Goal: Task Accomplishment & Management: Manage account settings

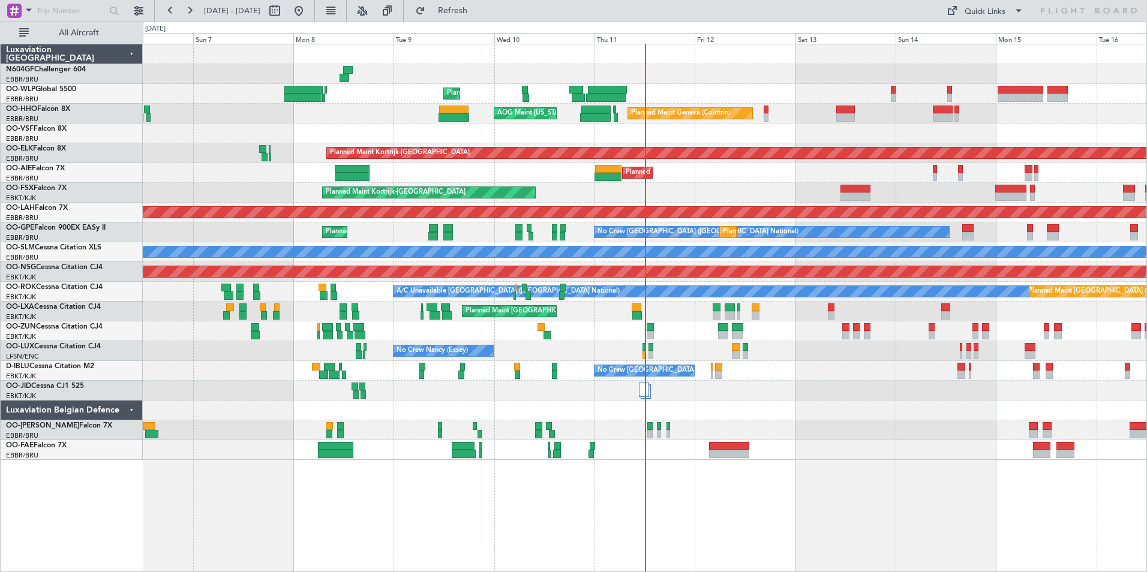
click at [772, 397] on div "Planned Maint Liege Planned Maint Geneva ([GEOGRAPHIC_DATA]) AOG Maint [US_STAT…" at bounding box center [644, 252] width 1003 height 416
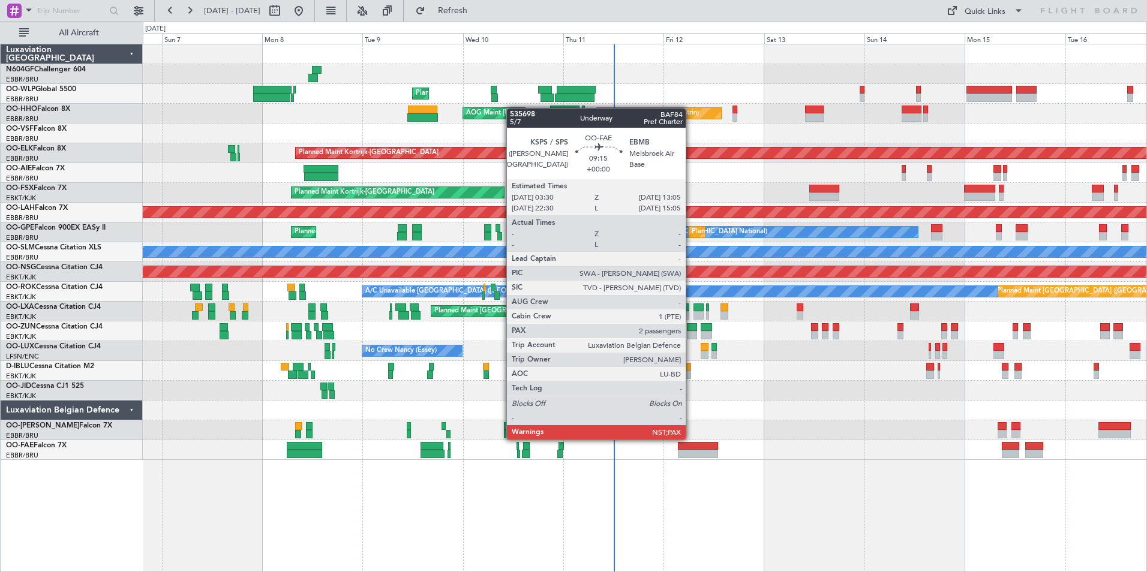
click at [691, 450] on div at bounding box center [698, 454] width 40 height 8
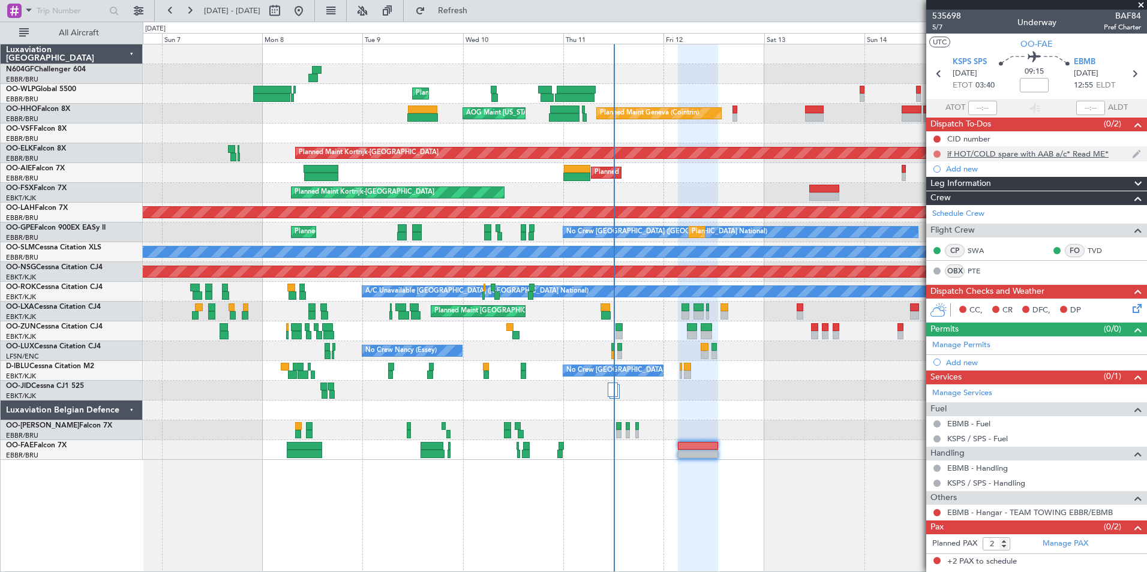
click at [937, 154] on button at bounding box center [936, 154] width 7 height 7
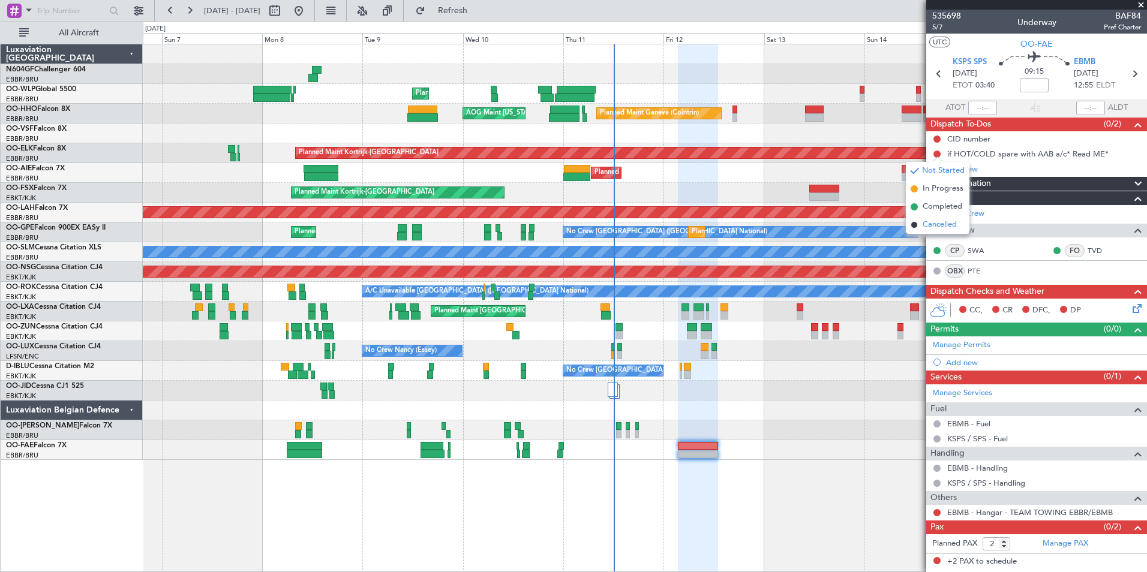
click at [935, 220] on span "Cancelled" at bounding box center [939, 225] width 34 height 12
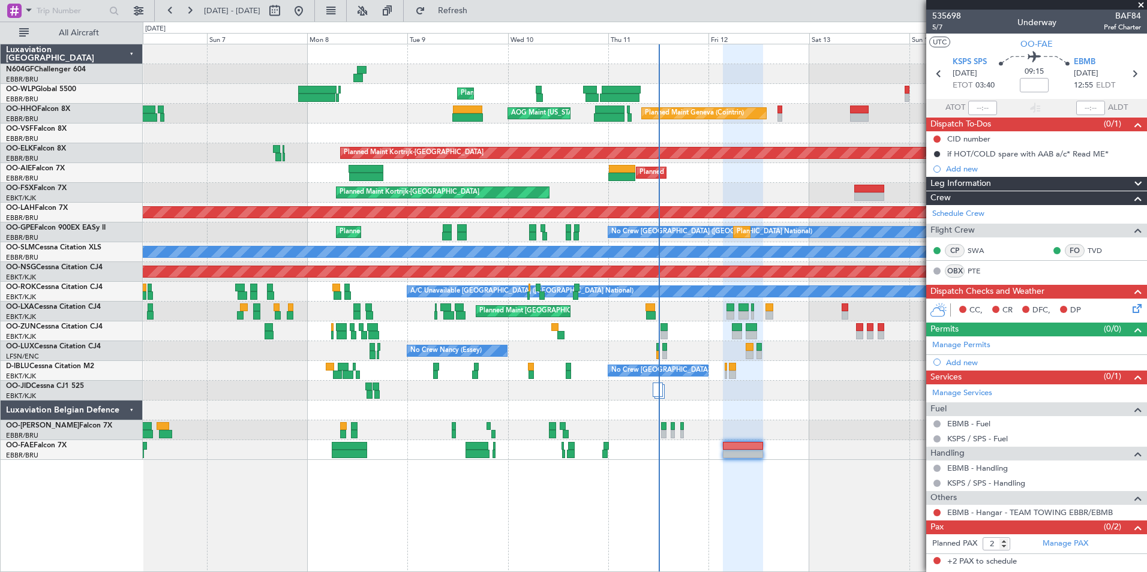
click at [805, 406] on div at bounding box center [644, 411] width 1003 height 20
click at [743, 405] on div at bounding box center [644, 411] width 1003 height 20
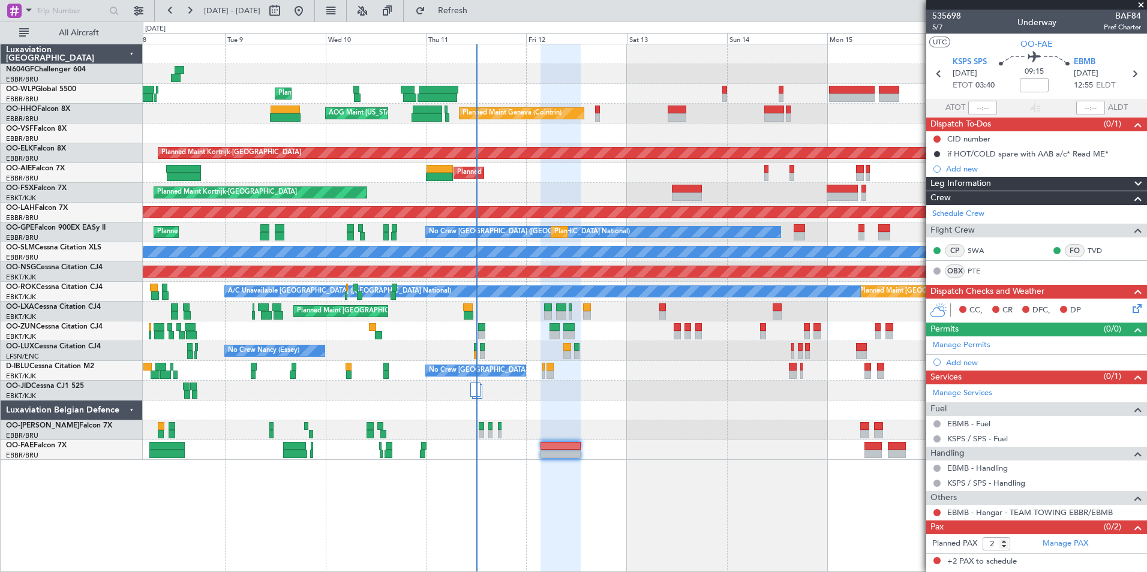
click at [713, 521] on div "Planned Maint Liege Planned Maint Geneva (Cointrin) AOG Maint New York (Teterbo…" at bounding box center [645, 308] width 1004 height 528
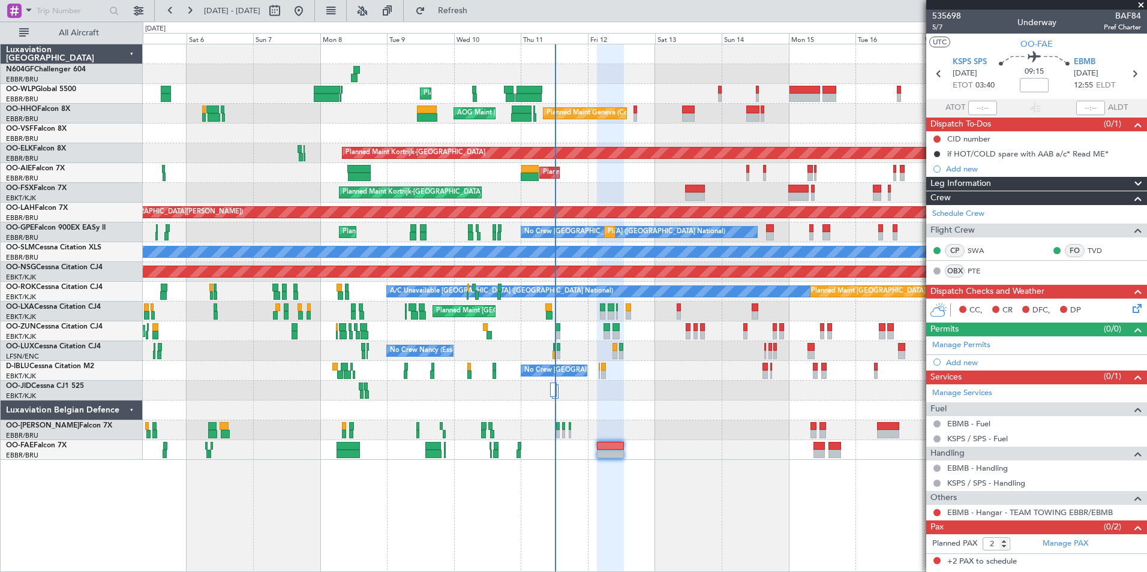
click at [588, 458] on div "Planned Maint Liege Planned Maint Geneva (Cointrin) AOG Maint New York (Teterbo…" at bounding box center [645, 308] width 1004 height 528
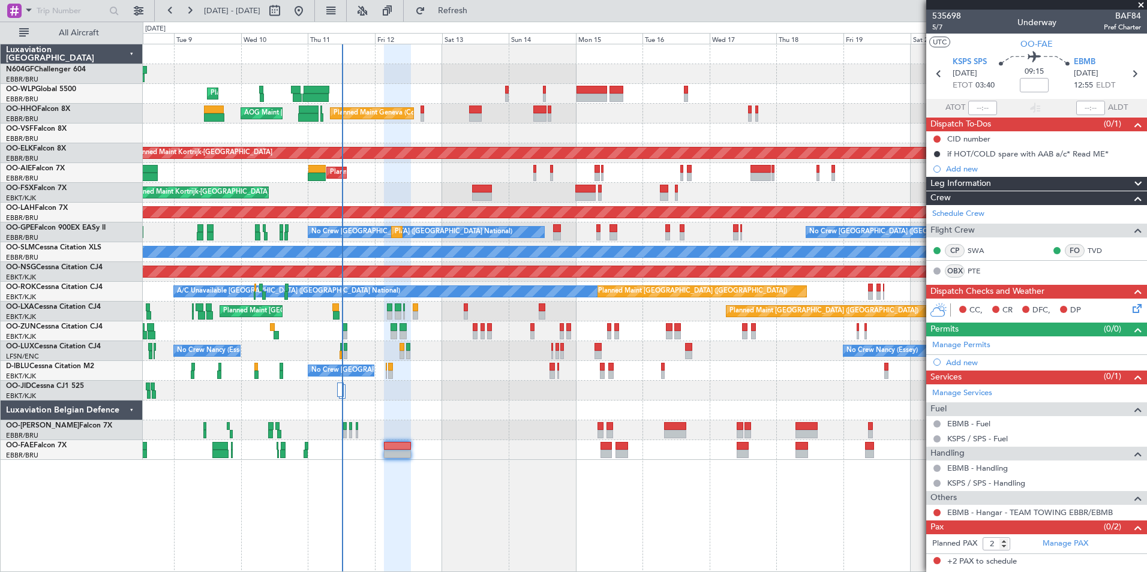
click at [766, 464] on div "Planned Maint Liege Planned Maint Geneva (Cointrin) AOG Maint New York (Teterbo…" at bounding box center [645, 308] width 1004 height 528
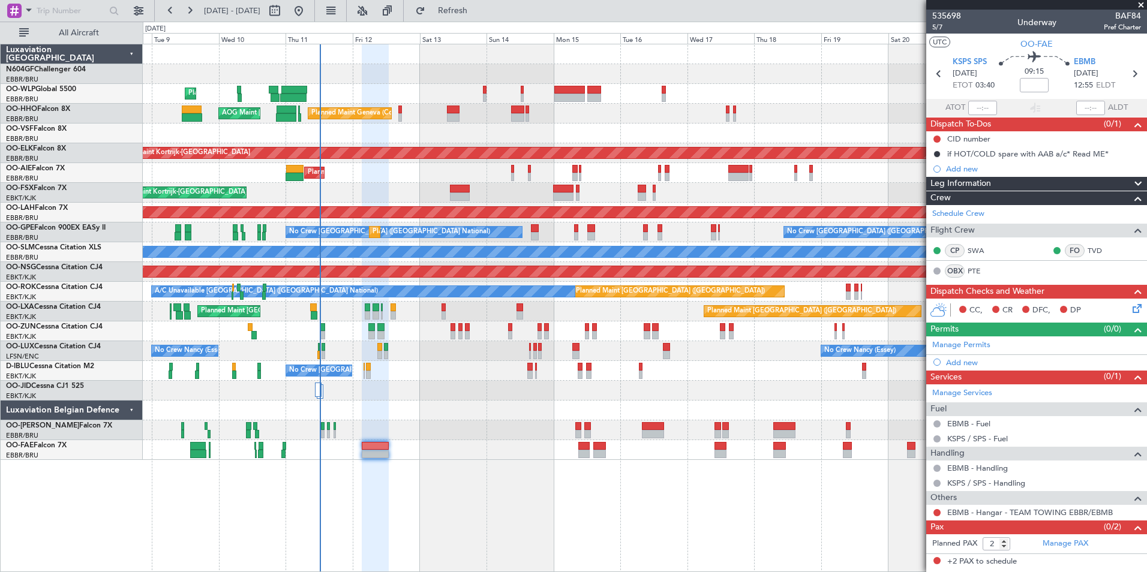
click at [807, 417] on div at bounding box center [644, 411] width 1003 height 20
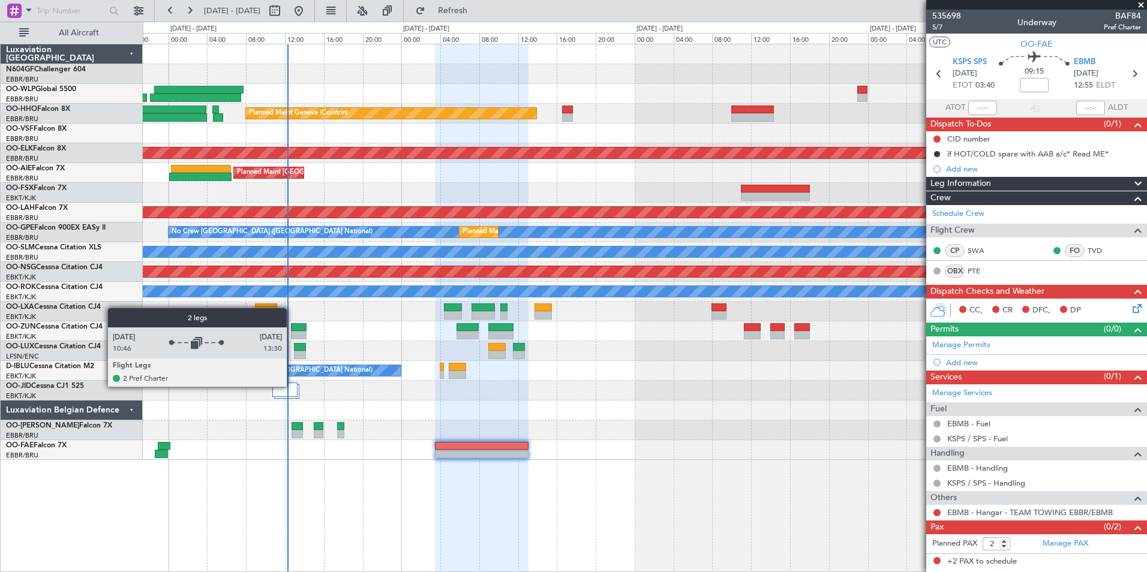
click at [292, 386] on div at bounding box center [284, 390] width 25 height 14
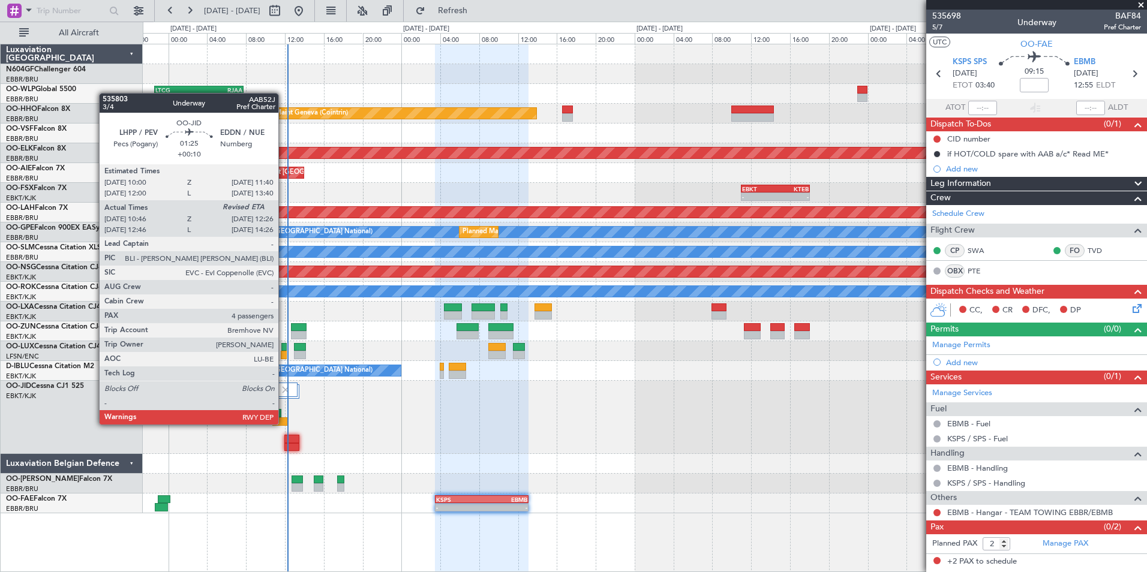
click at [284, 423] on div at bounding box center [280, 421] width 16 height 8
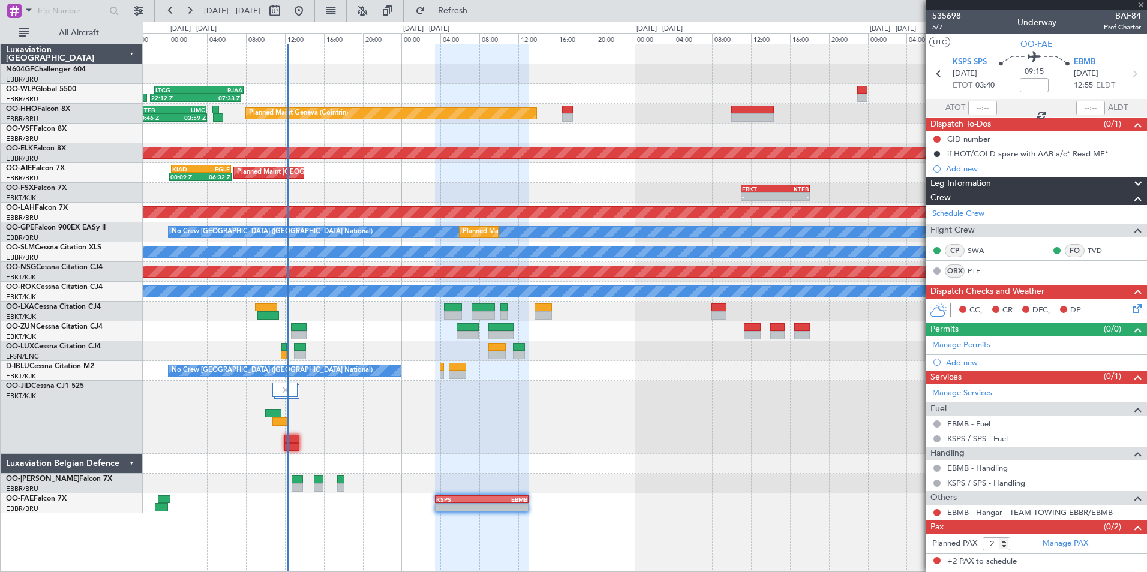
type input "+00:10"
type input "10:56"
type input "4"
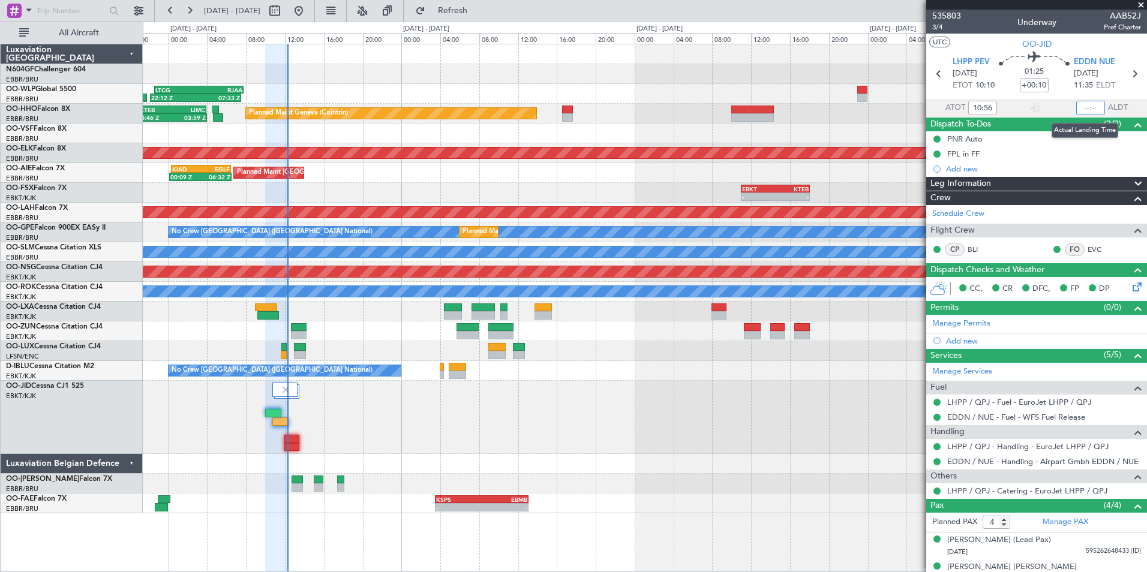
click at [1080, 106] on input "text" at bounding box center [1090, 108] width 29 height 14
click at [1069, 39] on section "UTC OO-JID" at bounding box center [1036, 43] width 221 height 18
type input "12:13"
click at [345, 420] on div at bounding box center [644, 417] width 1003 height 73
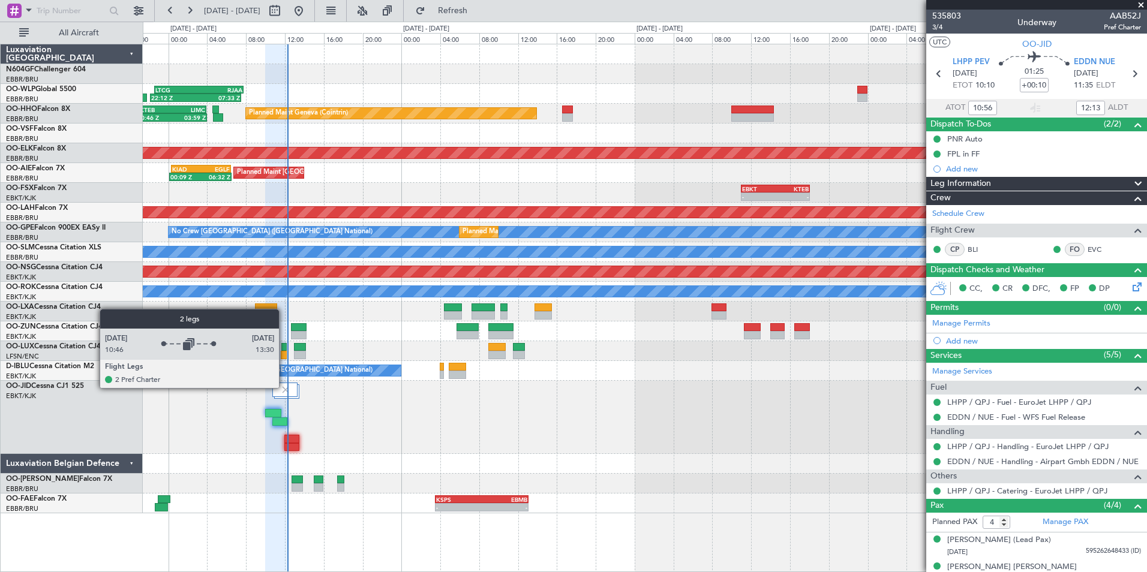
click at [284, 387] on img at bounding box center [285, 389] width 11 height 11
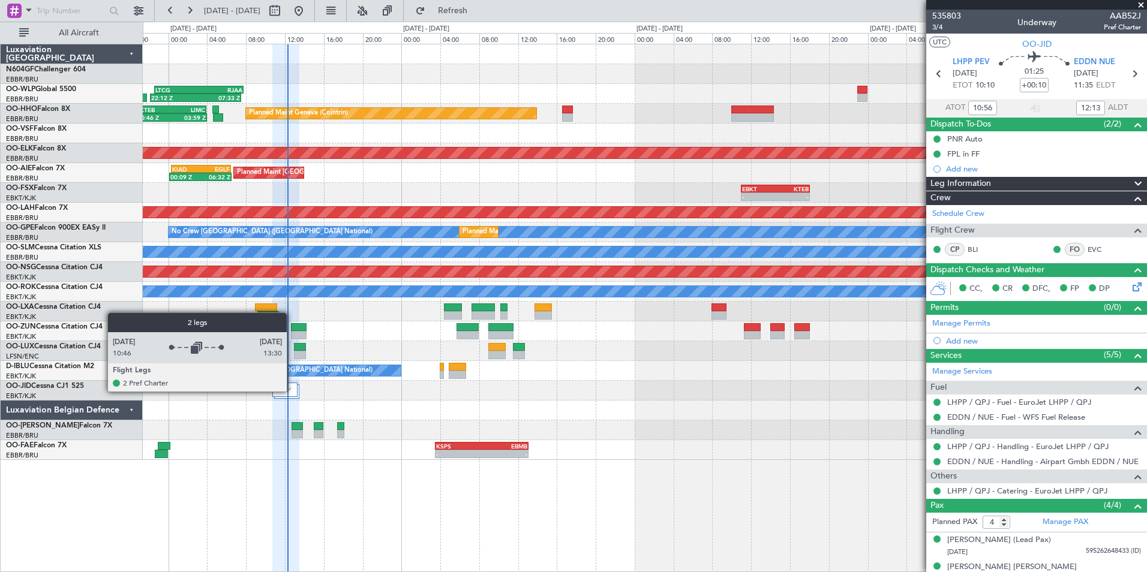
click at [292, 391] on div at bounding box center [284, 390] width 25 height 14
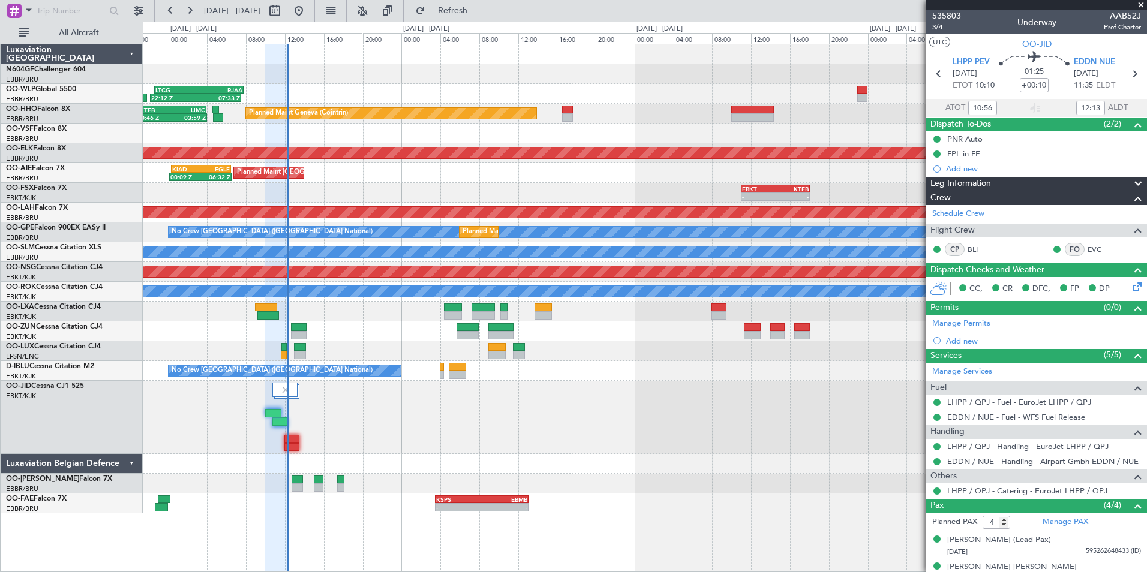
click at [507, 436] on div at bounding box center [644, 417] width 1003 height 73
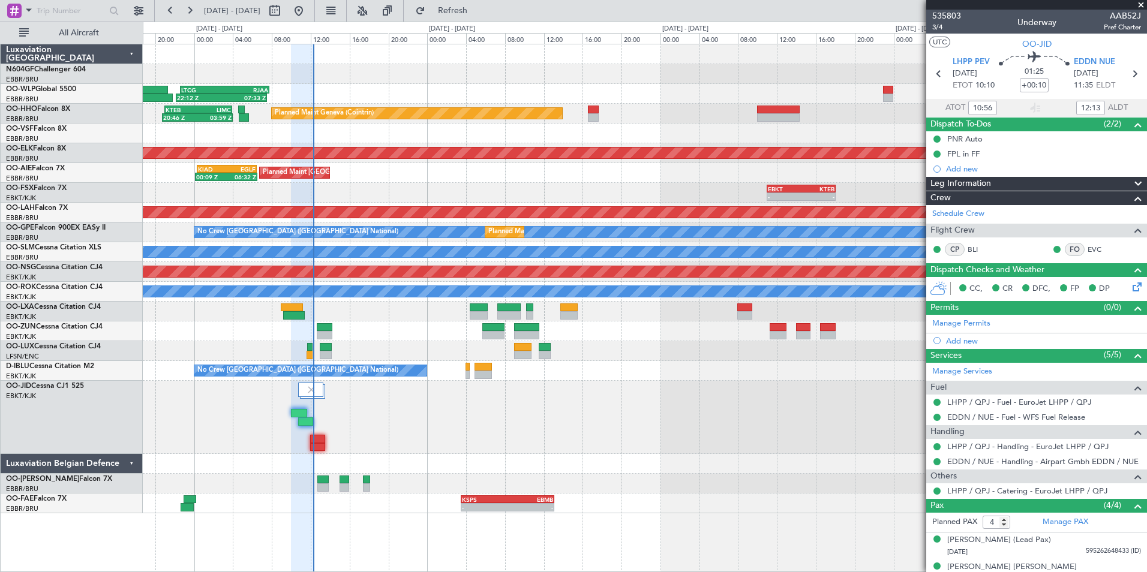
click at [498, 400] on div at bounding box center [644, 417] width 1003 height 73
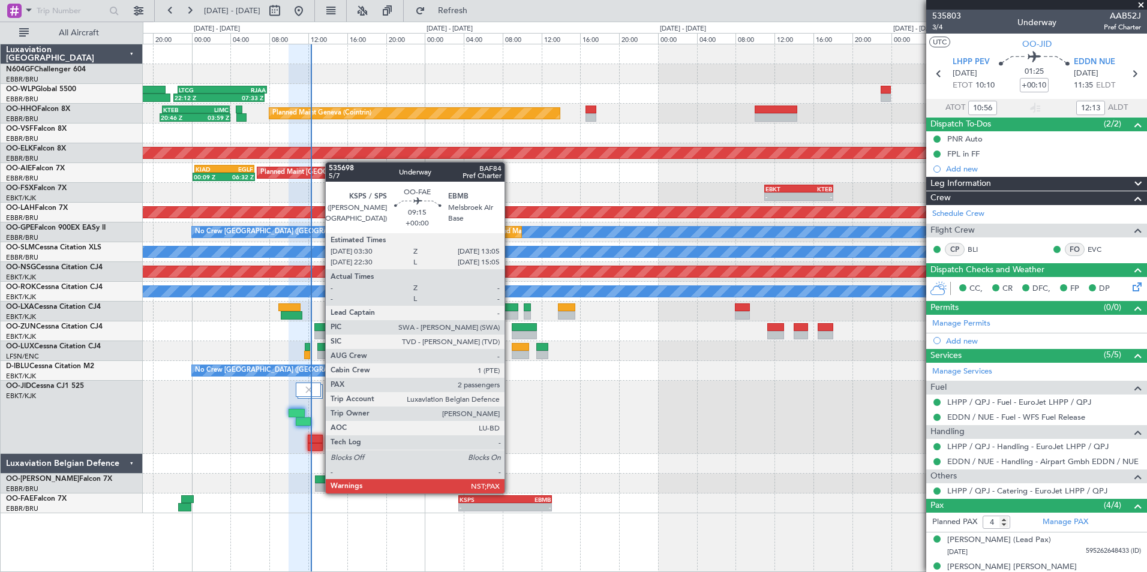
click at [510, 504] on div "-" at bounding box center [528, 507] width 46 height 7
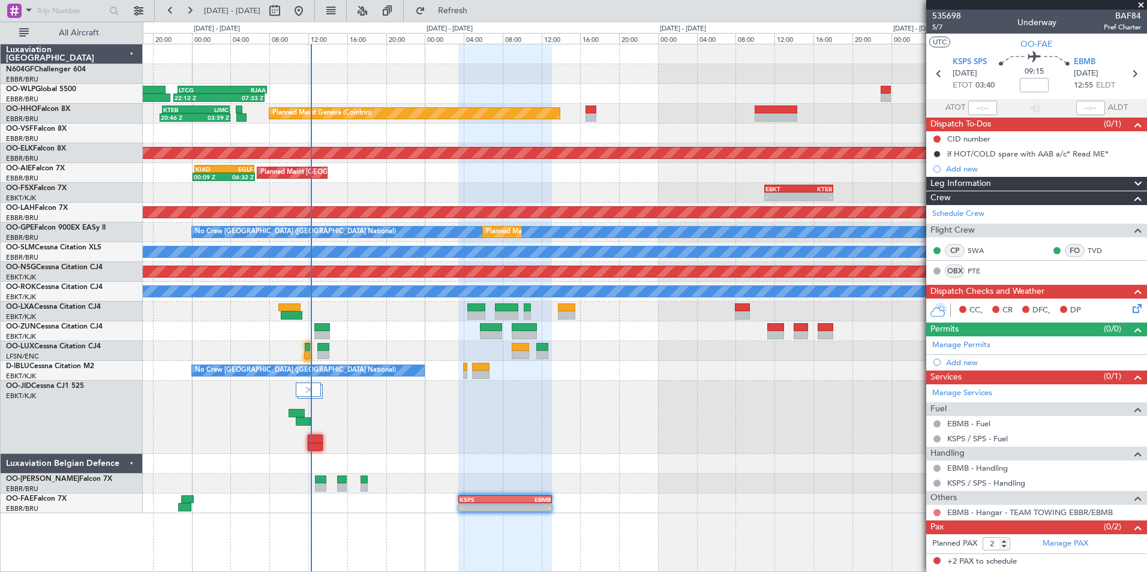
click at [937, 510] on button at bounding box center [936, 512] width 7 height 7
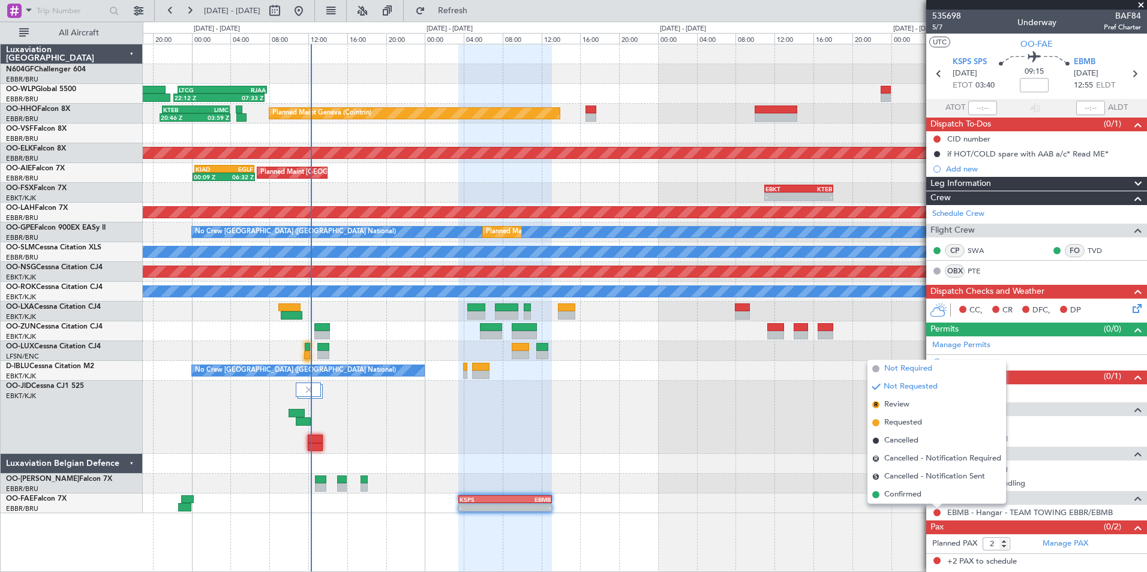
click at [895, 371] on span "Not Required" at bounding box center [908, 369] width 48 height 12
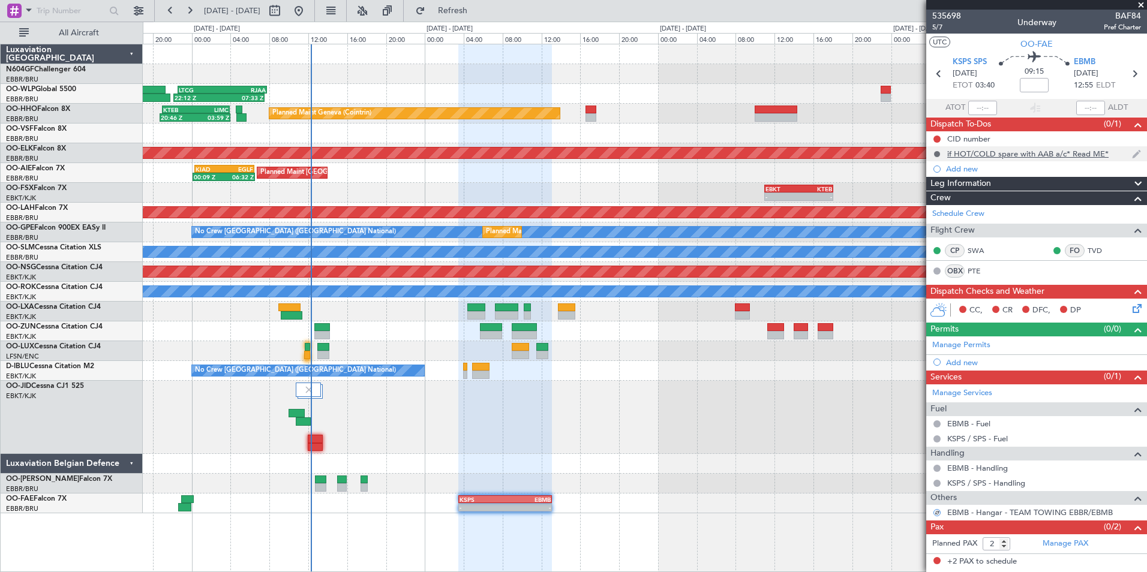
click at [936, 153] on button at bounding box center [936, 154] width 7 height 7
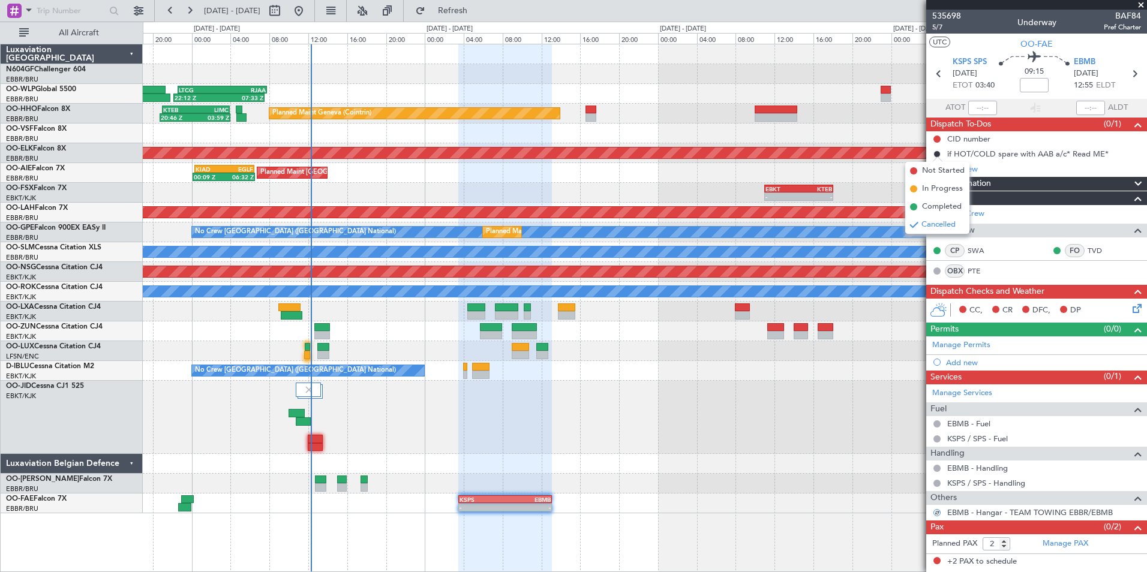
click at [907, 311] on div "Planned Maint [GEOGRAPHIC_DATA] ([GEOGRAPHIC_DATA] National)" at bounding box center [644, 312] width 1003 height 20
click at [925, 224] on span "Cancelled" at bounding box center [938, 225] width 34 height 12
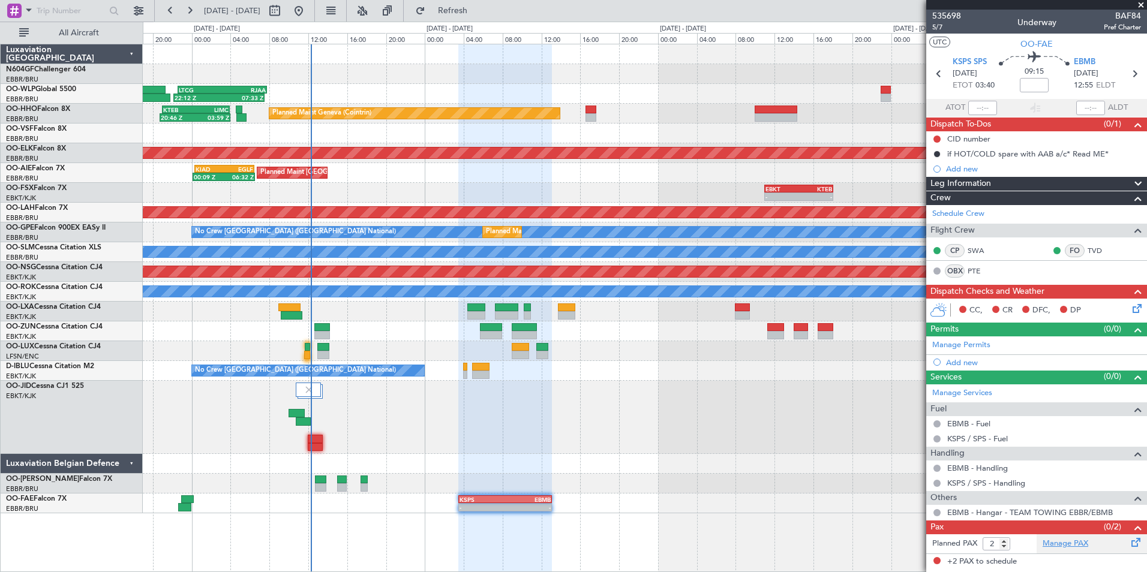
click at [1069, 547] on link "Manage PAX" at bounding box center [1065, 544] width 46 height 12
click at [474, 17] on button "Refresh" at bounding box center [446, 10] width 72 height 19
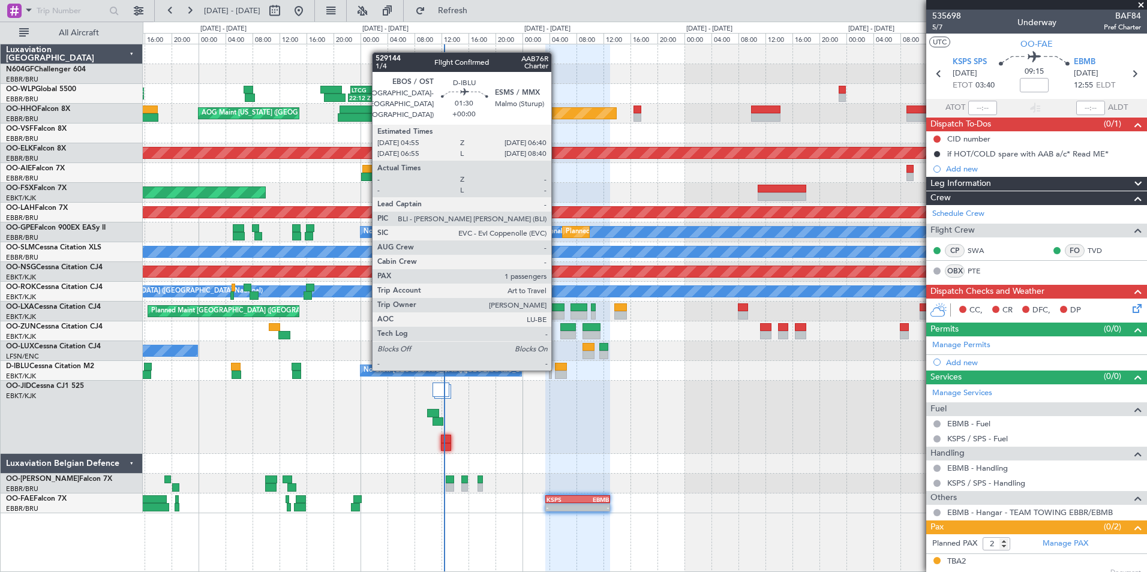
click at [556, 368] on div at bounding box center [561, 367] width 12 height 8
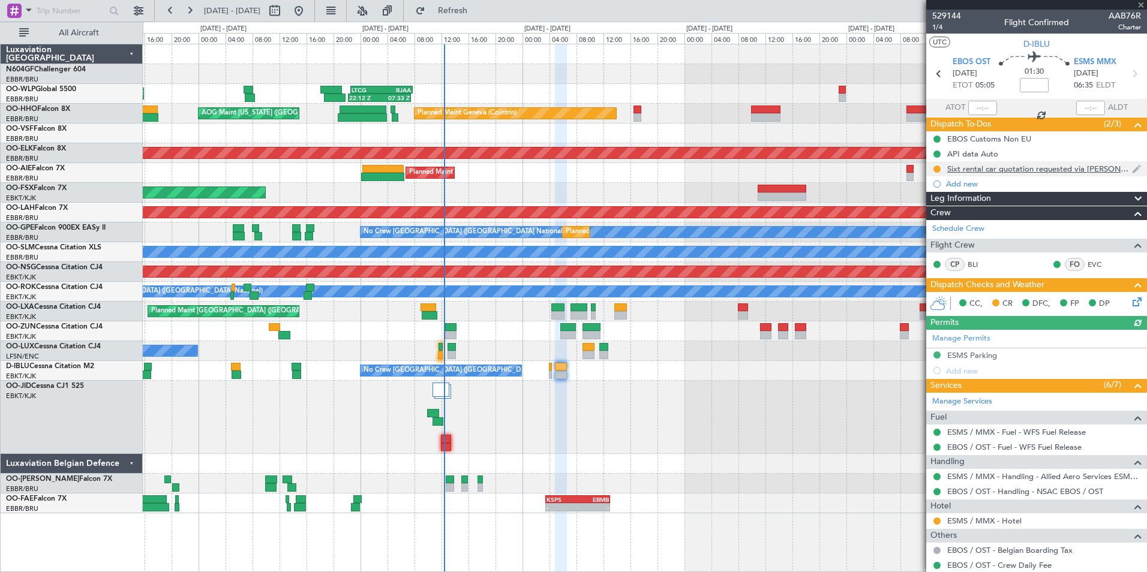
click at [1016, 173] on div "Sixt rental car quotation requested via Eric" at bounding box center [1039, 169] width 185 height 10
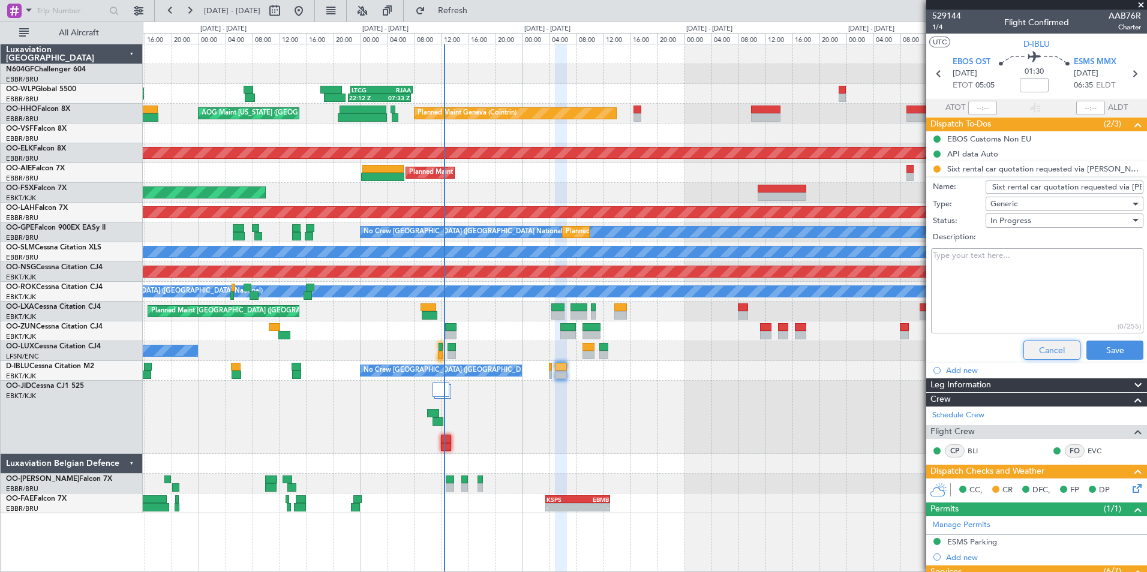
click at [1040, 344] on button "Cancel" at bounding box center [1051, 350] width 57 height 19
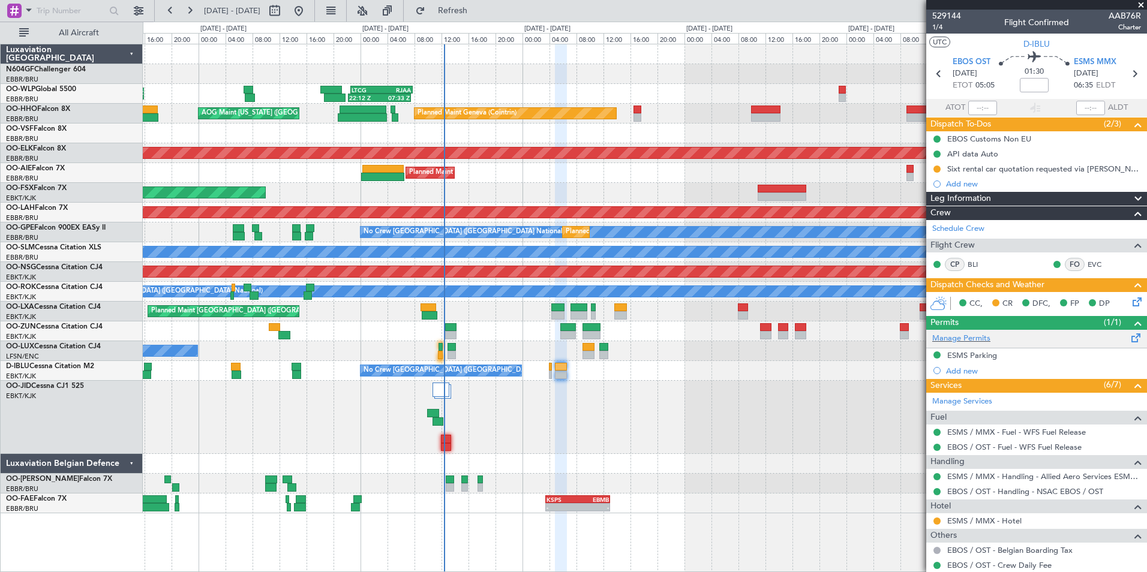
scroll to position [91, 0]
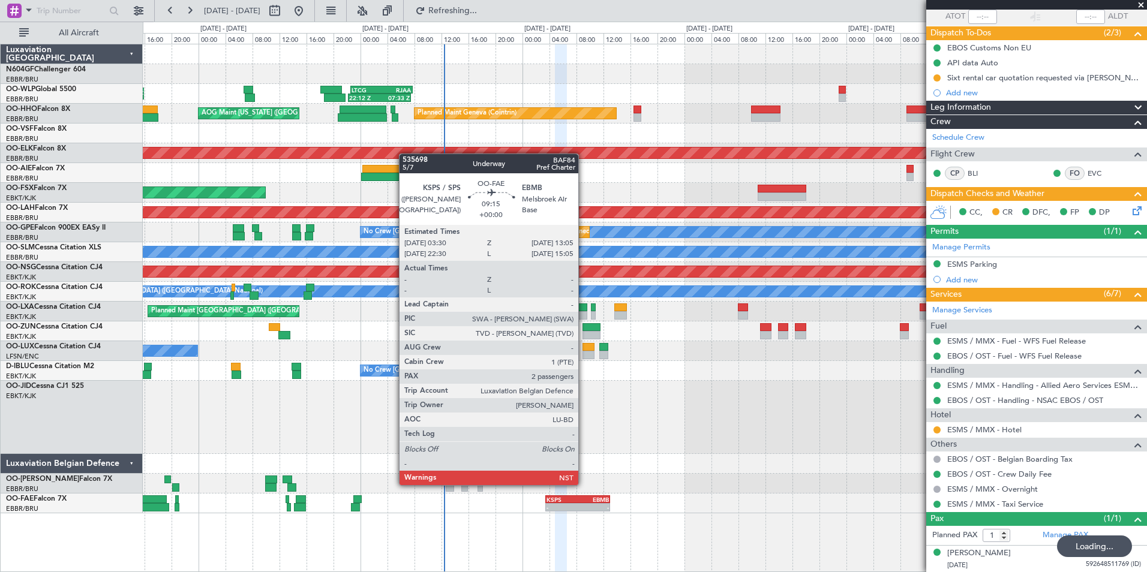
click at [583, 496] on div "EBMB" at bounding box center [592, 499] width 31 height 7
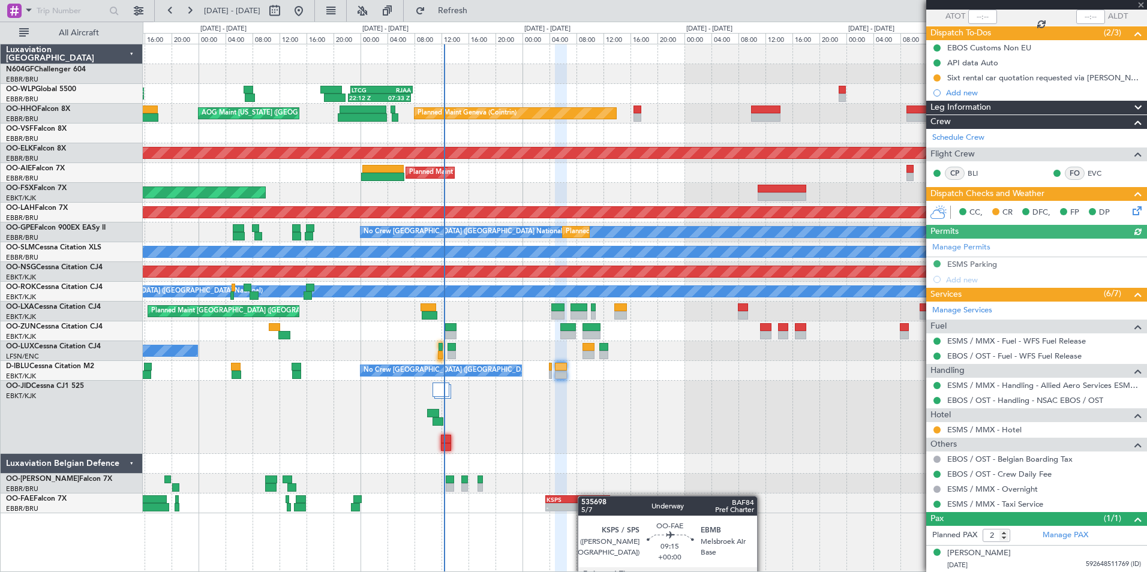
scroll to position [0, 0]
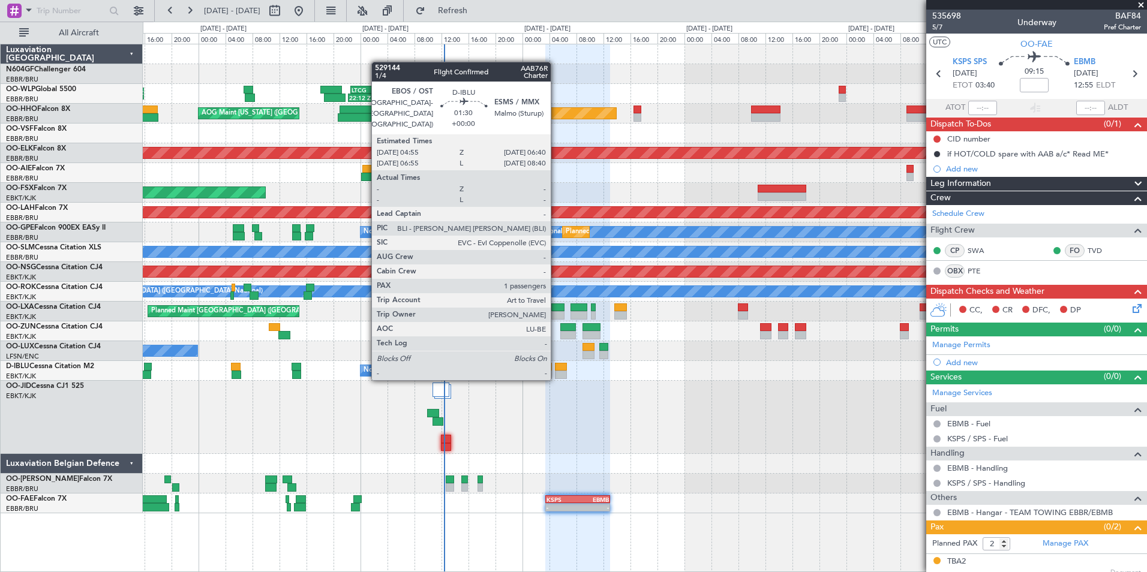
click at [556, 378] on div at bounding box center [561, 375] width 12 height 8
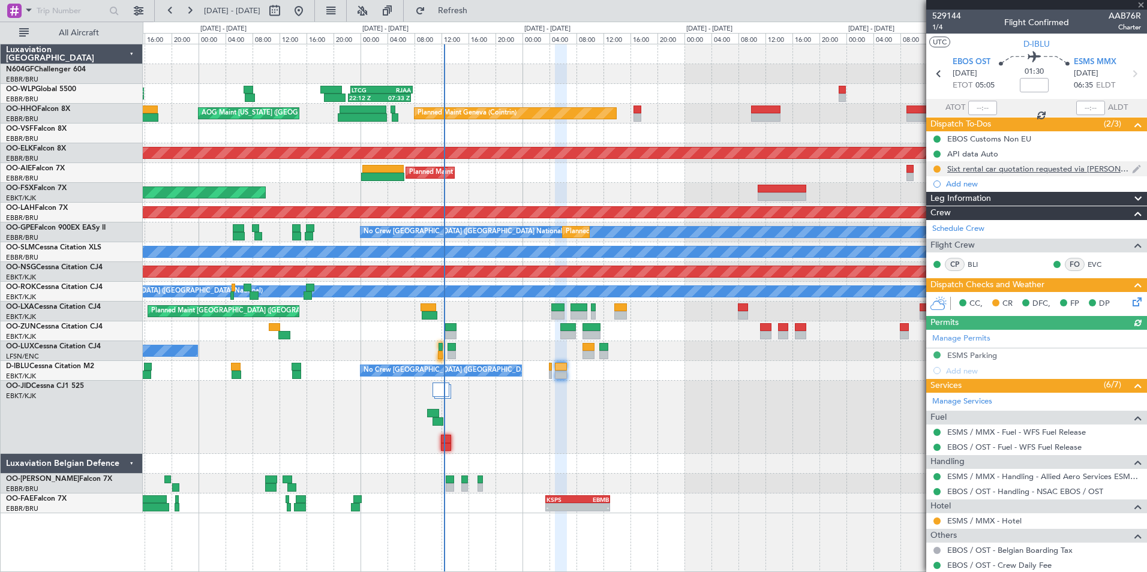
click at [1014, 172] on div "Sixt rental car quotation requested via Eric" at bounding box center [1039, 169] width 185 height 10
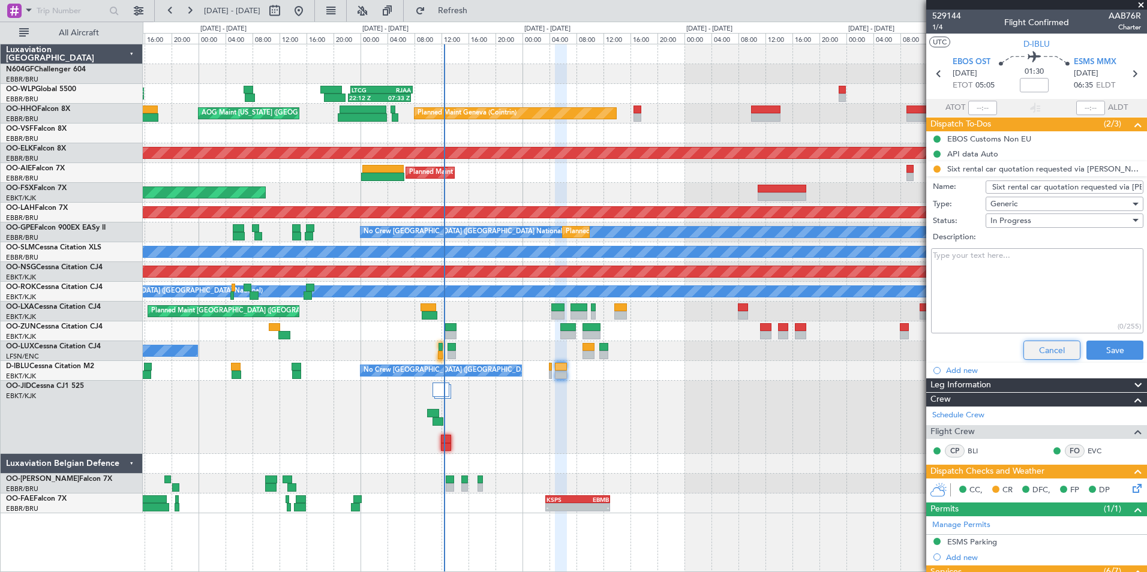
click at [1033, 347] on button "Cancel" at bounding box center [1051, 350] width 57 height 19
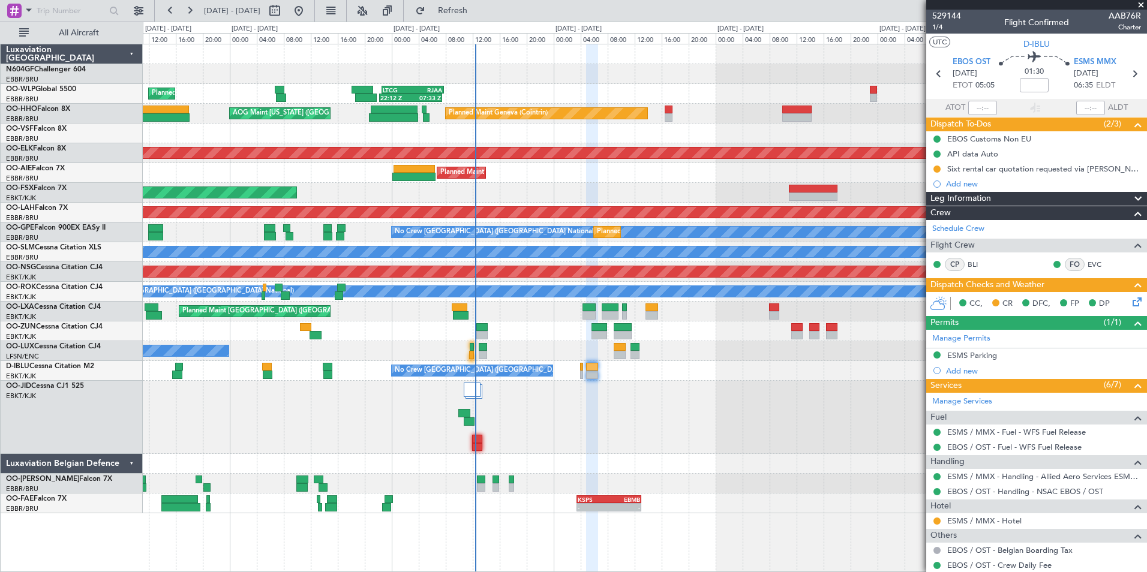
click at [625, 383] on div at bounding box center [644, 417] width 1003 height 73
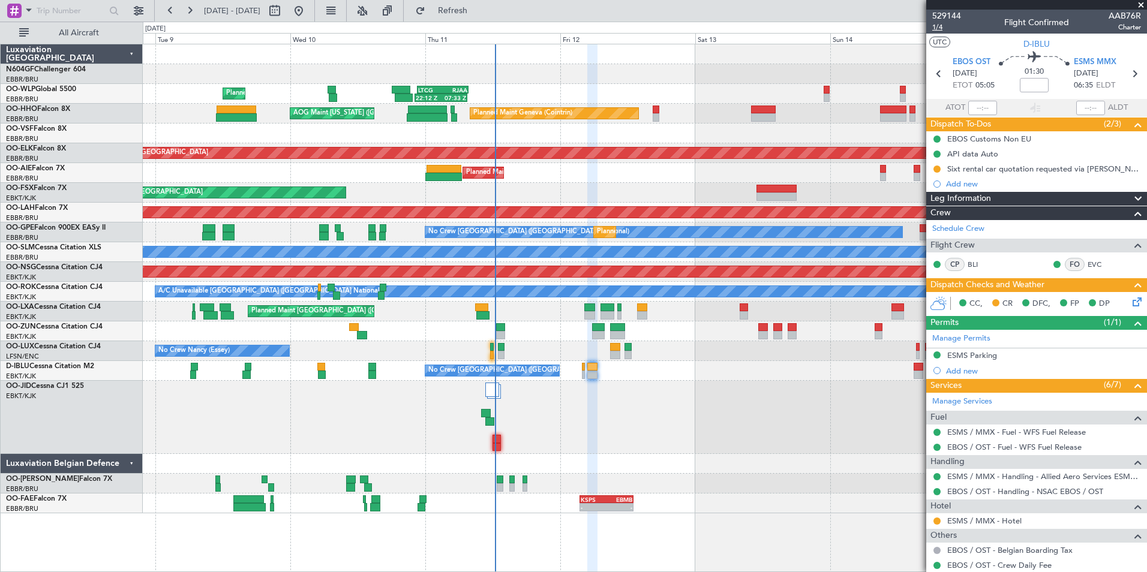
click at [941, 27] on span "1/4" at bounding box center [946, 27] width 29 height 10
click at [478, 12] on span "Refresh" at bounding box center [453, 11] width 50 height 8
click at [1024, 171] on div "Sixt rental car quotation requested via Eric" at bounding box center [1039, 169] width 185 height 10
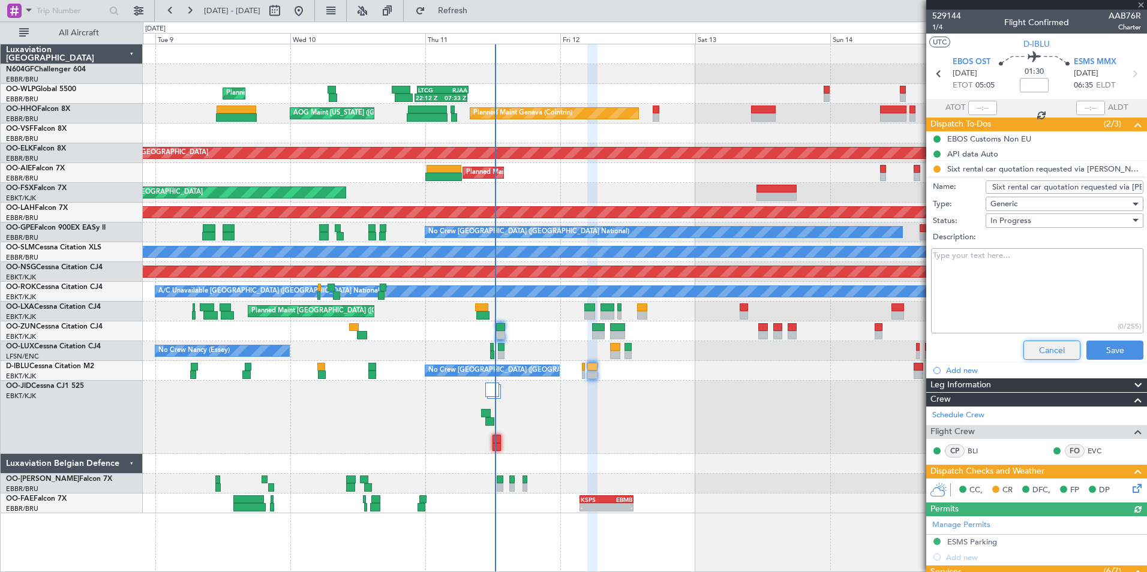
click at [1038, 355] on button "Cancel" at bounding box center [1051, 350] width 57 height 19
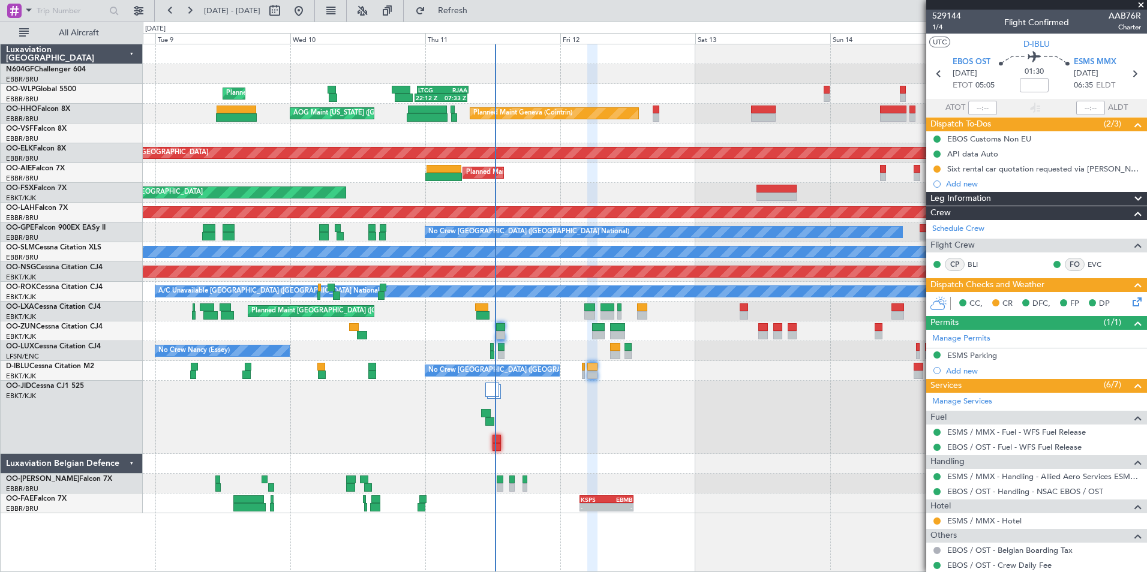
click at [1138, 7] on span at bounding box center [1141, 5] width 12 height 11
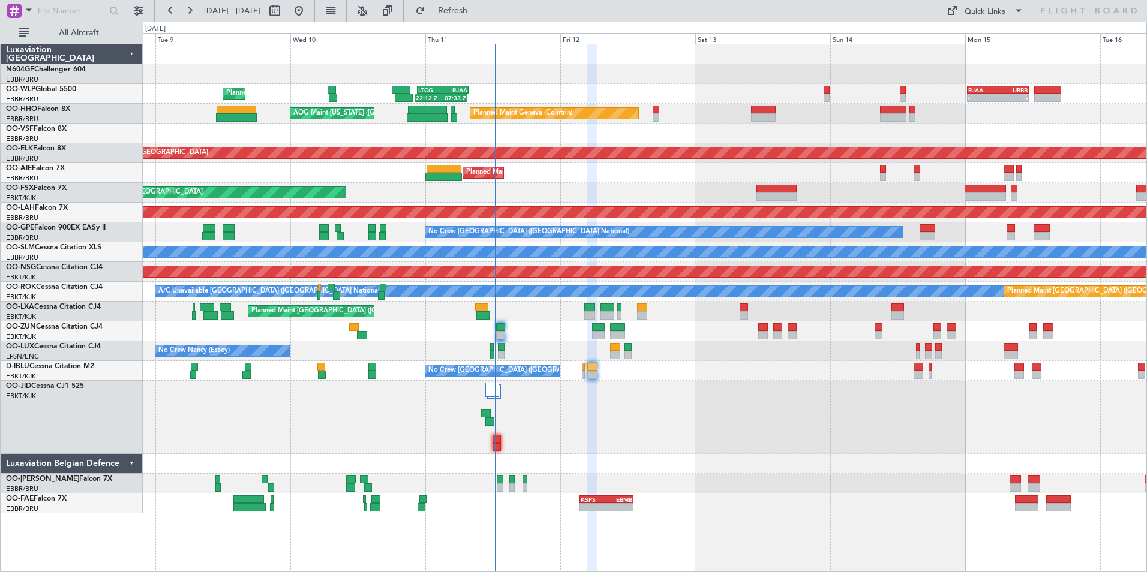
type input "0"
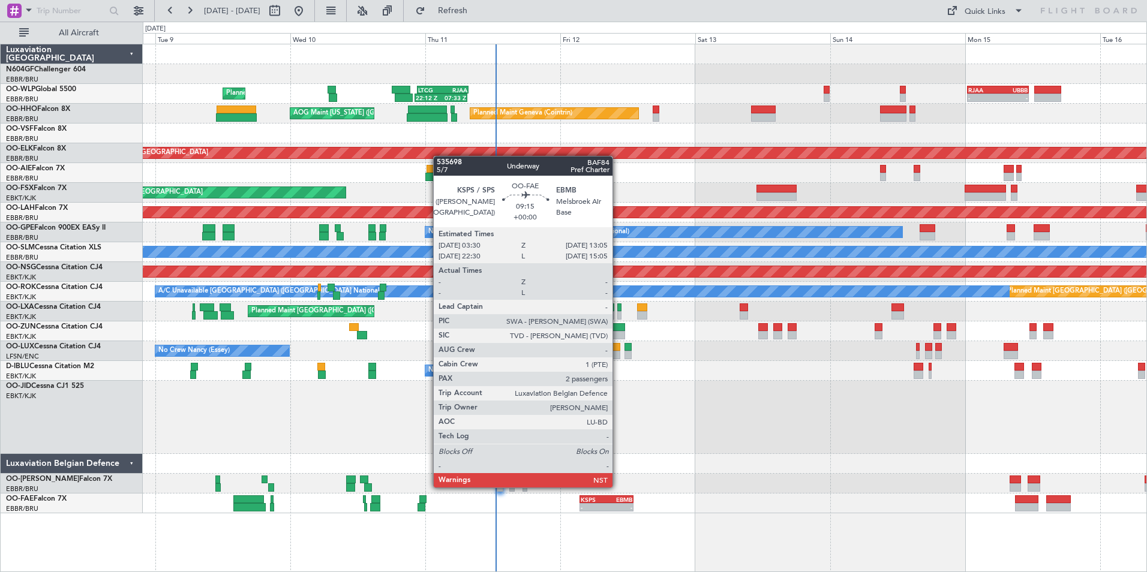
click at [618, 498] on div "EBMB" at bounding box center [619, 499] width 26 height 7
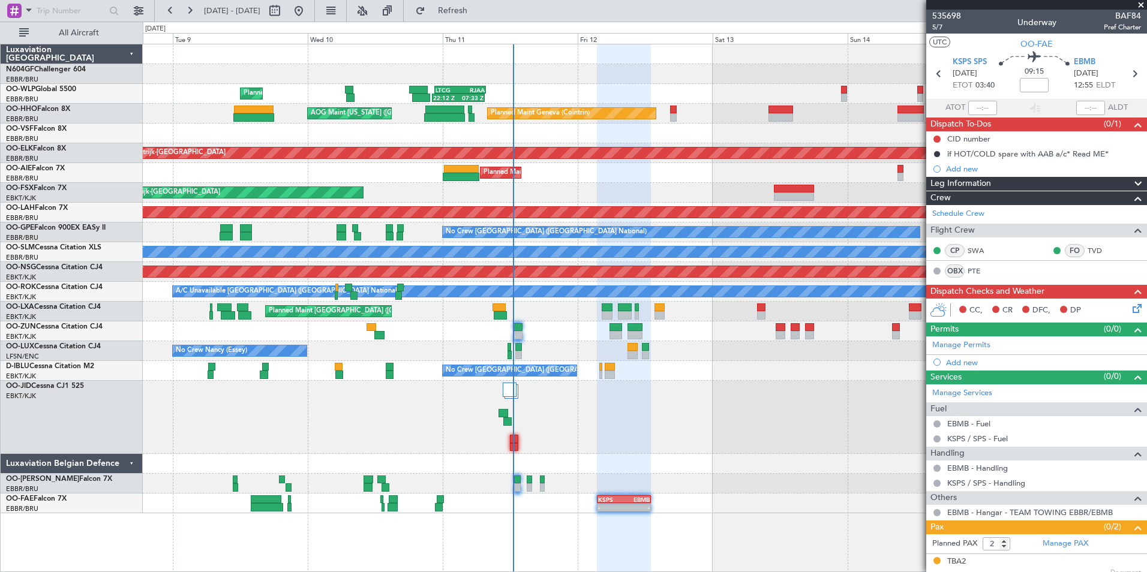
click at [637, 444] on div at bounding box center [644, 417] width 1003 height 73
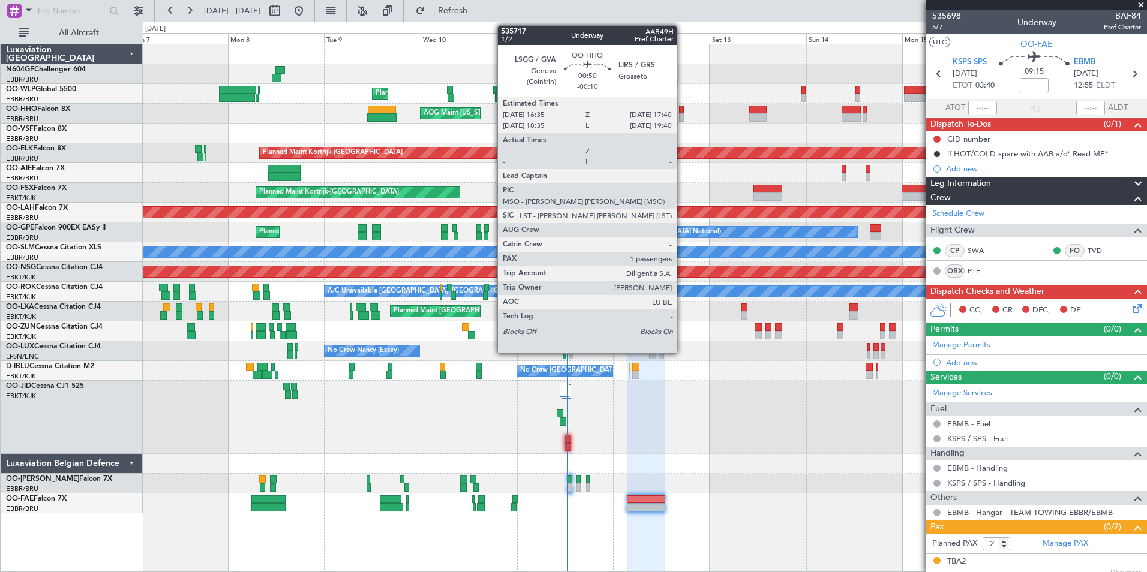
click at [682, 110] on div at bounding box center [681, 110] width 5 height 8
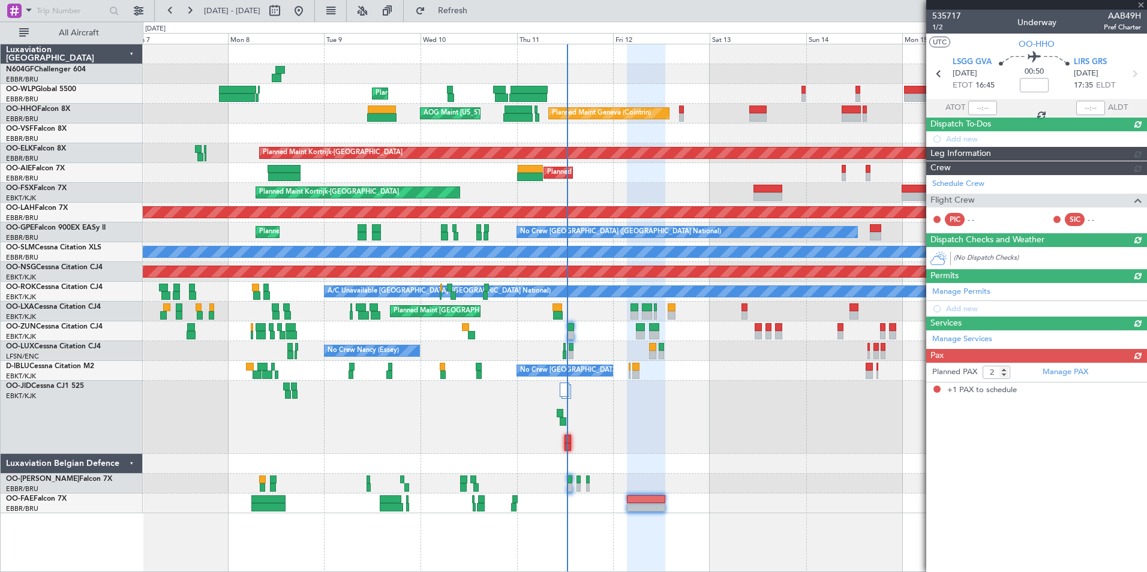
type input "-00:10"
type input "1"
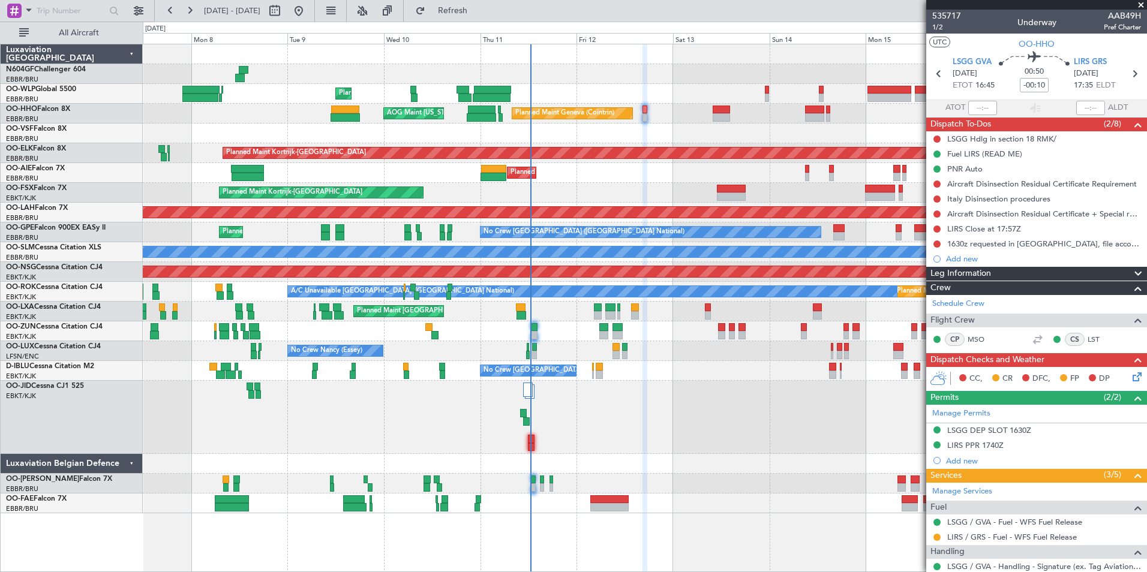
click at [735, 124] on div "Planned Maint Liege Planned Maint Geneva (Cointrin) AOG Maint New York (Teterbo…" at bounding box center [644, 278] width 1003 height 469
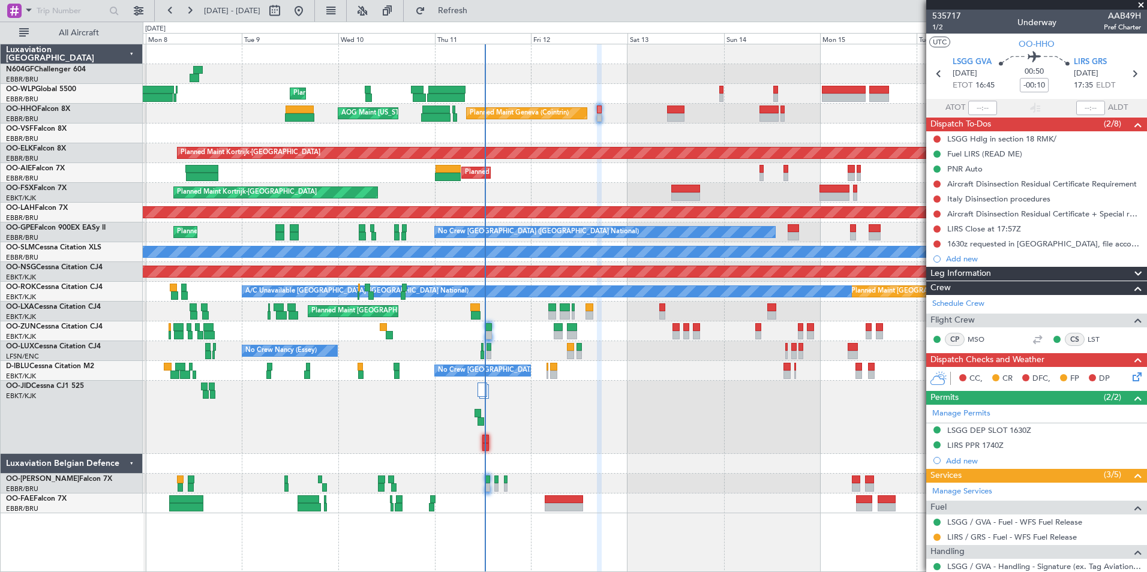
click at [643, 122] on div "Planned Maint Geneva (Cointrin) AOG Maint New York (Teterboro)" at bounding box center [644, 114] width 1003 height 20
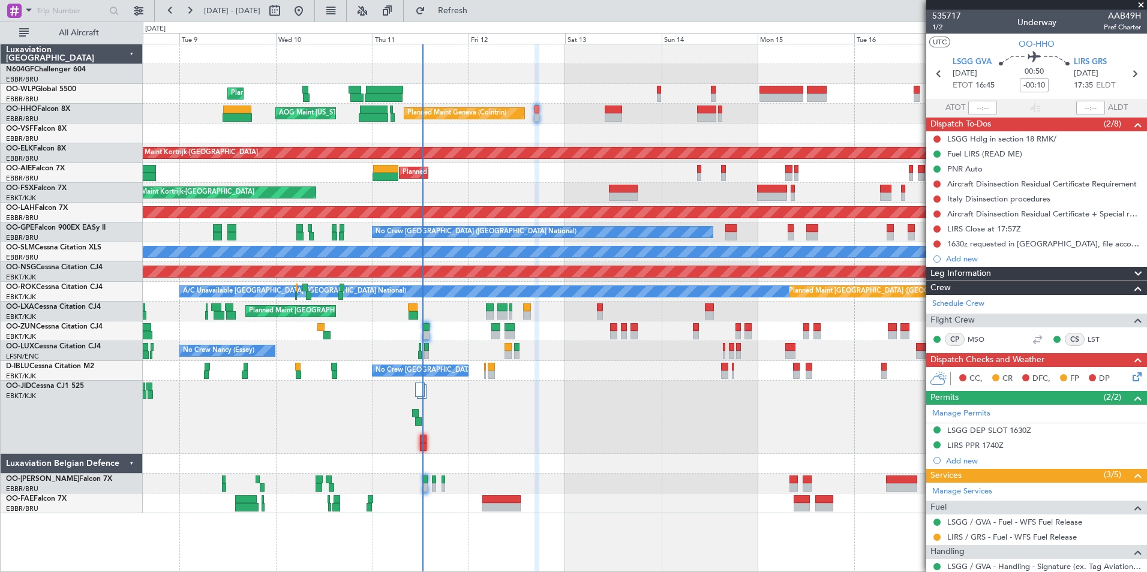
click at [729, 441] on div "Planned Maint Liege Planned Maint Geneva (Cointrin) AOG Maint New York (Teterbo…" at bounding box center [644, 278] width 1003 height 469
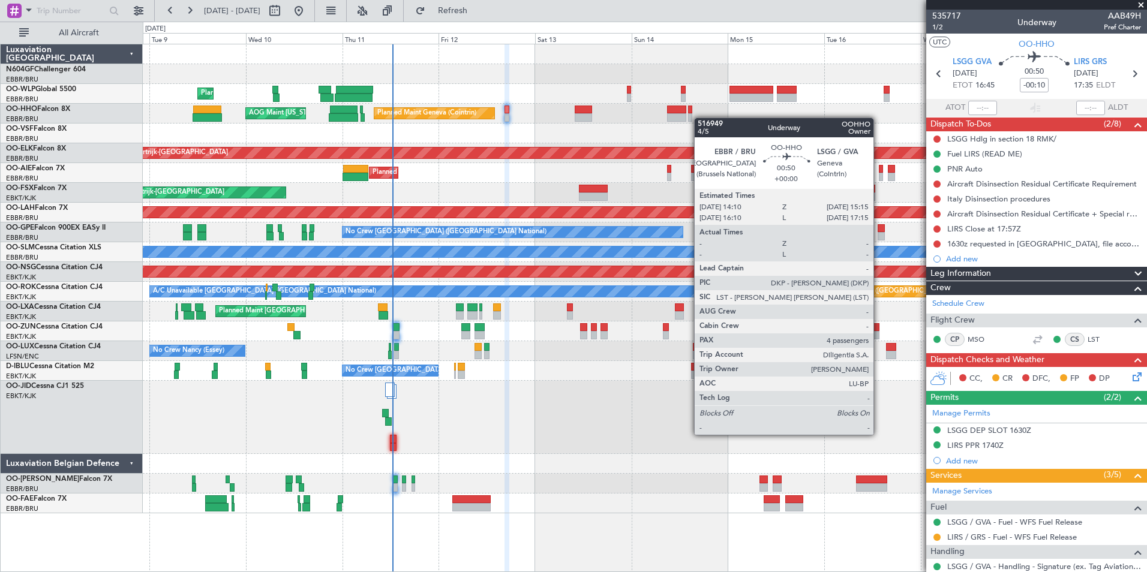
click at [550, 118] on div "Planned Maint Geneva (Cointrin) AOG Maint New York (Teterboro)" at bounding box center [644, 114] width 1003 height 20
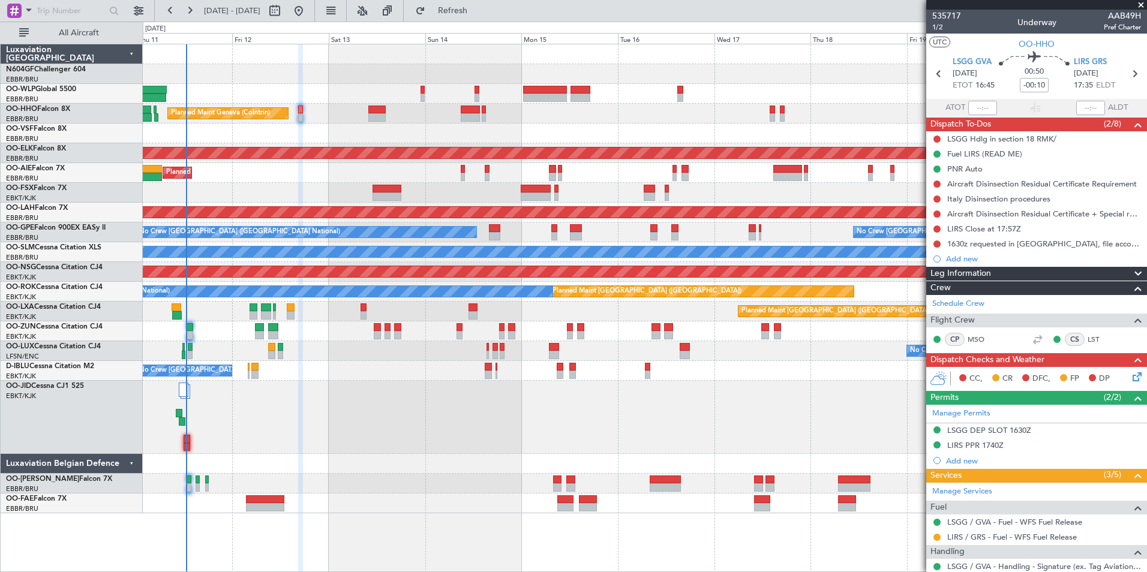
click at [610, 107] on div "Planned Maint Liege Planned Maint Geneva (Cointrin) AOG Maint New York (Teterbo…" at bounding box center [644, 278] width 1003 height 469
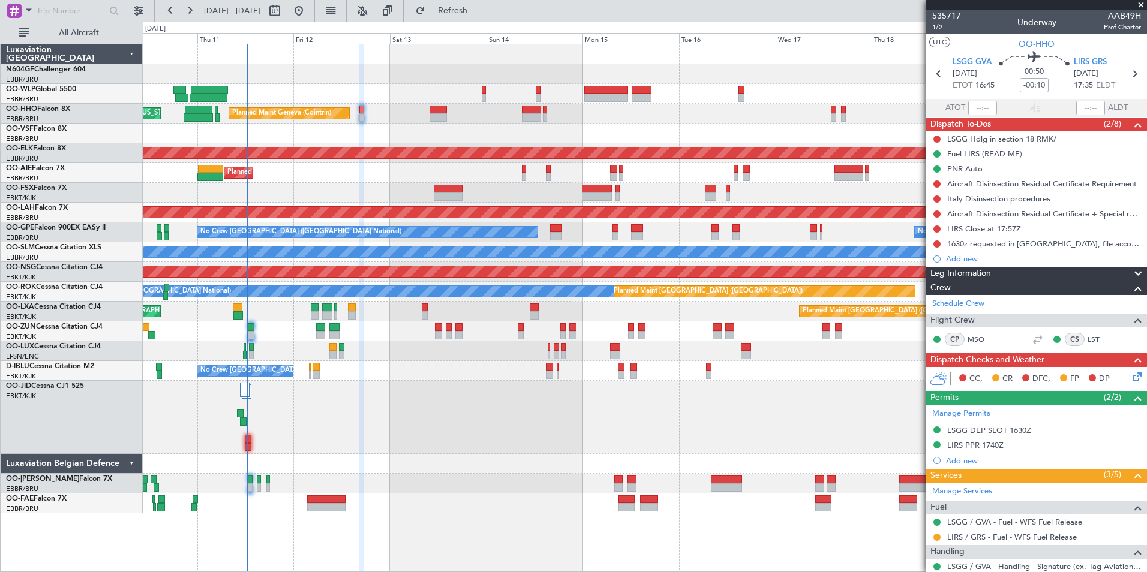
click at [631, 125] on div at bounding box center [644, 134] width 1003 height 20
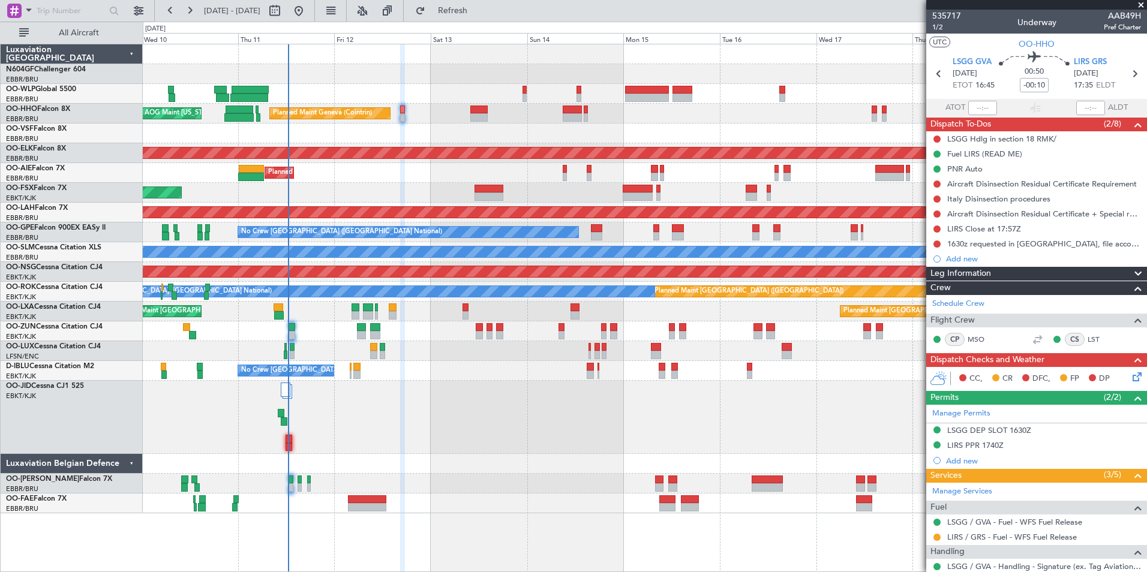
click at [649, 124] on div at bounding box center [644, 134] width 1003 height 20
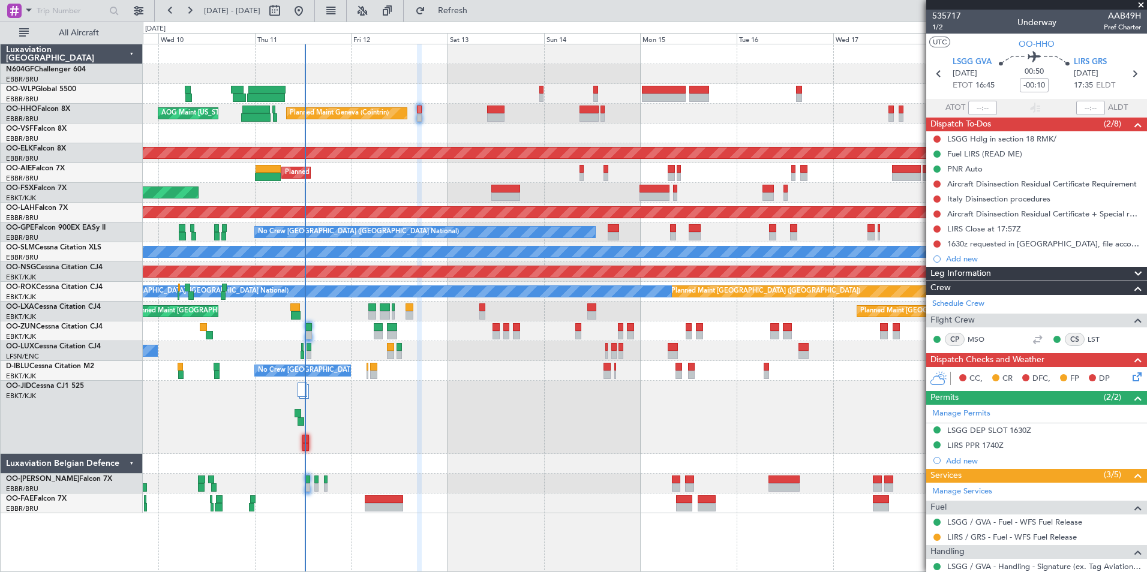
click at [453, 323] on div "Planned Maint Kortrijk-[GEOGRAPHIC_DATA]" at bounding box center [644, 331] width 1003 height 20
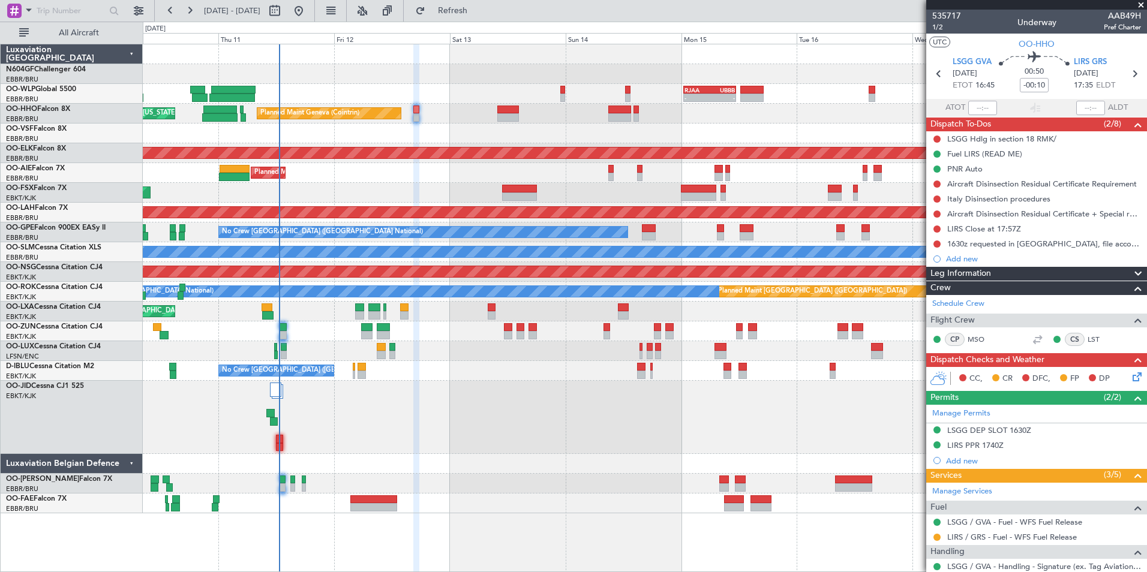
click at [391, 178] on div "- - RJAA 00:30 Z UBBB 11:25 Z Planned Maint Liege Planned Maint Geneva (Cointri…" at bounding box center [644, 278] width 1003 height 469
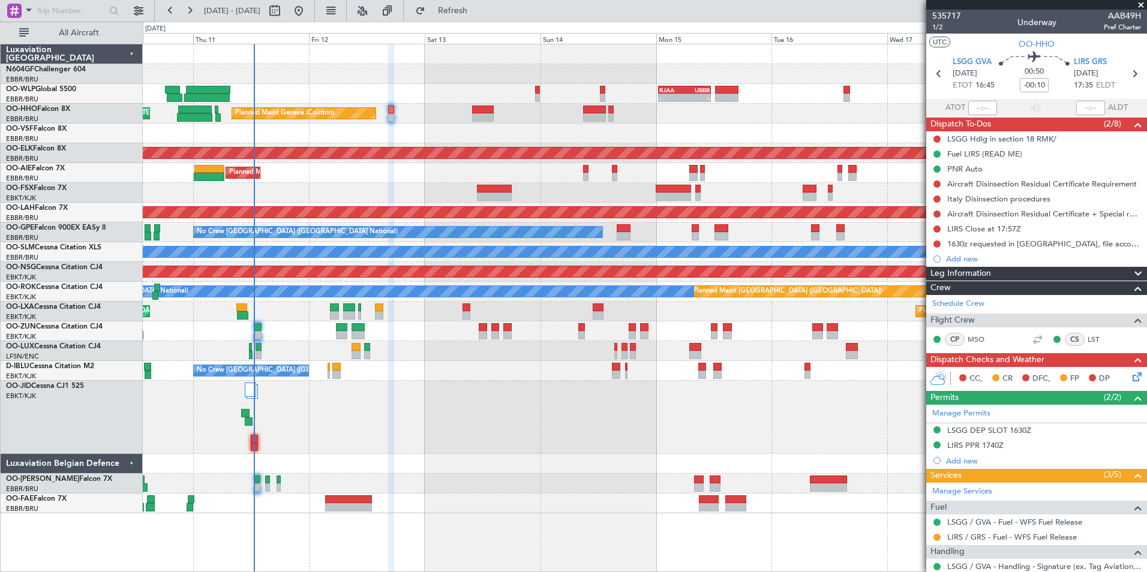
click at [322, 192] on div "Planned Maint Kortrijk-[GEOGRAPHIC_DATA]" at bounding box center [644, 193] width 1003 height 20
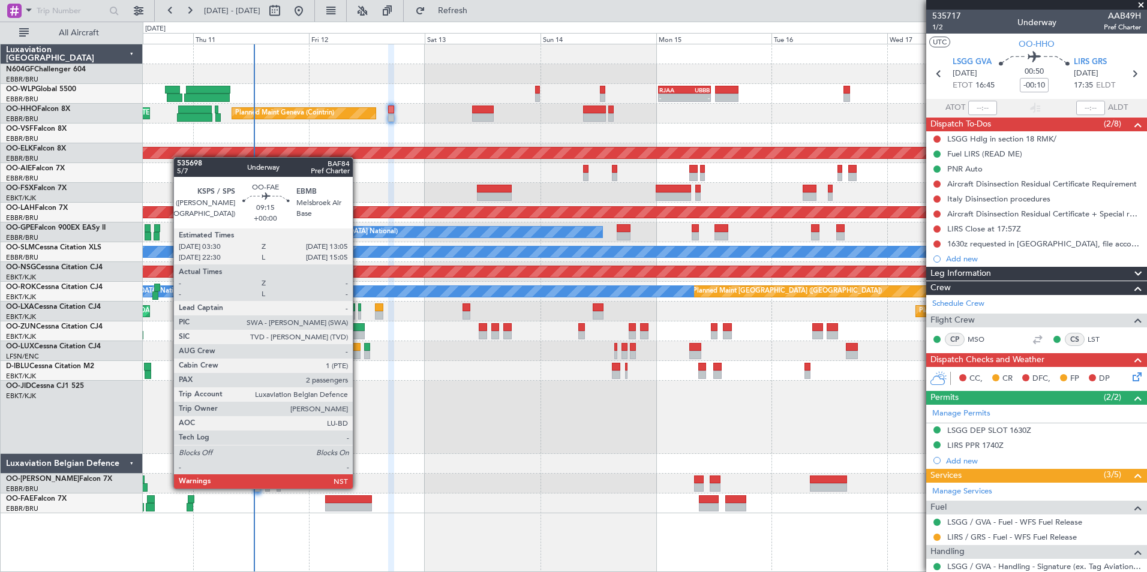
click at [355, 501] on div at bounding box center [348, 499] width 46 height 8
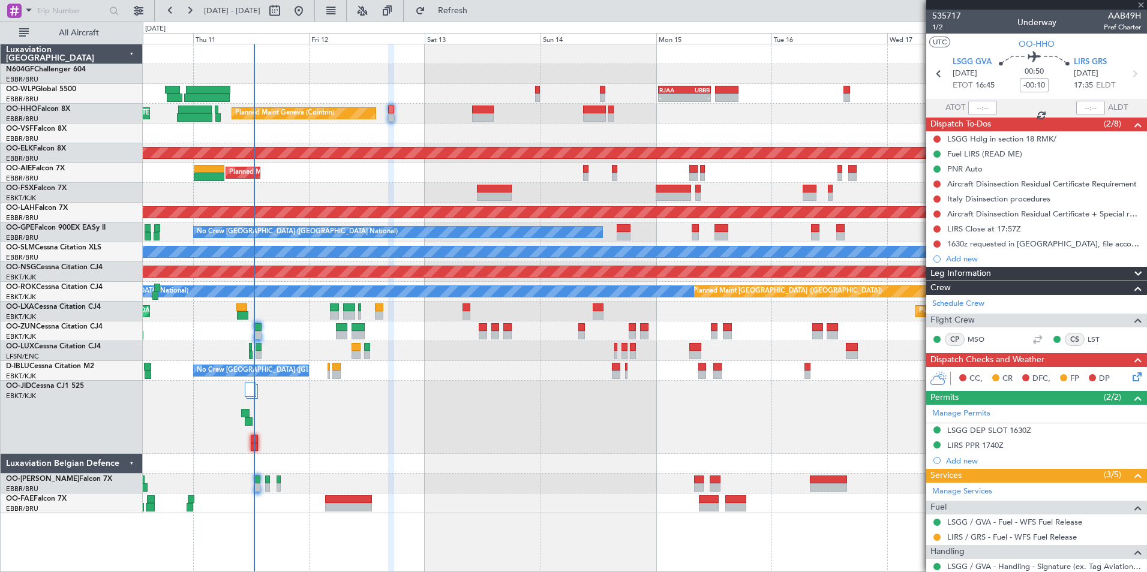
type input "2"
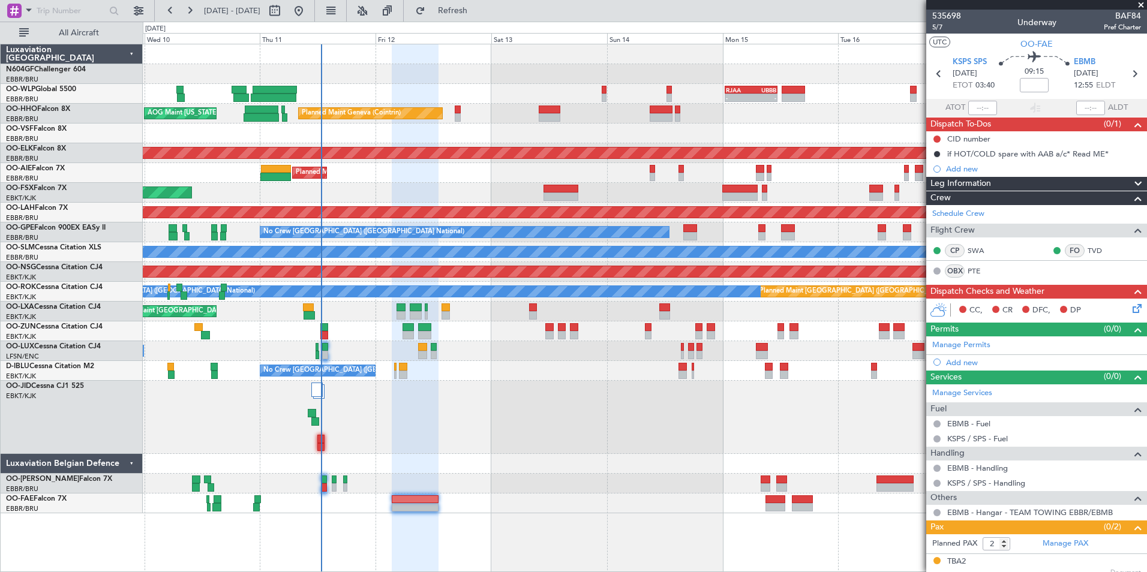
click at [528, 410] on div at bounding box center [644, 417] width 1003 height 73
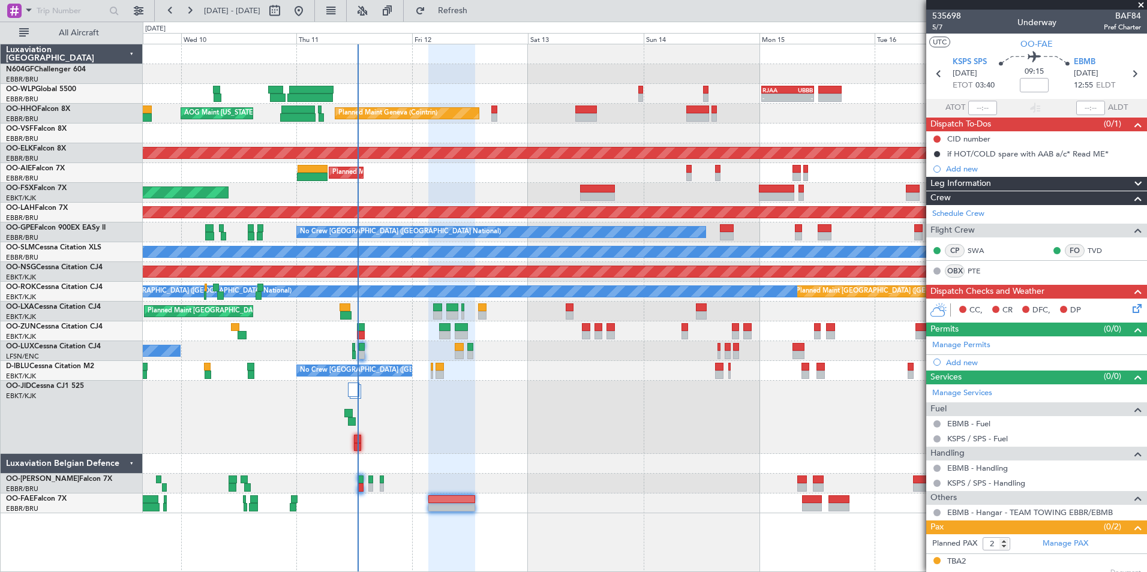
click at [545, 434] on div at bounding box center [644, 417] width 1003 height 73
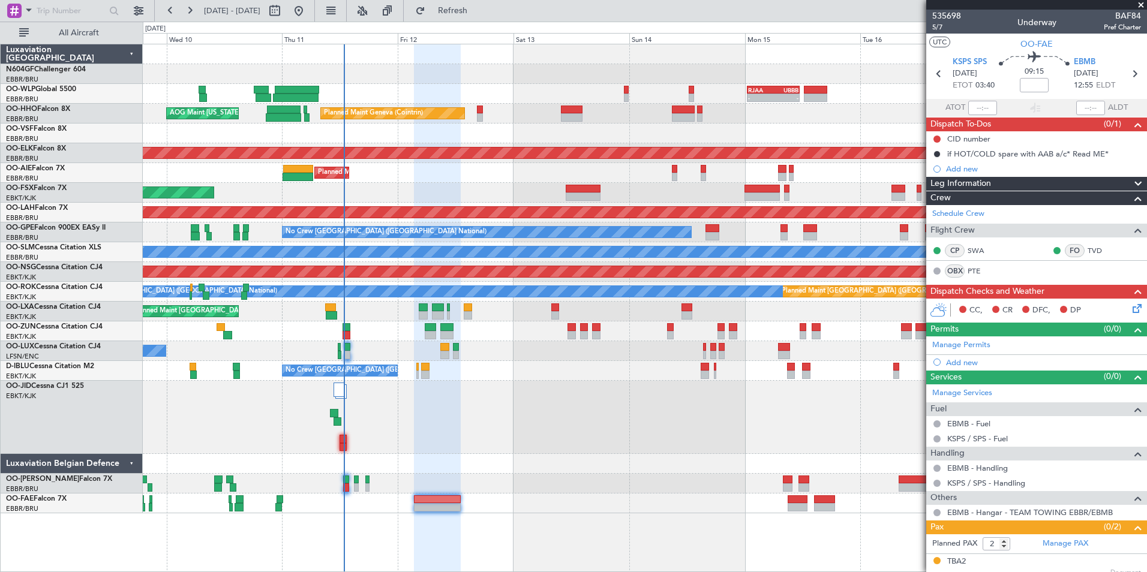
click at [484, 479] on div at bounding box center [644, 484] width 1003 height 20
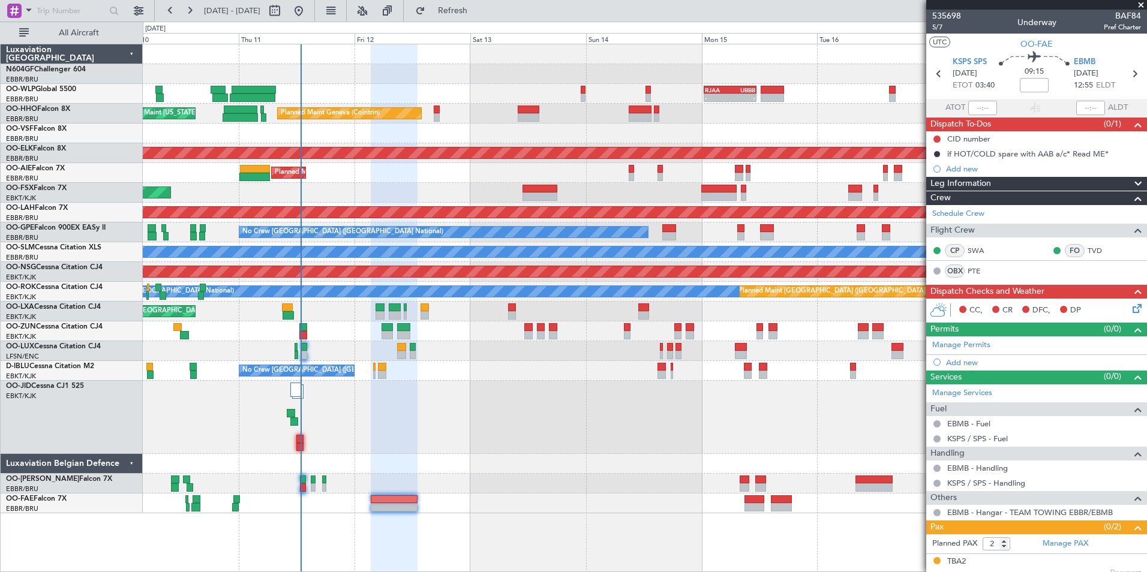
click at [445, 336] on div "- - RJAA 00:30 Z UBBB 11:25 Z Planned Maint Liege Planned Maint Geneva (Cointri…" at bounding box center [644, 278] width 1003 height 469
click at [566, 383] on div at bounding box center [644, 417] width 1003 height 73
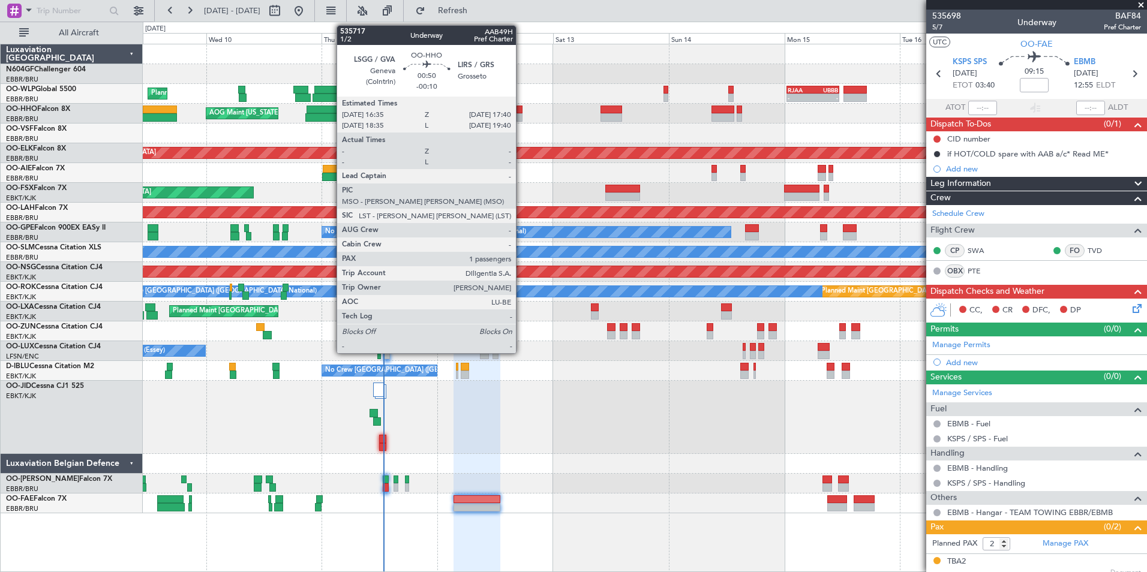
click at [521, 116] on div at bounding box center [518, 117] width 5 height 8
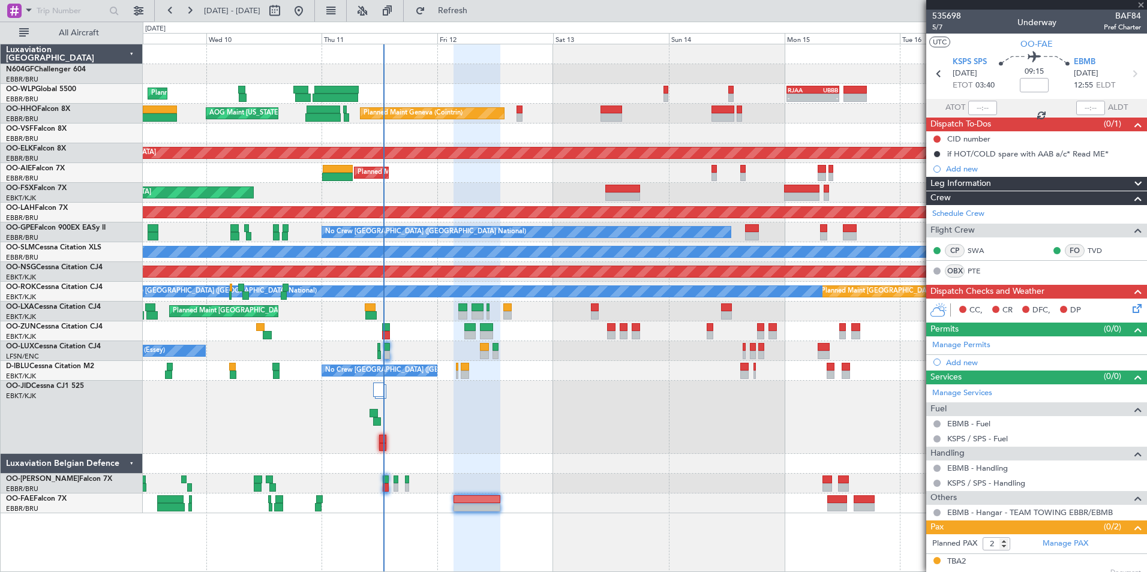
type input "-00:10"
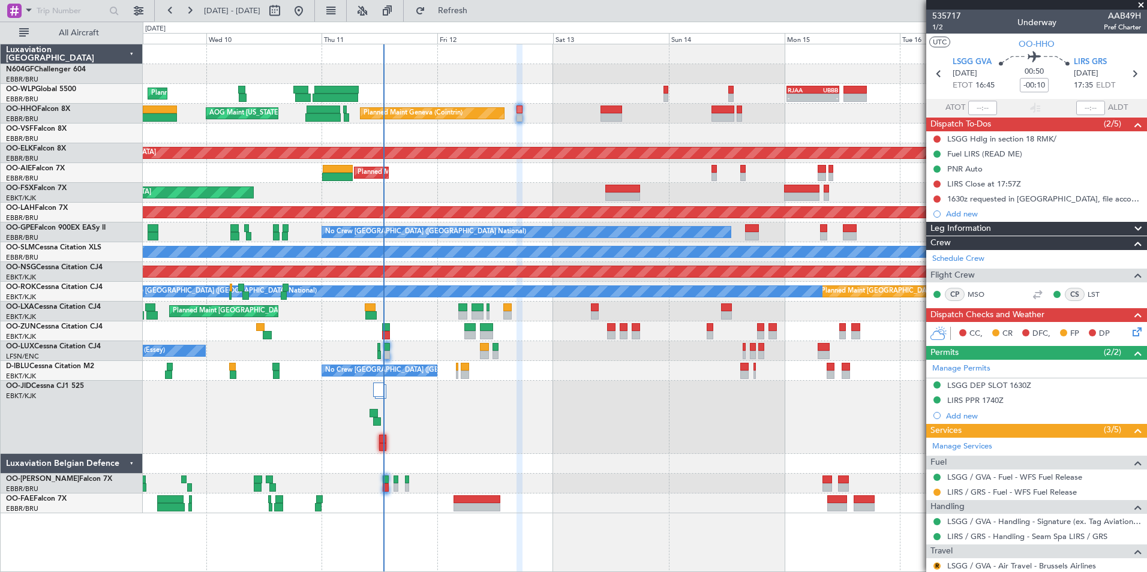
click at [1140, 4] on span at bounding box center [1141, 5] width 12 height 11
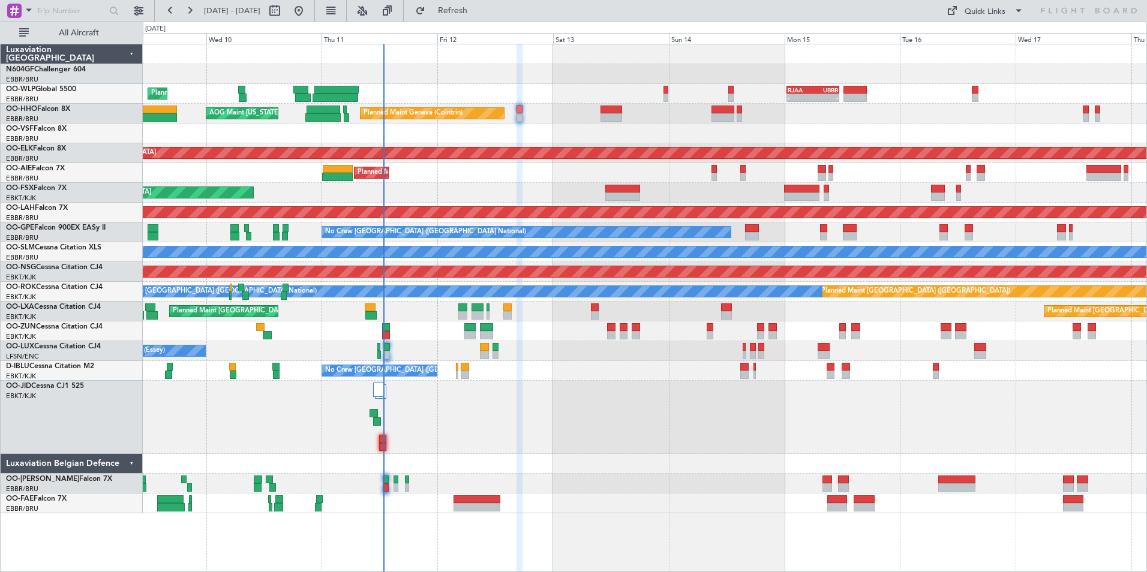
type input "0"
click at [685, 431] on div at bounding box center [644, 417] width 1003 height 73
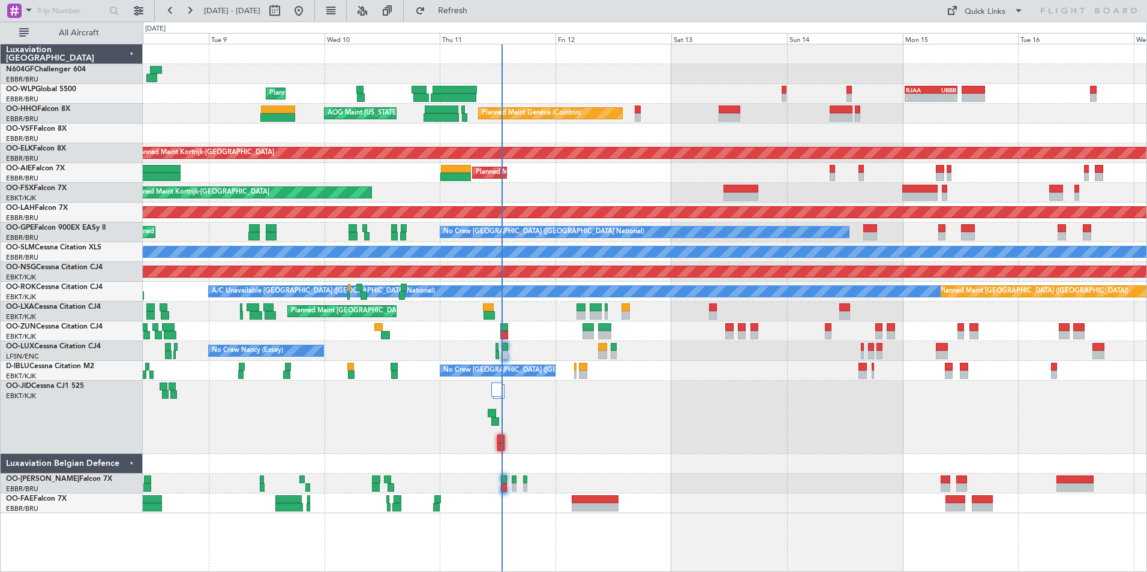
click at [690, 405] on div at bounding box center [644, 417] width 1003 height 73
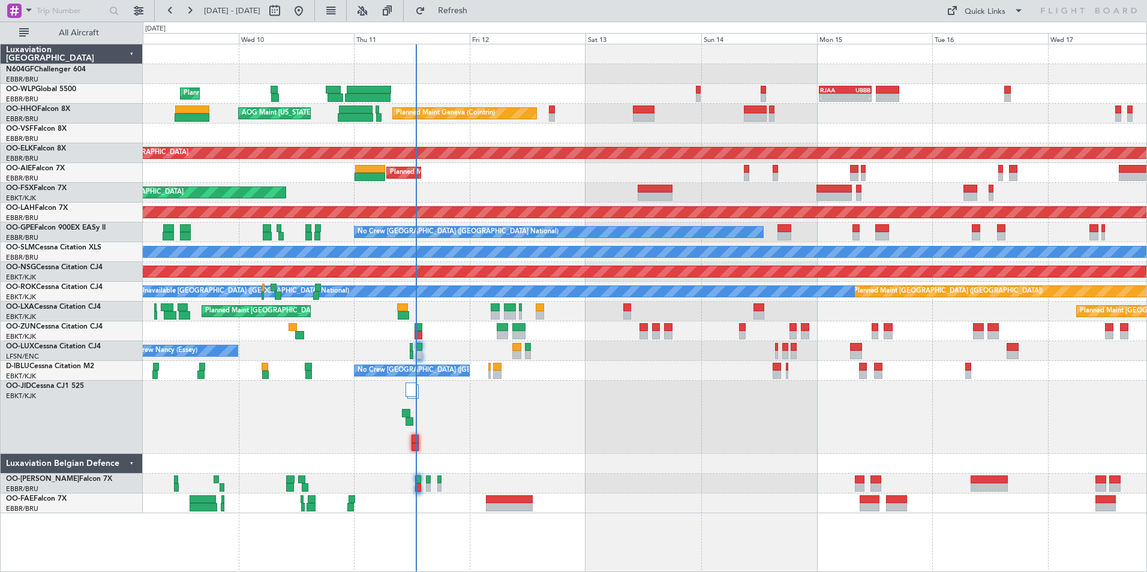
click at [748, 393] on div at bounding box center [644, 417] width 1003 height 73
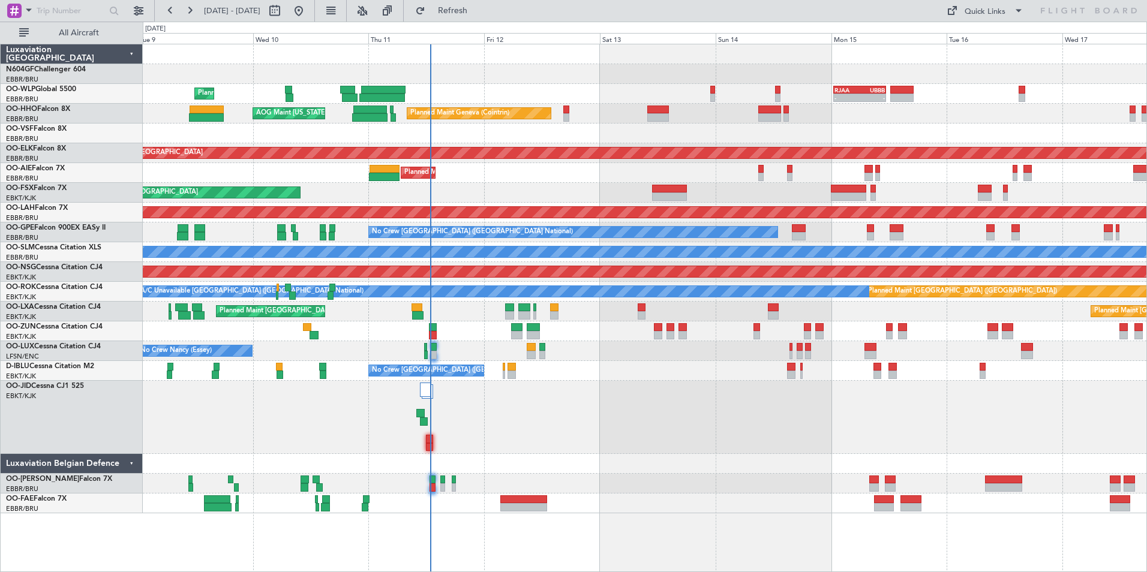
click at [398, 132] on div at bounding box center [644, 134] width 1003 height 20
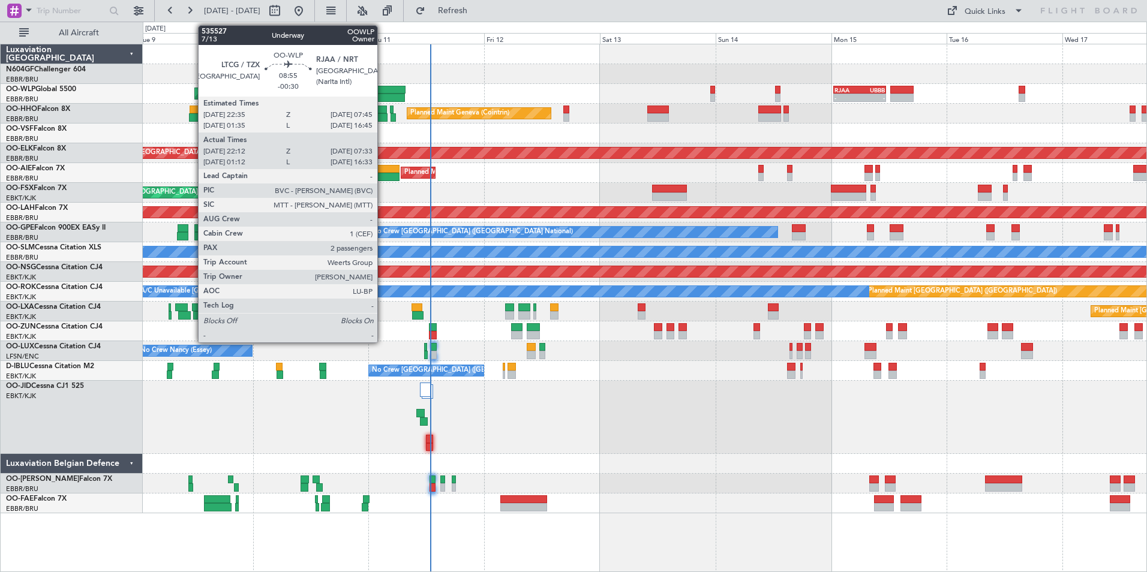
click at [383, 88] on div at bounding box center [383, 90] width 44 height 8
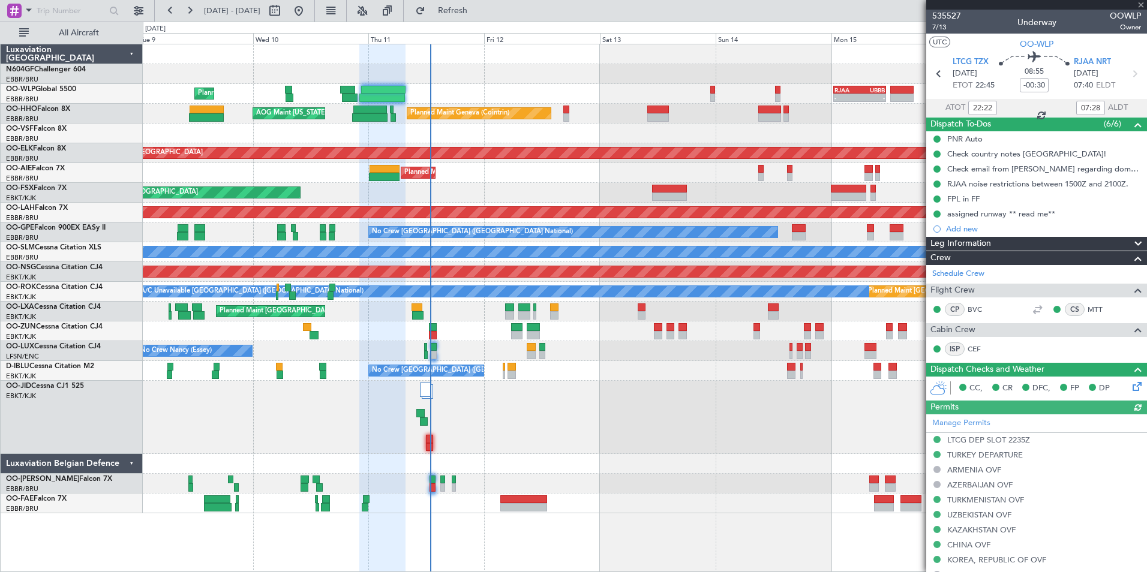
scroll to position [293, 0]
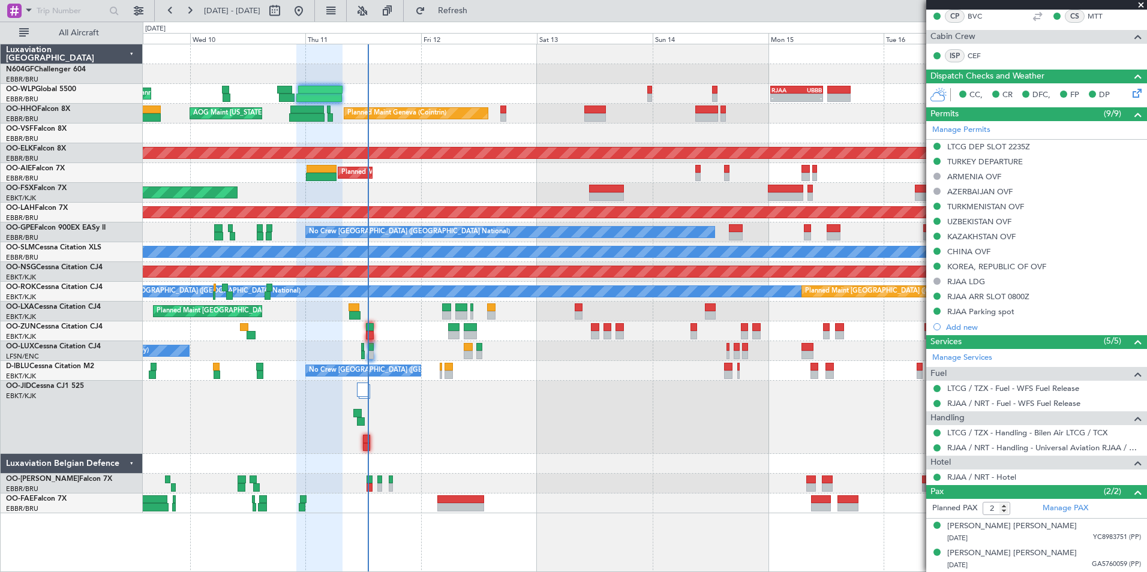
click at [639, 113] on div "Planned Maint Geneva (Cointrin) AOG Maint New York (Teterboro)" at bounding box center [644, 114] width 1003 height 20
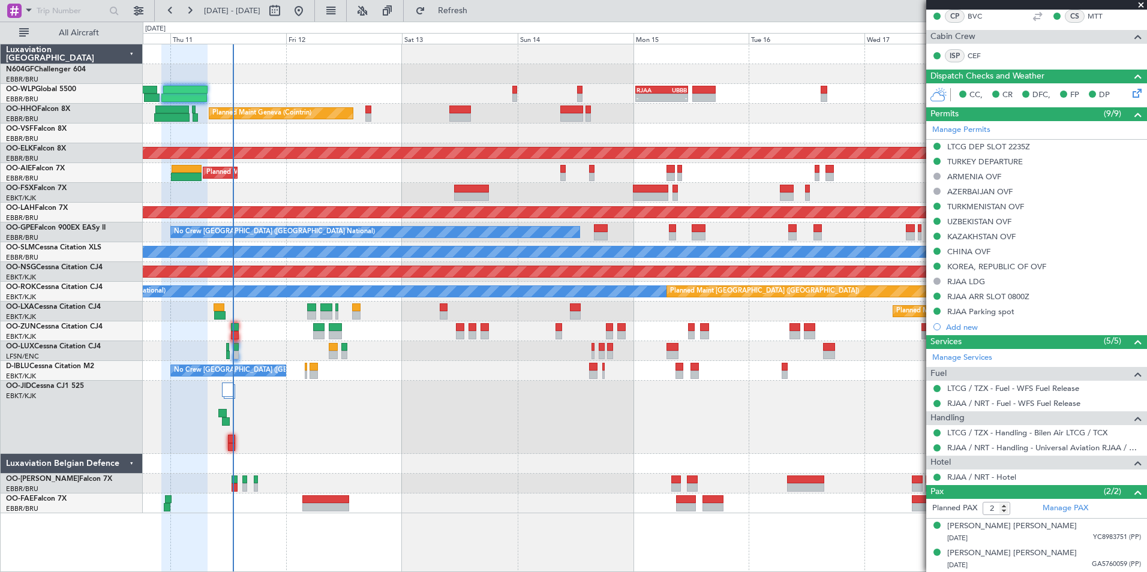
click at [550, 119] on div "Planned Maint Geneva (Cointrin) AOG Maint New York (Teterboro)" at bounding box center [644, 114] width 1003 height 20
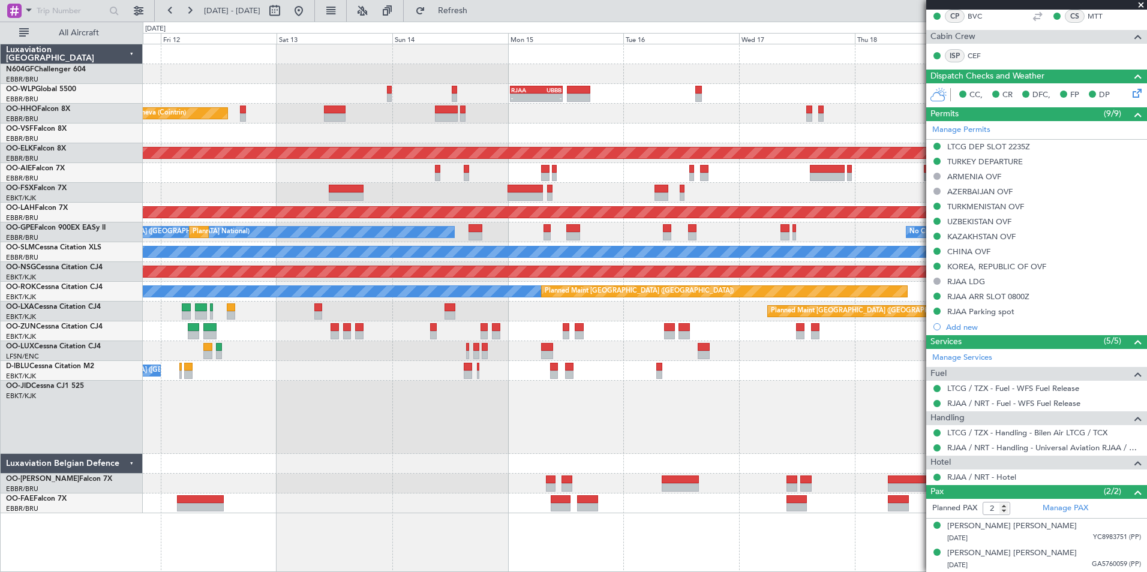
click at [856, 123] on div "Planned Maint Geneva (Cointrin) AOG Maint New York (Teterboro)" at bounding box center [644, 114] width 1003 height 20
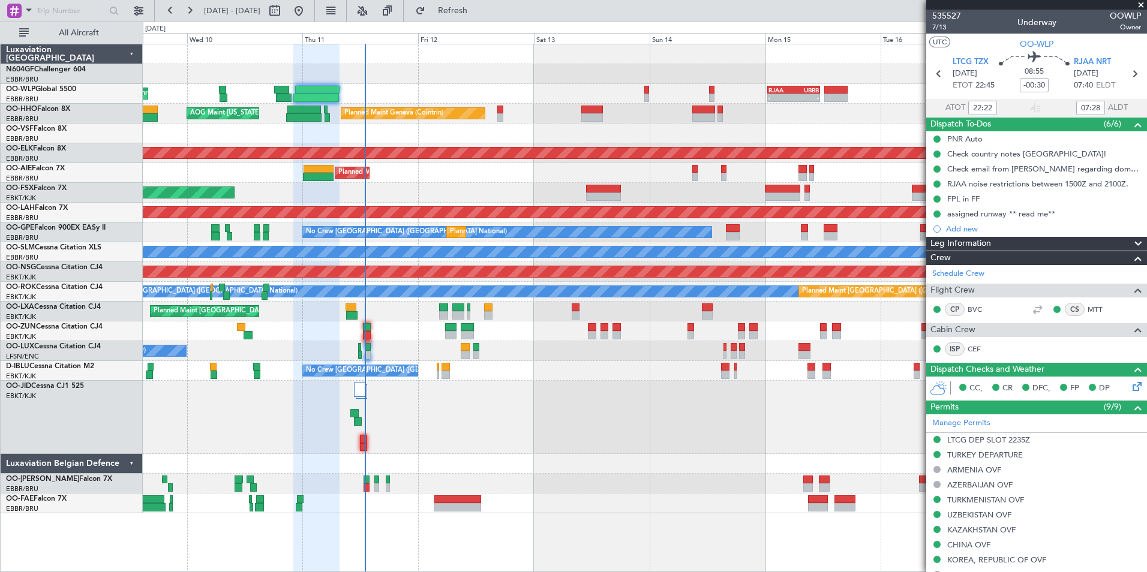
scroll to position [293, 0]
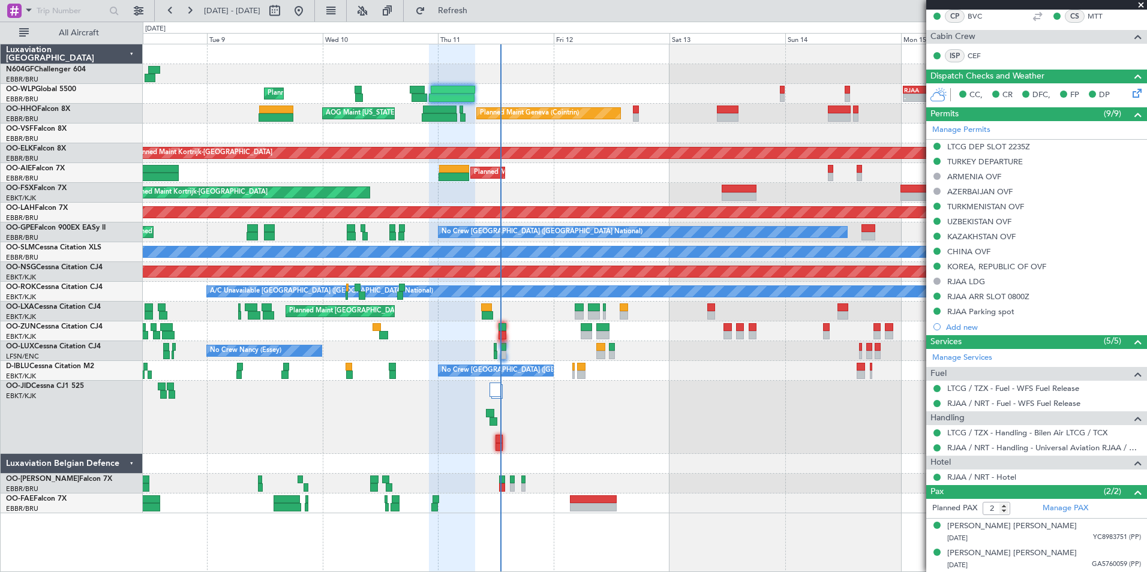
click at [635, 449] on div "Planned Maint Liege - - RJAA 00:30 Z UBBB 11:25 Z Planned Maint Geneva (Cointri…" at bounding box center [644, 278] width 1003 height 469
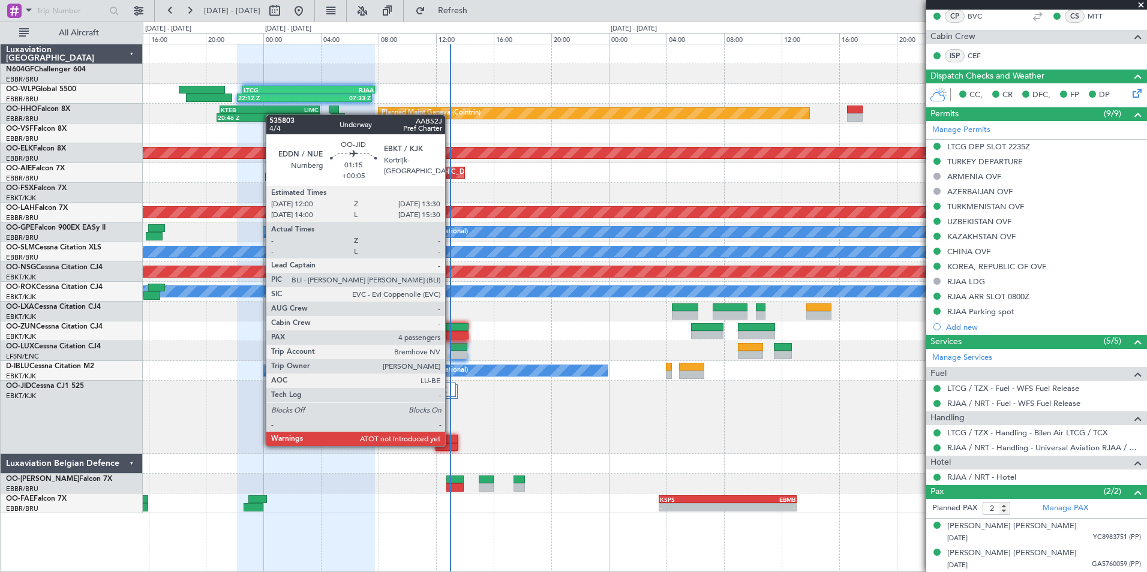
click at [450, 445] on div at bounding box center [446, 447] width 22 height 8
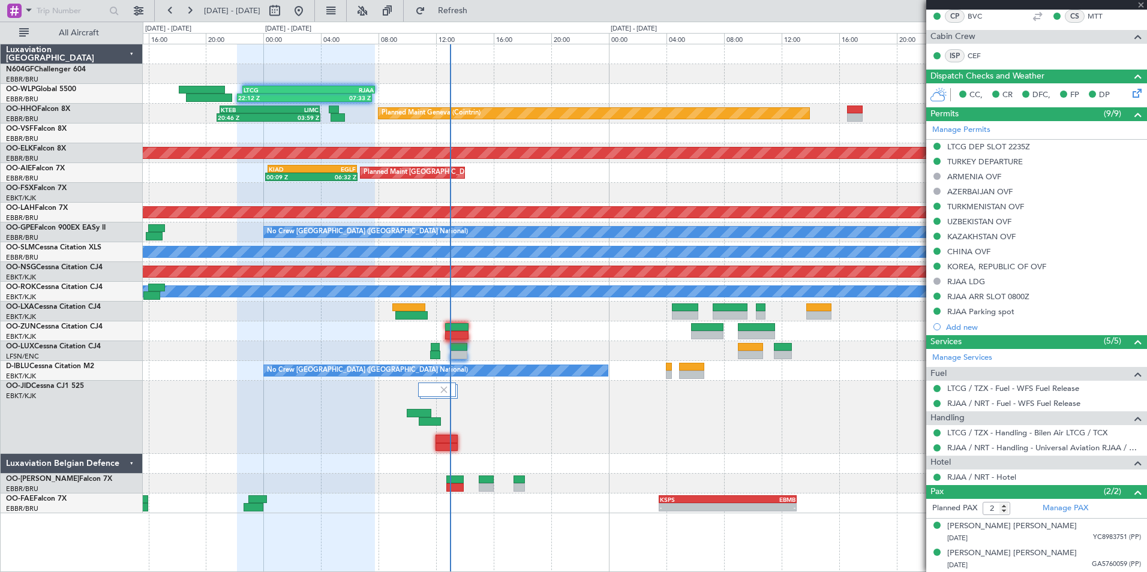
type input "+00:05"
type input "4"
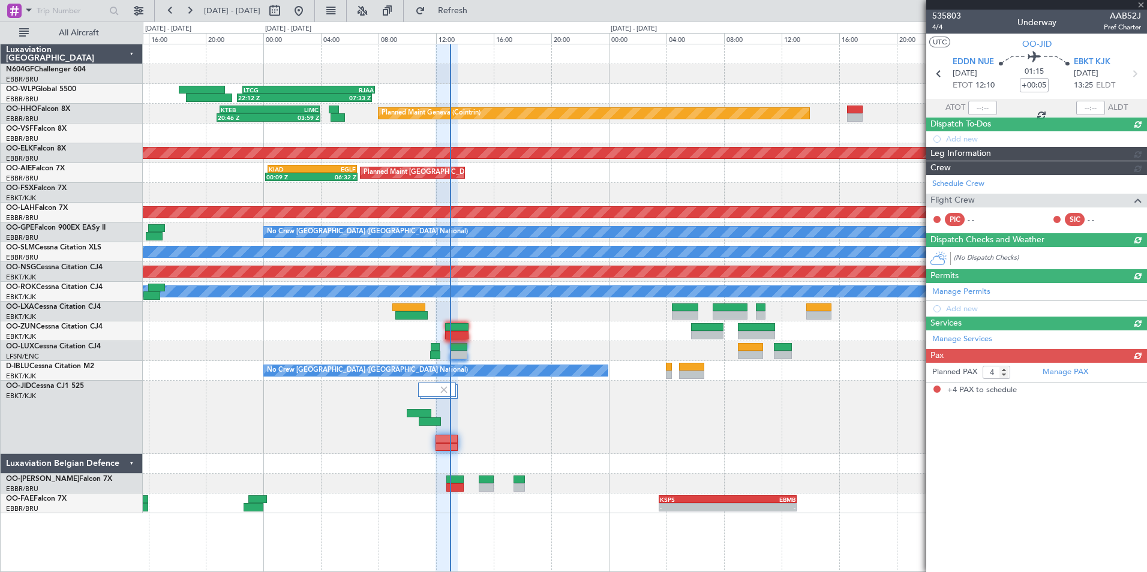
scroll to position [0, 0]
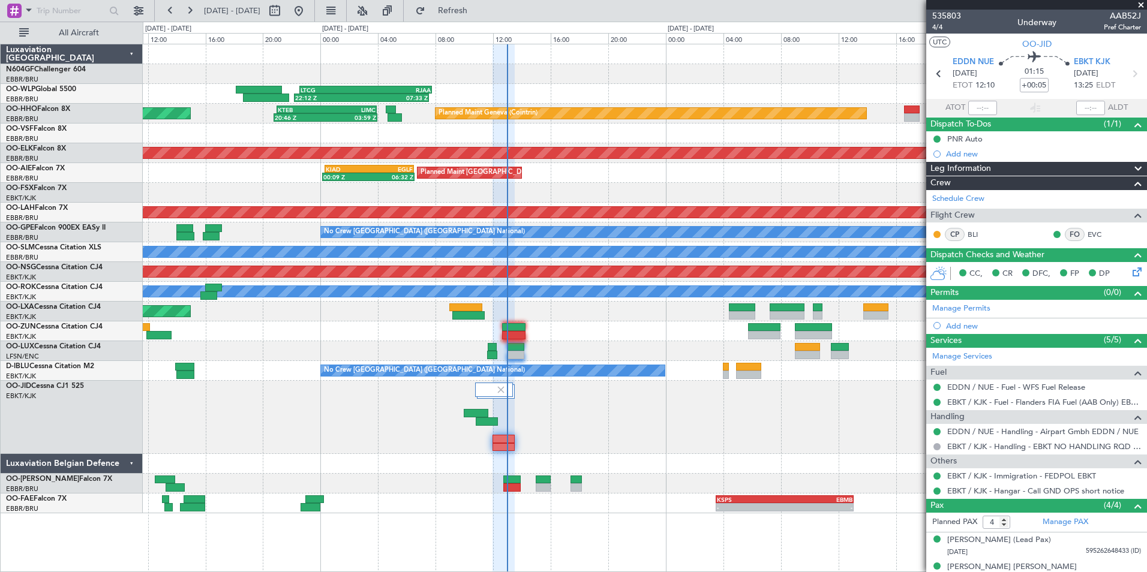
click at [523, 445] on div at bounding box center [644, 417] width 1003 height 73
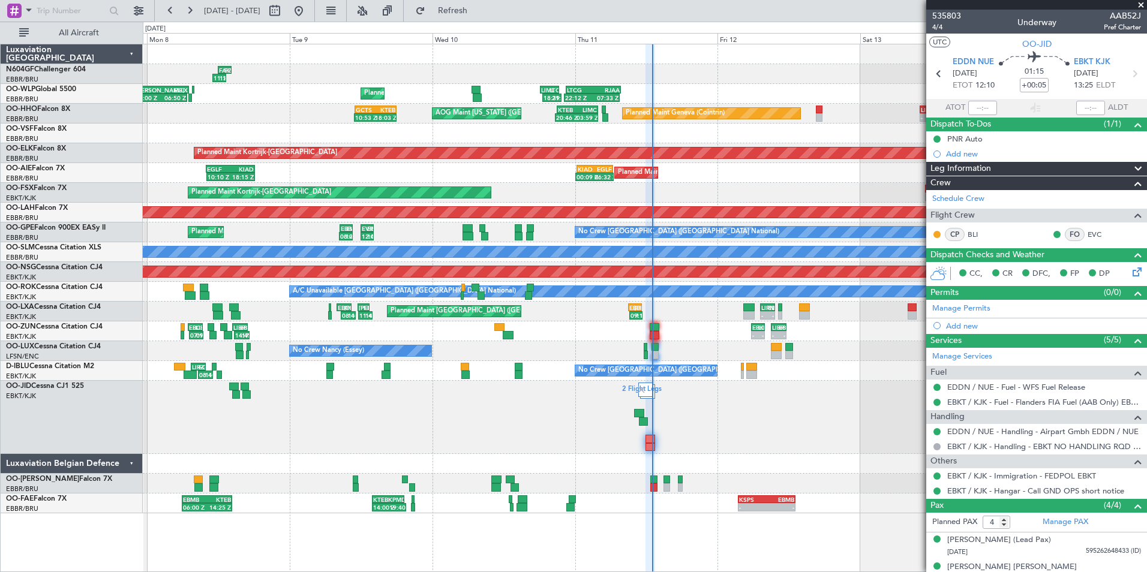
click at [696, 416] on div "2 Flight Legs" at bounding box center [644, 417] width 1003 height 73
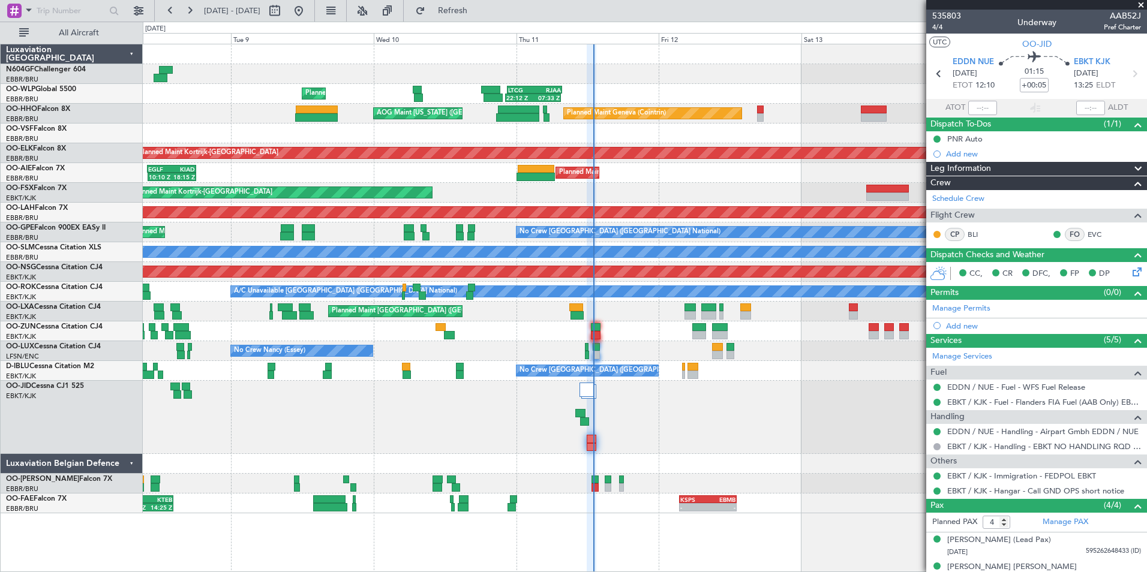
click at [661, 416] on div at bounding box center [644, 417] width 1003 height 73
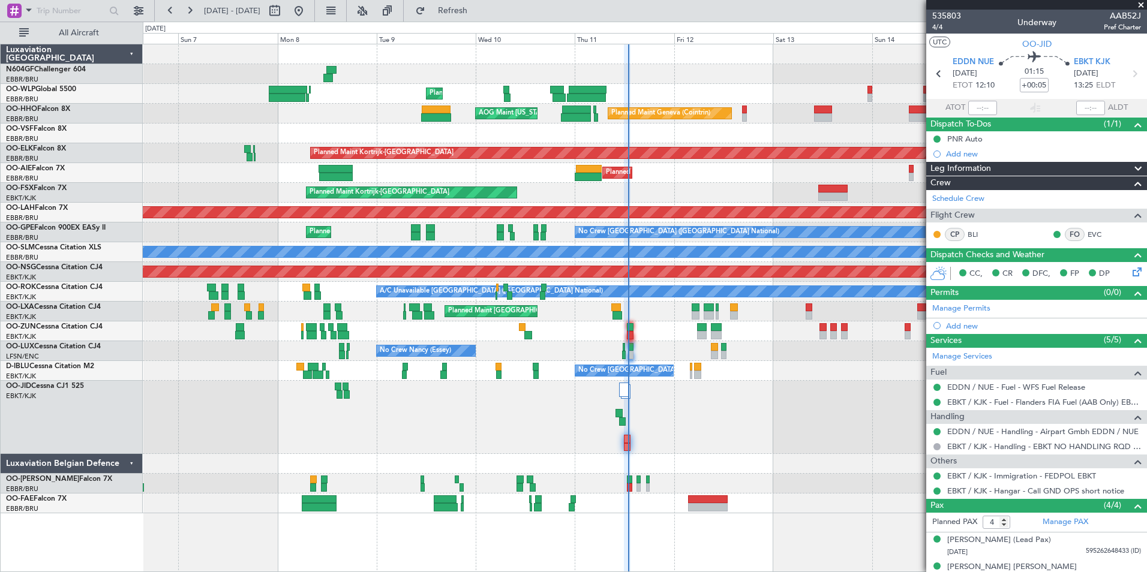
click at [679, 169] on div "Planned Maint Liege Planned Maint Geneva (Cointrin) AOG Maint New York (Teterbo…" at bounding box center [644, 278] width 1003 height 469
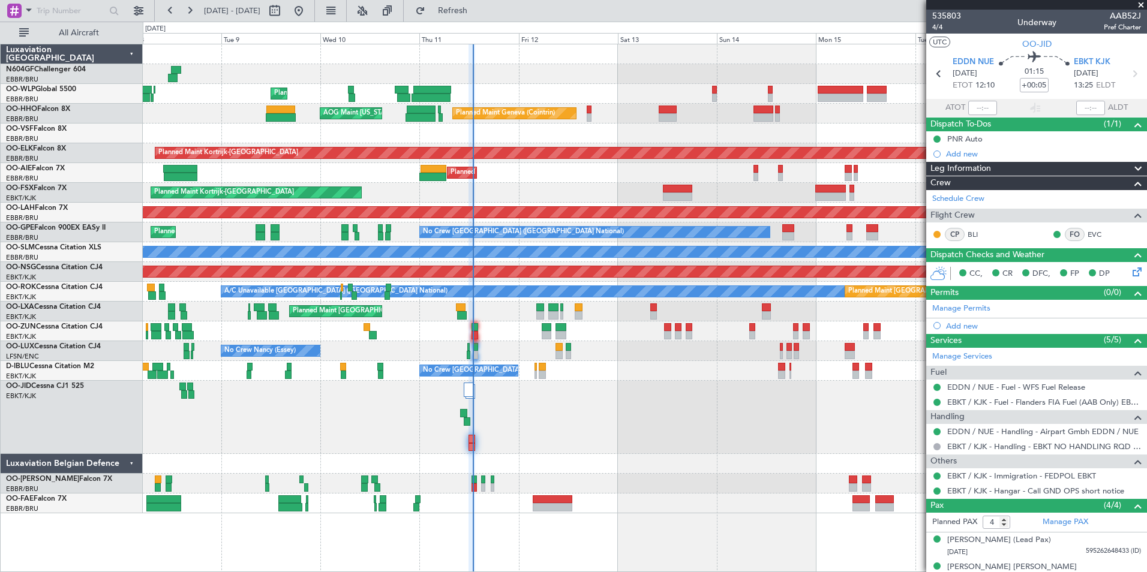
click at [594, 187] on div "Planned Maint Kortrijk-[GEOGRAPHIC_DATA]" at bounding box center [644, 193] width 1003 height 20
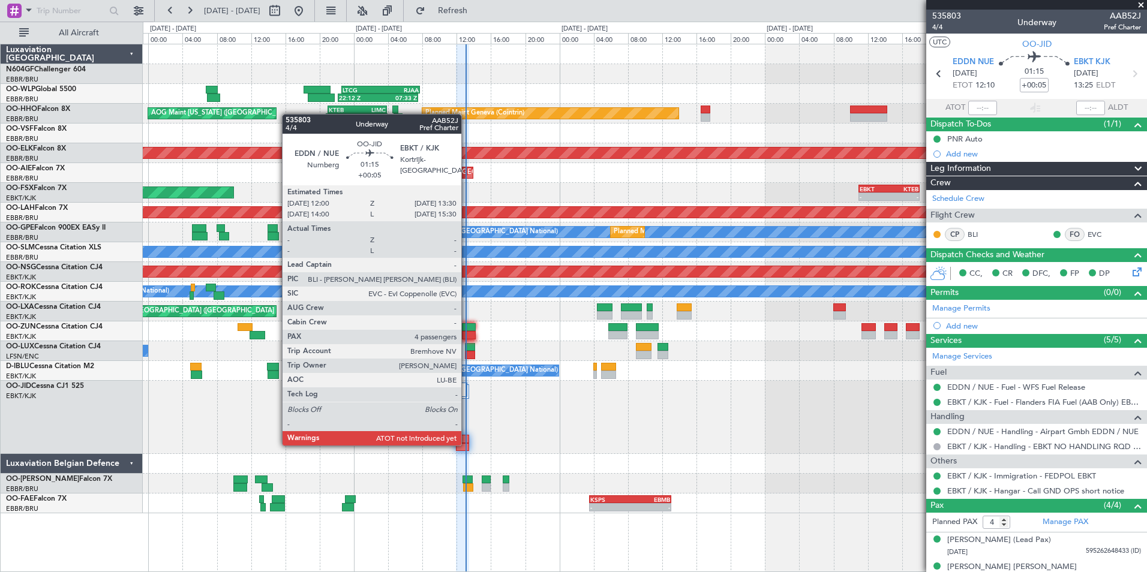
click at [467, 444] on div at bounding box center [462, 447] width 13 height 8
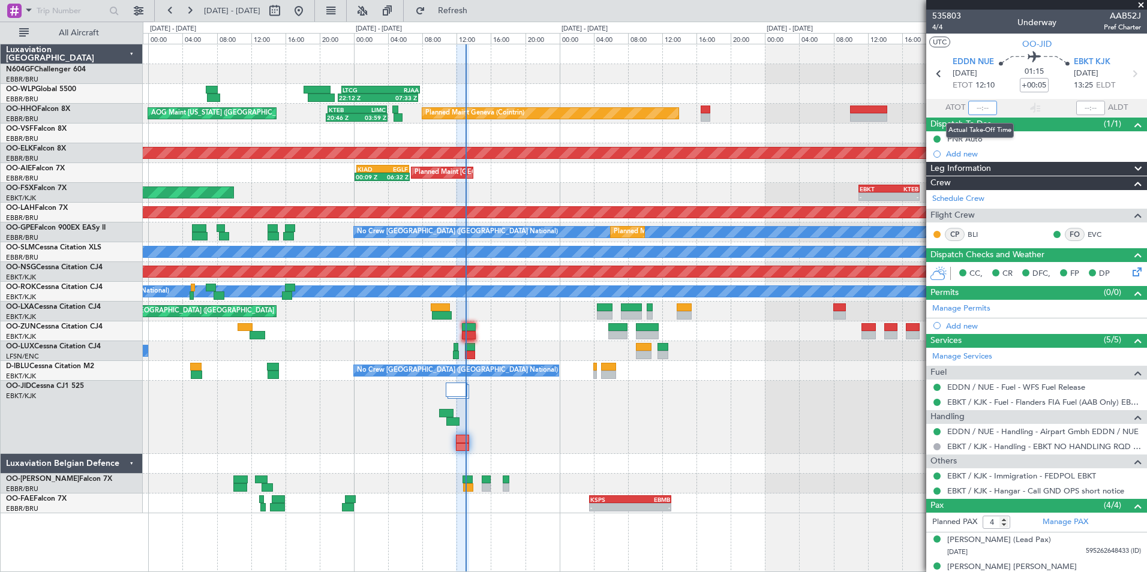
click at [979, 107] on input "text" at bounding box center [982, 108] width 29 height 14
type input "12:57"
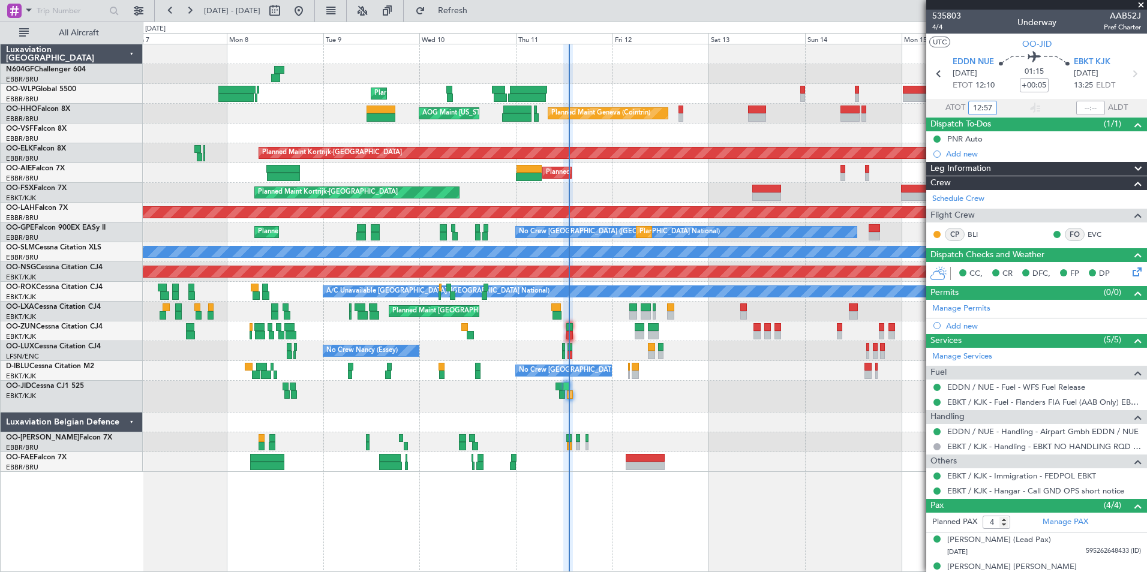
click at [609, 490] on div "Planned Maint Liege Planned Maint Geneva (Cointrin) AOG Maint New York (Teterbo…" at bounding box center [645, 308] width 1004 height 528
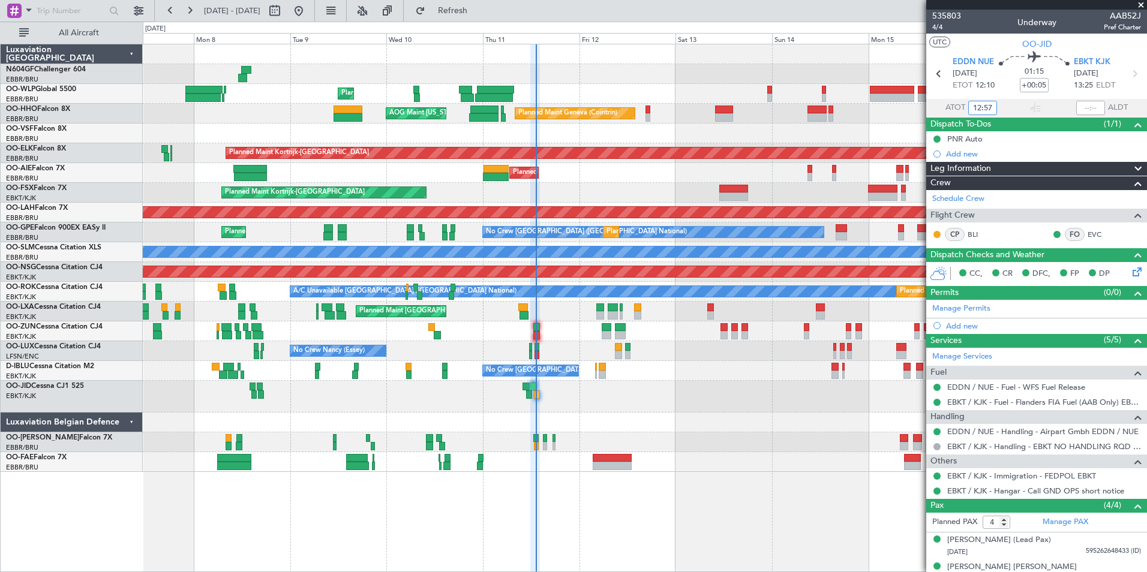
click at [678, 475] on div "Planned Maint Liege Planned Maint Geneva (Cointrin) AOG Maint New York (Teterbo…" at bounding box center [645, 308] width 1004 height 528
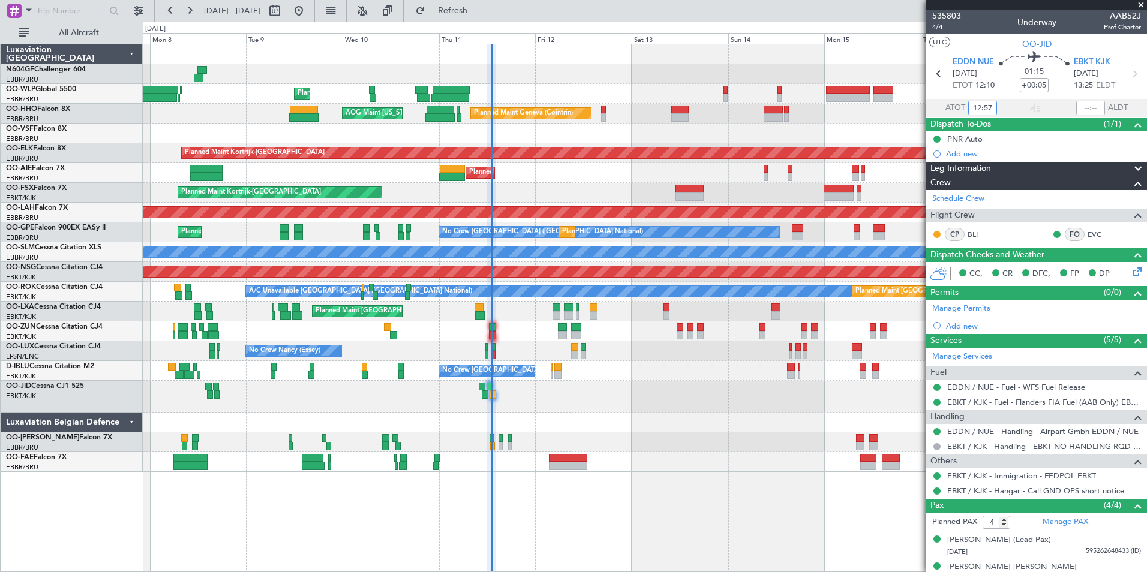
click at [618, 462] on div at bounding box center [644, 462] width 1003 height 20
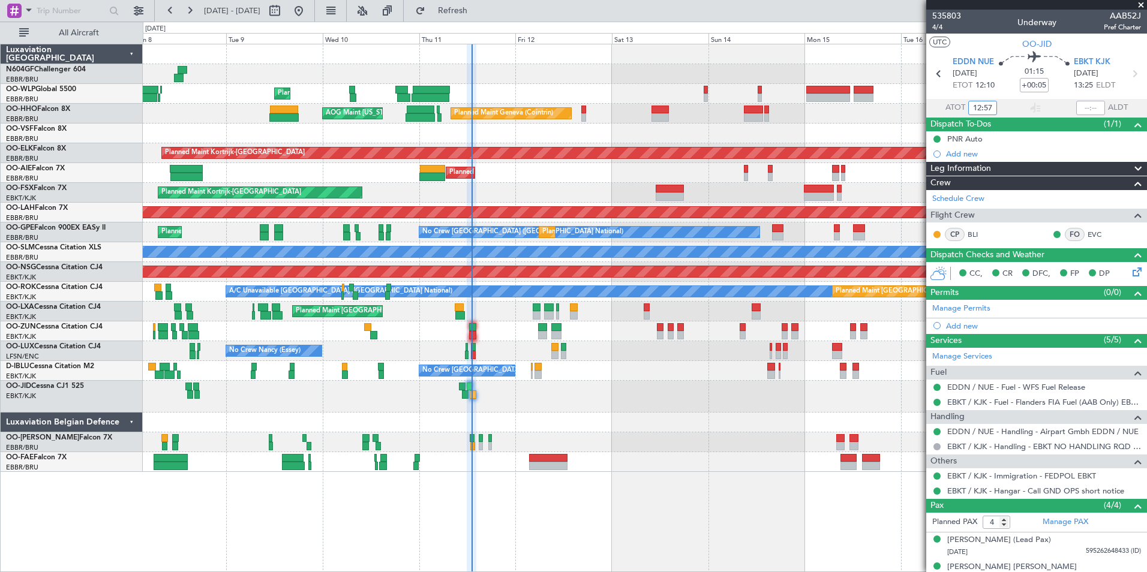
click at [612, 471] on div "Planned Maint Liege Planned Maint Geneva (Cointrin) AOG Maint New York (Teterbo…" at bounding box center [645, 308] width 1004 height 528
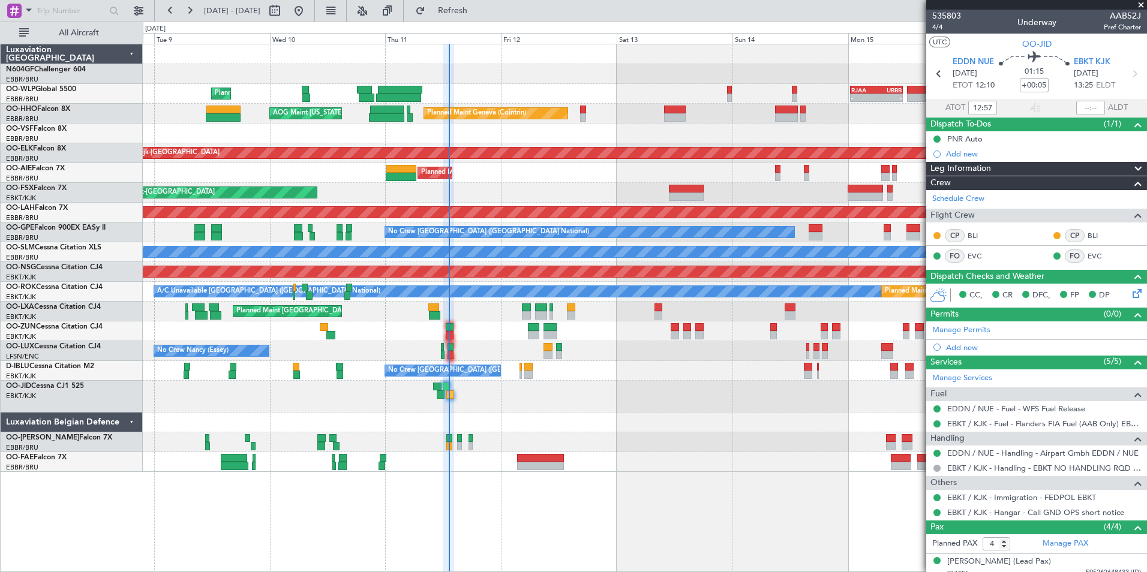
click at [501, 464] on div at bounding box center [644, 462] width 1003 height 20
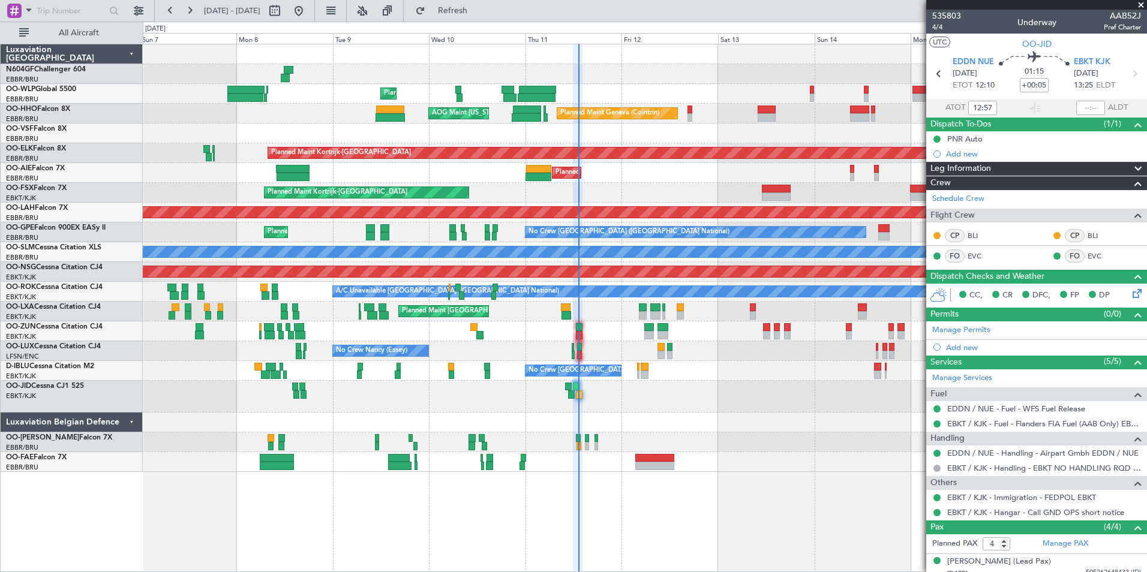
click at [544, 525] on div "Planned Maint Liege Planned Maint Geneva (Cointrin) AOG Maint New York (Teterbo…" at bounding box center [645, 308] width 1004 height 528
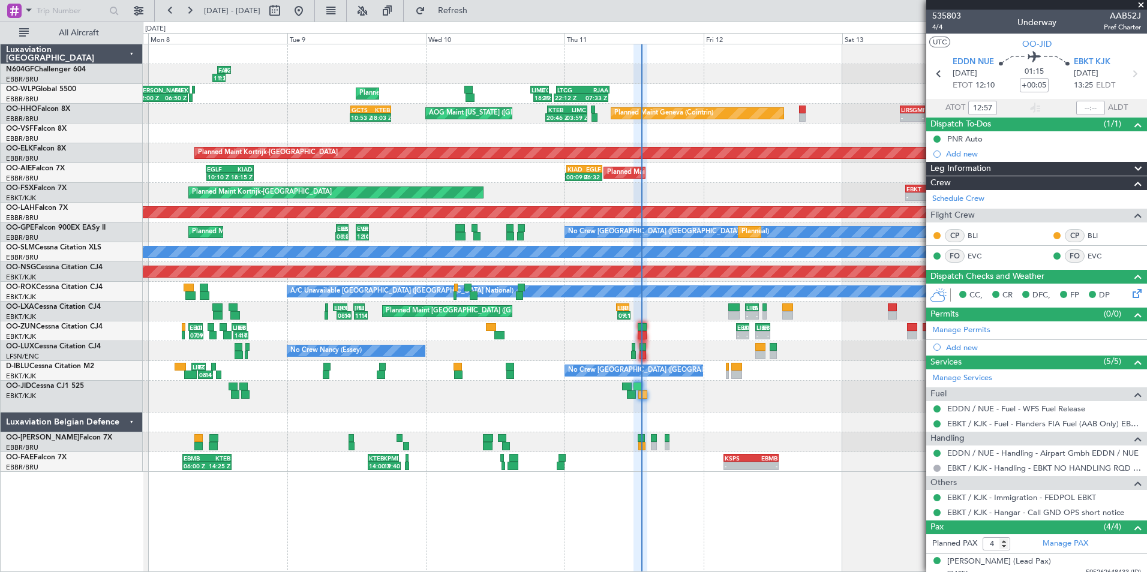
click at [699, 381] on div at bounding box center [644, 397] width 1003 height 32
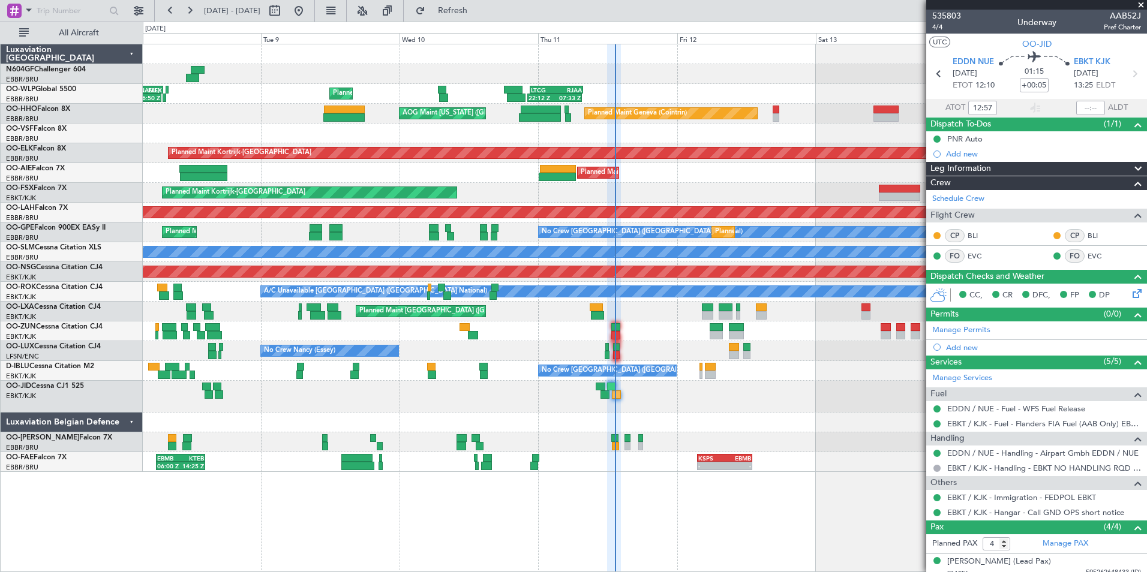
click at [742, 413] on div "22:12 Z 07:33 Z LTCG 22:35 Z RJAA 07:45 Z Planned Maint Liege KAUS 22:00 Z ELLX…" at bounding box center [644, 258] width 1003 height 428
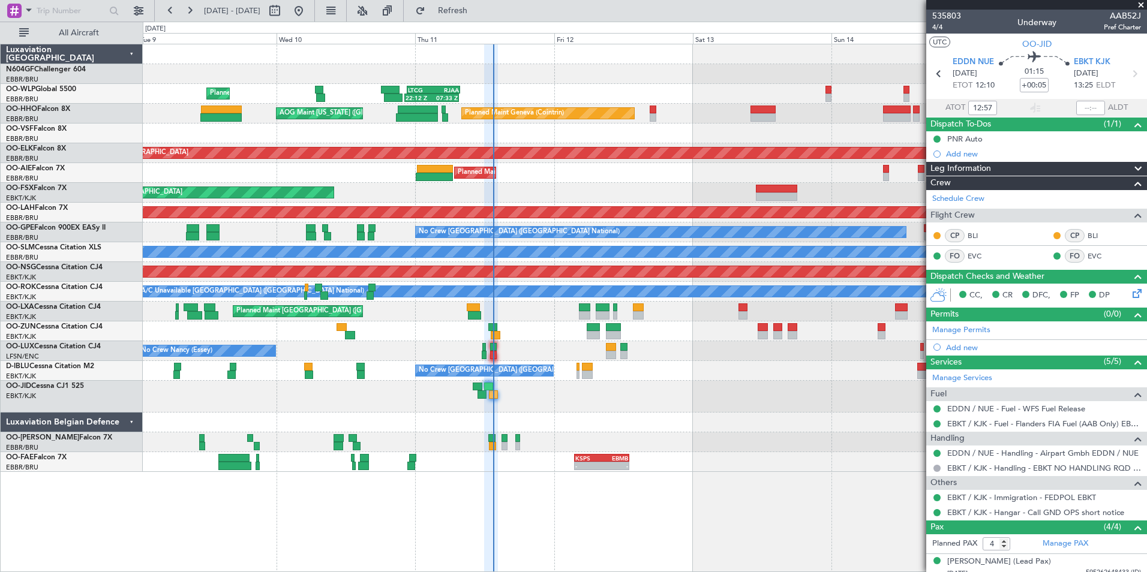
click at [571, 185] on div "Planned Maint Kortrijk-[GEOGRAPHIC_DATA]" at bounding box center [644, 193] width 1003 height 20
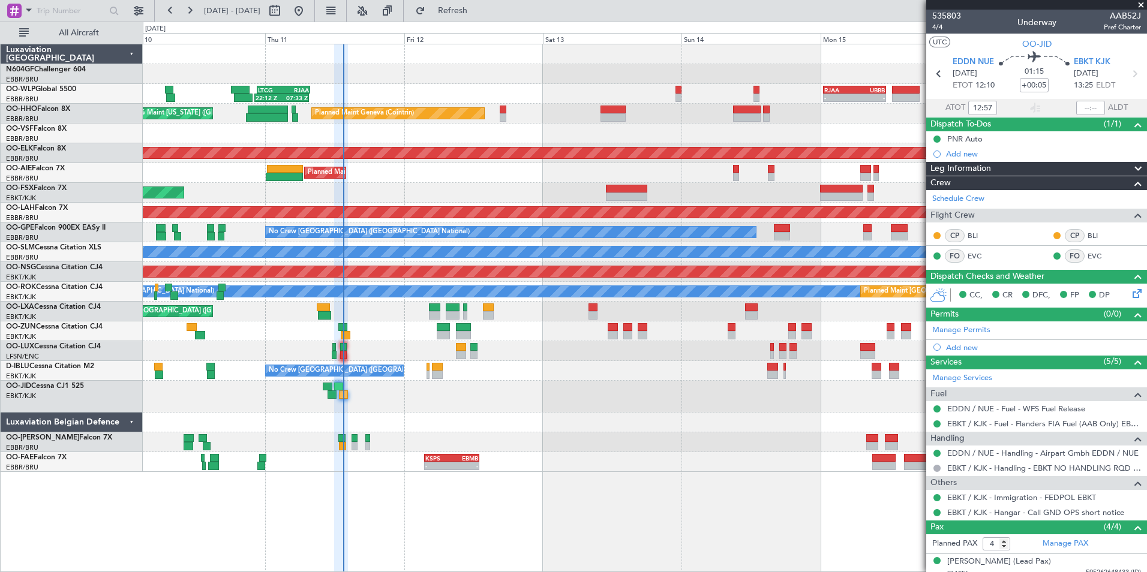
click at [663, 128] on div at bounding box center [644, 134] width 1003 height 20
click at [602, 131] on div at bounding box center [644, 134] width 1003 height 20
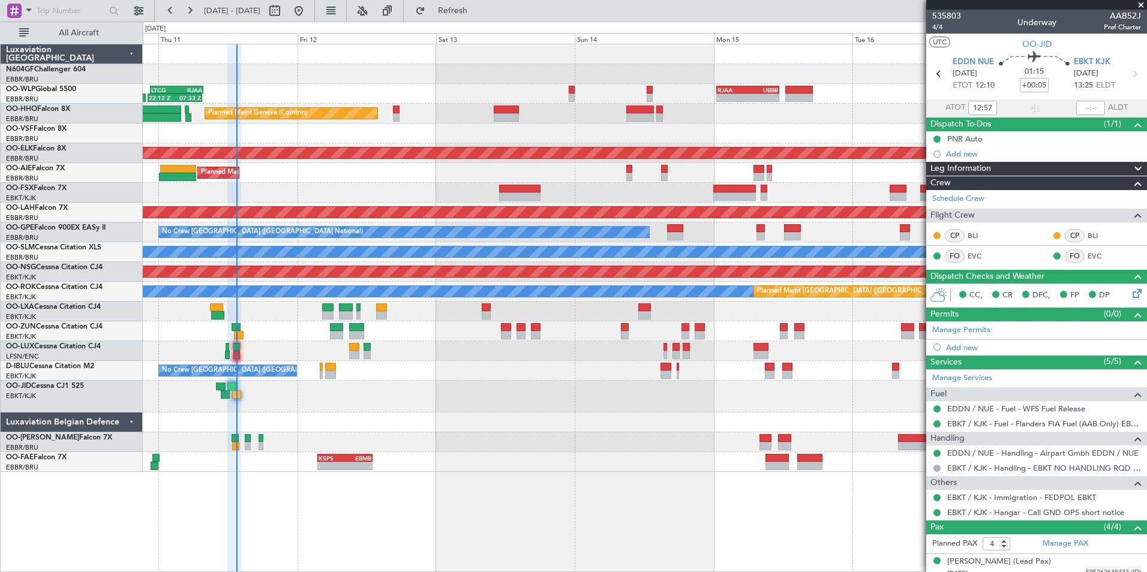
click at [735, 392] on div at bounding box center [644, 397] width 1003 height 32
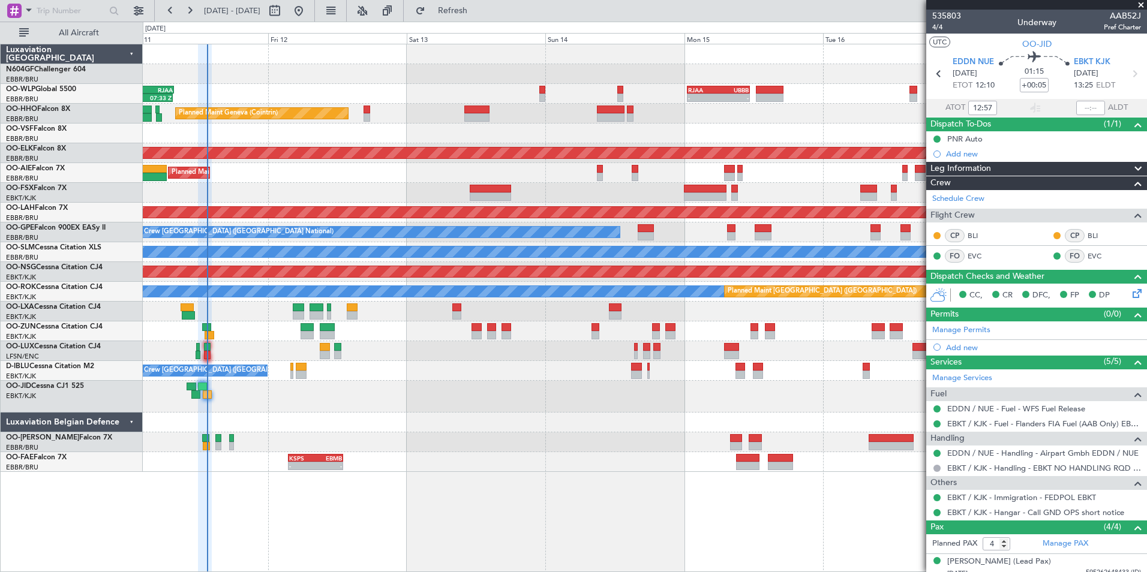
click at [654, 103] on div "22:12 Z 07:33 Z LTCG 22:35 Z RJAA 07:45 Z - - RJAA 00:30 Z UBBB 11:25 Z Planned…" at bounding box center [644, 258] width 1003 height 428
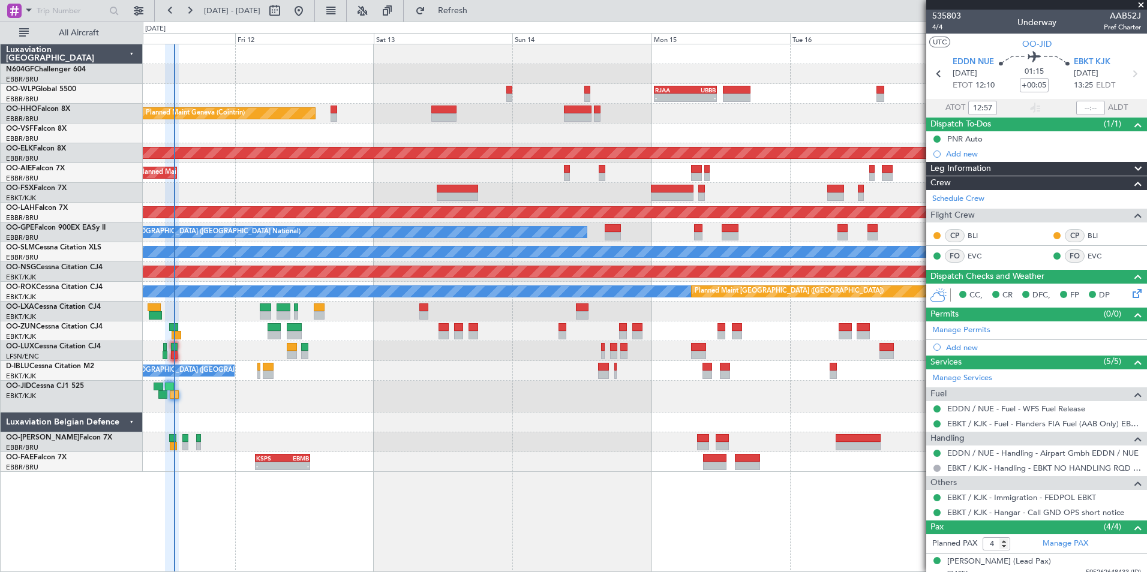
click at [747, 124] on div "- - RJAA 00:30 Z UBBB 11:25 Z LTCG 22:35 Z RJAA 07:45 Z 22:12 Z 07:33 Z Planned…" at bounding box center [644, 258] width 1003 height 428
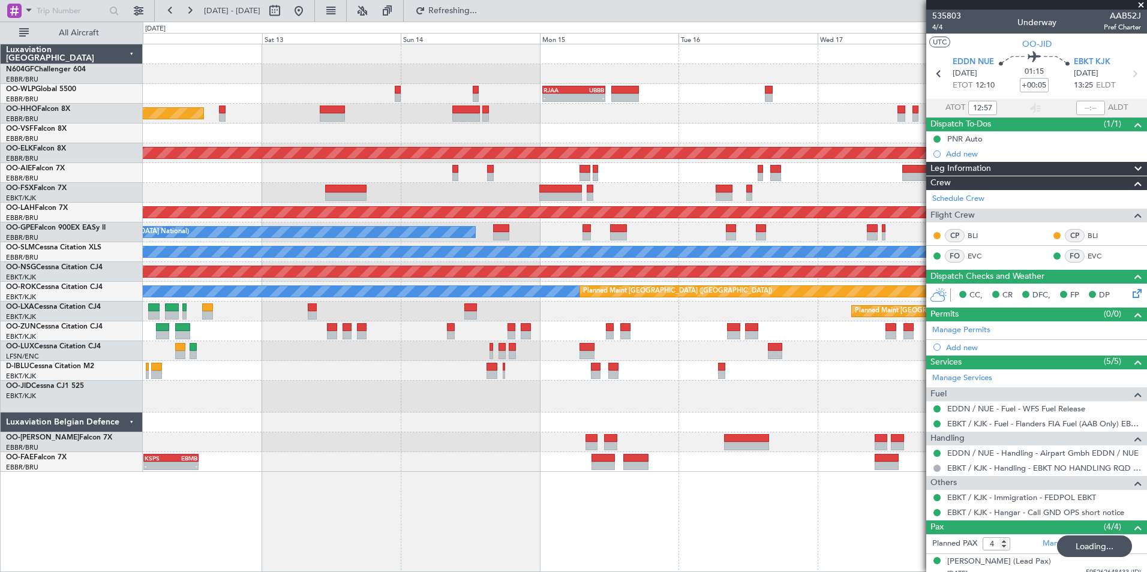
click at [688, 107] on div "Planned Maint Geneva (Cointrin) AOG Maint New York (Teterboro)" at bounding box center [644, 114] width 1003 height 20
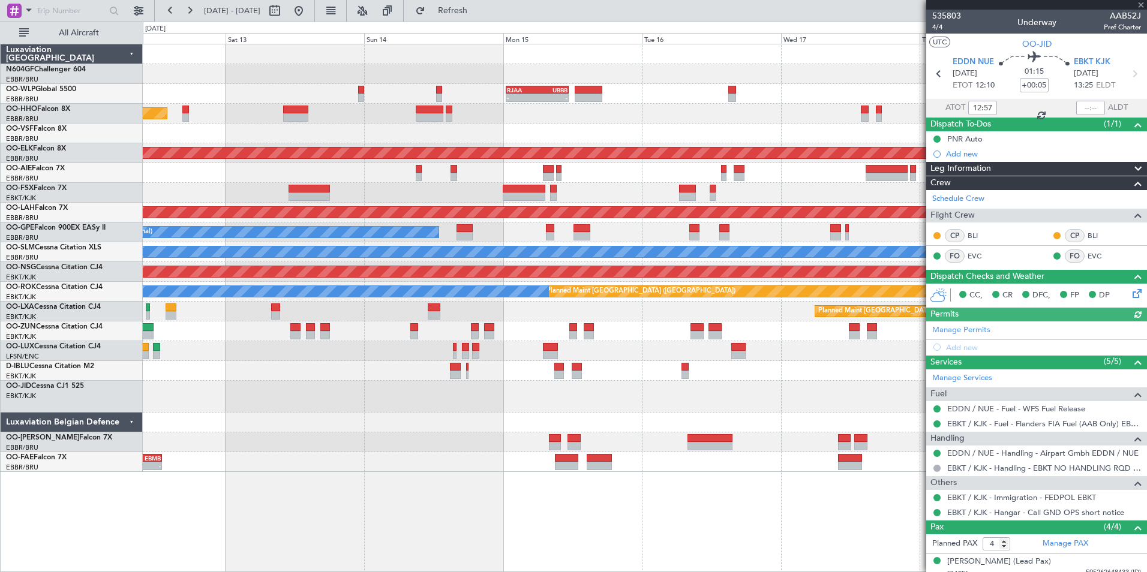
click at [731, 411] on div at bounding box center [644, 397] width 1003 height 32
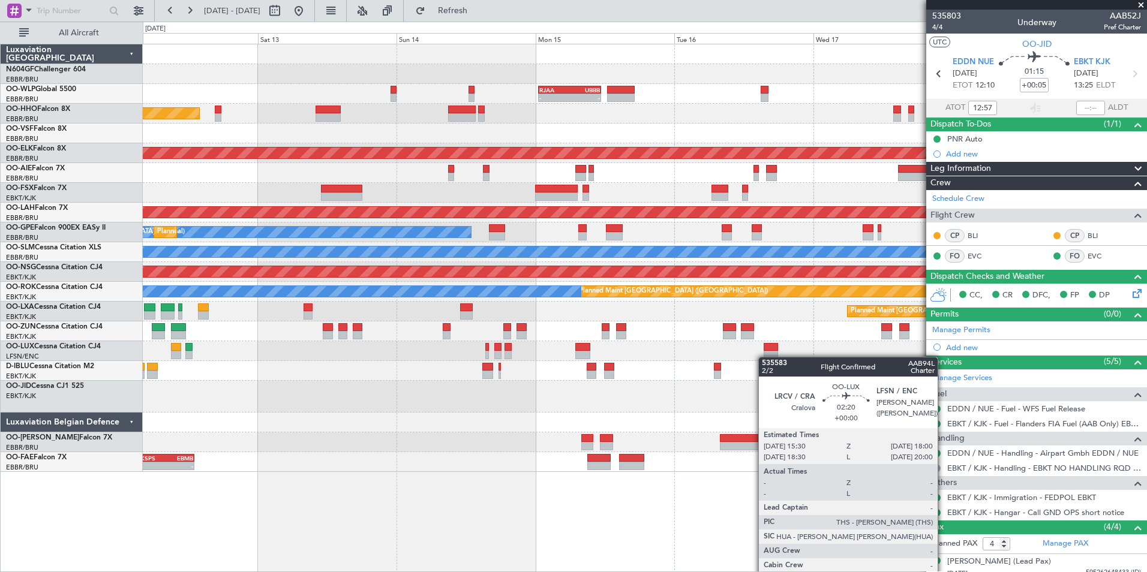
click at [770, 357] on div "No Crew Nancy (Essey)" at bounding box center [644, 351] width 1003 height 20
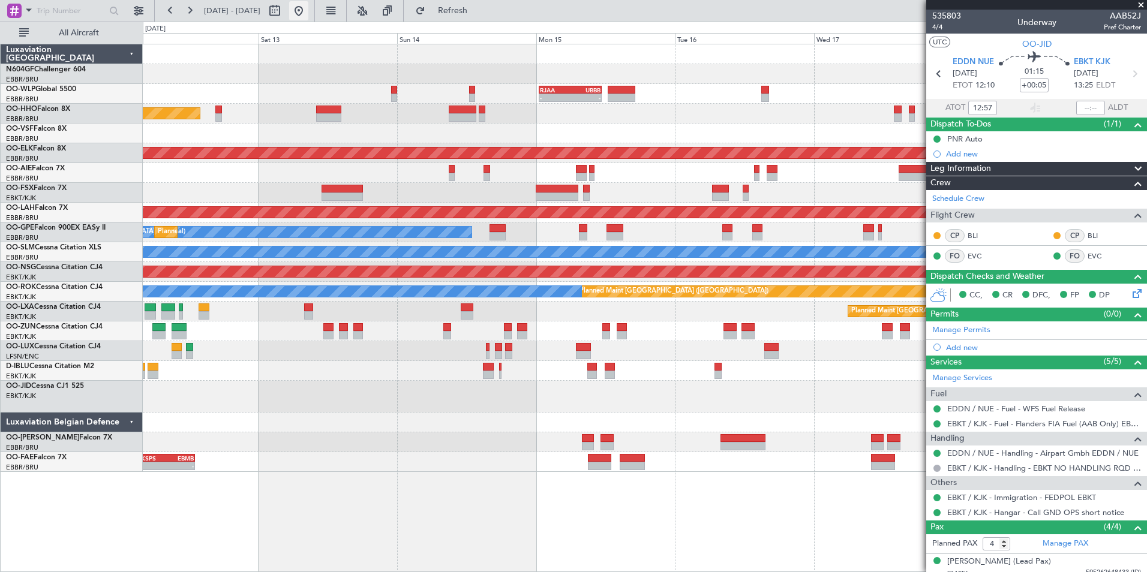
click at [308, 13] on button at bounding box center [298, 10] width 19 height 19
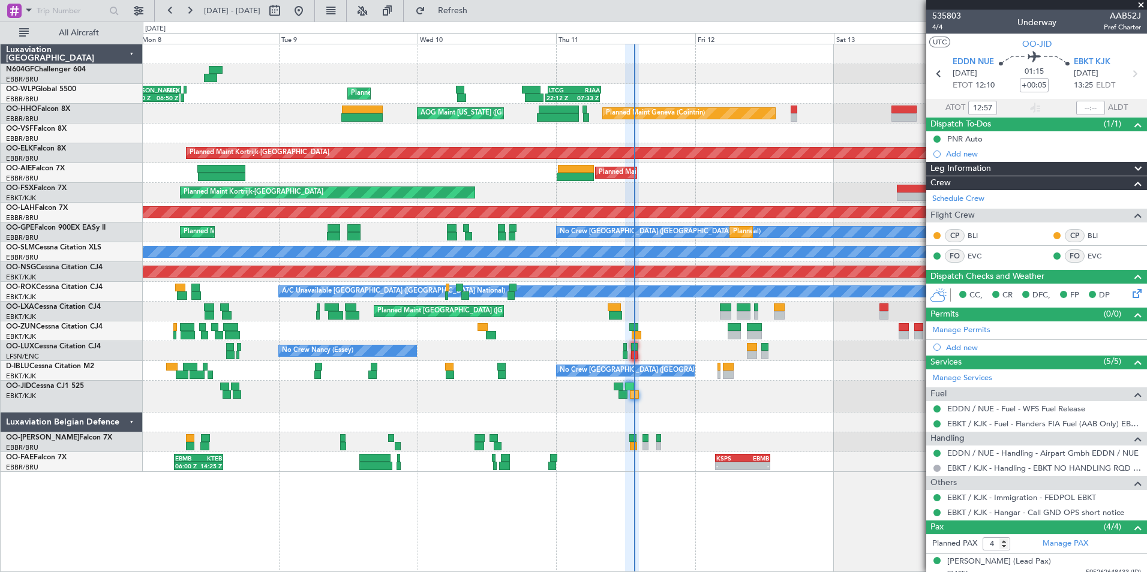
click at [710, 403] on div "- - RJAA 00:30 Z UBBB 11:25 Z LTCG 22:35 Z RJAA 07:45 Z 22:12 Z 07:33 Z Planned…" at bounding box center [644, 258] width 1003 height 428
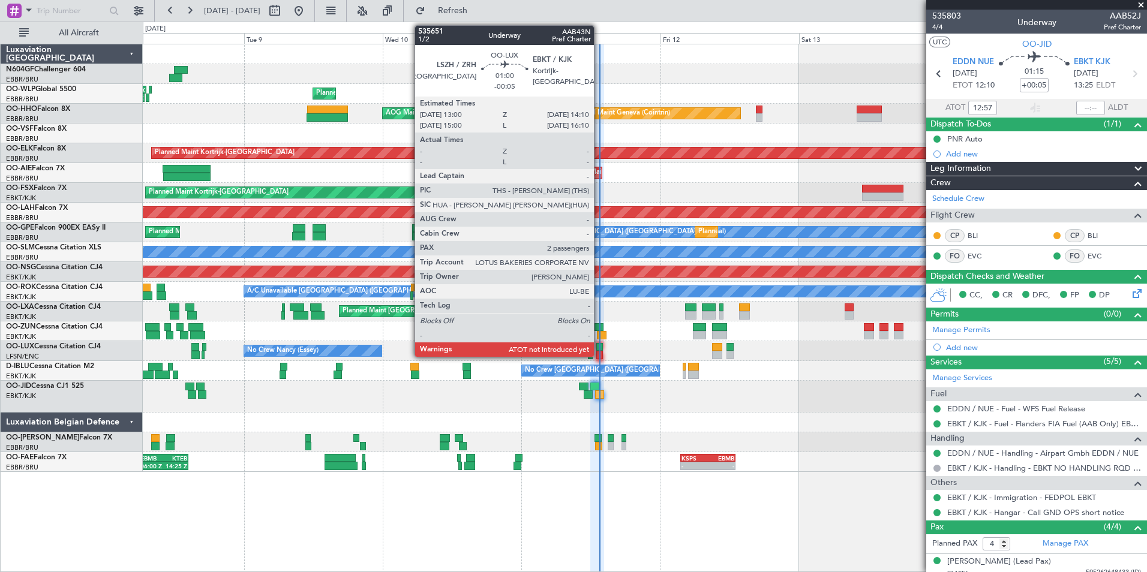
click at [599, 351] on div at bounding box center [599, 355] width 7 height 8
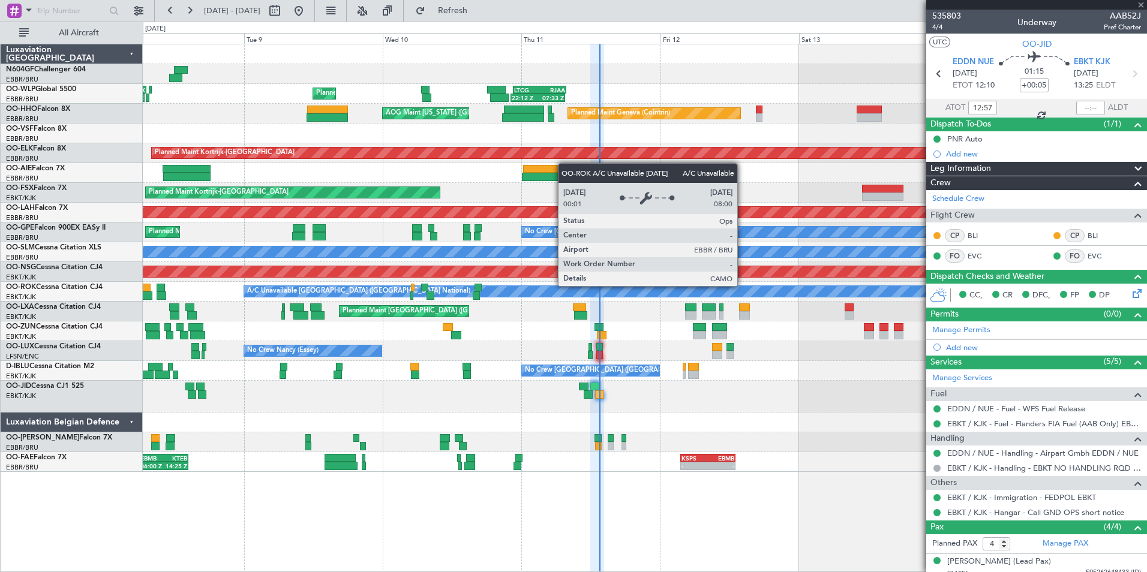
type input "-00:05"
type input "2"
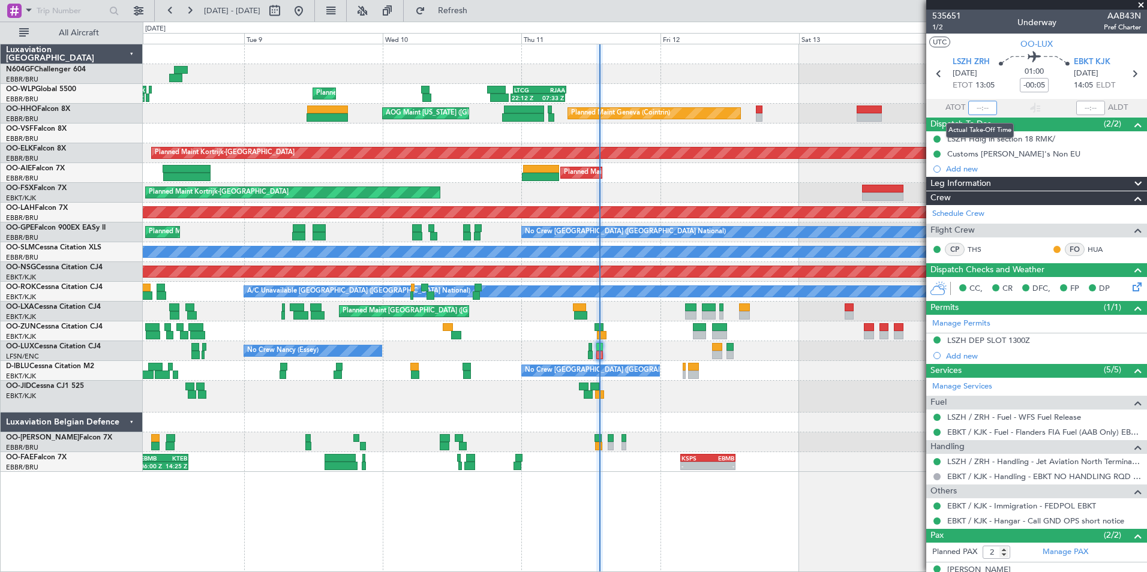
click at [980, 107] on input "text" at bounding box center [982, 108] width 29 height 14
click at [974, 43] on section "UTC OO-LUX" at bounding box center [1036, 43] width 221 height 18
type input "13:21"
click at [1142, 5] on span at bounding box center [1141, 5] width 12 height 11
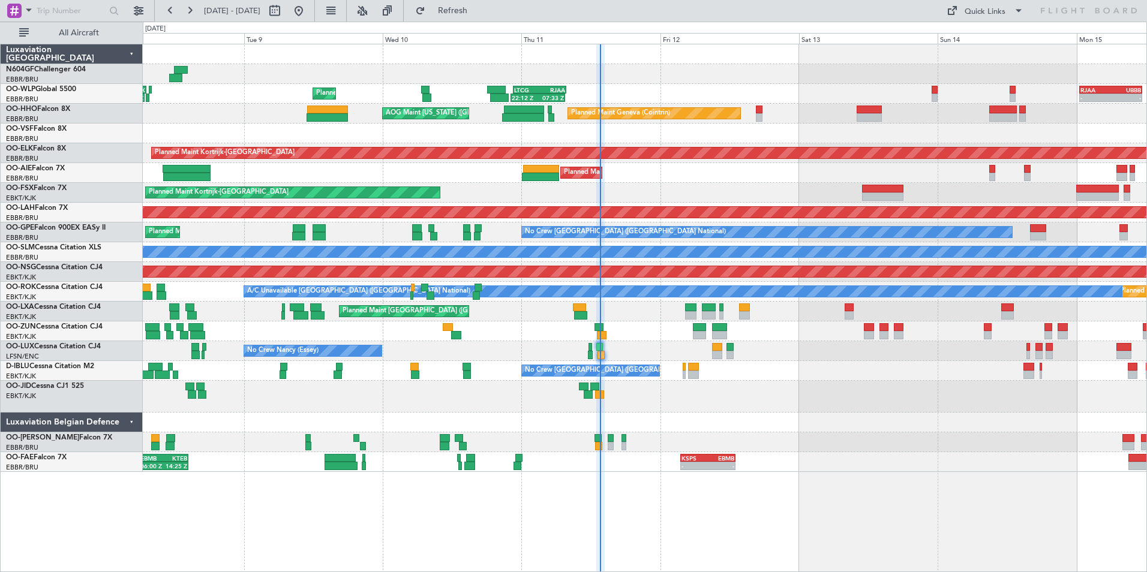
type input "0"
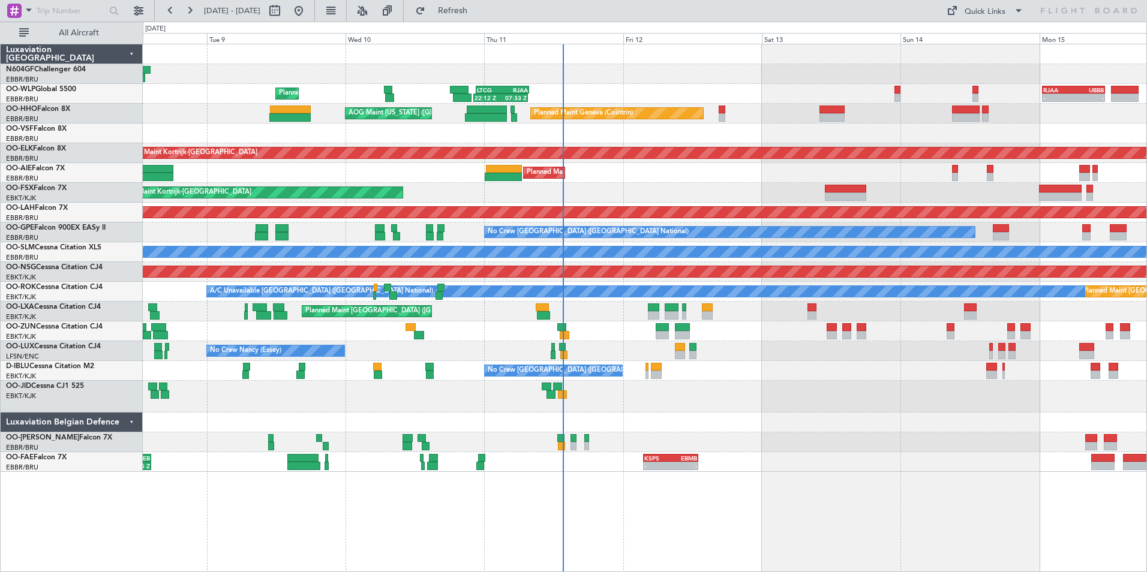
click at [759, 353] on div "No Crew Nancy (Essey)" at bounding box center [644, 351] width 1003 height 20
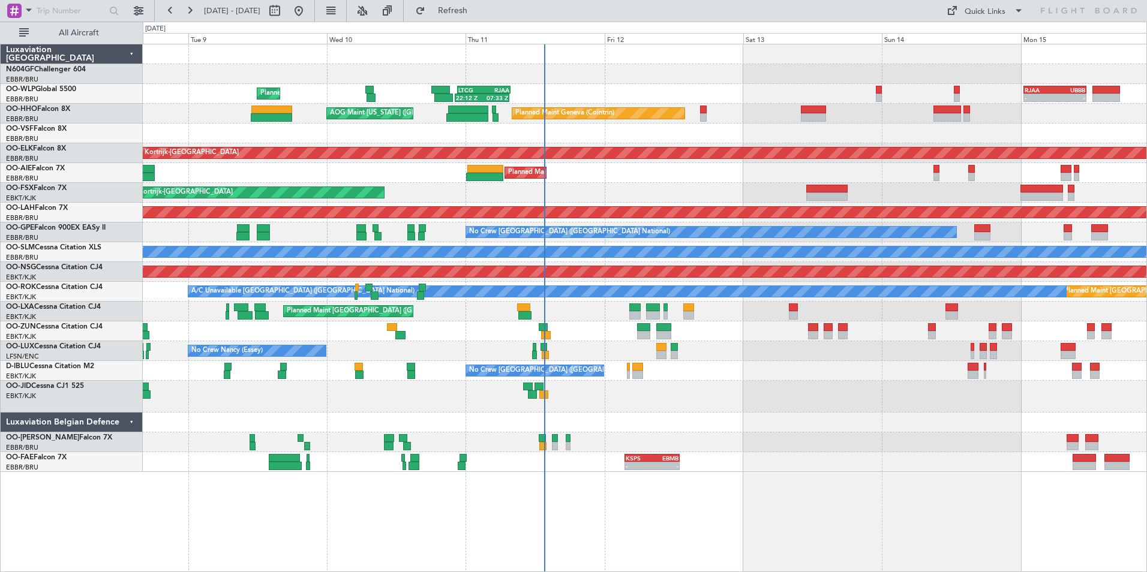
click at [730, 368] on div "No Crew [GEOGRAPHIC_DATA] ([GEOGRAPHIC_DATA] National)" at bounding box center [644, 371] width 1003 height 20
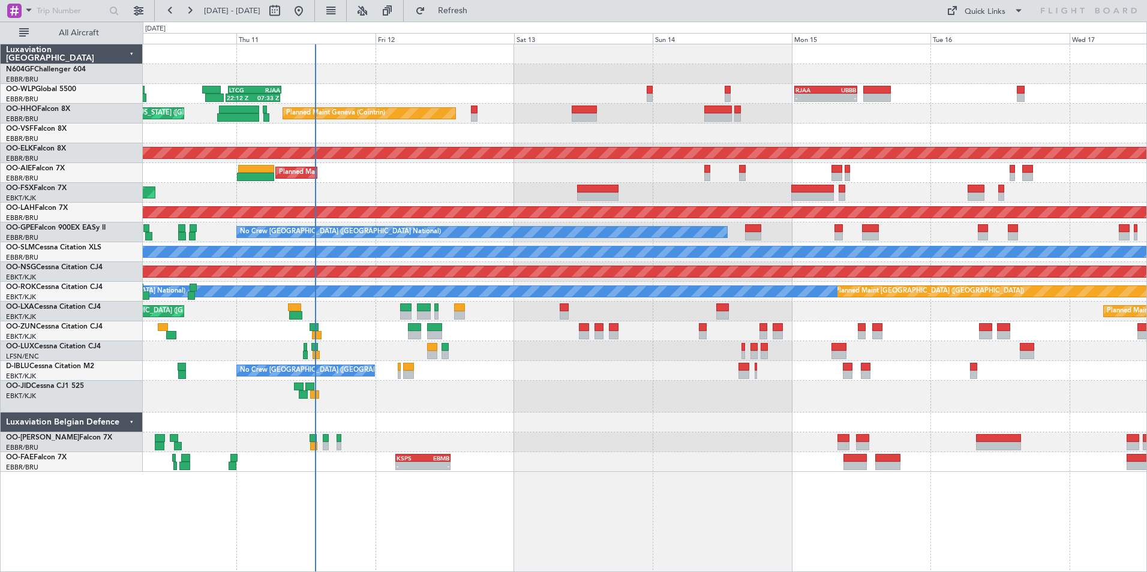
click at [679, 398] on div "22:12 Z 07:33 Z LTCG 22:35 Z RJAA 07:45 Z - - RJAA 00:30 Z UBBB 11:25 Z Planned…" at bounding box center [644, 258] width 1003 height 428
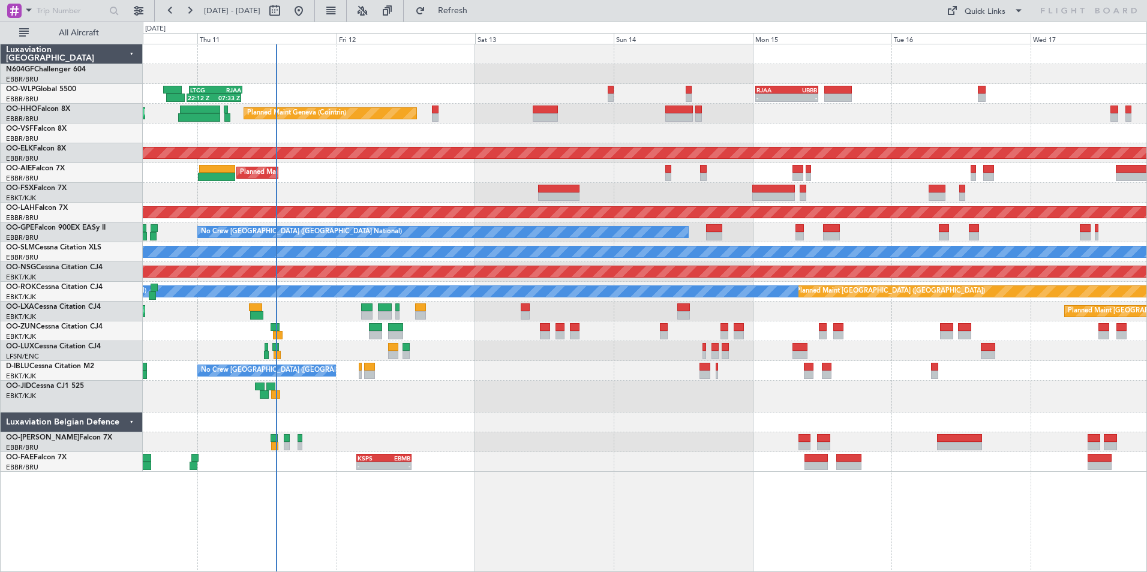
click at [847, 192] on div "Planned Maint Kortrijk-[GEOGRAPHIC_DATA]" at bounding box center [644, 193] width 1003 height 20
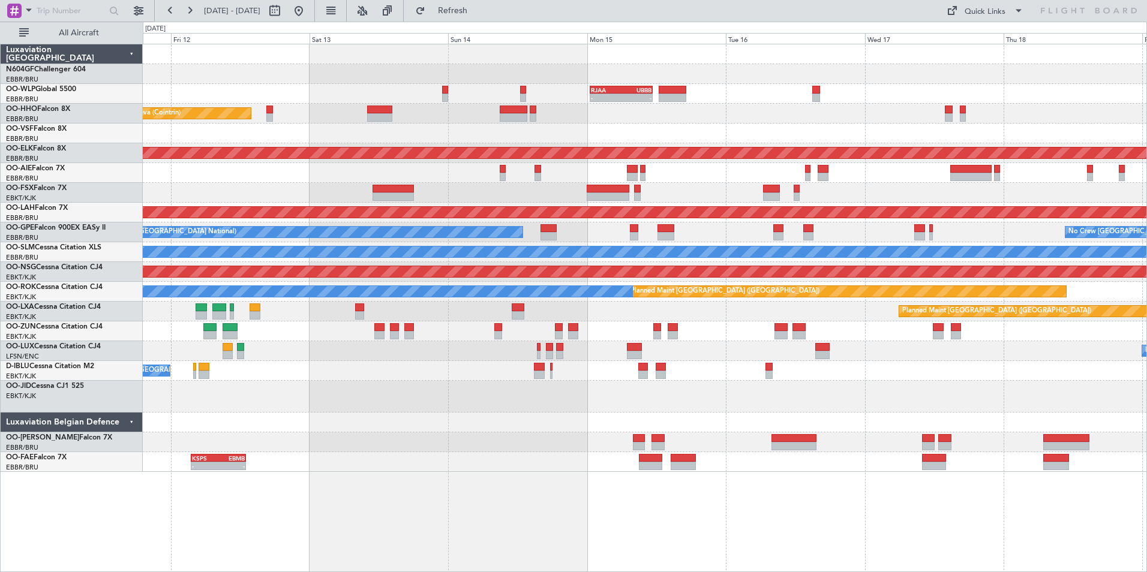
click at [806, 354] on div "- - RJAA 00:30 Z UBBB 11:25 Z LTCG 22:35 Z RJAA 07:45 Z 22:12 Z 07:33 Z Planned…" at bounding box center [644, 258] width 1003 height 428
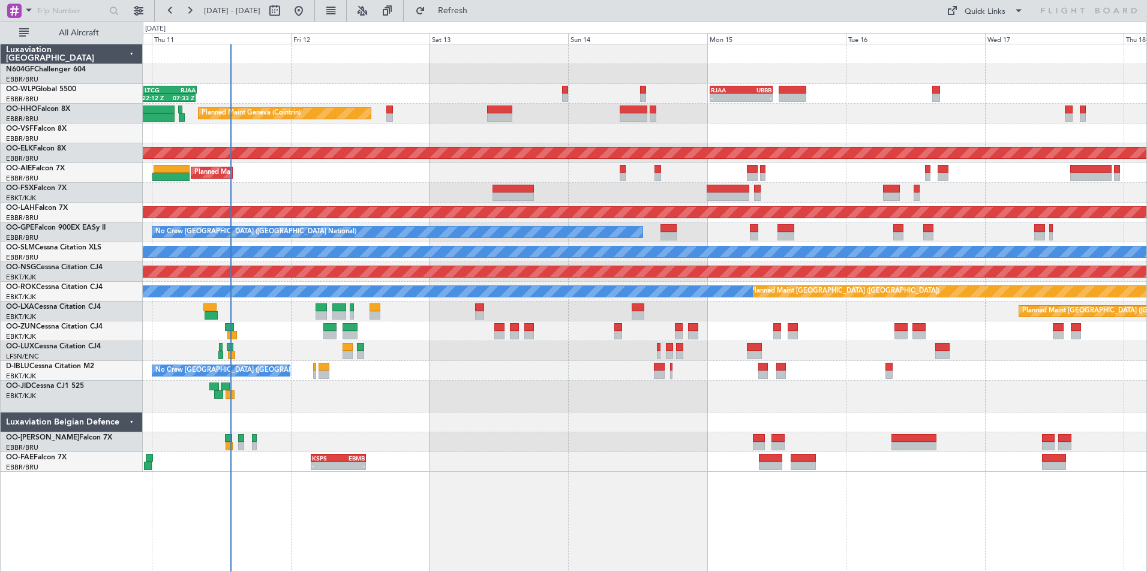
click at [965, 201] on div "Planned Maint Kortrijk-[GEOGRAPHIC_DATA]" at bounding box center [644, 193] width 1003 height 20
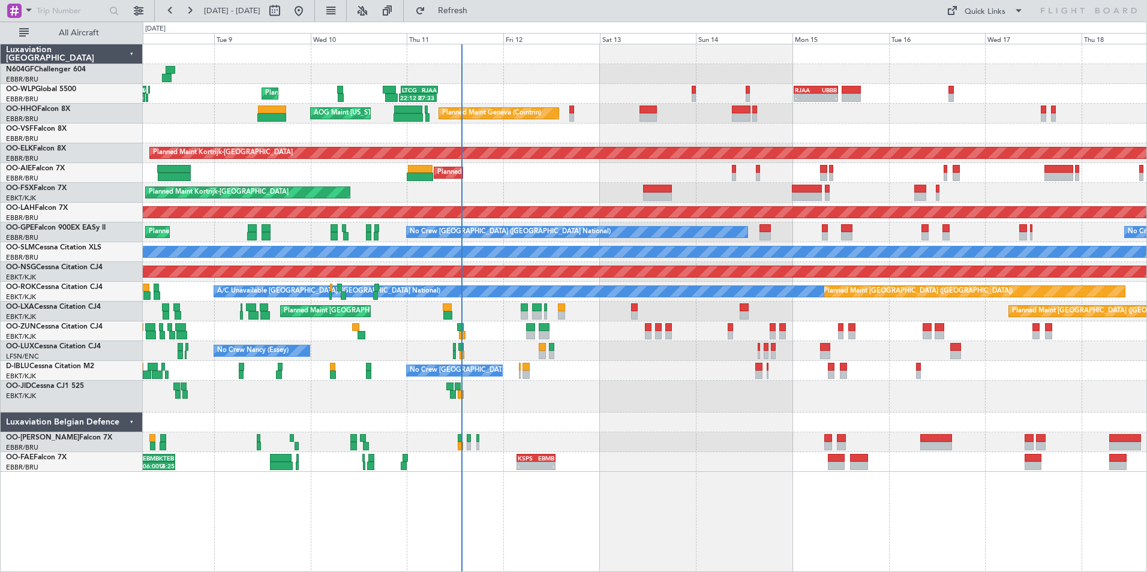
click at [762, 377] on div at bounding box center [758, 375] width 7 height 8
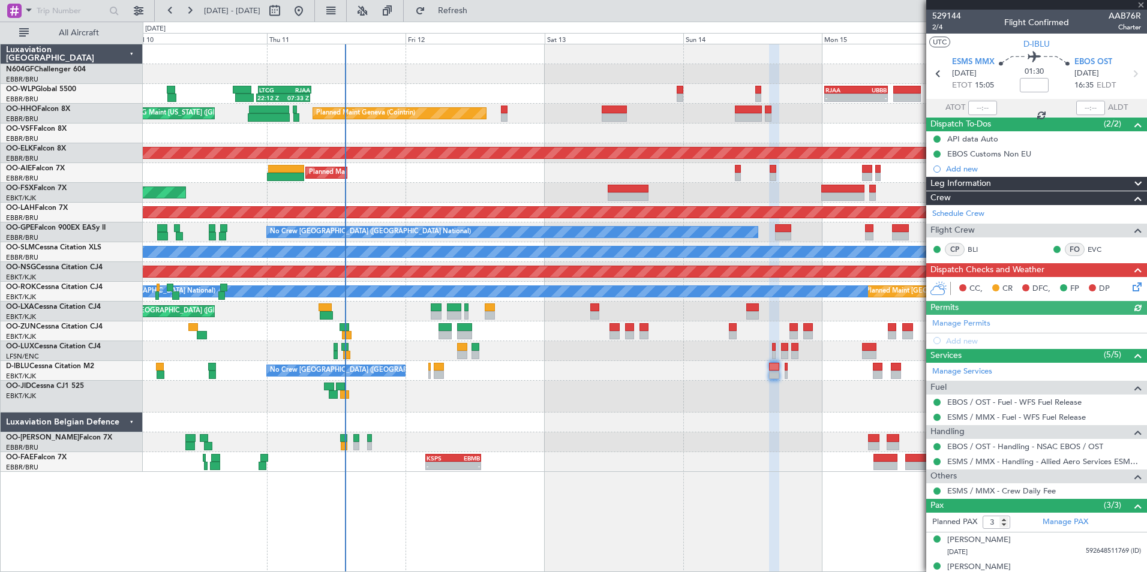
click at [1143, 4] on div at bounding box center [1036, 5] width 221 height 10
click at [1139, 6] on span at bounding box center [1141, 5] width 12 height 11
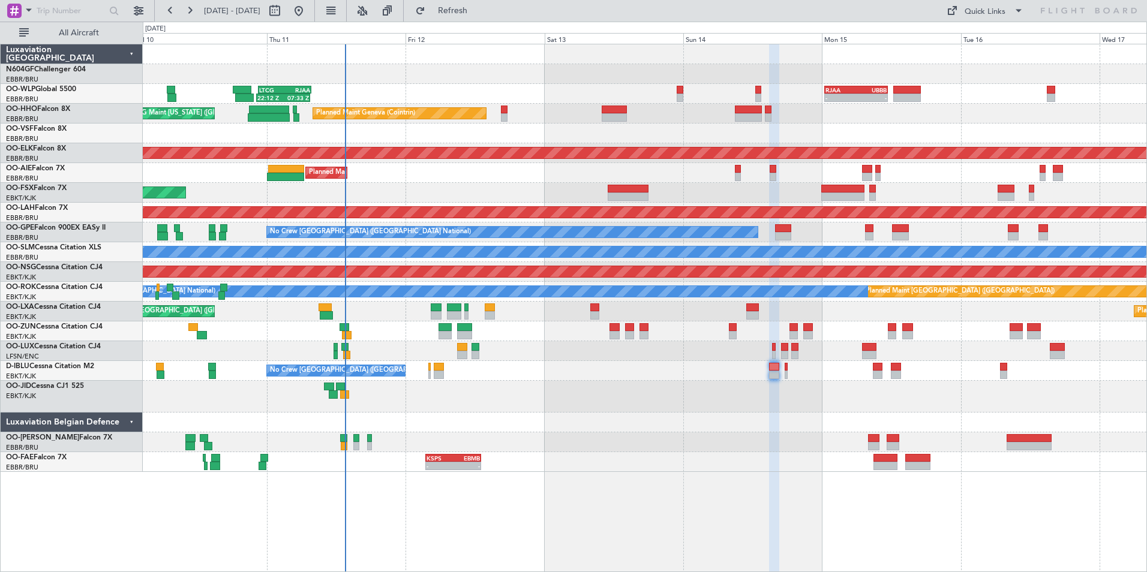
type input "0"
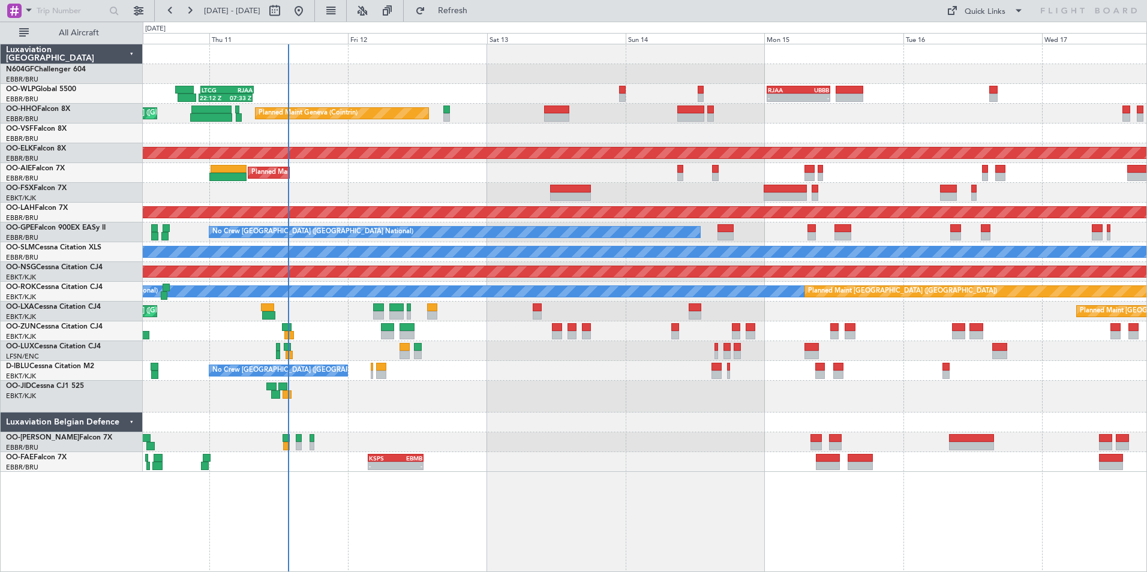
click at [897, 395] on div at bounding box center [644, 397] width 1003 height 32
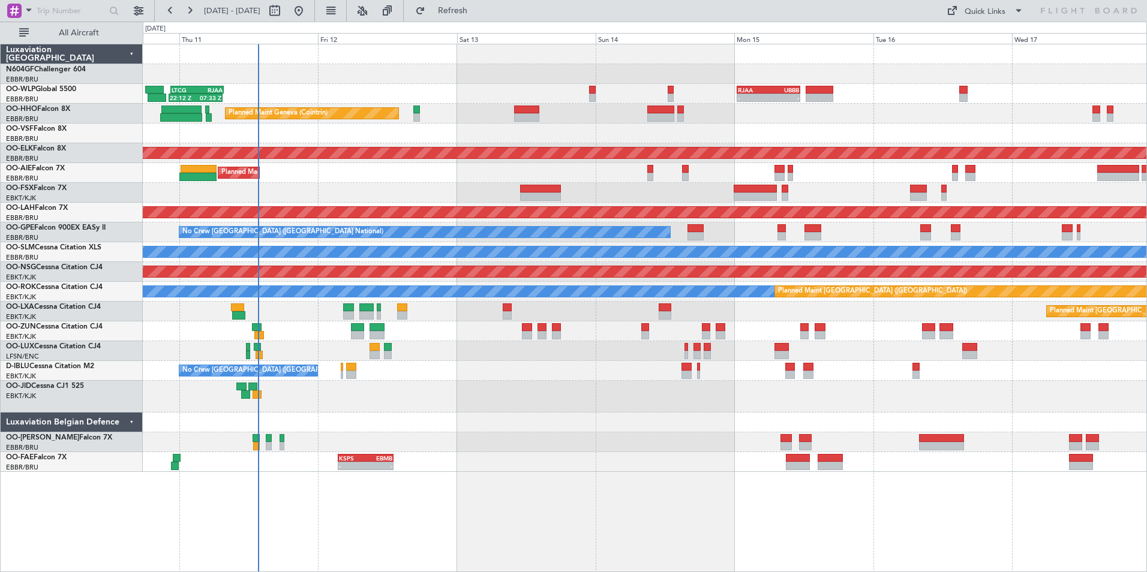
click at [793, 404] on div at bounding box center [644, 397] width 1003 height 32
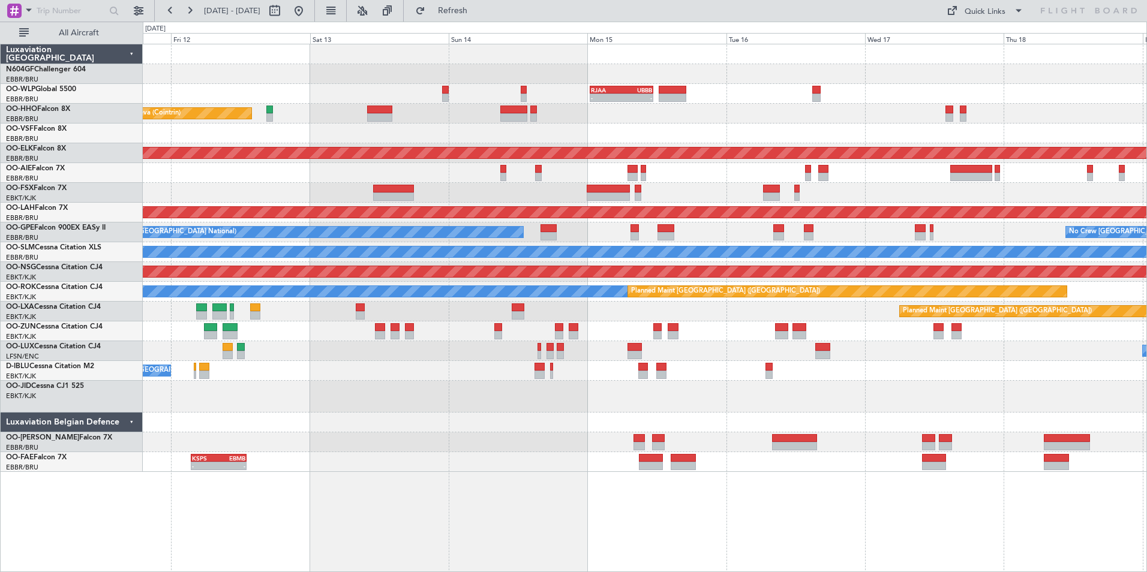
click at [649, 408] on div at bounding box center [644, 397] width 1003 height 32
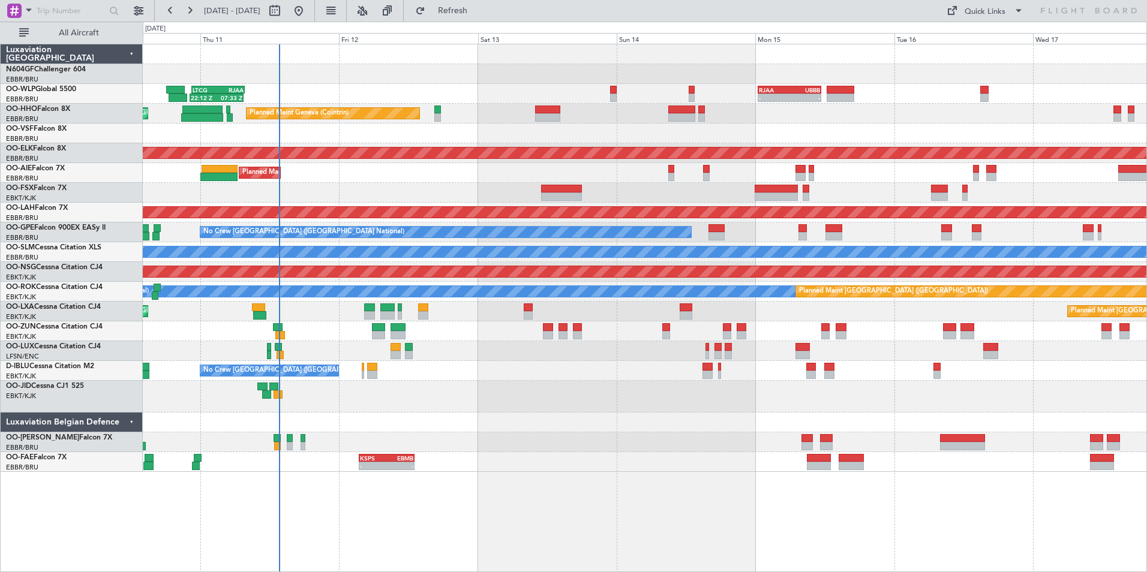
click at [700, 402] on div at bounding box center [644, 397] width 1003 height 32
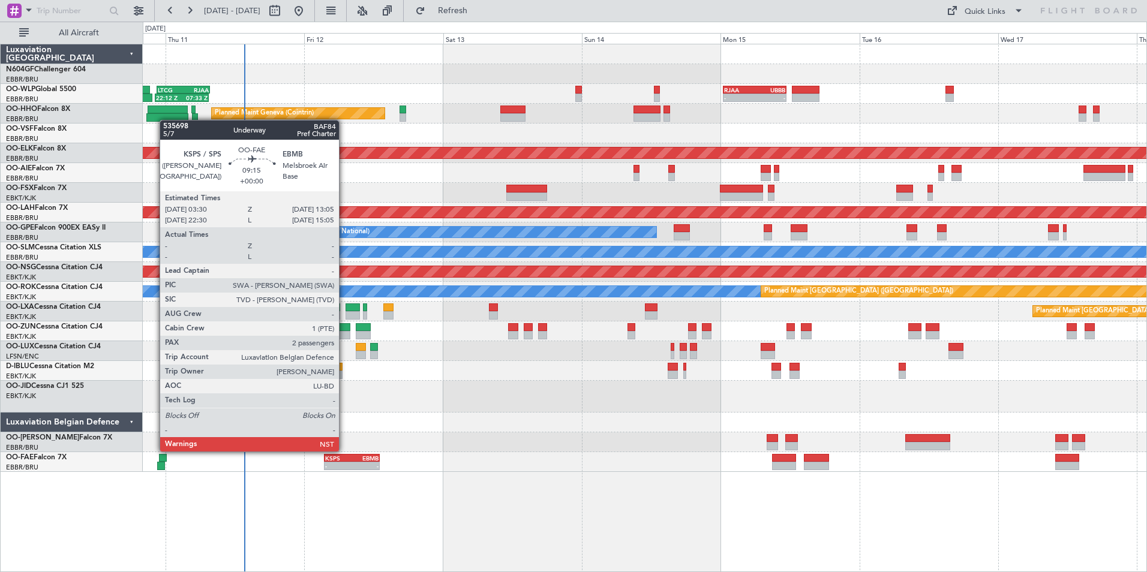
click at [344, 462] on div "-" at bounding box center [338, 465] width 26 height 7
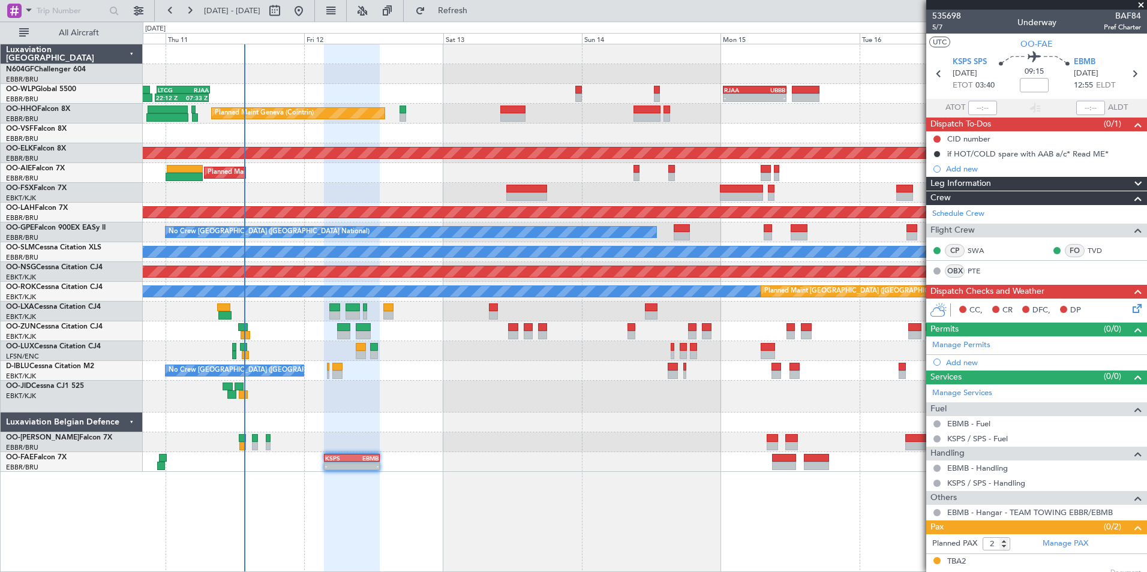
scroll to position [32, 0]
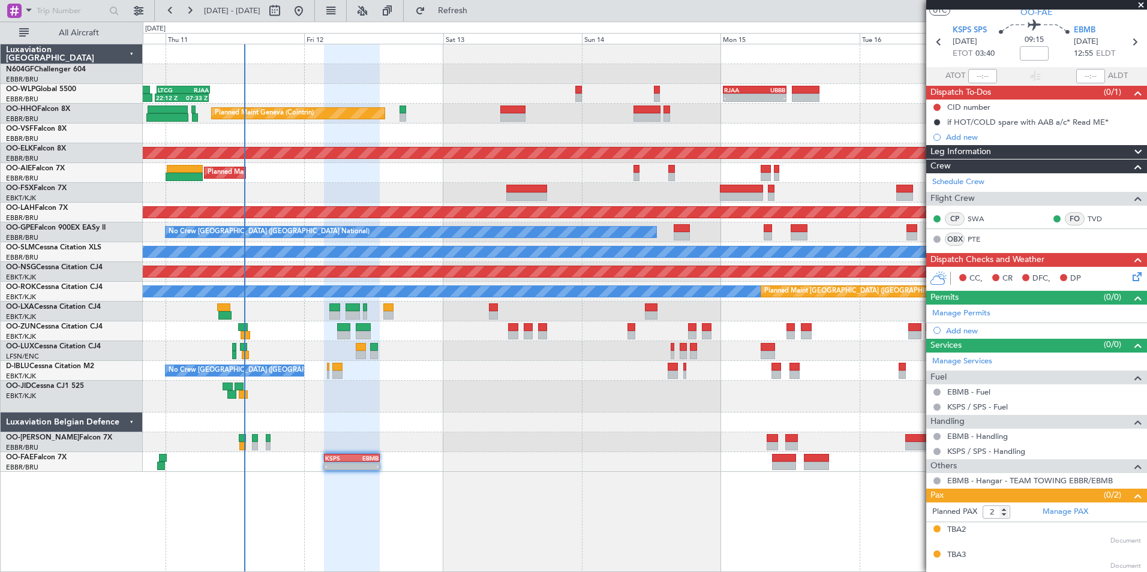
click at [1130, 277] on icon at bounding box center [1135, 275] width 10 height 10
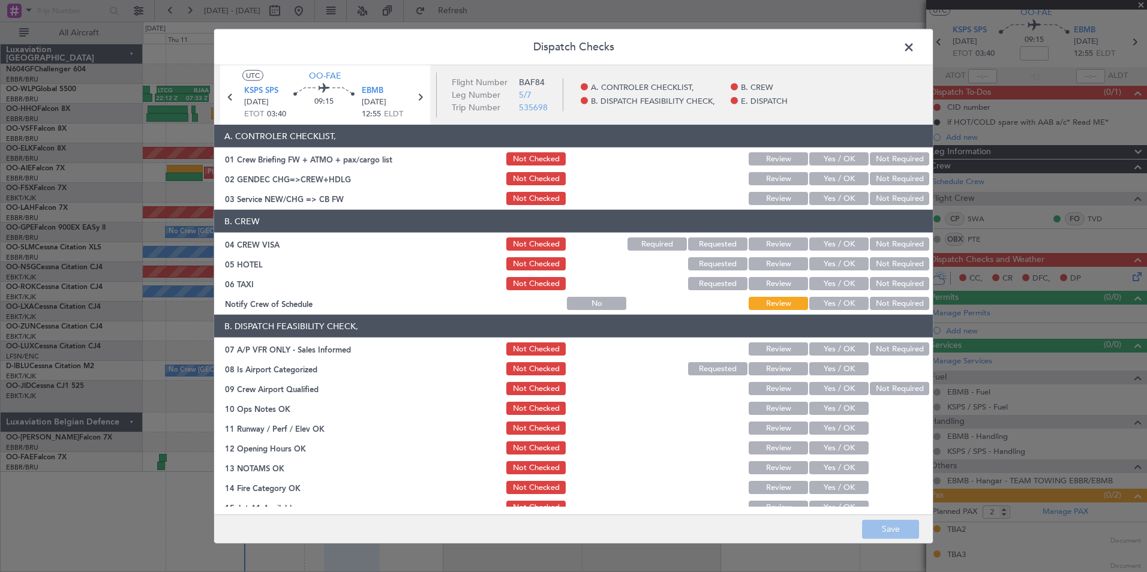
click at [810, 198] on button "Yes / OK" at bounding box center [838, 198] width 59 height 13
click at [888, 180] on button "Not Required" at bounding box center [899, 178] width 59 height 13
click at [886, 244] on button "Not Required" at bounding box center [899, 243] width 59 height 13
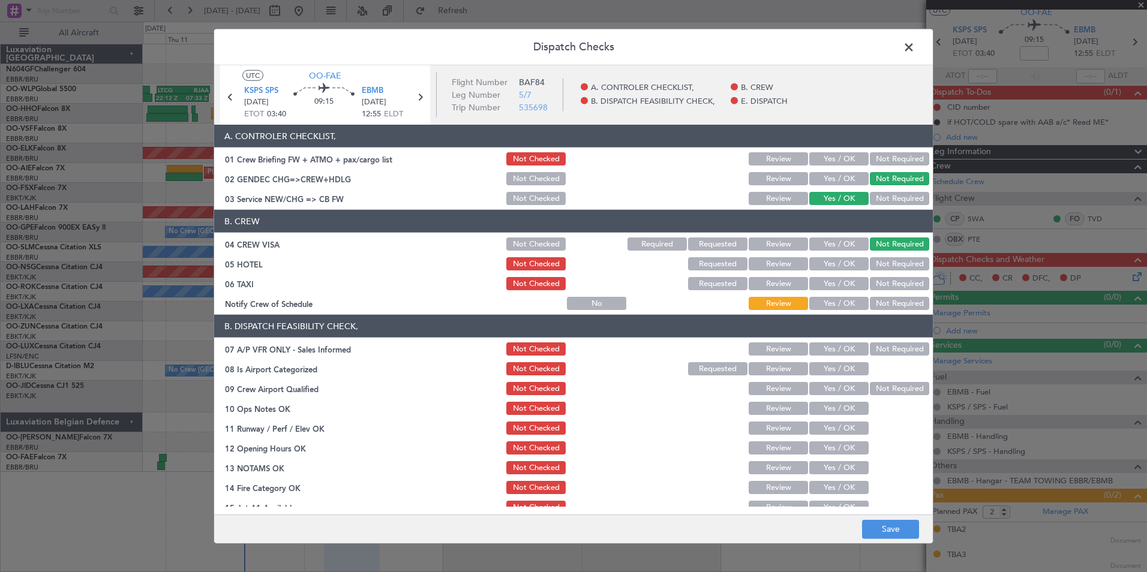
click at [886, 266] on button "Not Required" at bounding box center [899, 263] width 59 height 13
click at [881, 284] on button "Not Required" at bounding box center [899, 283] width 59 height 13
click at [839, 303] on button "Yes / OK" at bounding box center [838, 303] width 59 height 13
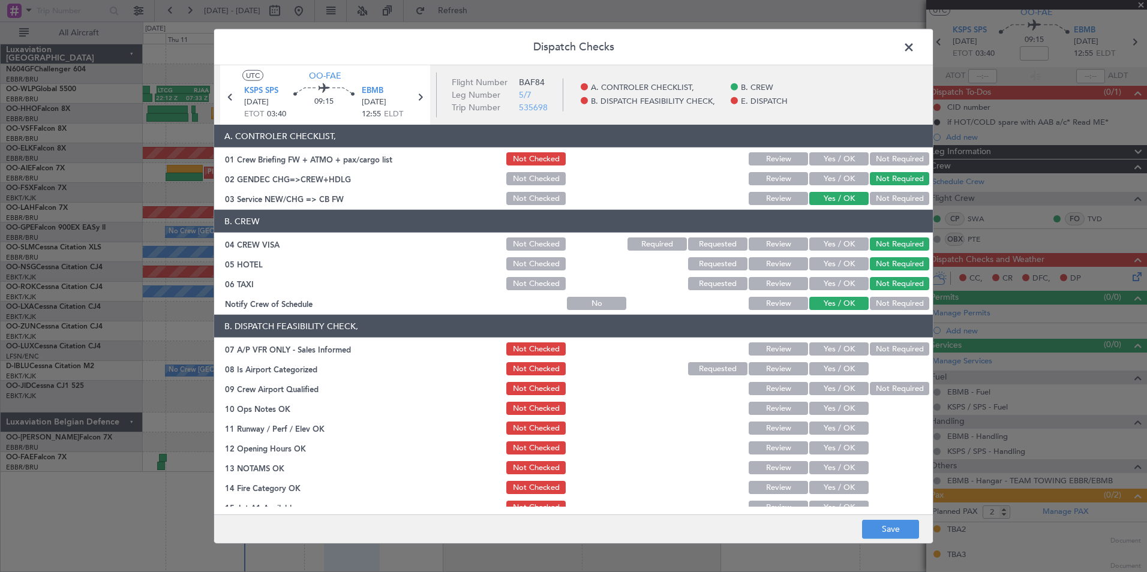
click at [874, 353] on button "Not Required" at bounding box center [899, 348] width 59 height 13
click at [838, 364] on button "Yes / OK" at bounding box center [838, 368] width 59 height 13
click at [884, 386] on button "Not Required" at bounding box center [899, 388] width 59 height 13
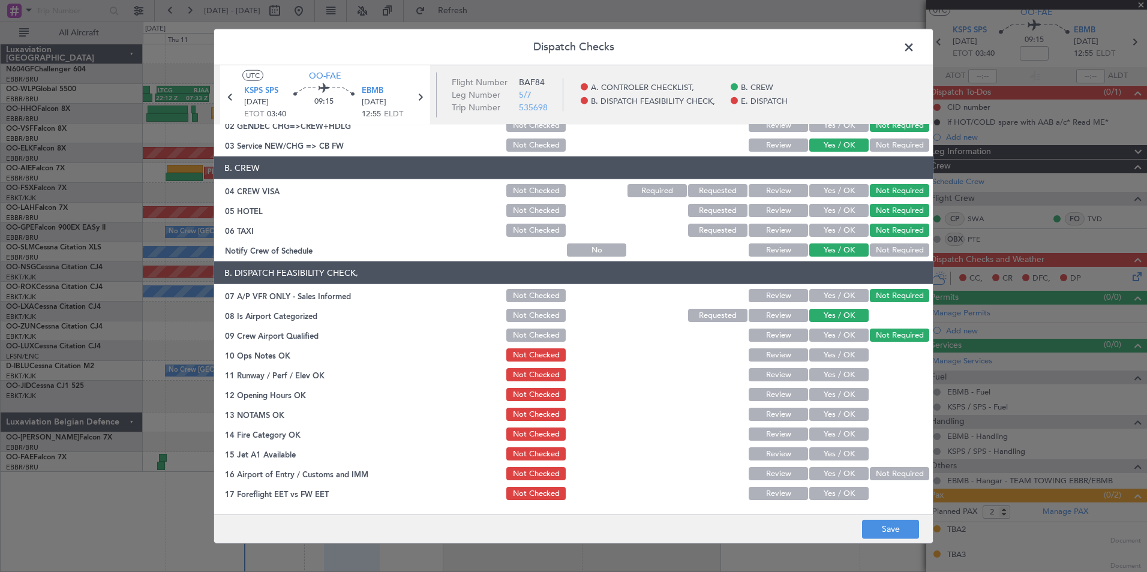
scroll to position [120, 0]
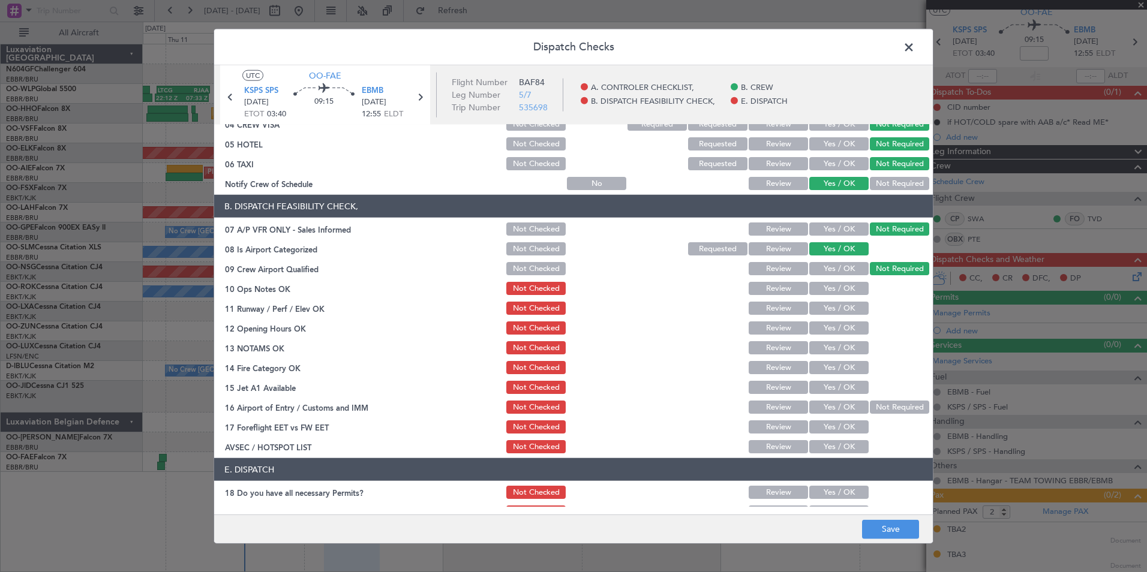
click at [838, 285] on button "Yes / OK" at bounding box center [838, 288] width 59 height 13
click at [838, 306] on button "Yes / OK" at bounding box center [838, 308] width 59 height 13
click at [835, 325] on button "Yes / OK" at bounding box center [838, 327] width 59 height 13
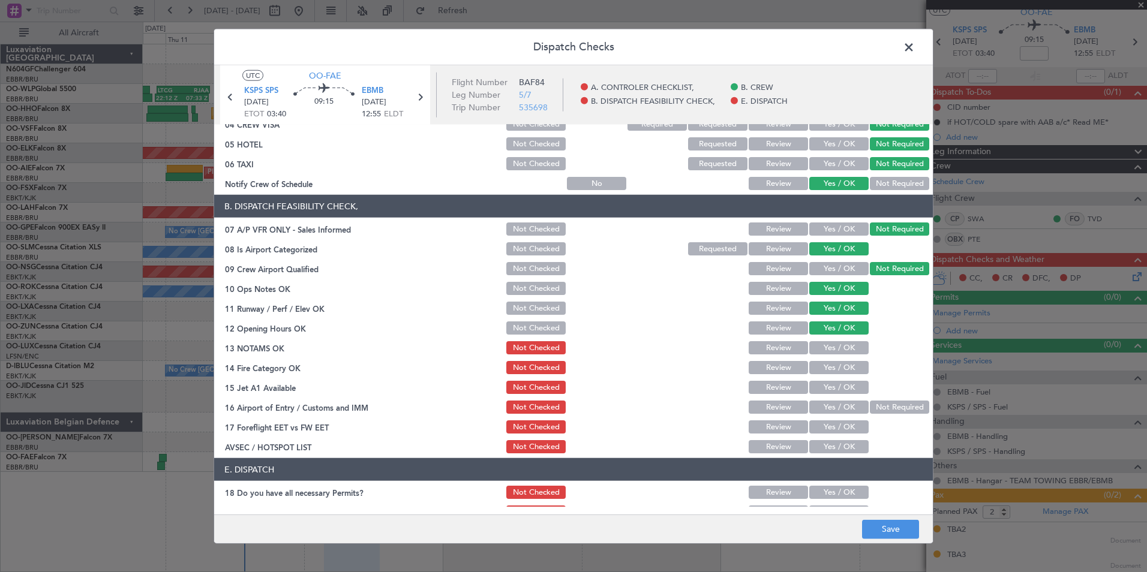
click at [836, 345] on button "Yes / OK" at bounding box center [838, 347] width 59 height 13
click at [834, 365] on button "Yes / OK" at bounding box center [838, 367] width 59 height 13
drag, startPoint x: 834, startPoint y: 389, endPoint x: 864, endPoint y: 400, distance: 32.6
click at [833, 389] on button "Yes / OK" at bounding box center [838, 387] width 59 height 13
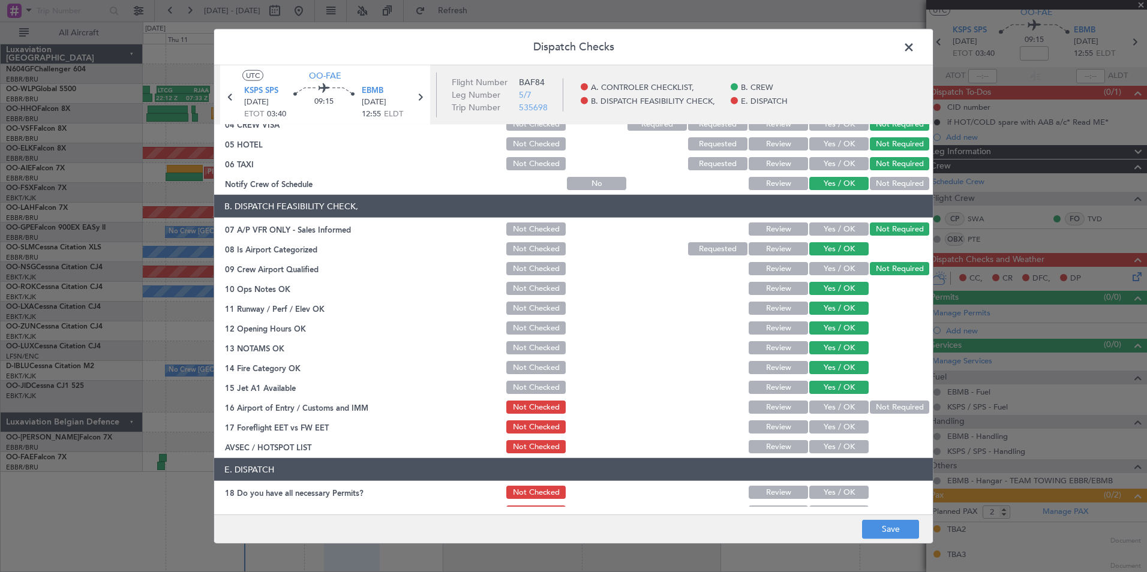
click at [870, 404] on button "Not Required" at bounding box center [899, 407] width 59 height 13
click at [829, 443] on button "Yes / OK" at bounding box center [838, 446] width 59 height 13
click at [839, 422] on button "Yes / OK" at bounding box center [838, 426] width 59 height 13
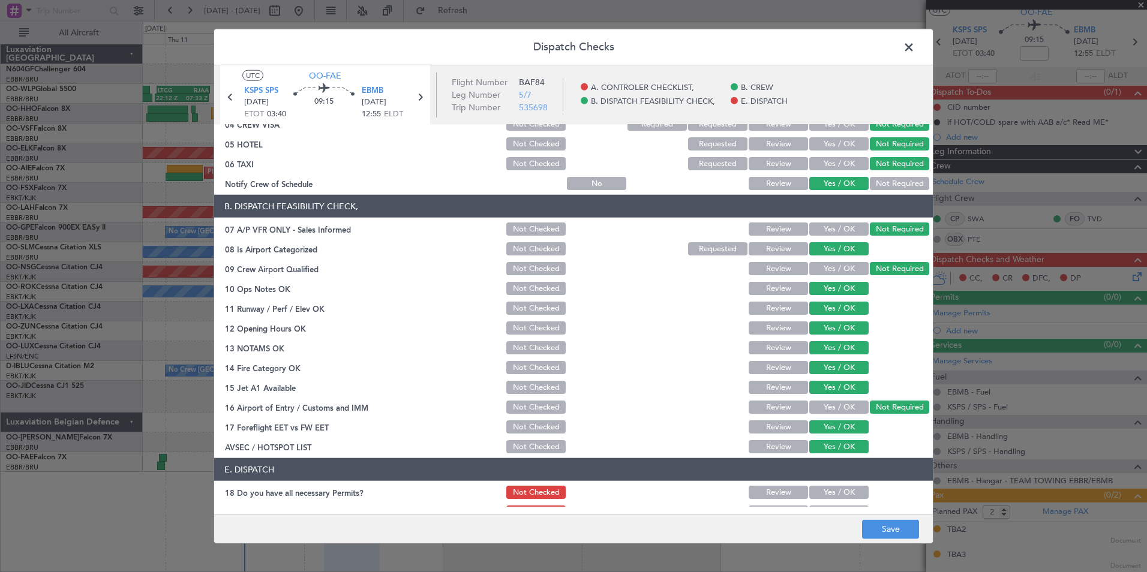
click at [879, 518] on footer "Save" at bounding box center [573, 528] width 718 height 29
click at [880, 524] on button "Save" at bounding box center [890, 528] width 57 height 19
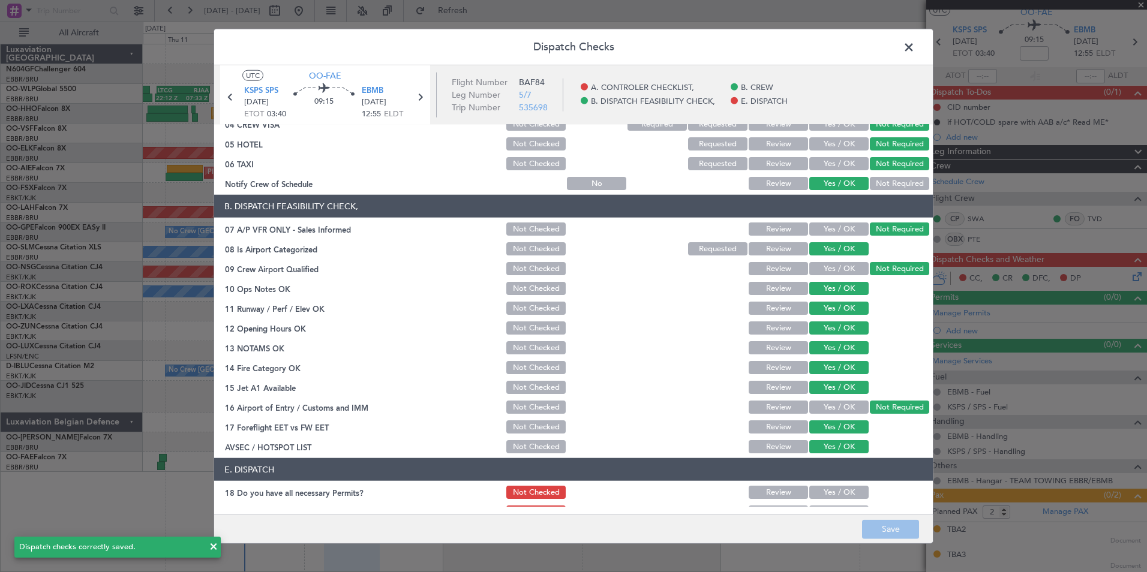
click at [914, 53] on span at bounding box center [914, 50] width 0 height 24
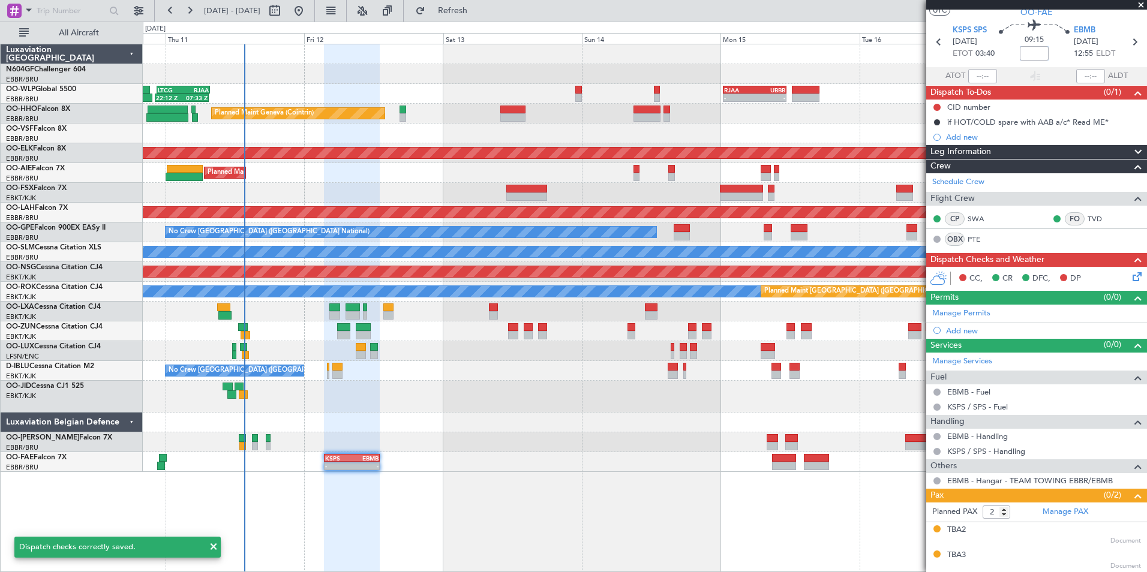
click at [1031, 55] on input at bounding box center [1033, 53] width 29 height 14
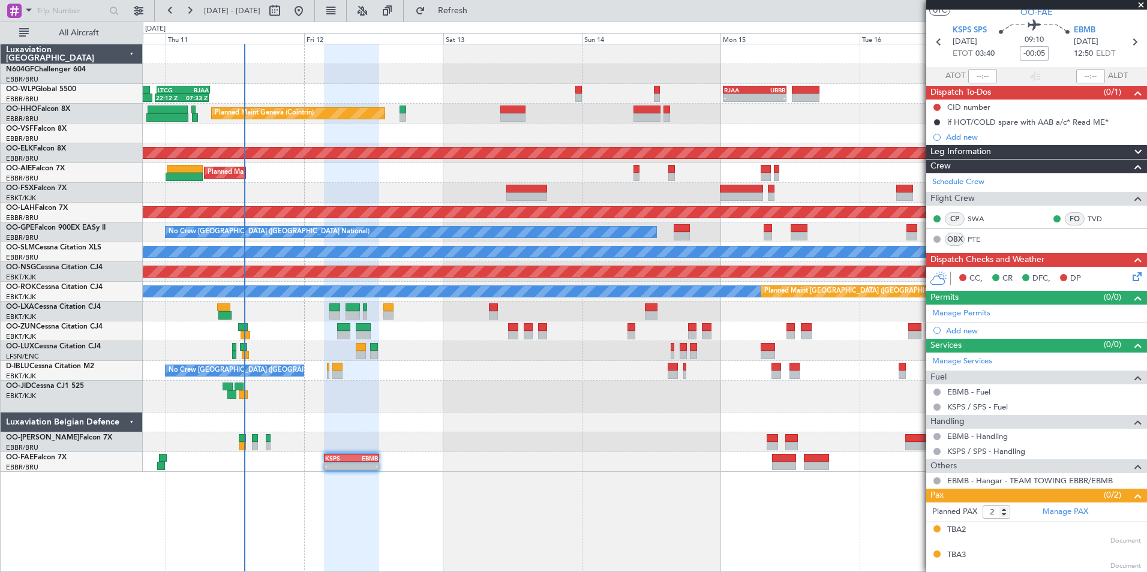
type input "-00:05"
click at [1130, 275] on icon at bounding box center [1135, 275] width 10 height 10
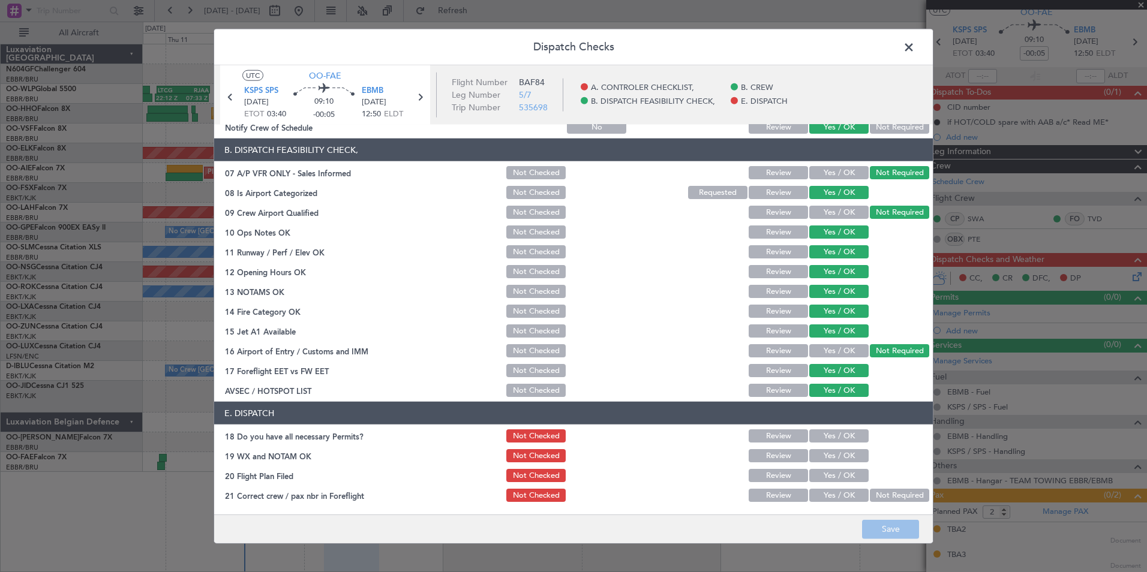
scroll to position [0, 0]
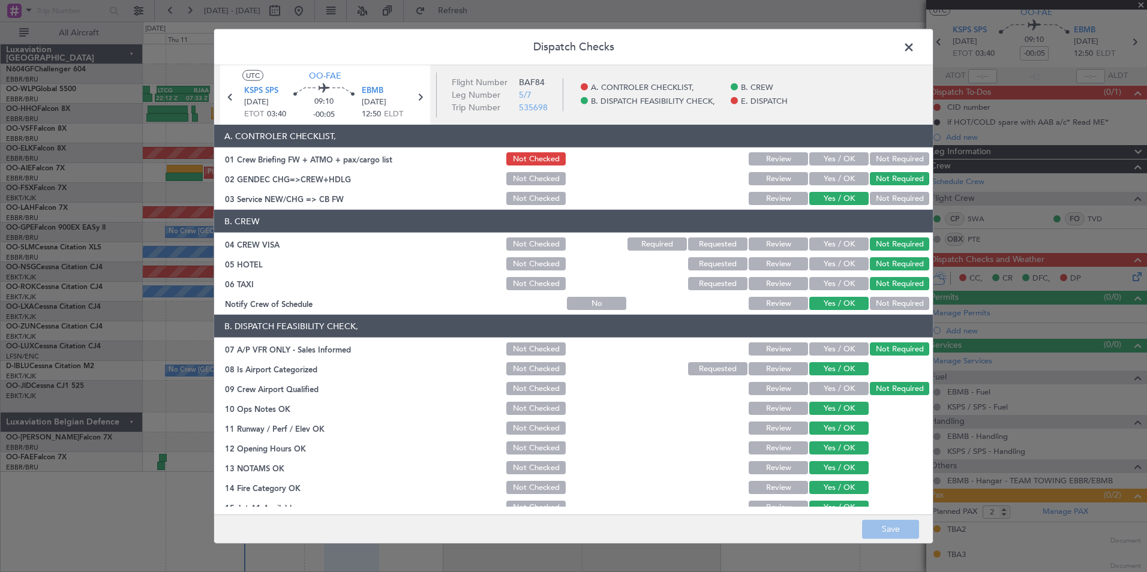
click at [914, 52] on span at bounding box center [914, 50] width 0 height 24
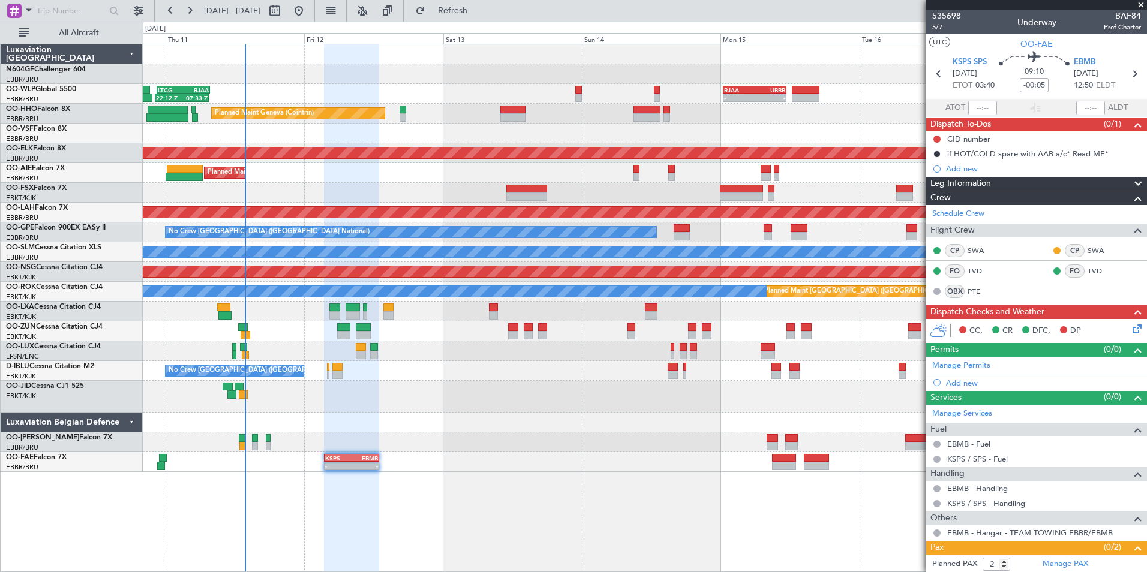
click at [1130, 331] on icon at bounding box center [1135, 327] width 10 height 10
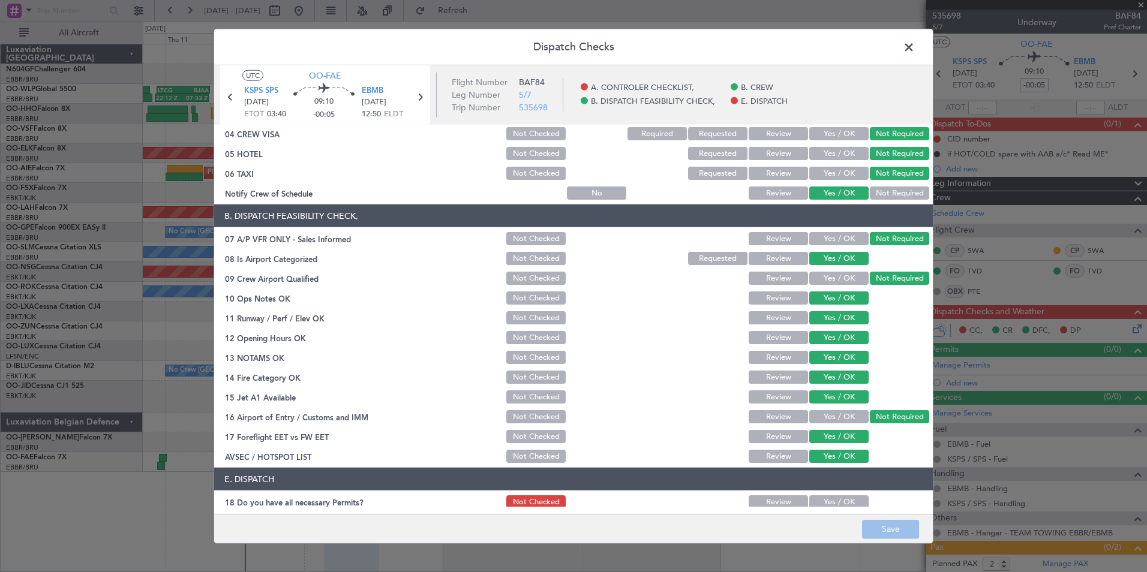
scroll to position [176, 0]
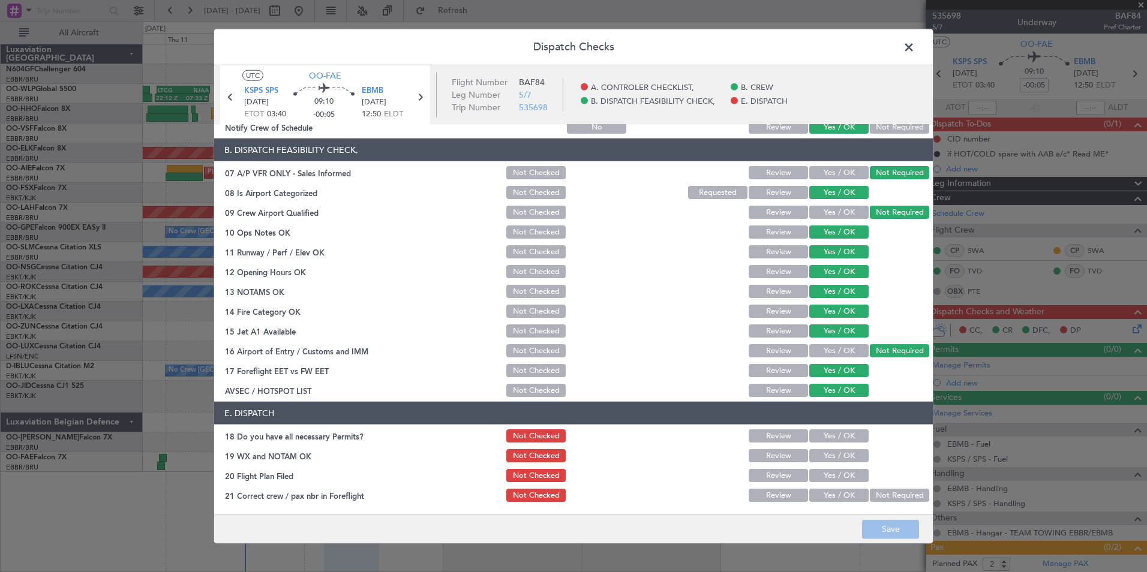
click at [845, 440] on button "Yes / OK" at bounding box center [838, 435] width 59 height 13
click at [845, 450] on button "Yes / OK" at bounding box center [838, 455] width 59 height 13
click at [837, 471] on button "Yes / OK" at bounding box center [838, 475] width 59 height 13
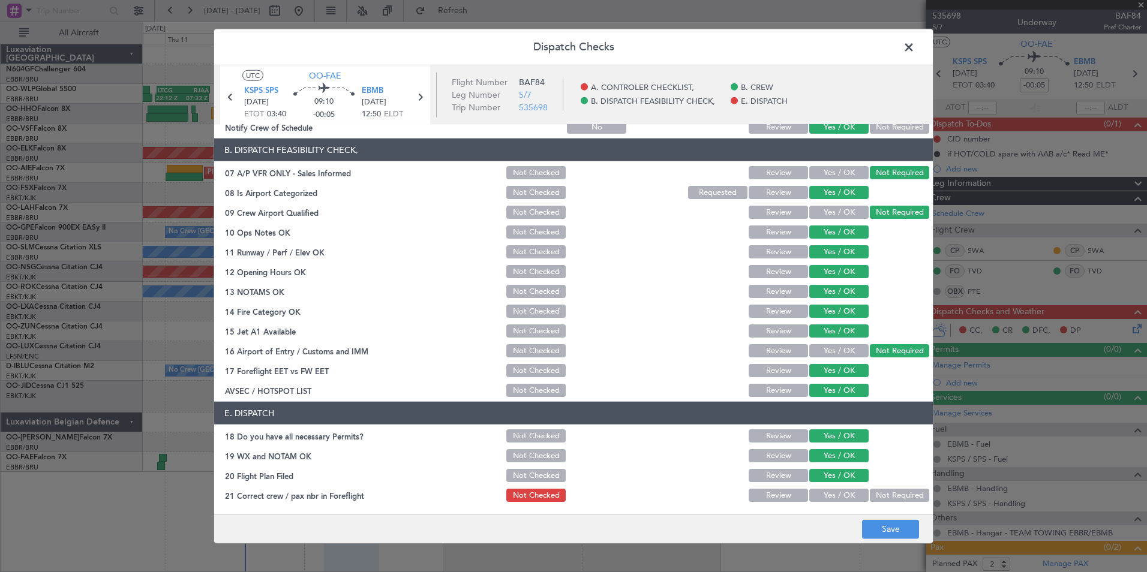
click at [837, 494] on button "Yes / OK" at bounding box center [838, 495] width 59 height 13
click at [886, 526] on button "Save" at bounding box center [890, 528] width 57 height 19
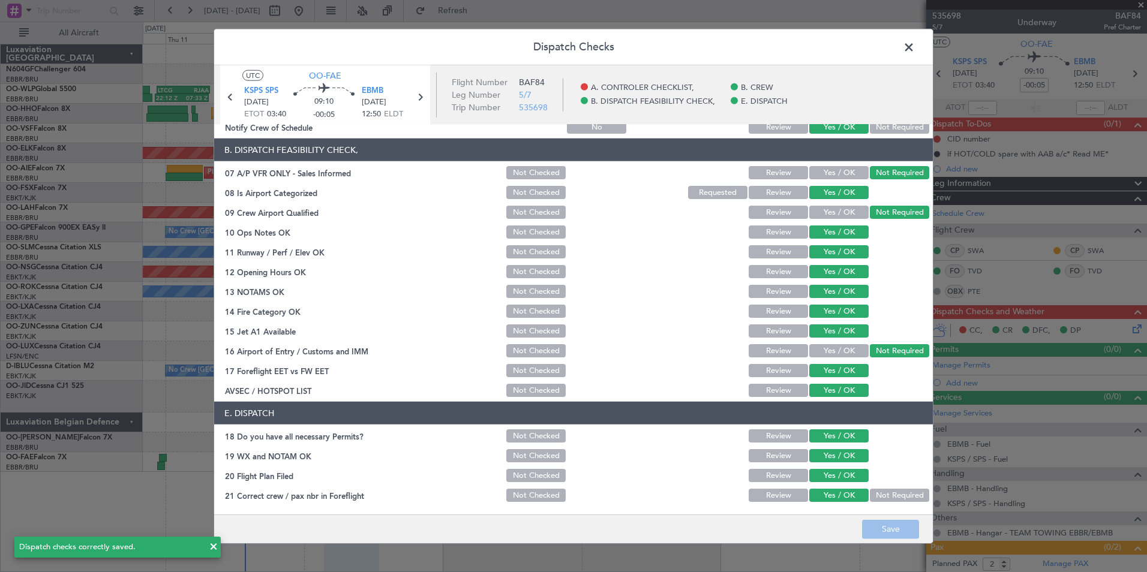
click at [914, 46] on span at bounding box center [914, 50] width 0 height 24
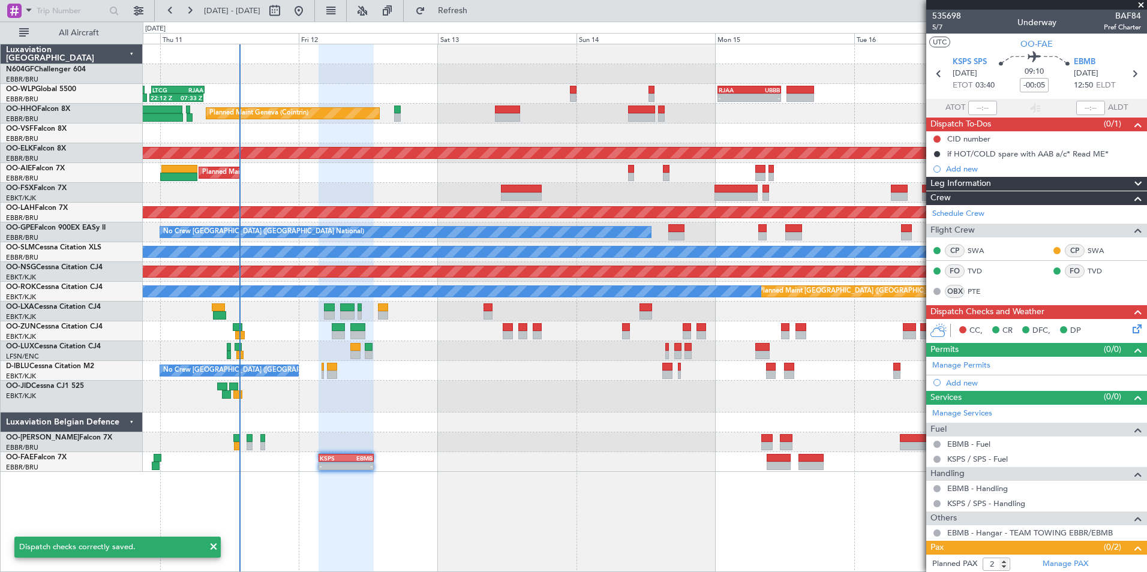
click at [577, 423] on div at bounding box center [644, 423] width 1003 height 20
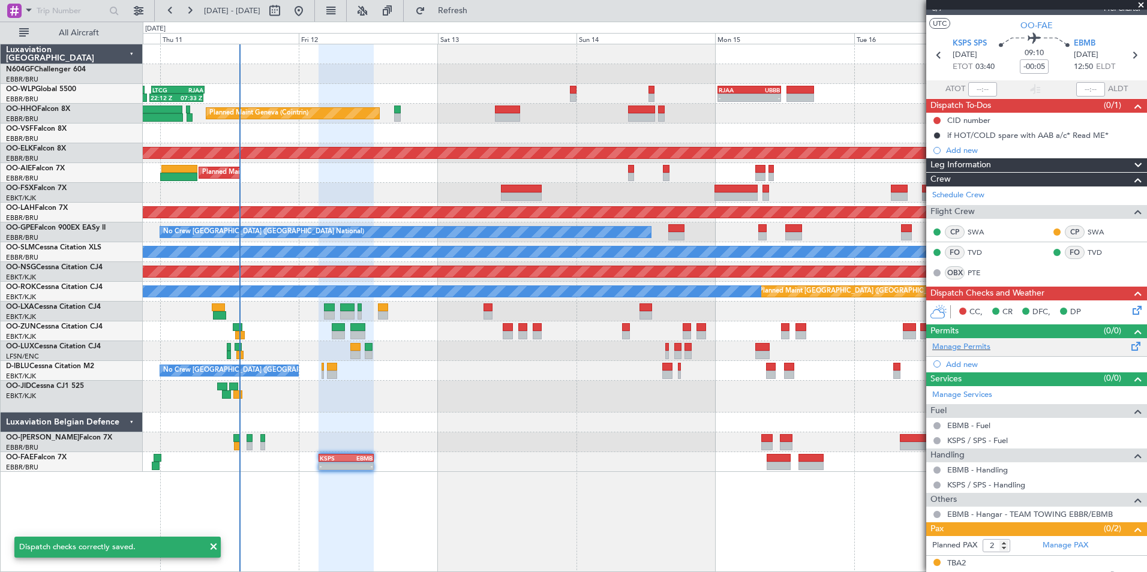
scroll to position [0, 0]
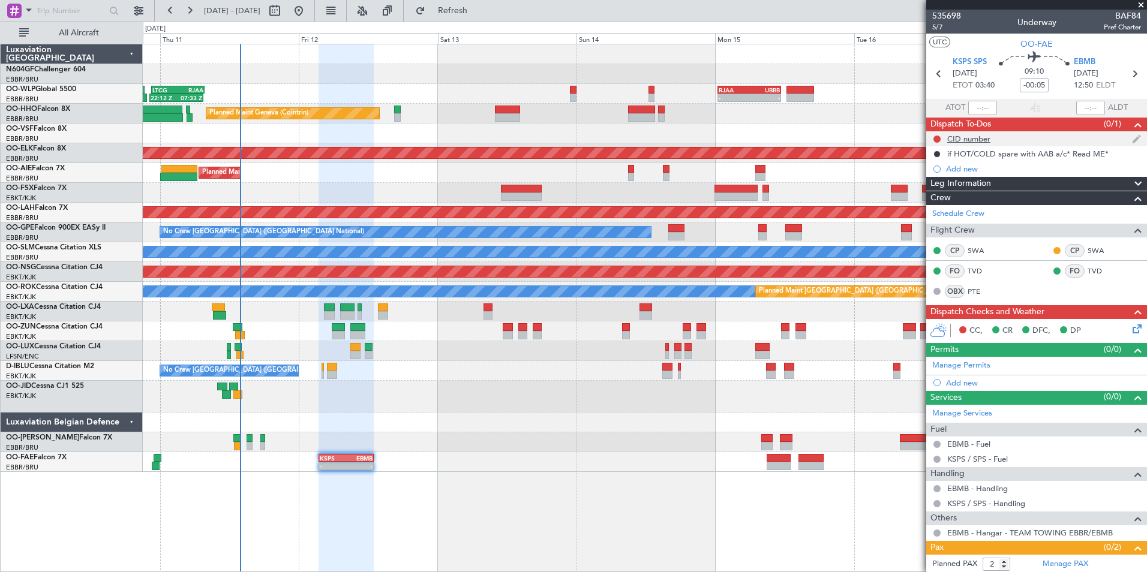
click at [955, 142] on div "CID number" at bounding box center [968, 139] width 43 height 10
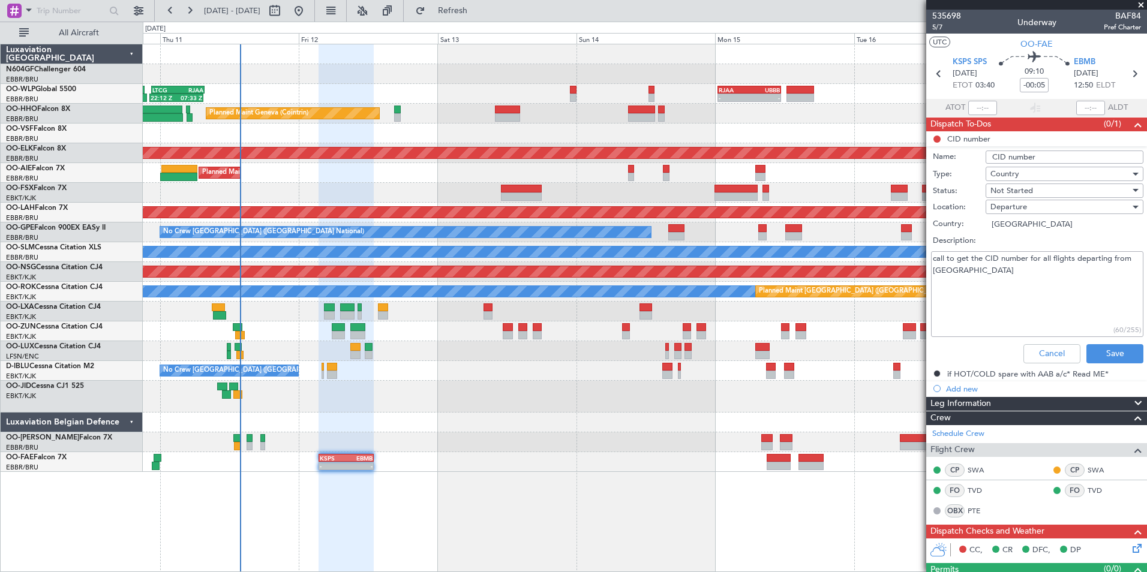
click at [975, 269] on textarea "call to get the CID number for all flights departing from US" at bounding box center [1037, 294] width 212 height 86
type textarea "call to get the CID number for all flights departing from US 016"
click at [1036, 187] on div "Not Started" at bounding box center [1060, 191] width 140 height 18
click at [1032, 267] on span "Cancelled" at bounding box center [1058, 269] width 140 height 18
click at [1015, 189] on span "Cancelled" at bounding box center [1007, 190] width 34 height 11
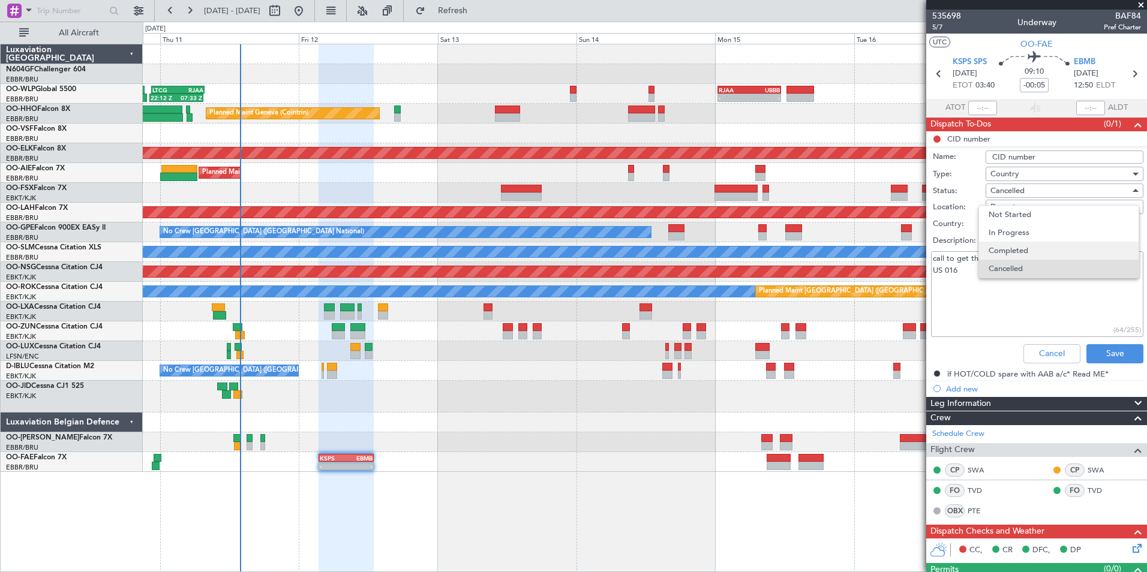
click at [1031, 248] on span "Completed" at bounding box center [1058, 251] width 140 height 18
click at [1103, 350] on button "Save" at bounding box center [1114, 353] width 57 height 19
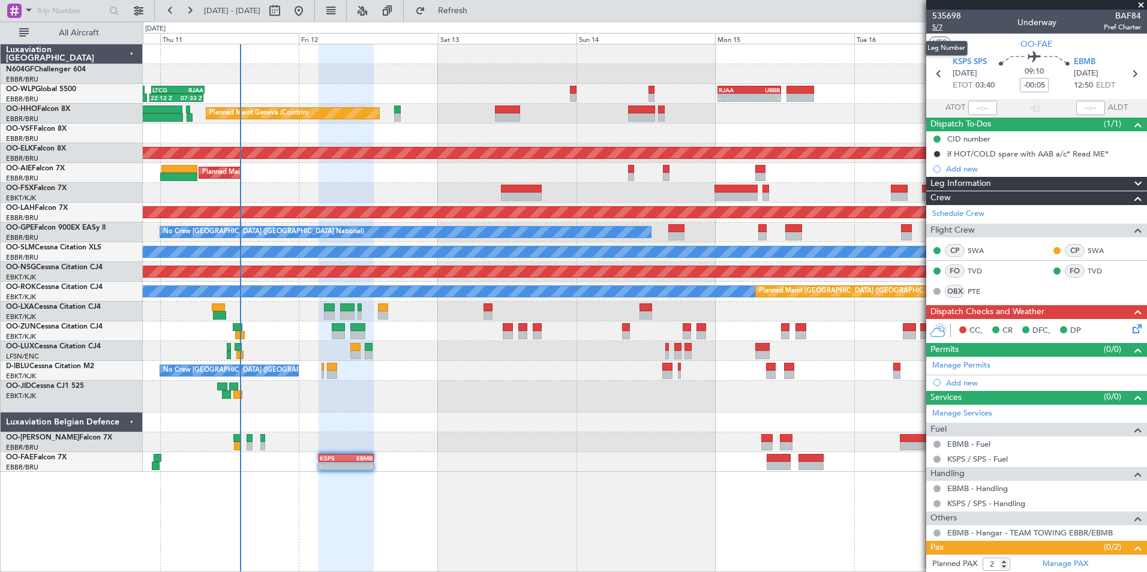
click at [941, 26] on span "5/7" at bounding box center [946, 27] width 29 height 10
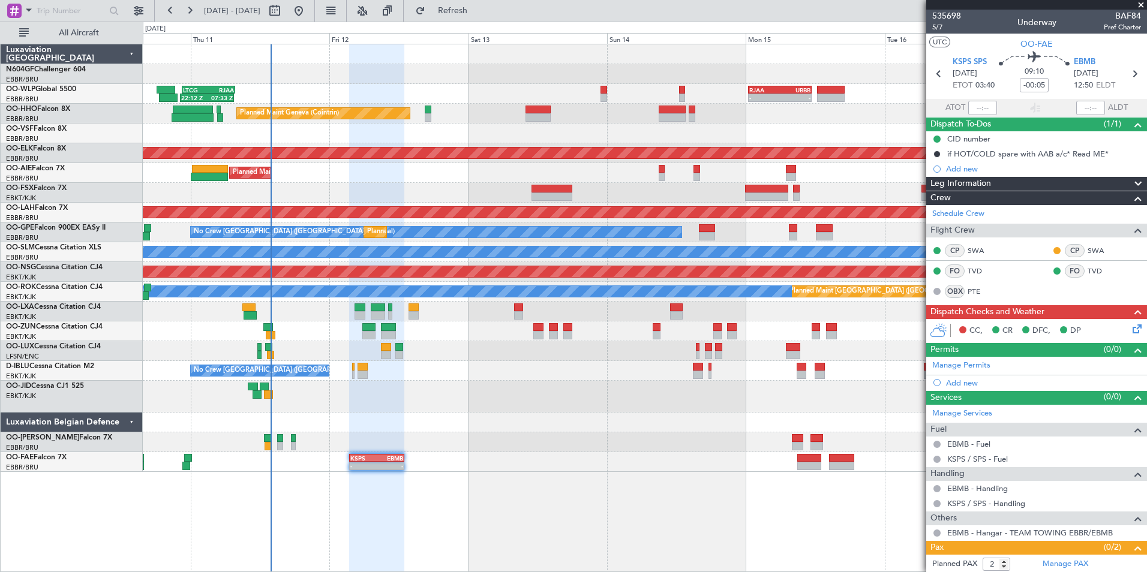
click at [510, 430] on div "22:12 Z 07:33 Z LTCG 22:35 Z RJAA 07:45 Z - - RJAA 00:30 Z UBBB 11:25 Z Planned…" at bounding box center [644, 258] width 1003 height 428
click at [1130, 329] on icon at bounding box center [1135, 327] width 10 height 10
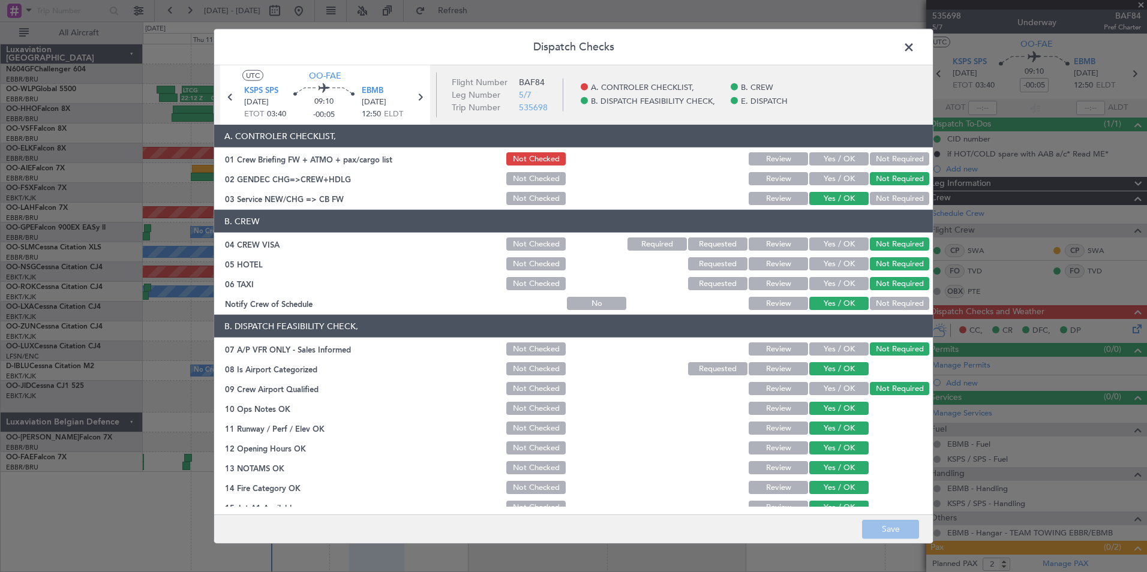
click at [832, 155] on button "Yes / OK" at bounding box center [838, 158] width 59 height 13
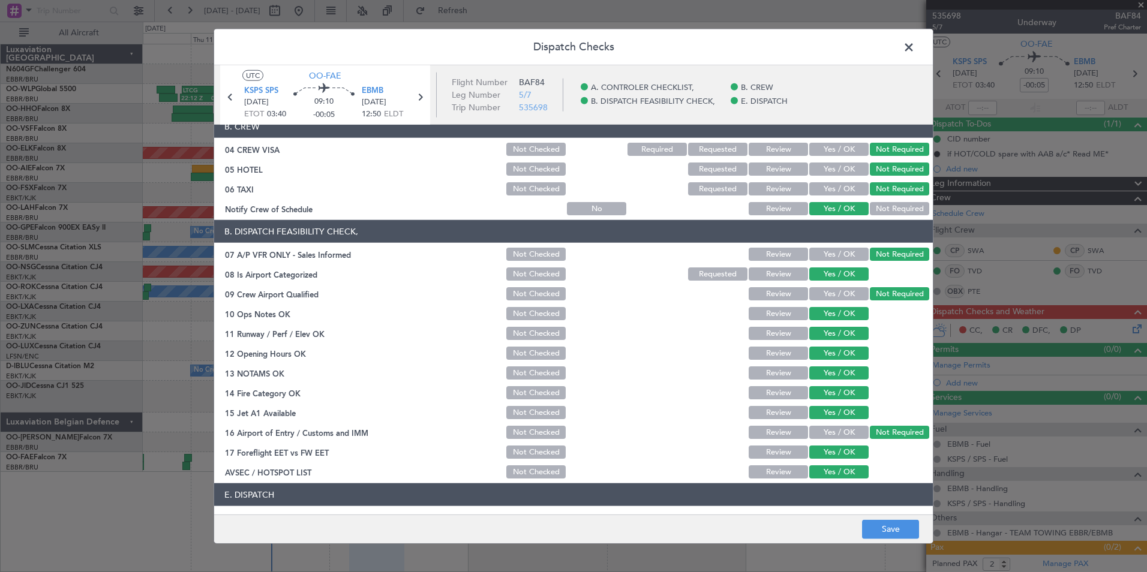
scroll to position [176, 0]
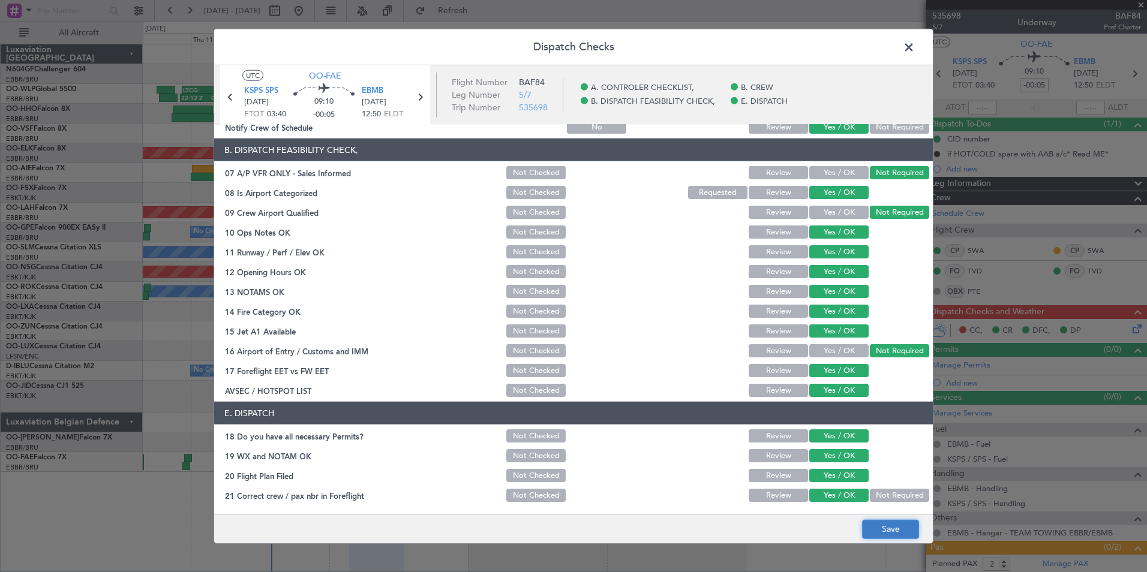
click at [873, 528] on button "Save" at bounding box center [890, 528] width 57 height 19
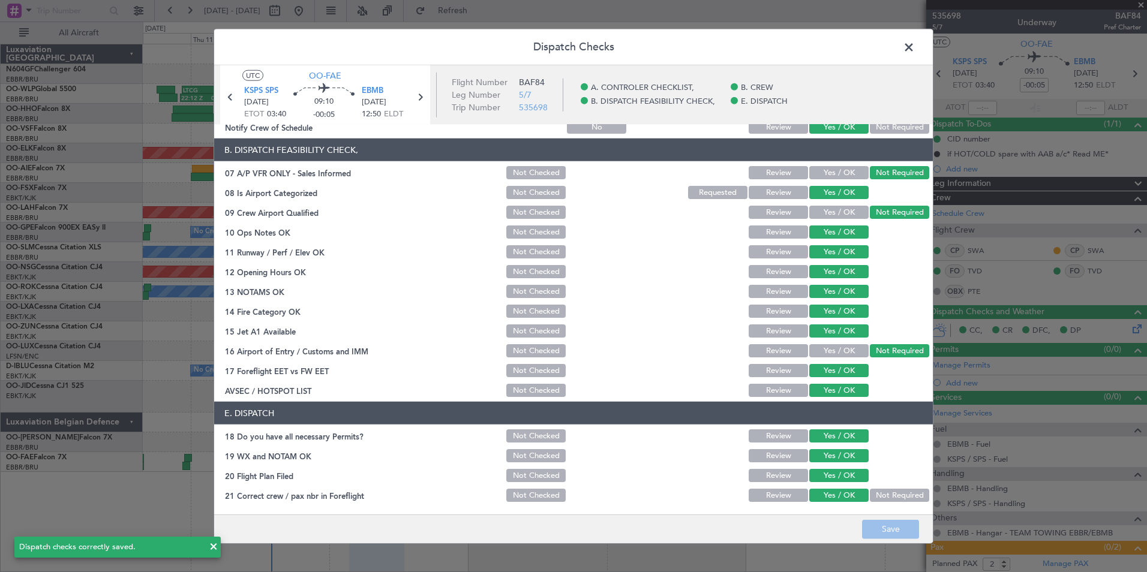
click at [914, 44] on span at bounding box center [914, 50] width 0 height 24
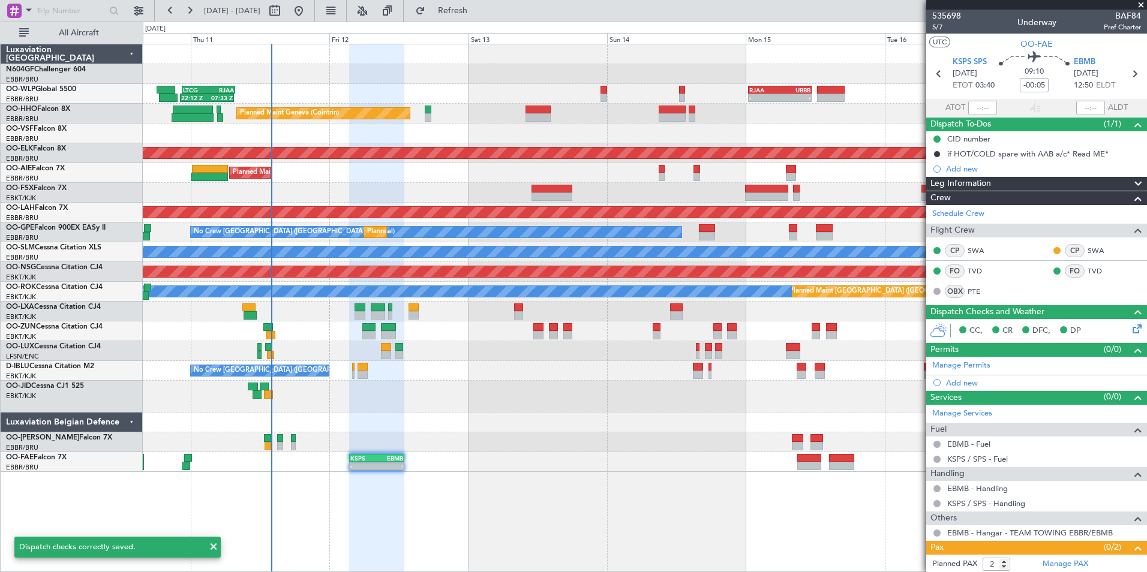
click at [466, 495] on div "22:12 Z 07:33 Z LTCG 22:35 Z RJAA 07:45 Z - - RJAA 00:30 Z UBBB 11:25 Z Planned…" at bounding box center [645, 308] width 1004 height 528
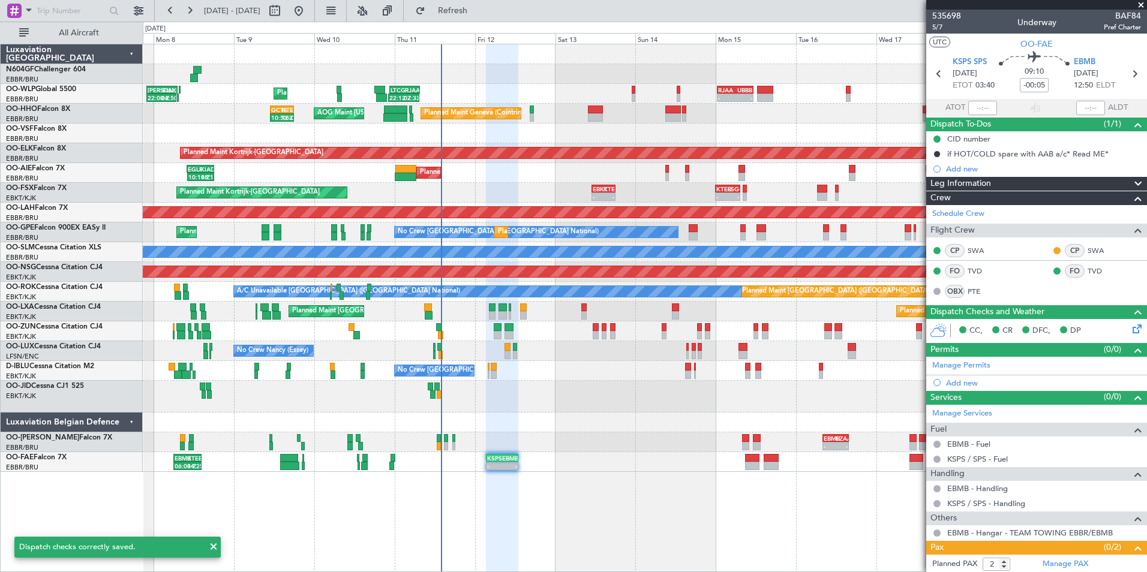
scroll to position [52, 0]
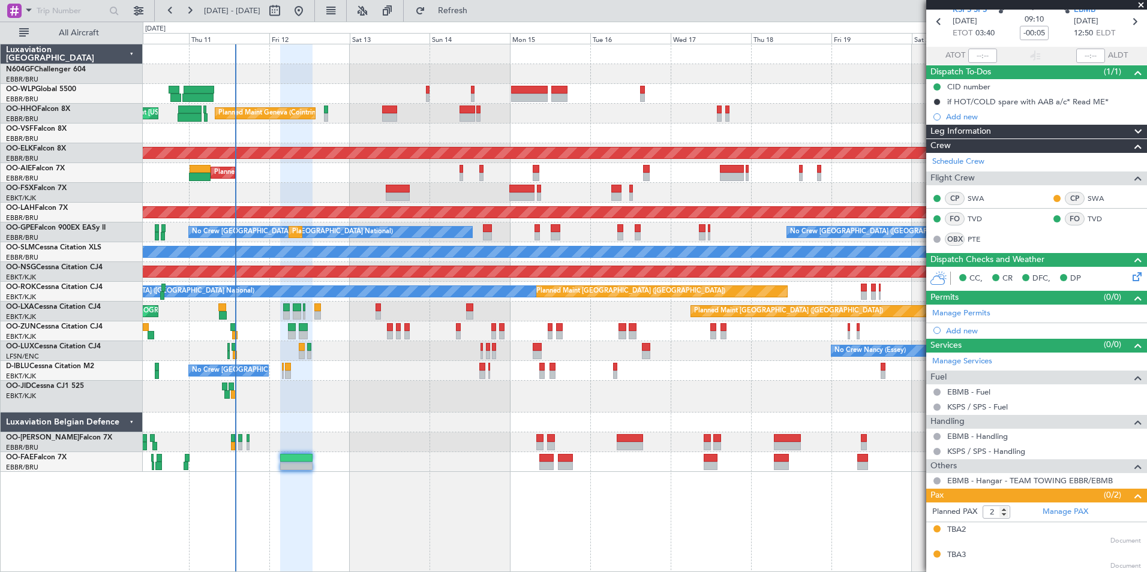
click at [531, 496] on div "Planned Maint Liege Planned Maint Geneva (Cointrin) AOG Maint New York (Teterbo…" at bounding box center [645, 308] width 1004 height 528
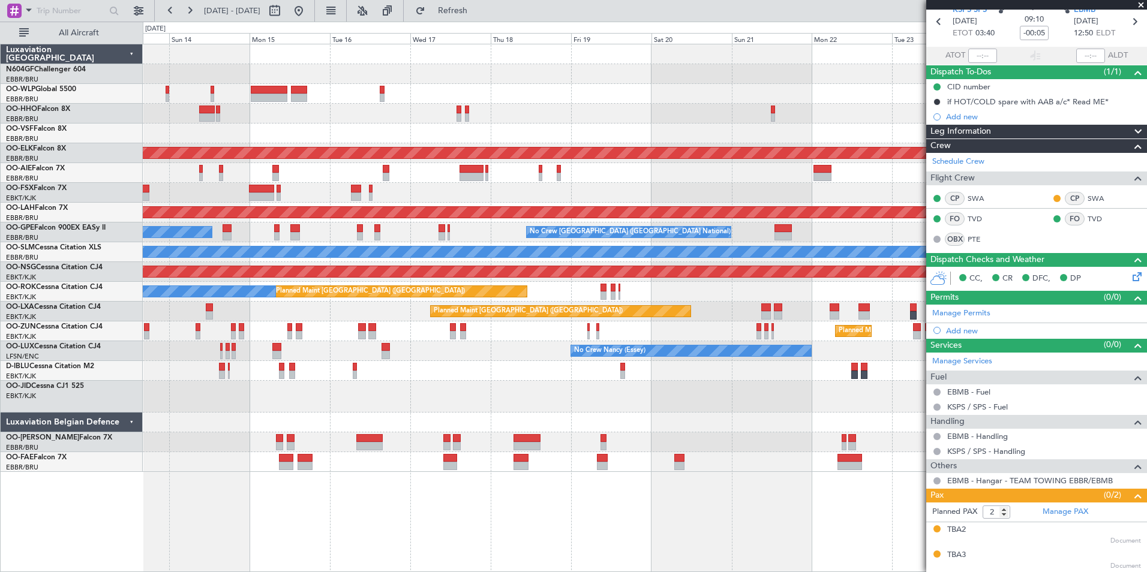
click at [504, 492] on div "Planned Maint Geneva (Cointrin) AOG Maint New York (Teterboro) Planned Maint Ko…" at bounding box center [645, 308] width 1004 height 528
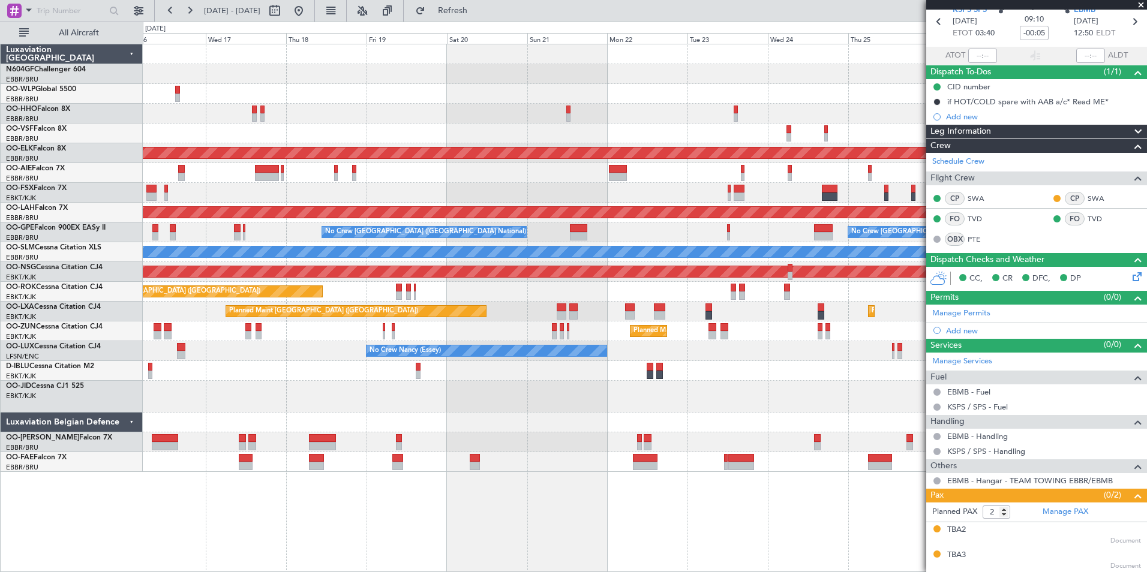
click at [568, 450] on div "Owner Melsbroek Air Base" at bounding box center [644, 442] width 1003 height 20
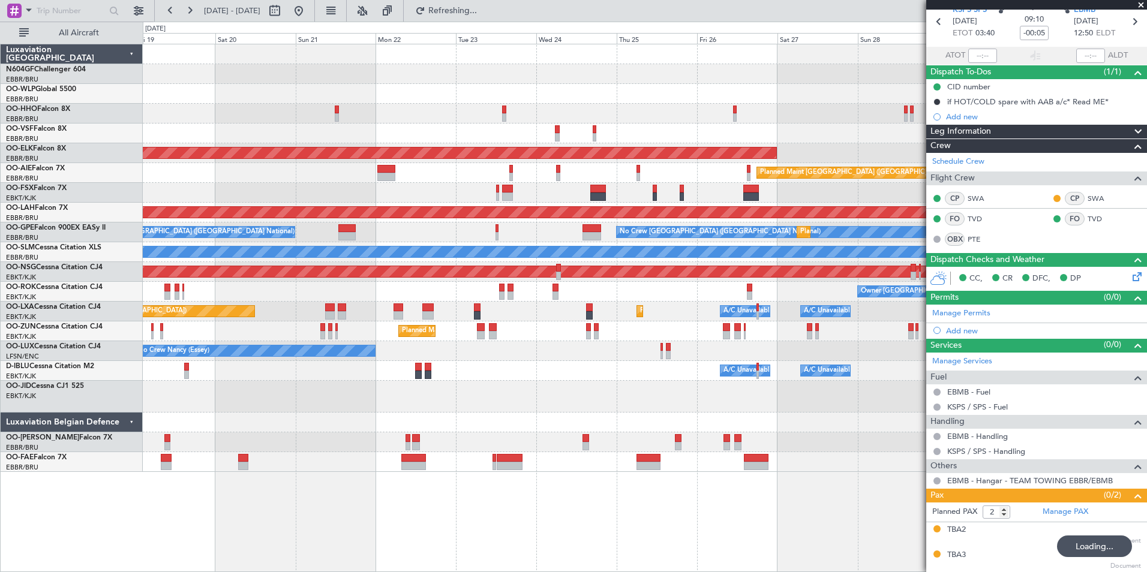
click at [458, 464] on div "Planned Maint Kortrijk-Wevelgem Planned Maint London (Farnborough) Planned Main…" at bounding box center [645, 308] width 1004 height 528
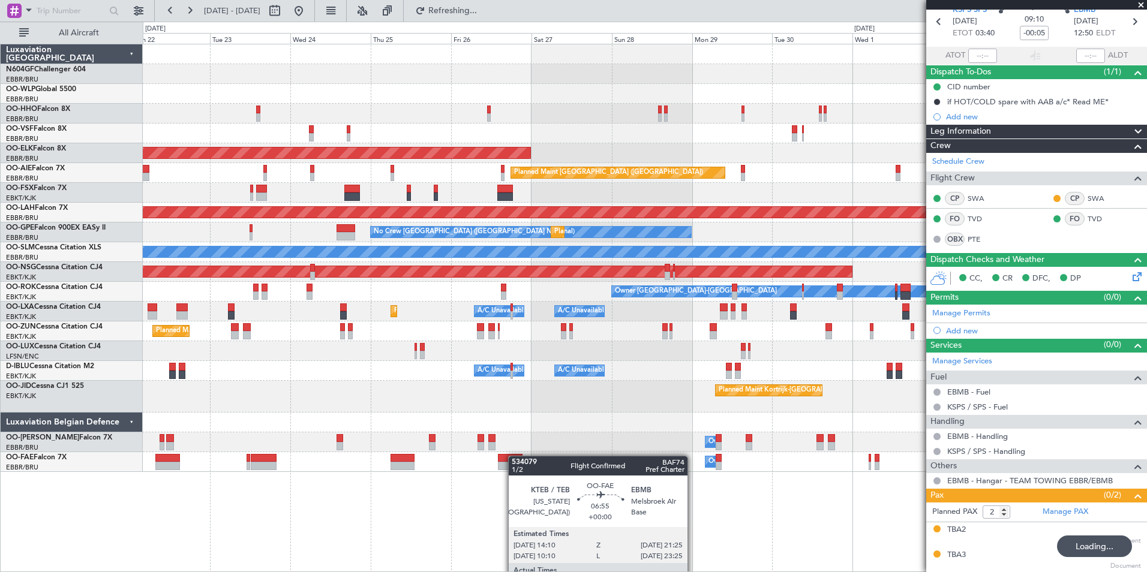
click at [513, 456] on div at bounding box center [510, 458] width 25 height 8
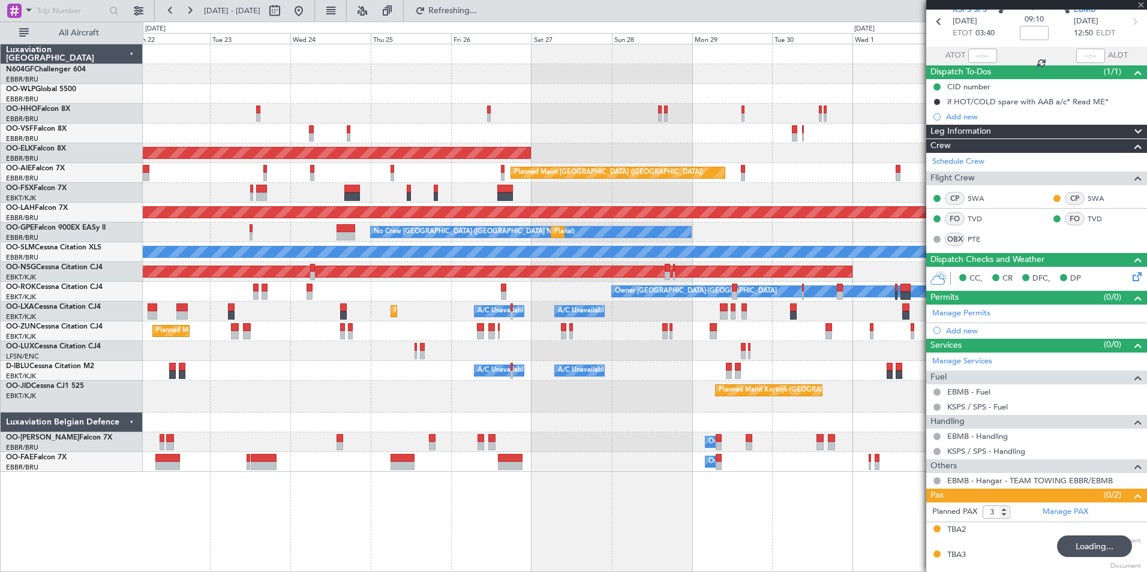
scroll to position [0, 0]
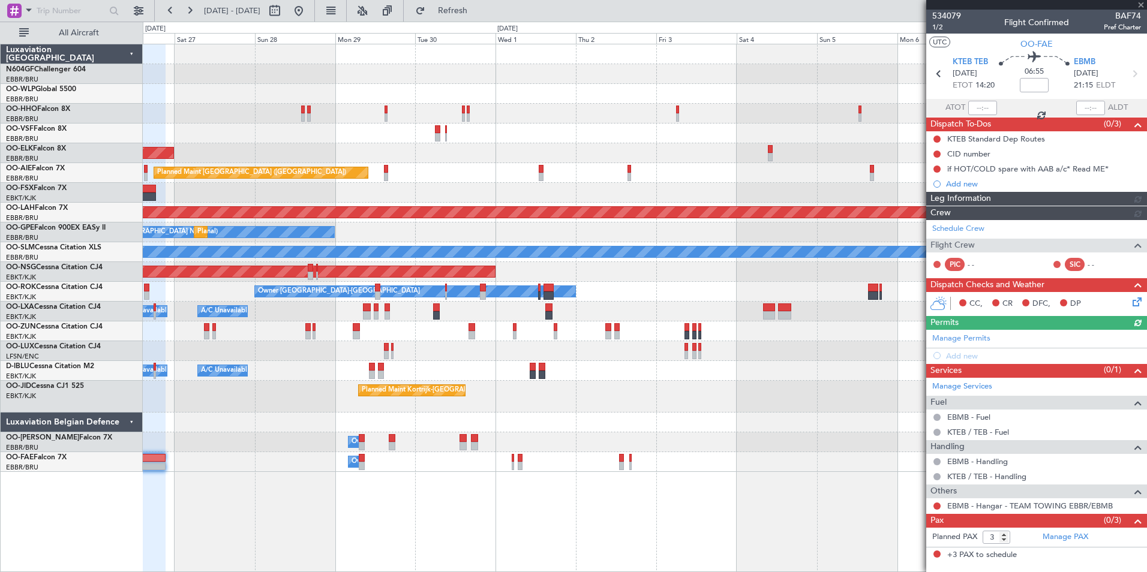
click at [444, 462] on div "Planned Maint Kortrijk-Wevelgem Planned Maint London (Farnborough) Planned Main…" at bounding box center [645, 308] width 1004 height 528
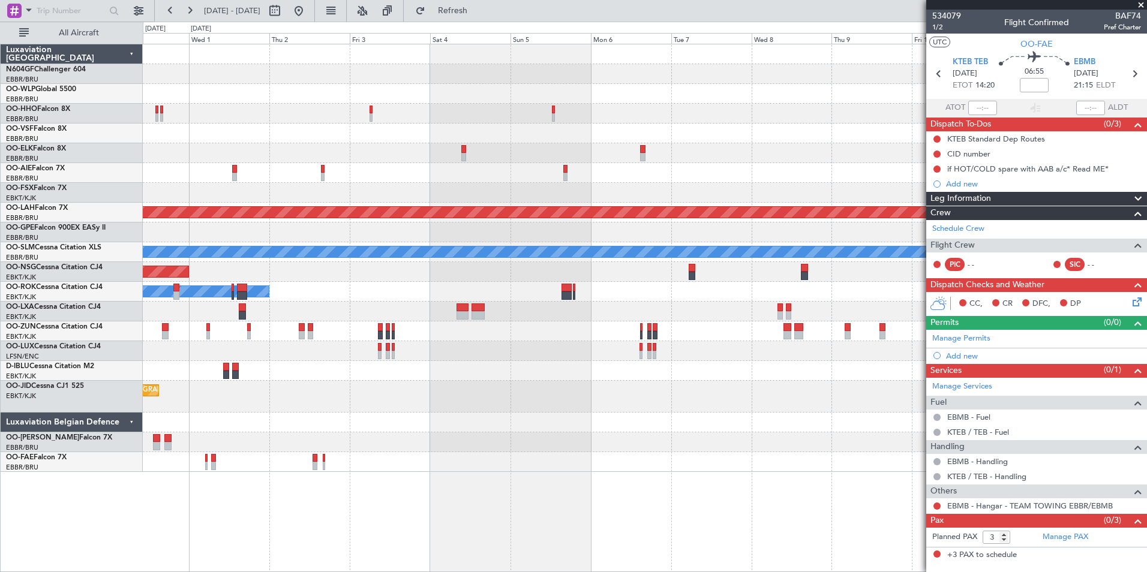
click at [431, 445] on div "Planned Maint London (Farnborough) Planned Maint Alton-st Louis (St Louis Regl)…" at bounding box center [644, 258] width 1003 height 428
click at [399, 446] on div "Owner Melsbroek Air Base" at bounding box center [644, 442] width 1003 height 20
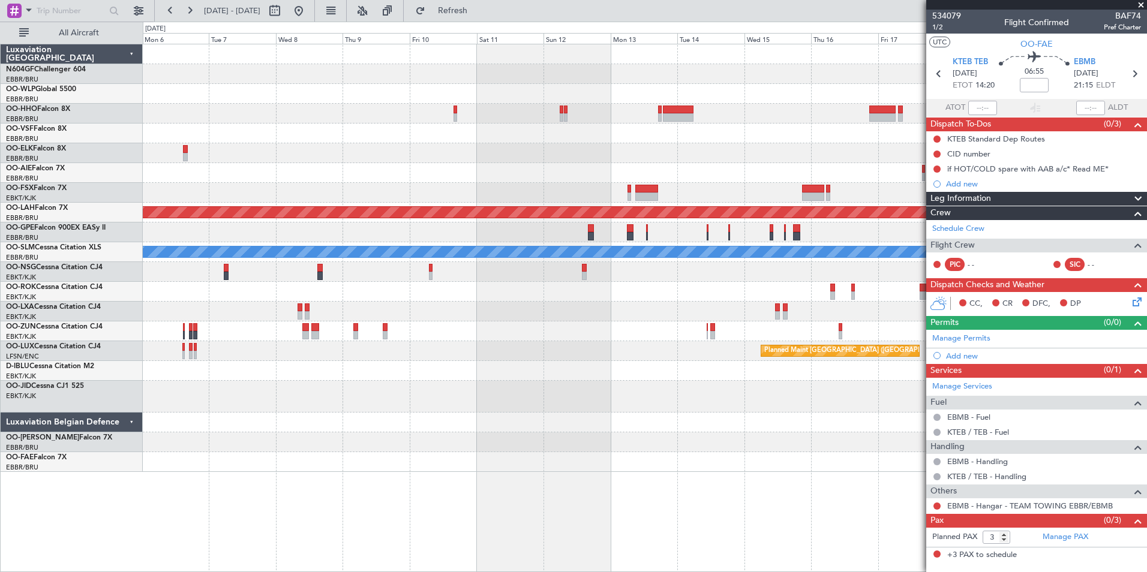
click at [513, 457] on div at bounding box center [644, 462] width 1003 height 20
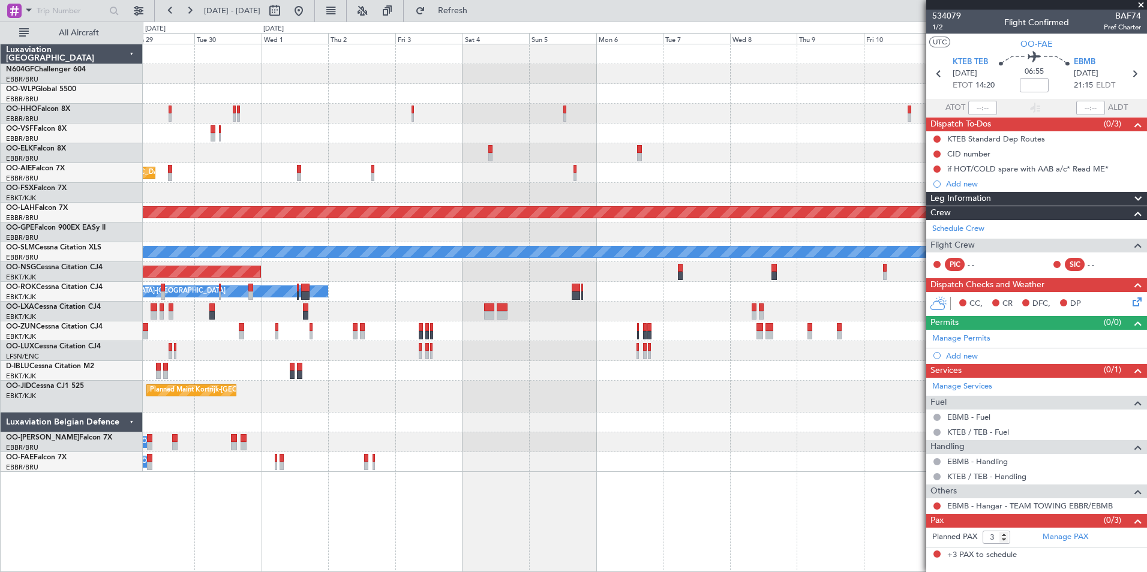
click at [622, 459] on div "Owner Melsbroek Air Base" at bounding box center [644, 462] width 1003 height 20
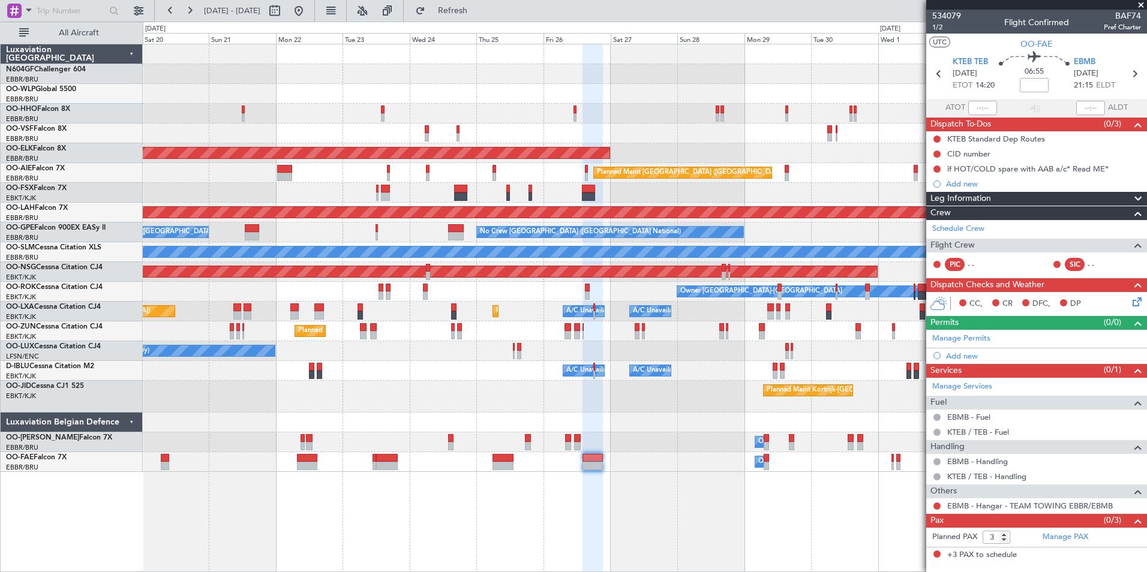
click at [718, 459] on div "Owner Melsbroek Air Base" at bounding box center [644, 462] width 1003 height 20
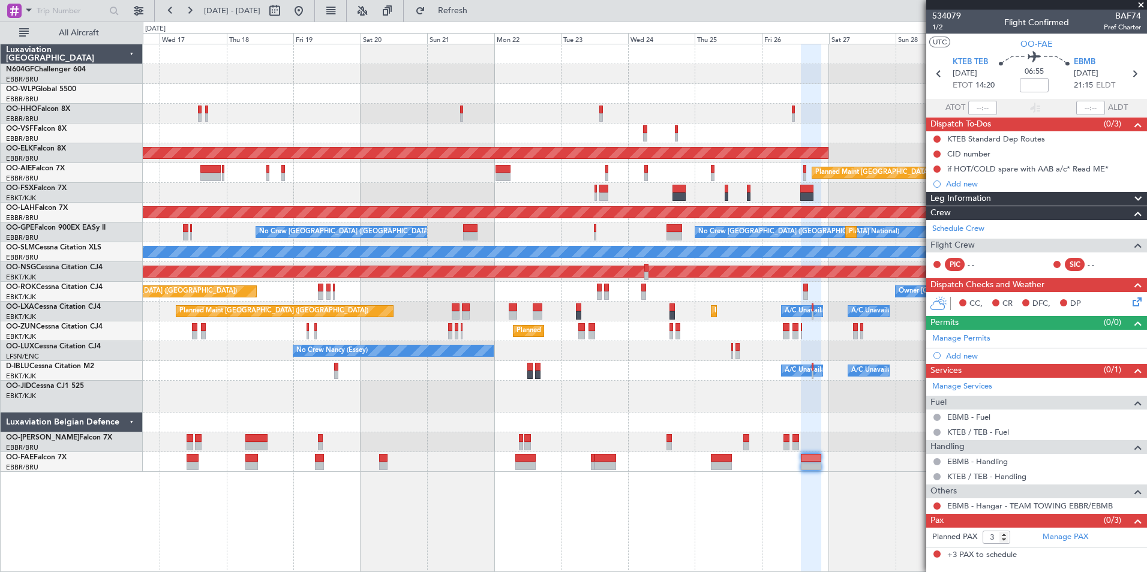
click at [660, 487] on div "Planned Maint Kortrijk-Wevelgem Planned Maint London (Farnborough) Planned Main…" at bounding box center [645, 308] width 1004 height 528
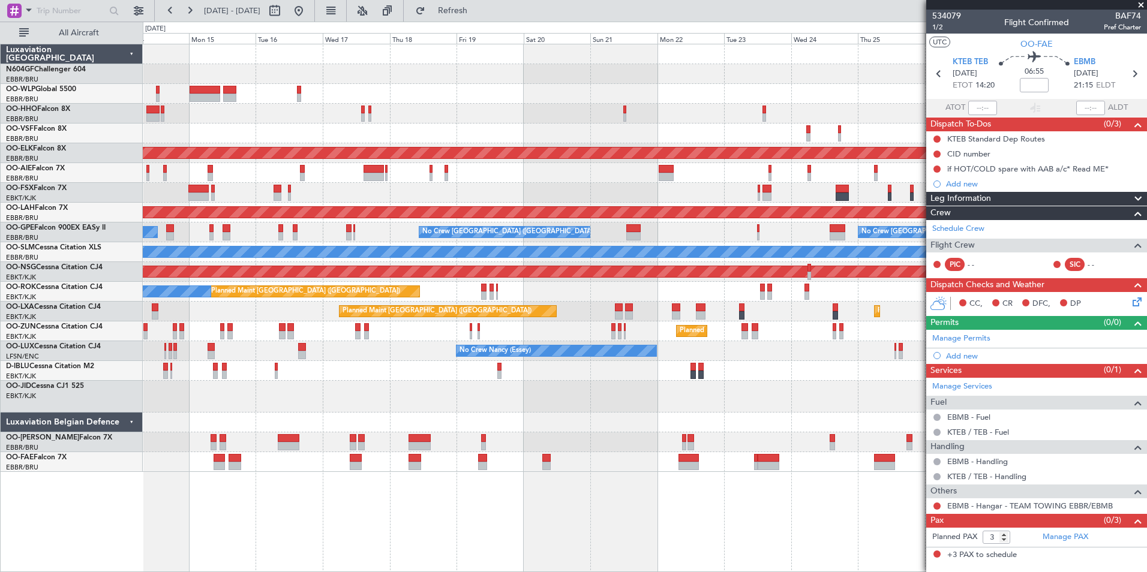
click at [741, 491] on div "Planned Maint Geneva (Cointrin) AOG Maint New York (Teterboro) Planned Maint Ko…" at bounding box center [645, 308] width 1004 height 528
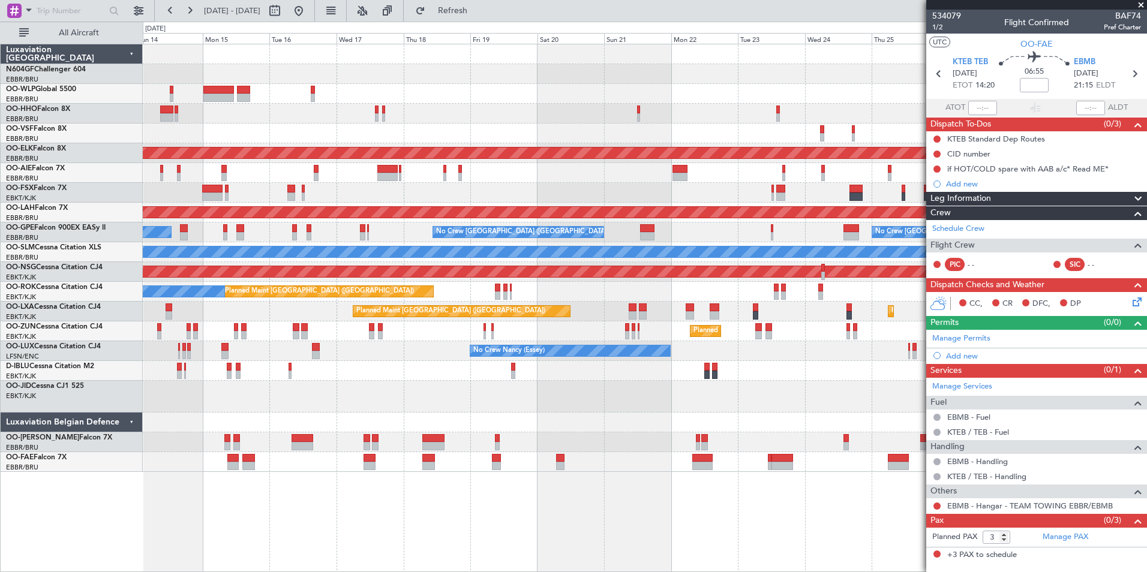
click at [378, 470] on div "Owner Melsbroek Air Base" at bounding box center [644, 462] width 1003 height 20
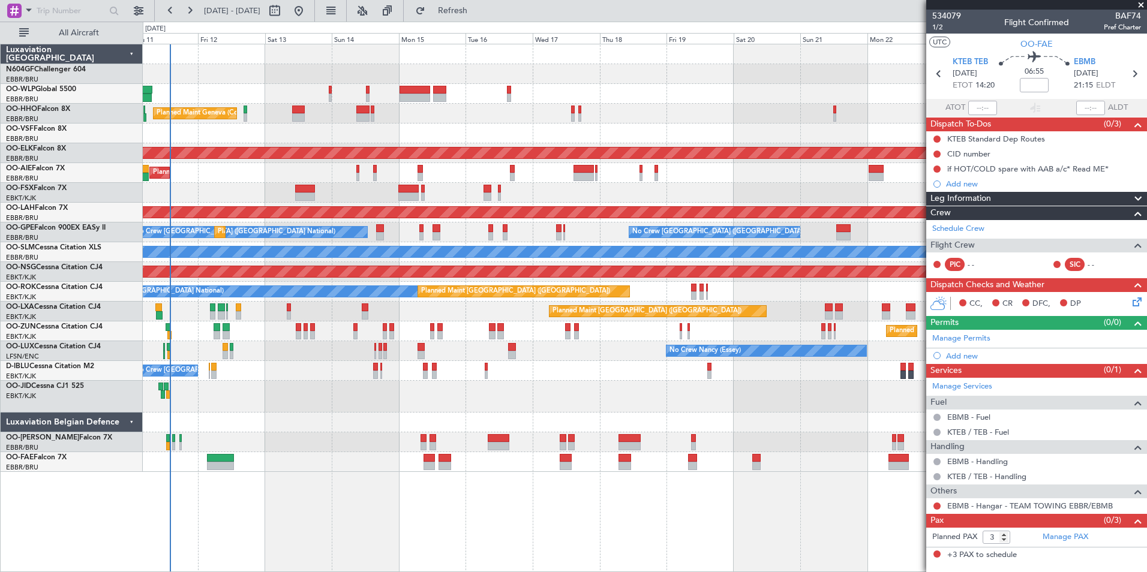
click at [416, 500] on div "Planned Maint Liege Planned Maint Geneva (Cointrin) AOG Maint New York (Teterbo…" at bounding box center [645, 308] width 1004 height 528
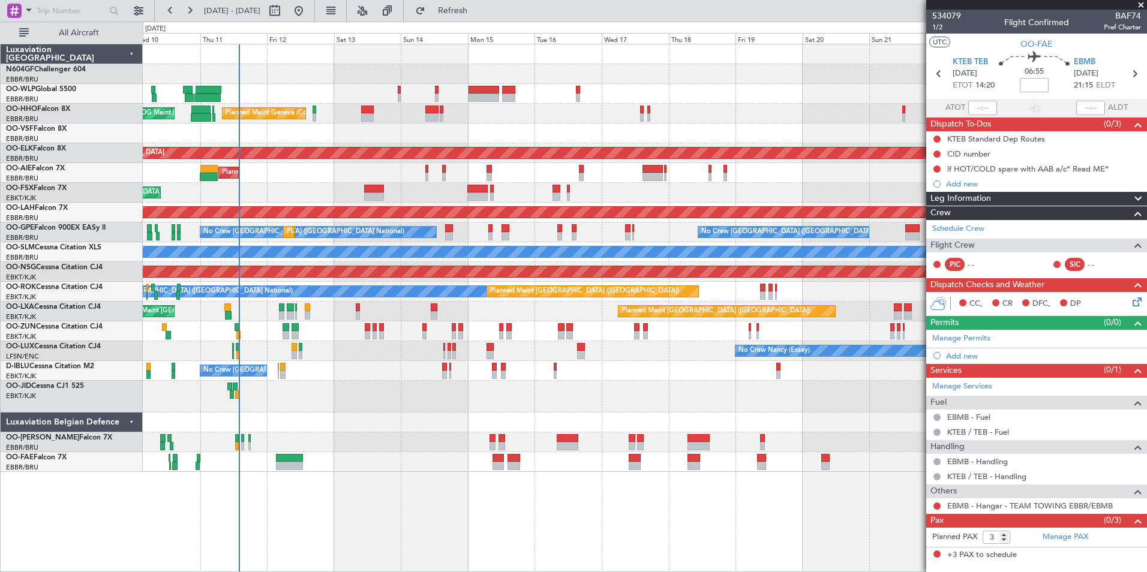
click at [341, 431] on div at bounding box center [644, 423] width 1003 height 20
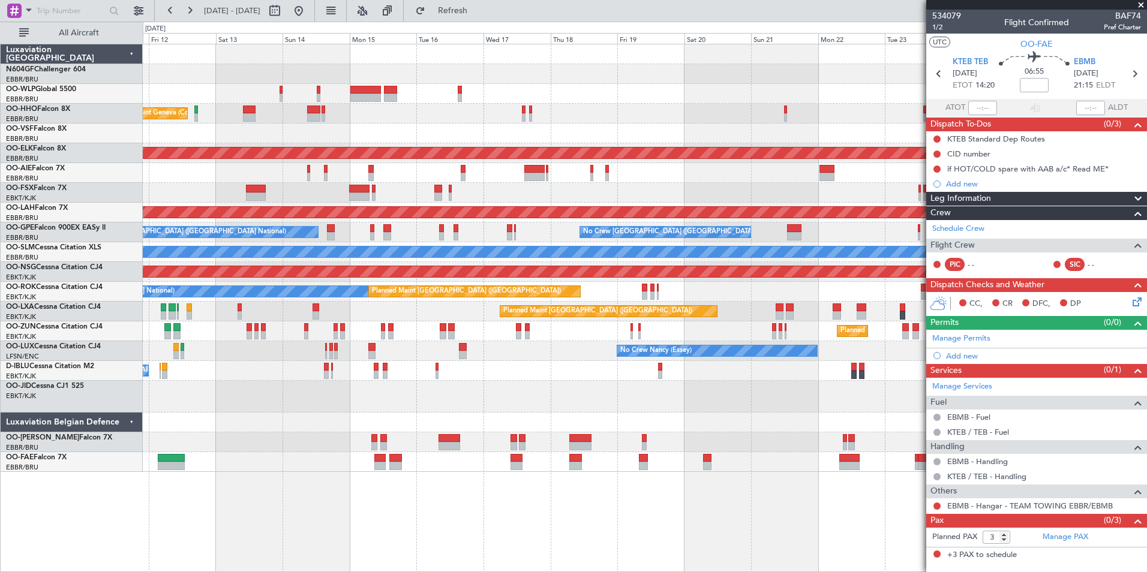
click at [549, 413] on div at bounding box center [644, 423] width 1003 height 20
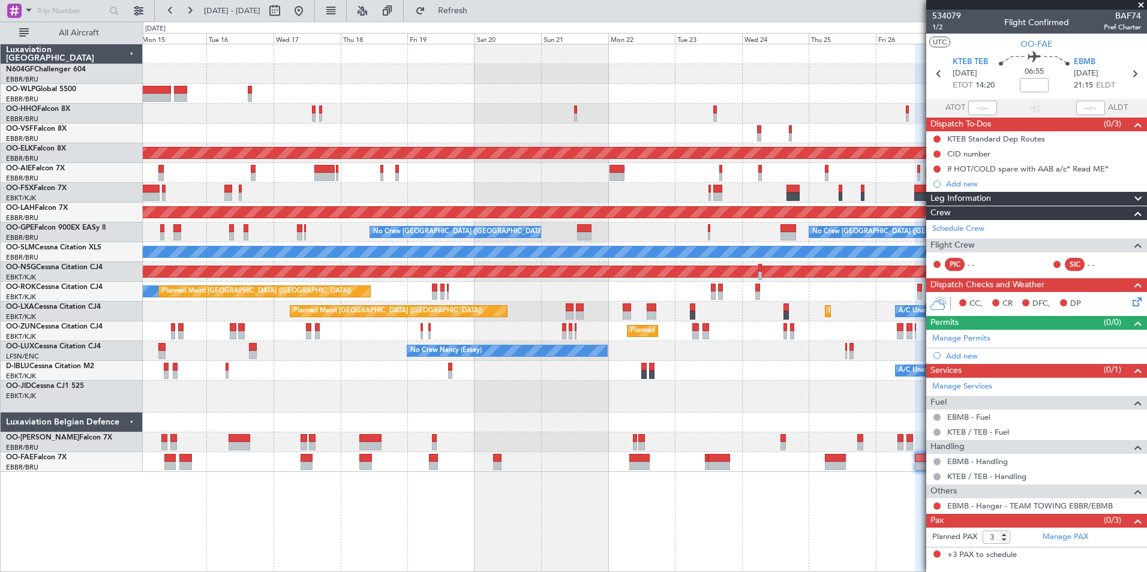
click at [463, 395] on div "Planned Maint Kortrijk-[GEOGRAPHIC_DATA]" at bounding box center [644, 397] width 1003 height 32
click at [288, 393] on div "Planned Maint Kortrijk-[GEOGRAPHIC_DATA]" at bounding box center [644, 397] width 1003 height 32
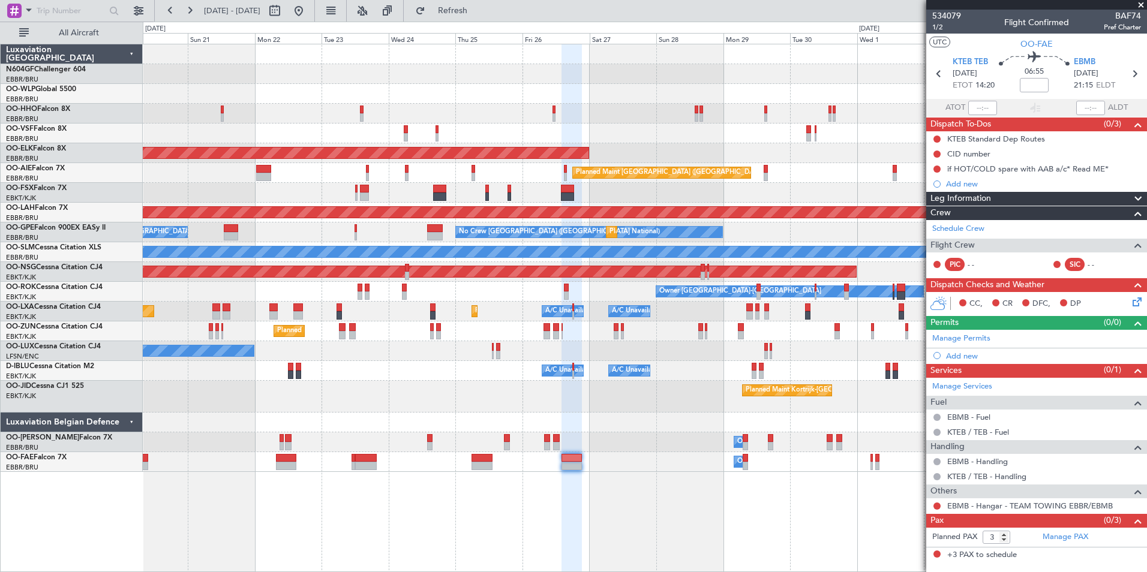
click at [197, 398] on div "Planned Maint Kortrijk-[GEOGRAPHIC_DATA]" at bounding box center [644, 397] width 1003 height 32
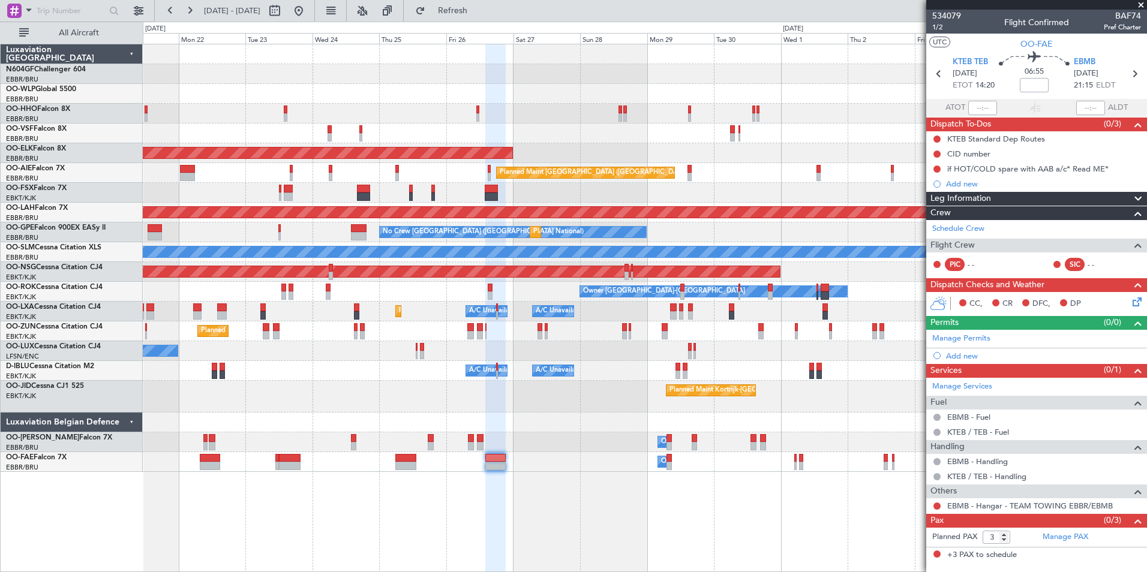
click at [658, 410] on div "Planned Maint Kortrijk-[GEOGRAPHIC_DATA]" at bounding box center [644, 397] width 1003 height 32
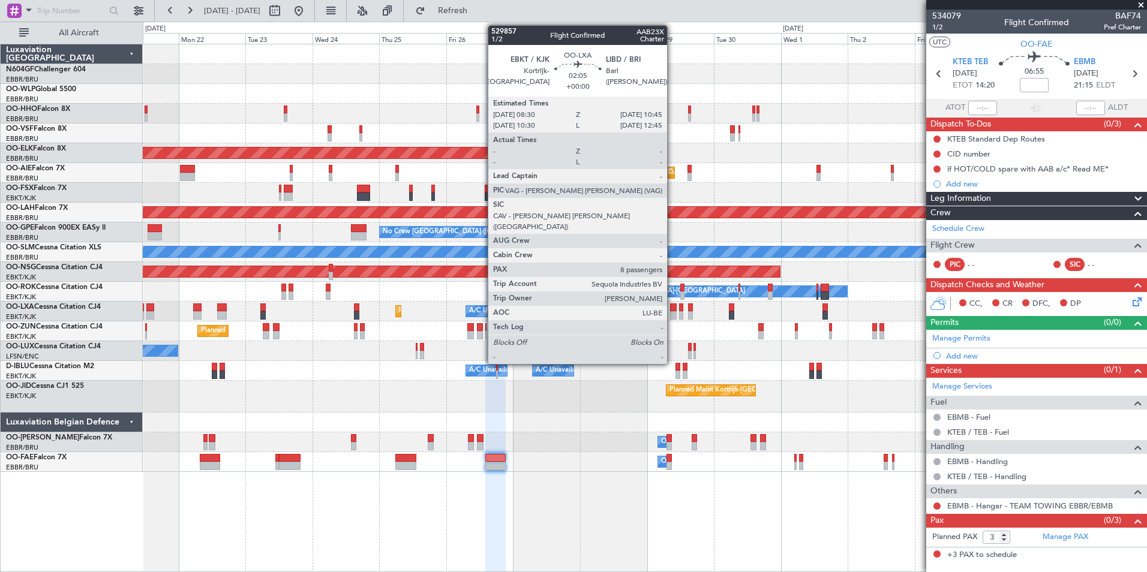
click at [672, 309] on div at bounding box center [673, 307] width 7 height 8
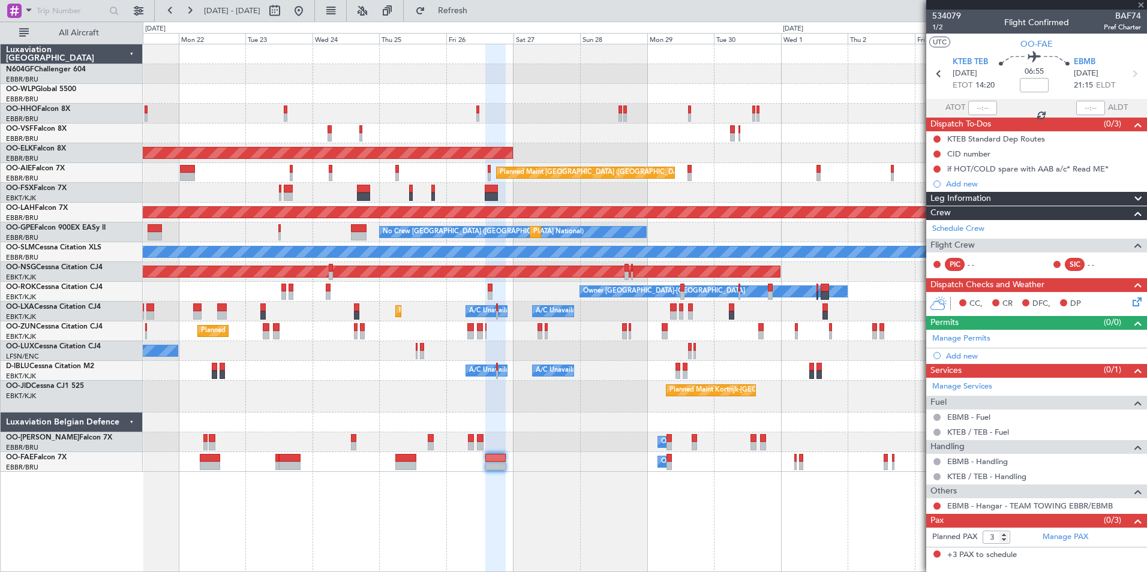
type input "8"
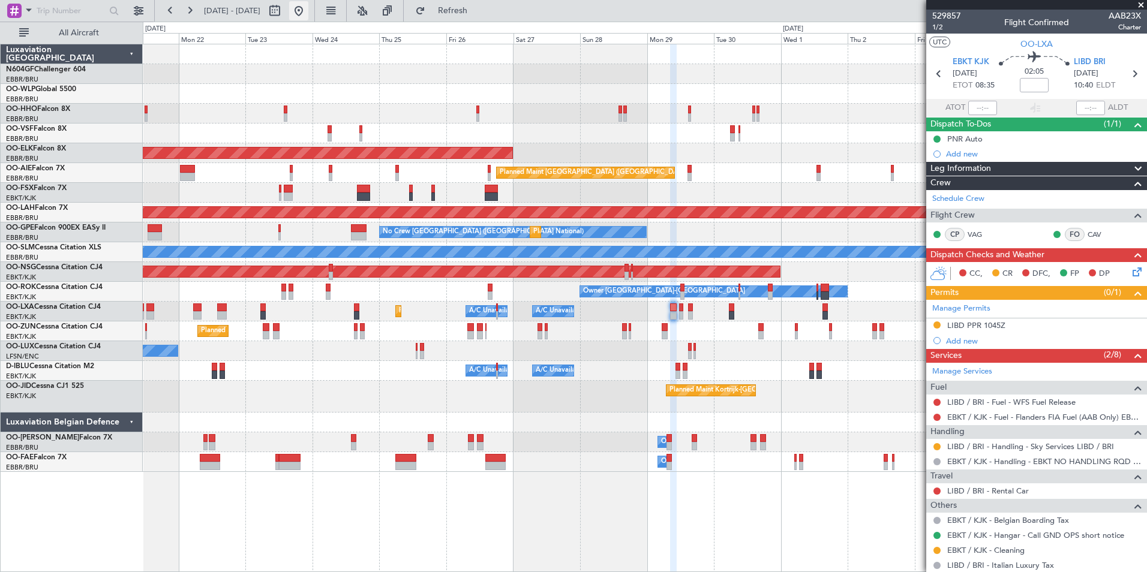
click at [308, 19] on button at bounding box center [298, 10] width 19 height 19
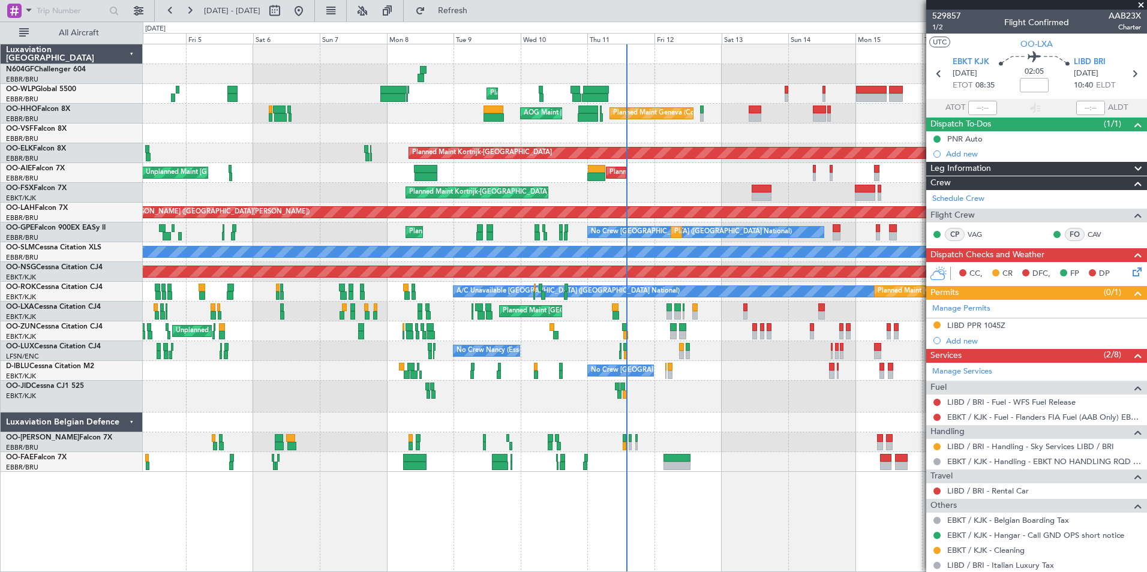
click at [693, 422] on div at bounding box center [644, 423] width 1003 height 20
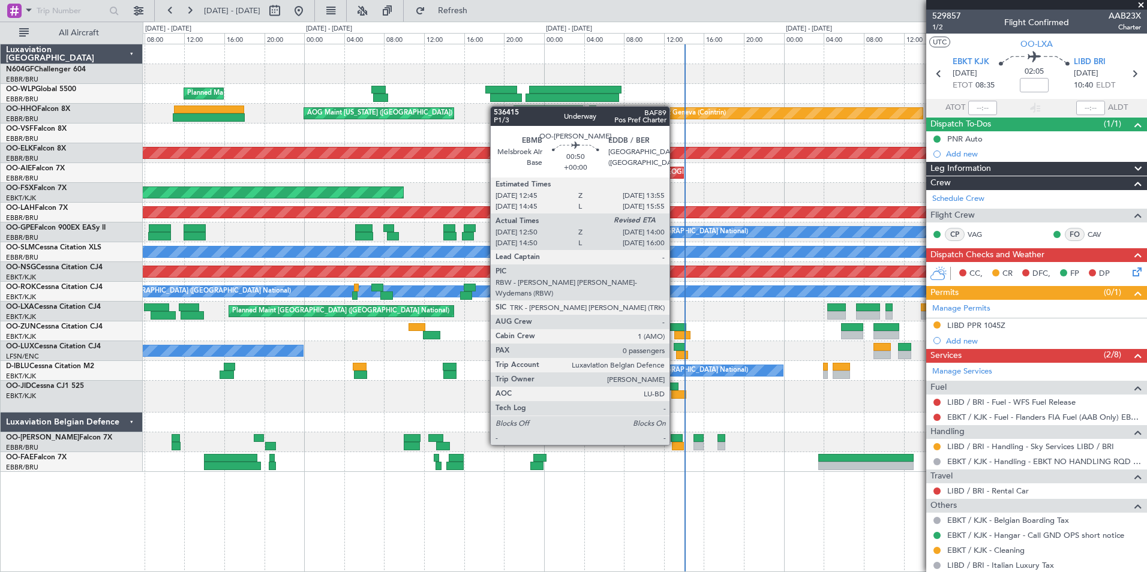
click at [675, 444] on div at bounding box center [678, 446] width 12 height 8
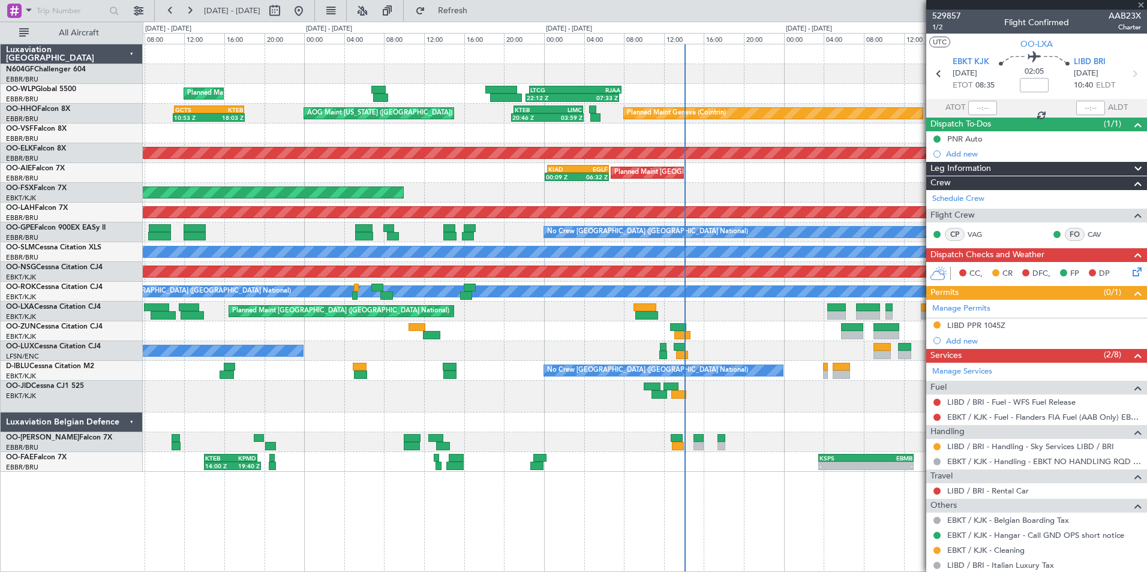
type input "13:00"
type input "0"
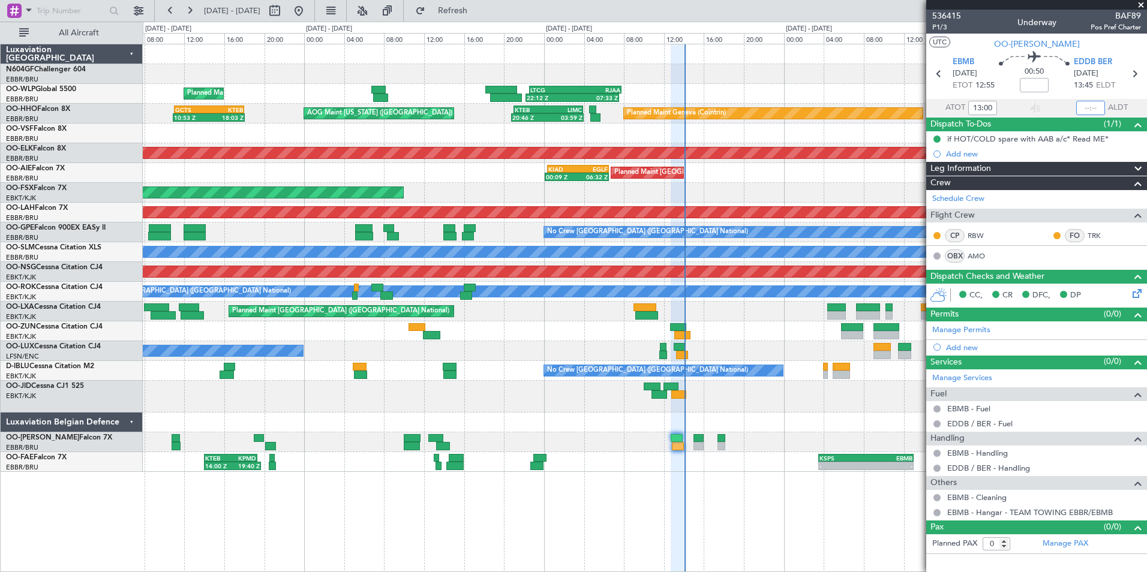
click at [1089, 112] on input "text" at bounding box center [1090, 108] width 29 height 14
type input "14:01"
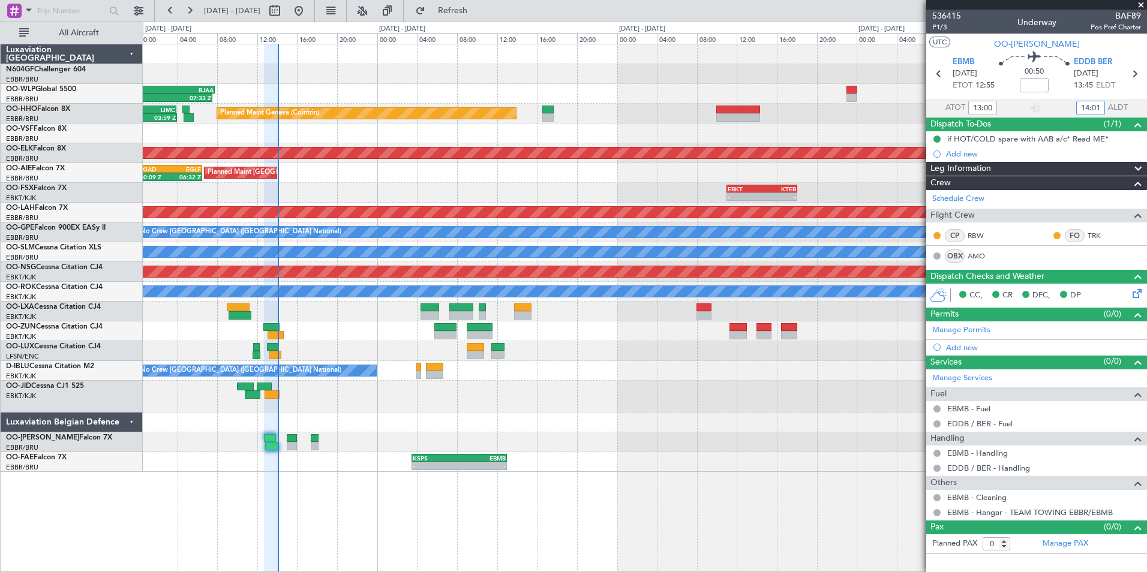
click at [471, 407] on div "22:12 Z 07:33 Z LTCG 22:35 Z RJAA 07:45 Z - - RJAA 00:30 Z UBBB 11:25 Z Planned…" at bounding box center [644, 258] width 1003 height 428
click at [1142, 2] on span at bounding box center [1141, 5] width 12 height 11
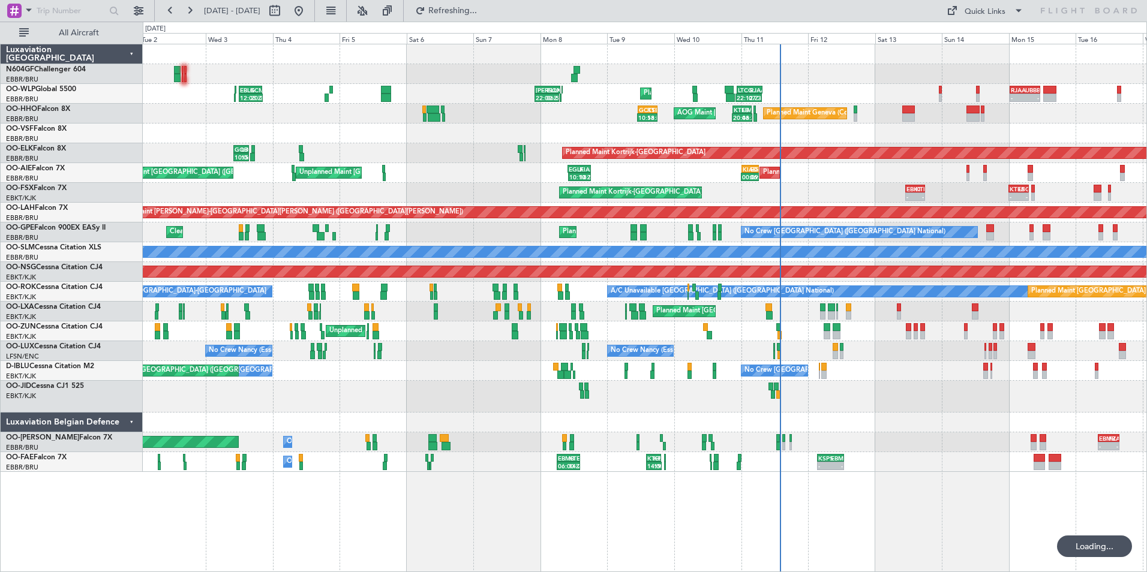
click at [617, 363] on div "22:12 Z 07:33 Z LTCG 22:35 Z RJAA 07:45 Z - - RJAA 00:30 Z UBBB 11:25 Z Planned…" at bounding box center [644, 258] width 1003 height 428
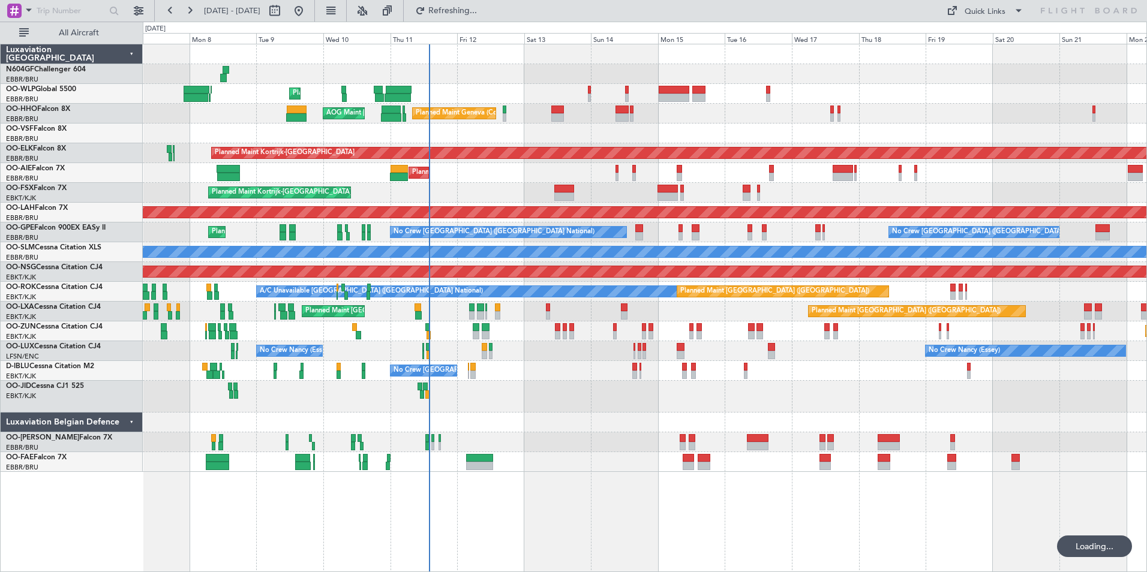
click at [544, 378] on div "No Crew Brussels (Brussels National) No Crew Brussels (Brussels National)" at bounding box center [644, 371] width 1003 height 20
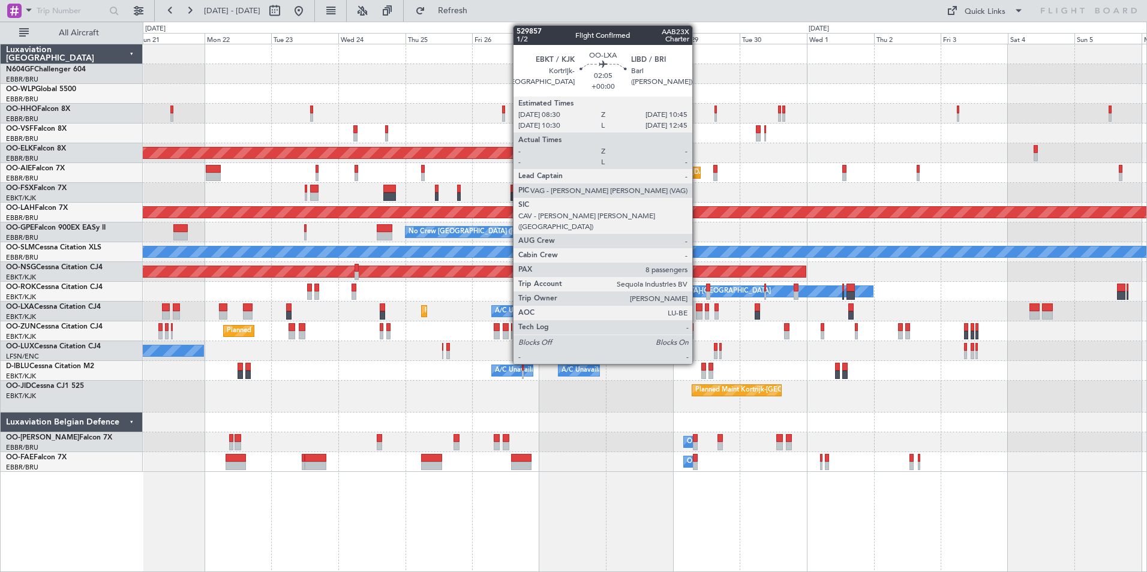
click at [697, 308] on div at bounding box center [699, 307] width 7 height 8
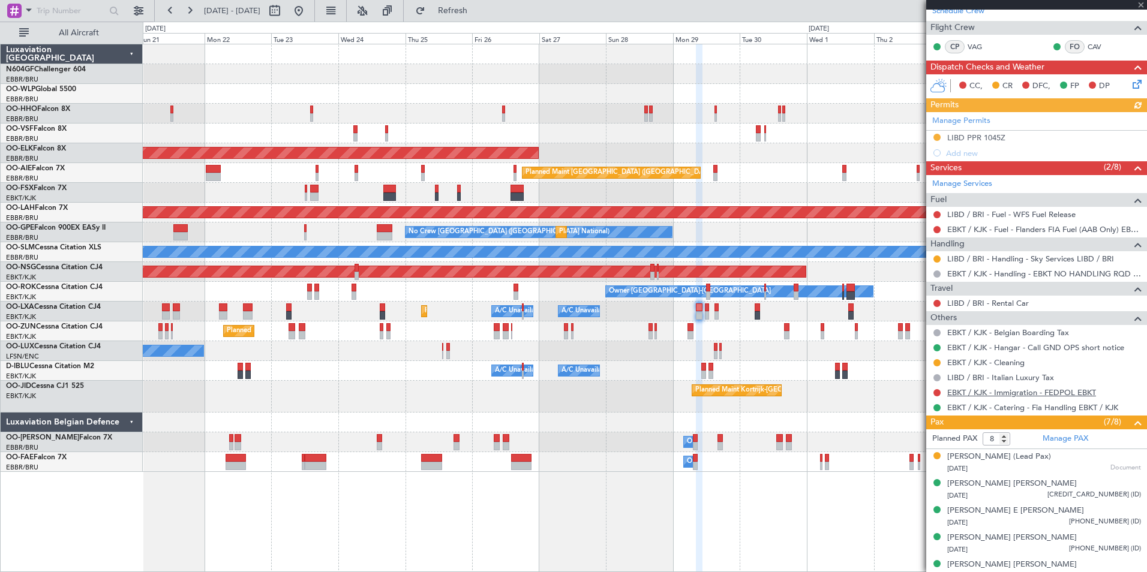
scroll to position [120, 0]
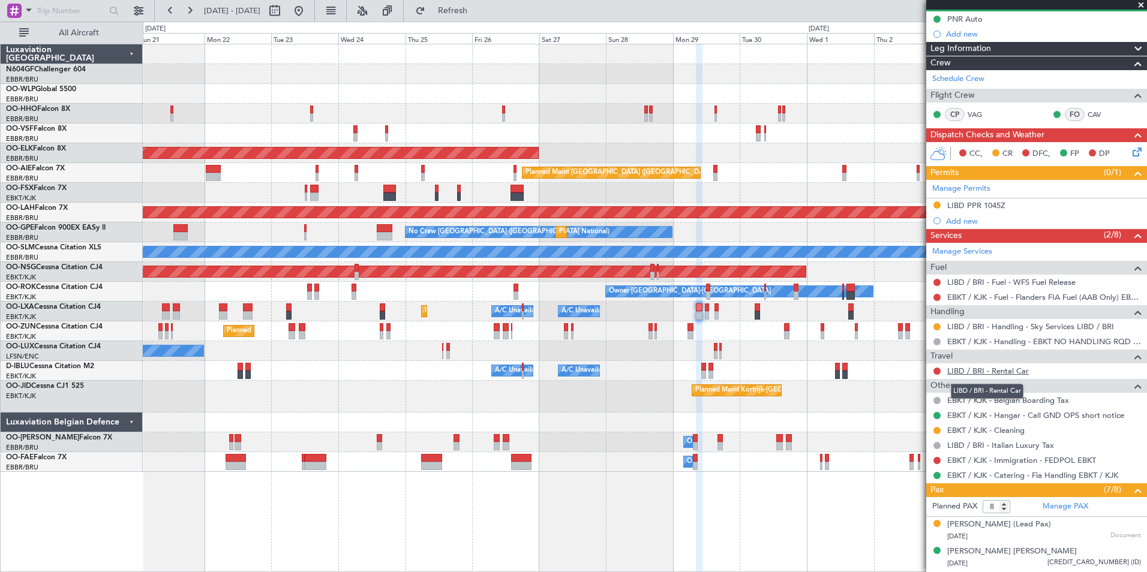
click at [977, 371] on link "LIBD / BRI - Rental Car" at bounding box center [988, 371] width 82 height 10
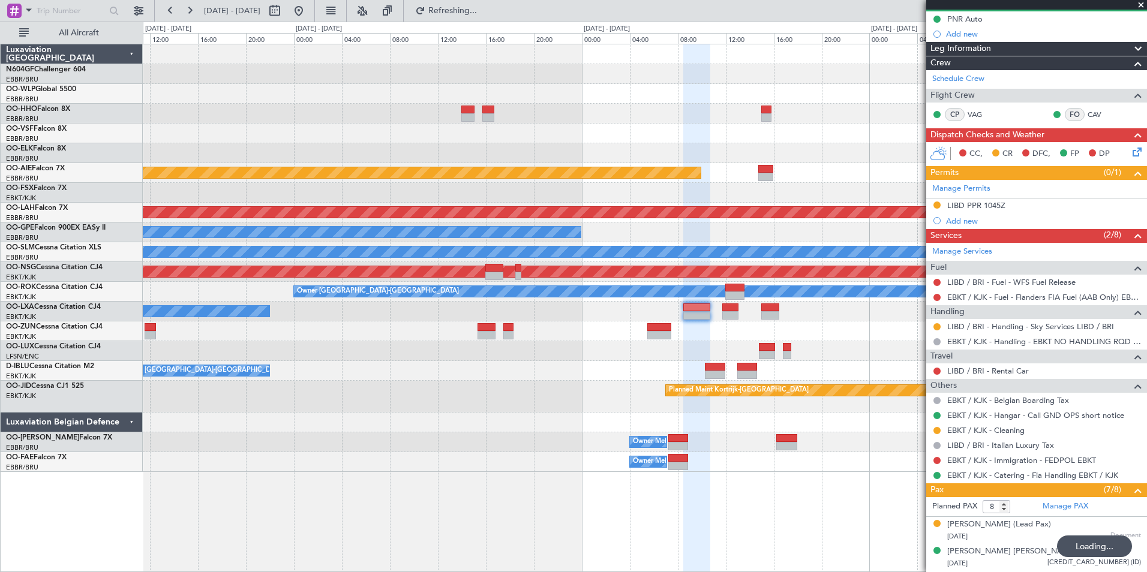
click at [473, 466] on div "Planned Maint Kortrijk-Wevelgem Planned Maint London (Farnborough) BGGH 13:55 Z…" at bounding box center [645, 308] width 1004 height 528
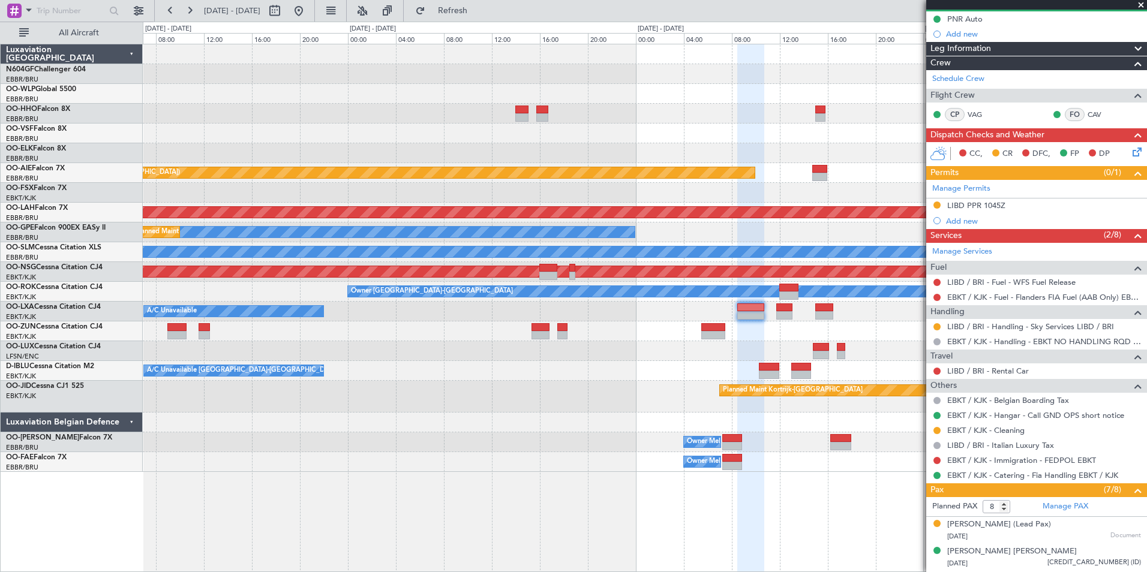
click at [543, 422] on div at bounding box center [644, 423] width 1003 height 20
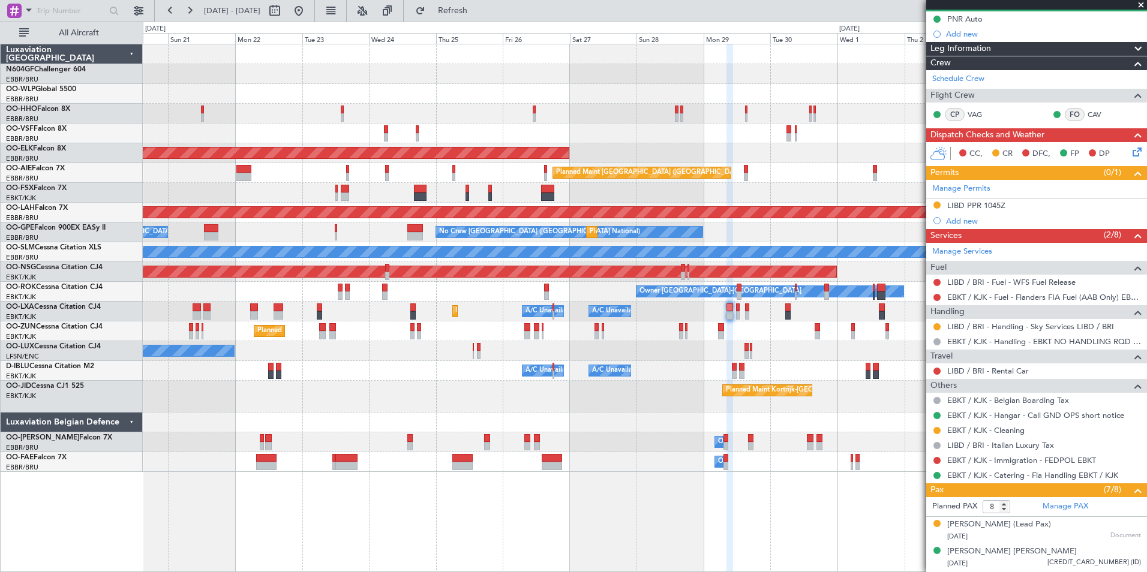
click at [627, 394] on div "Planned Maint Kortrijk-[GEOGRAPHIC_DATA]" at bounding box center [644, 397] width 1003 height 32
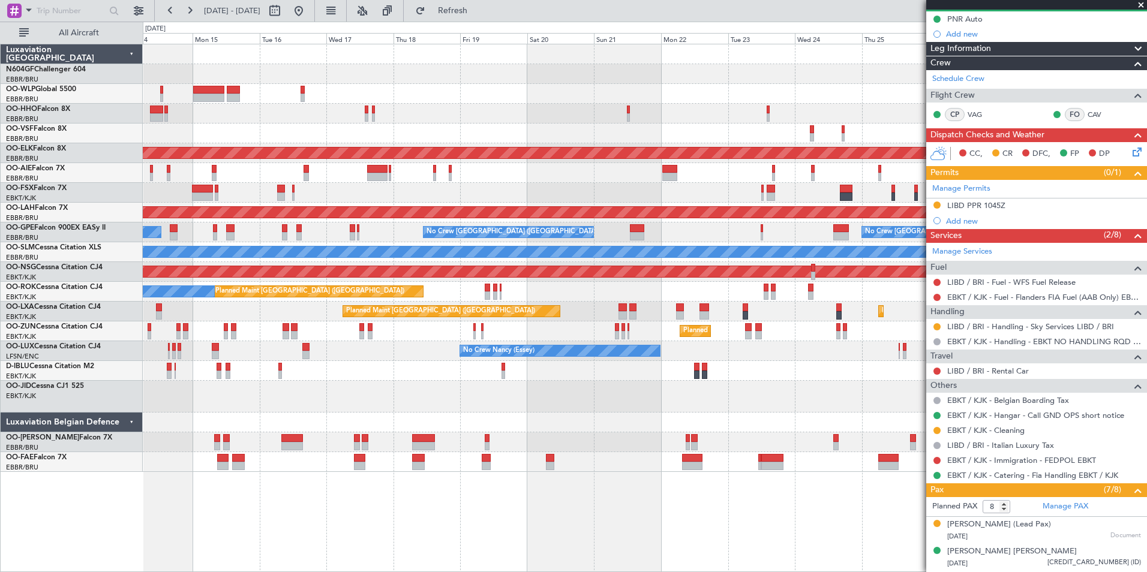
click at [558, 401] on div "Planned Maint Kortrijk-[GEOGRAPHIC_DATA]" at bounding box center [644, 397] width 1003 height 32
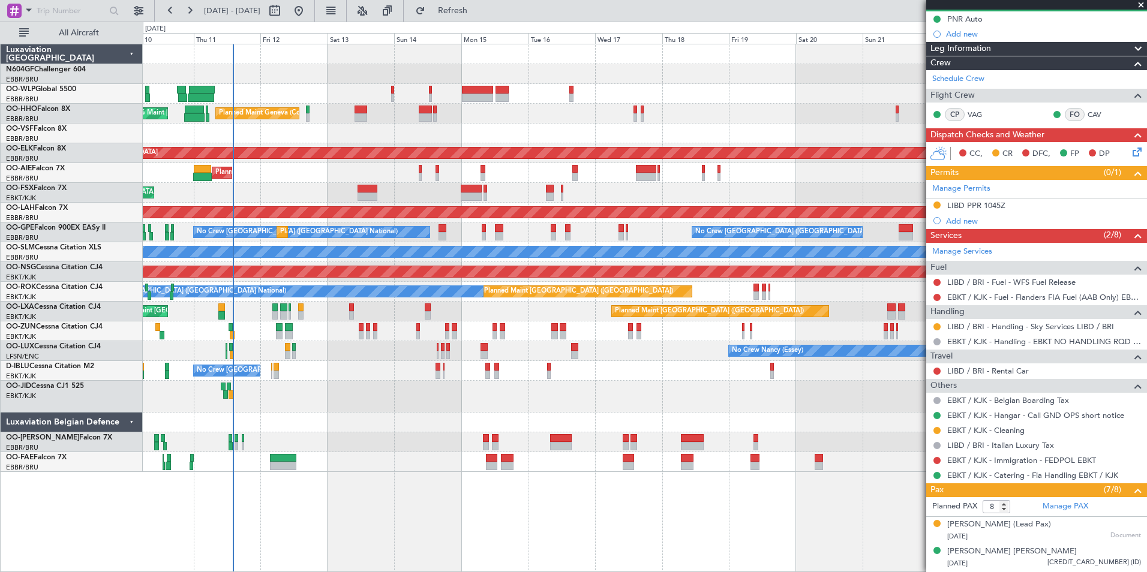
click at [663, 396] on div at bounding box center [644, 397] width 1003 height 32
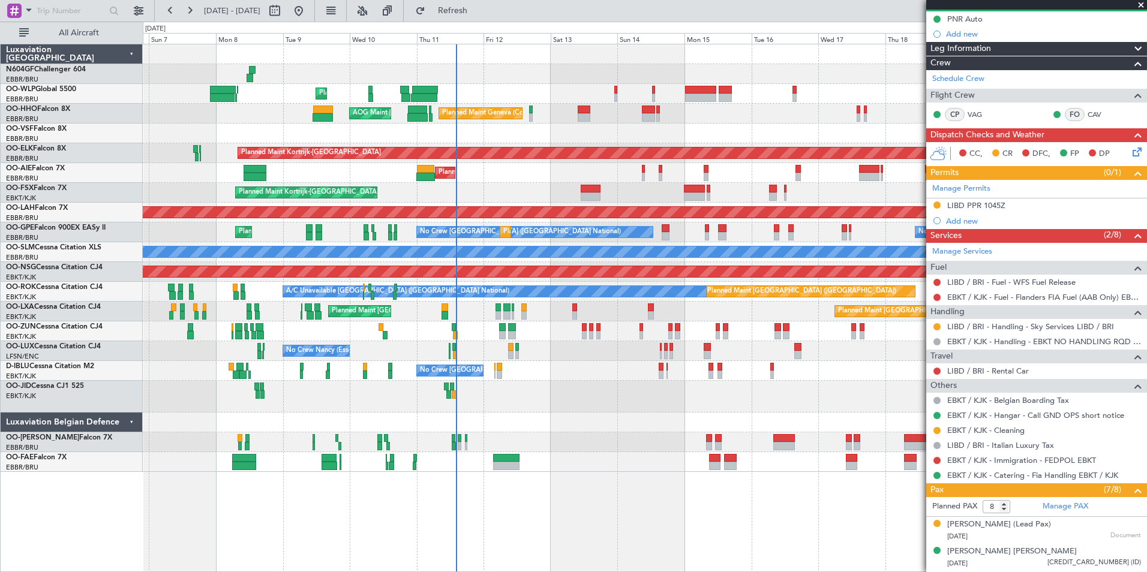
click at [592, 404] on div at bounding box center [644, 397] width 1003 height 32
click at [559, 411] on div at bounding box center [644, 397] width 1003 height 32
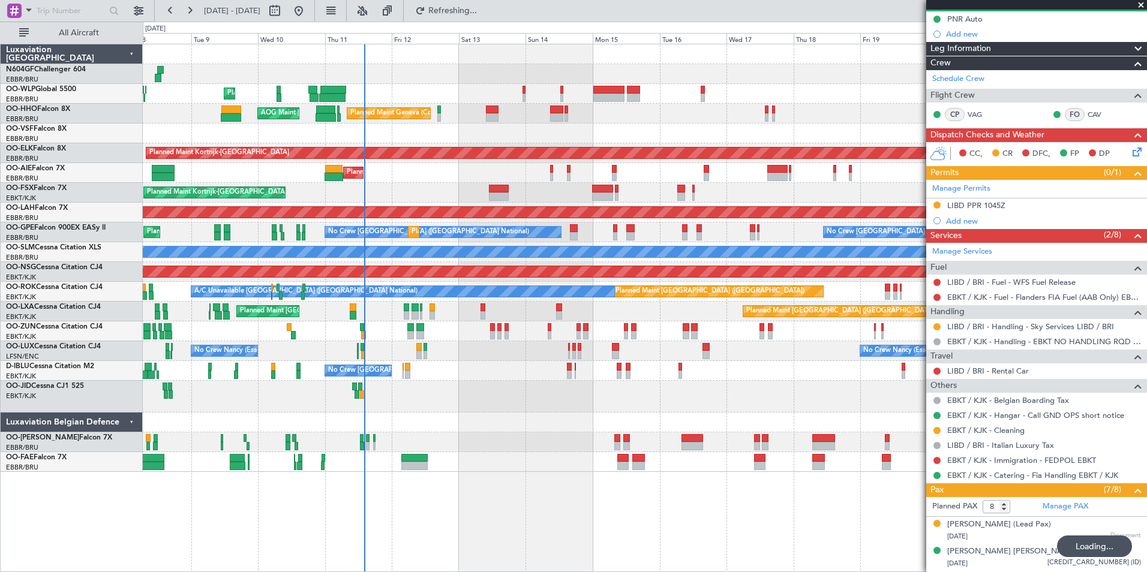
click at [589, 410] on div at bounding box center [644, 397] width 1003 height 32
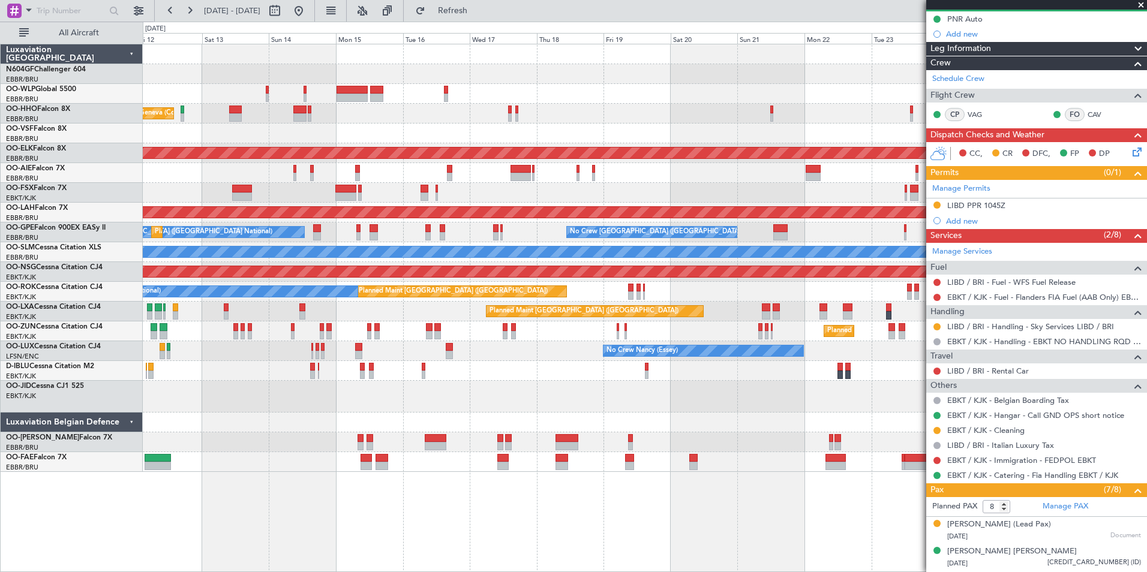
click at [512, 401] on div "Planned Maint Kortrijk-[GEOGRAPHIC_DATA]" at bounding box center [644, 397] width 1003 height 32
click at [1139, 6] on span at bounding box center [1141, 5] width 12 height 11
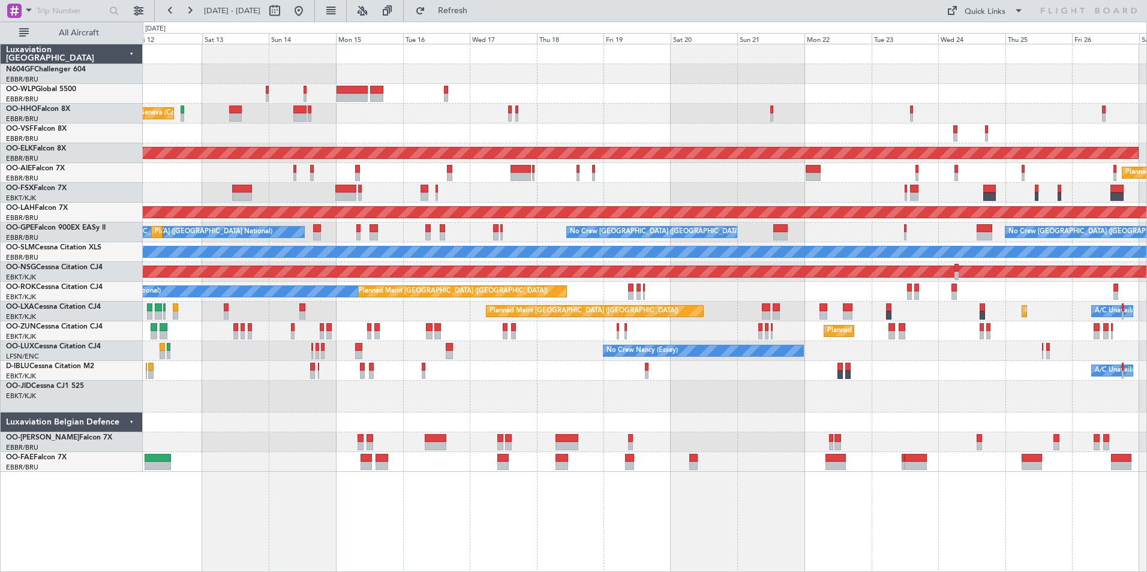
type input "0"
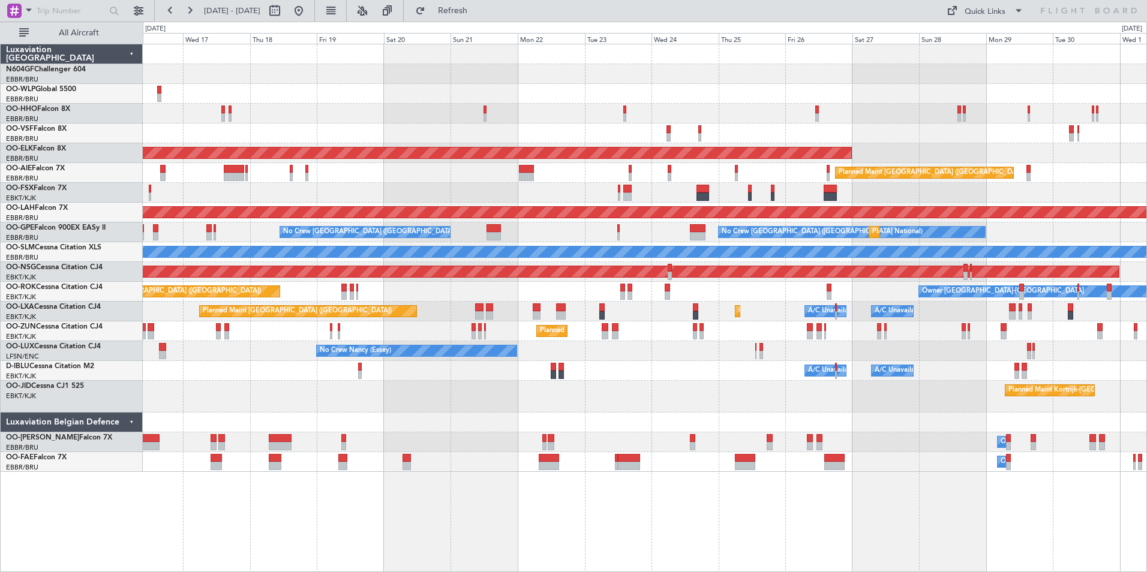
click at [721, 201] on div at bounding box center [644, 193] width 1003 height 20
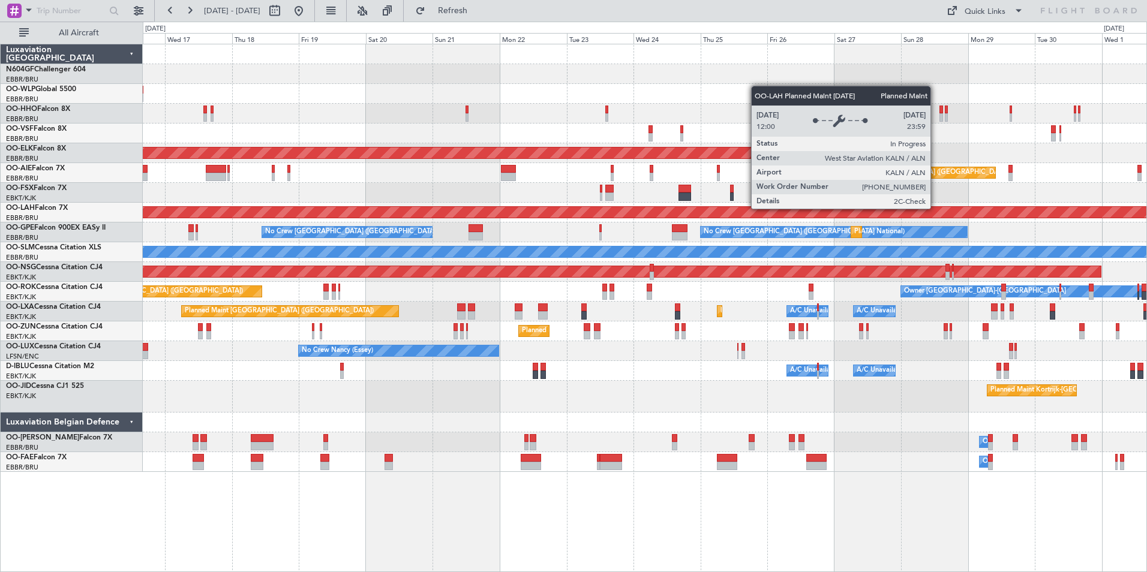
click at [674, 210] on div "Planned Maint [PERSON_NAME]-[GEOGRAPHIC_DATA][PERSON_NAME] ([GEOGRAPHIC_DATA][P…" at bounding box center [644, 212] width 3009 height 11
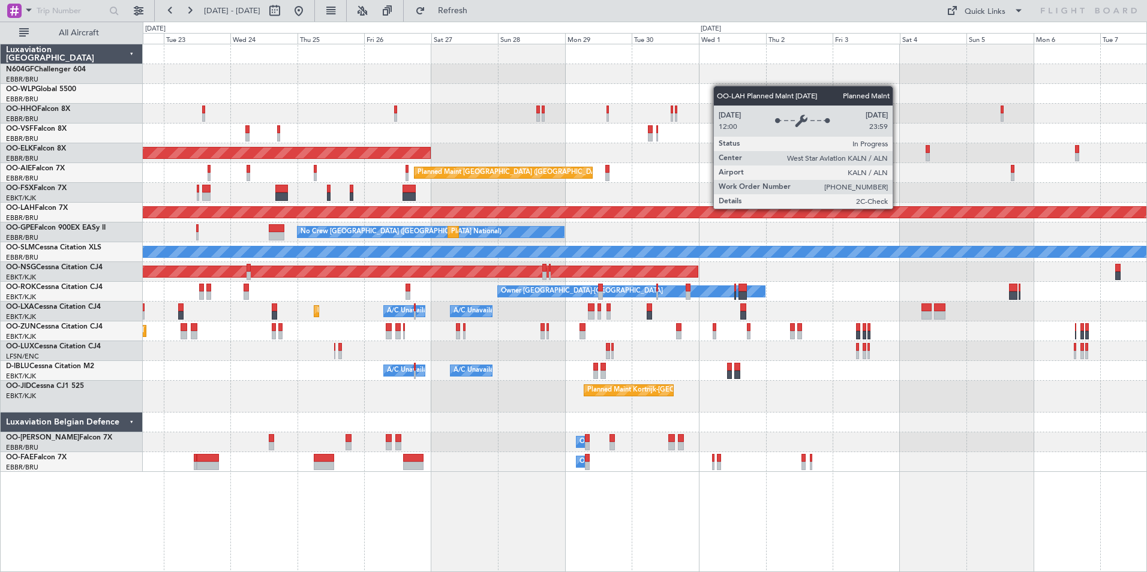
click at [668, 209] on div "Planned Maint [PERSON_NAME]-[GEOGRAPHIC_DATA][PERSON_NAME] ([GEOGRAPHIC_DATA][P…" at bounding box center [644, 212] width 3009 height 11
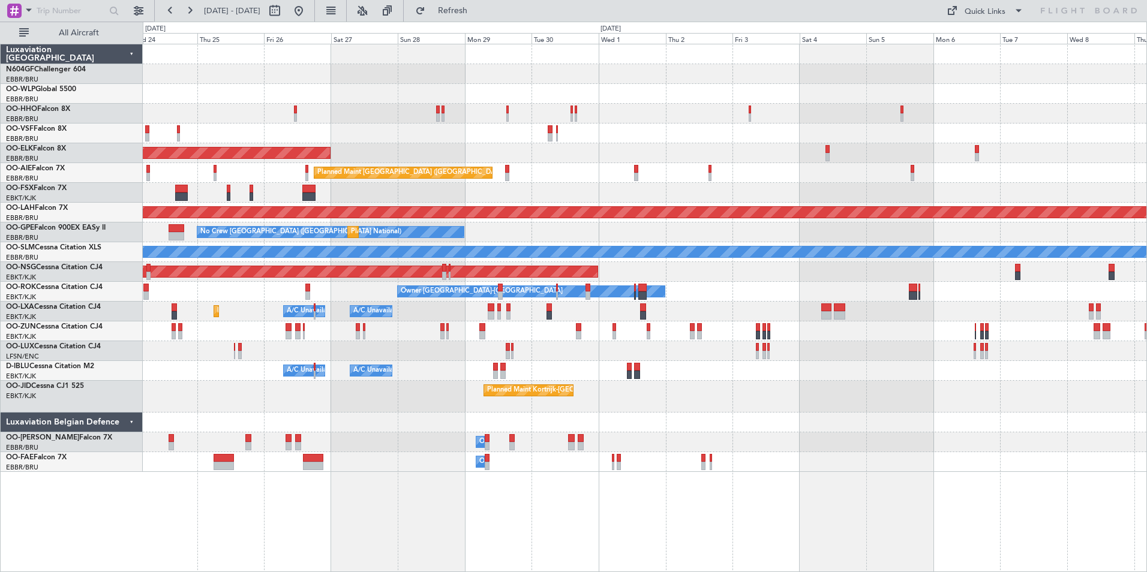
click at [657, 173] on div "Planned Maint [GEOGRAPHIC_DATA] ([GEOGRAPHIC_DATA])" at bounding box center [644, 173] width 1003 height 20
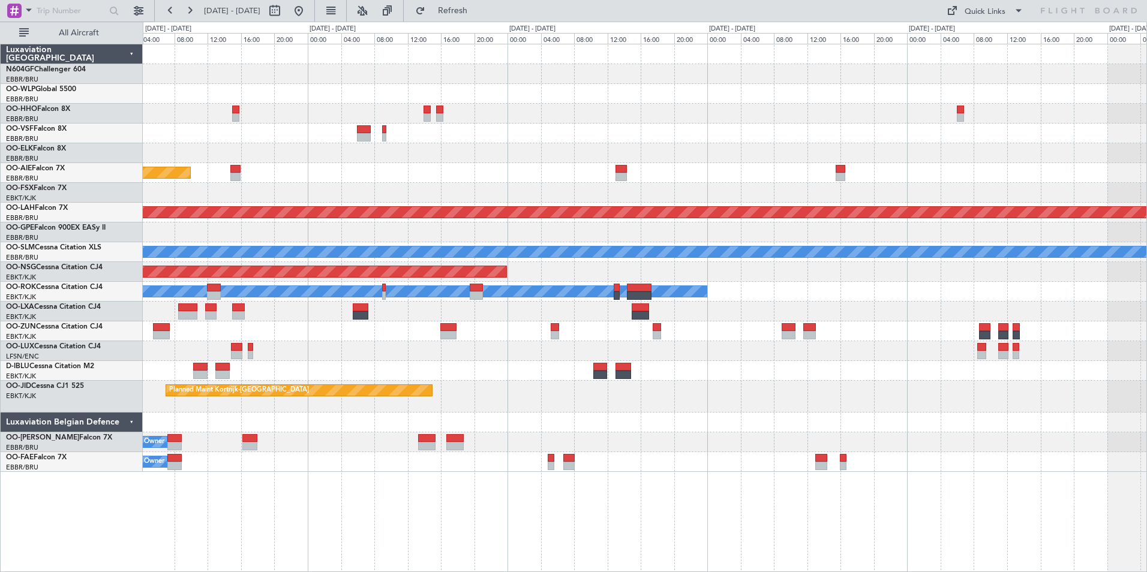
click at [658, 177] on div "Planned Maint [GEOGRAPHIC_DATA] ([GEOGRAPHIC_DATA])" at bounding box center [644, 173] width 1003 height 20
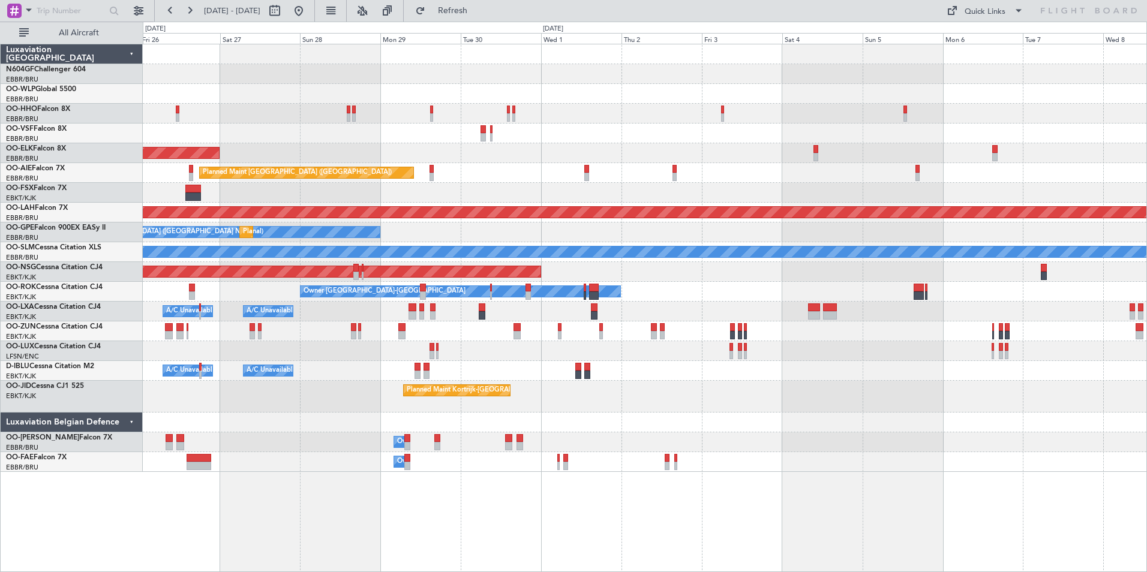
click at [707, 295] on div "Owner [GEOGRAPHIC_DATA]-[GEOGRAPHIC_DATA]" at bounding box center [644, 292] width 1003 height 20
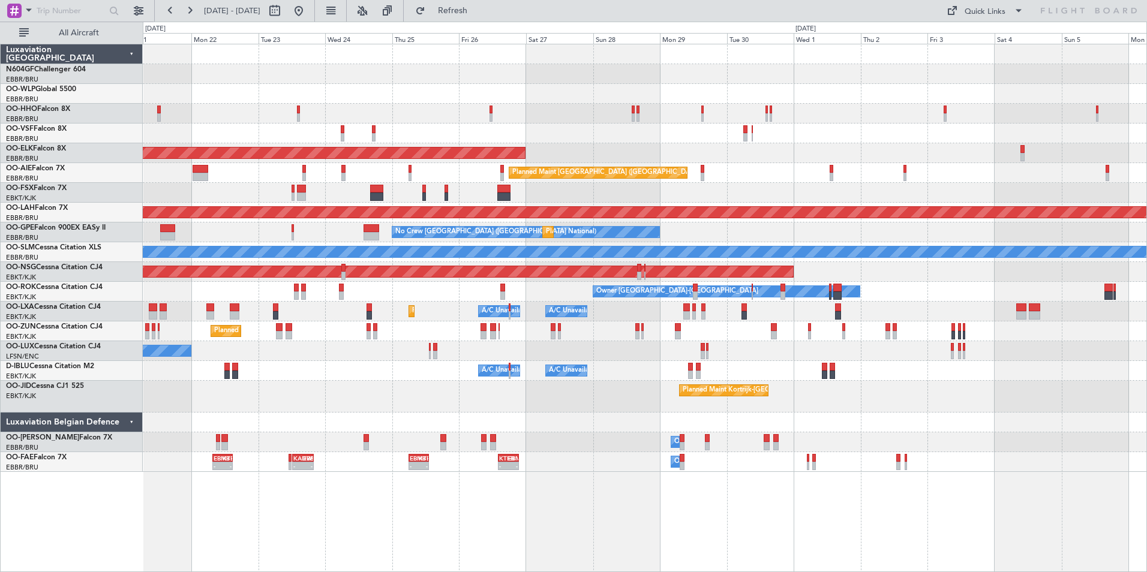
click at [961, 431] on div "Planned Maint Kortrijk-Wevelgem Planned Maint London (Farnborough) EHAM 14:50 Z…" at bounding box center [644, 258] width 1003 height 428
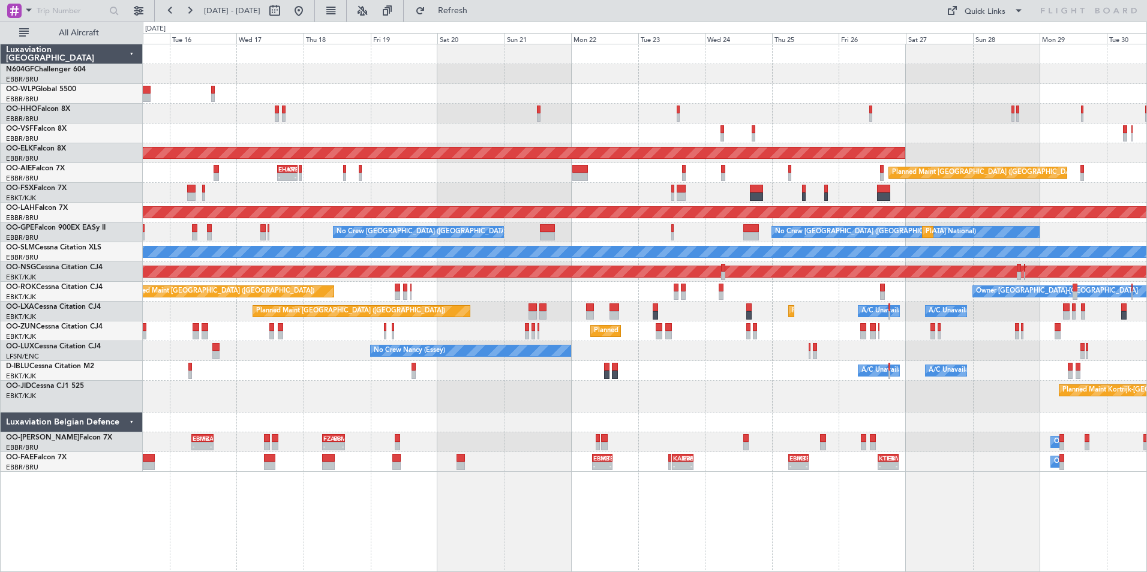
click at [815, 414] on div at bounding box center [644, 423] width 1003 height 20
click at [740, 413] on div at bounding box center [644, 423] width 1003 height 20
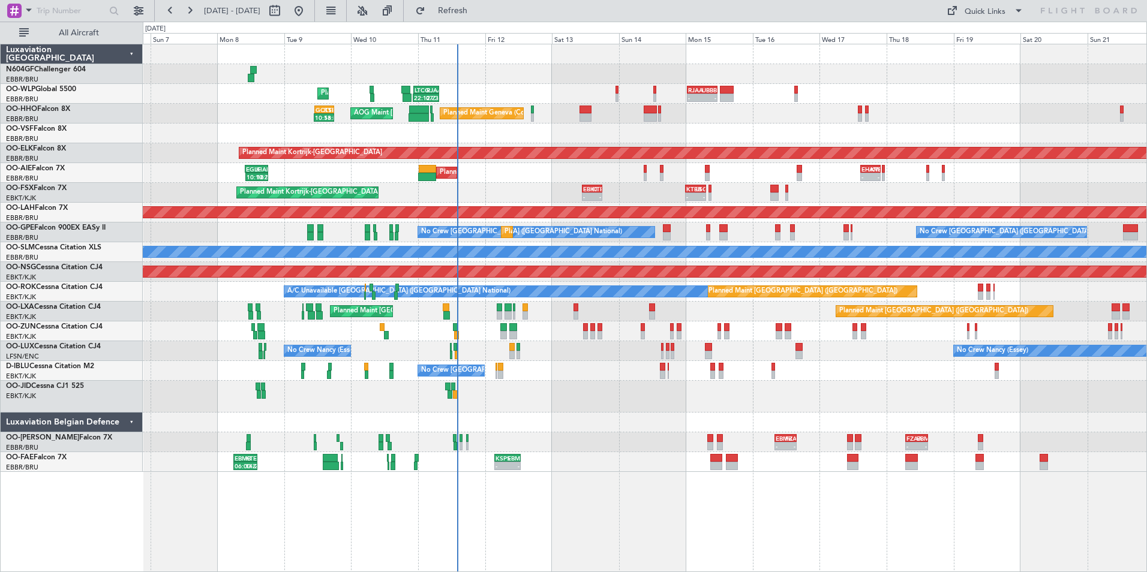
click at [739, 409] on div at bounding box center [644, 397] width 1003 height 32
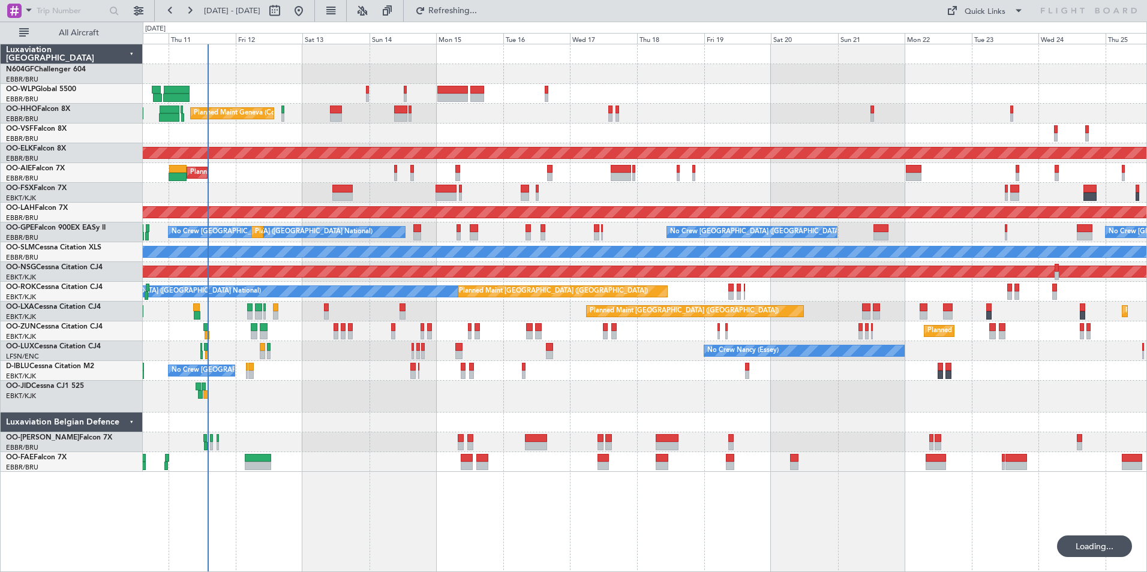
click at [588, 330] on div "Planned Maint Kortrijk-[GEOGRAPHIC_DATA]" at bounding box center [644, 331] width 1003 height 20
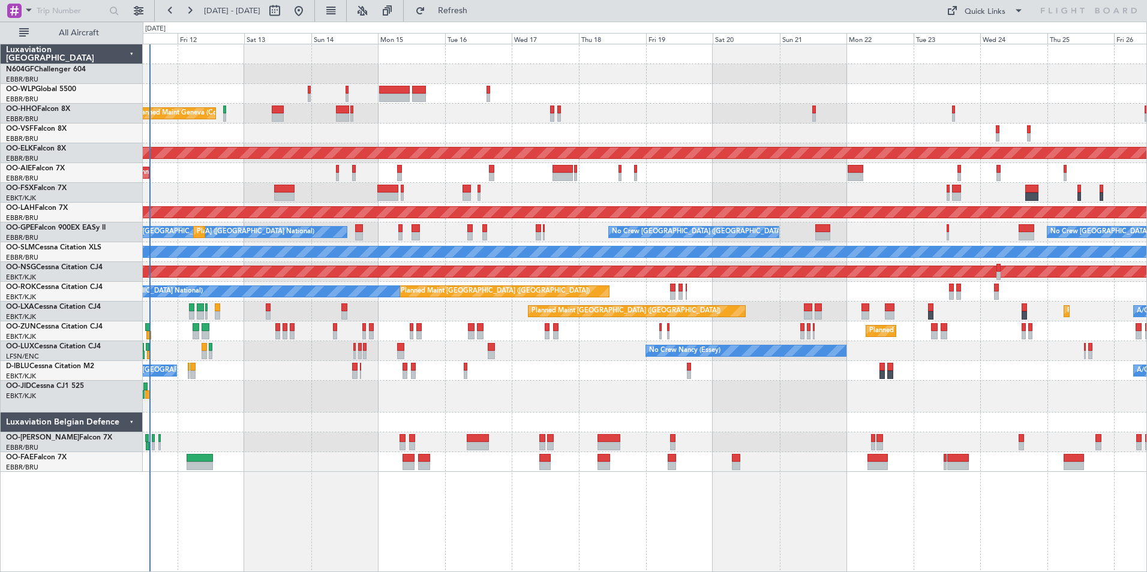
click at [886, 399] on div "Planned Maint Kortrijk-[GEOGRAPHIC_DATA]" at bounding box center [644, 397] width 1003 height 32
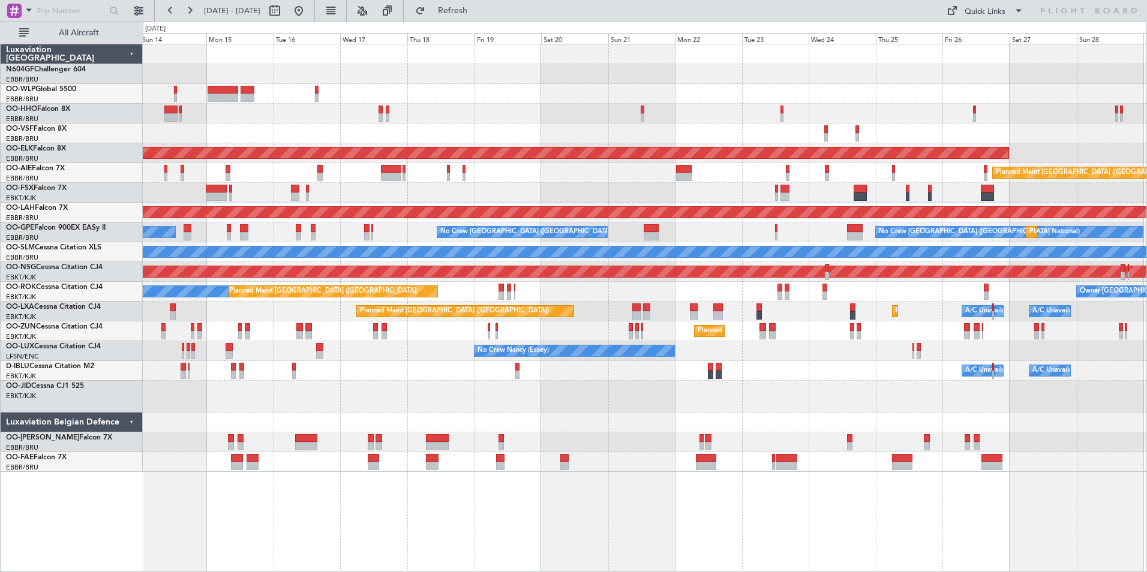
click at [774, 396] on div "Planned Maint Kortrijk-[GEOGRAPHIC_DATA]" at bounding box center [644, 397] width 1003 height 32
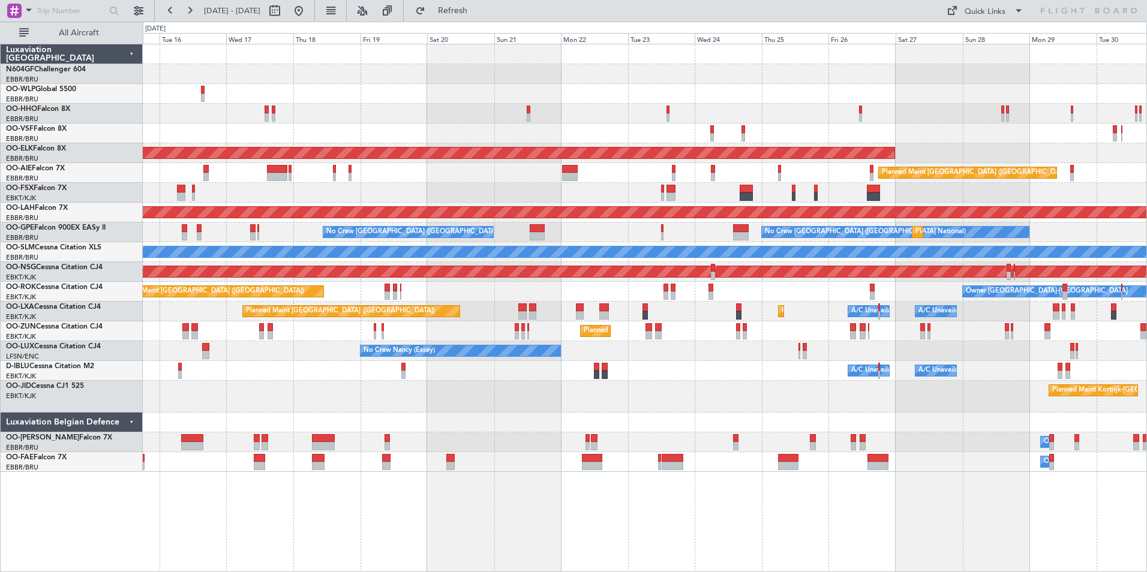
click at [717, 387] on div "Planned Maint Kortrijk-[GEOGRAPHIC_DATA]" at bounding box center [644, 397] width 1003 height 32
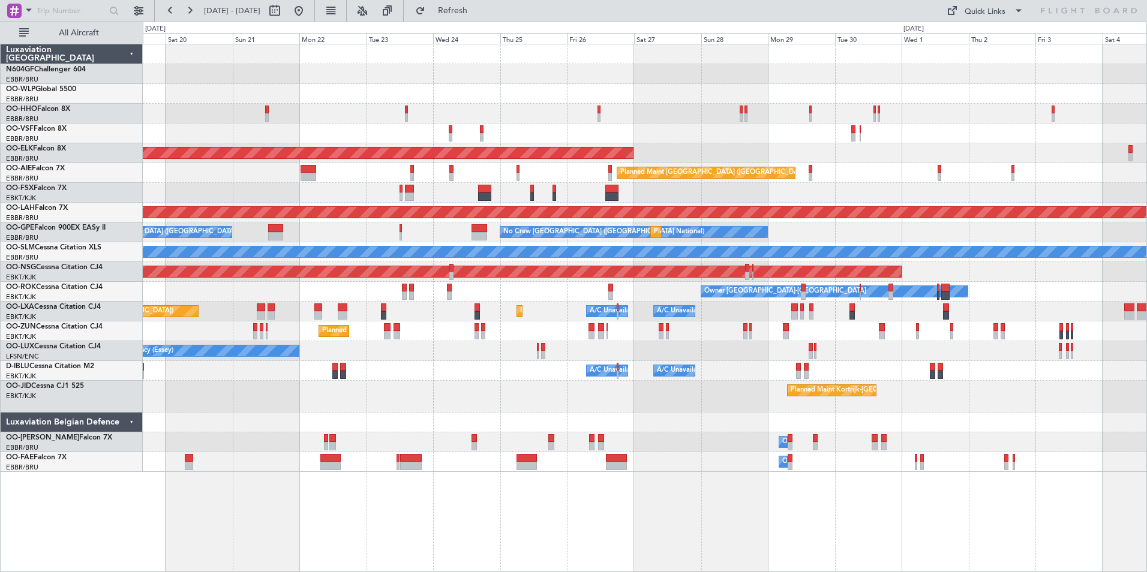
click at [664, 390] on div "Planned Maint Kortrijk-[GEOGRAPHIC_DATA]" at bounding box center [644, 397] width 1003 height 32
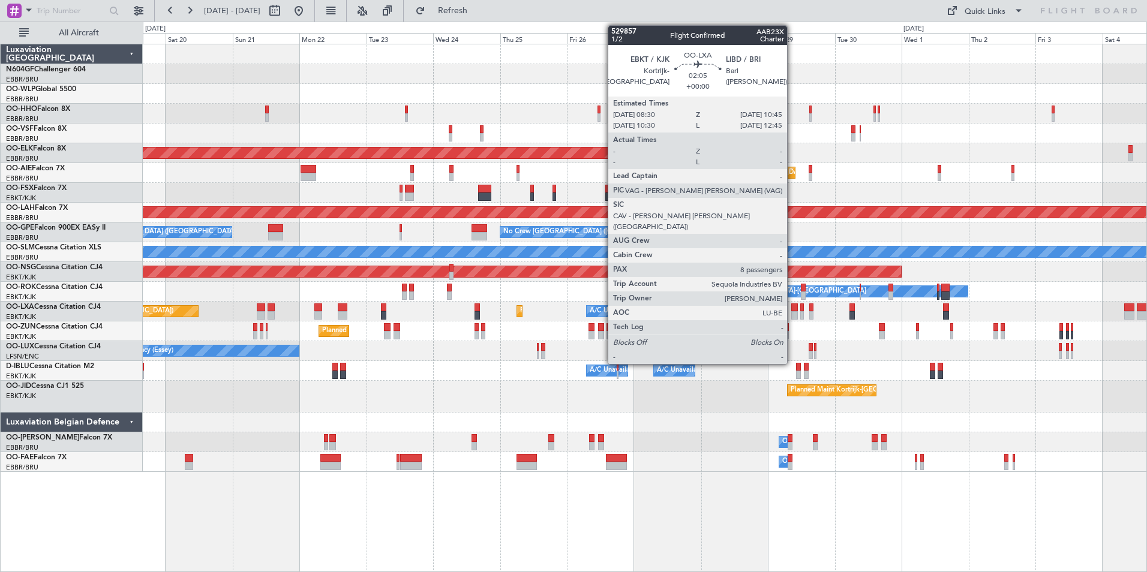
click at [792, 308] on div at bounding box center [794, 307] width 7 height 8
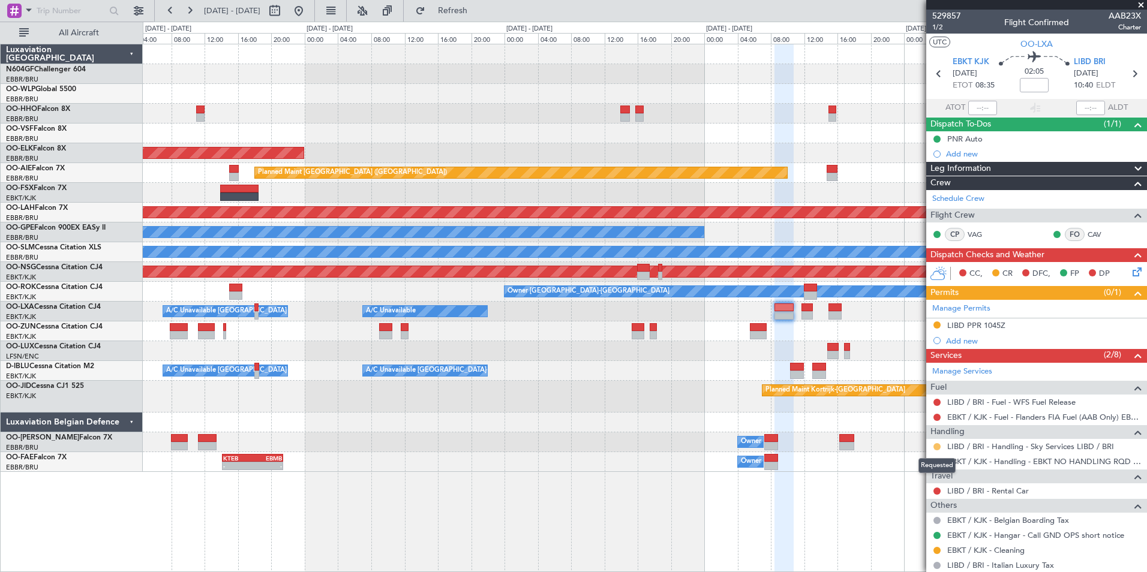
click at [935, 448] on button at bounding box center [936, 446] width 7 height 7
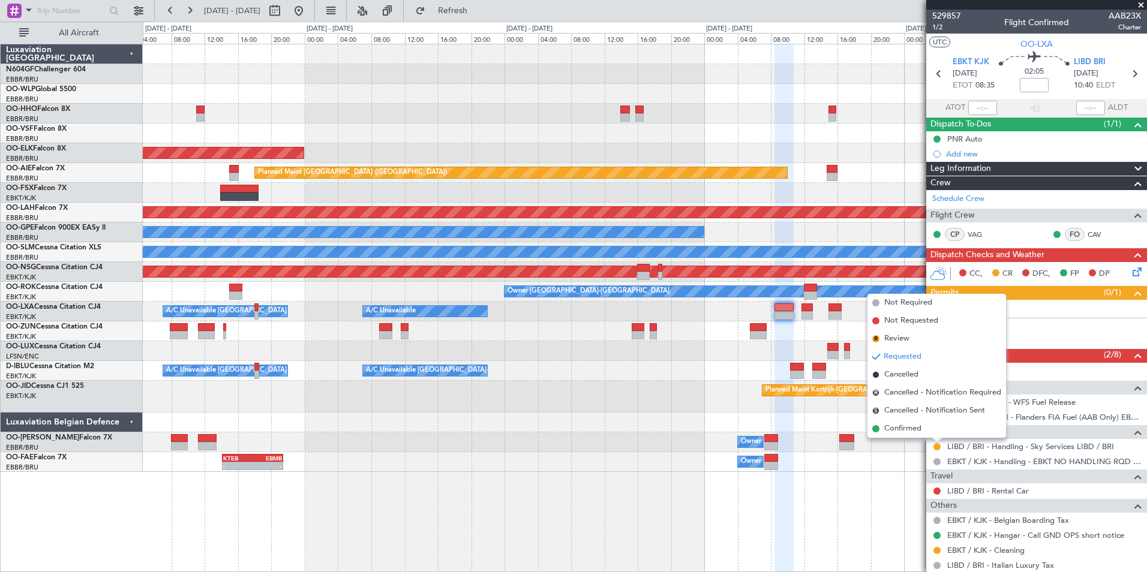
click at [910, 451] on div "Owner Melsbroek Air Base" at bounding box center [644, 442] width 1003 height 20
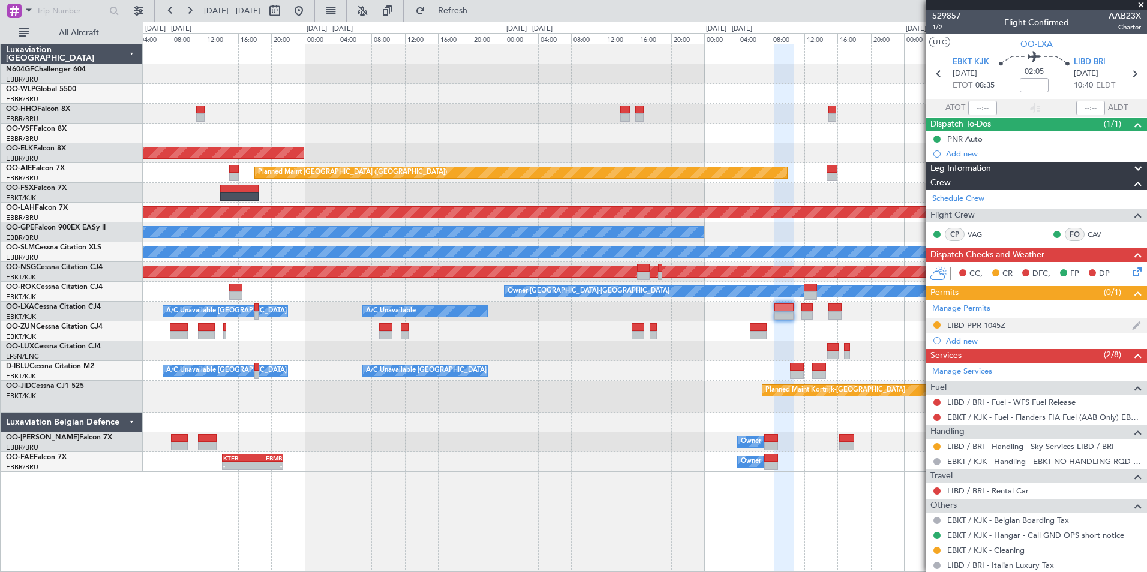
click at [976, 329] on div "LIBD PPR 1045Z" at bounding box center [976, 325] width 58 height 10
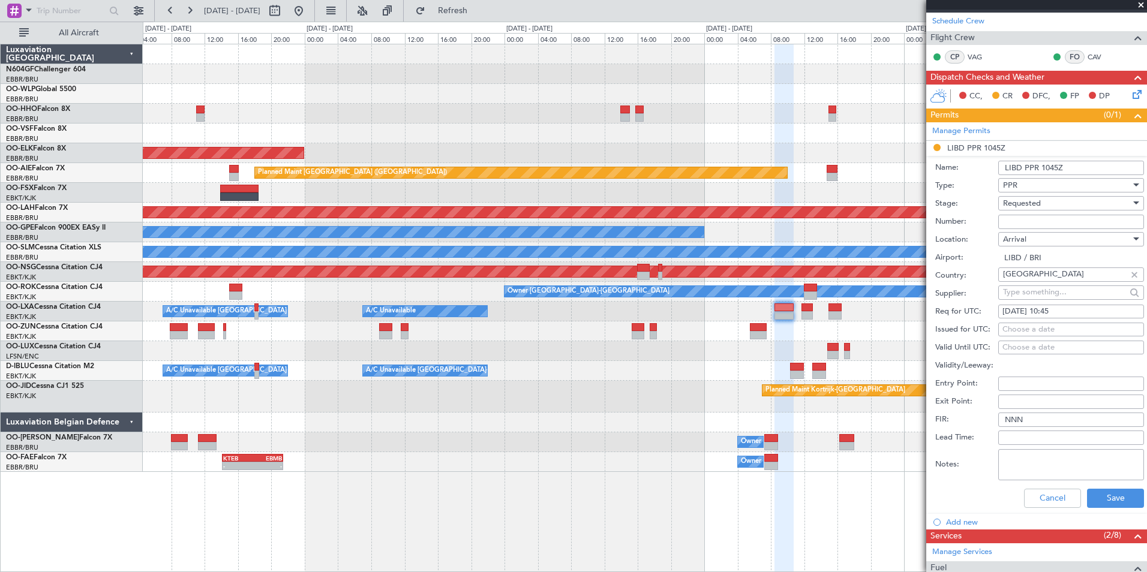
scroll to position [180, 0]
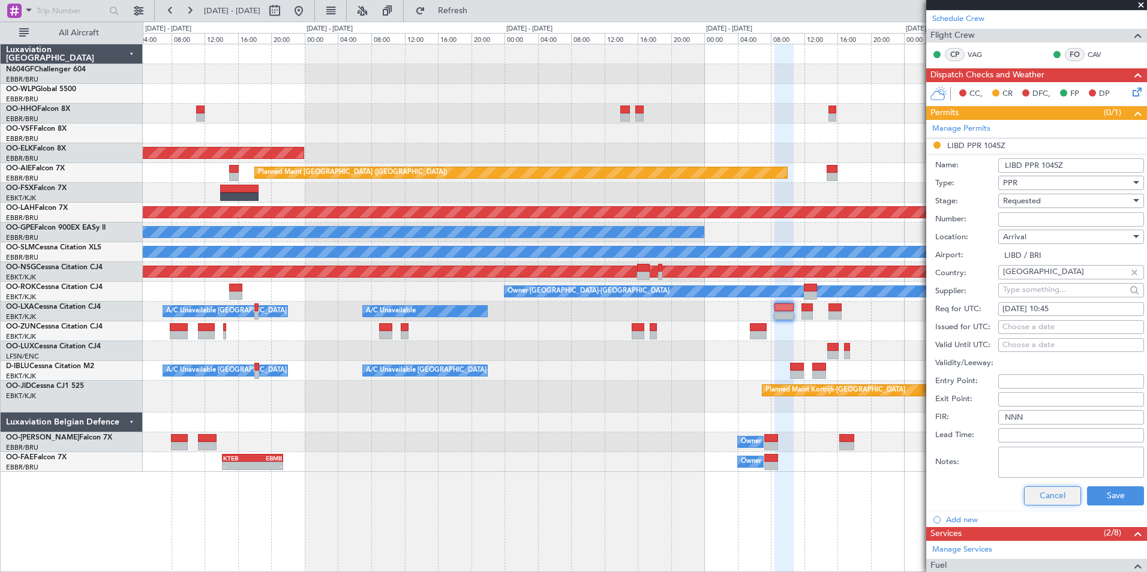
click at [1048, 494] on button "Cancel" at bounding box center [1052, 495] width 57 height 19
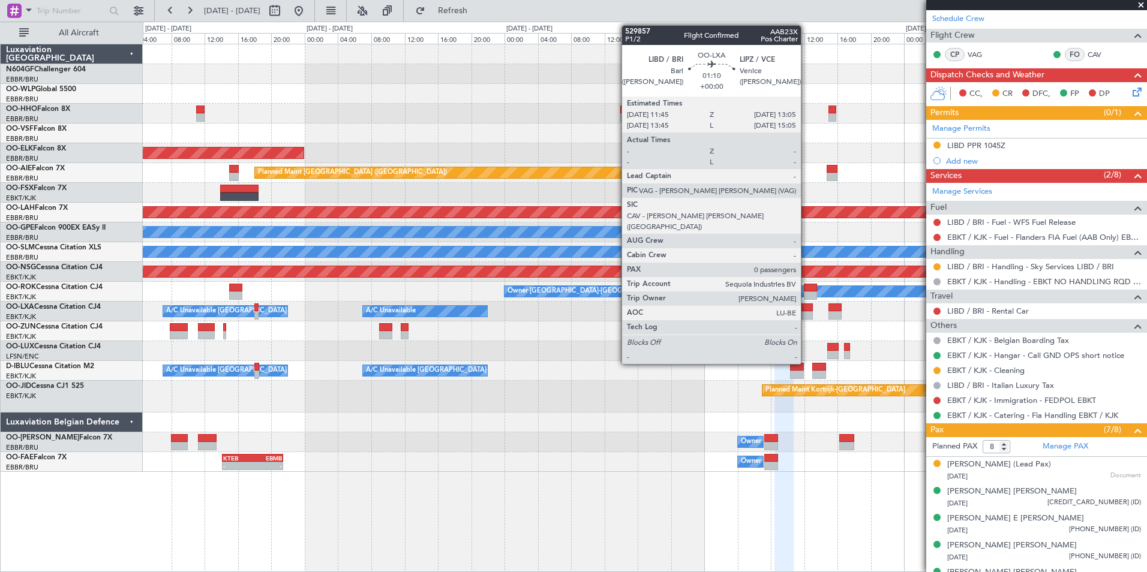
click at [806, 309] on div at bounding box center [806, 307] width 11 height 8
type input "0"
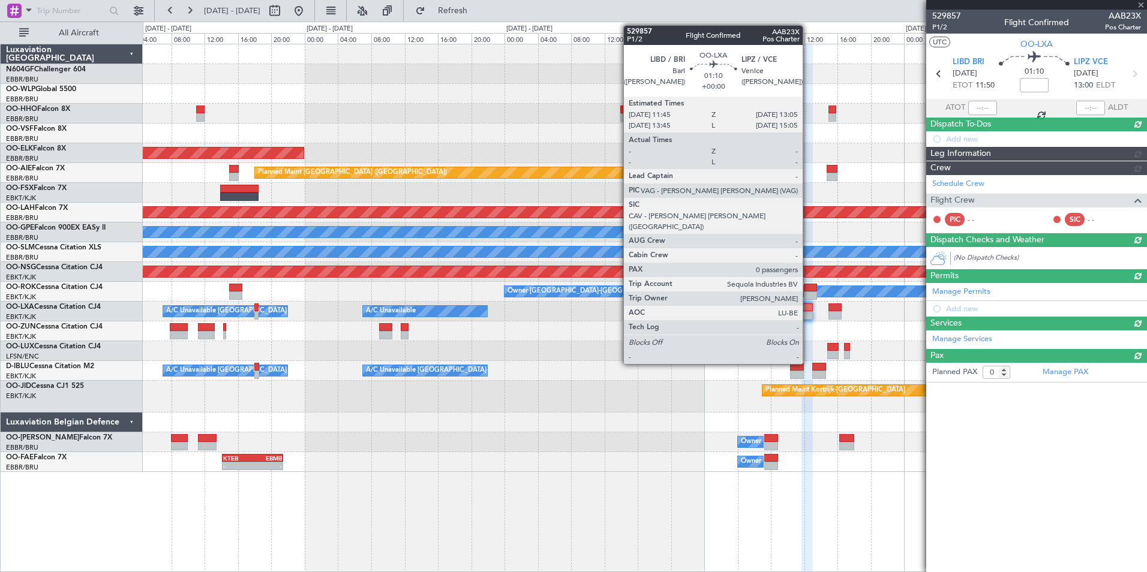
scroll to position [0, 0]
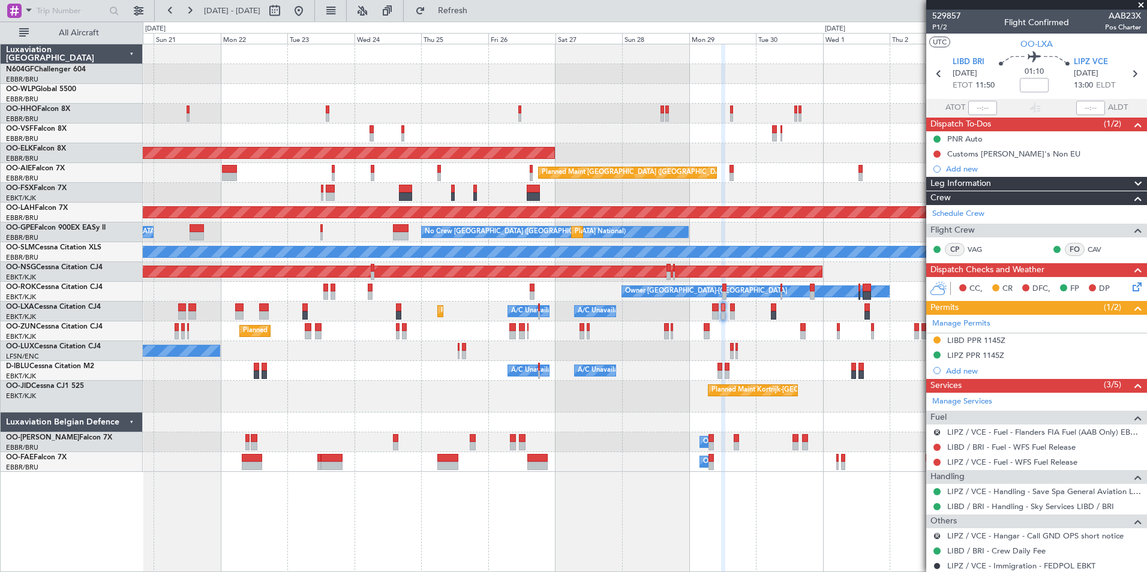
click at [516, 332] on div "Planned Maint Kortrijk-Wevelgem Planned Maint London (Farnborough) Planned Main…" at bounding box center [644, 258] width 1003 height 428
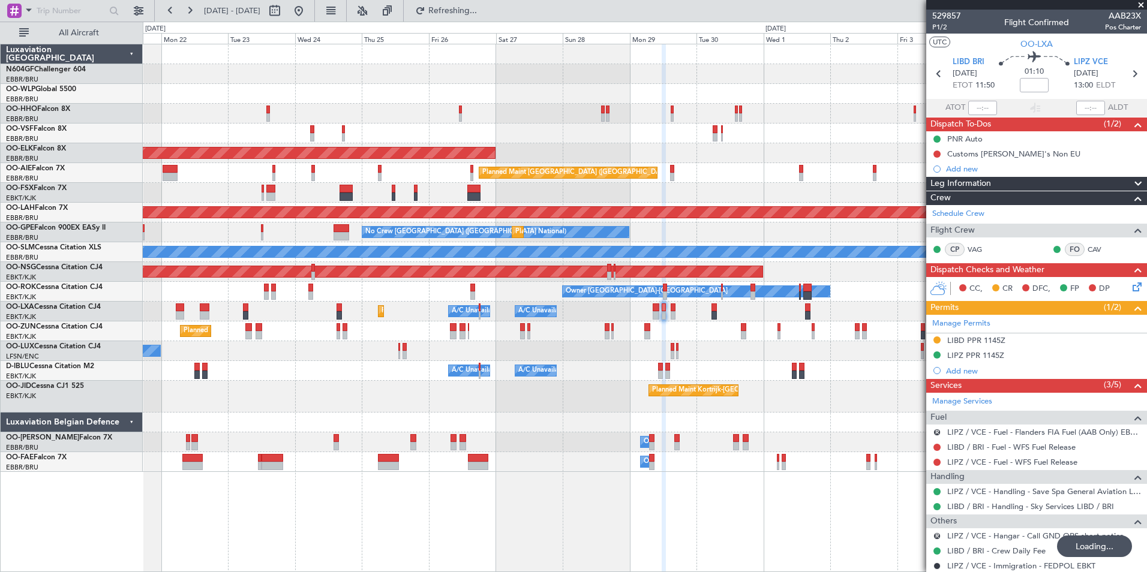
click at [730, 351] on div "No Crew Nancy (Essey)" at bounding box center [644, 351] width 1003 height 20
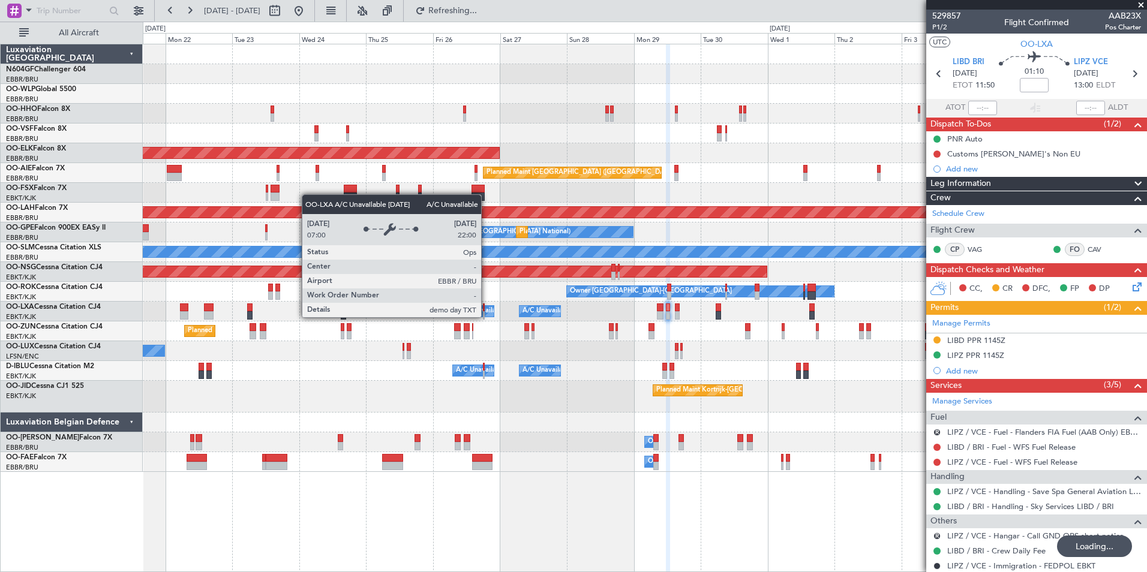
click at [583, 320] on div "Planned Maint Kortrijk-Wevelgem Planned Maint London (Farnborough) Planned Main…" at bounding box center [644, 258] width 1003 height 428
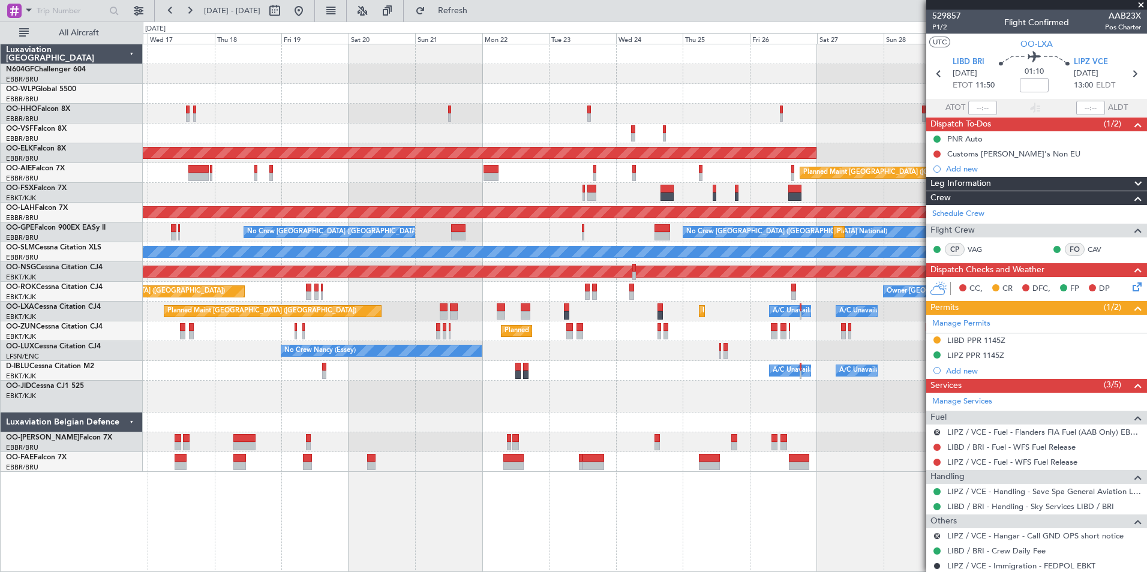
click at [1142, 0] on span at bounding box center [1141, 5] width 12 height 11
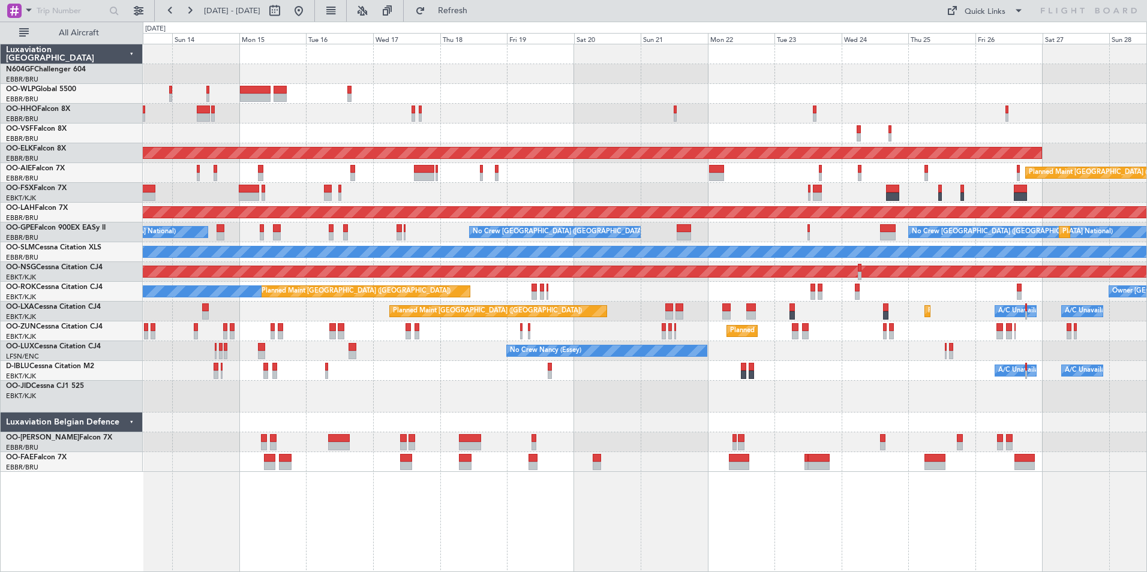
click at [616, 76] on div "Planned Maint Geneva (Cointrin) AOG Maint New York (Teterboro) Planned Maint Ko…" at bounding box center [644, 258] width 1003 height 428
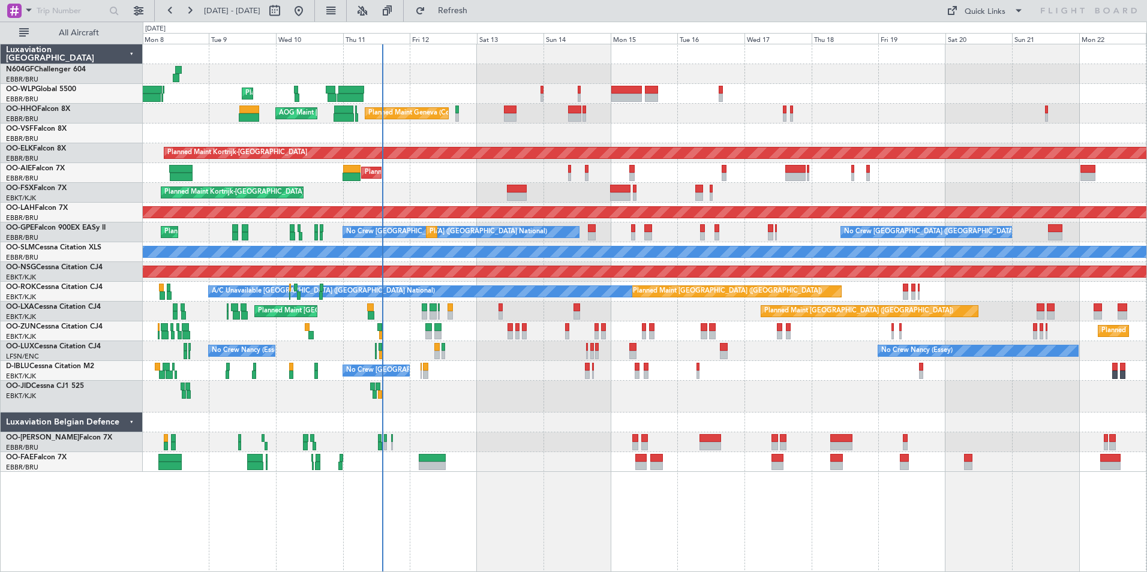
click at [889, 101] on div "Planned Maint Liege" at bounding box center [644, 94] width 1003 height 20
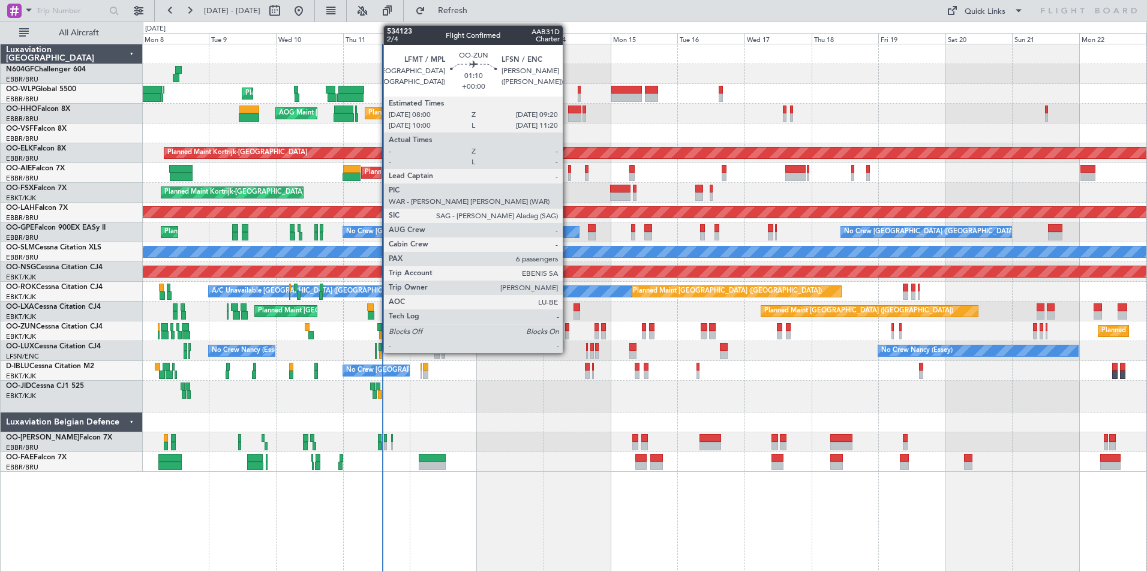
click at [568, 339] on div at bounding box center [567, 335] width 4 height 8
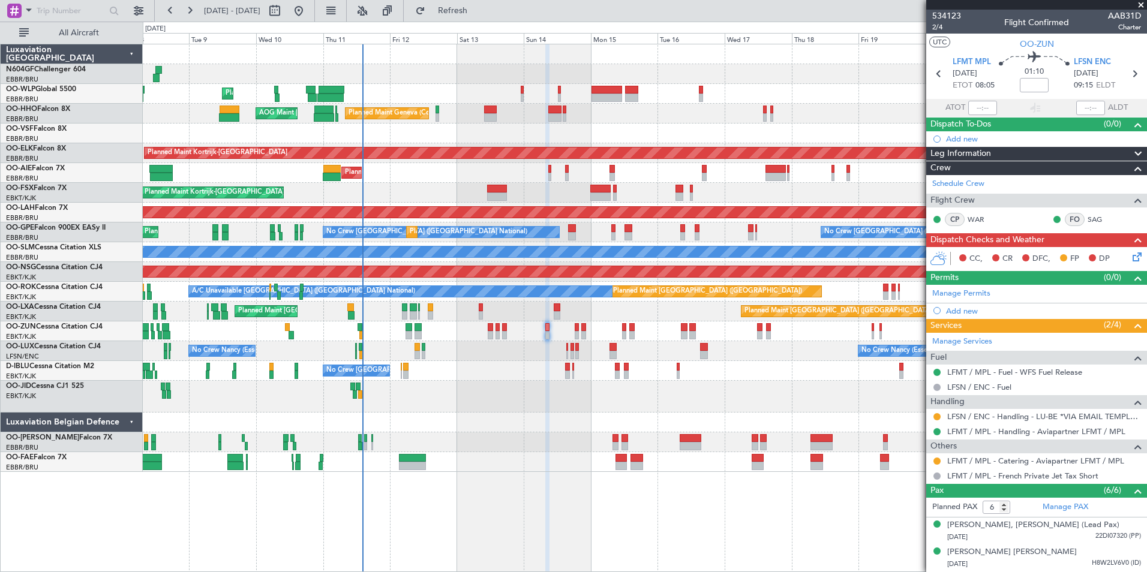
click at [568, 328] on div "Planned Maint Kortrijk-Wevelgem Unplanned Maint Paris (Le Bourget)" at bounding box center [644, 331] width 1003 height 20
click at [973, 343] on link "Manage Services" at bounding box center [962, 342] width 60 height 12
click at [454, 4] on button "Refresh" at bounding box center [446, 10] width 72 height 19
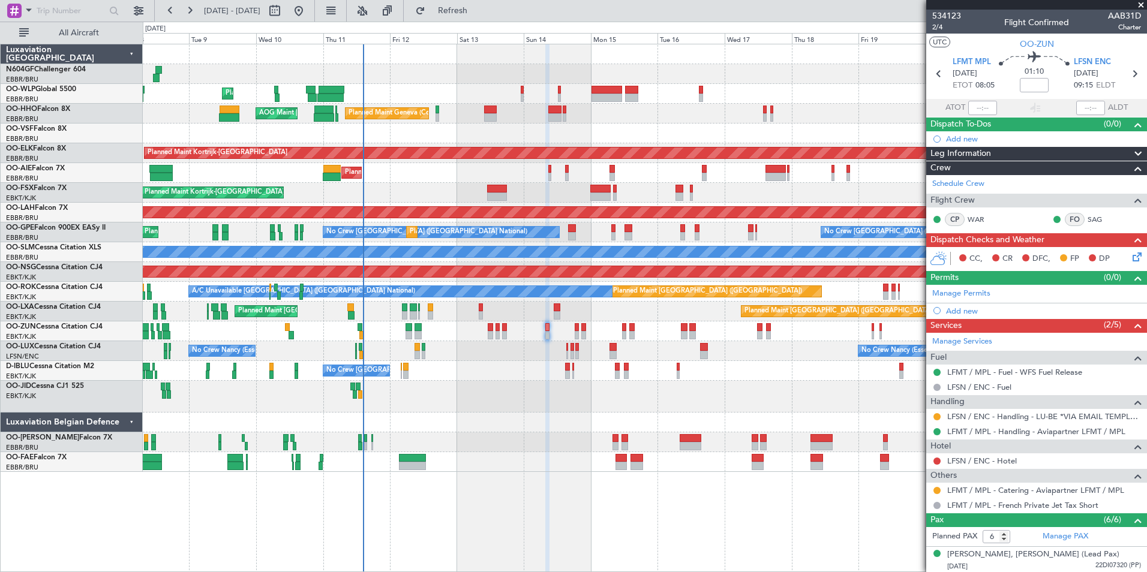
click at [721, 383] on div at bounding box center [644, 397] width 1003 height 32
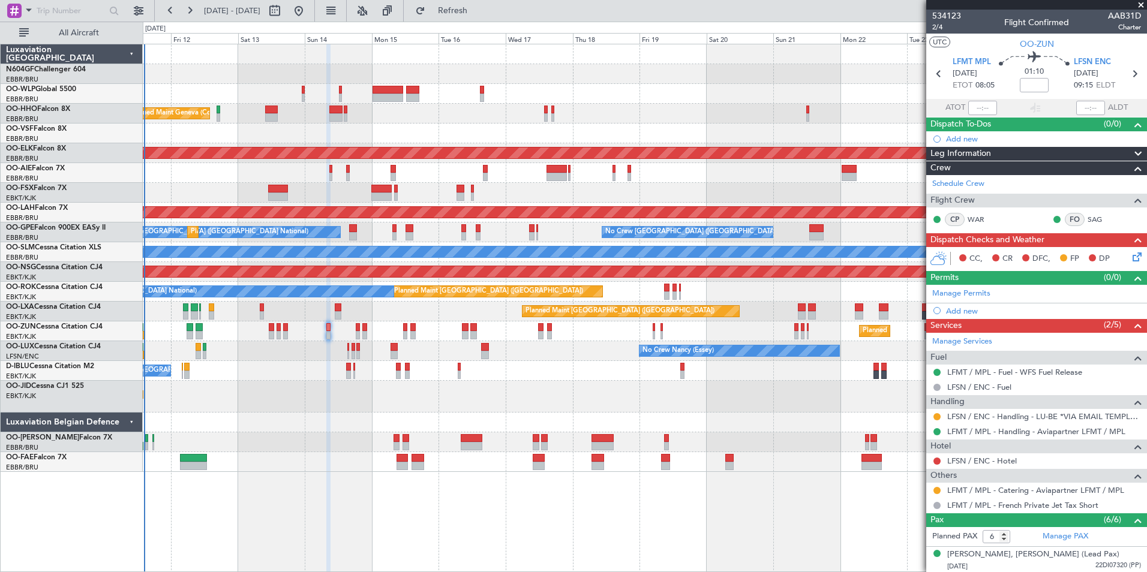
click at [625, 389] on div "Planned Maint Kortrijk-[GEOGRAPHIC_DATA]" at bounding box center [644, 397] width 1003 height 32
click at [537, 380] on div "Planned Maint Liege Planned Maint Geneva (Cointrin) AOG Maint New York (Teterbo…" at bounding box center [644, 258] width 1003 height 428
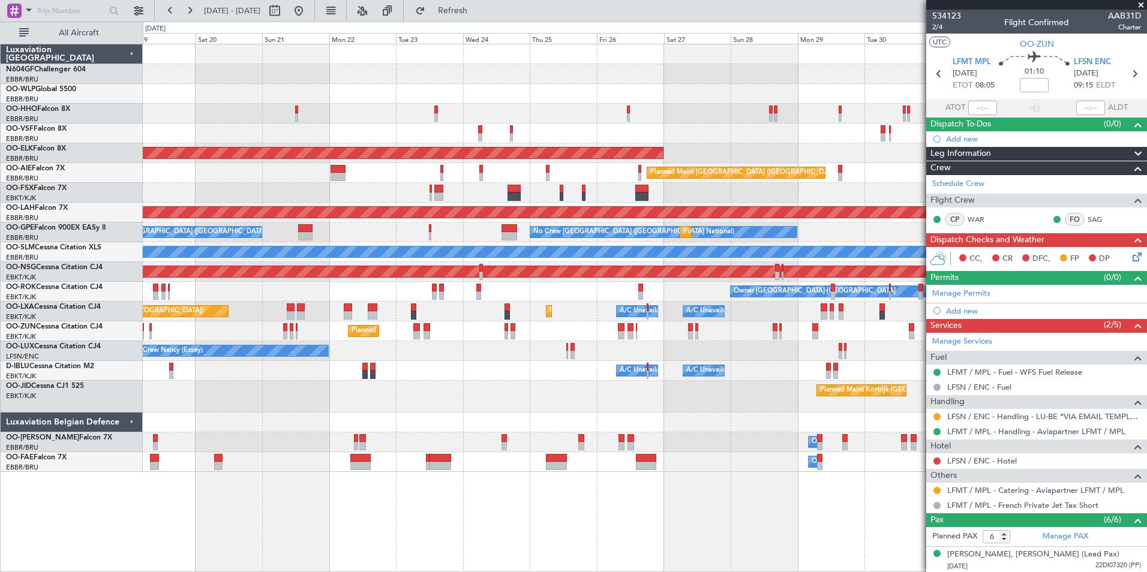
click at [494, 390] on div "Planned Maint Kortrijk-[GEOGRAPHIC_DATA]" at bounding box center [644, 397] width 1003 height 32
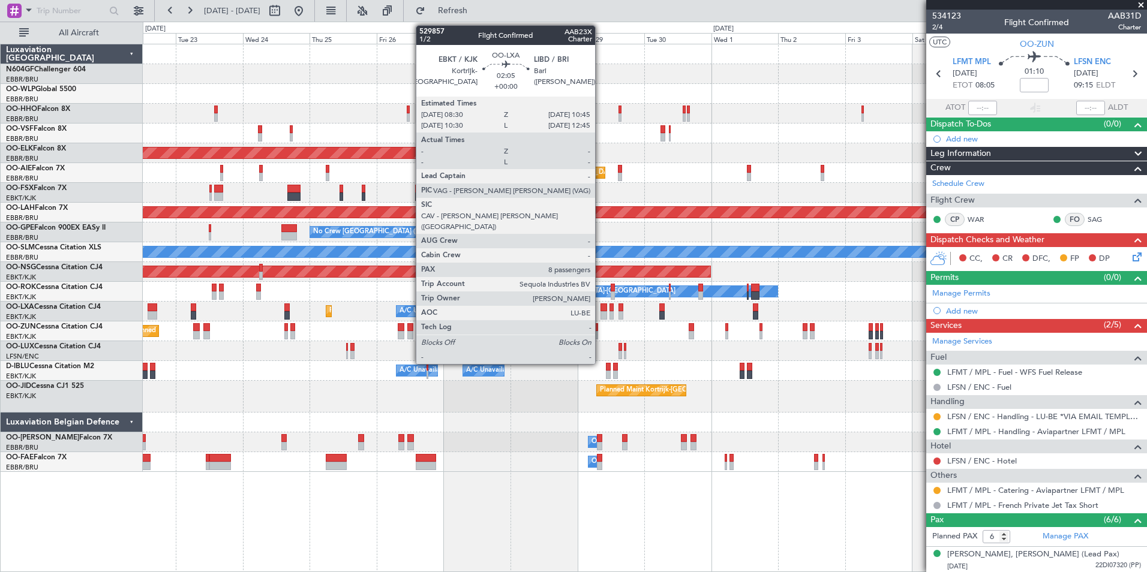
click at [600, 309] on div at bounding box center [603, 307] width 7 height 8
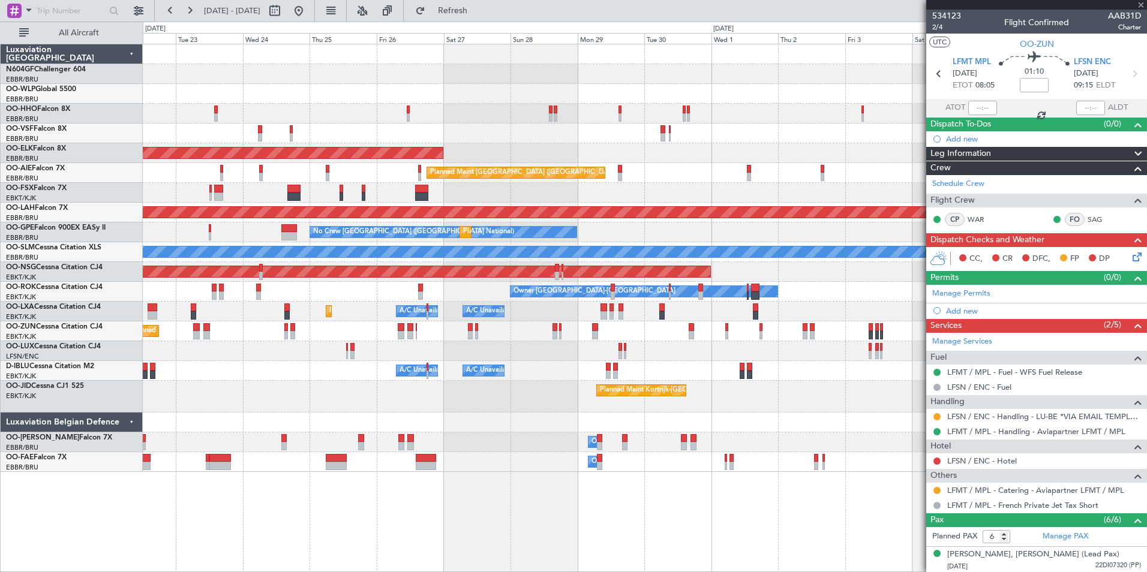
type input "8"
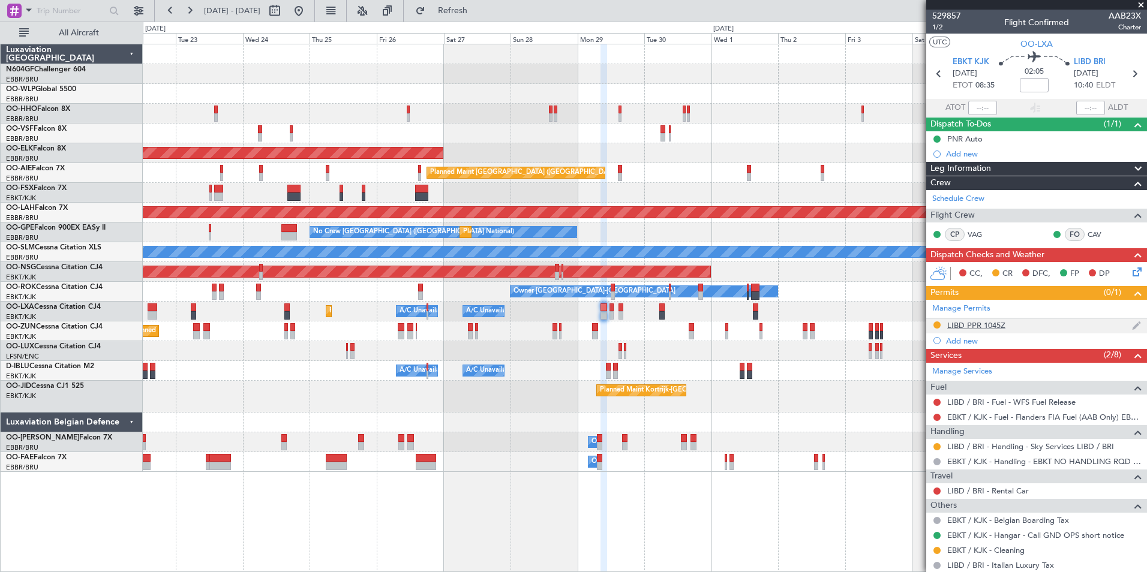
click at [961, 324] on div "LIBD PPR 1045Z" at bounding box center [976, 325] width 58 height 10
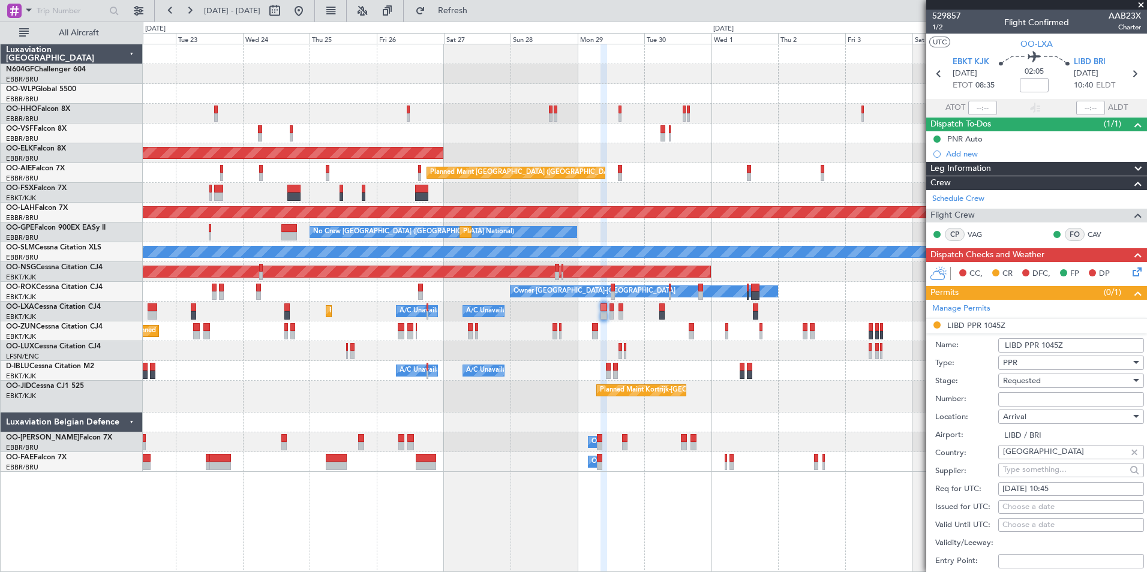
click at [1048, 396] on input "Number:" at bounding box center [1071, 399] width 146 height 14
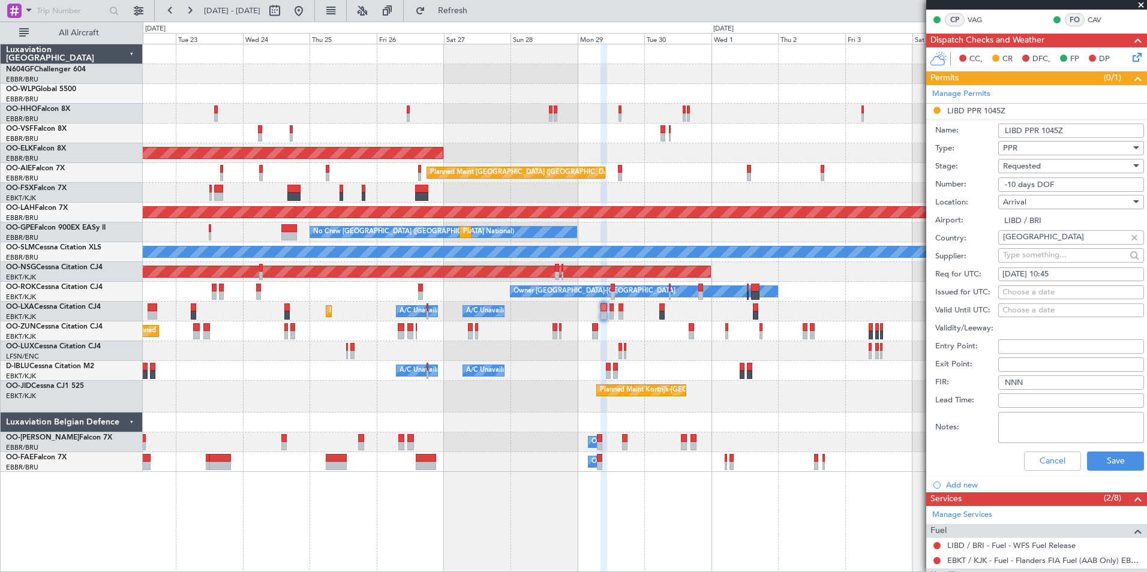
scroll to position [300, 0]
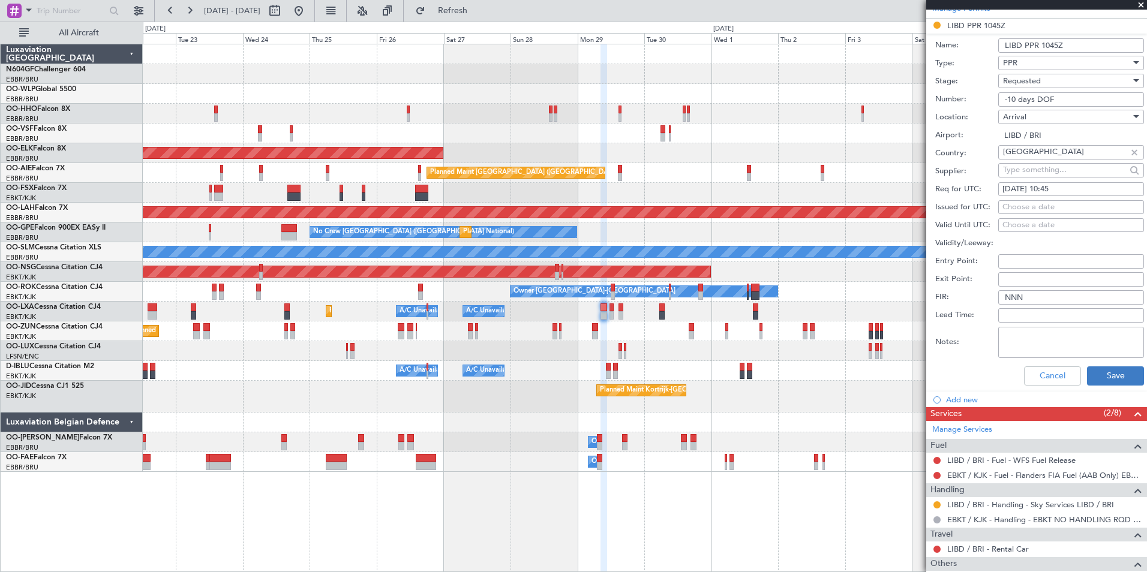
type input "-10 days DOF"
click at [1100, 378] on button "Save" at bounding box center [1115, 375] width 57 height 19
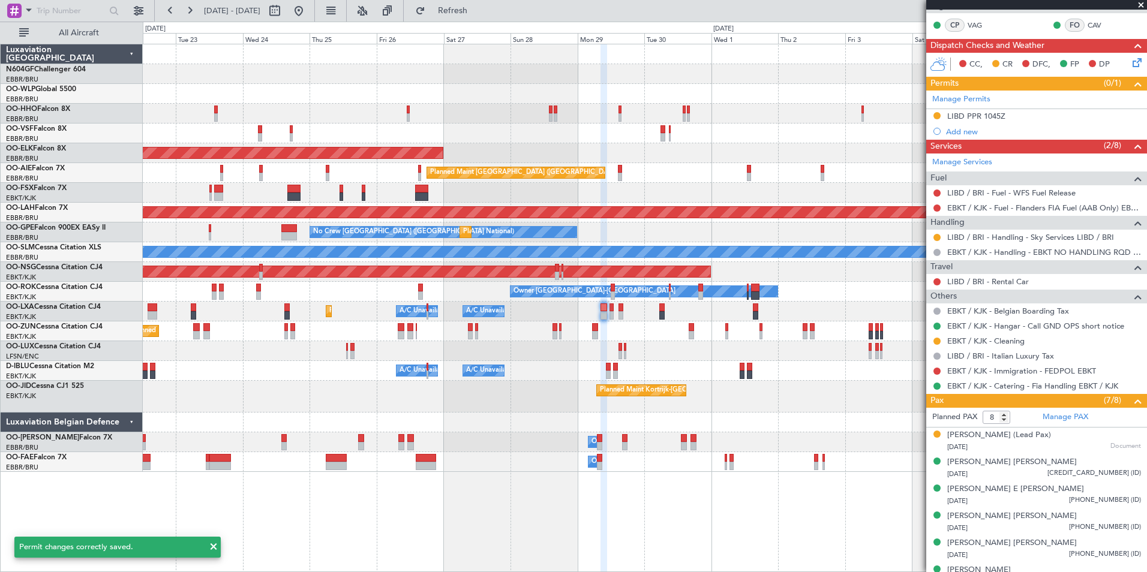
scroll to position [160, 0]
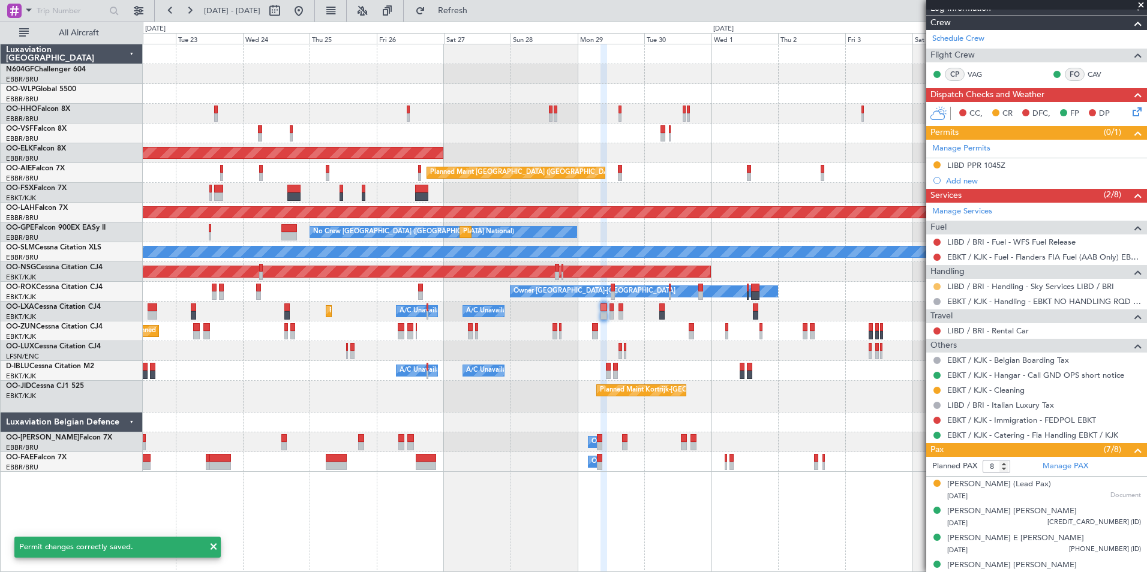
click at [937, 285] on button at bounding box center [936, 286] width 7 height 7
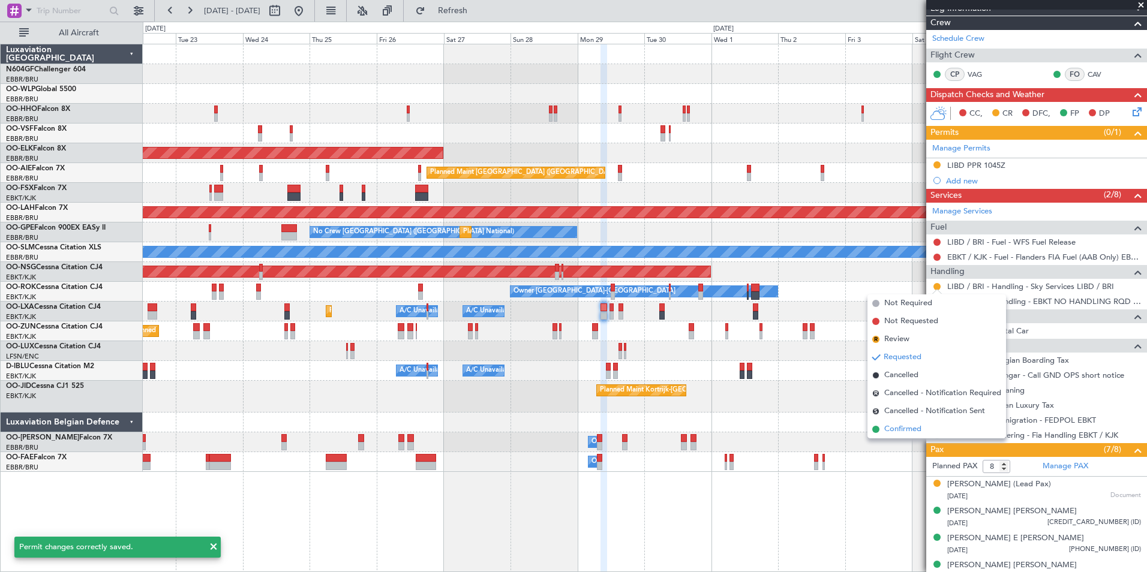
click at [904, 423] on span "Confirmed" at bounding box center [902, 429] width 37 height 12
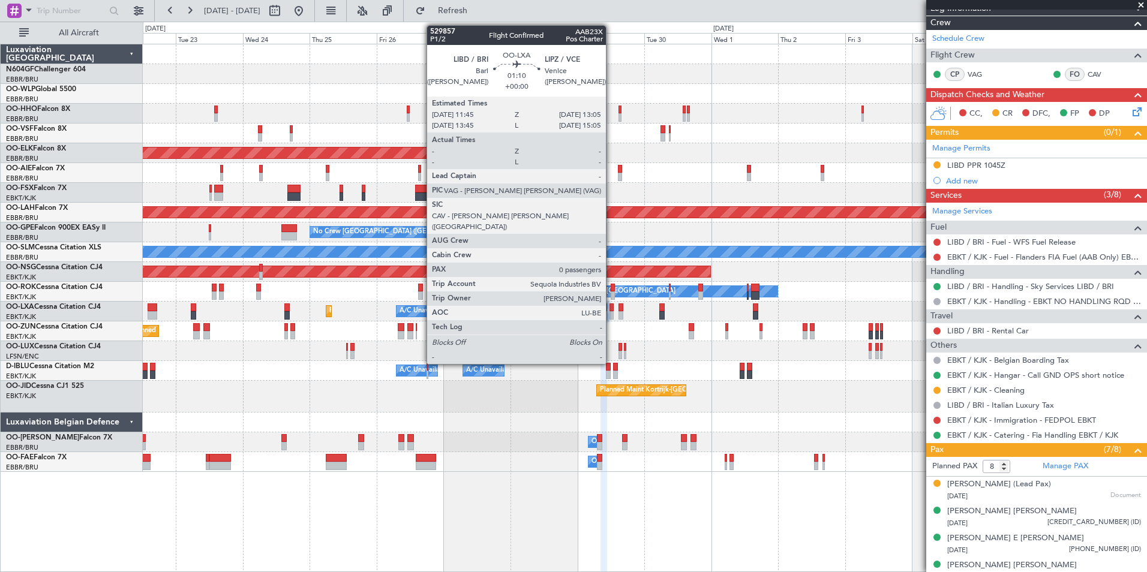
click at [611, 311] on div at bounding box center [611, 315] width 4 height 8
type input "0"
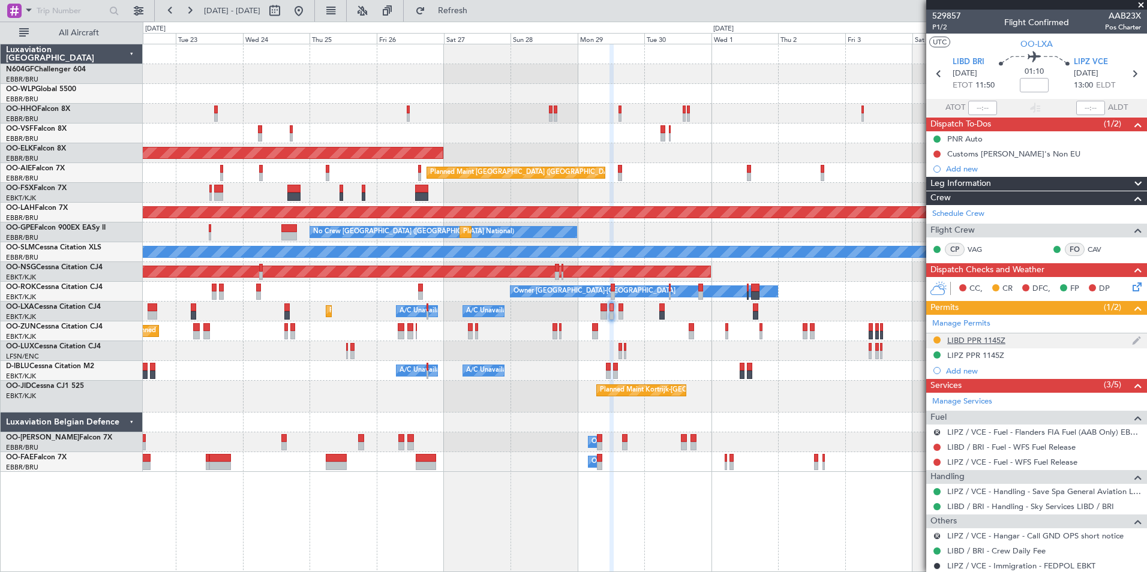
click at [967, 341] on div "LIBD PPR 1145Z" at bounding box center [976, 340] width 58 height 10
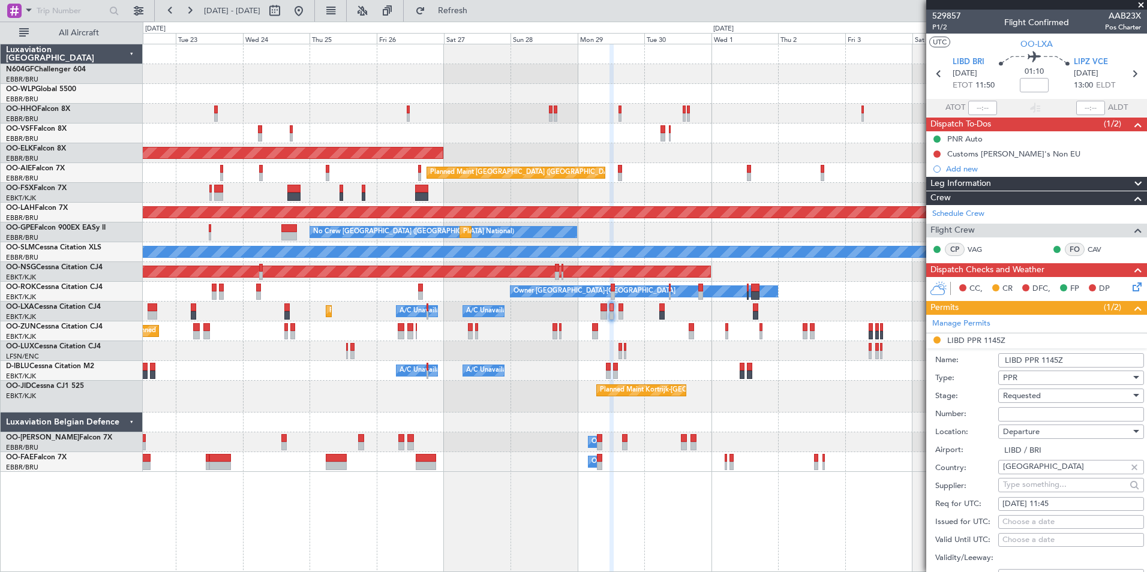
click at [1038, 413] on input "Number:" at bounding box center [1071, 414] width 146 height 14
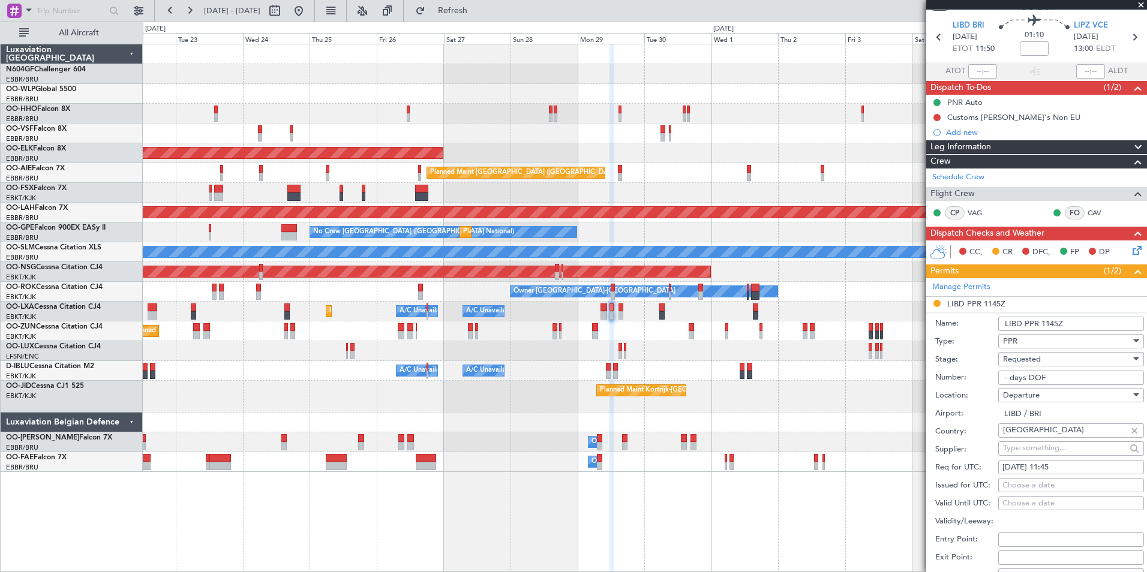
scroll to position [120, 0]
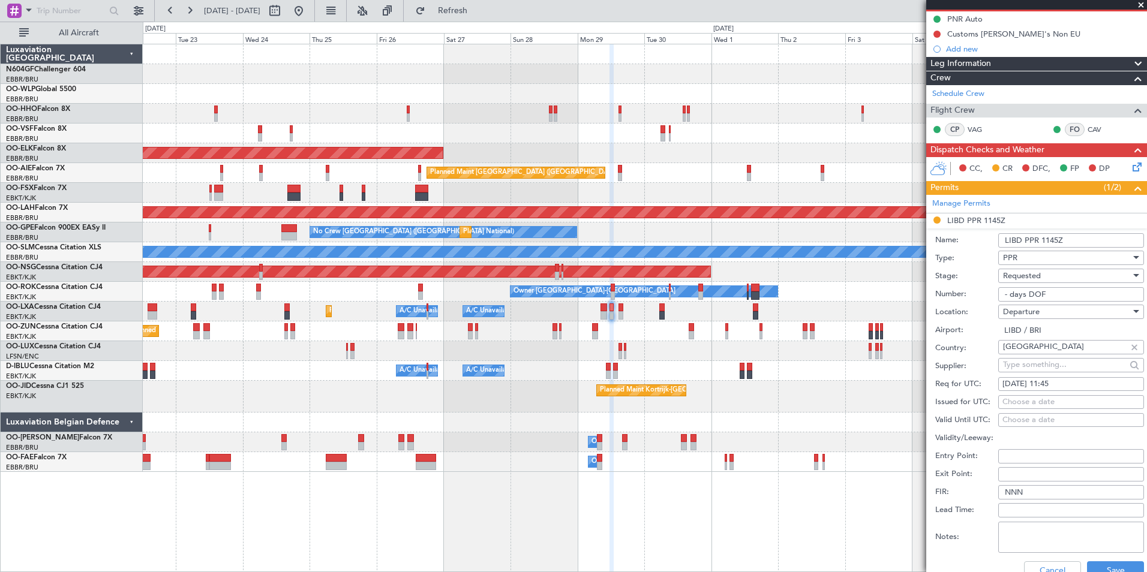
click at [1010, 296] on input "- days DOF" at bounding box center [1071, 294] width 146 height 14
type input "- 10 days DOF"
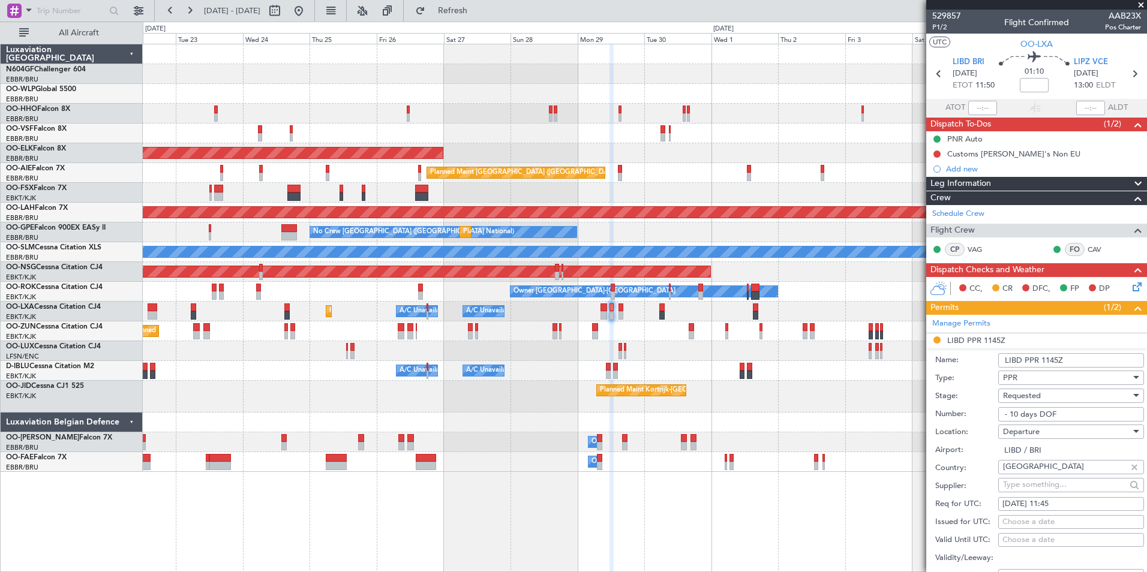
scroll to position [300, 0]
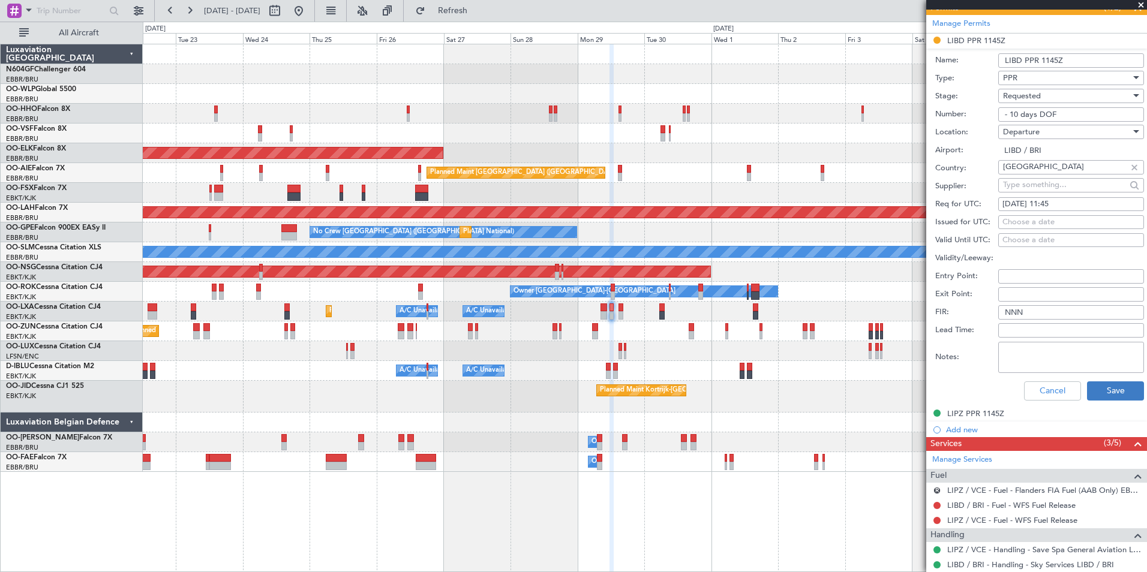
type input "- 10 days DOF"
click at [1087, 390] on button "Save" at bounding box center [1115, 390] width 57 height 19
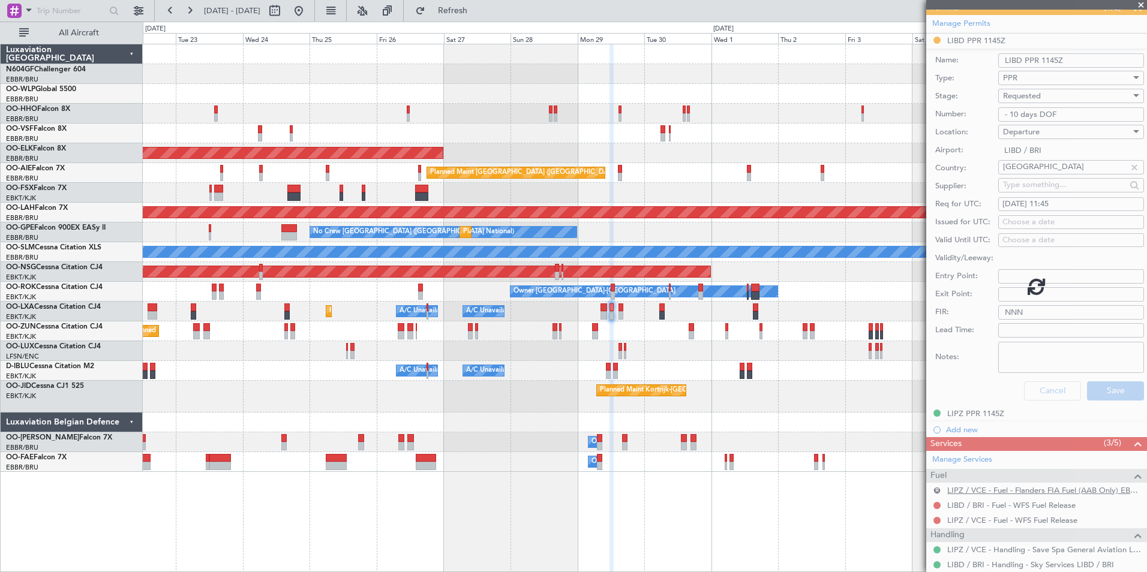
scroll to position [35, 0]
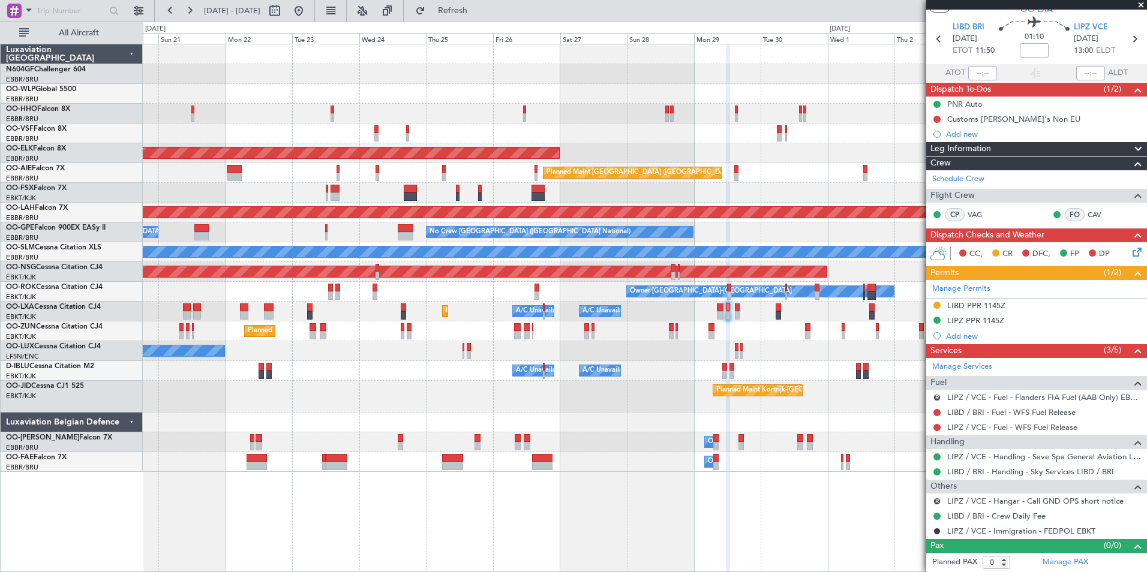
click at [848, 367] on div "Planned Maint Kortrijk-[GEOGRAPHIC_DATA] Planned Maint [GEOGRAPHIC_DATA] ([GEOG…" at bounding box center [644, 258] width 1003 height 428
click at [633, 366] on div "A/C Unavailable [GEOGRAPHIC_DATA] ([GEOGRAPHIC_DATA] National) A/C Unavailable …" at bounding box center [644, 371] width 1003 height 20
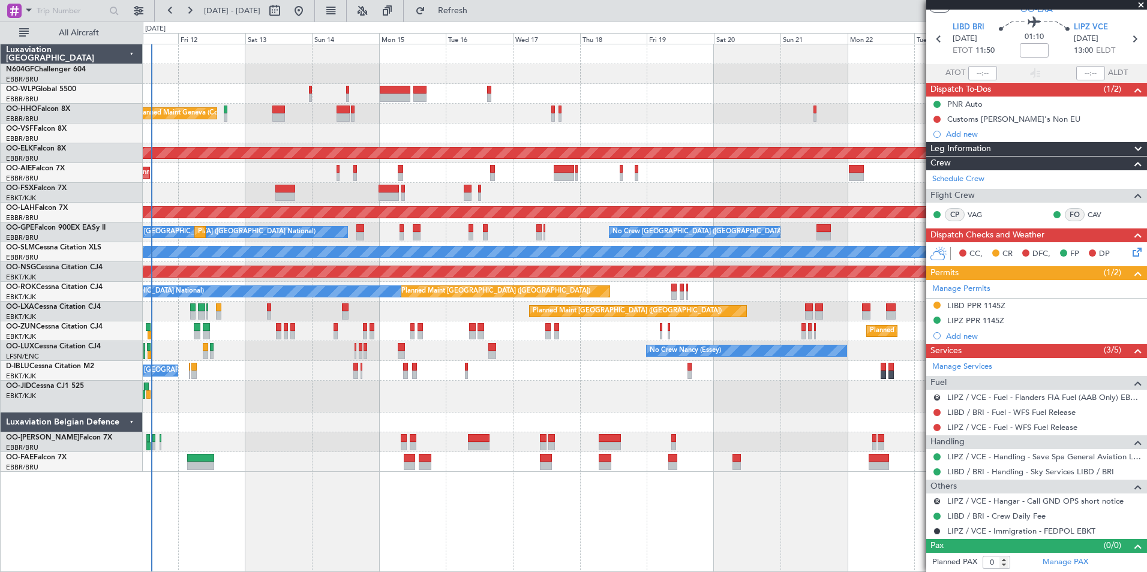
click at [570, 396] on div "Planned Maint Kortrijk-[GEOGRAPHIC_DATA]" at bounding box center [644, 397] width 1003 height 32
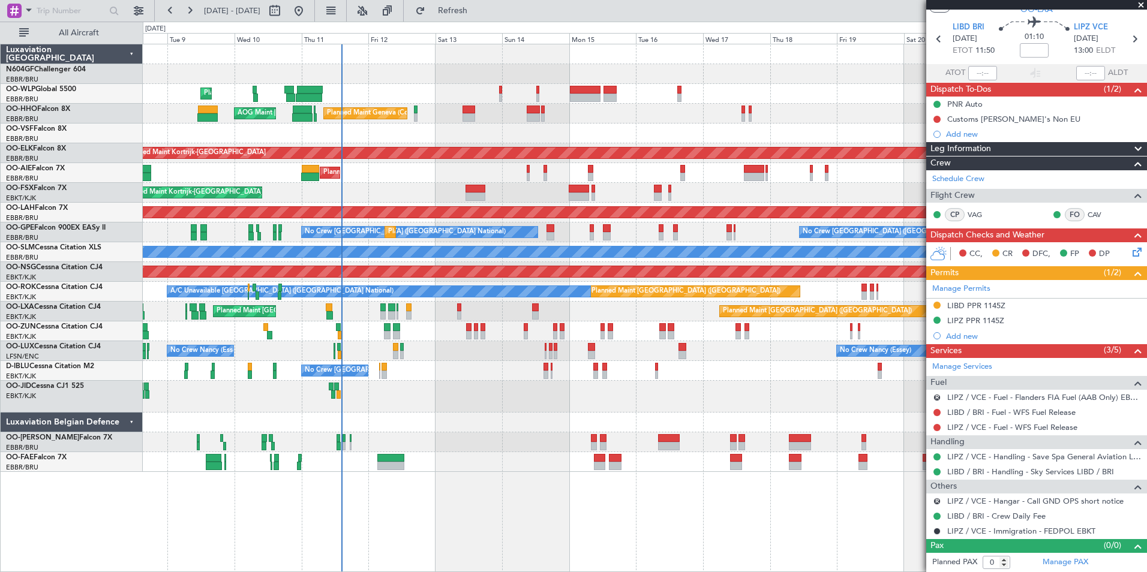
click at [498, 397] on div at bounding box center [644, 397] width 1003 height 32
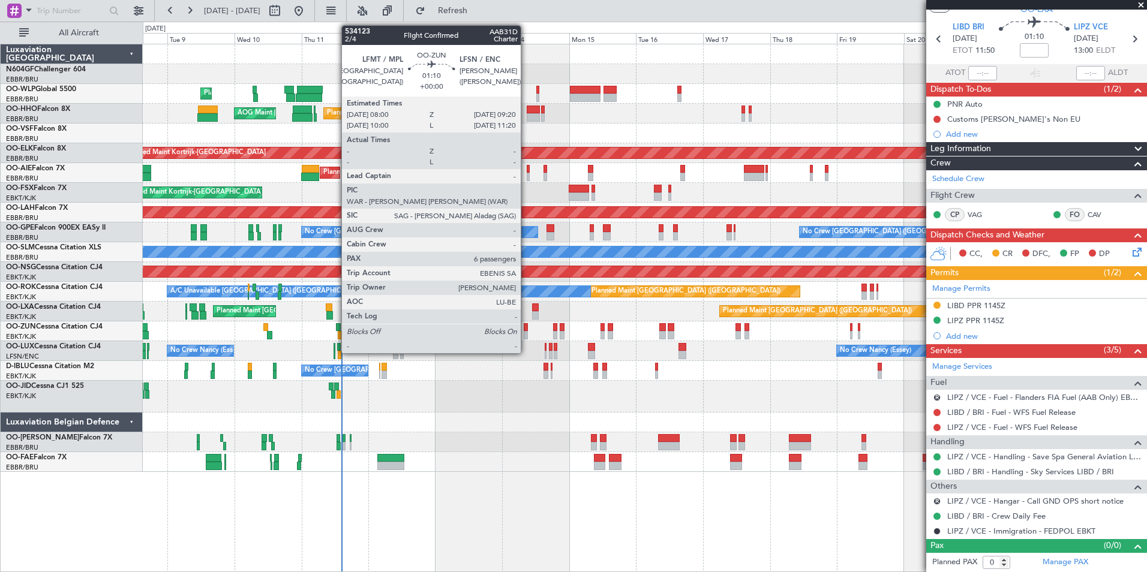
click at [526, 329] on div at bounding box center [526, 327] width 4 height 8
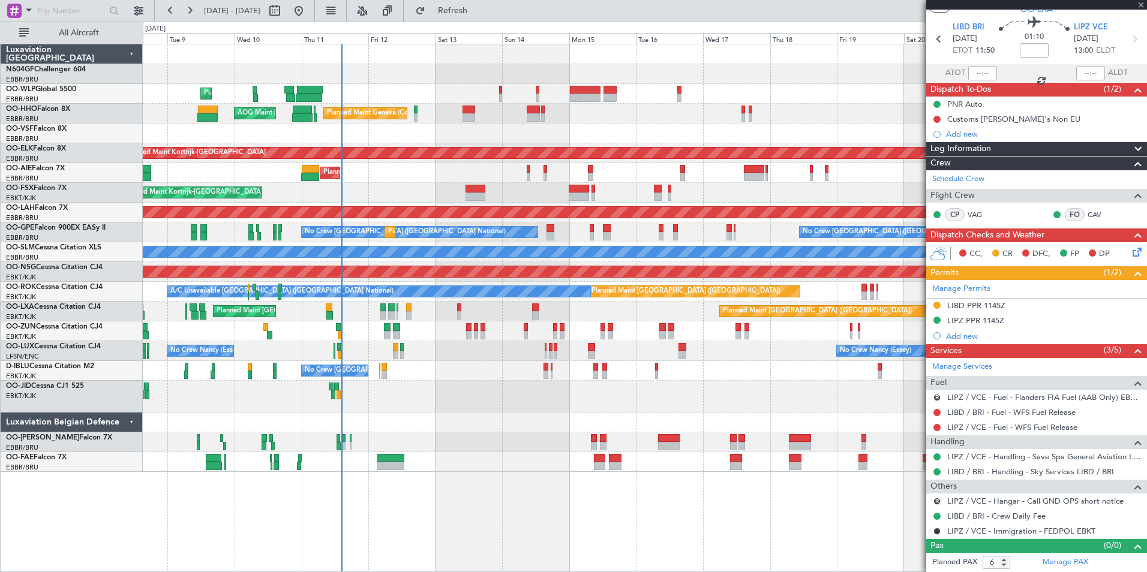
scroll to position [0, 0]
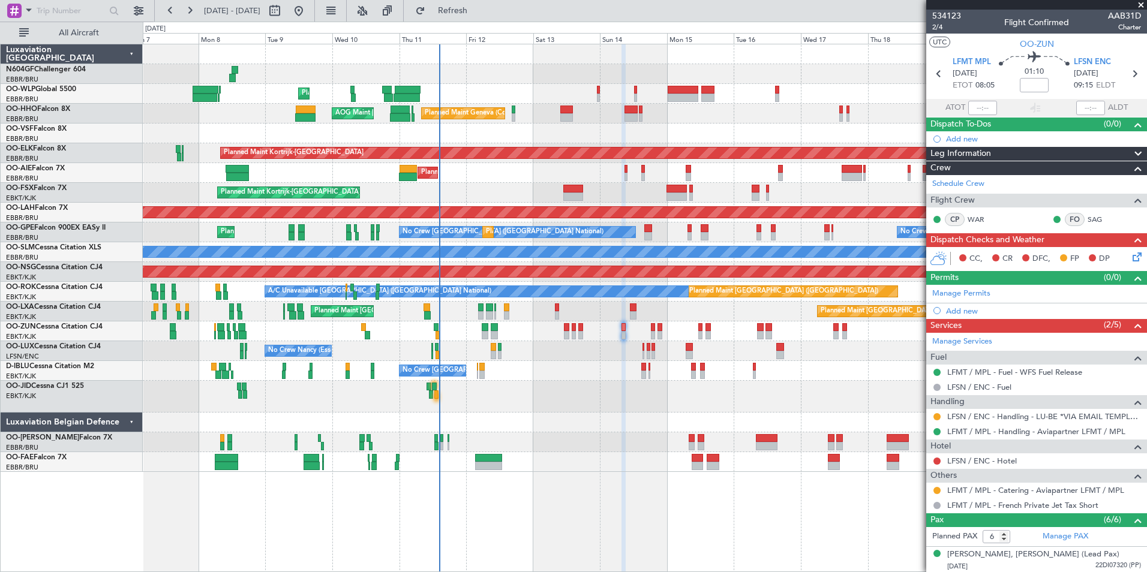
click at [520, 414] on div at bounding box center [644, 423] width 1003 height 20
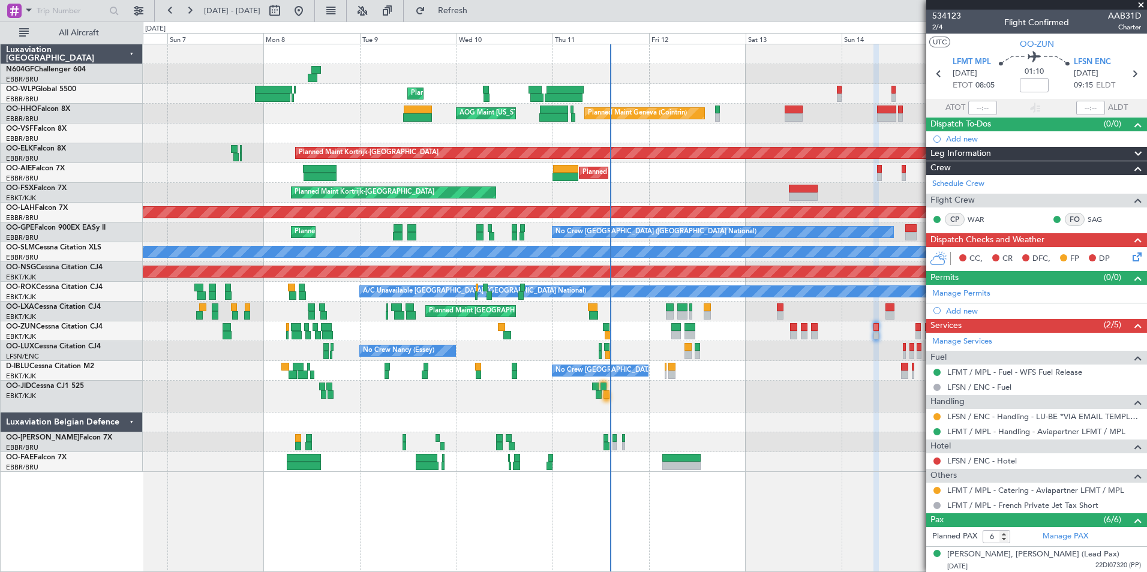
click at [1144, 8] on span at bounding box center [1141, 5] width 12 height 11
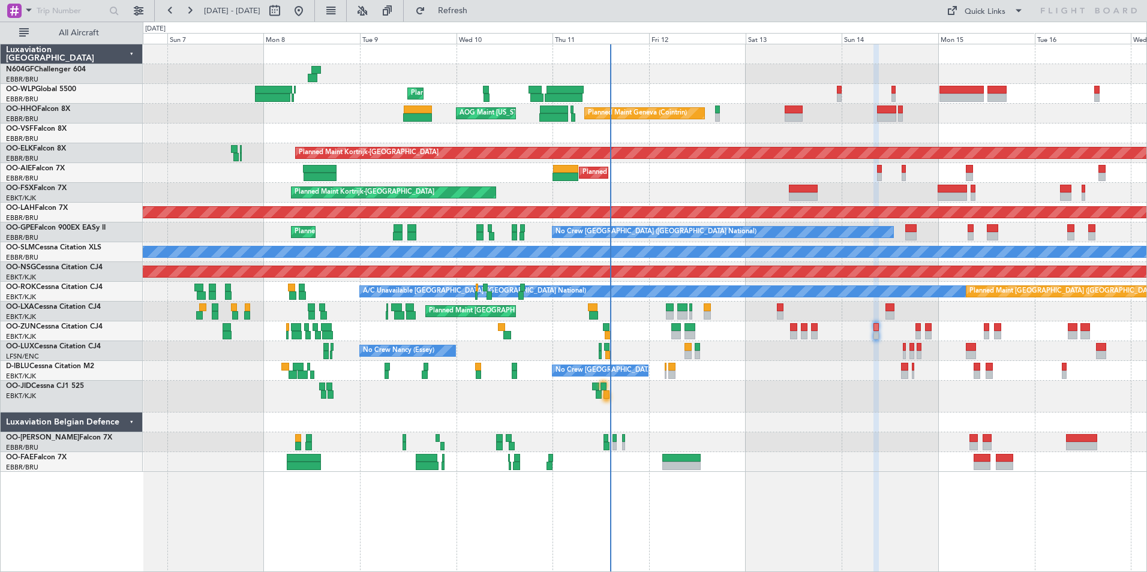
type input "0"
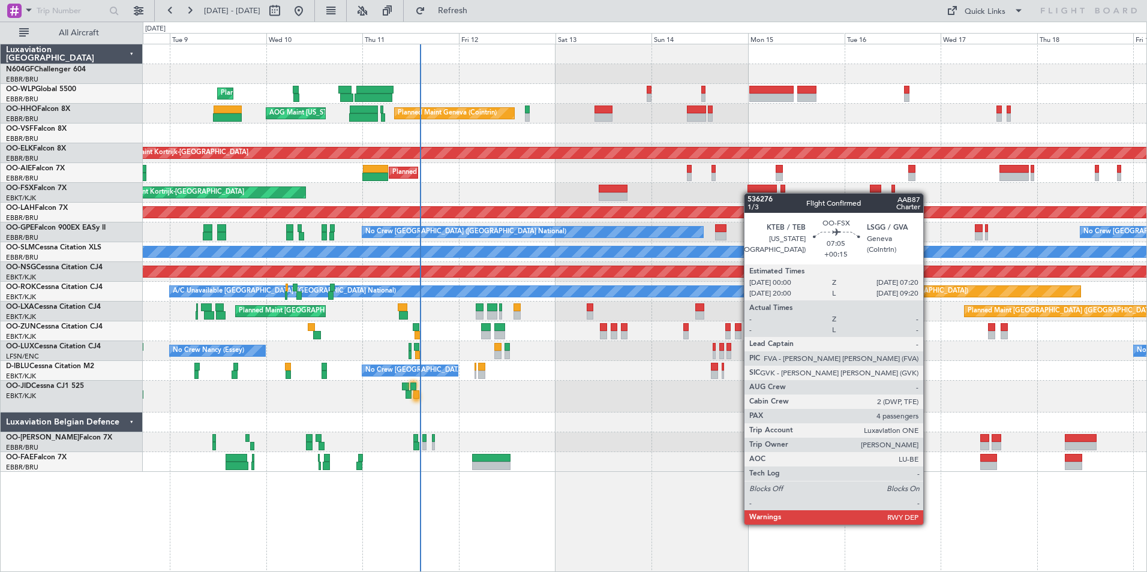
click at [750, 193] on div "Planned Maint Liege Planned Maint Geneva ([GEOGRAPHIC_DATA]) AOG Maint [US_STAT…" at bounding box center [644, 258] width 1003 height 428
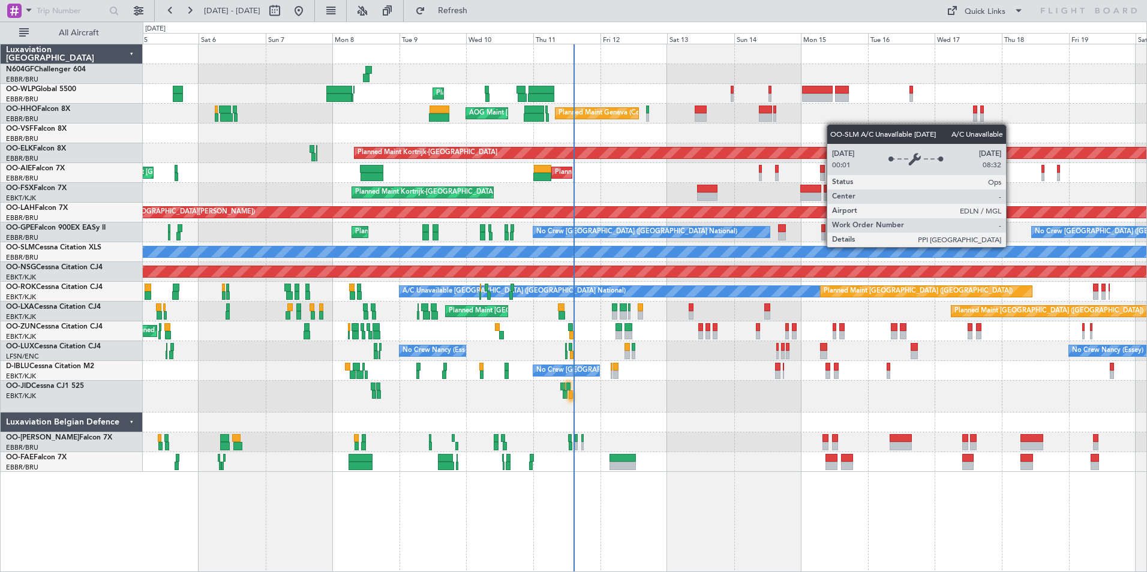
click at [619, 201] on div "Planned Maint Liege Planned Maint Geneva ([GEOGRAPHIC_DATA]) AOG Maint [US_STAT…" at bounding box center [644, 258] width 1003 height 428
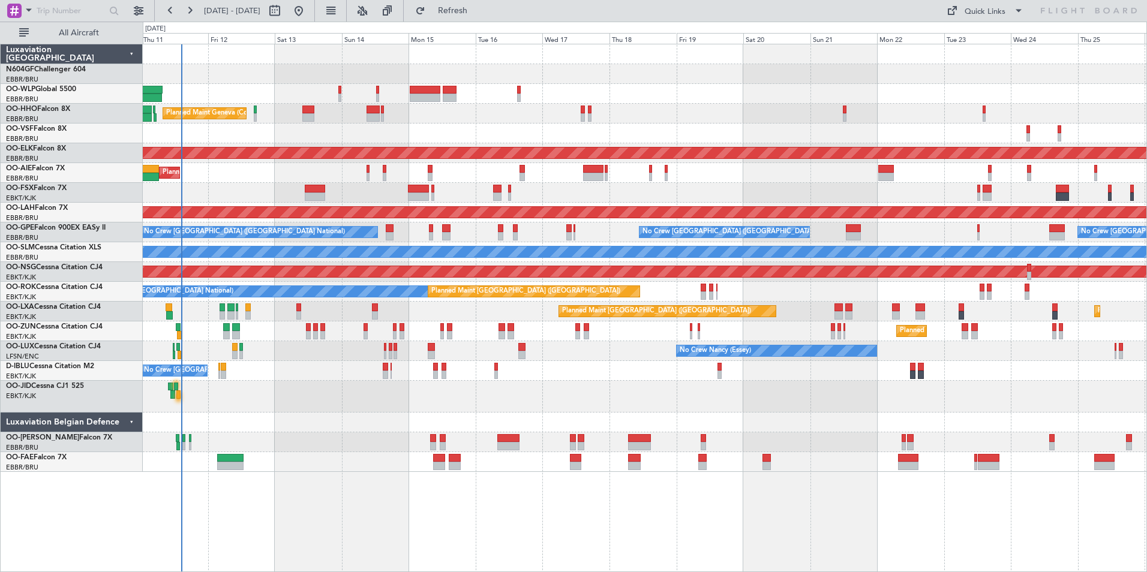
click at [550, 194] on div "Planned Maint Kortrijk-[GEOGRAPHIC_DATA]" at bounding box center [644, 193] width 1003 height 20
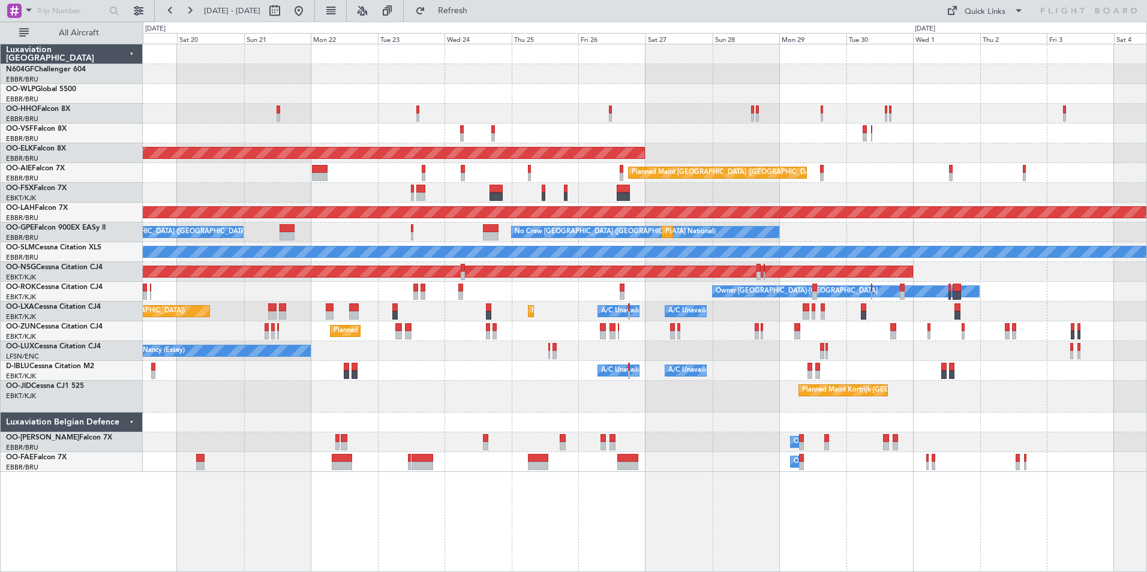
click at [601, 193] on div at bounding box center [644, 193] width 1003 height 20
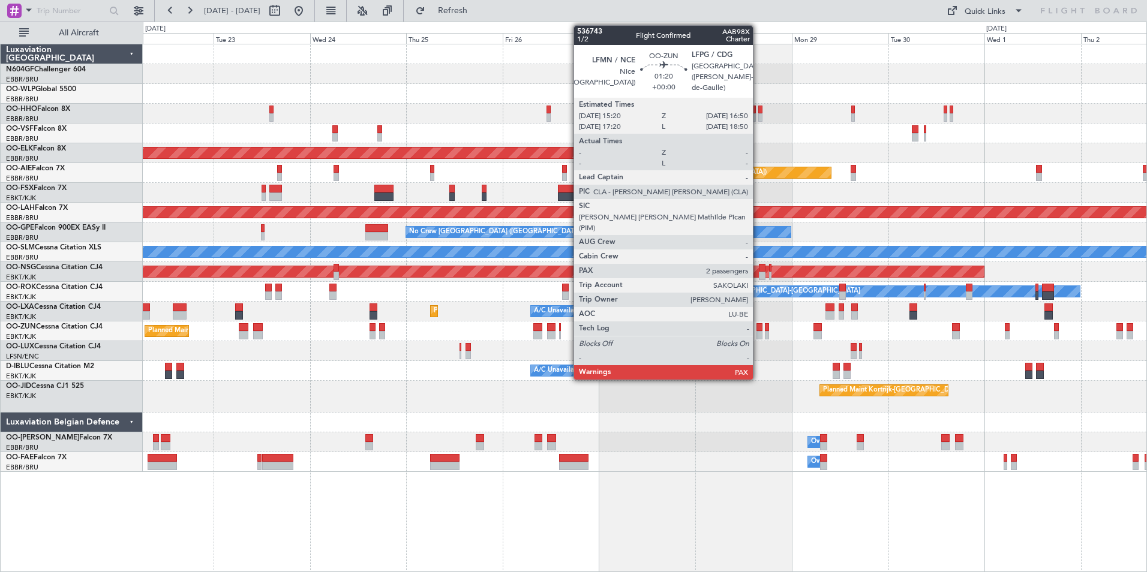
click at [758, 332] on div at bounding box center [759, 335] width 7 height 8
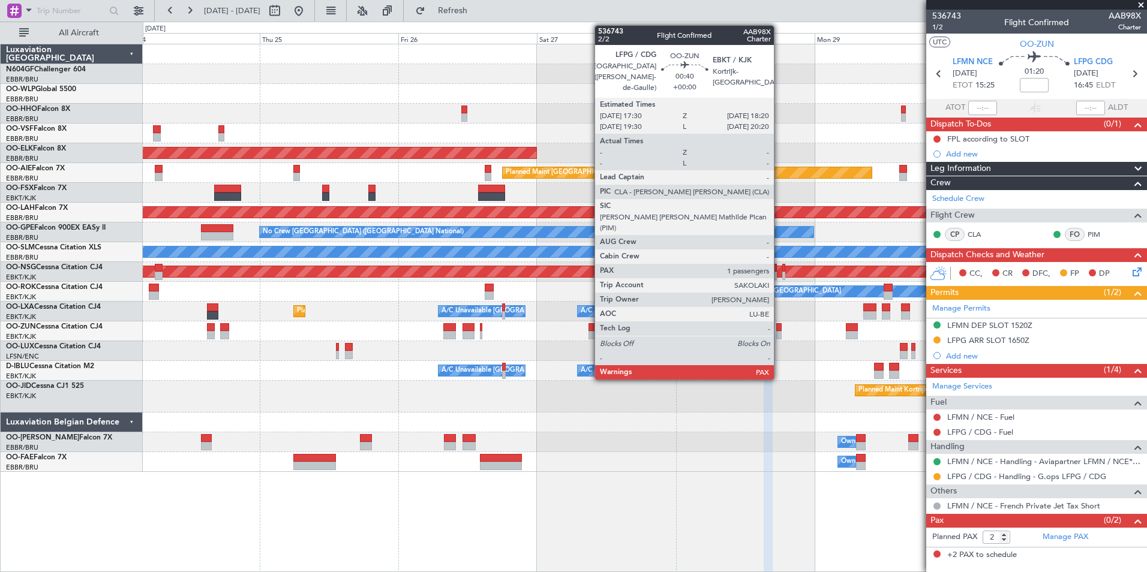
click at [779, 333] on div at bounding box center [778, 335] width 5 height 8
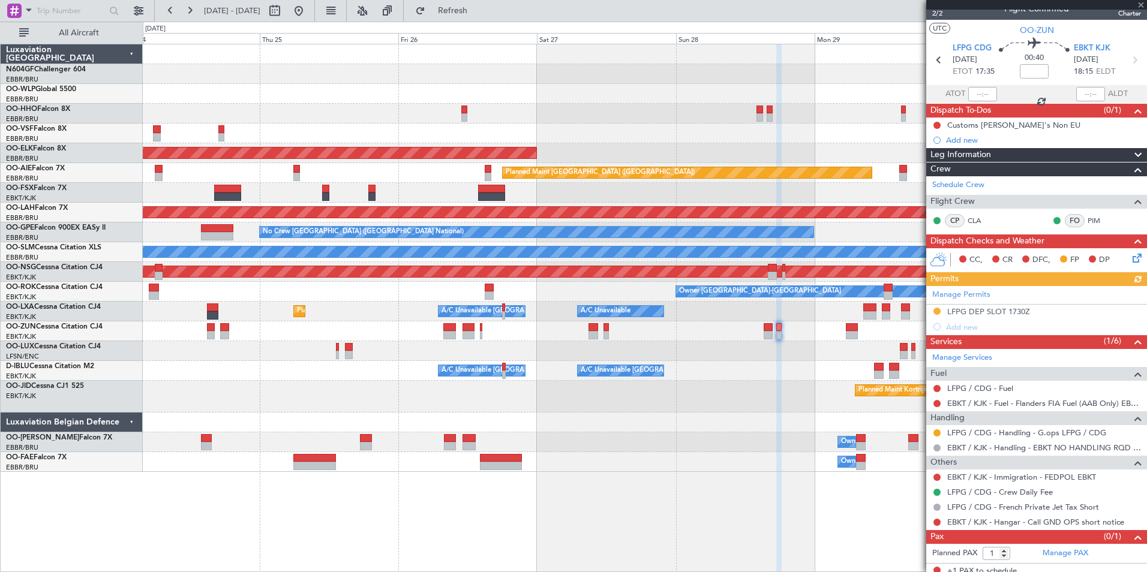
scroll to position [20, 0]
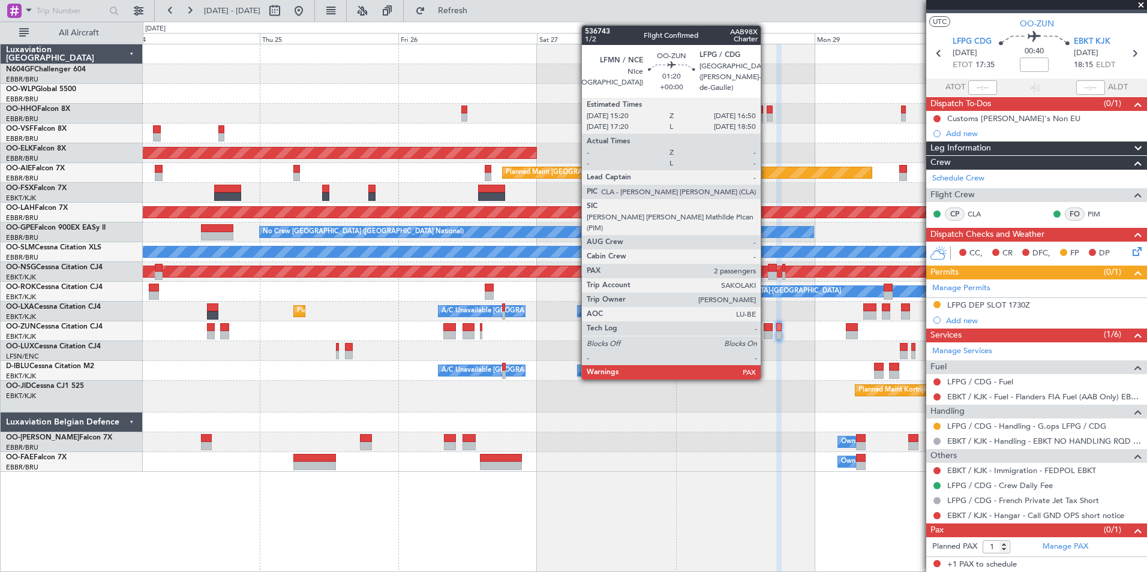
click at [766, 330] on div at bounding box center [767, 327] width 9 height 8
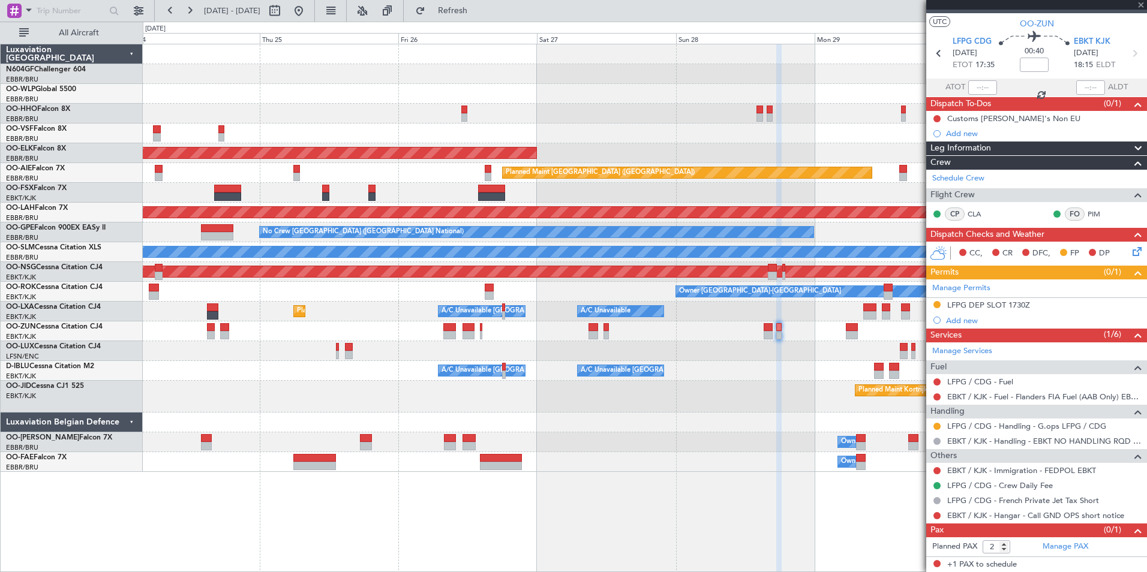
scroll to position [0, 0]
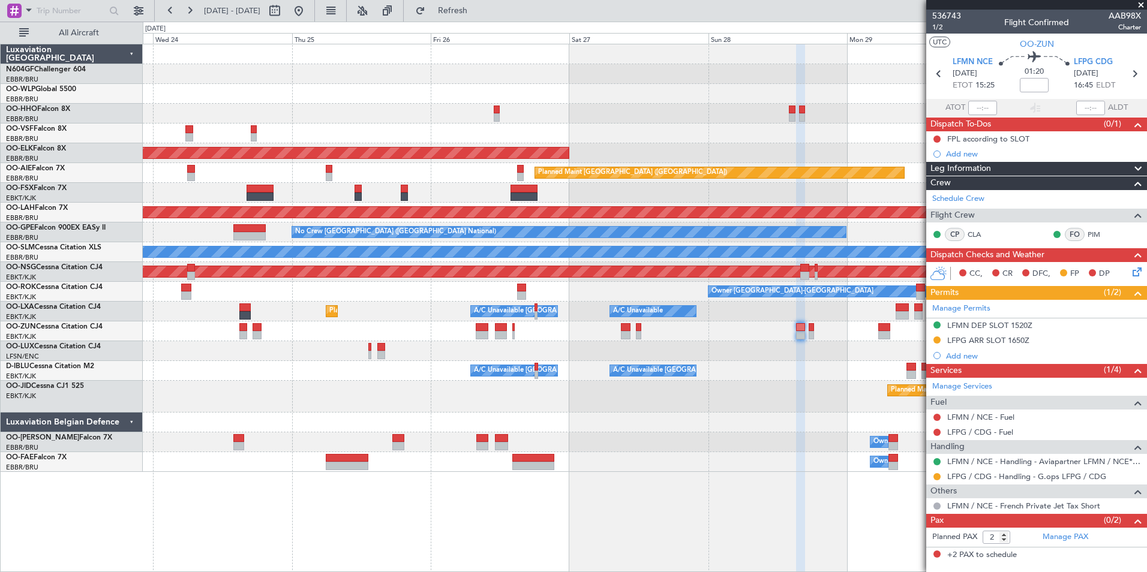
click at [721, 417] on div at bounding box center [644, 423] width 1003 height 20
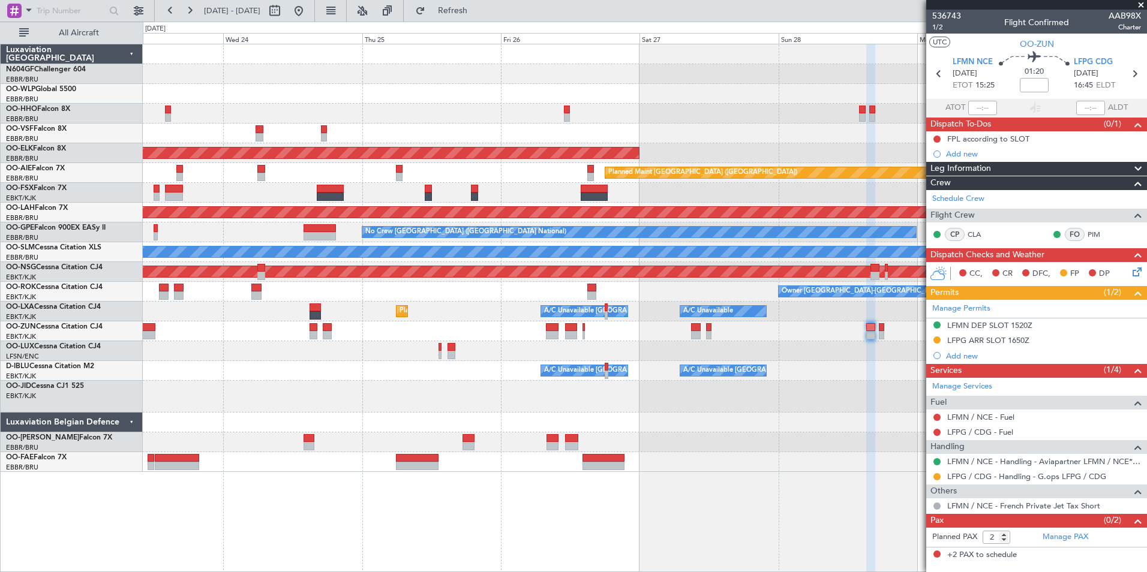
click at [751, 402] on div "Planned Maint Kortrijk-[GEOGRAPHIC_DATA]" at bounding box center [644, 397] width 1003 height 32
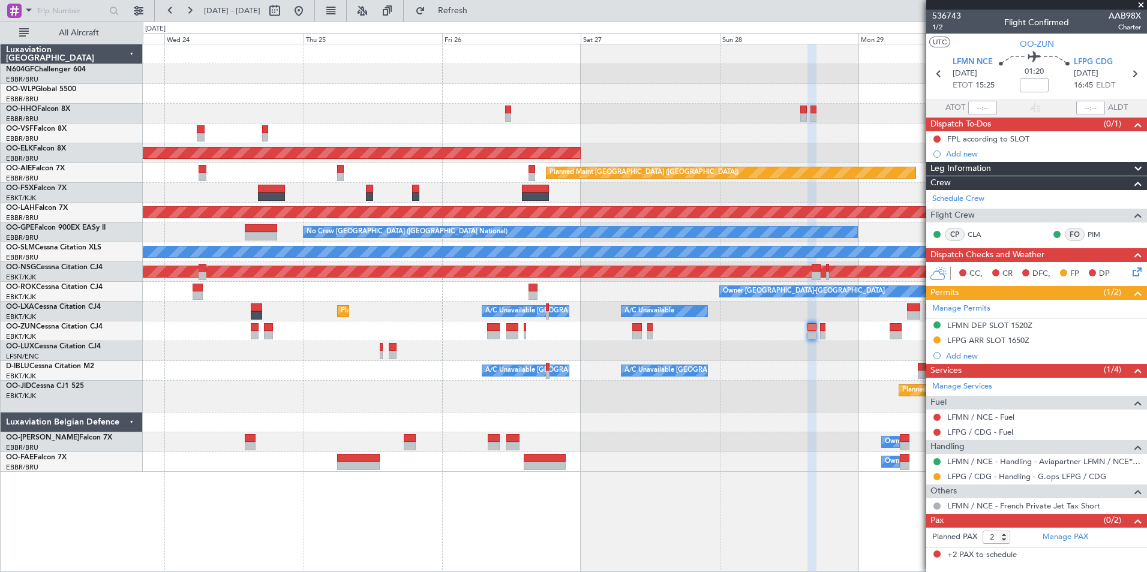
click at [475, 353] on div at bounding box center [644, 351] width 1003 height 20
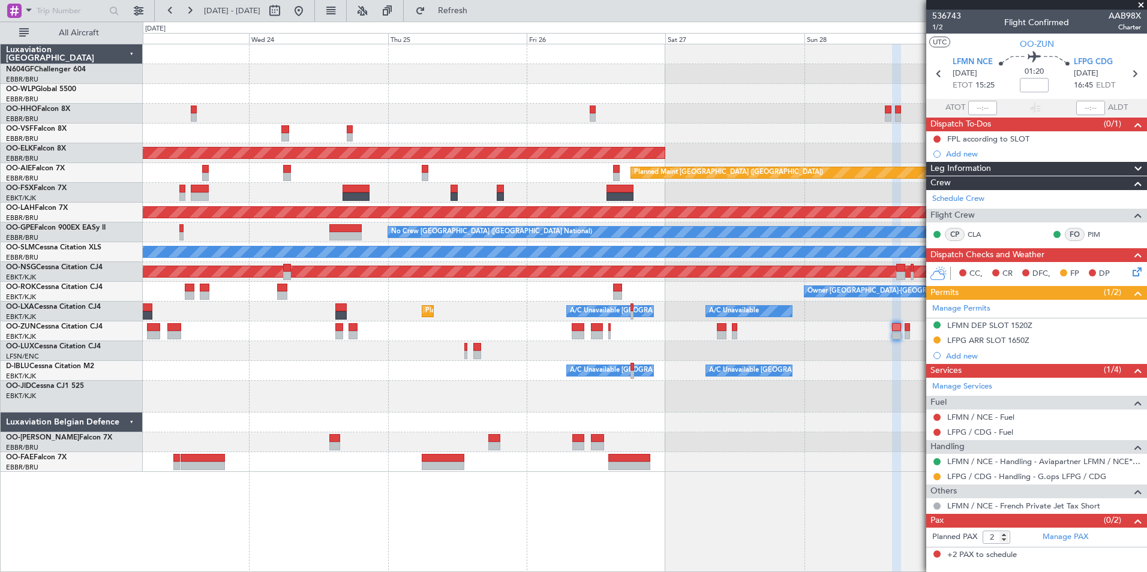
click at [740, 403] on div "Planned Maint Kortrijk-[GEOGRAPHIC_DATA]" at bounding box center [644, 397] width 1003 height 32
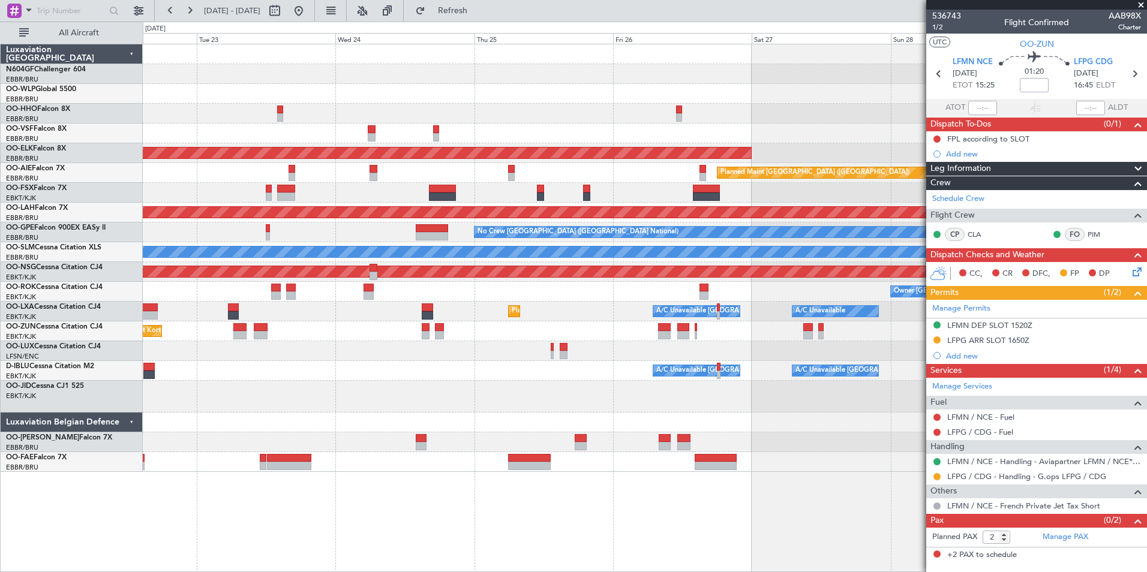
click at [542, 400] on div "Planned Maint Kortrijk-[GEOGRAPHIC_DATA]" at bounding box center [644, 397] width 1003 height 32
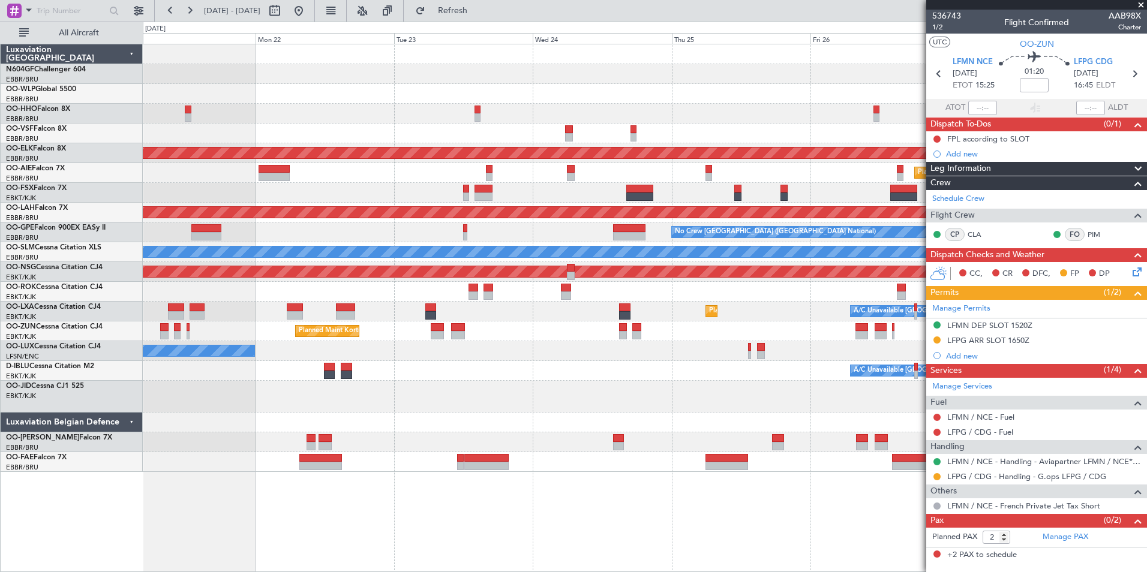
click at [805, 512] on div "Planned Maint Kortrijk-[GEOGRAPHIC_DATA] Planned Maint [GEOGRAPHIC_DATA] ([GEOG…" at bounding box center [645, 308] width 1004 height 528
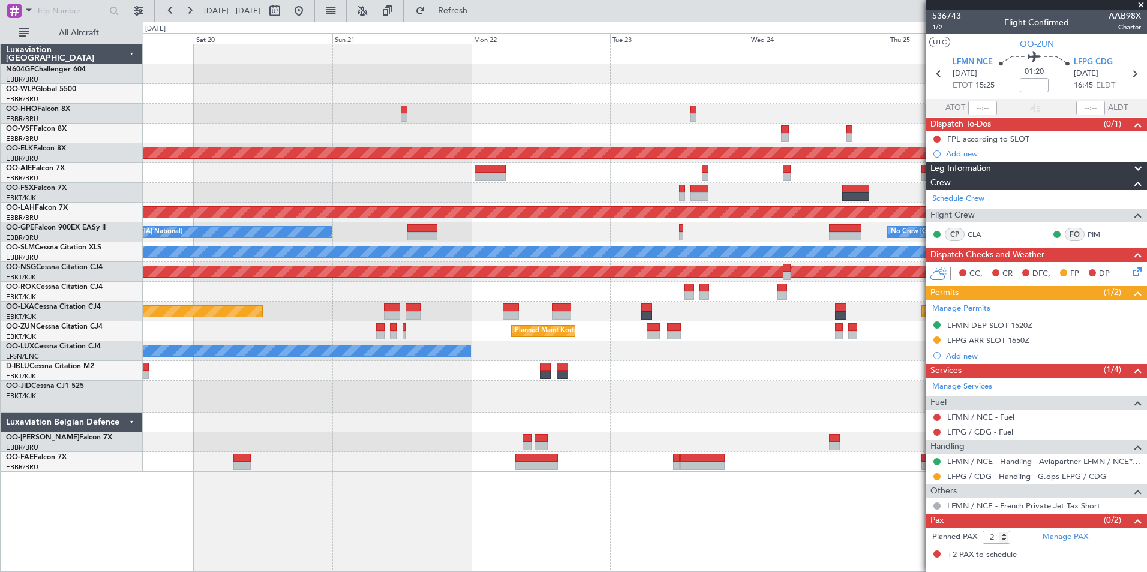
click at [496, 512] on div "Planned Maint Kortrijk-[GEOGRAPHIC_DATA] Planned Maint [GEOGRAPHIC_DATA] ([GEOG…" at bounding box center [645, 308] width 1004 height 528
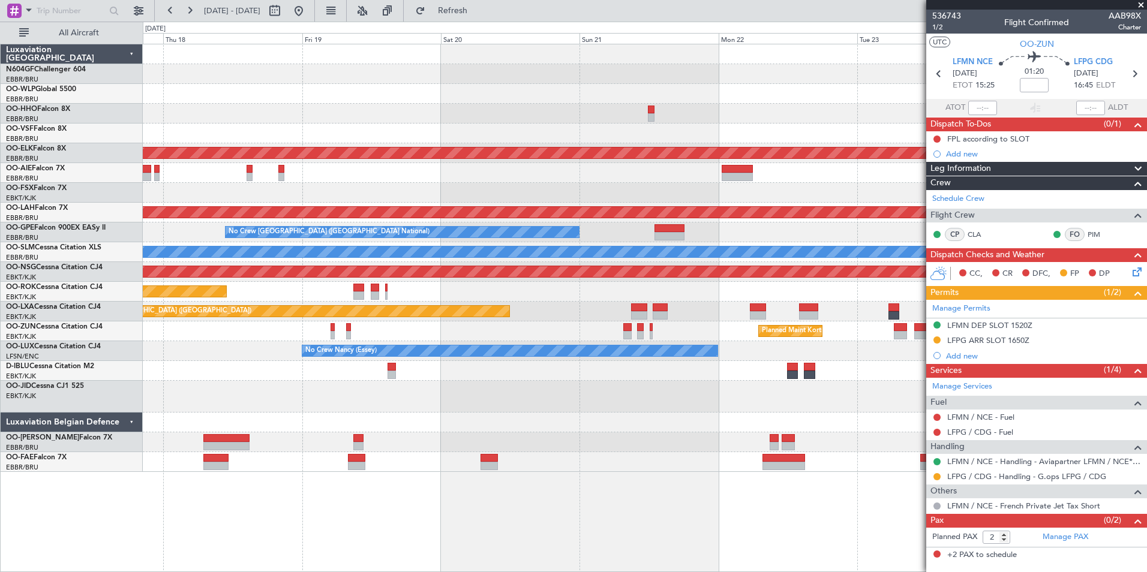
click at [549, 489] on div "Planned Maint Kortrijk-[GEOGRAPHIC_DATA] Planned Maint [GEOGRAPHIC_DATA] ([GEOG…" at bounding box center [645, 308] width 1004 height 528
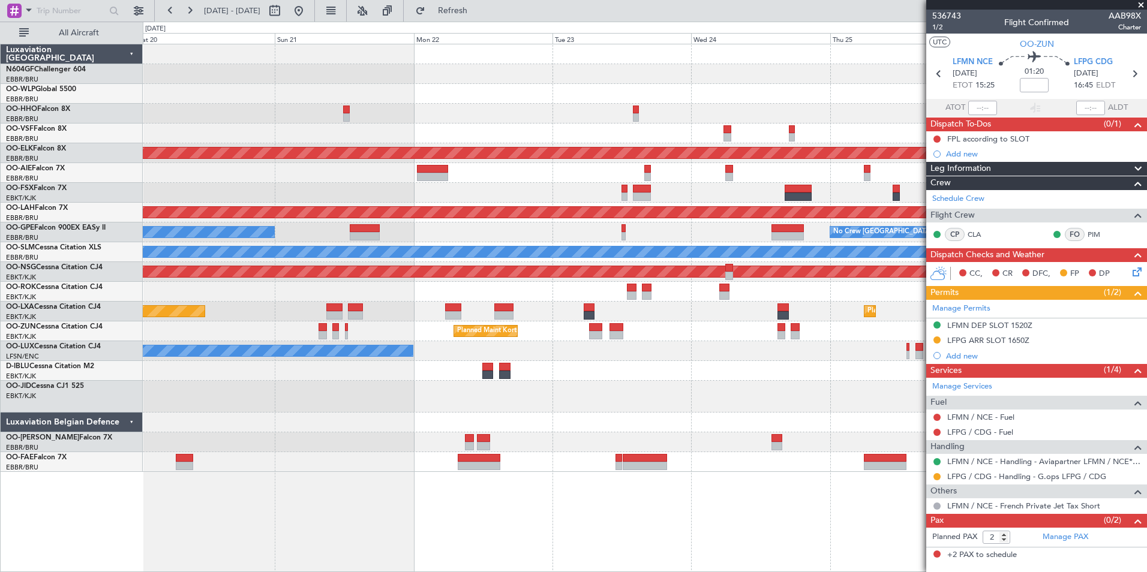
click at [422, 463] on div "Planned Maint Kortrijk-[GEOGRAPHIC_DATA] Planned Maint [GEOGRAPHIC_DATA] ([GEOG…" at bounding box center [645, 308] width 1004 height 528
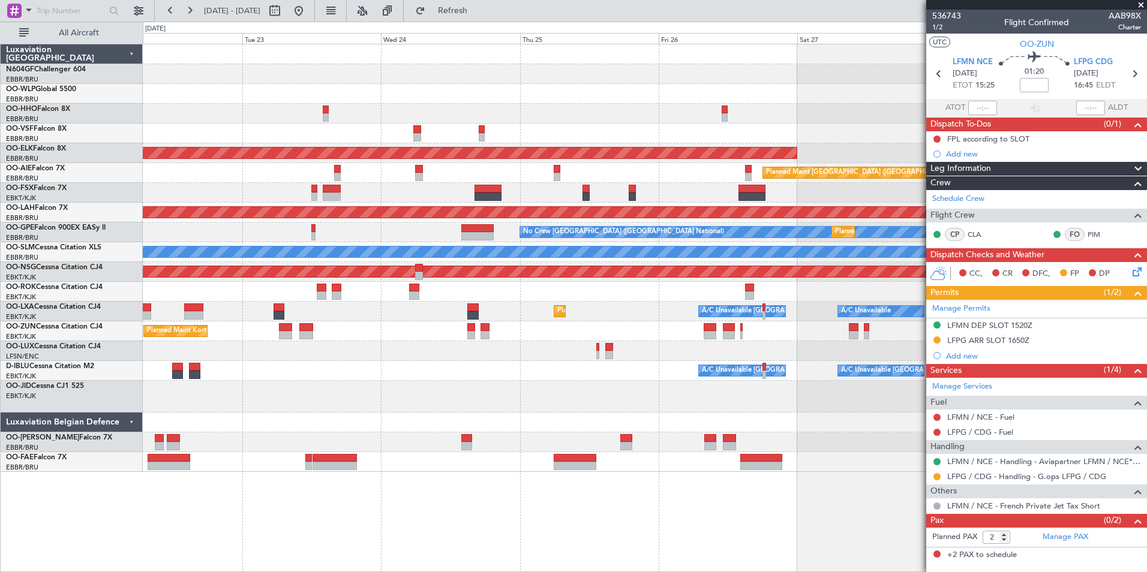
click at [309, 455] on div "Planned Maint Kortrijk-[GEOGRAPHIC_DATA] Planned Maint [GEOGRAPHIC_DATA] ([GEOG…" at bounding box center [645, 308] width 1004 height 528
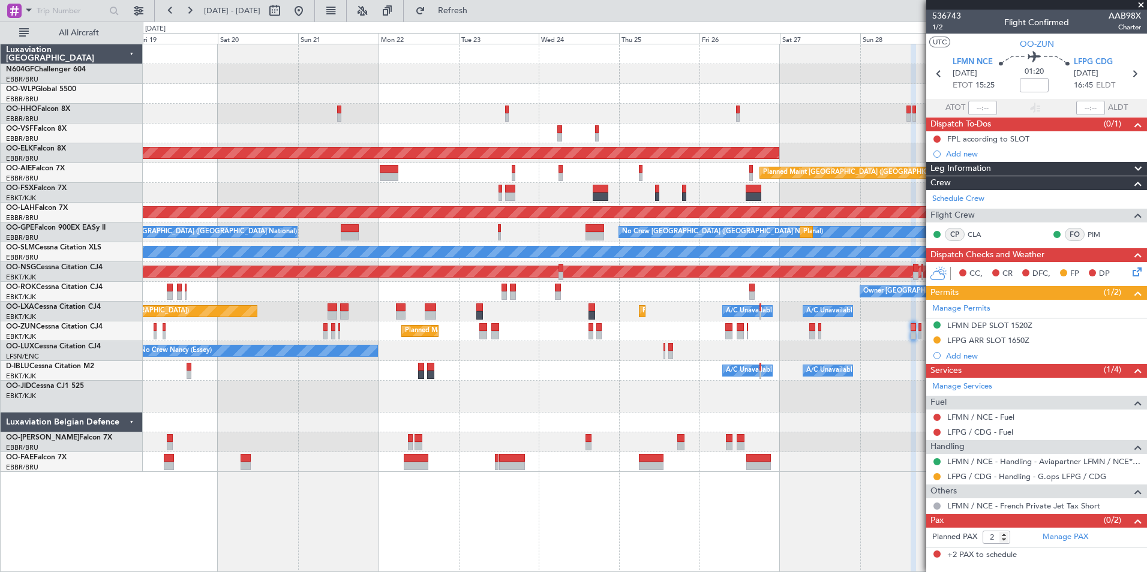
click at [554, 479] on div "Planned Maint Kortrijk-[GEOGRAPHIC_DATA] Planned Maint [GEOGRAPHIC_DATA] ([GEOG…" at bounding box center [645, 308] width 1004 height 528
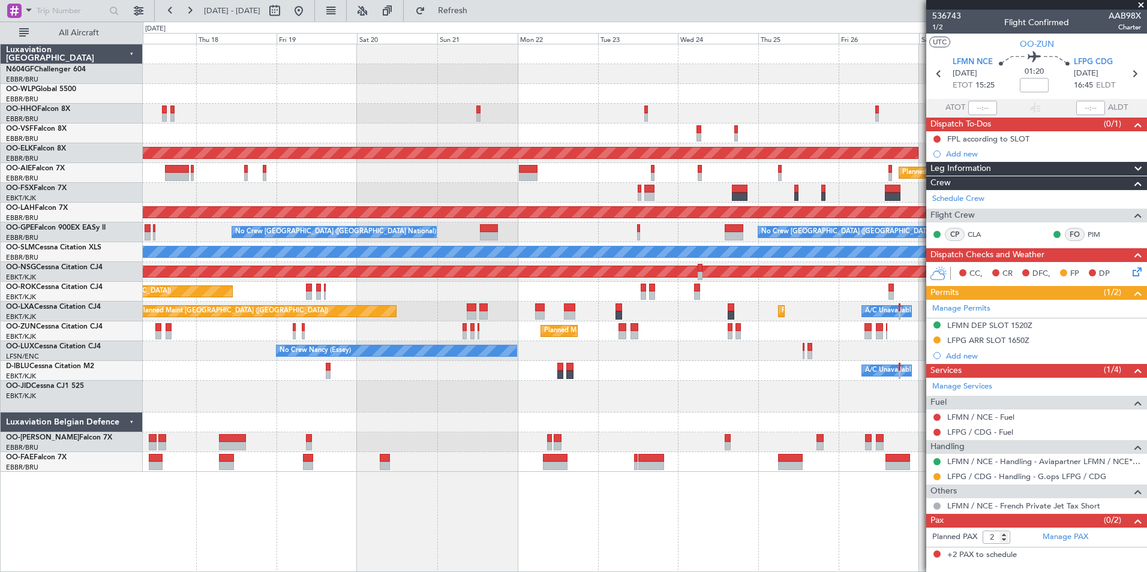
click at [451, 455] on div "Owner Melsbroek Air Base" at bounding box center [644, 462] width 1003 height 20
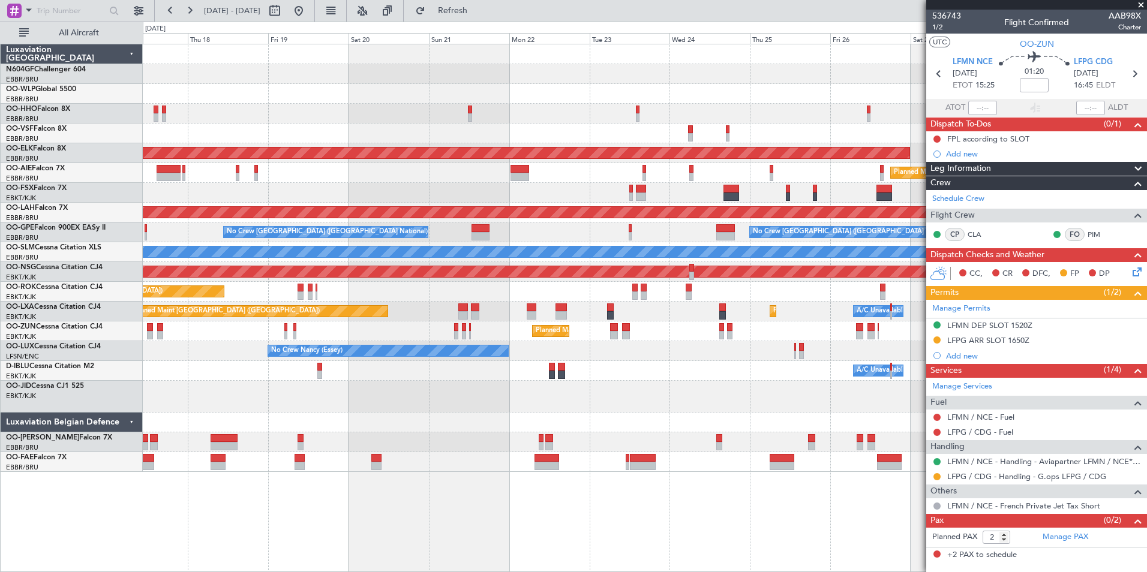
click at [631, 399] on div "Planned Maint Kortrijk-[GEOGRAPHIC_DATA]" at bounding box center [644, 397] width 1003 height 32
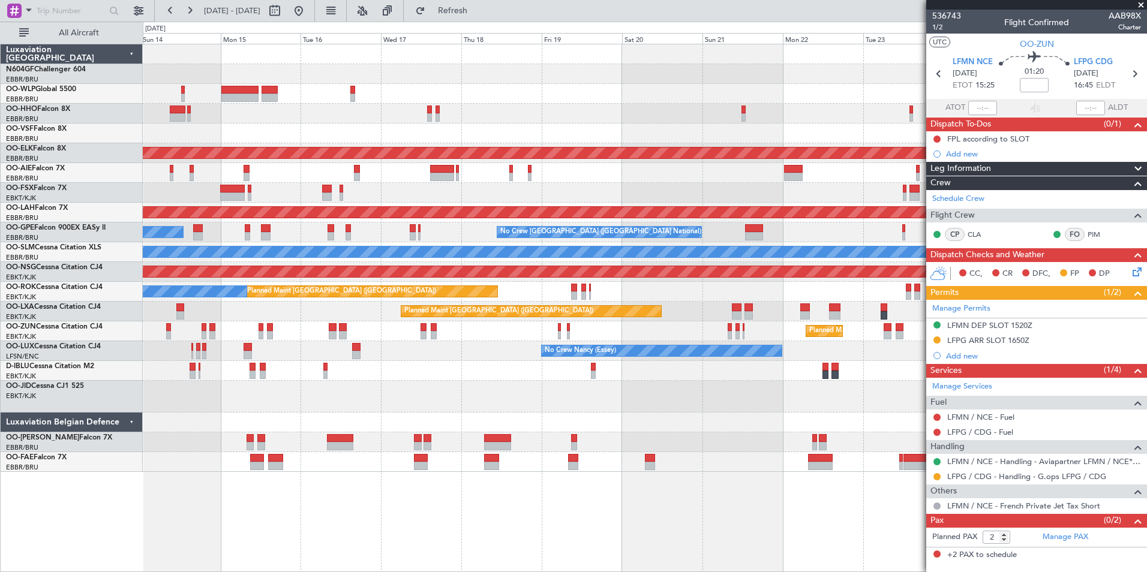
click at [663, 239] on div "Planned Maint Geneva (Cointrin) Planned Maint [GEOGRAPHIC_DATA]-[GEOGRAPHIC_DAT…" at bounding box center [644, 258] width 1003 height 428
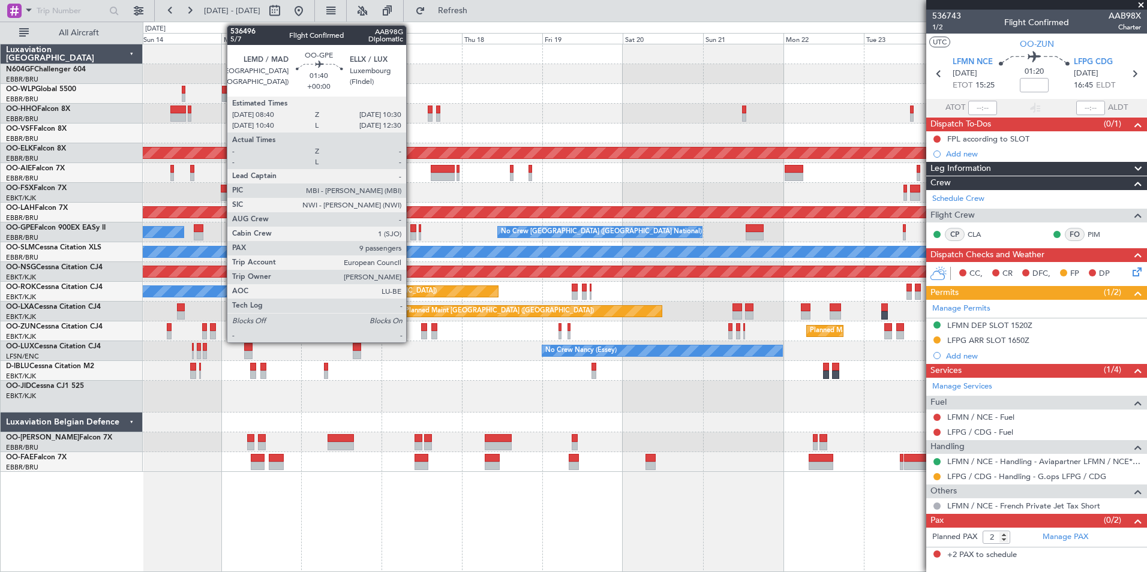
click at [679, 216] on div "Planned Maint [PERSON_NAME]-[GEOGRAPHIC_DATA][PERSON_NAME] ([GEOGRAPHIC_DATA][P…" at bounding box center [644, 212] width 3009 height 11
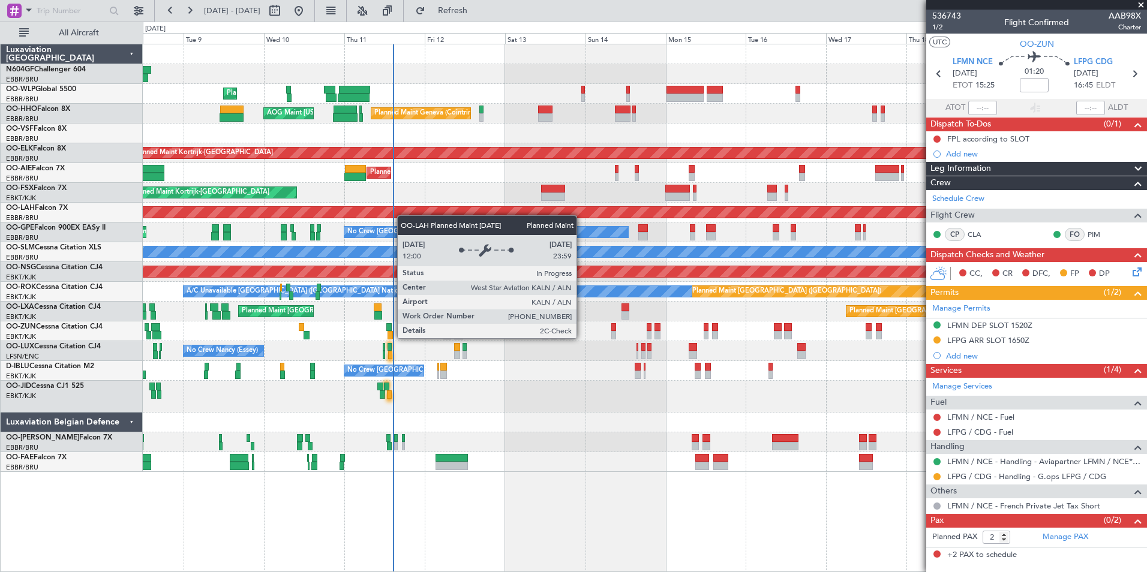
click at [479, 213] on div "Planned Maint [PERSON_NAME]-[GEOGRAPHIC_DATA][PERSON_NAME] ([GEOGRAPHIC_DATA][P…" at bounding box center [644, 213] width 1003 height 20
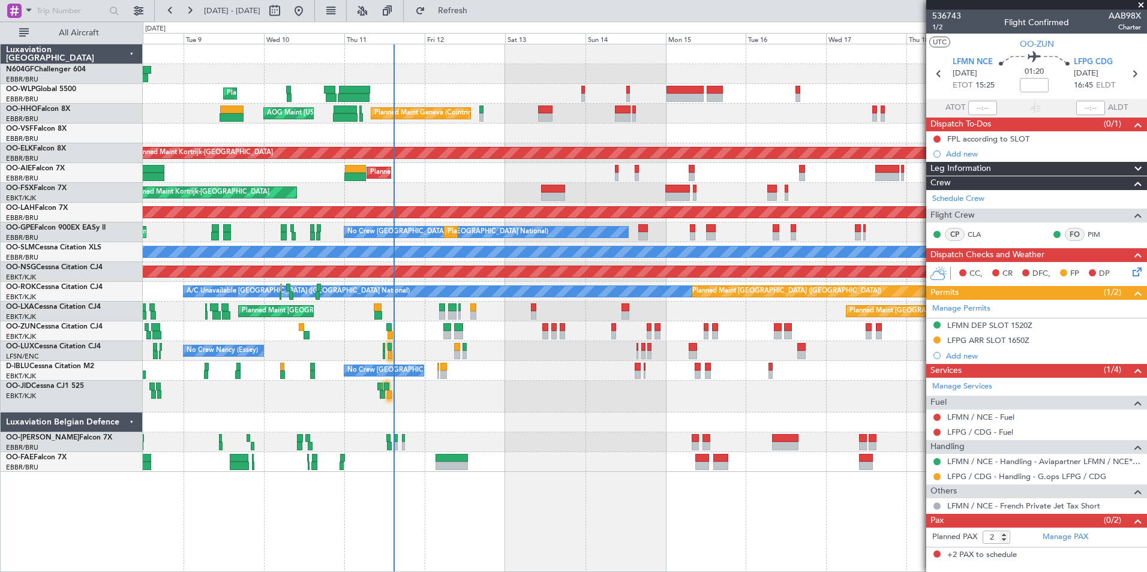
click at [503, 383] on div "Planned Maint Liege Planned Maint Geneva ([GEOGRAPHIC_DATA]) AOG Maint [US_STAT…" at bounding box center [644, 258] width 1003 height 428
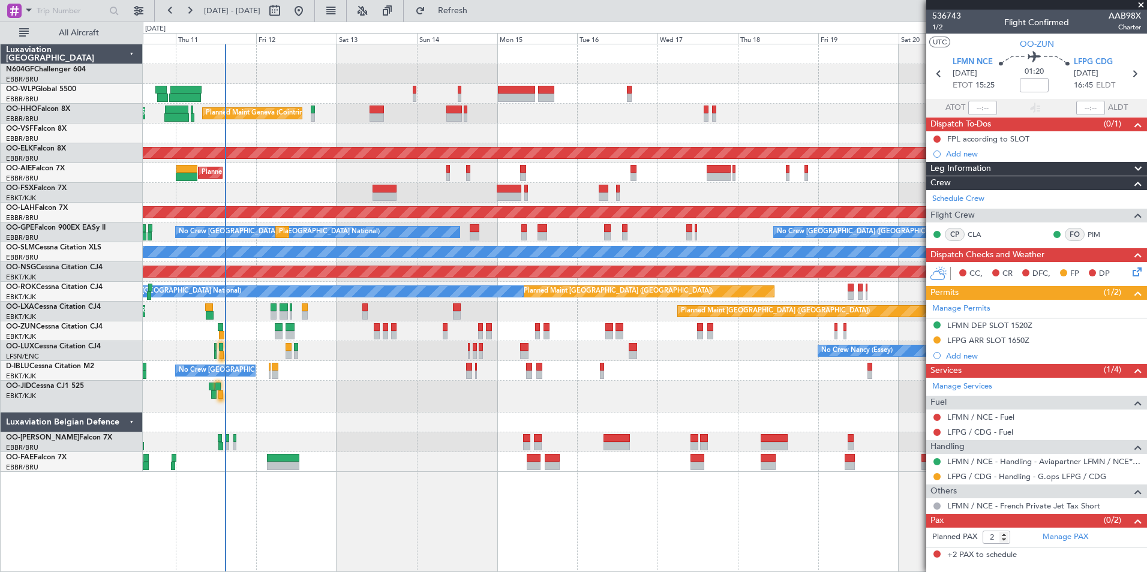
click at [1139, 9] on span at bounding box center [1141, 5] width 12 height 11
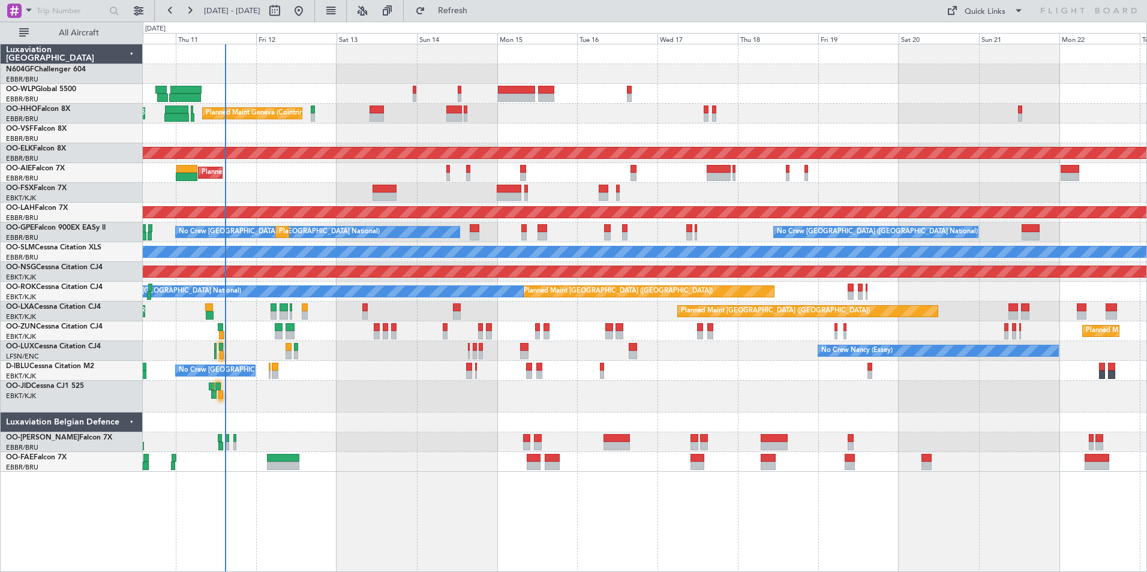
type input "0"
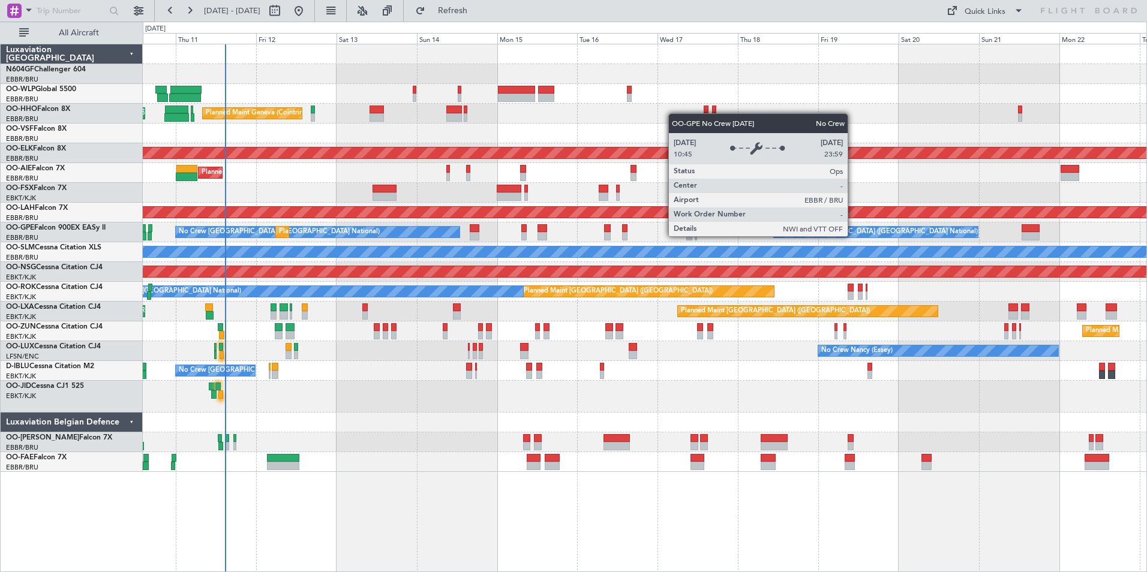
click at [777, 236] on div "No Crew [GEOGRAPHIC_DATA] ([GEOGRAPHIC_DATA] National)" at bounding box center [877, 232] width 201 height 18
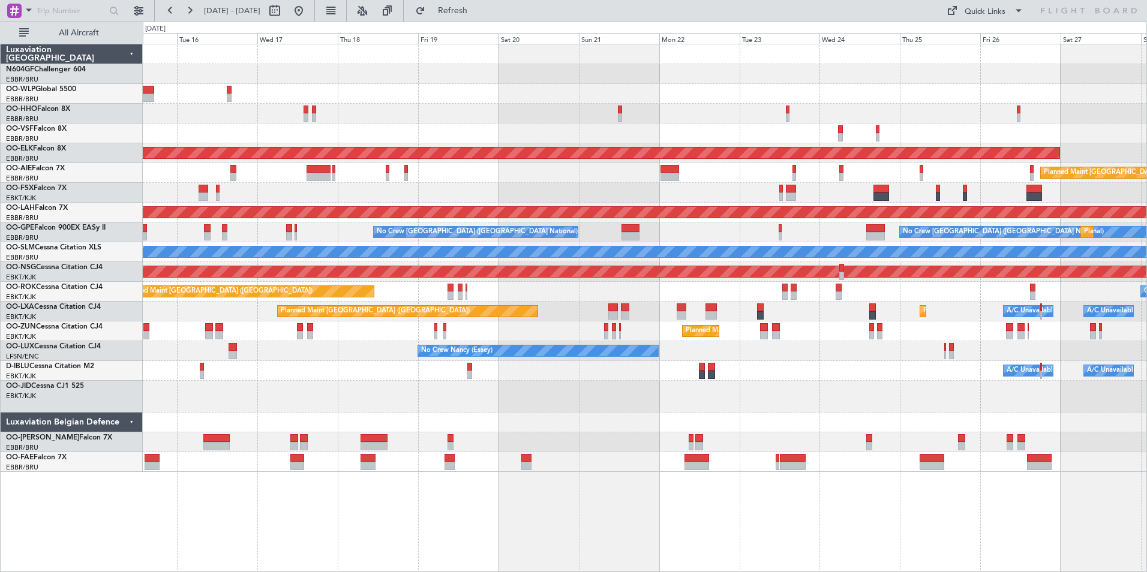
click at [607, 198] on div at bounding box center [644, 193] width 1003 height 20
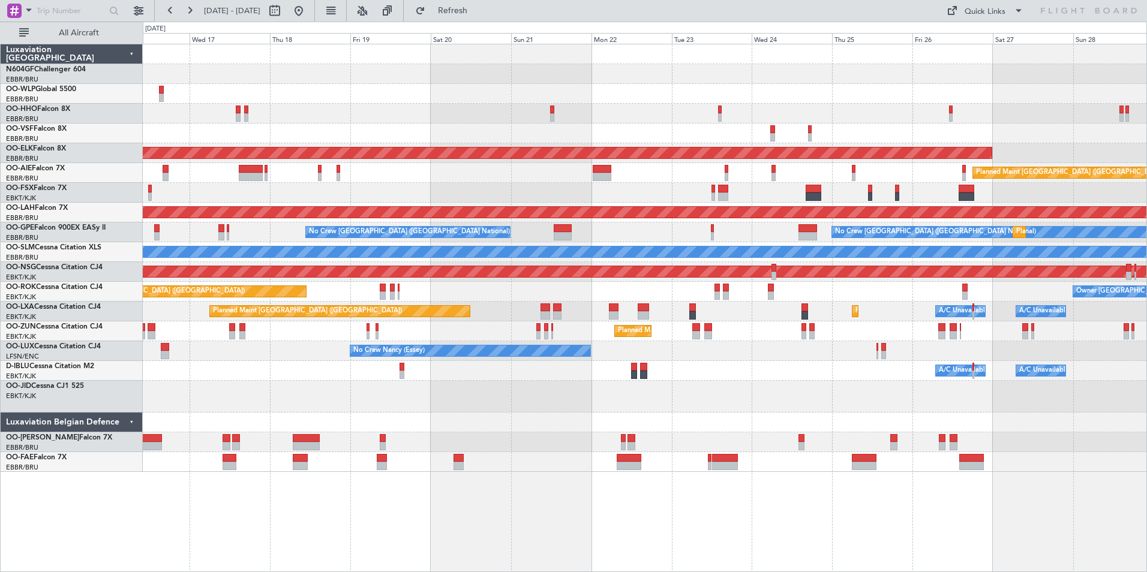
click at [748, 188] on div at bounding box center [644, 193] width 1003 height 20
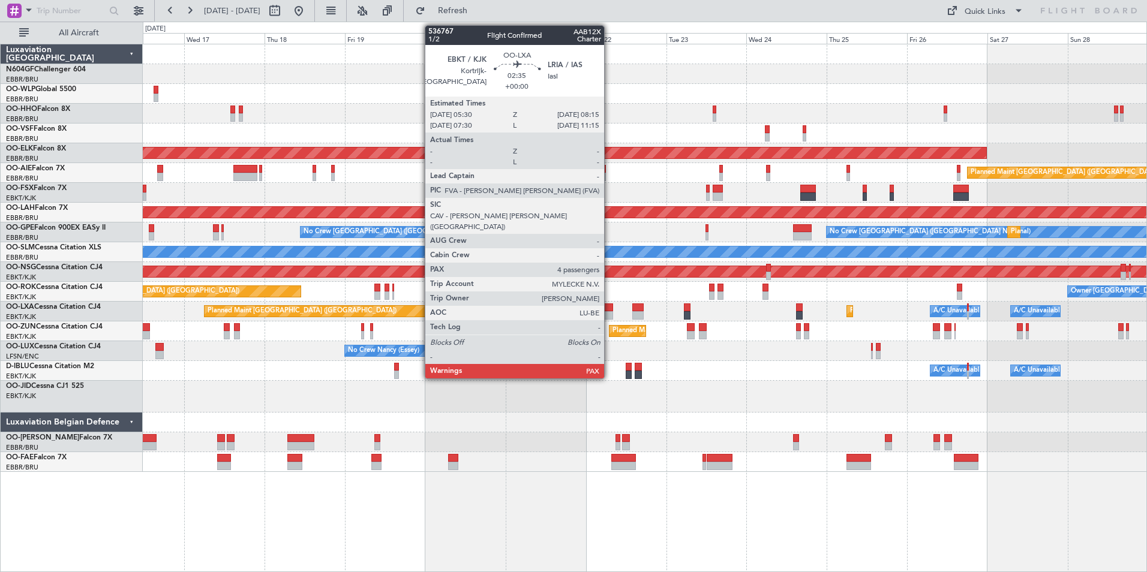
click at [609, 310] on div at bounding box center [608, 307] width 10 height 8
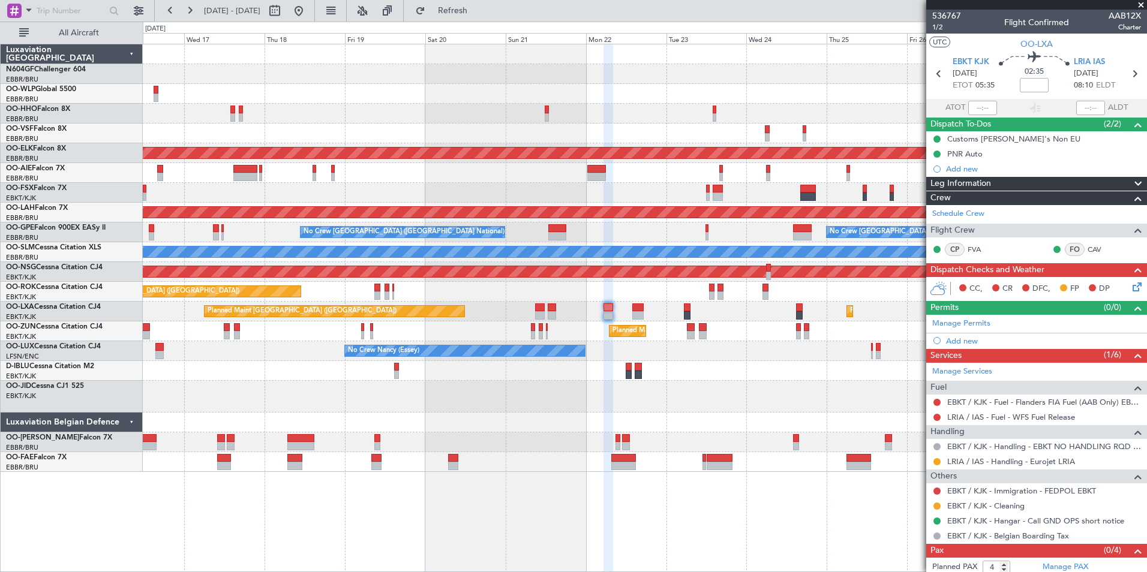
click at [1088, 55] on section "EBKT KJK [DATE] ETOT 05:35 02:35 LRIA IAS [DATE] 08:10 ELDT" at bounding box center [1036, 75] width 221 height 47
click at [1083, 61] on span "LRIA IAS" at bounding box center [1088, 62] width 31 height 12
click at [938, 459] on button at bounding box center [936, 461] width 7 height 7
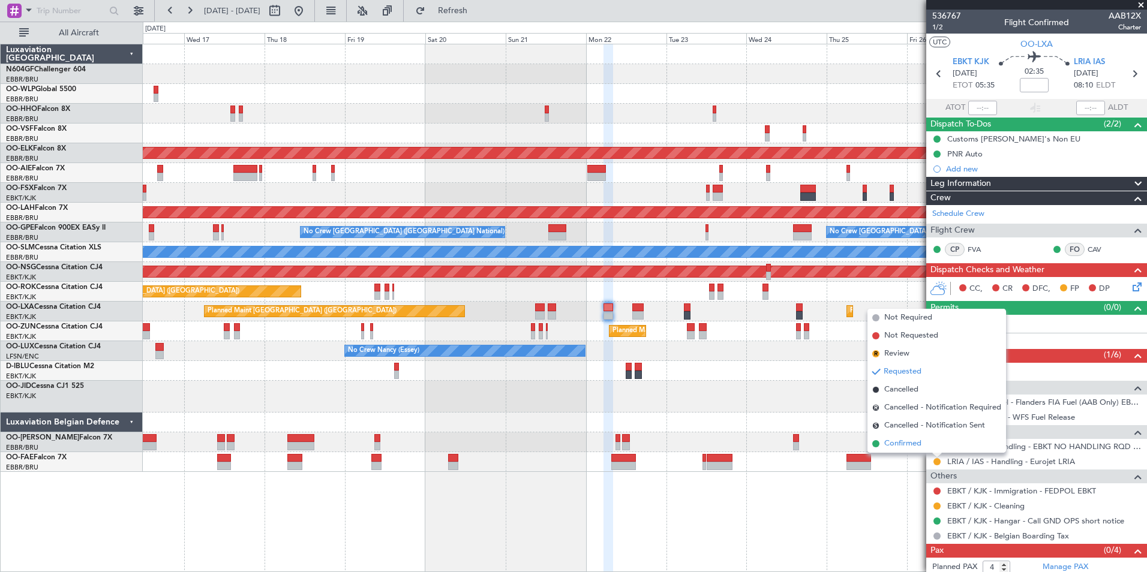
click at [898, 449] on span "Confirmed" at bounding box center [902, 444] width 37 height 12
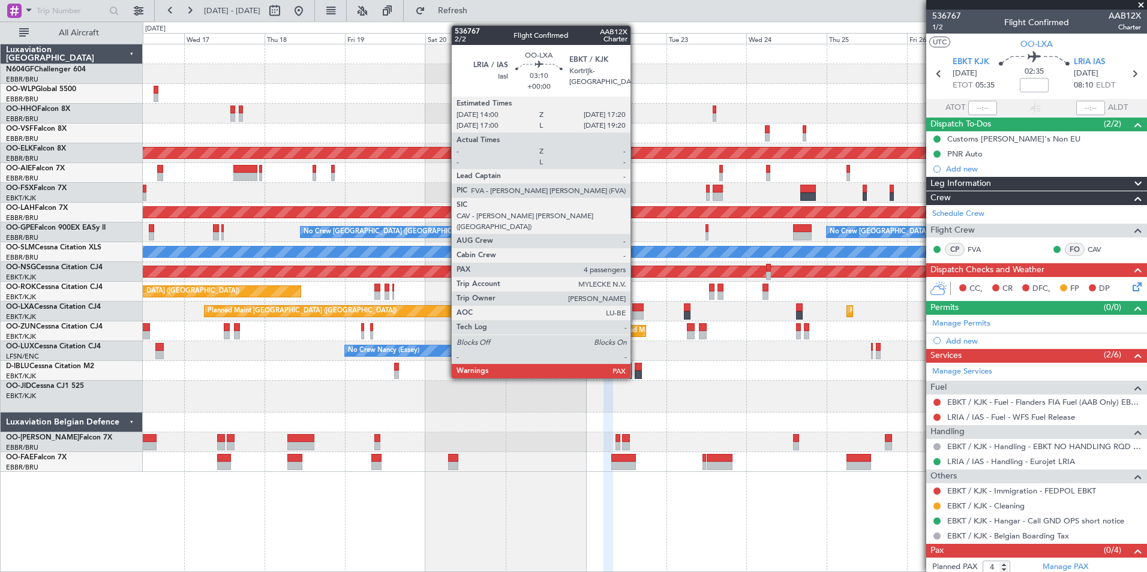
click at [636, 313] on div at bounding box center [637, 315] width 11 height 8
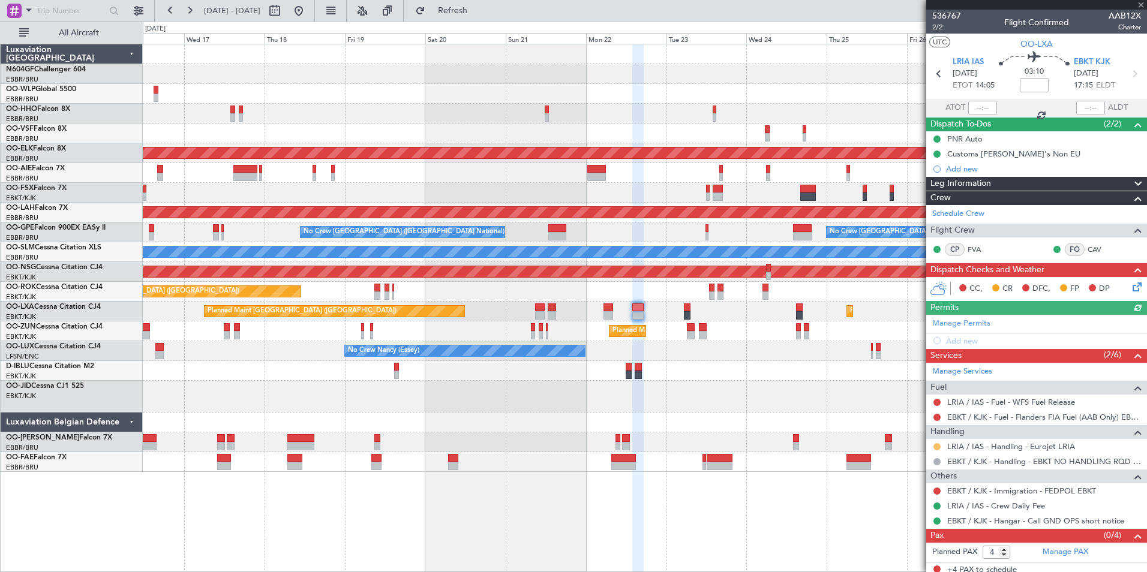
click at [935, 446] on button at bounding box center [936, 446] width 7 height 7
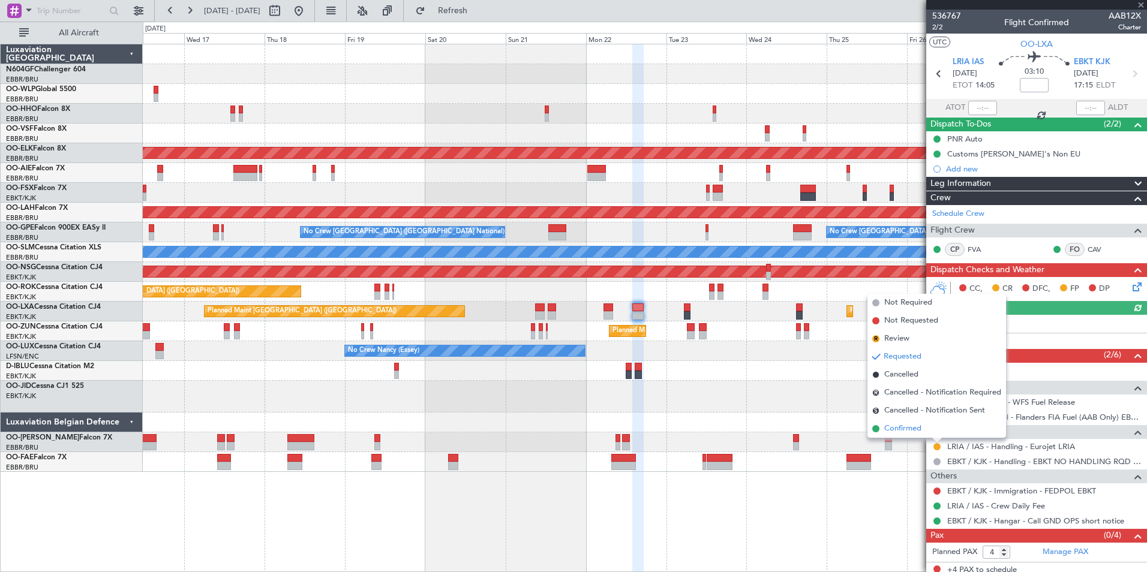
click at [917, 430] on span "Confirmed" at bounding box center [902, 429] width 37 height 12
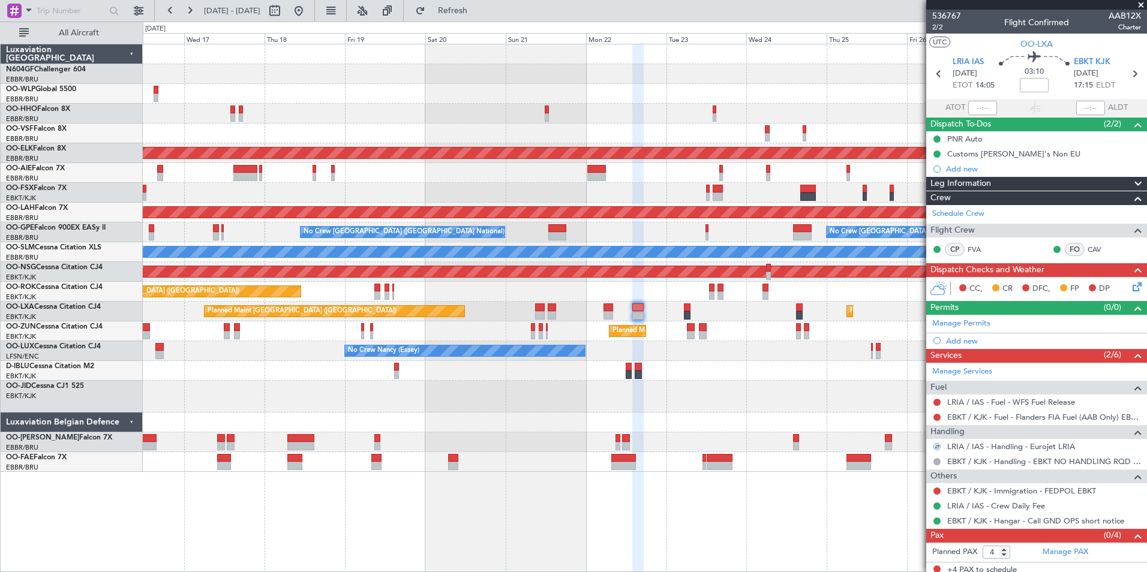
click at [1130, 289] on icon at bounding box center [1135, 285] width 10 height 10
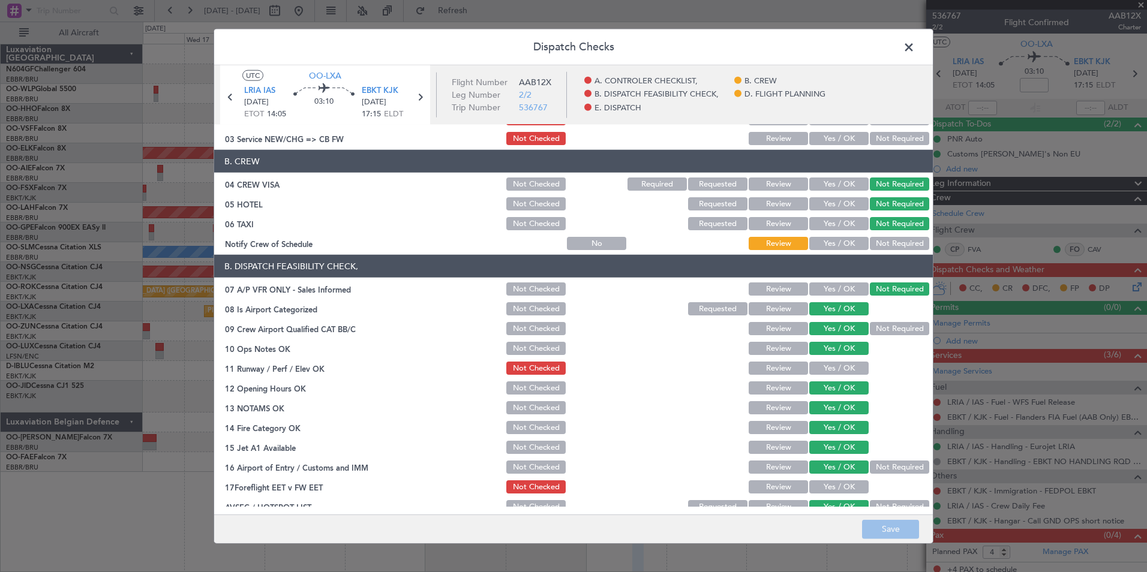
scroll to position [222, 0]
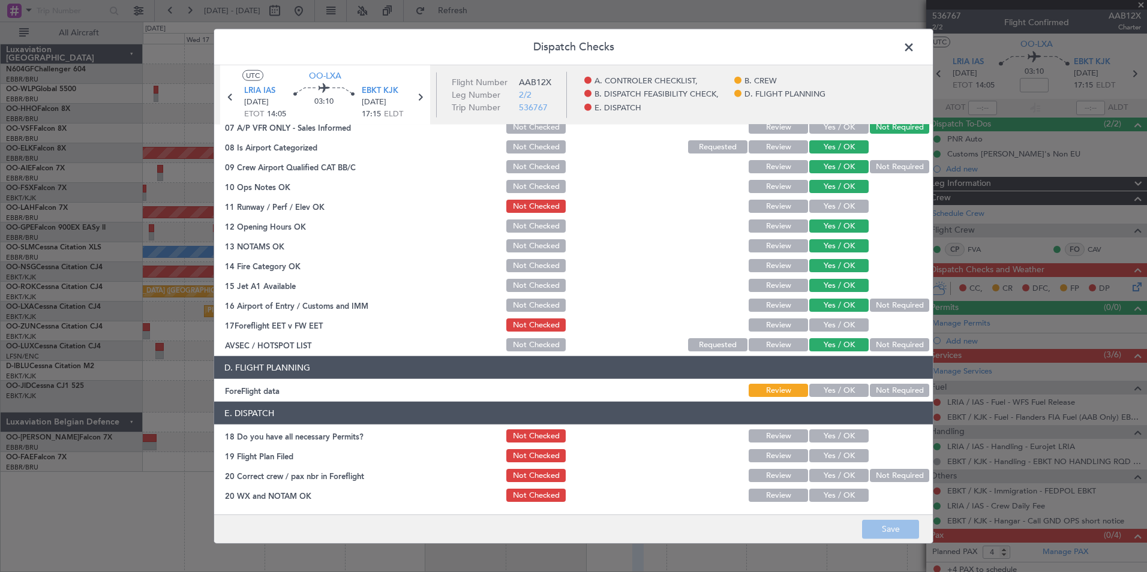
click at [914, 52] on span at bounding box center [914, 50] width 0 height 24
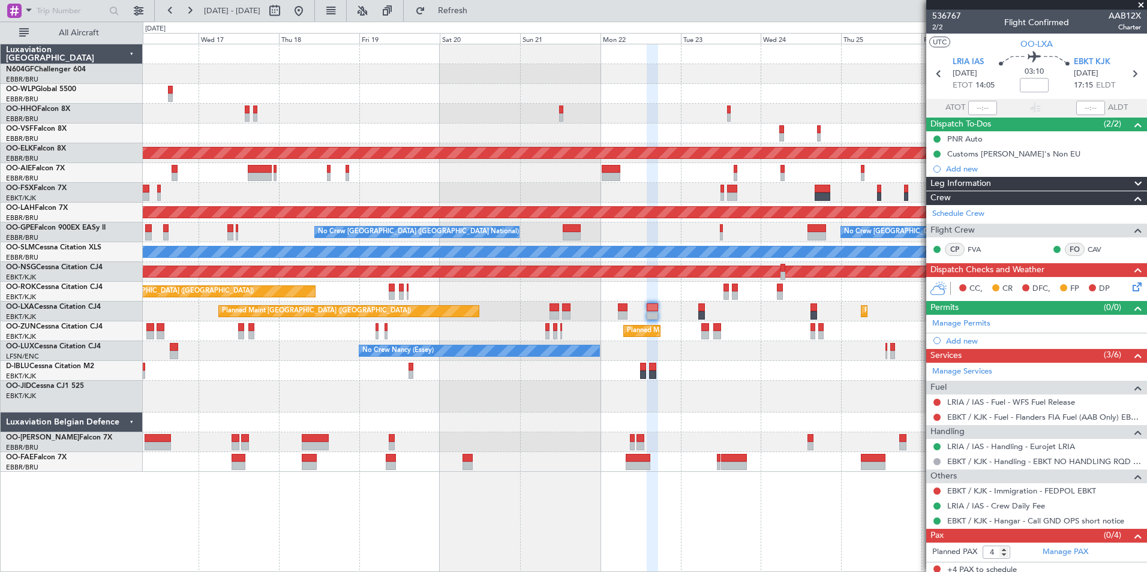
click at [725, 393] on div "Planned Maint Kortrijk-[GEOGRAPHIC_DATA]" at bounding box center [644, 397] width 1003 height 32
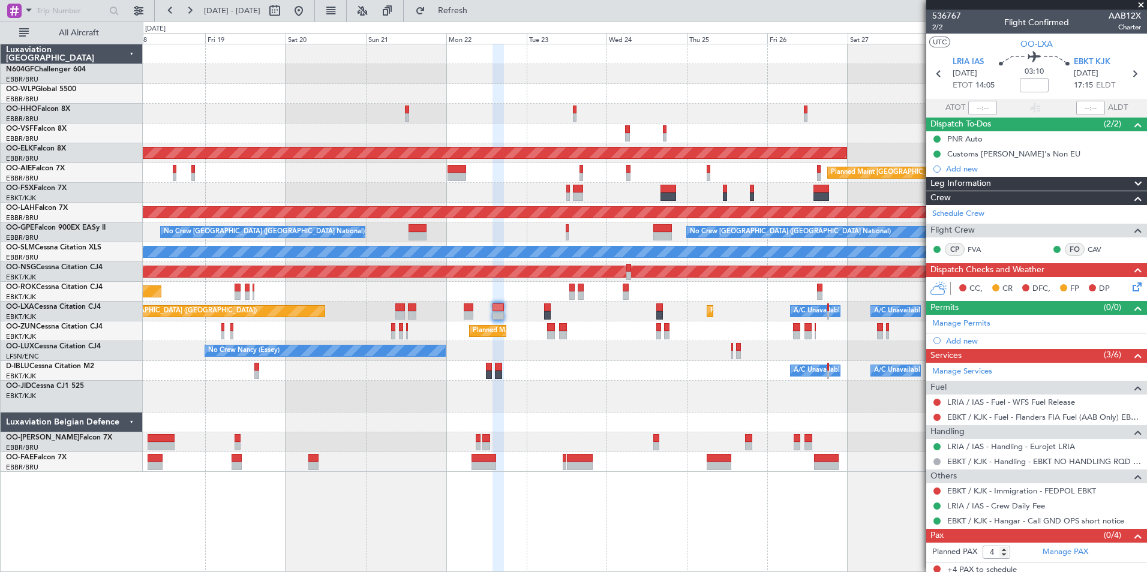
click at [539, 384] on div "Planned Maint Kortrijk-[GEOGRAPHIC_DATA] Planned Maint [GEOGRAPHIC_DATA] ([GEOG…" at bounding box center [644, 258] width 1003 height 428
click at [1136, 2] on span at bounding box center [1141, 5] width 12 height 11
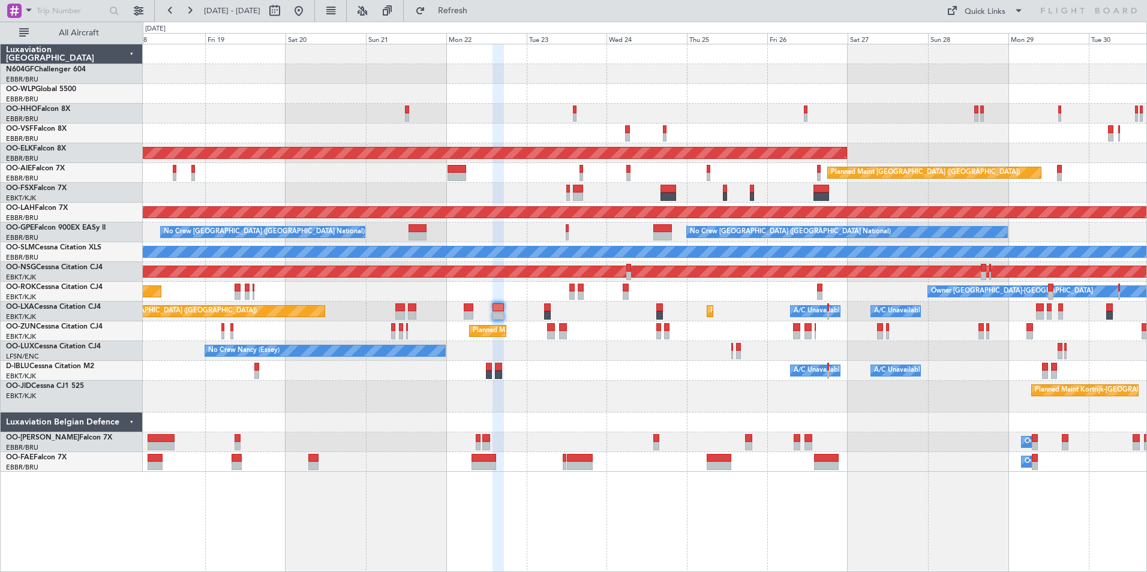
type input "0"
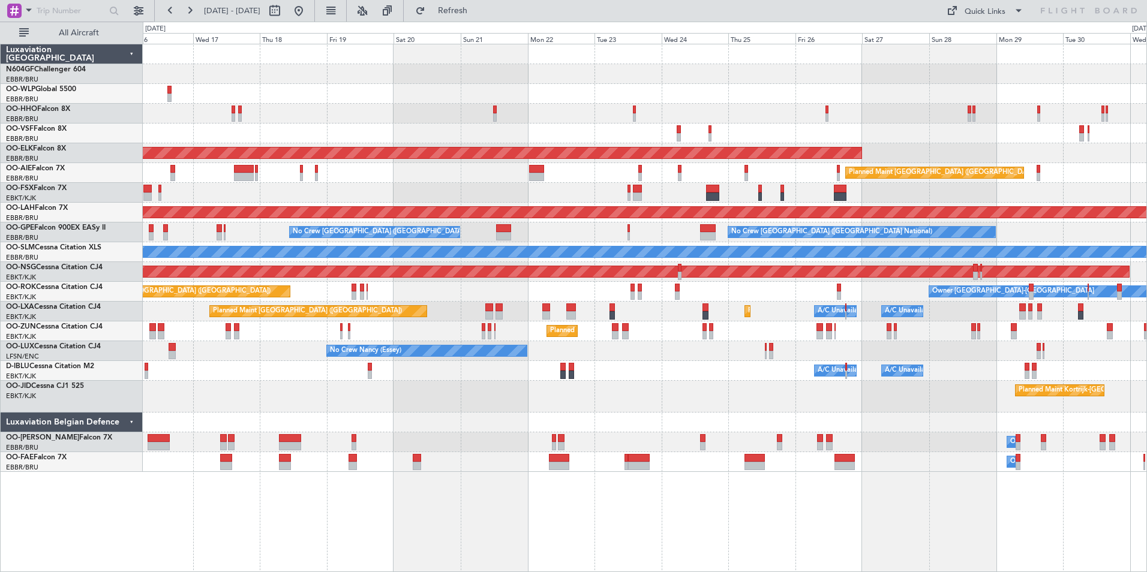
click at [605, 425] on div at bounding box center [644, 423] width 1003 height 20
click at [486, 409] on div "Planned Maint Kortrijk-[GEOGRAPHIC_DATA]" at bounding box center [644, 397] width 1003 height 32
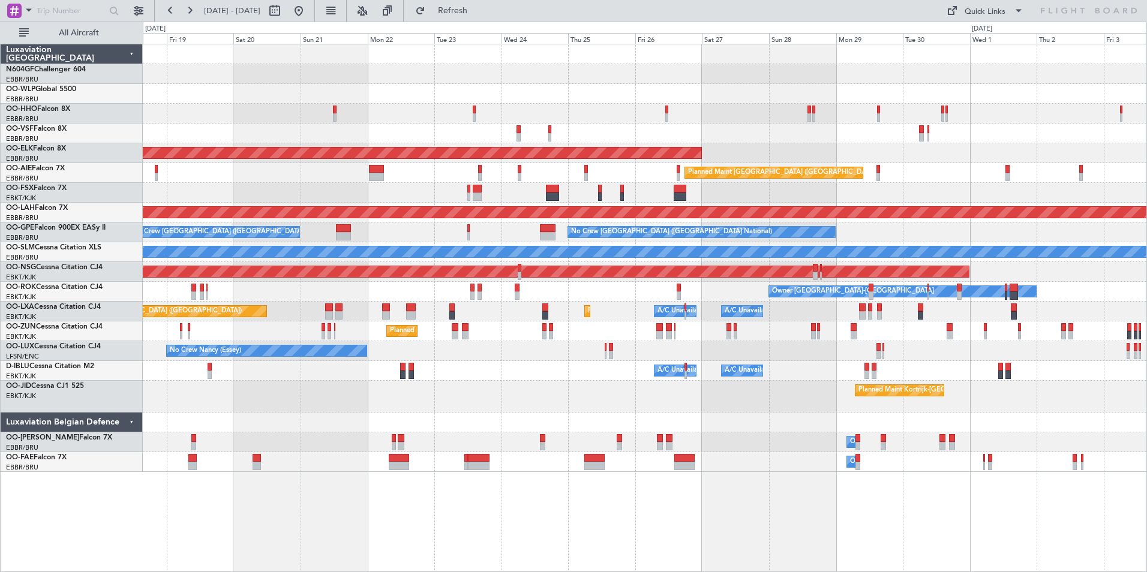
click at [757, 420] on div at bounding box center [644, 423] width 1003 height 20
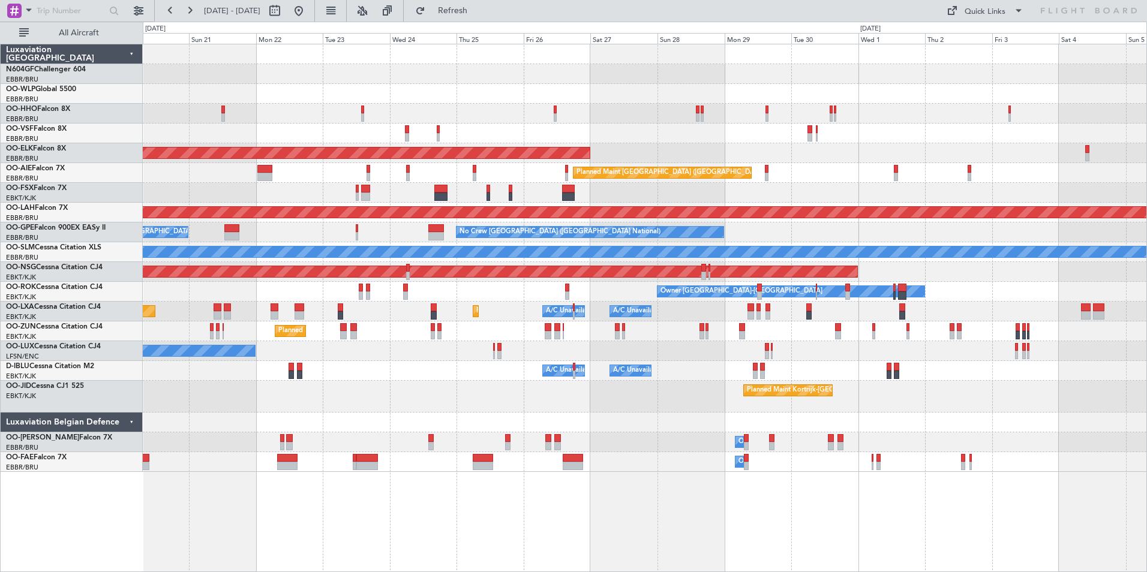
click at [781, 399] on div "Planned Maint Kortrijk-Wevelgem Planned Maint London (Farnborough) Planned Main…" at bounding box center [644, 258] width 1003 height 428
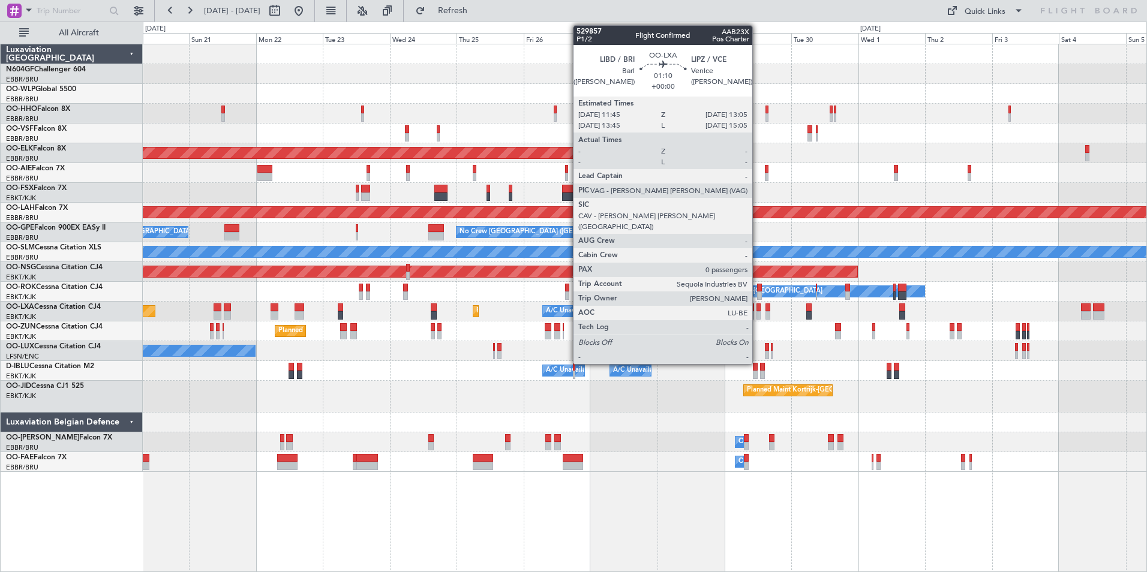
click at [757, 316] on div at bounding box center [758, 315] width 4 height 8
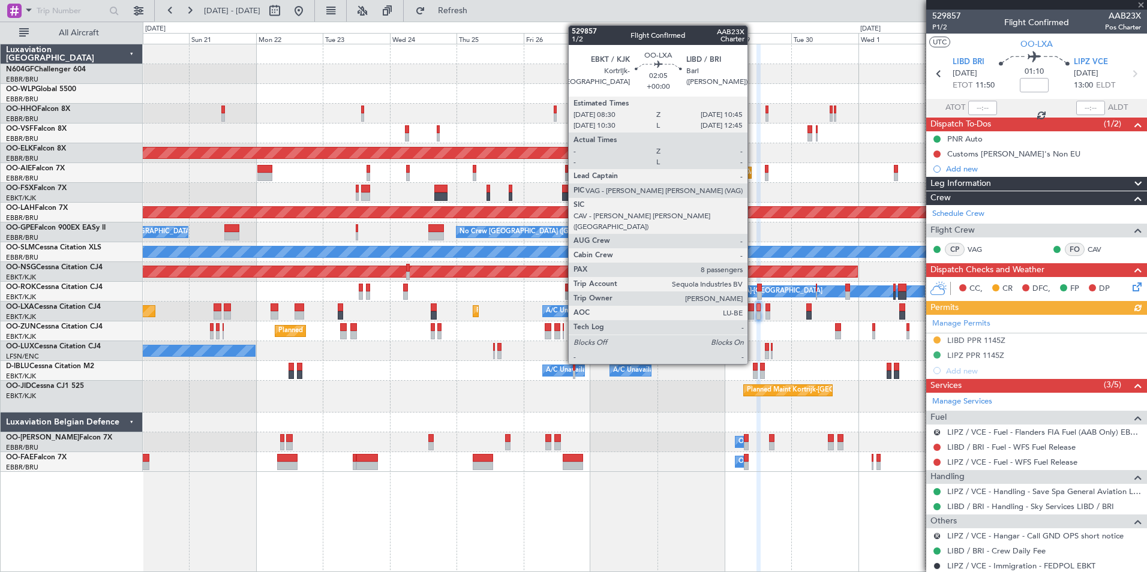
click at [753, 311] on div at bounding box center [750, 315] width 7 height 8
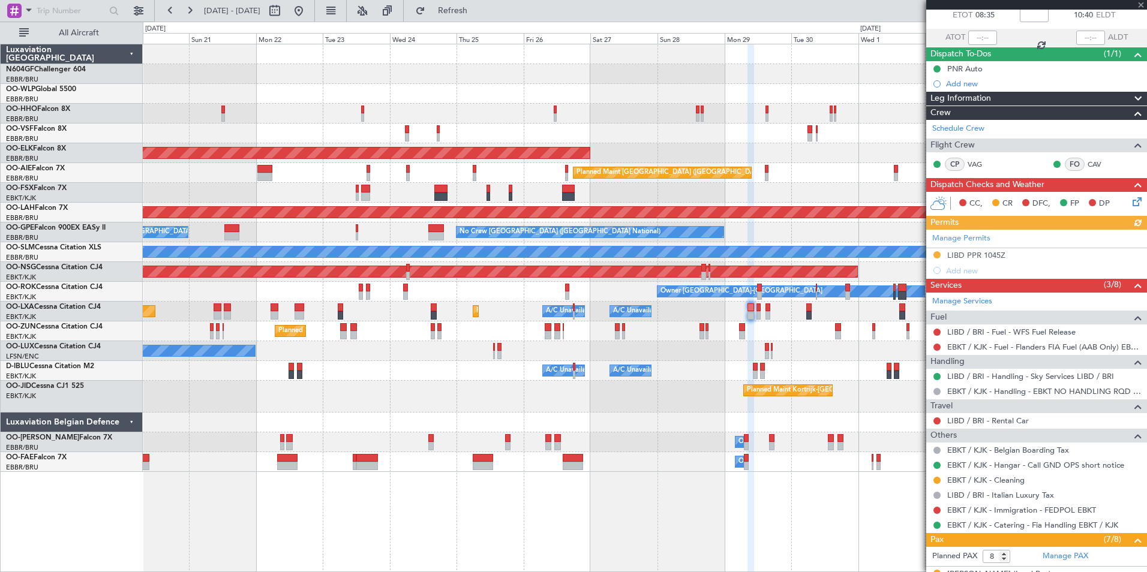
scroll to position [120, 0]
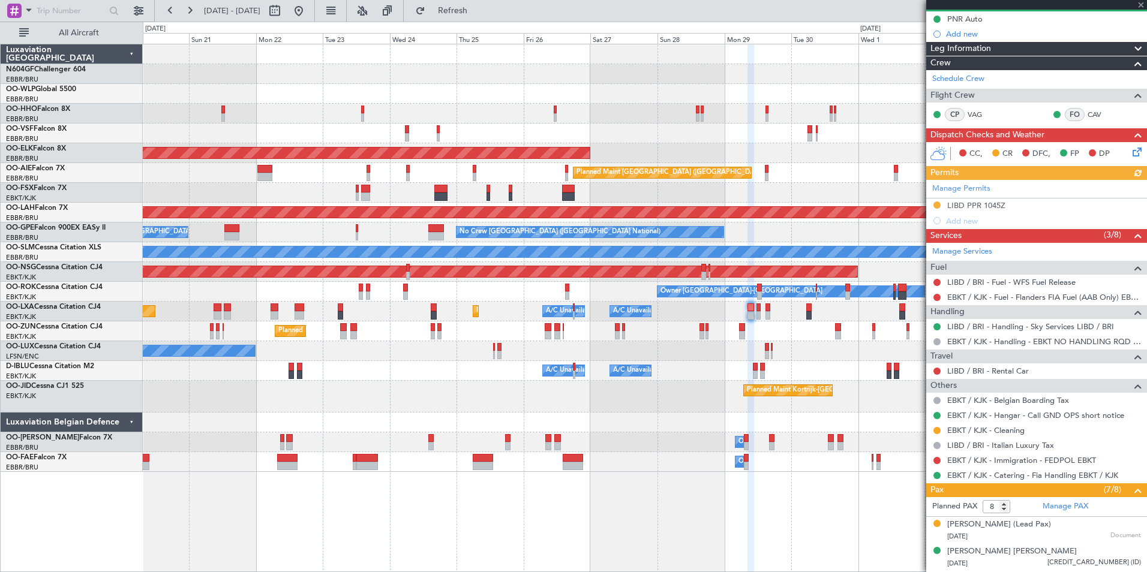
click at [985, 363] on div "LIBD / BRI - Rental Car" at bounding box center [1036, 370] width 221 height 15
click at [984, 368] on link "LIBD / BRI - Rental Car" at bounding box center [988, 371] width 82 height 10
click at [478, 10] on span "Refresh" at bounding box center [453, 11] width 50 height 8
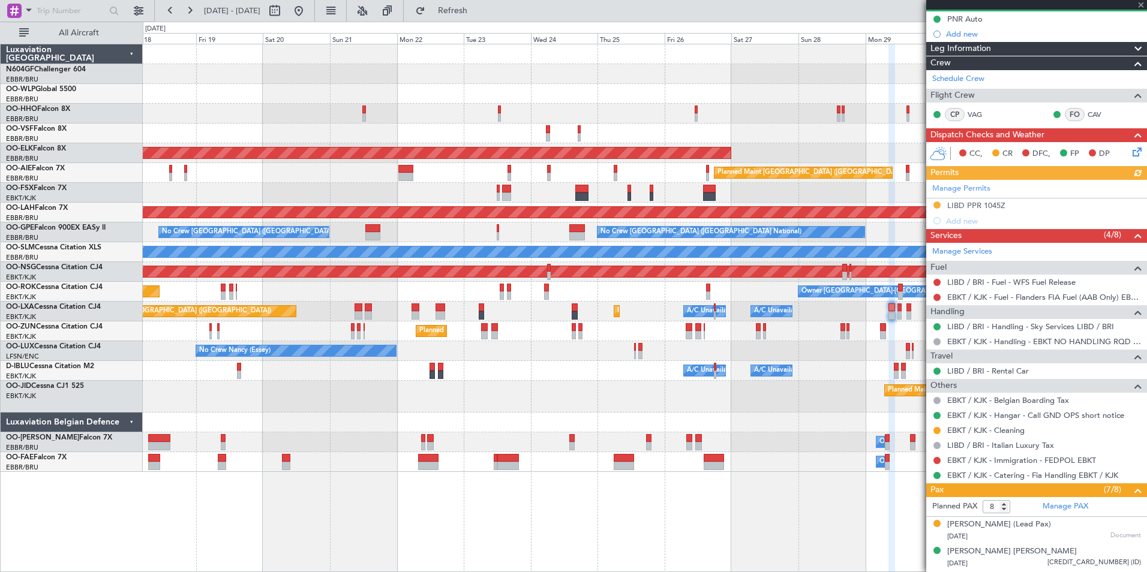
click at [639, 371] on div "A/C Unavailable [GEOGRAPHIC_DATA] ([GEOGRAPHIC_DATA] National) A/C Unavailable …" at bounding box center [644, 371] width 1003 height 20
click at [1140, 4] on span at bounding box center [1141, 5] width 12 height 11
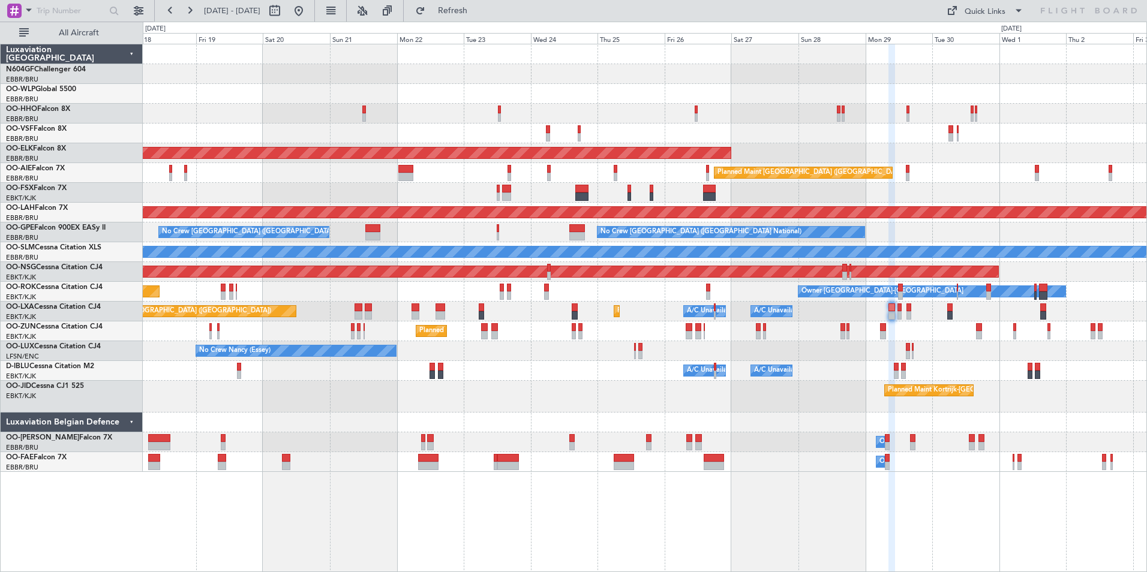
type input "0"
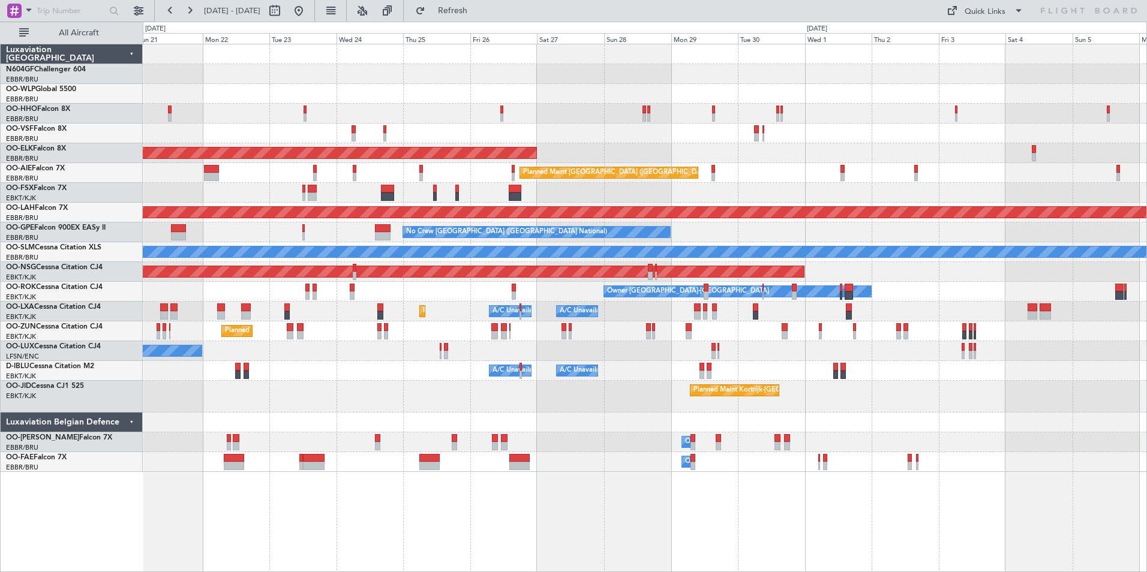
click at [666, 141] on div "Planned Maint Kortrijk-Wevelgem Planned Maint London (Farnborough) Planned Main…" at bounding box center [644, 258] width 1003 height 428
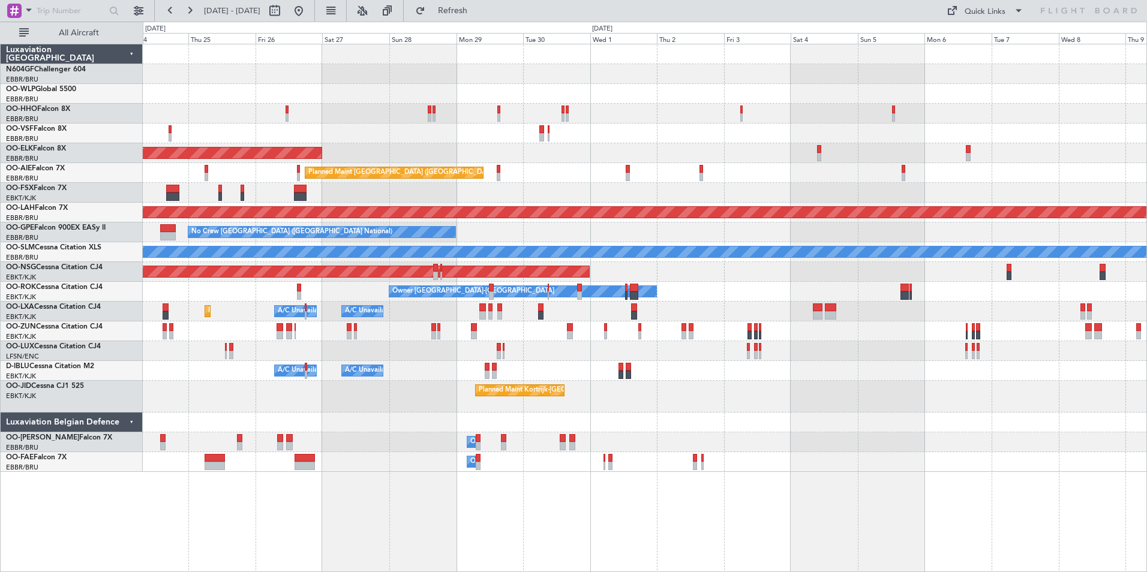
click at [778, 164] on div "Planned Maint [GEOGRAPHIC_DATA] ([GEOGRAPHIC_DATA])" at bounding box center [644, 173] width 1003 height 20
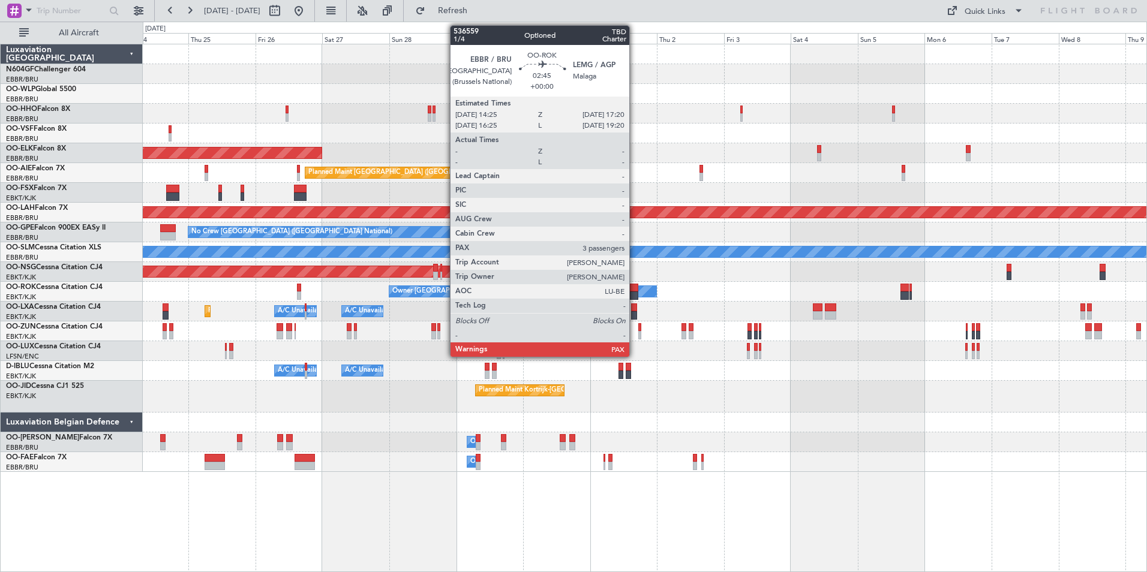
click at [634, 290] on div at bounding box center [634, 288] width 8 height 8
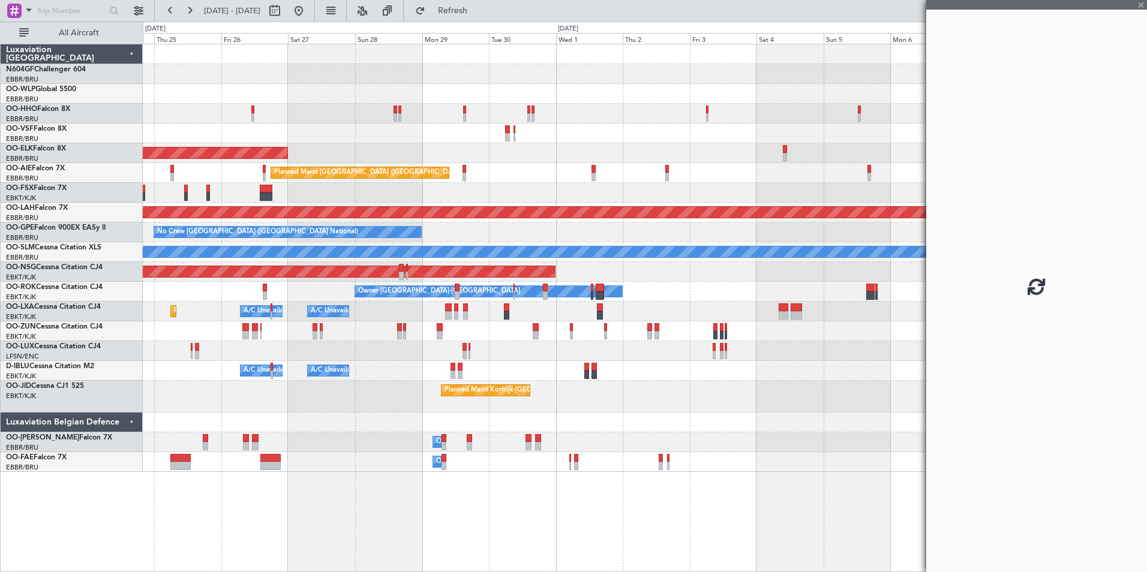
click at [665, 369] on div "A/C Unavailable [GEOGRAPHIC_DATA] ([GEOGRAPHIC_DATA] National) A/C Unavailable …" at bounding box center [644, 371] width 1003 height 20
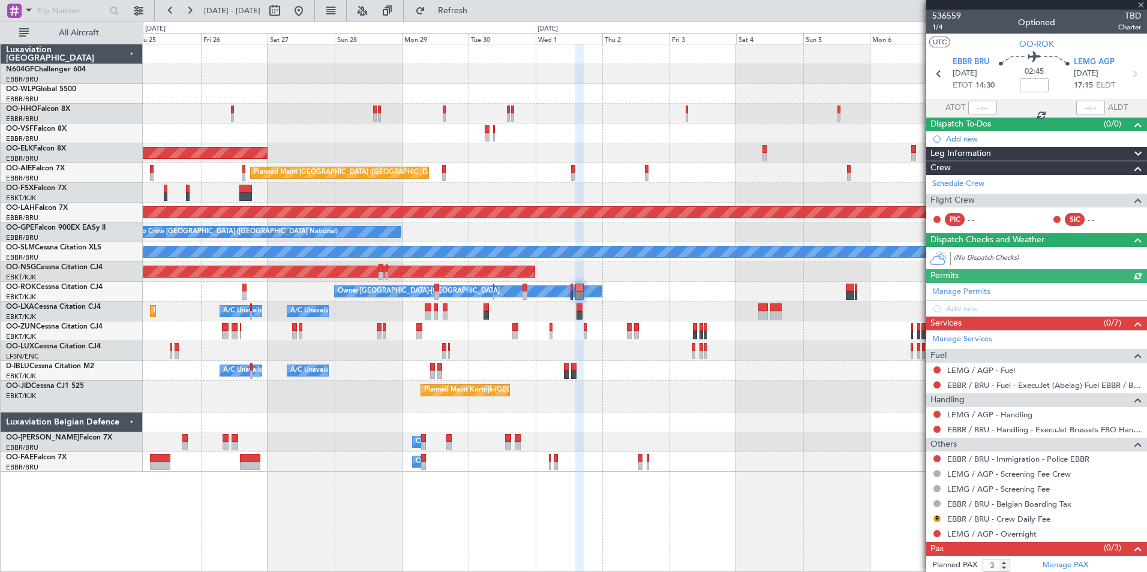
click at [622, 313] on div "Planned Maint Kortrijk-Wevelgem A/C Unavailable Brussels (Brussels National) A/…" at bounding box center [644, 312] width 1003 height 20
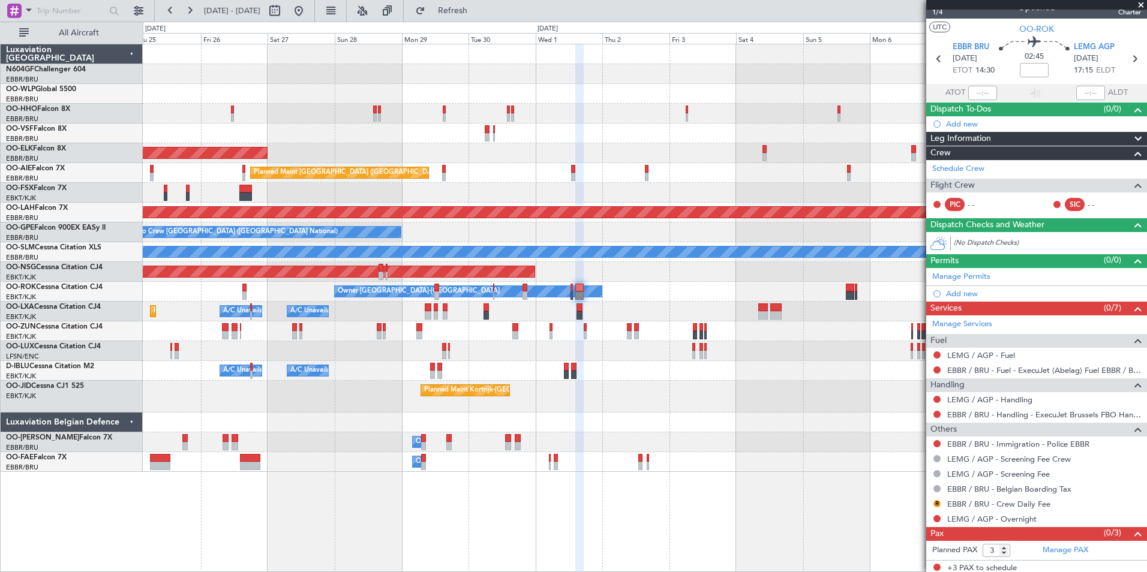
scroll to position [18, 0]
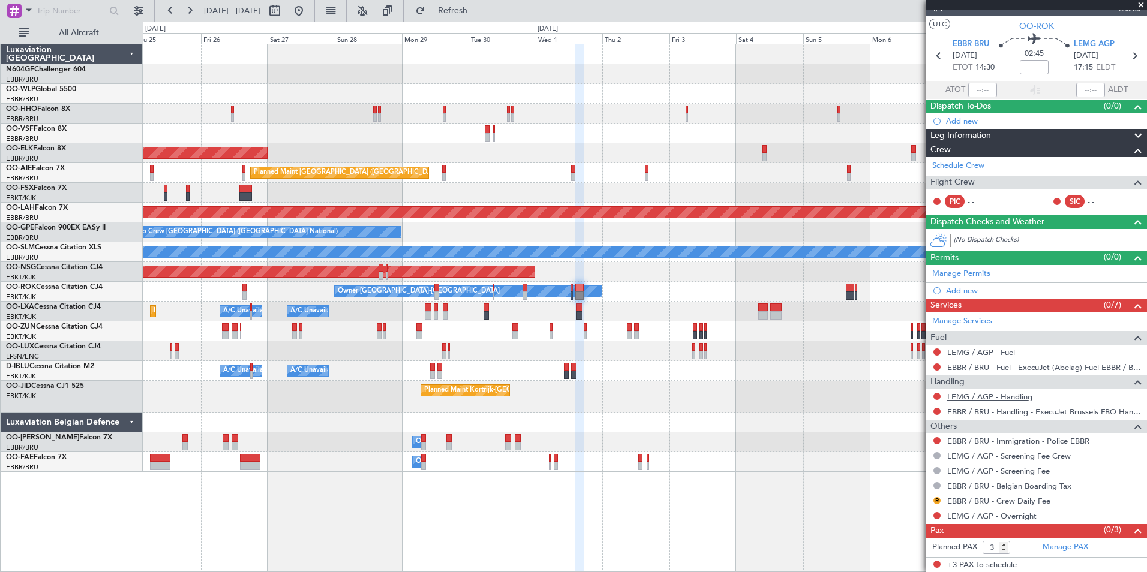
click at [985, 397] on link "LEMG / AGP - Handling" at bounding box center [989, 397] width 85 height 10
click at [21, 15] on div at bounding box center [14, 11] width 14 height 14
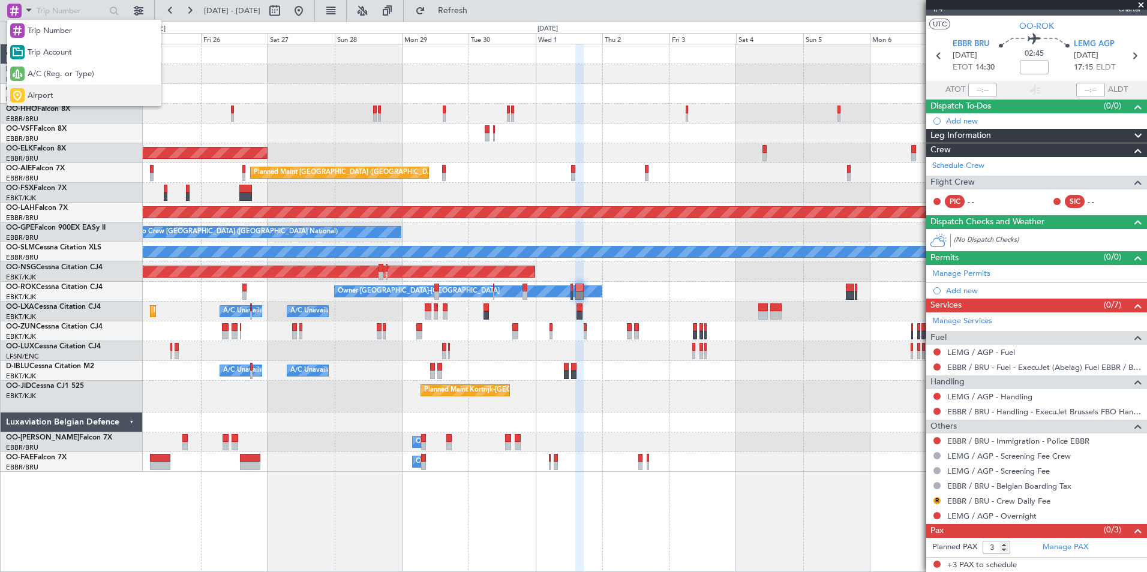
click at [85, 97] on div "Airport" at bounding box center [84, 96] width 154 height 22
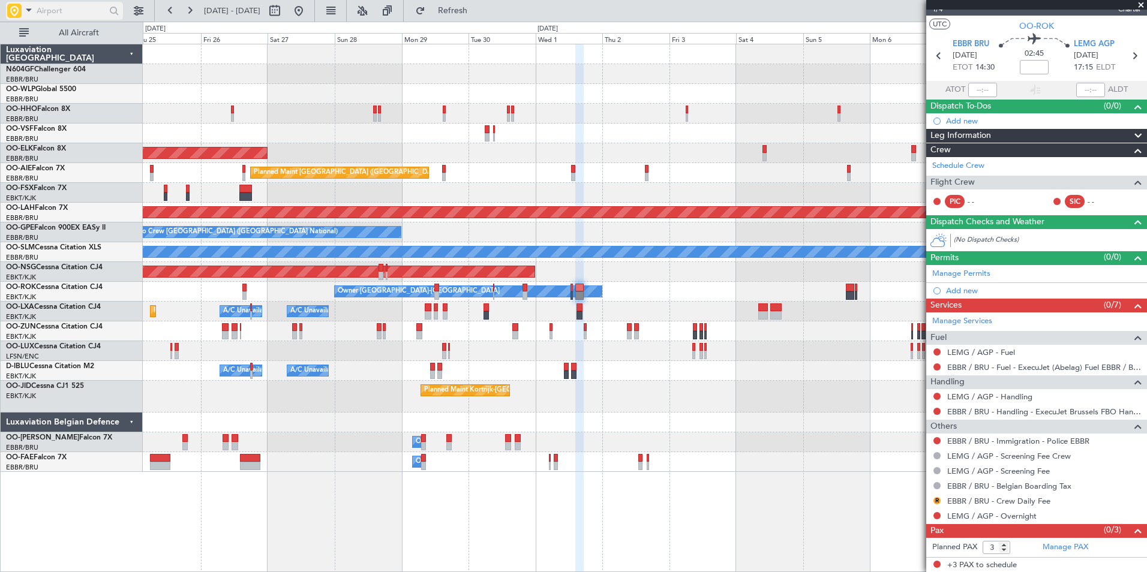
click at [70, 7] on input "text" at bounding box center [71, 11] width 69 height 18
type input "lemg"
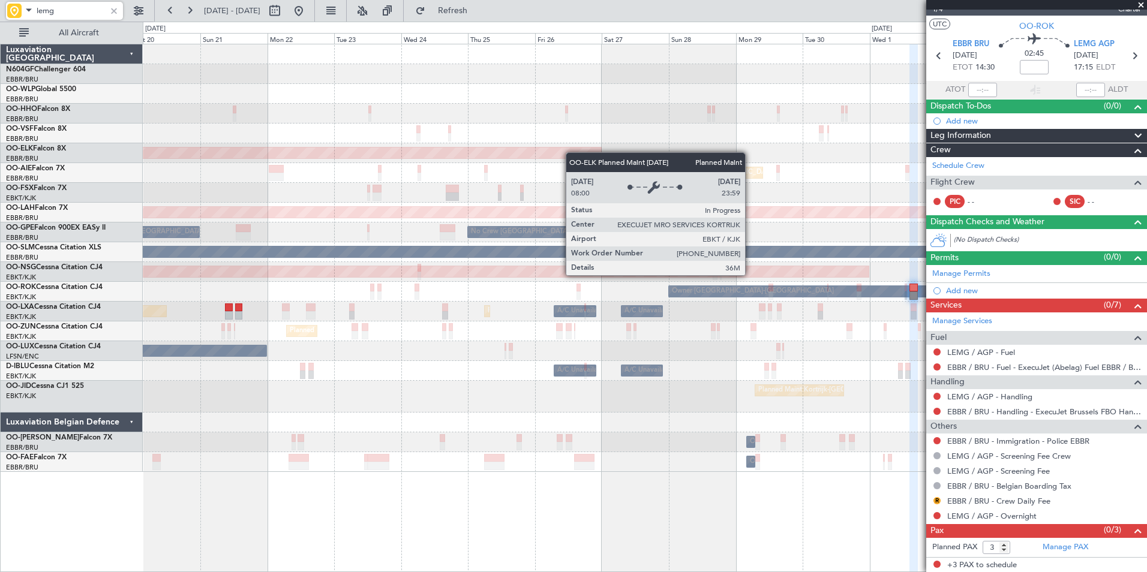
click at [588, 155] on div "Planned Maint Kortrijk-Wevelgem Planned Maint London (Farnborough) Planned Main…" at bounding box center [644, 258] width 1003 height 428
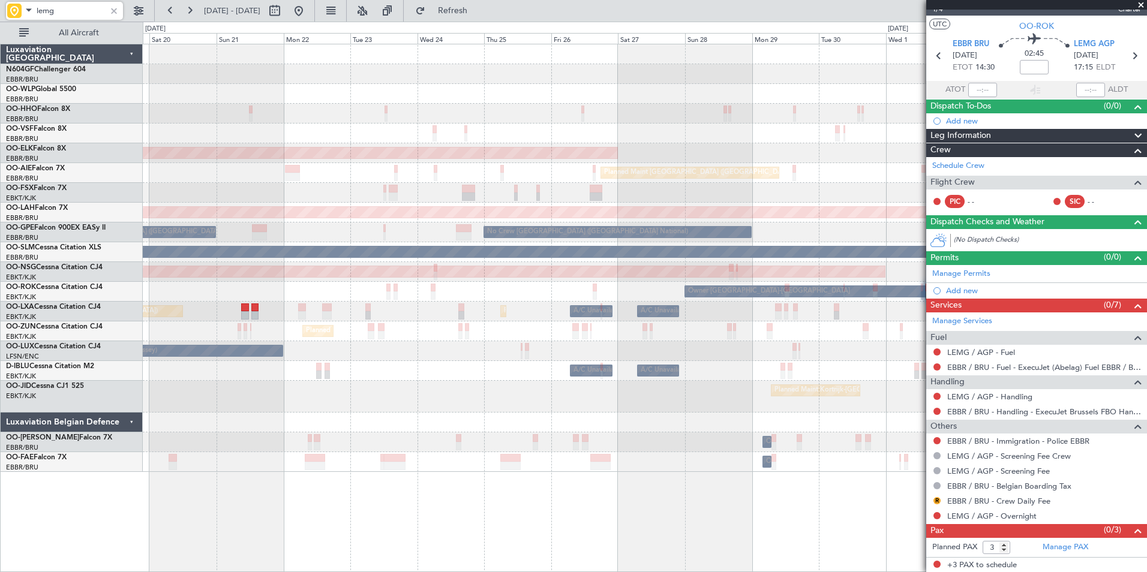
click at [550, 189] on div at bounding box center [644, 193] width 1003 height 20
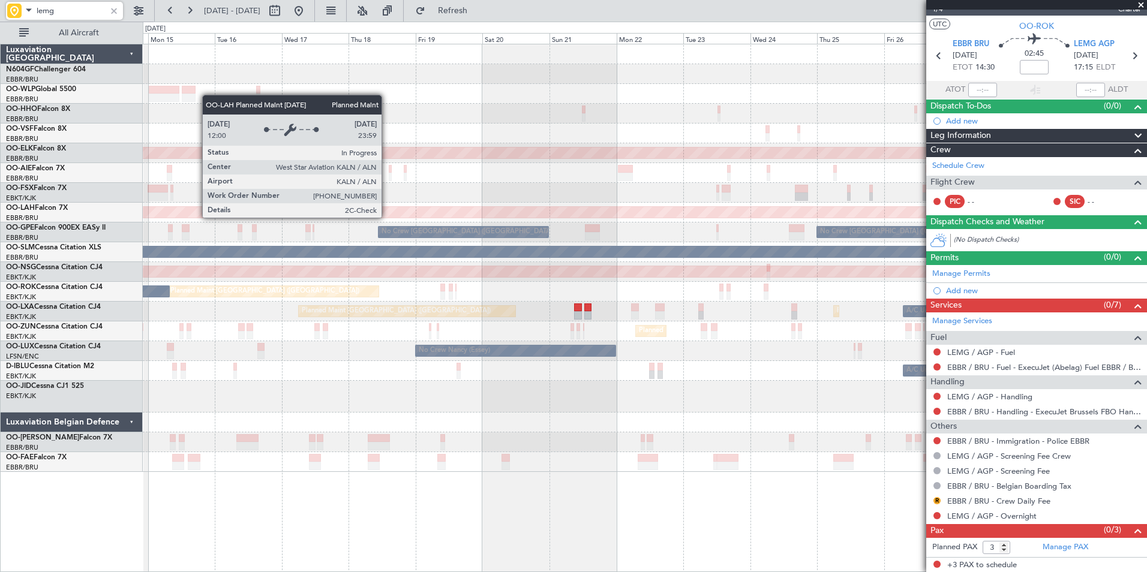
click at [592, 215] on div "Planned Maint [PERSON_NAME]-[GEOGRAPHIC_DATA][PERSON_NAME] ([GEOGRAPHIC_DATA][P…" at bounding box center [696, 212] width 2904 height 11
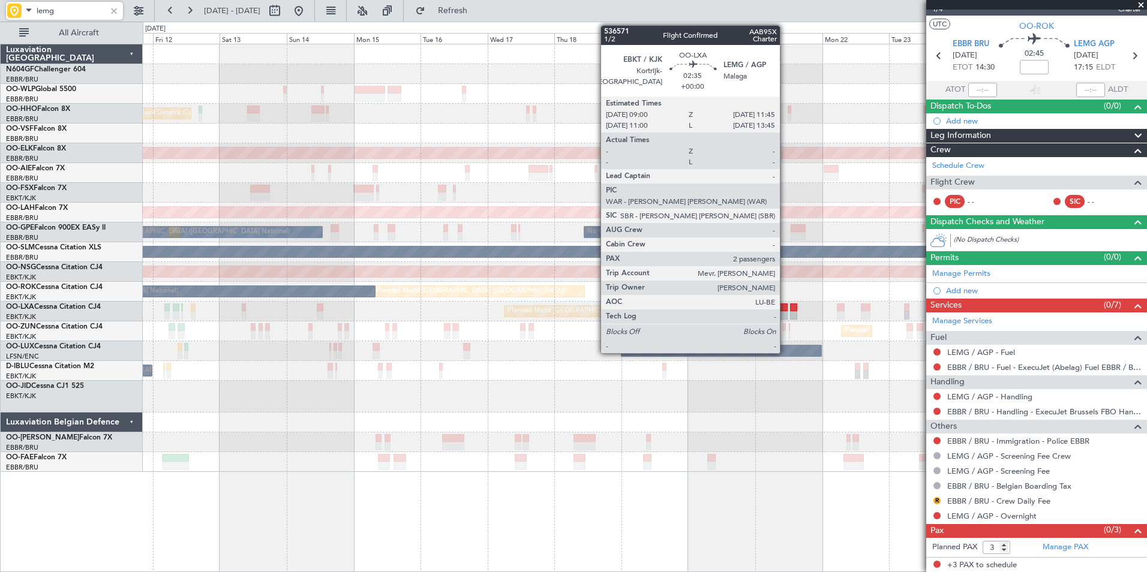
click at [785, 309] on div at bounding box center [784, 307] width 8 height 8
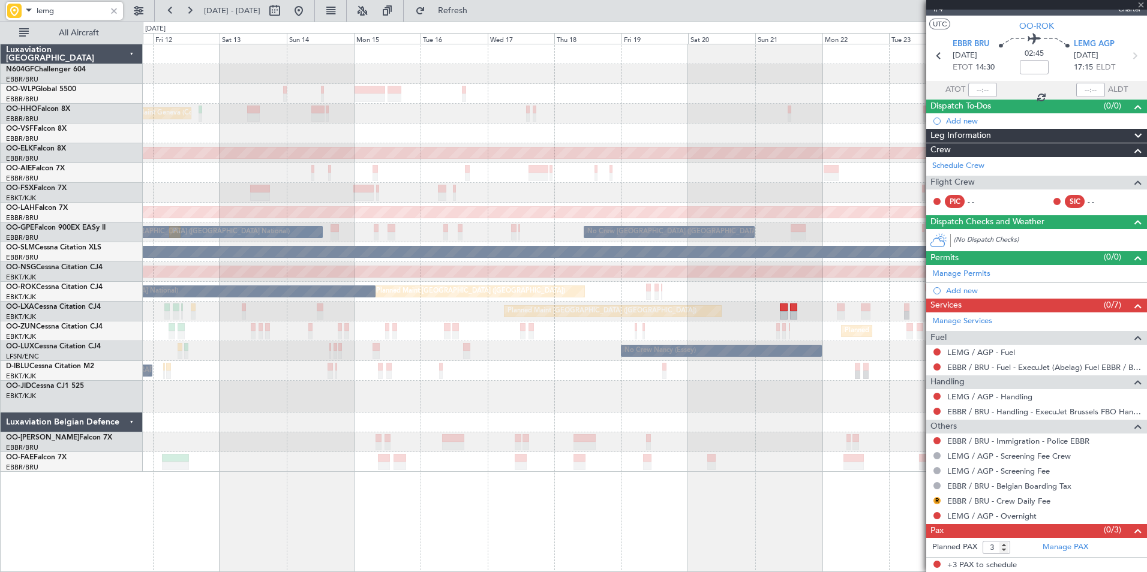
type input "2"
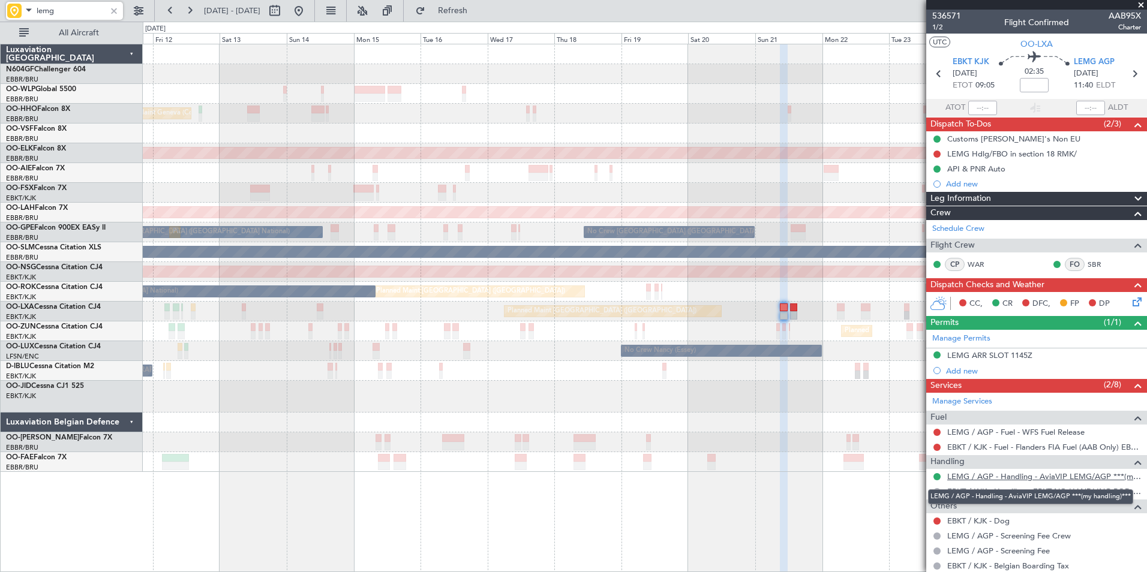
type input "lemg"
click at [1011, 474] on link "LEMG / AGP - Handling - AviaVIP LEMG/AGP ***(my handling)***" at bounding box center [1044, 476] width 194 height 10
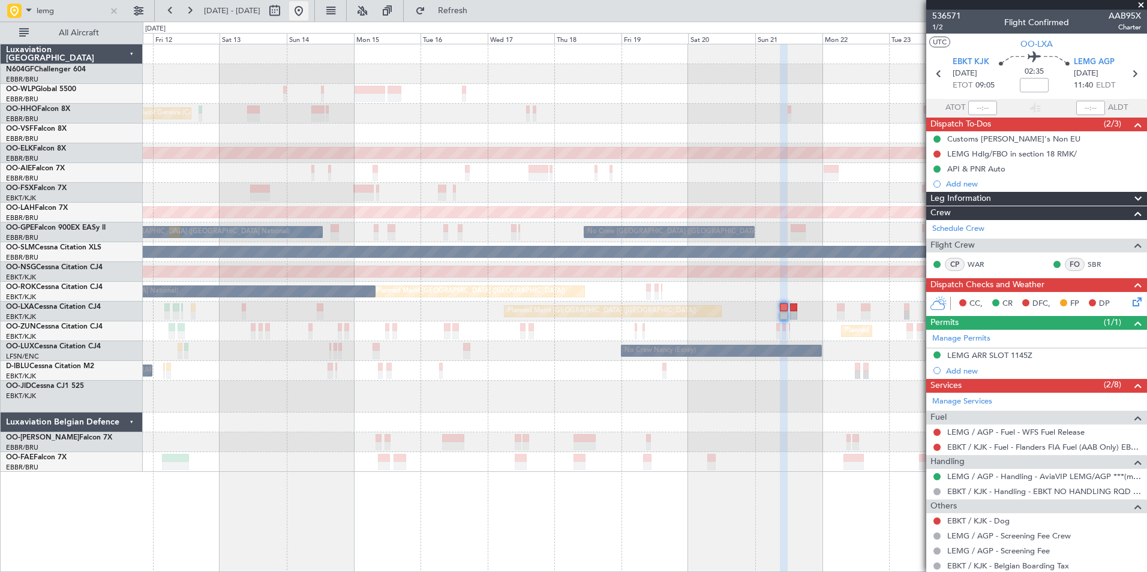
click at [308, 8] on button at bounding box center [298, 10] width 19 height 19
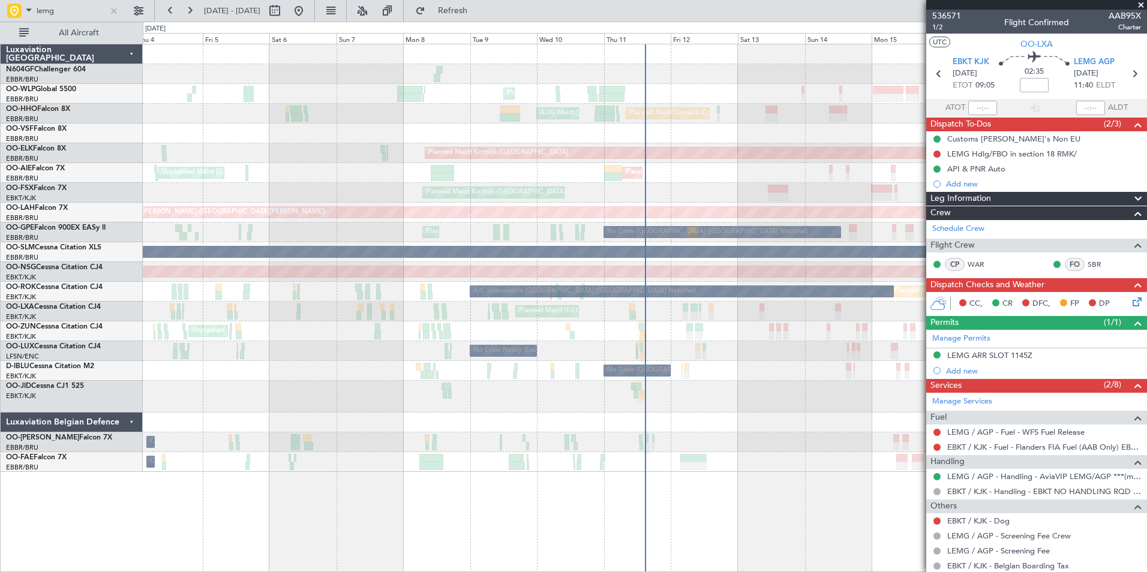
click at [682, 195] on div "Planned Maint Kortrijk-[GEOGRAPHIC_DATA]" at bounding box center [644, 193] width 1003 height 20
click at [25, 4] on span at bounding box center [29, 9] width 14 height 15
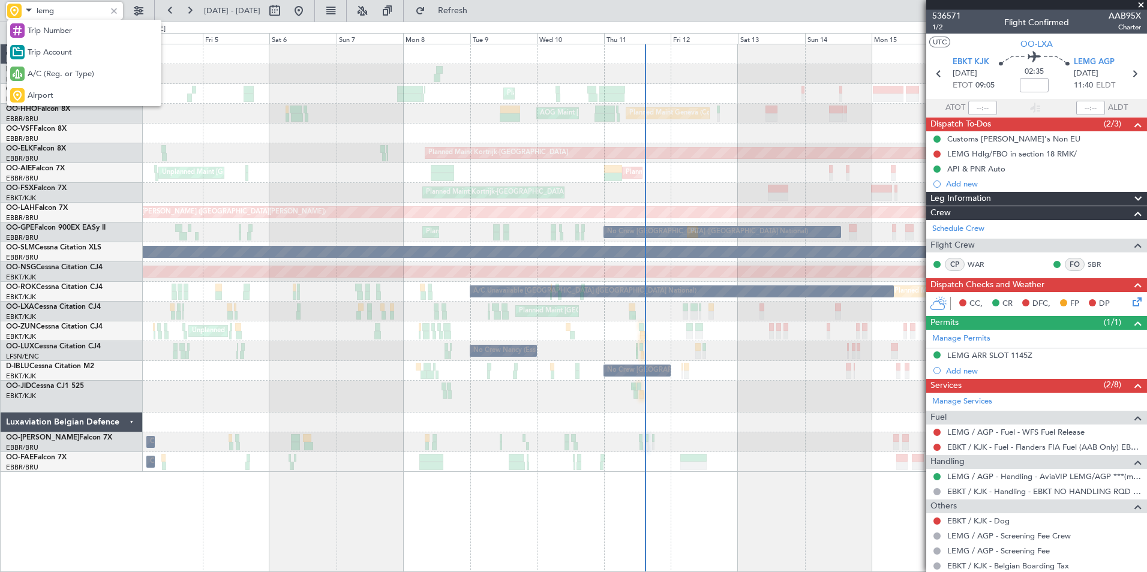
click at [116, 13] on div at bounding box center [573, 286] width 1147 height 572
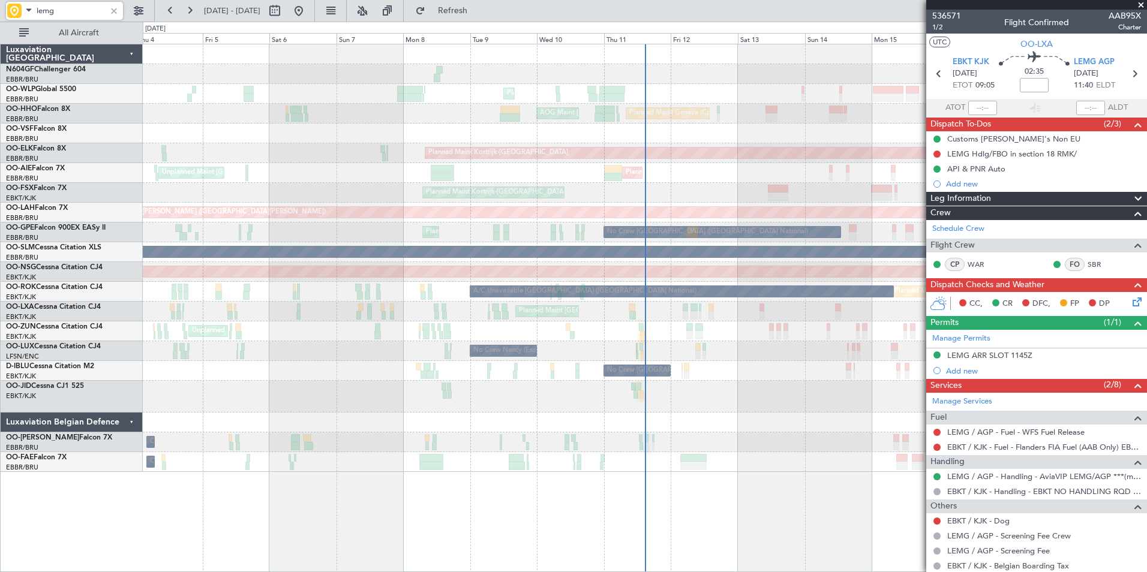
drag, startPoint x: 87, startPoint y: 7, endPoint x: 31, endPoint y: 7, distance: 56.4
click at [31, 7] on div "lemg" at bounding box center [64, 11] width 117 height 18
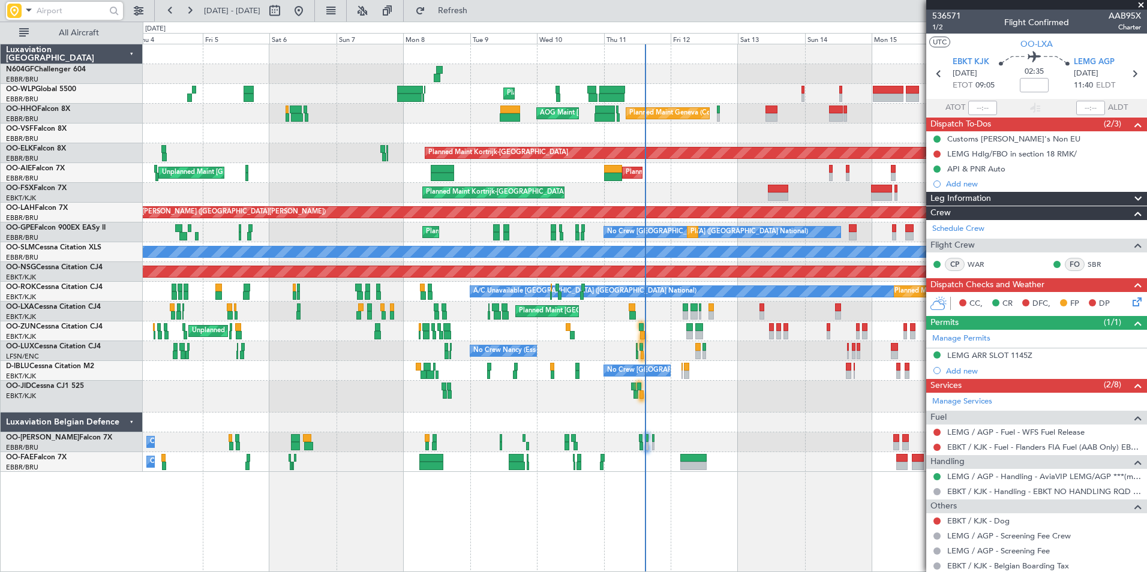
click at [289, 131] on div at bounding box center [644, 134] width 1003 height 20
click at [21, 10] on div at bounding box center [14, 11] width 14 height 14
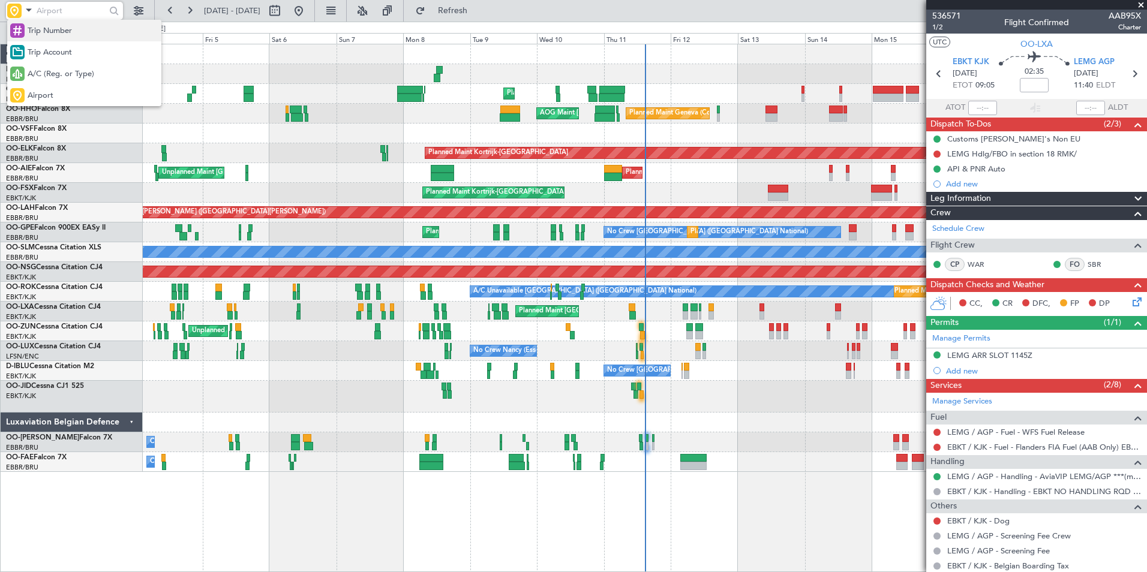
click at [51, 32] on span "Trip Number" at bounding box center [50, 31] width 44 height 12
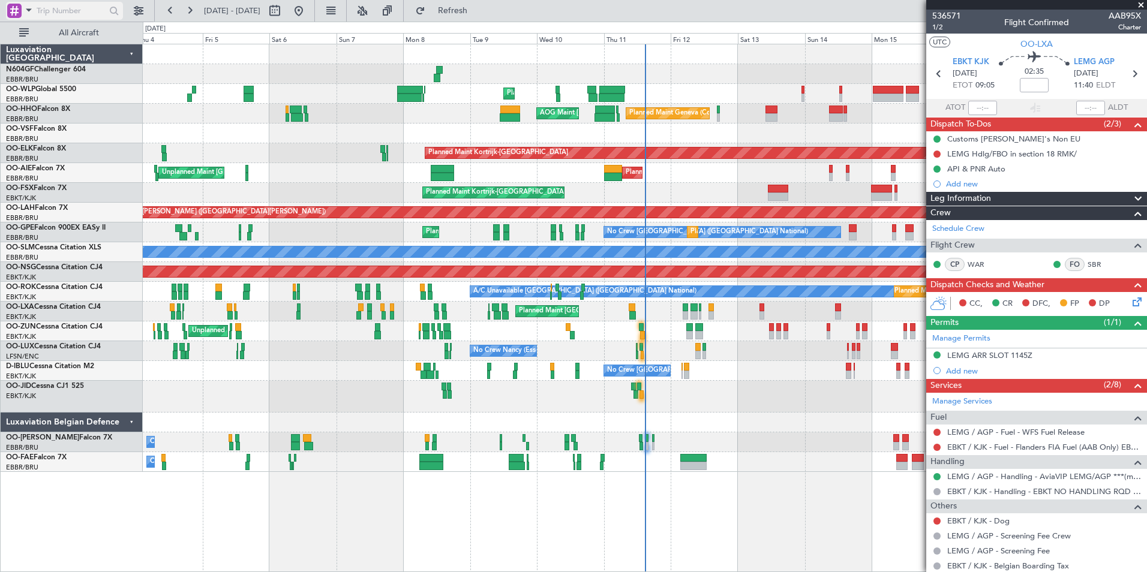
click at [32, 11] on span at bounding box center [29, 9] width 14 height 15
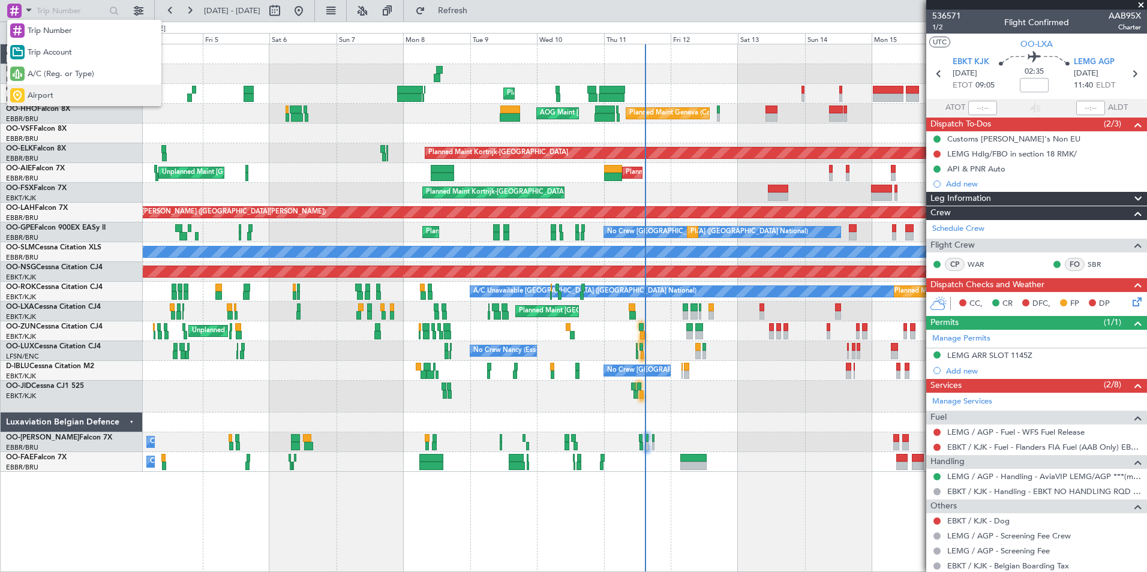
click at [53, 89] on div "Airport" at bounding box center [84, 96] width 154 height 22
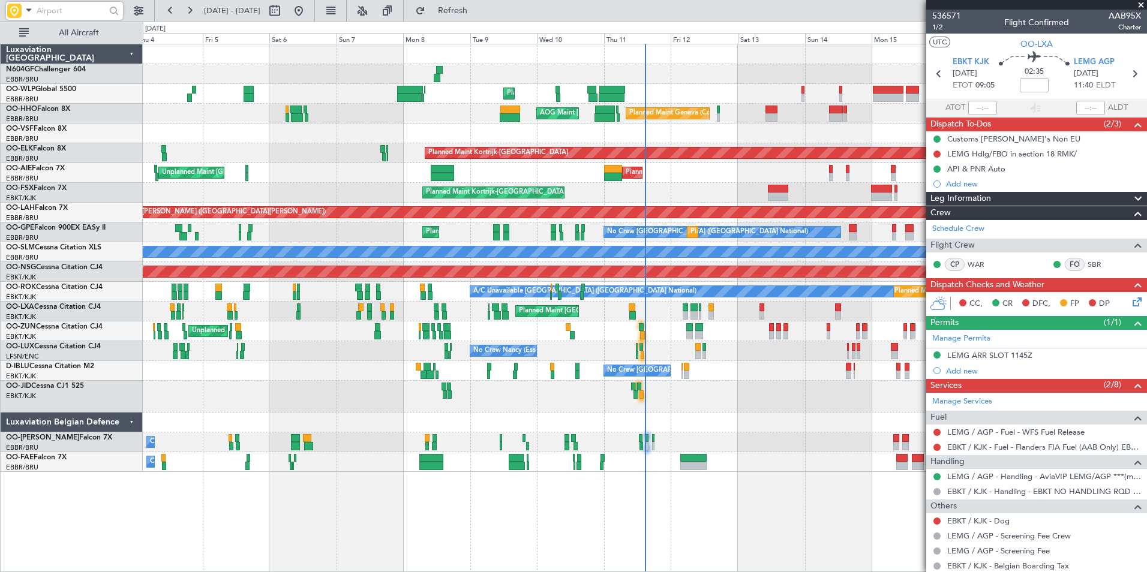
click at [51, 9] on input "text" at bounding box center [71, 11] width 69 height 18
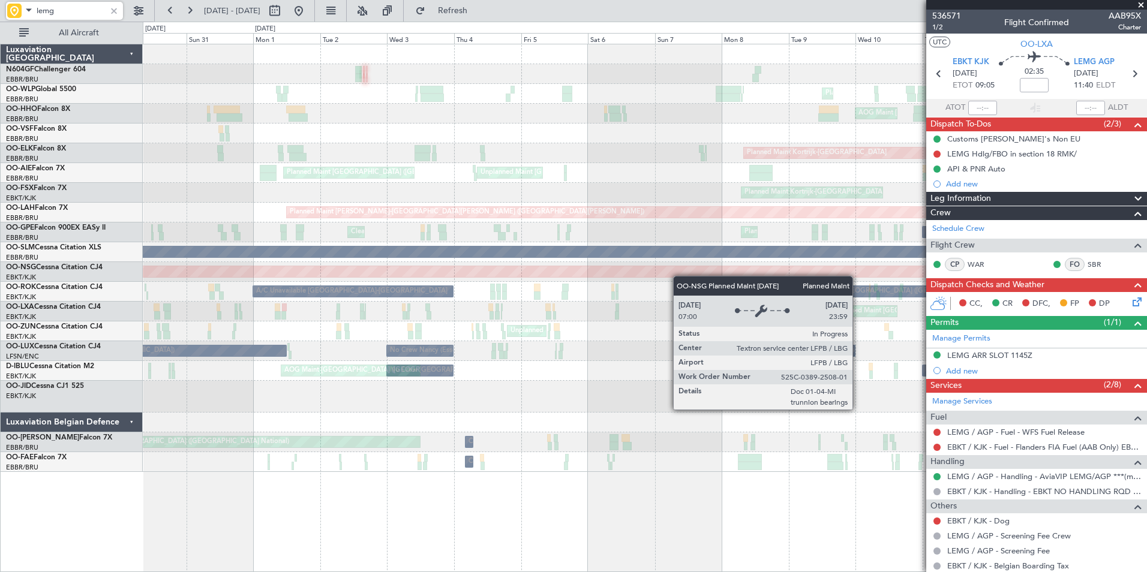
click at [679, 276] on div "Planned Maint Liege Planned Maint Berlin (Brandenburg) Planned Maint Geneva (Co…" at bounding box center [644, 258] width 1003 height 428
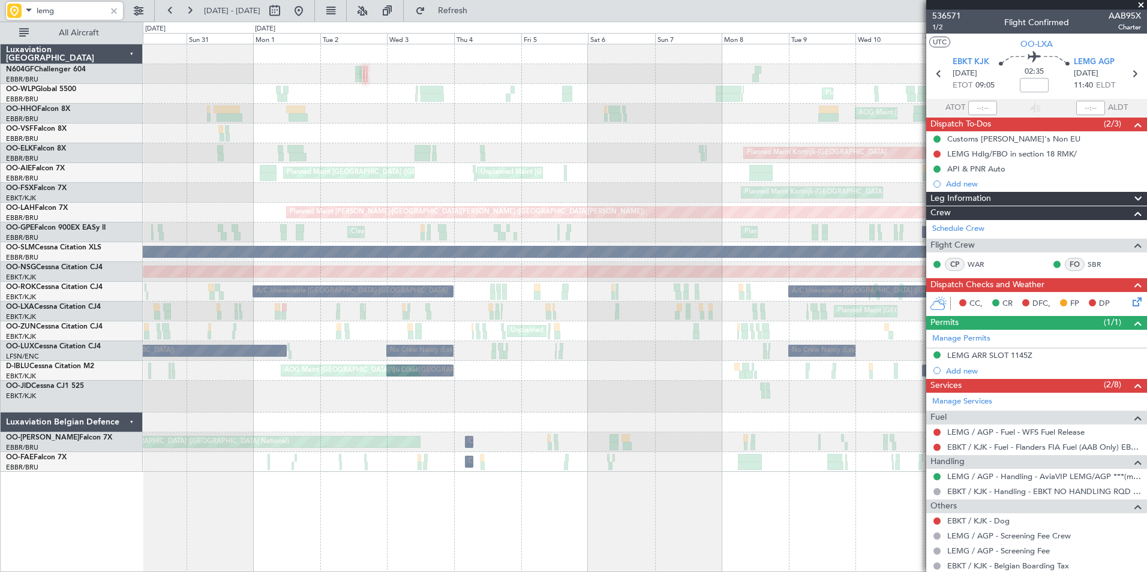
click at [806, 290] on div "A/C Unavailable Brussels (Brussels National) A/C Unavailable Kortrijk-Wevelgem …" at bounding box center [644, 292] width 1003 height 20
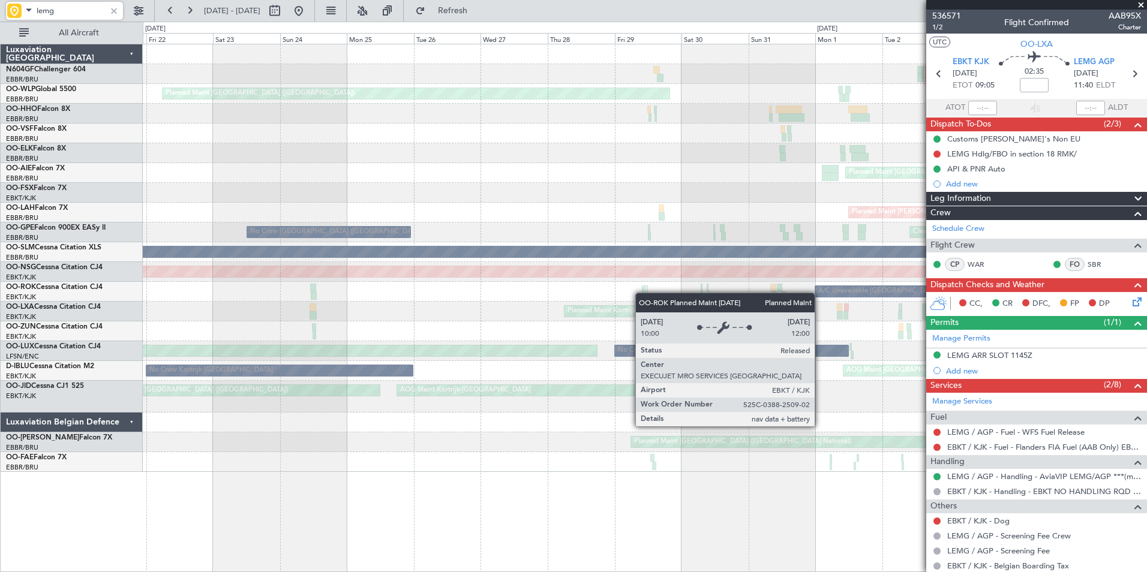
click at [641, 293] on div "A/C Unavailable Kortrijk-Wevelgem Planned Maint Kortrijk-Wevelgem A/C Unavailab…" at bounding box center [644, 292] width 1003 height 20
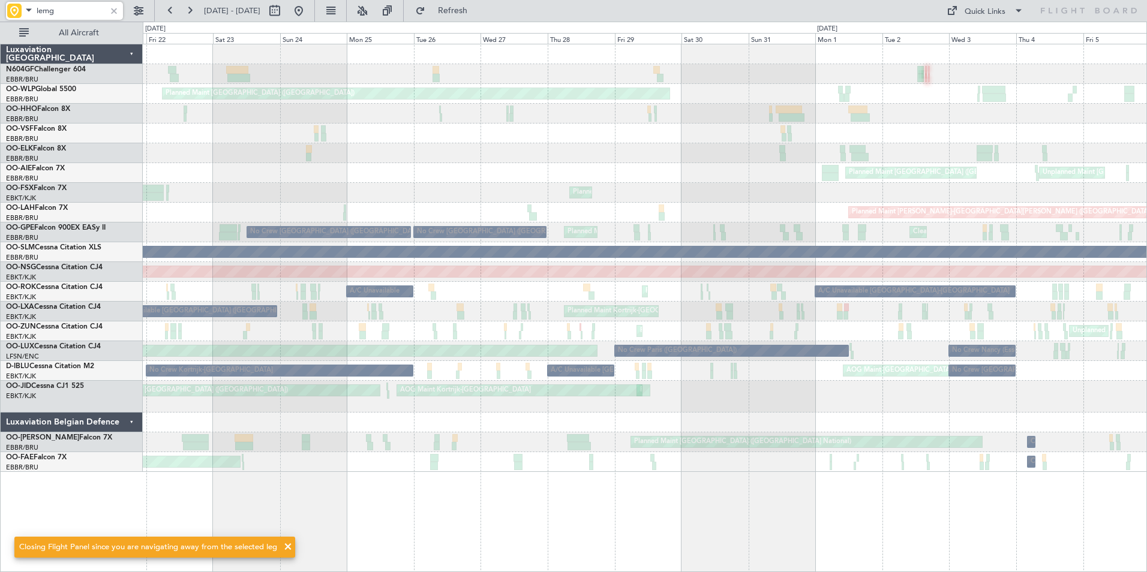
click at [748, 305] on div "Planned Maint Kortrijk-Wevelgem A/C Unavailable Brussels (Brussels National) A/…" at bounding box center [644, 312] width 1003 height 20
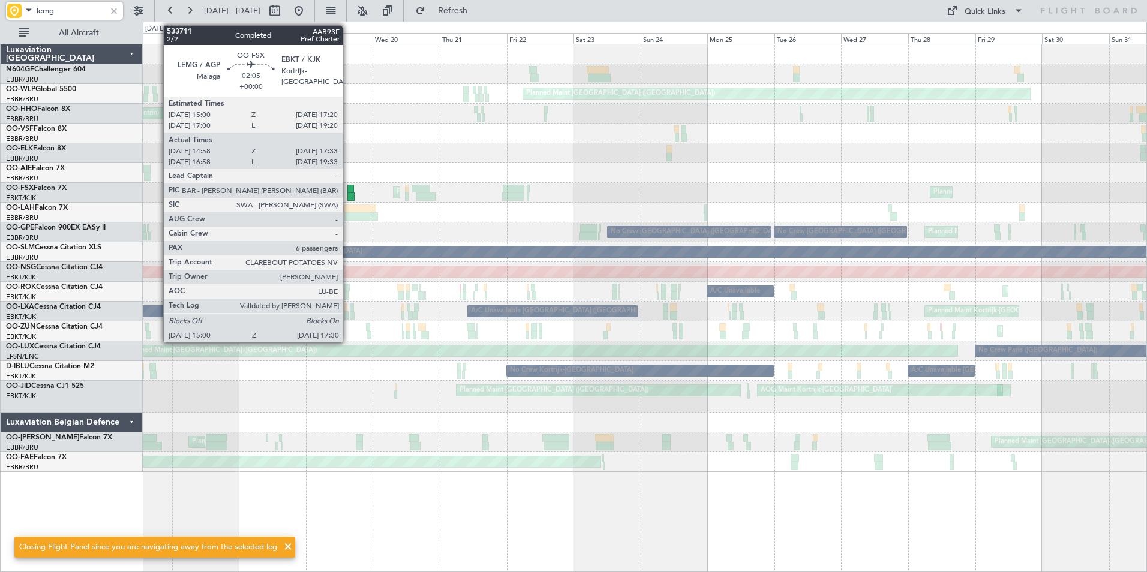
click at [348, 189] on div at bounding box center [350, 189] width 7 height 8
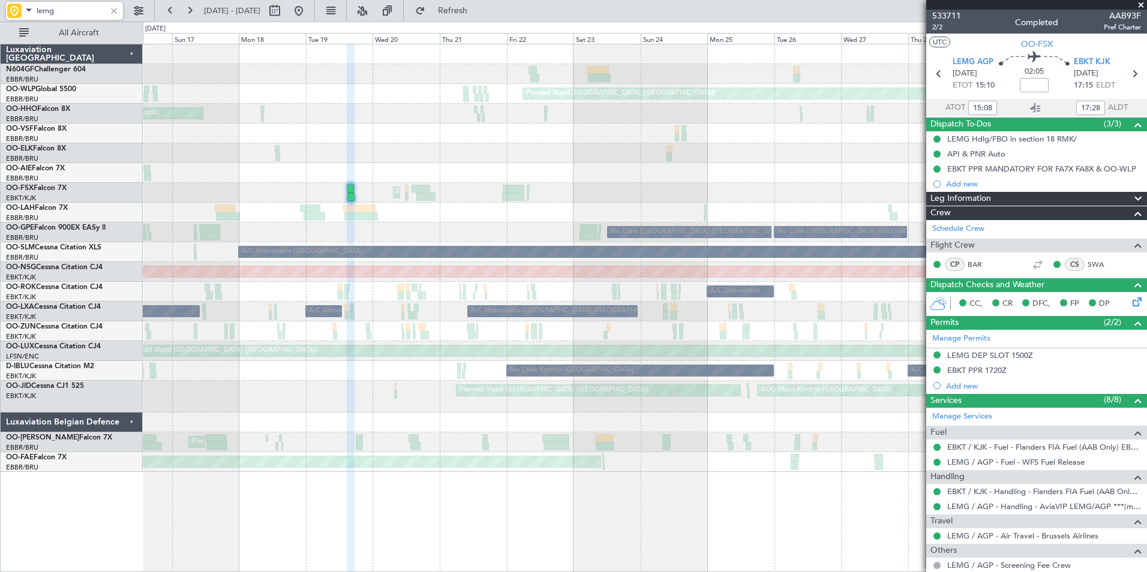
type input "lemg"
click at [1140, 5] on span at bounding box center [1141, 5] width 12 height 11
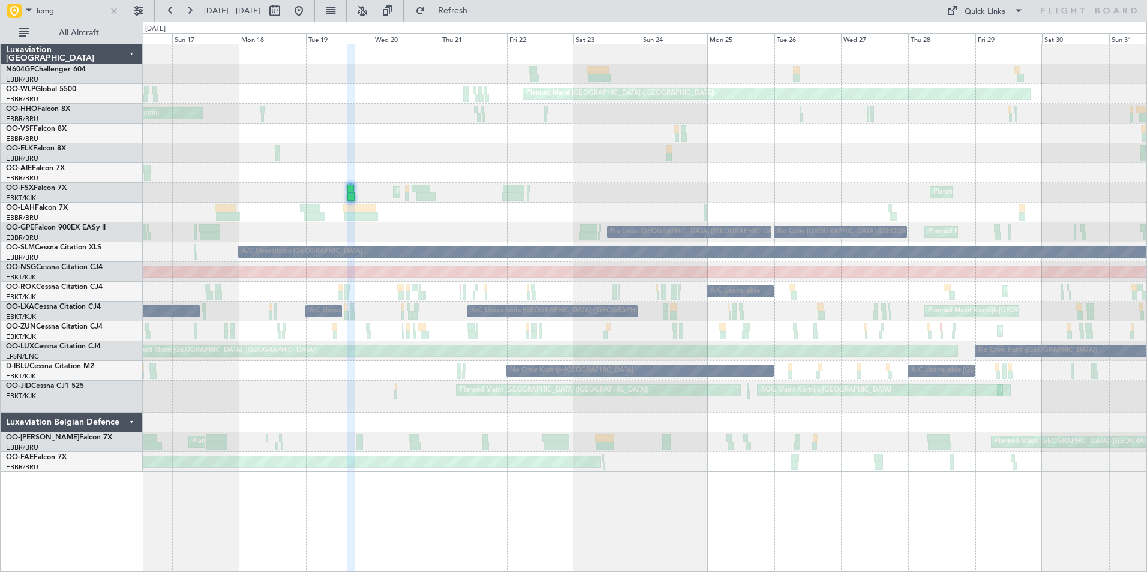
type input "0"
click at [33, 12] on span at bounding box center [29, 9] width 14 height 15
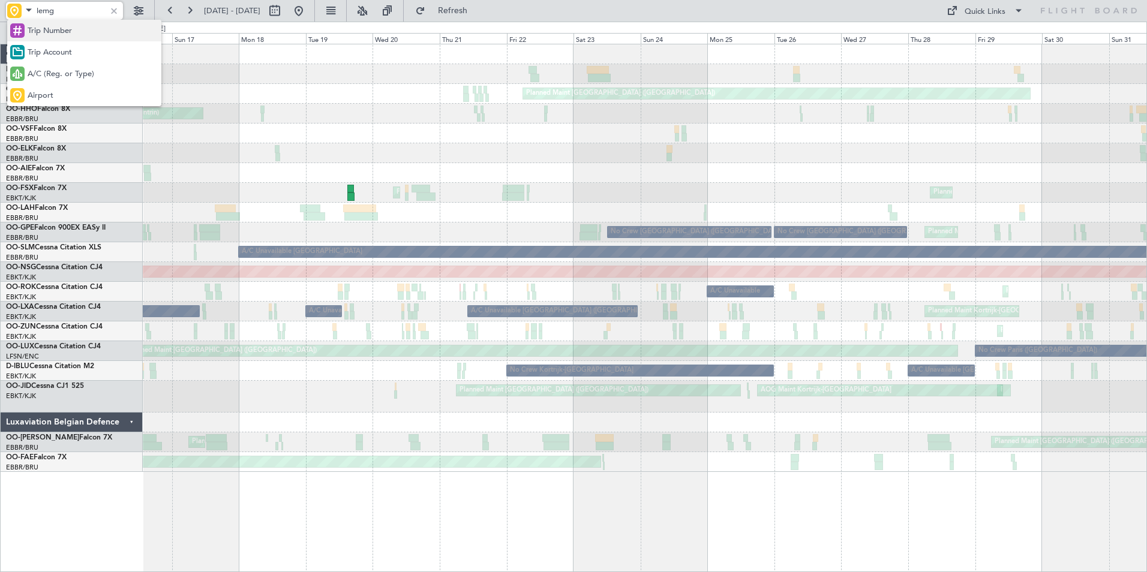
click at [75, 27] on div "Trip Number" at bounding box center [84, 31] width 154 height 22
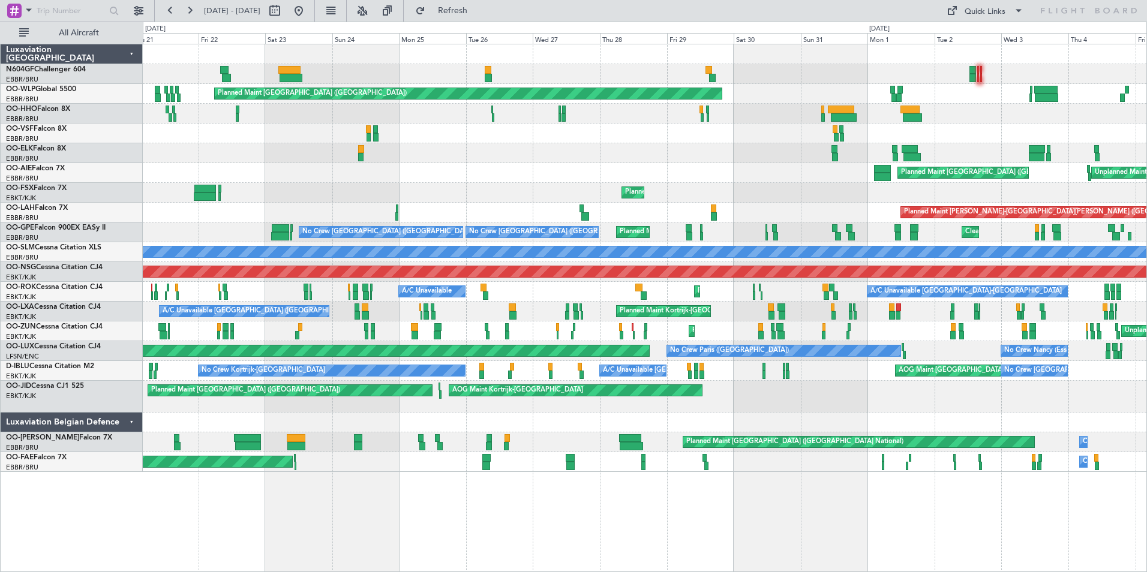
click at [160, 113] on div "AOG Maint Geneva (Cointrin)" at bounding box center [644, 114] width 1003 height 20
click at [261, 166] on div "Planned Maint London (Farnborough) Unplanned Maint Brussels (Brussels National)" at bounding box center [644, 173] width 1003 height 20
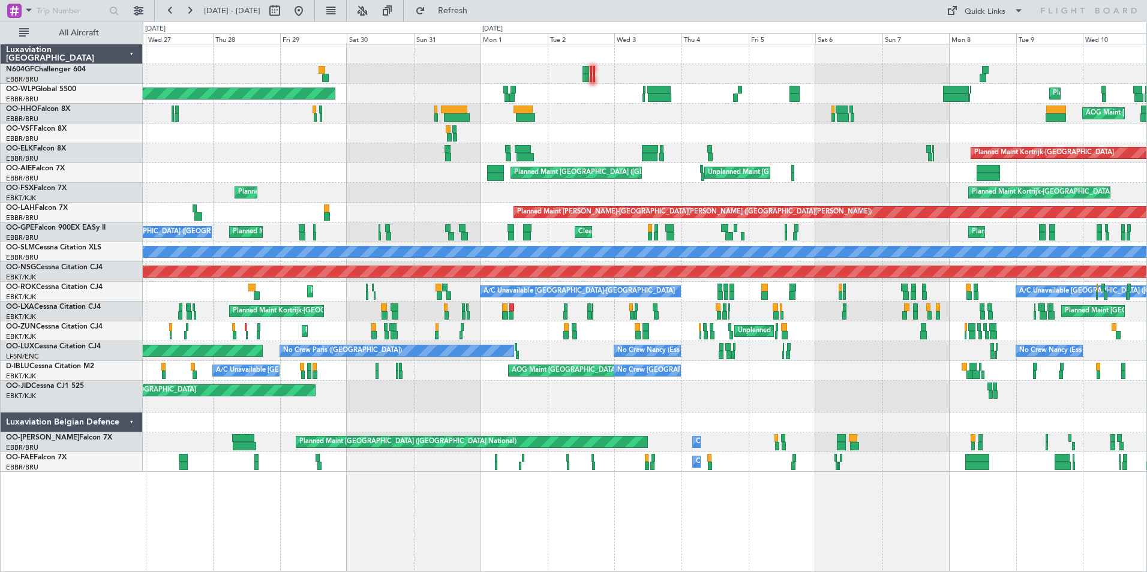
click at [368, 167] on div "Planned Maint London (Farnborough) Unplanned Maint Brussels (Brussels National)…" at bounding box center [644, 173] width 1003 height 20
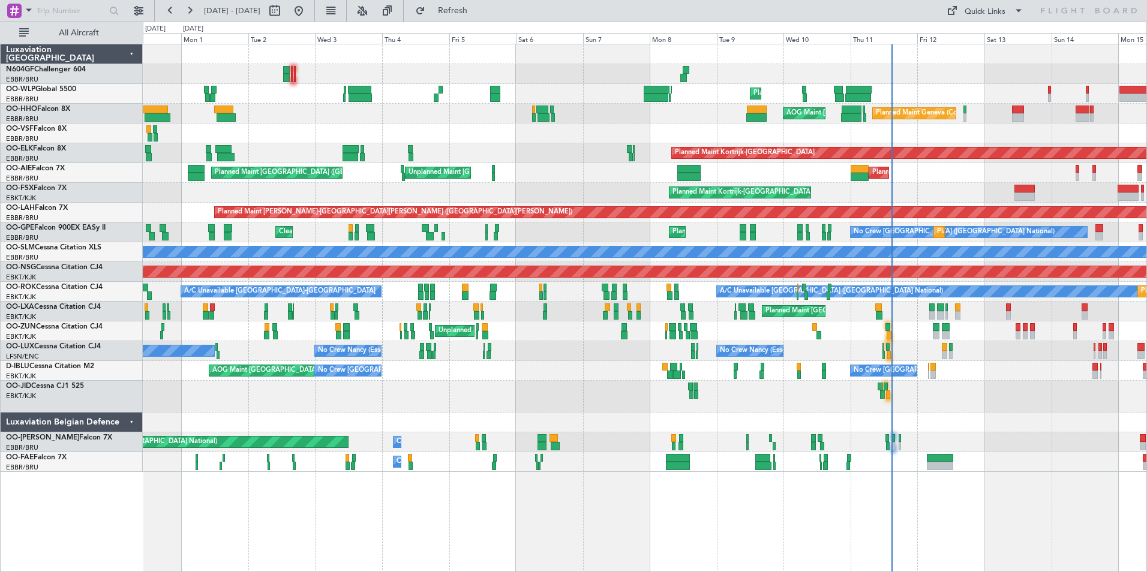
click at [374, 164] on div "Planned Maint London (Farnborough) Unplanned Maint Brussels (Brussels National)…" at bounding box center [644, 173] width 1003 height 20
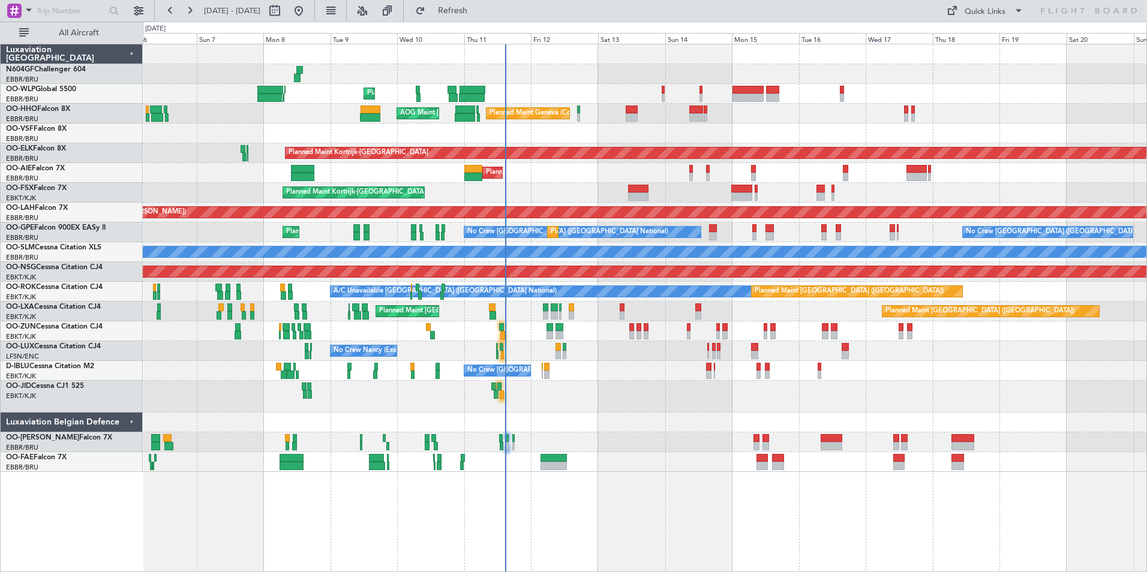
click at [510, 164] on div "Planned Maint London (Farnborough) Unplanned Maint Brussels (Brussels National)…" at bounding box center [644, 173] width 1003 height 20
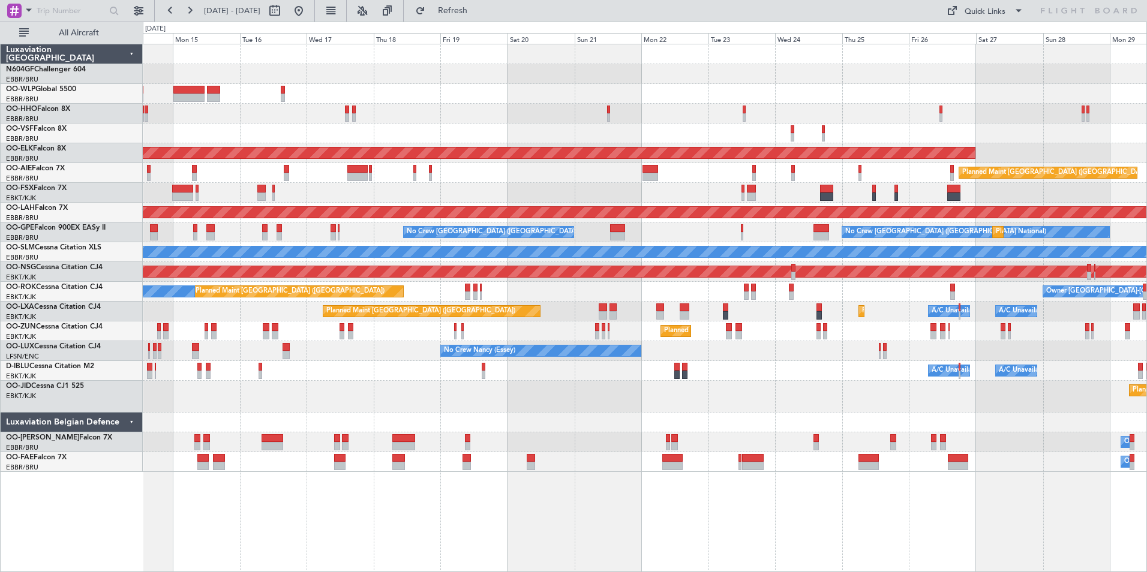
click at [543, 182] on div "Planned Maint London (Farnborough) Planned Maint London (Farnborough)" at bounding box center [644, 173] width 1003 height 20
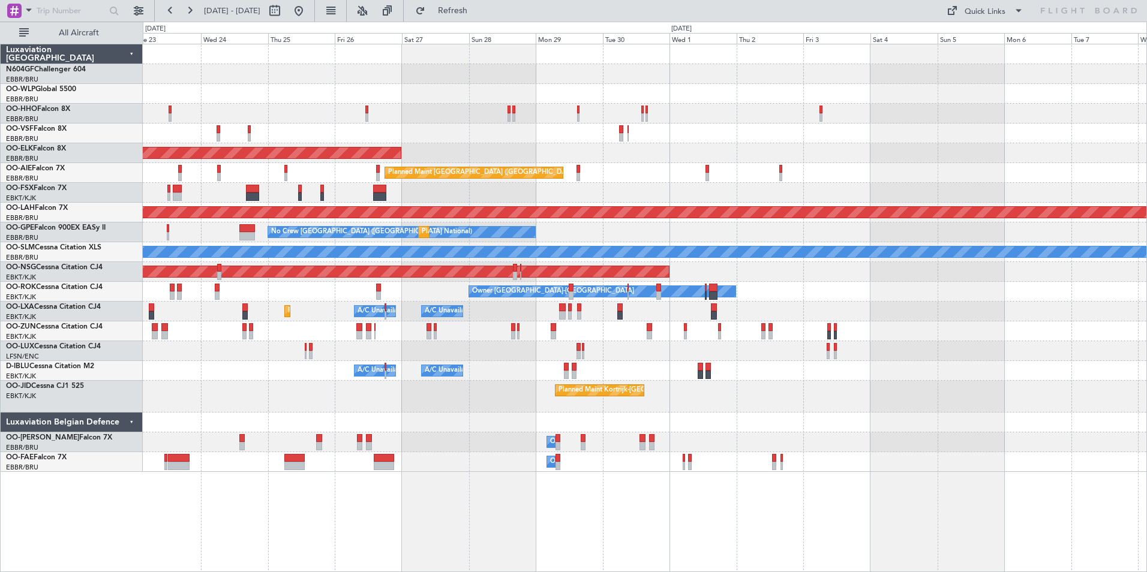
click at [739, 197] on div at bounding box center [644, 193] width 1003 height 20
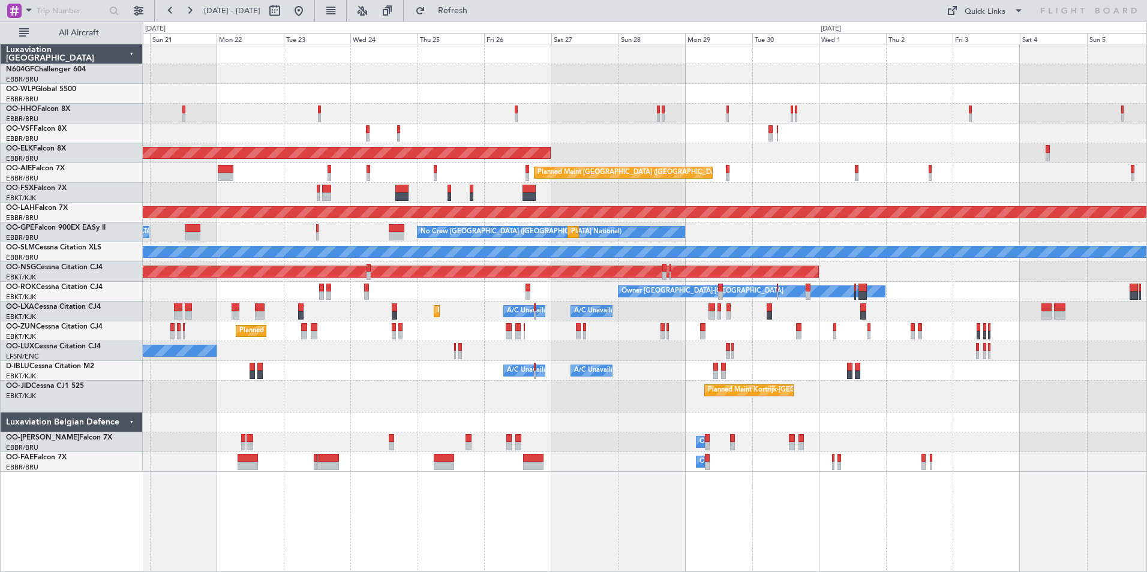
click at [850, 187] on div at bounding box center [644, 193] width 1003 height 20
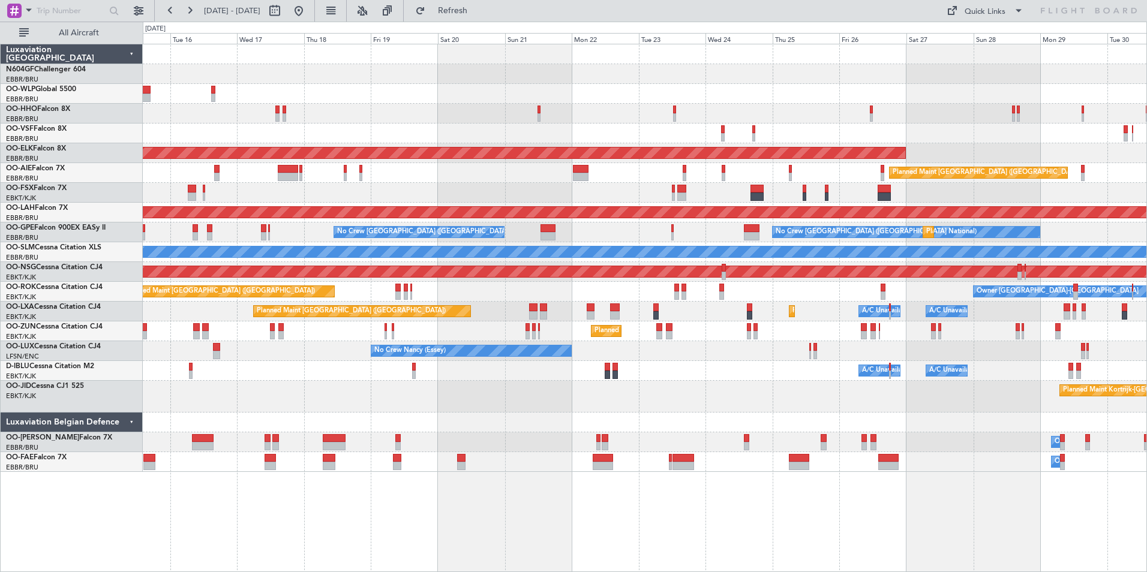
click at [743, 189] on div at bounding box center [644, 193] width 1003 height 20
click at [831, 198] on div at bounding box center [644, 193] width 1003 height 20
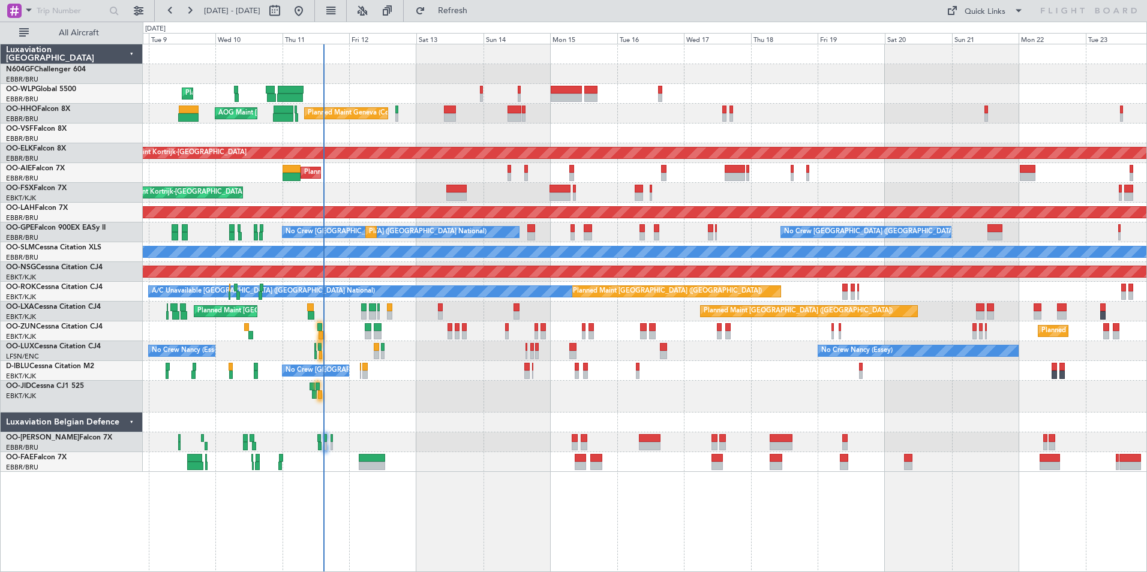
click at [574, 201] on div "Planned Maint Kortrijk-[GEOGRAPHIC_DATA]" at bounding box center [644, 193] width 1003 height 20
click at [615, 359] on div "Planned Maint Liege Planned Maint Geneva (Cointrin) AOG Maint New York (Teterbo…" at bounding box center [644, 258] width 1003 height 428
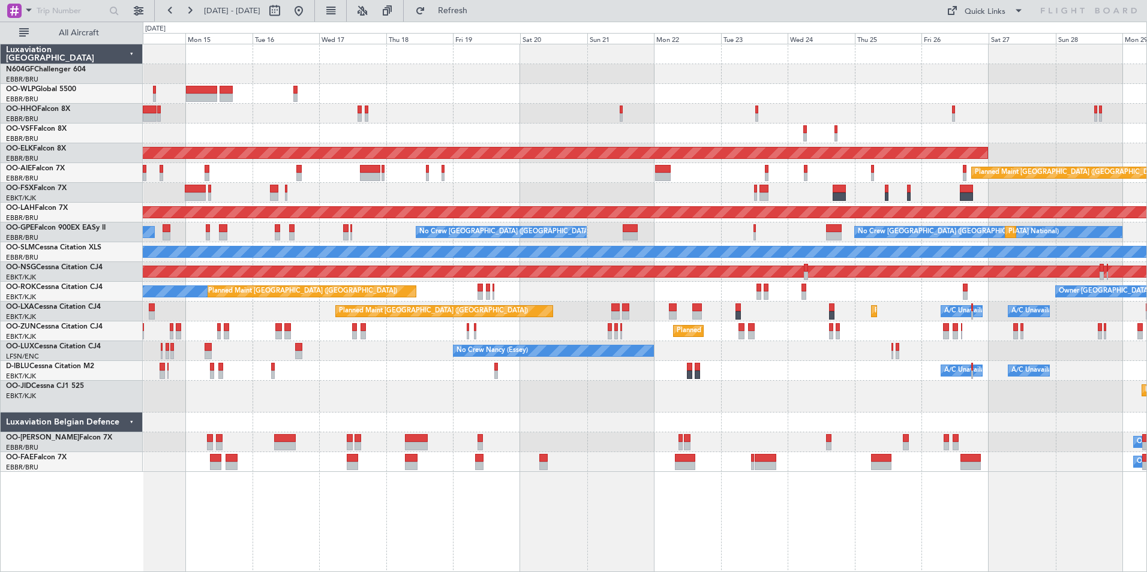
click at [589, 366] on div "A/C Unavailable Brussels (Brussels National) A/C Unavailable Kortrijk-Wevelgem …" at bounding box center [644, 371] width 1003 height 20
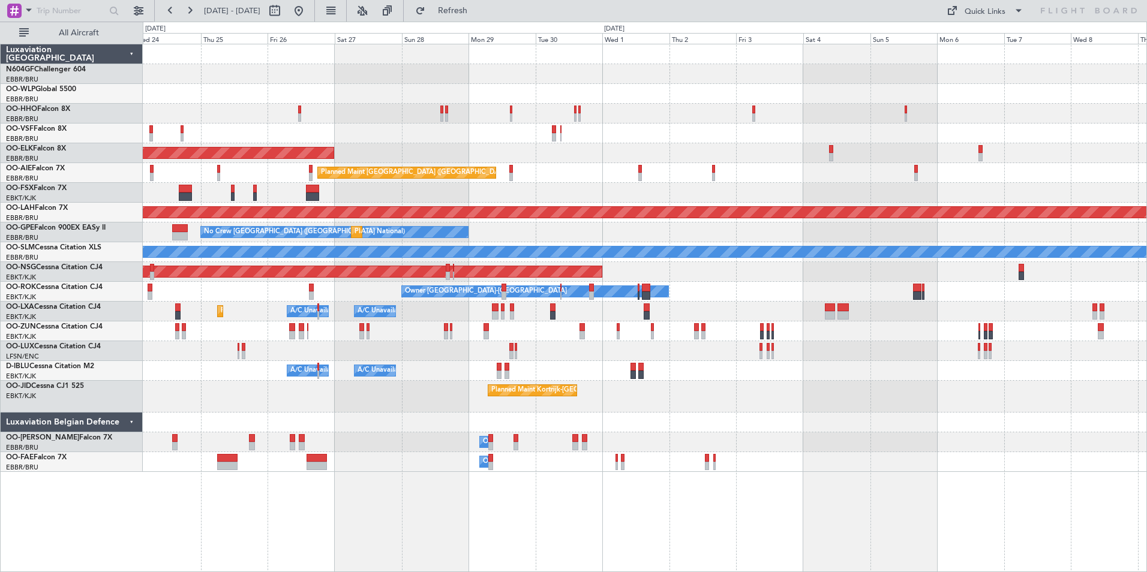
click at [644, 357] on div "Planned Maint Kortrijk-Wevelgem Planned Maint London (Farnborough) Planned Main…" at bounding box center [644, 258] width 1003 height 428
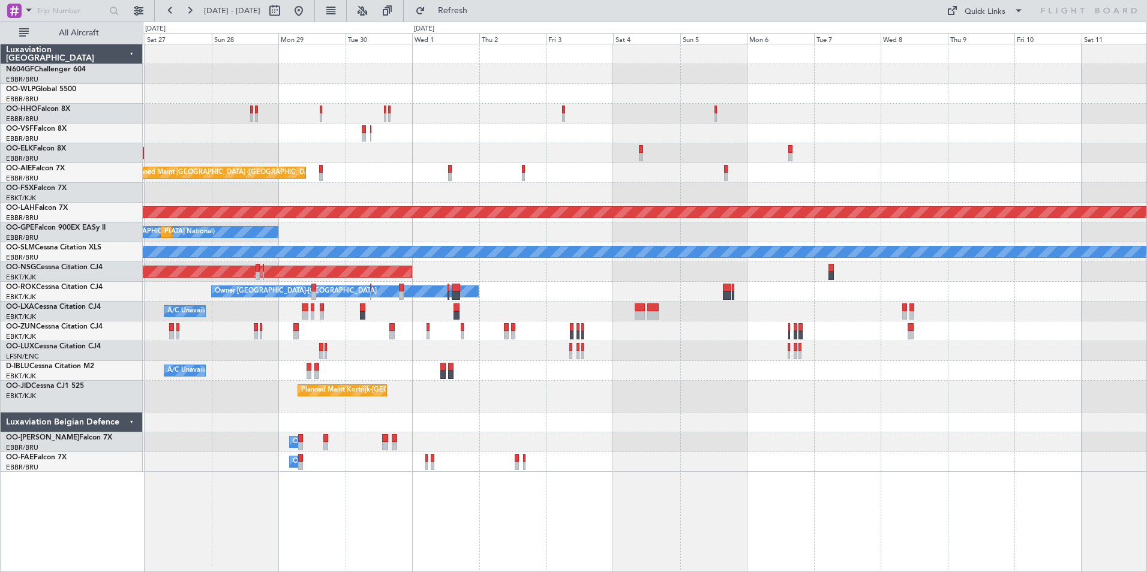
click at [649, 356] on div at bounding box center [644, 351] width 1003 height 20
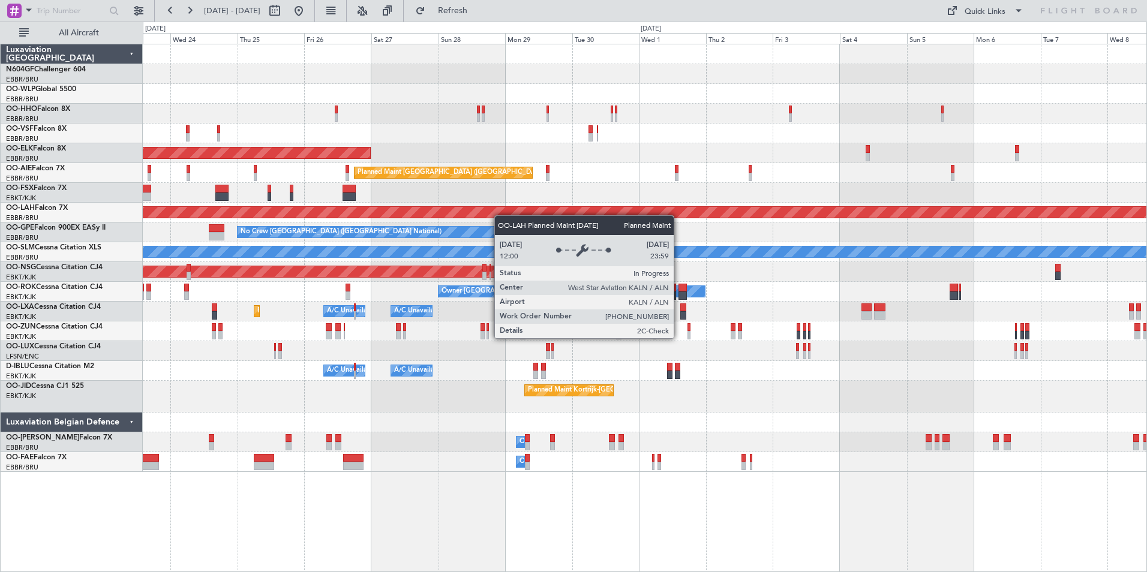
click at [552, 212] on div "Planned Maint Kortrijk-Wevelgem Planned Maint London (Farnborough) Planned Main…" at bounding box center [644, 258] width 1003 height 428
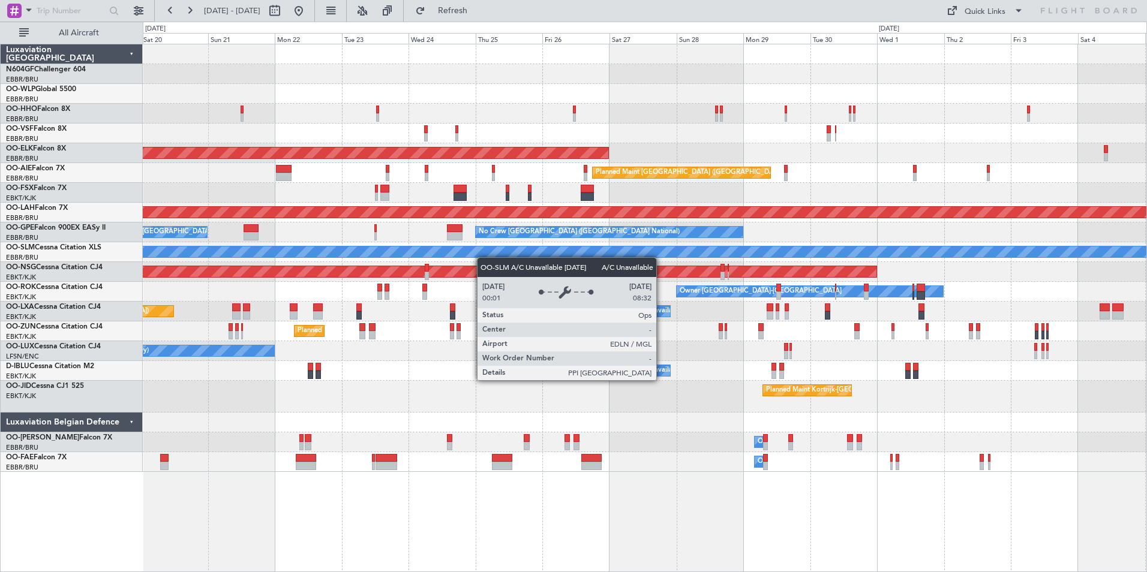
click at [521, 257] on div "Planned Maint Kortrijk-Wevelgem Planned Maint London (Farnborough) Planned Main…" at bounding box center [644, 258] width 1003 height 428
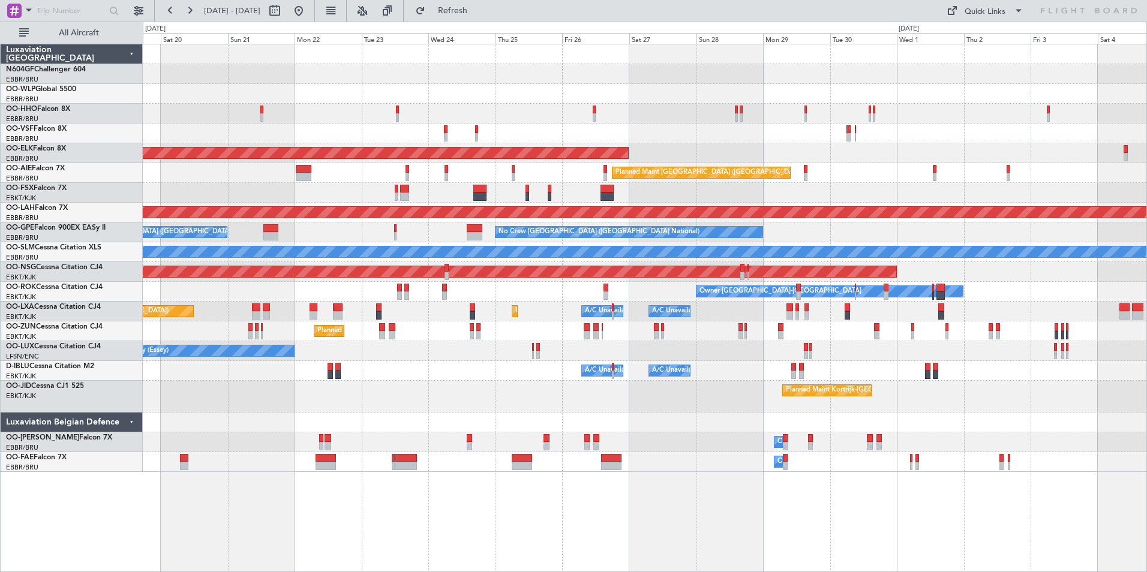
click at [448, 227] on div "Planned Maint Brussels (Brussels National) No Crew Brussels (Brussels National)…" at bounding box center [644, 232] width 1003 height 20
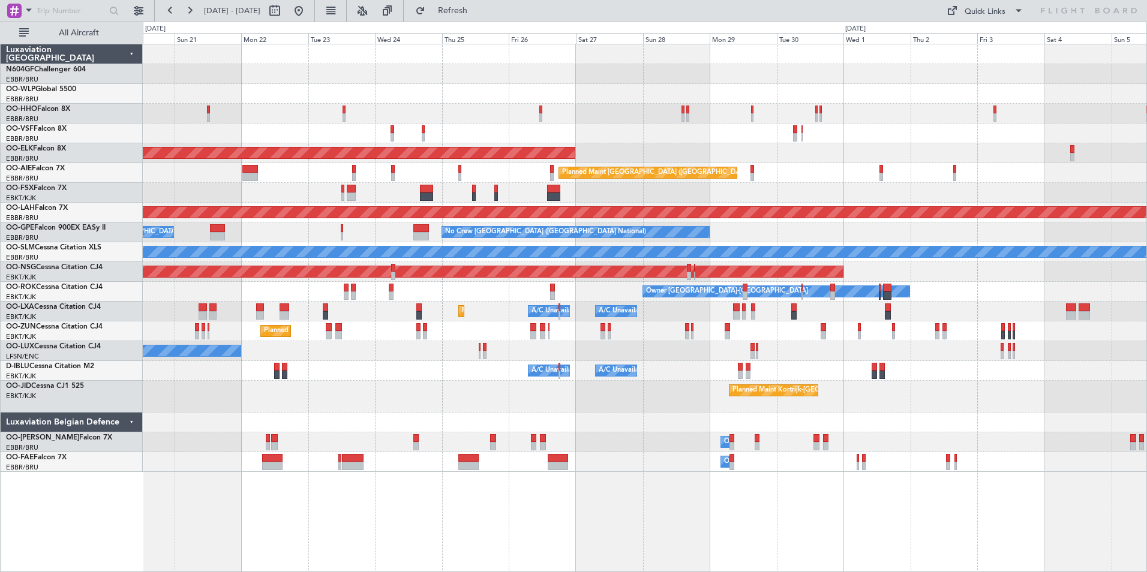
click at [588, 392] on div "Planned Maint Kortrijk-[GEOGRAPHIC_DATA]" at bounding box center [644, 397] width 1003 height 32
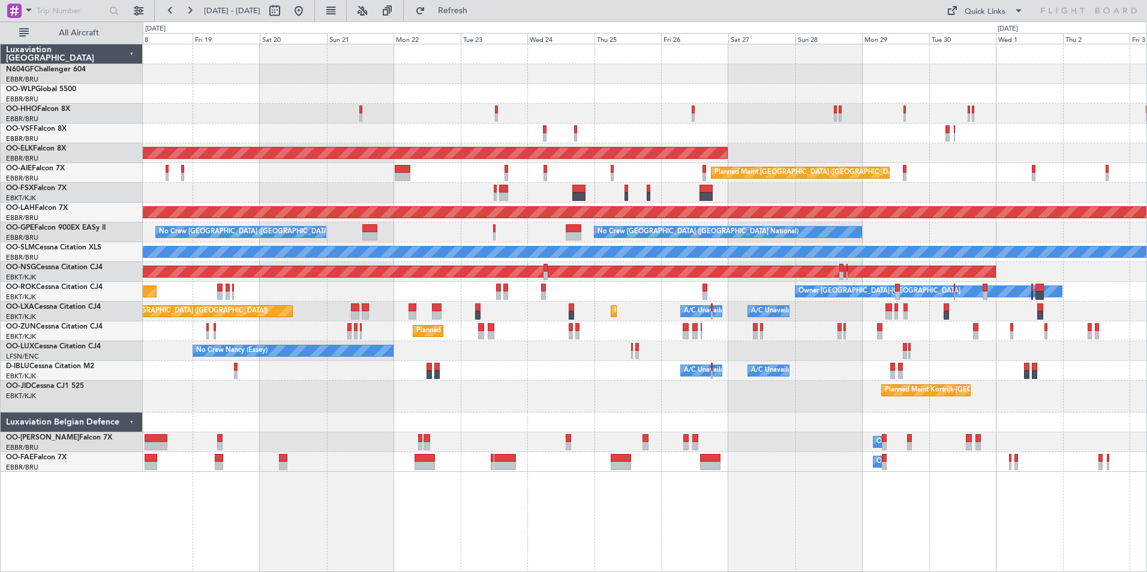
click at [763, 395] on div "Planned Maint Kortrijk-[GEOGRAPHIC_DATA]" at bounding box center [644, 397] width 1003 height 32
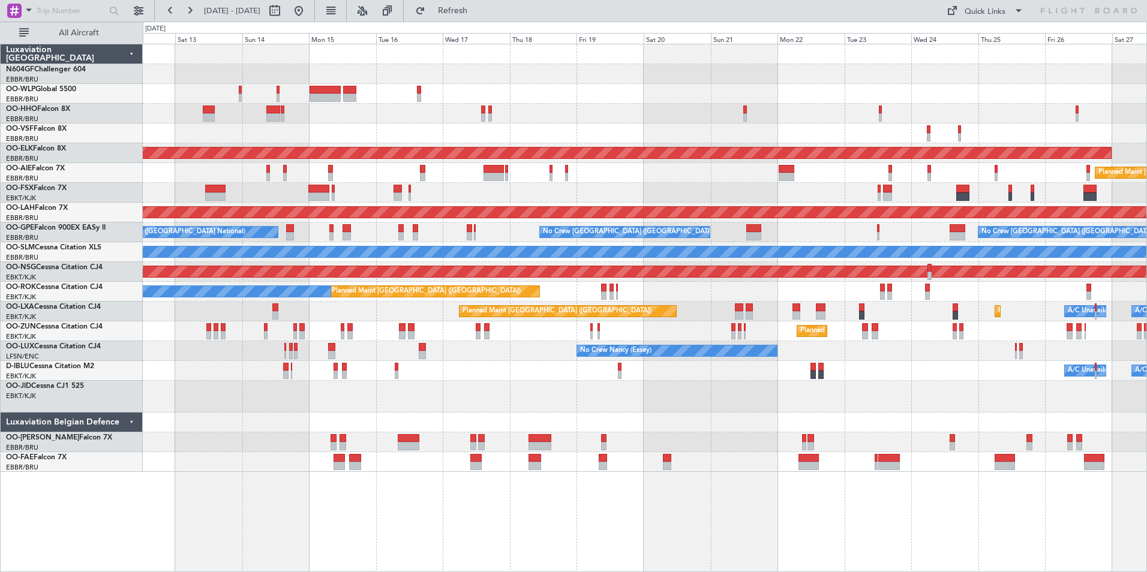
click at [740, 365] on div "A/C Unavailable Brussels (Brussels National) A/C Unavailable Kortrijk-Wevelgem" at bounding box center [644, 371] width 1003 height 20
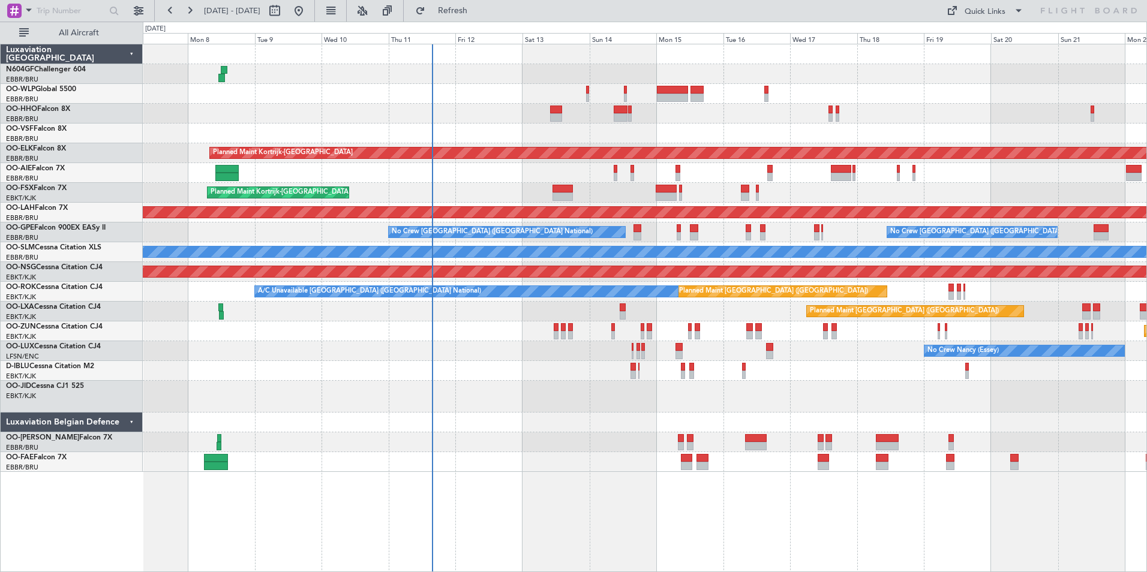
click at [771, 365] on div "No Crew [GEOGRAPHIC_DATA] ([GEOGRAPHIC_DATA] National)" at bounding box center [644, 371] width 1003 height 20
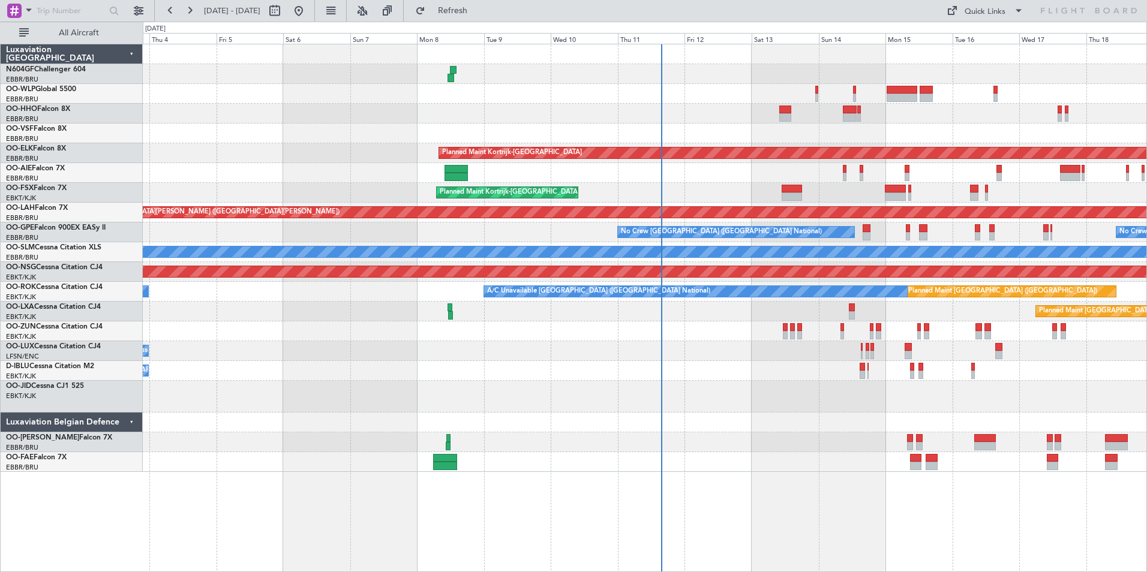
click at [671, 371] on div "No Crew Brussels (Brussels National) AOG Maint Brussels (Brussels National)" at bounding box center [644, 371] width 1003 height 20
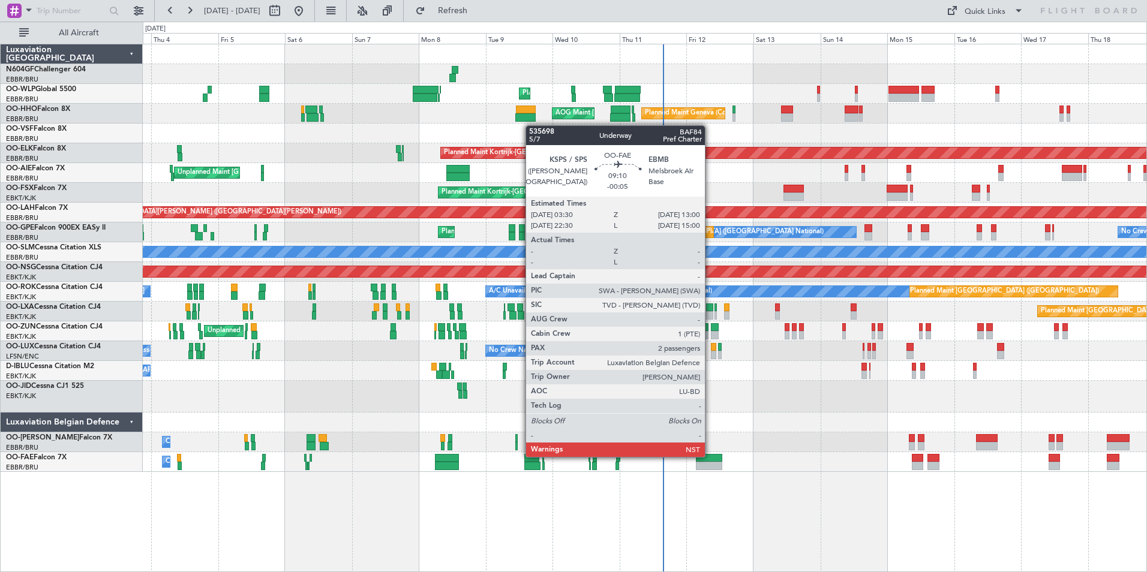
click at [710, 468] on div at bounding box center [709, 466] width 27 height 8
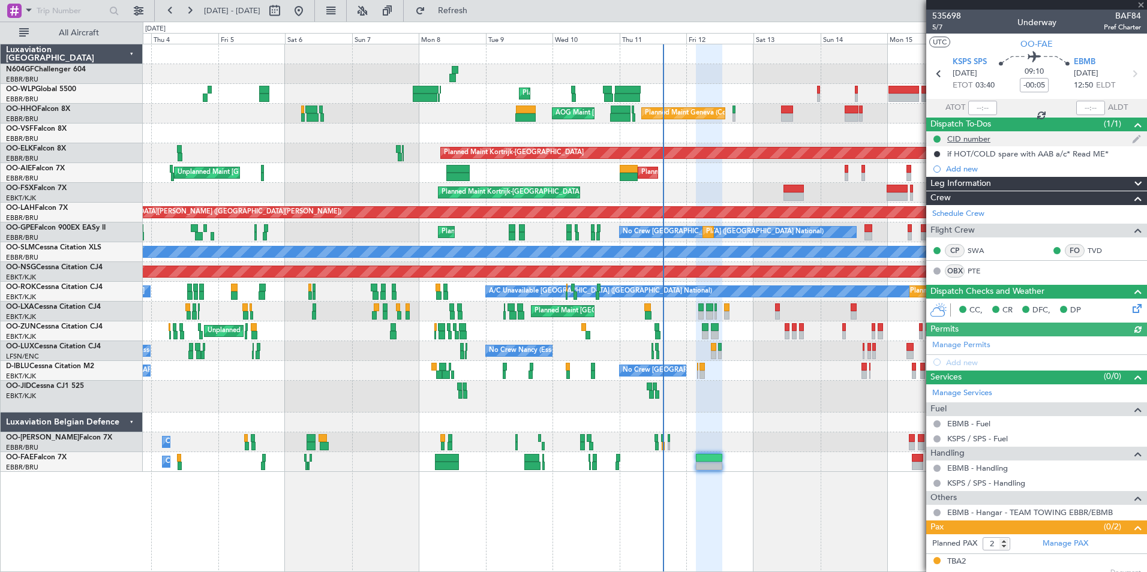
click at [973, 140] on div "CID number" at bounding box center [968, 139] width 43 height 10
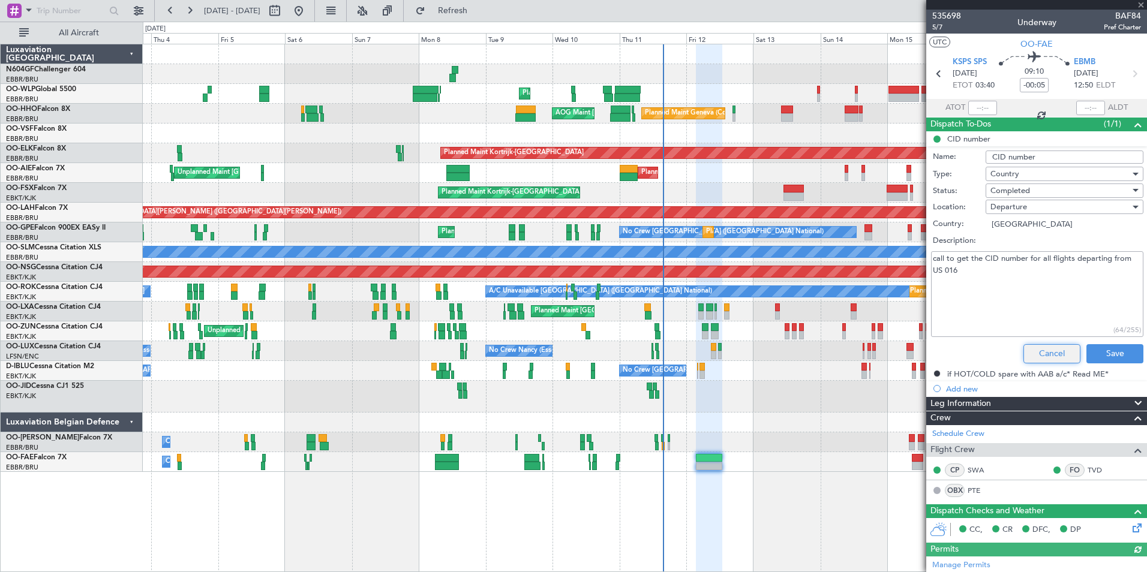
click at [1050, 358] on button "Cancel" at bounding box center [1051, 353] width 57 height 19
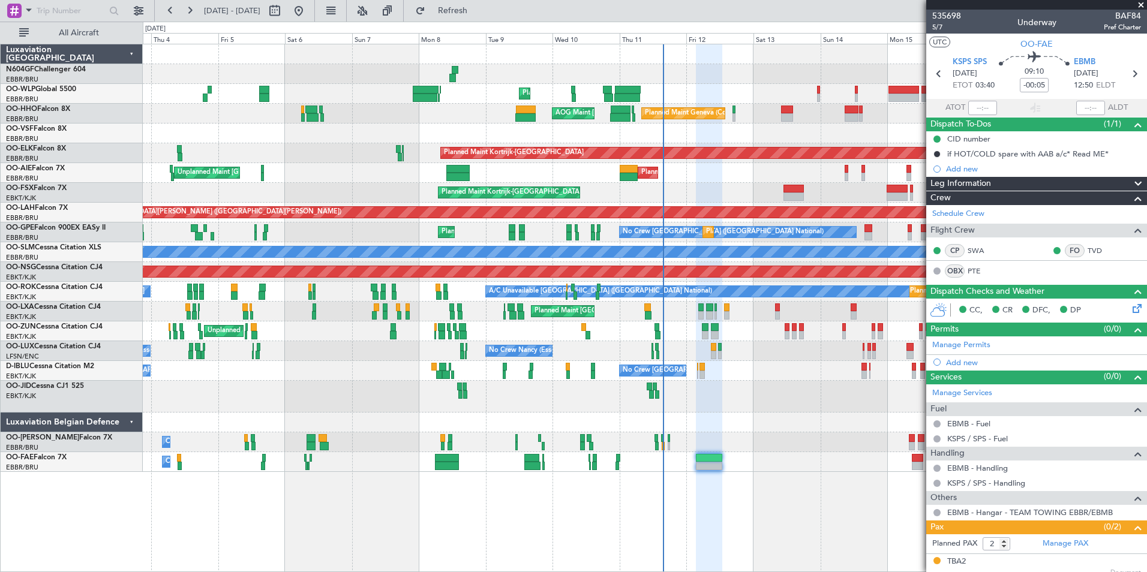
click at [1143, 2] on span at bounding box center [1141, 5] width 12 height 11
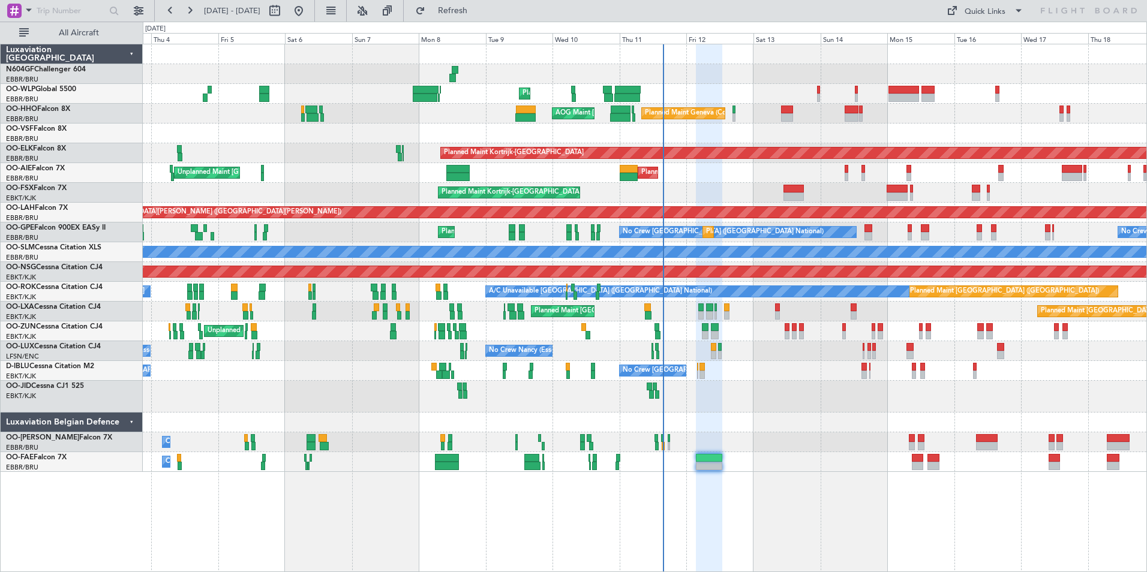
type input "0"
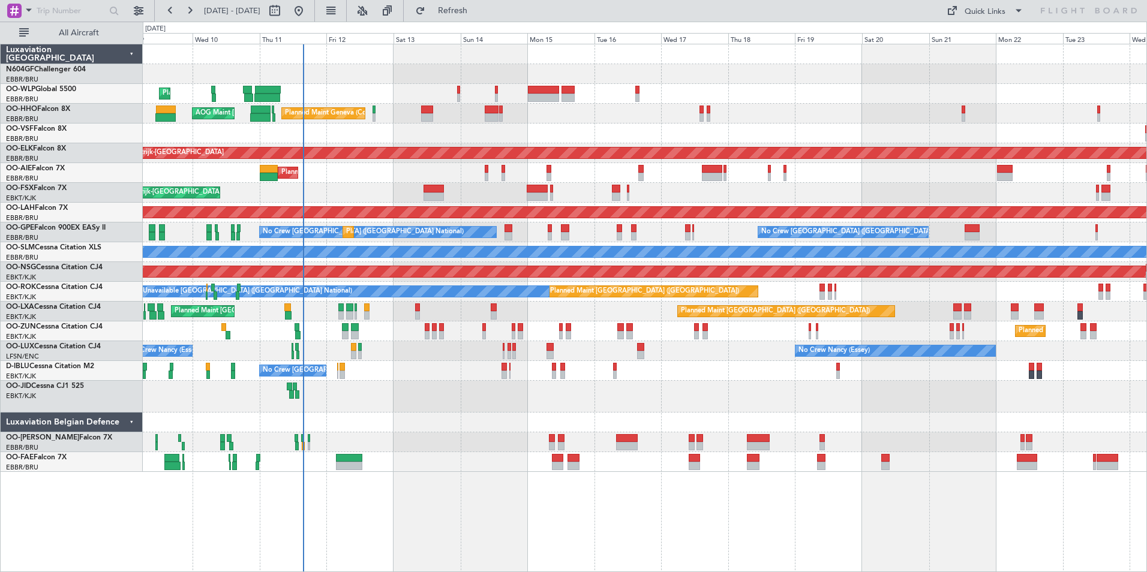
click at [577, 193] on div "Planned Maint Kortrijk-[GEOGRAPHIC_DATA]" at bounding box center [644, 193] width 1003 height 20
click at [788, 185] on div "Planned Maint Kortrijk-[GEOGRAPHIC_DATA]" at bounding box center [644, 193] width 1003 height 20
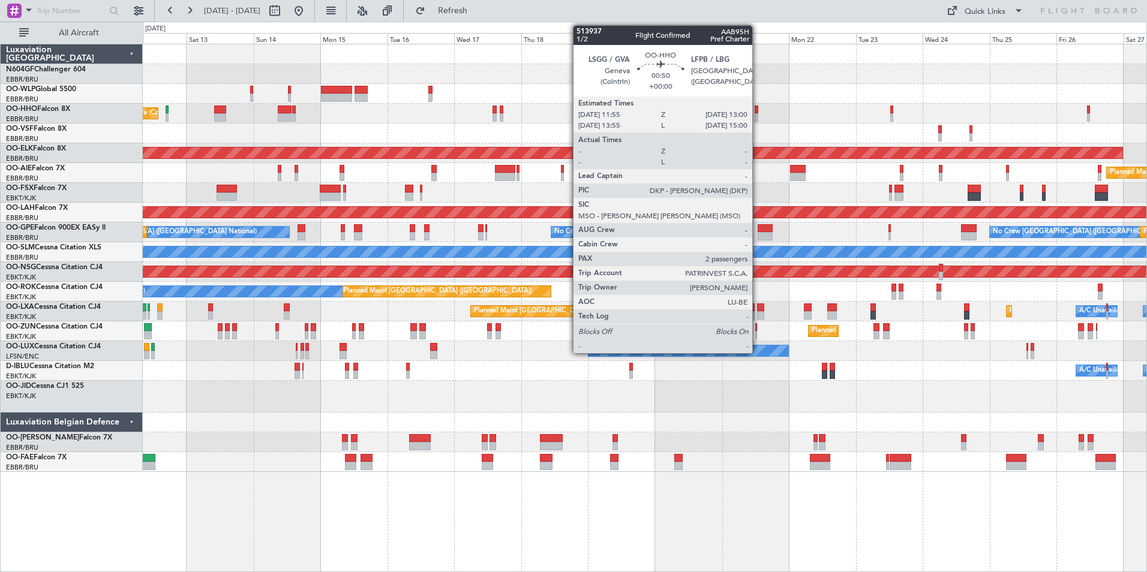
click at [757, 115] on div at bounding box center [756, 117] width 4 height 8
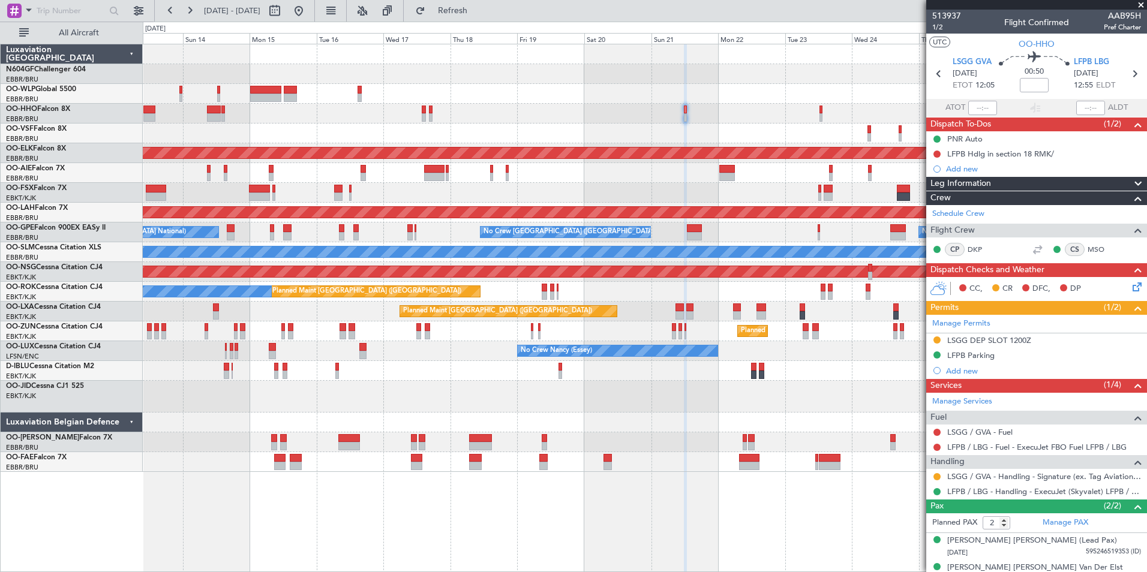
click at [693, 105] on div "Planned Maint Liege Planned Maint Geneva (Cointrin) AOG Maint New York (Teterbo…" at bounding box center [644, 258] width 1003 height 428
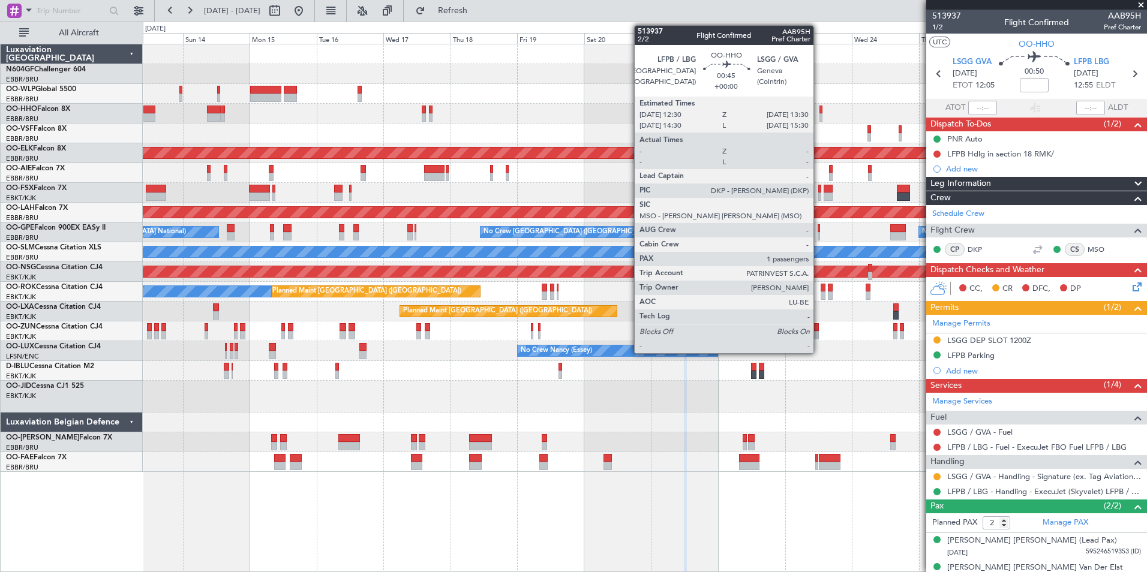
click at [819, 111] on div at bounding box center [820, 110] width 3 height 8
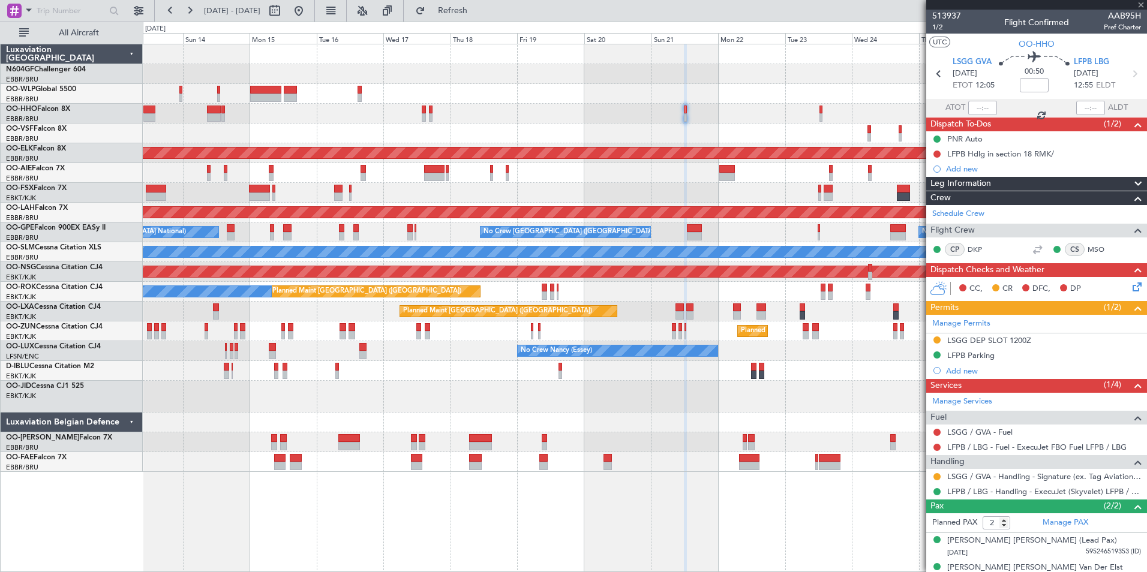
type input "1"
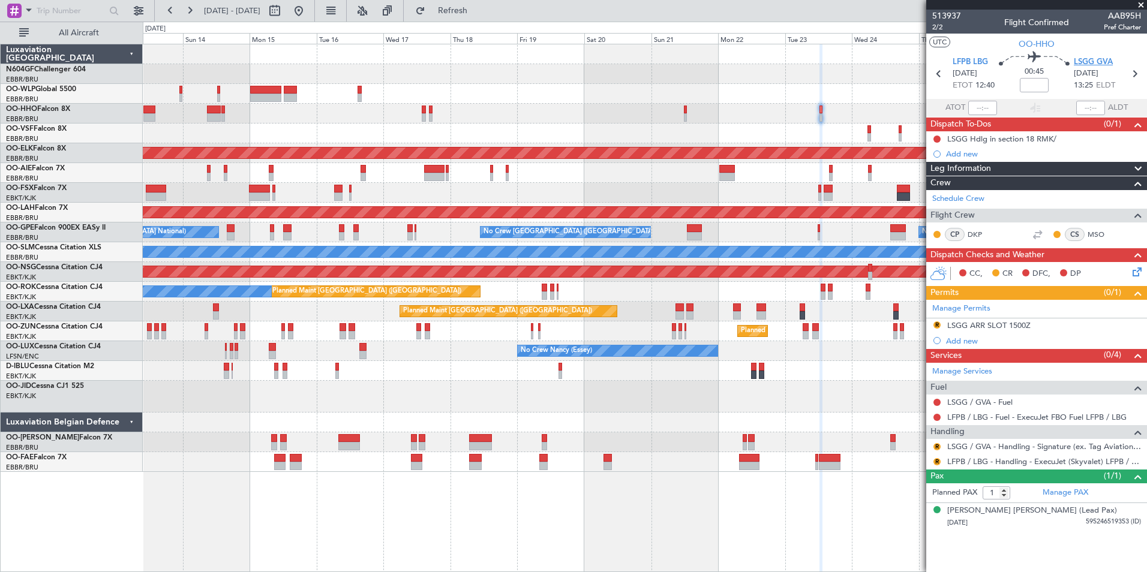
click at [1087, 62] on span "LSGG GVA" at bounding box center [1092, 62] width 39 height 12
click at [973, 459] on link "LFPB / LBG - Handling - ExecuJet (Skyvalet) LFPB / LBG" at bounding box center [1044, 461] width 194 height 10
click at [935, 458] on button "R" at bounding box center [936, 461] width 7 height 7
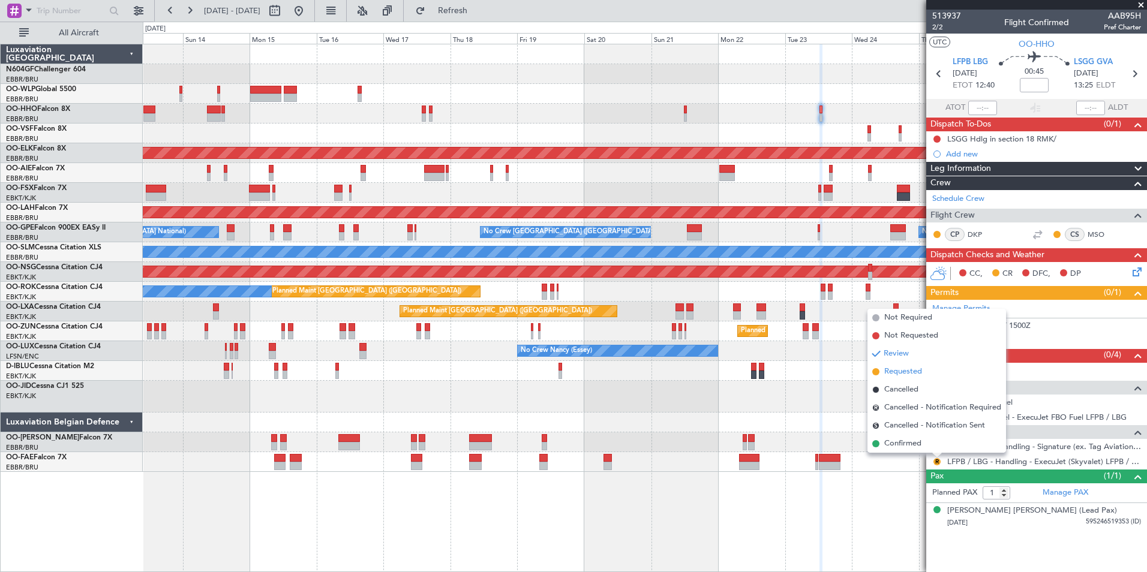
click at [903, 375] on span "Requested" at bounding box center [903, 372] width 38 height 12
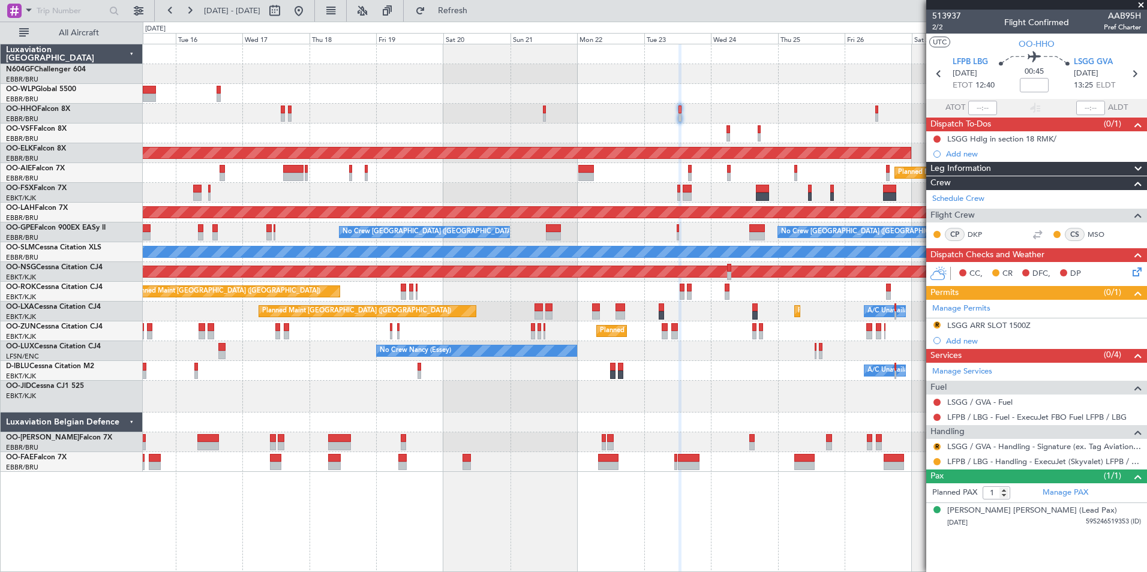
click at [697, 184] on div "Planned Maint Geneva (Cointrin) Planned Maint Kortrijk-Wevelgem Planned Maint L…" at bounding box center [644, 258] width 1003 height 428
click at [973, 450] on link "LSGG / GVA - Handling - Signature (ex. Tag Aviation) LSGG / GVA" at bounding box center [1044, 446] width 194 height 10
click at [514, 98] on div at bounding box center [644, 94] width 1003 height 20
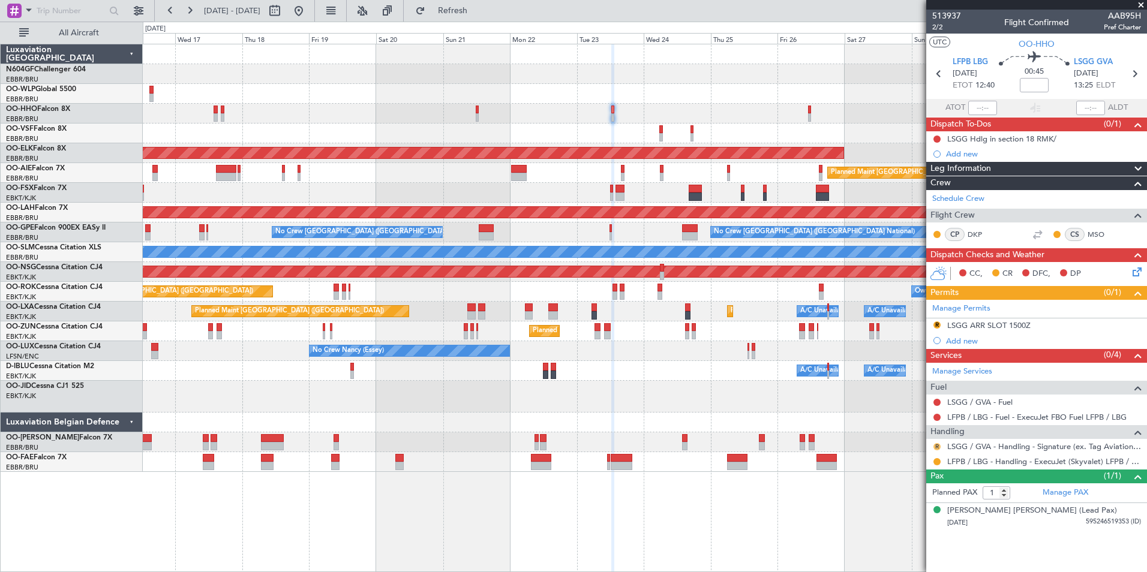
click at [937, 443] on button "R" at bounding box center [936, 446] width 7 height 7
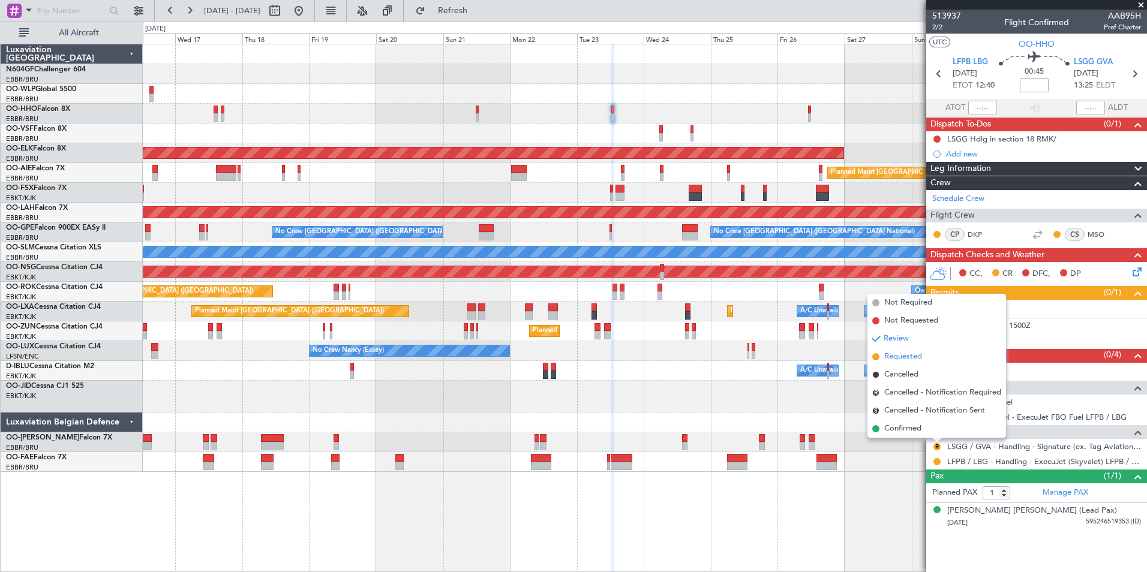
click at [904, 359] on span "Requested" at bounding box center [903, 357] width 38 height 12
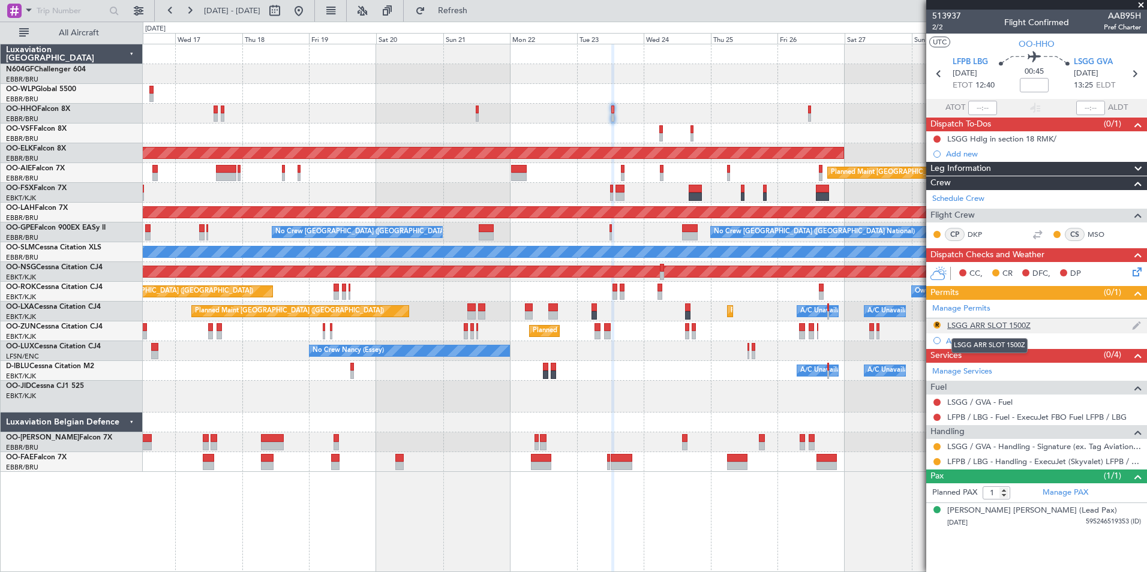
click at [990, 321] on div "LSGG ARR SLOT 1500Z" at bounding box center [988, 325] width 83 height 10
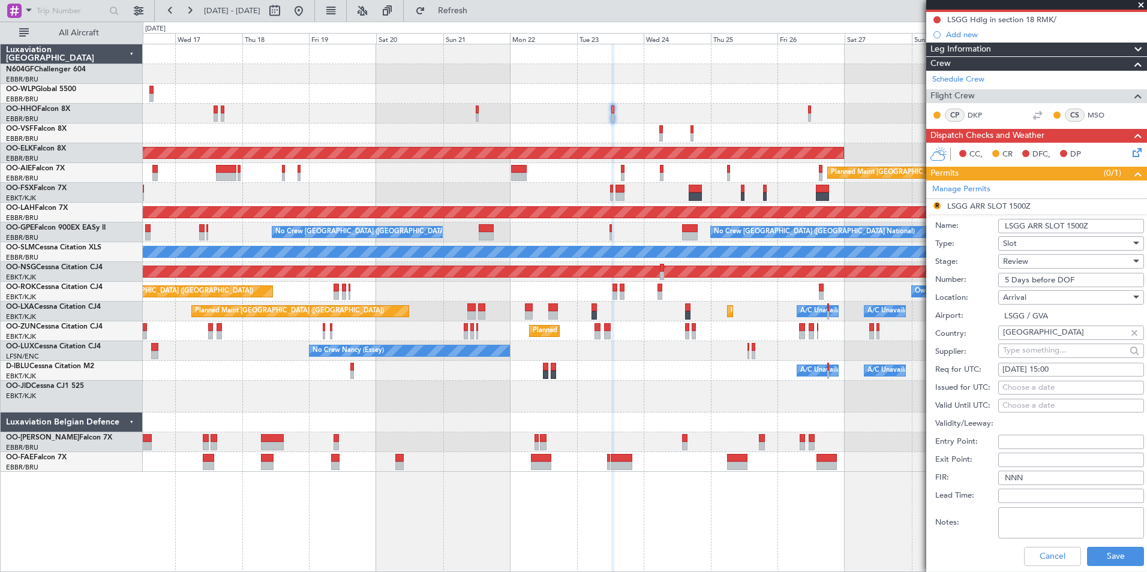
scroll to position [120, 0]
click at [1073, 370] on div "[DATE] 15:00" at bounding box center [1070, 369] width 137 height 12
select select "9"
select select "2025"
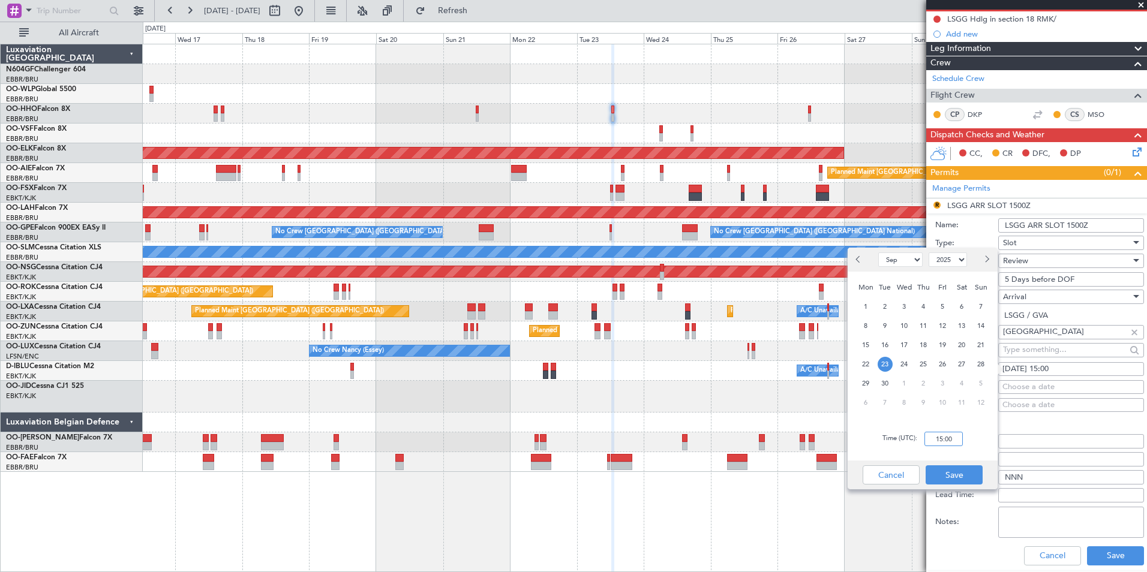
click at [944, 440] on input "15:00" at bounding box center [943, 439] width 38 height 14
type input "13:30"
click at [976, 443] on div "Time (UTC): 13:30" at bounding box center [922, 438] width 150 height 43
click at [961, 468] on button "Save" at bounding box center [953, 474] width 57 height 19
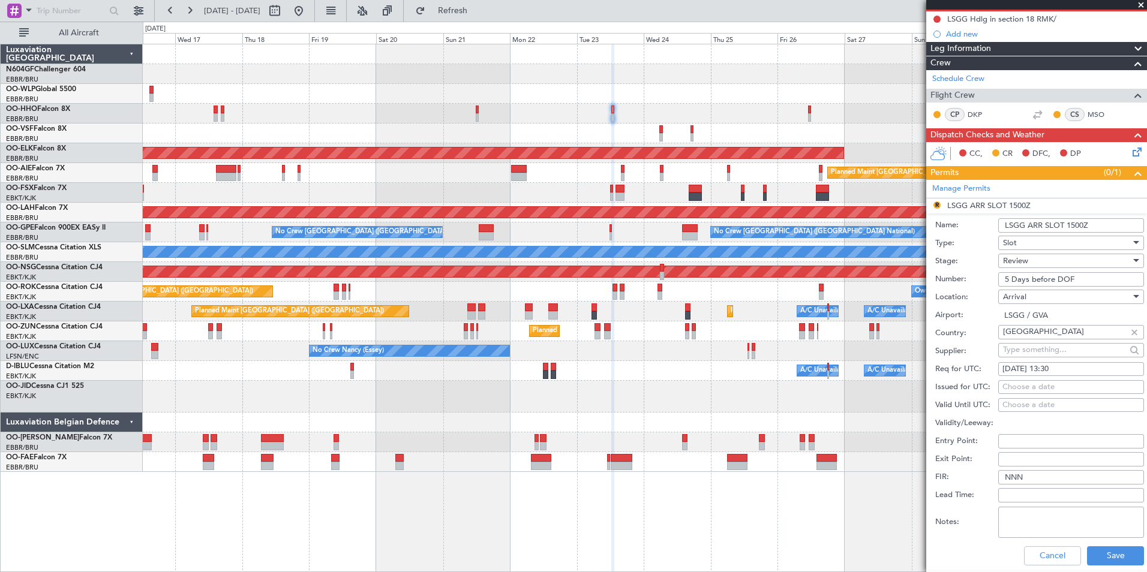
click at [1022, 261] on span "Review" at bounding box center [1015, 260] width 25 height 11
click at [1051, 334] on span "Requested" at bounding box center [1066, 339] width 126 height 18
click at [1105, 550] on button "Save" at bounding box center [1115, 555] width 57 height 19
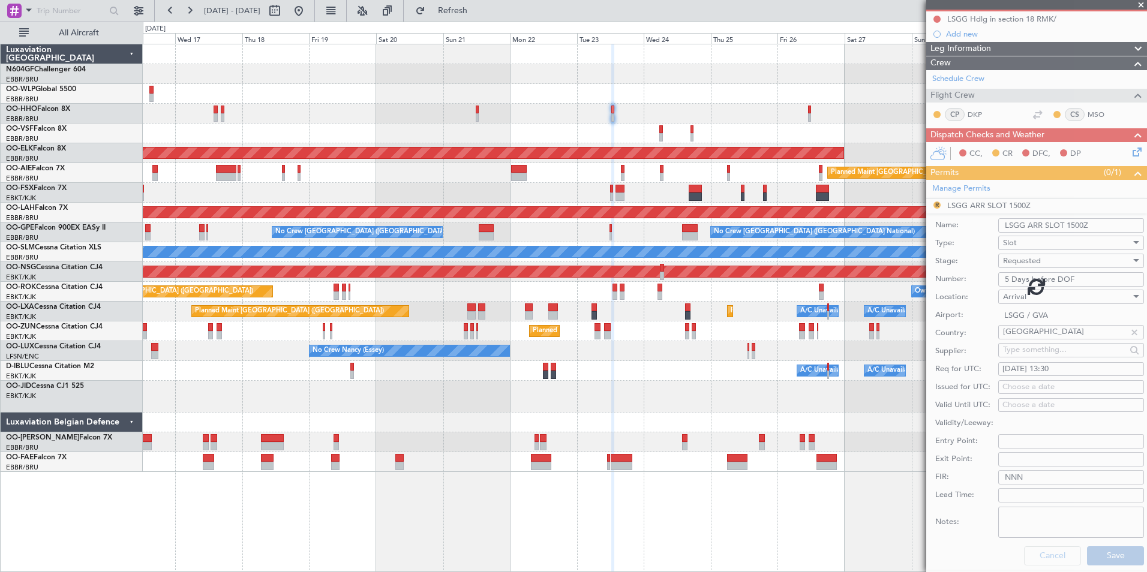
scroll to position [0, 0]
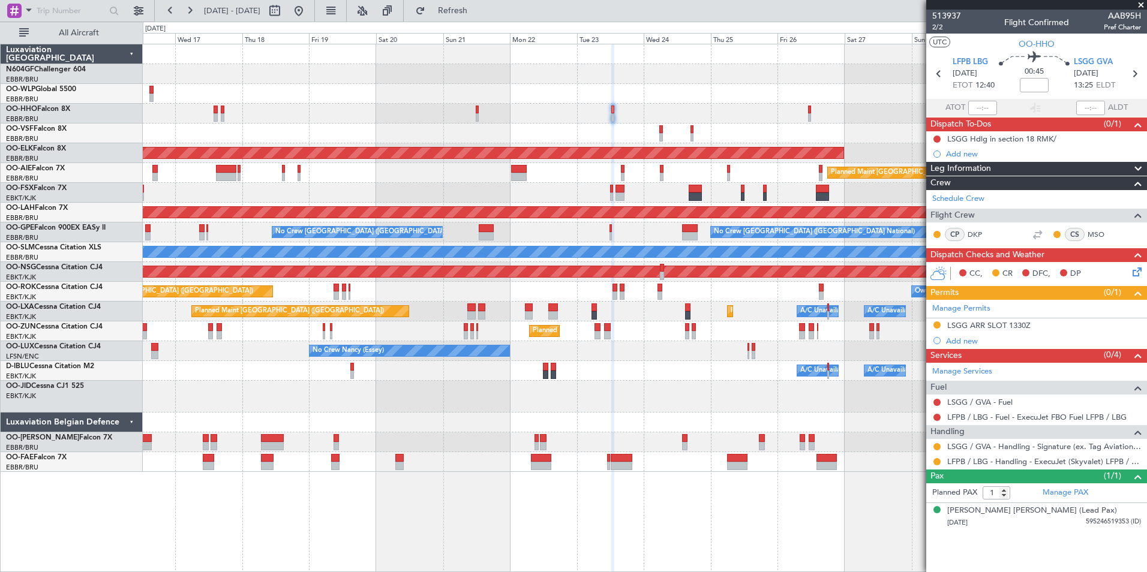
click at [715, 383] on div "Planned Maint Kortrijk-[GEOGRAPHIC_DATA]" at bounding box center [644, 397] width 1003 height 32
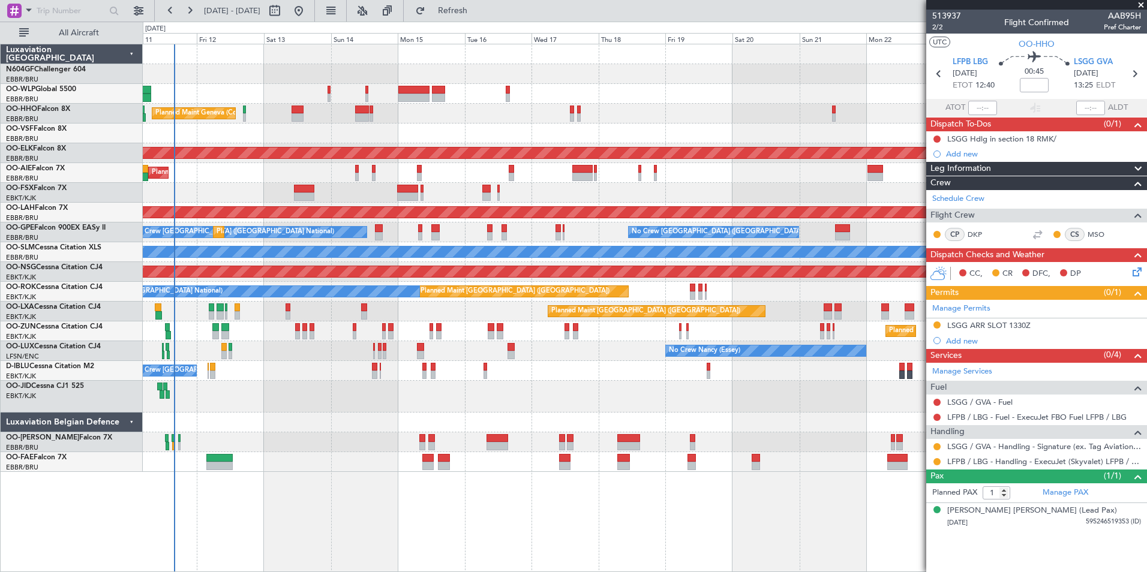
click at [668, 388] on div "Planned Maint Kortrijk-[GEOGRAPHIC_DATA]" at bounding box center [644, 397] width 1003 height 32
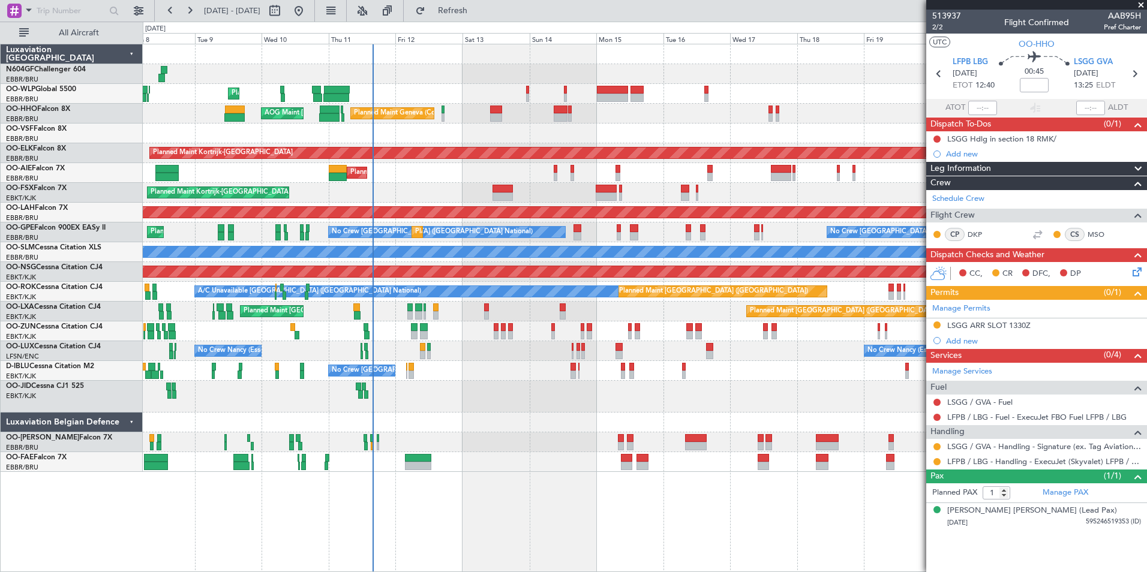
click at [619, 409] on div at bounding box center [644, 397] width 1003 height 32
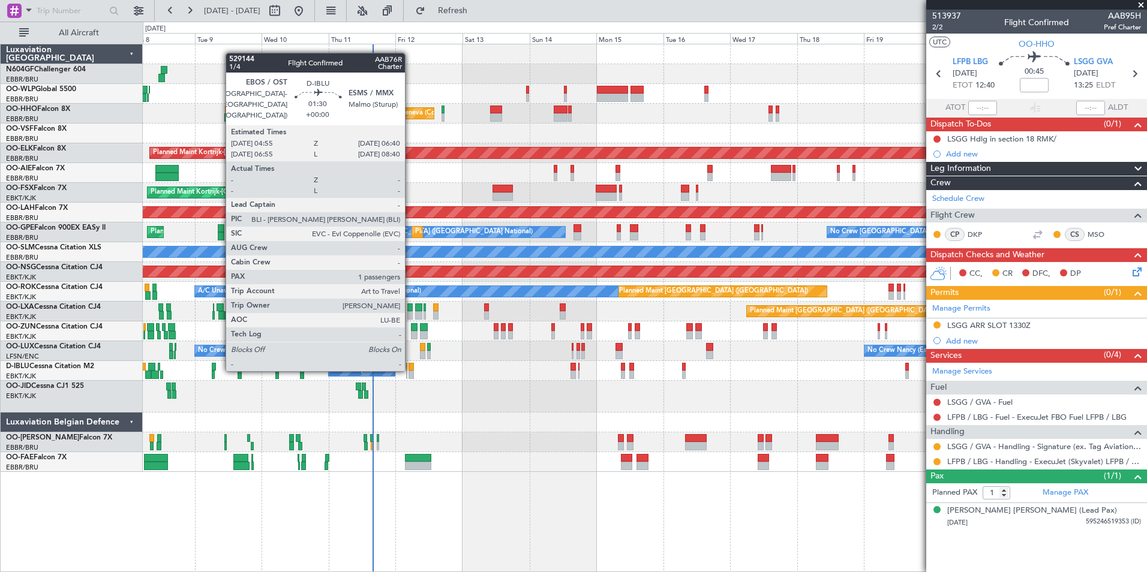
click at [410, 369] on div at bounding box center [410, 367] width 5 height 8
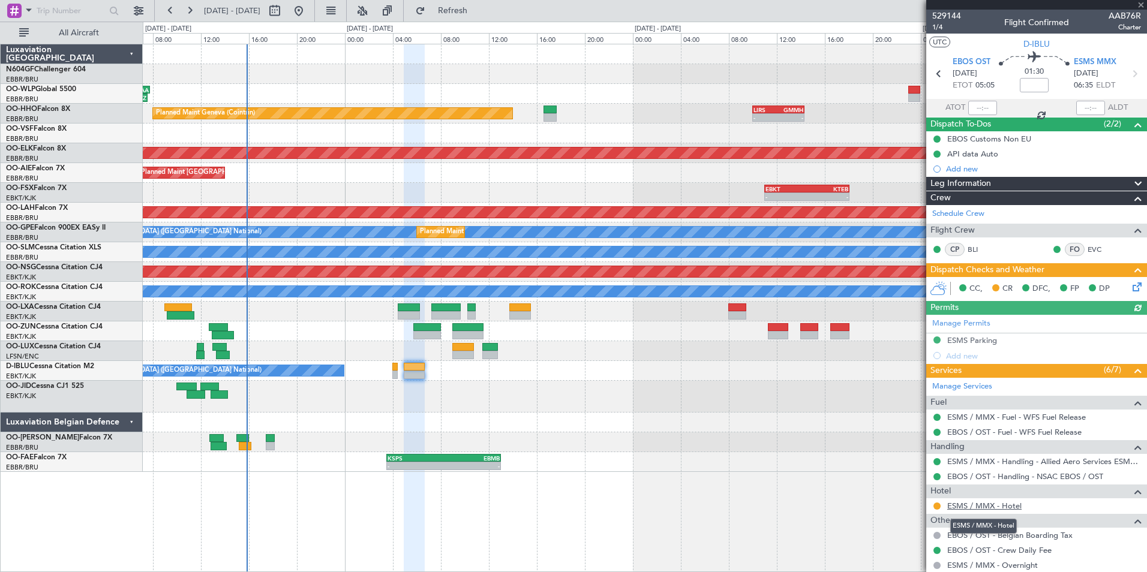
click at [980, 503] on link "ESMS / MMX - Hotel" at bounding box center [984, 506] width 74 height 10
click at [472, 16] on button "Refresh" at bounding box center [446, 10] width 72 height 19
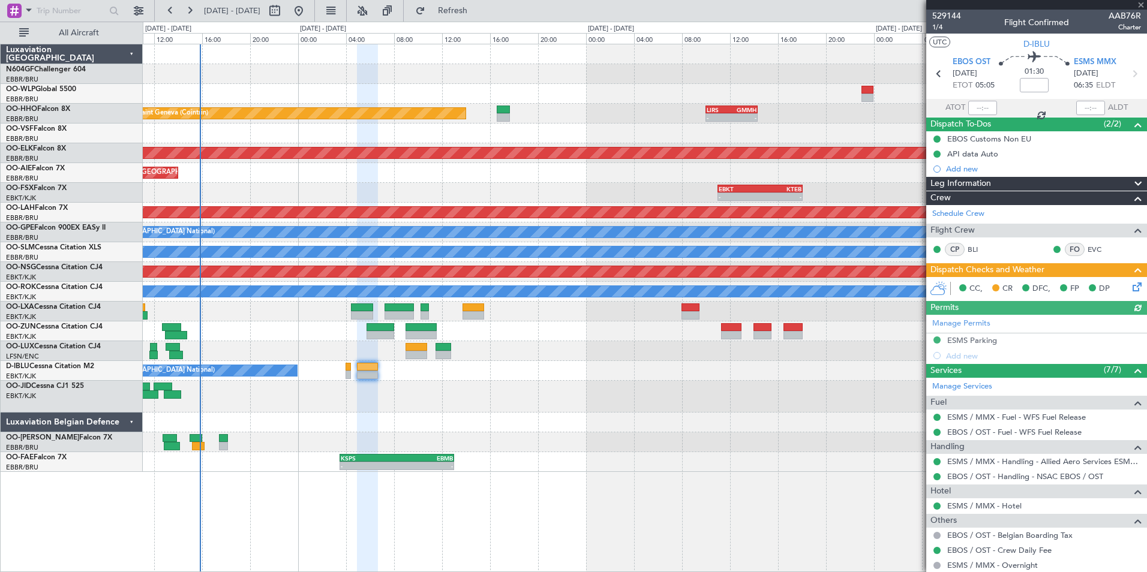
click at [531, 414] on div at bounding box center [644, 423] width 1003 height 20
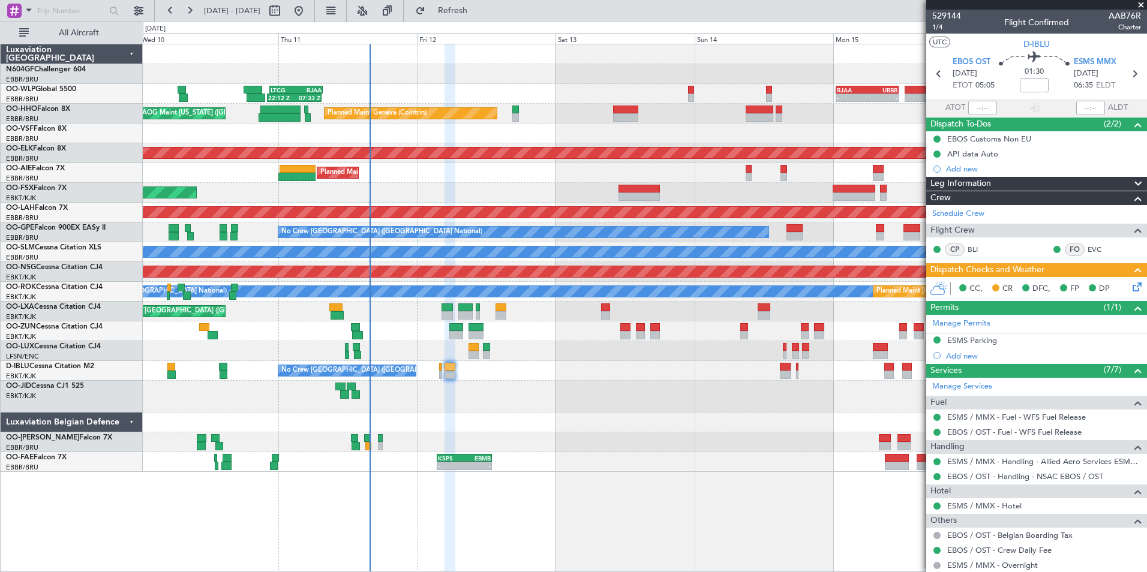
click at [1130, 285] on icon at bounding box center [1135, 285] width 10 height 10
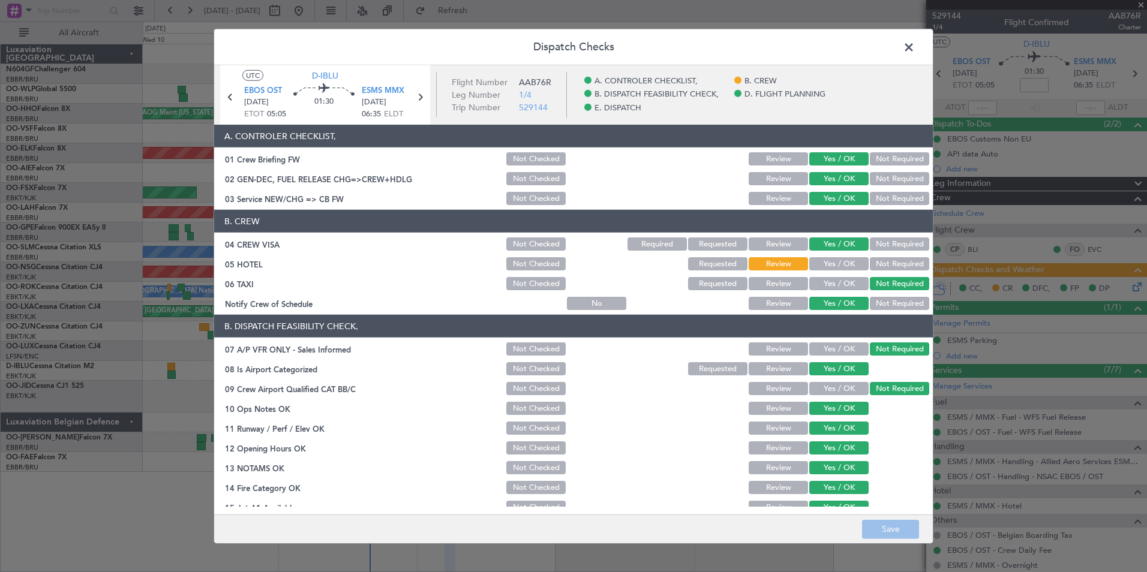
click at [874, 263] on button "Not Required" at bounding box center [899, 263] width 59 height 13
click at [871, 520] on button "Save" at bounding box center [890, 528] width 57 height 19
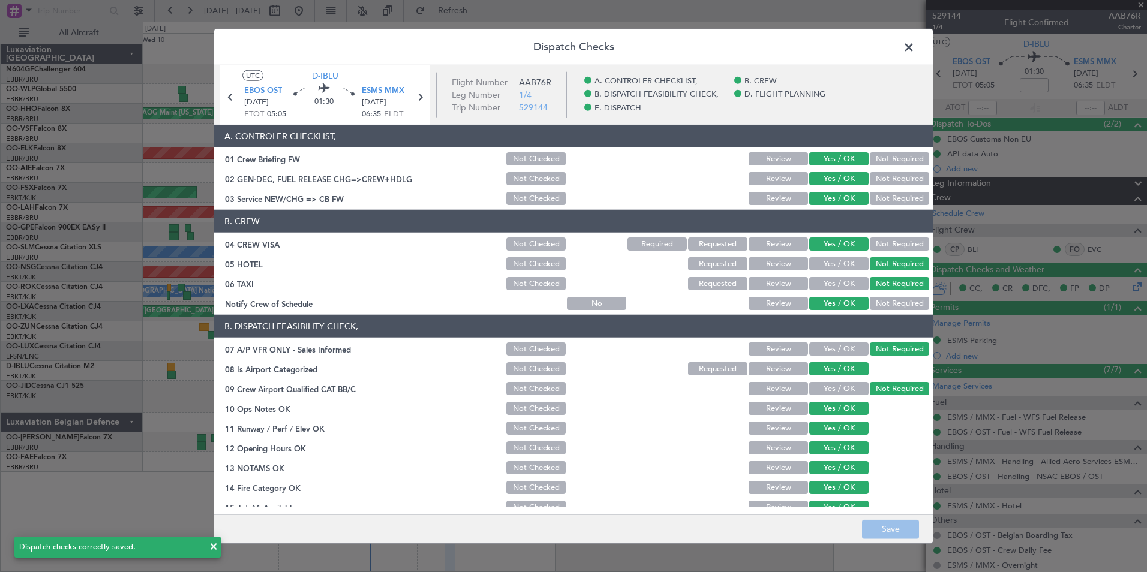
click at [914, 47] on span at bounding box center [914, 50] width 0 height 24
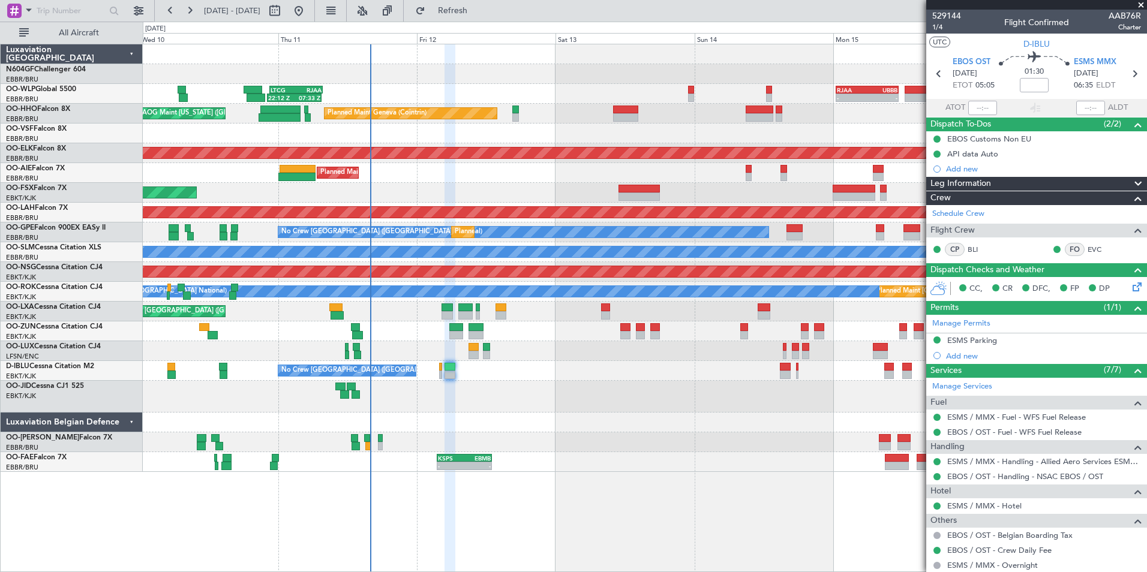
click at [474, 415] on div "22:12 Z 07:33 Z LTCG 22:35 Z RJAA 07:45 Z - - RJAA 00:30 Z UBBB 11:25 Z Planned…" at bounding box center [644, 258] width 1003 height 428
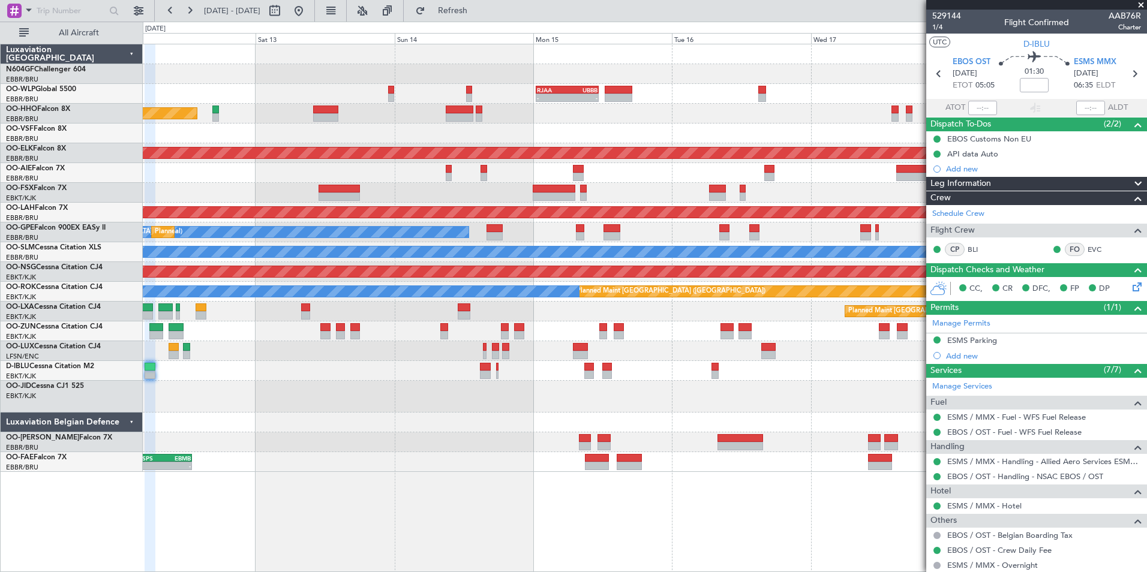
click at [352, 395] on div at bounding box center [644, 397] width 1003 height 32
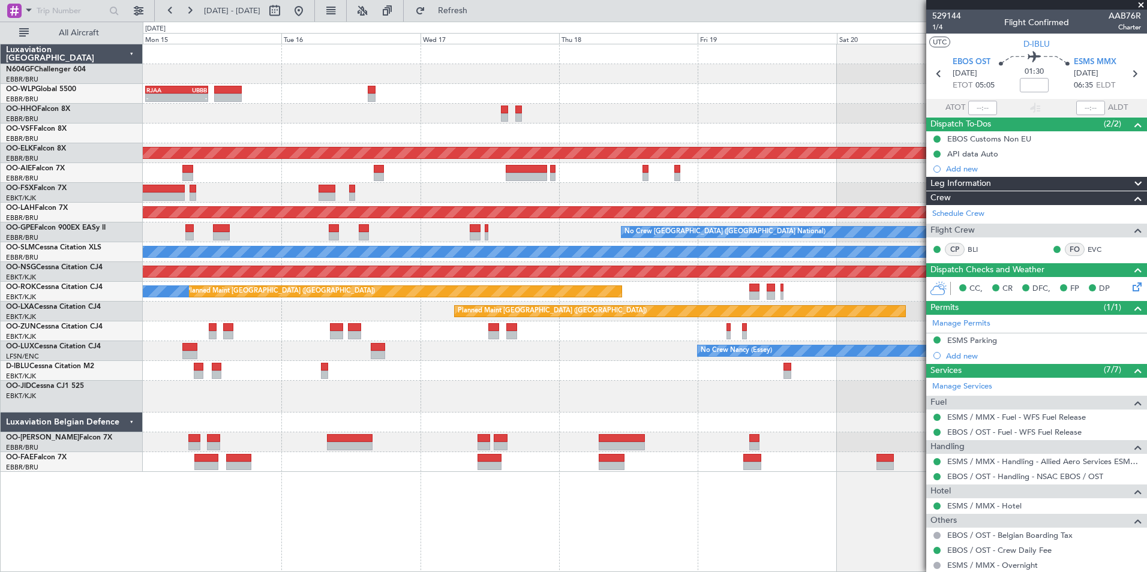
click at [341, 371] on div at bounding box center [644, 371] width 1003 height 20
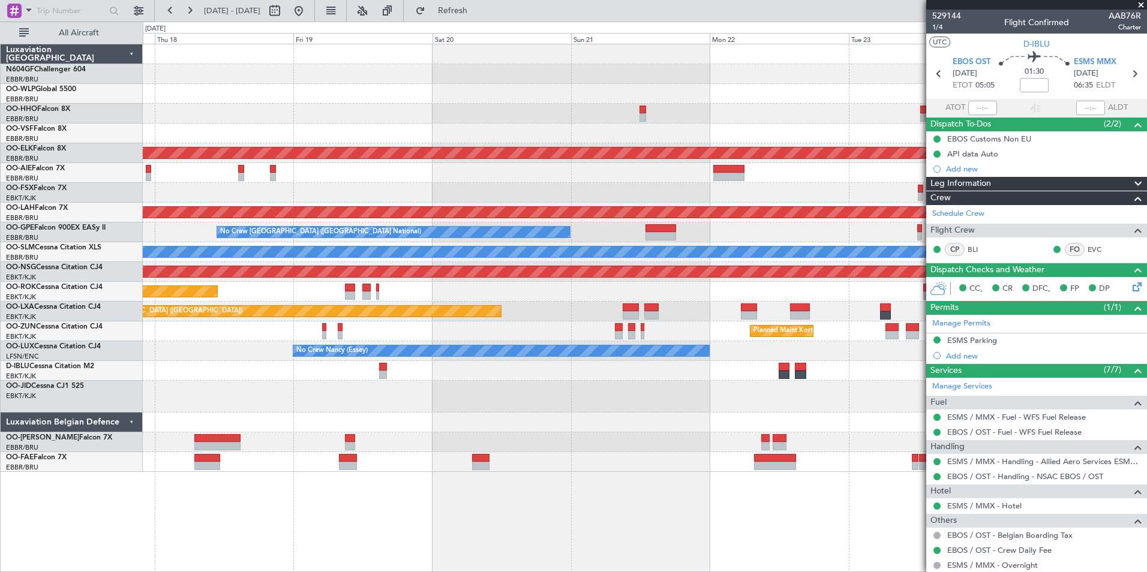
click at [604, 122] on div at bounding box center [644, 114] width 1003 height 20
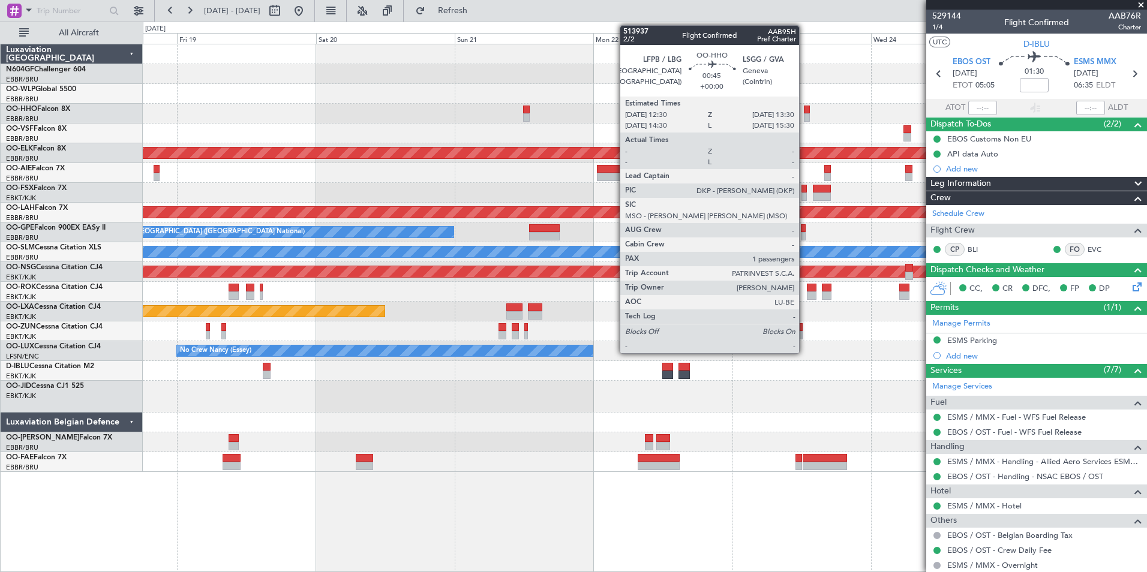
click at [804, 116] on div at bounding box center [807, 117] width 6 height 8
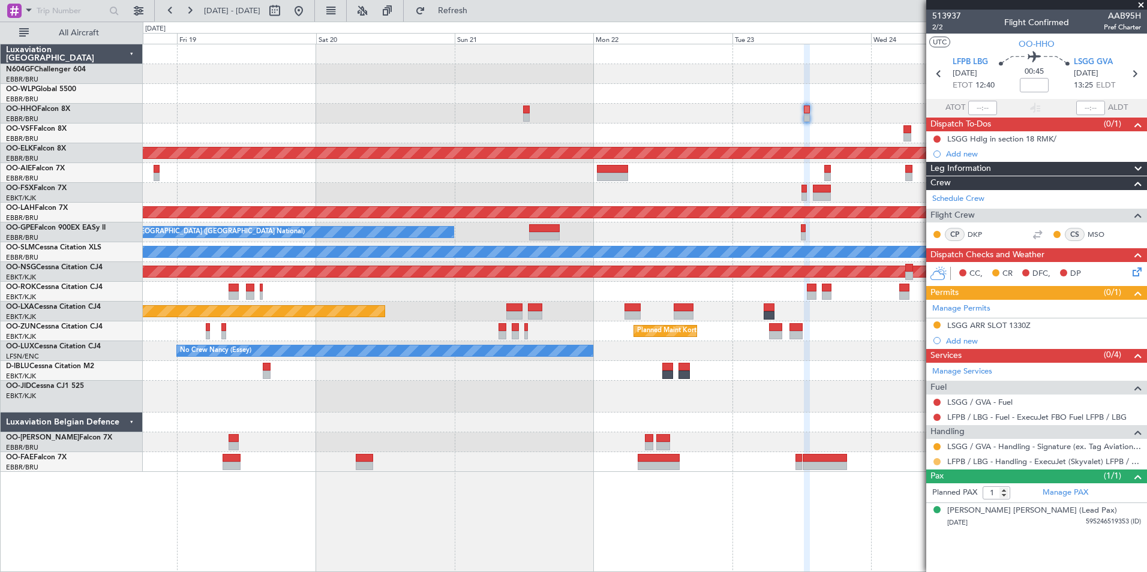
click at [934, 462] on button at bounding box center [936, 461] width 7 height 7
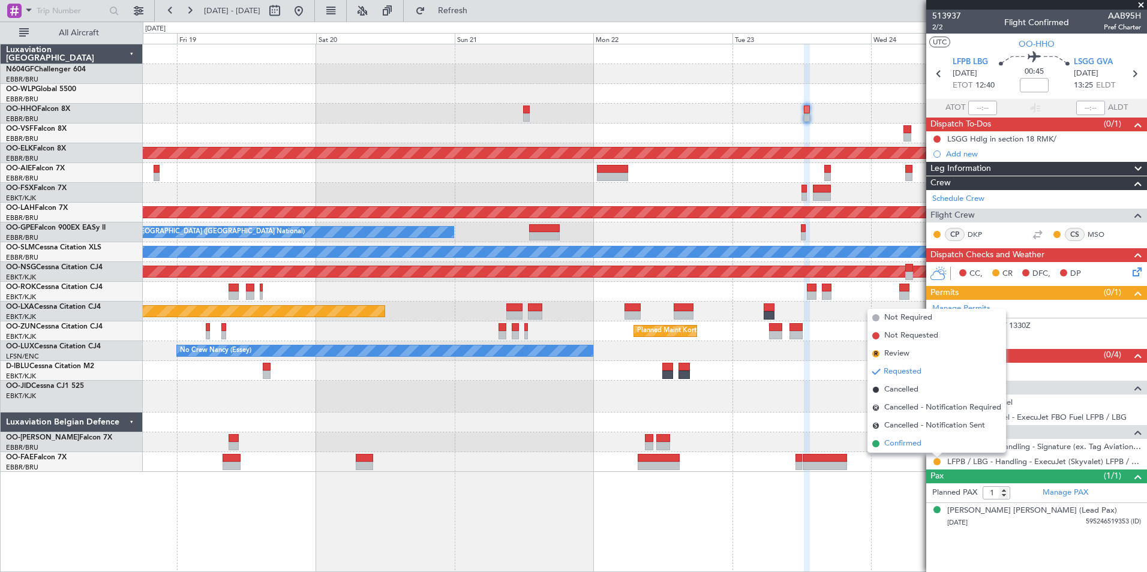
click at [883, 452] on li "Confirmed" at bounding box center [936, 444] width 139 height 18
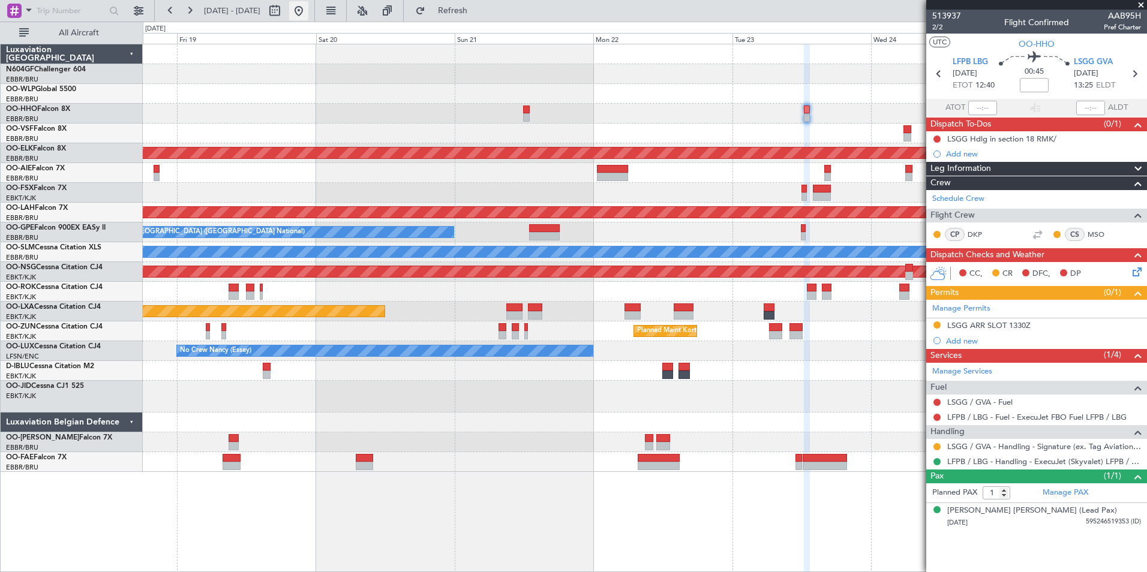
click at [308, 9] on button at bounding box center [298, 10] width 19 height 19
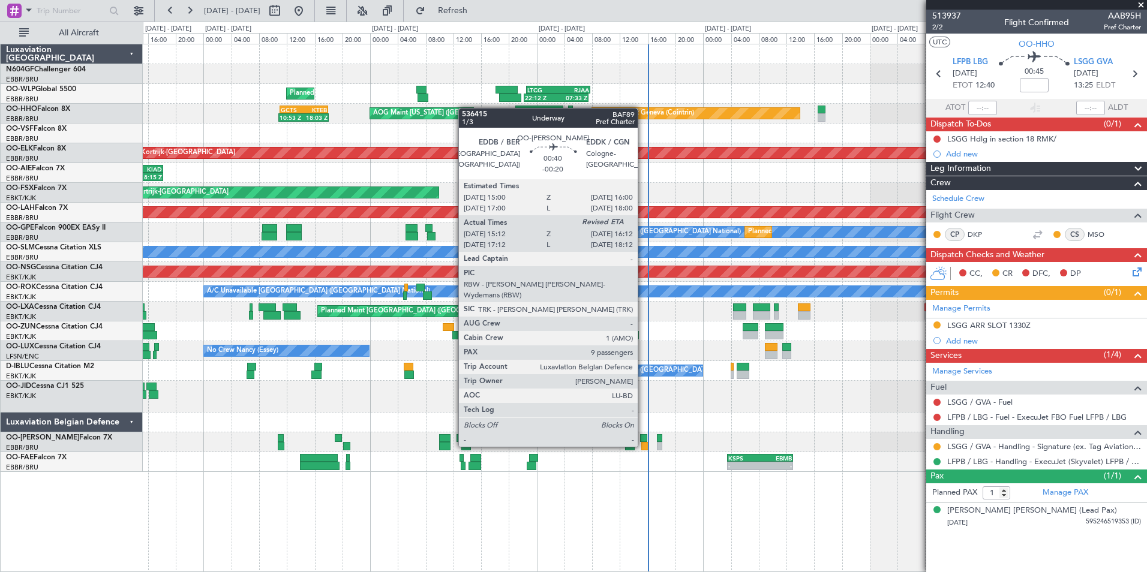
click at [643, 446] on div at bounding box center [644, 446] width 7 height 8
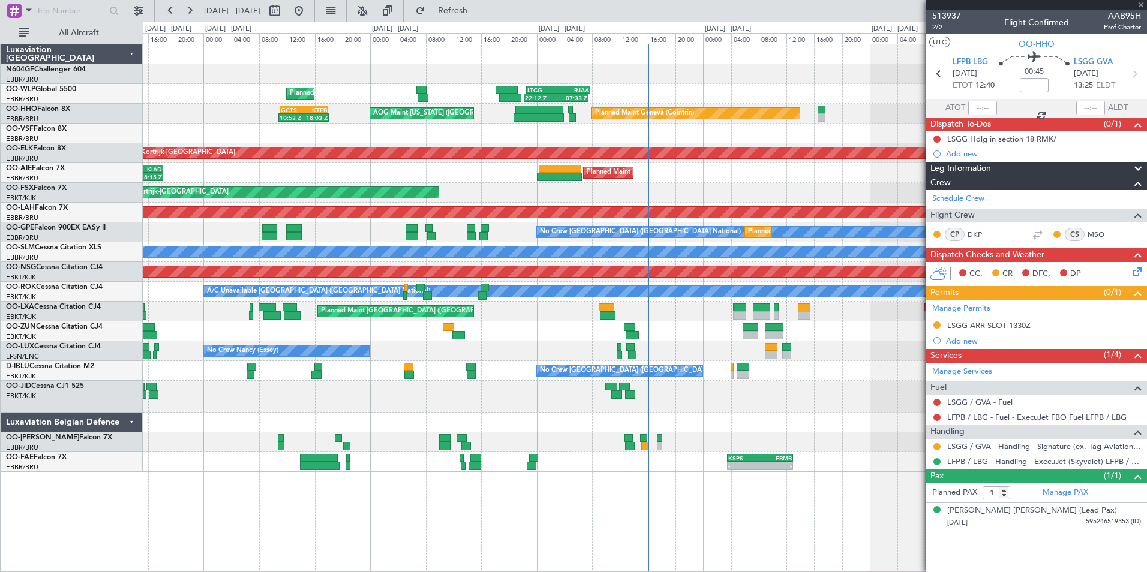
type input "-00:20"
type input "15:22"
type input "9"
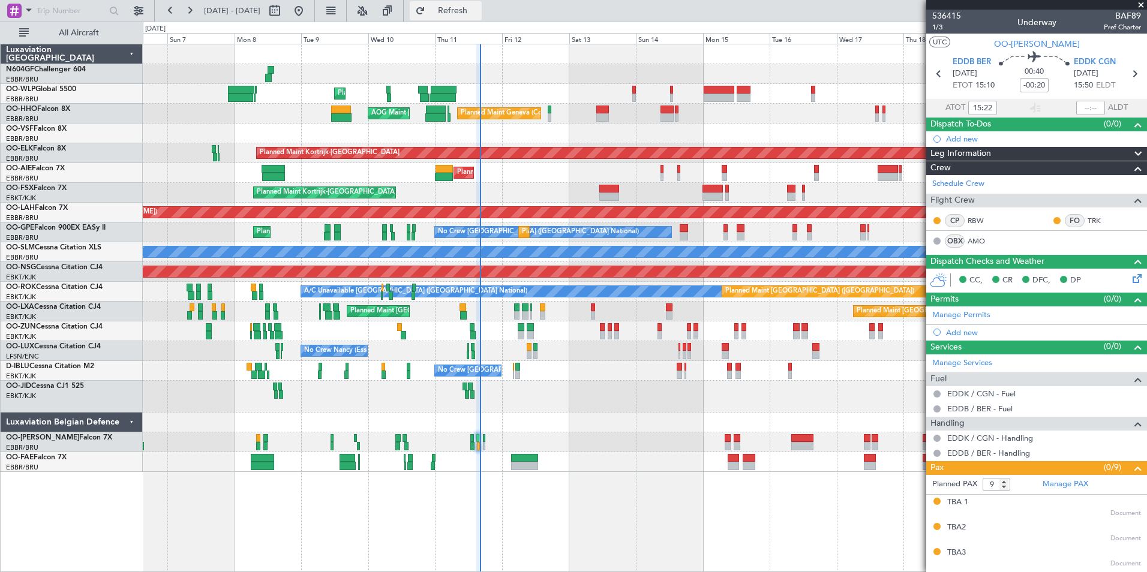
click at [478, 13] on span "Refresh" at bounding box center [453, 11] width 50 height 8
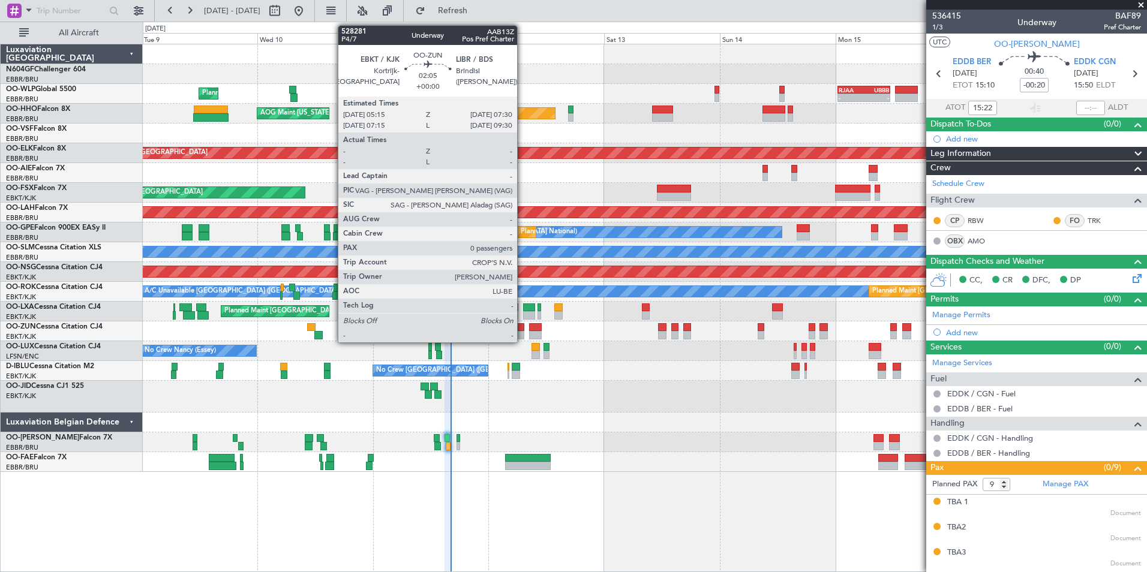
click at [522, 338] on div at bounding box center [518, 335] width 11 height 8
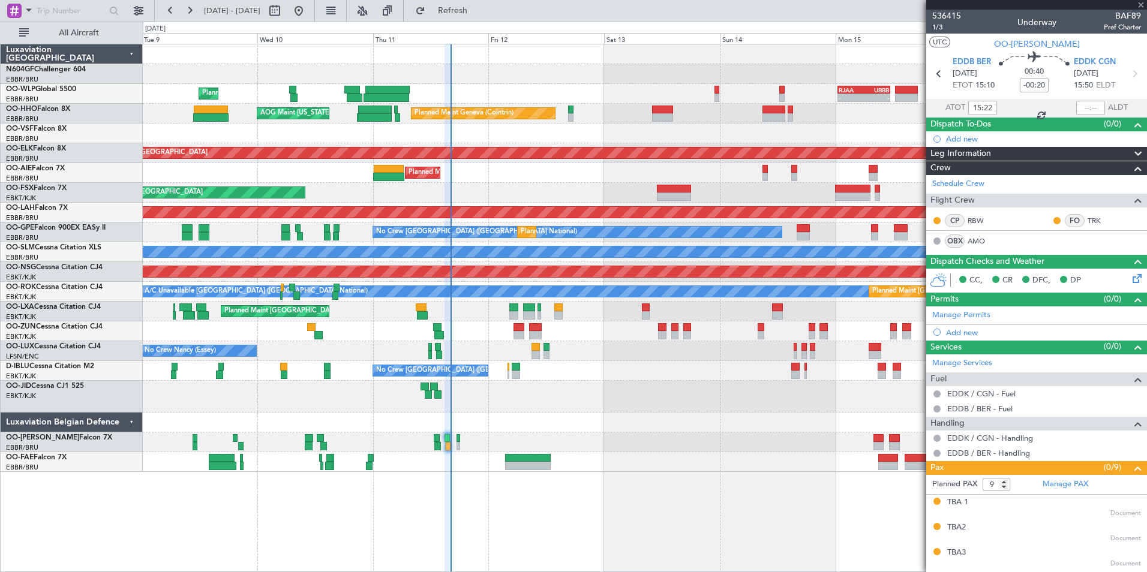
type input "0"
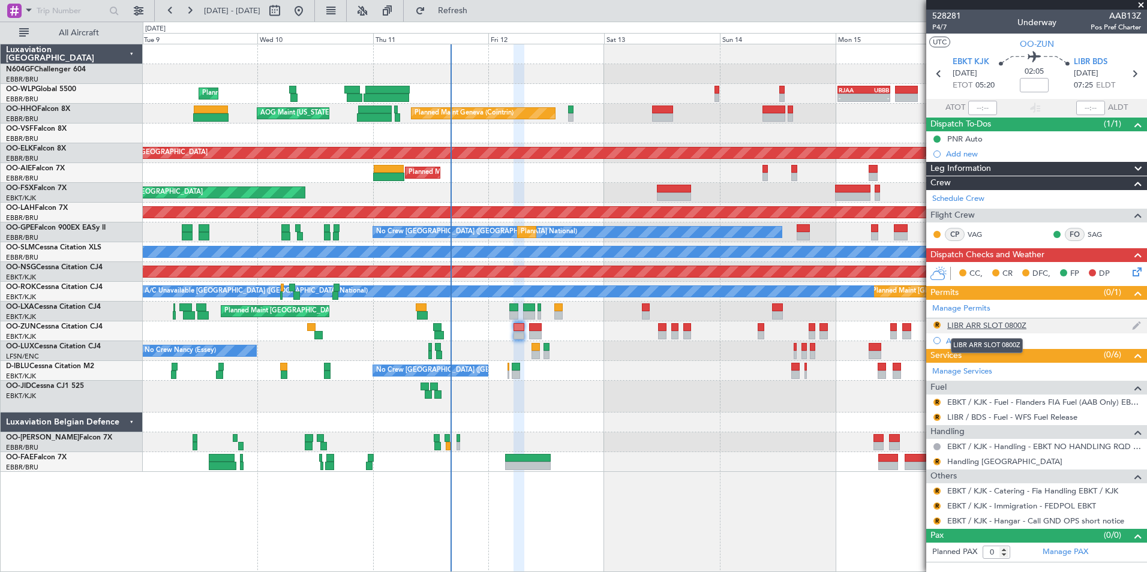
click at [965, 323] on div "LIBR ARR SLOT 0800Z" at bounding box center [986, 325] width 79 height 10
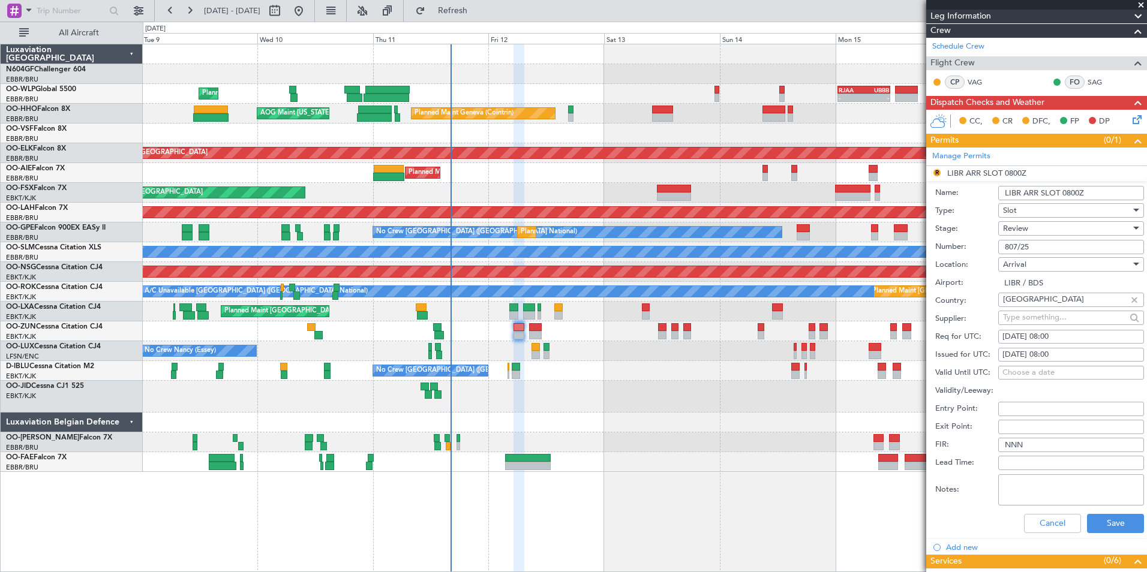
scroll to position [240, 0]
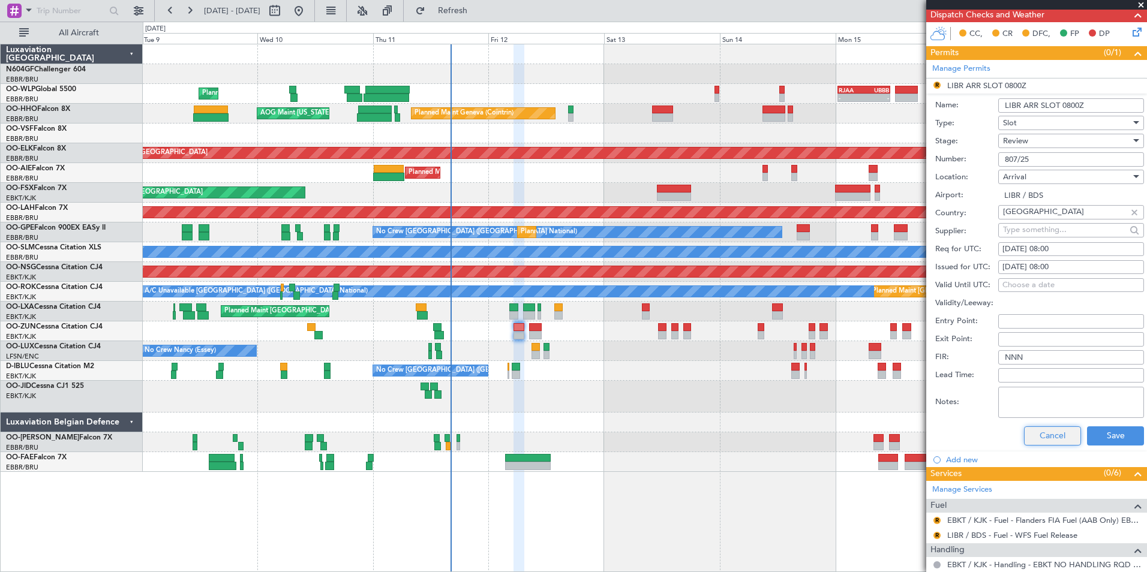
click at [1045, 437] on button "Cancel" at bounding box center [1052, 435] width 57 height 19
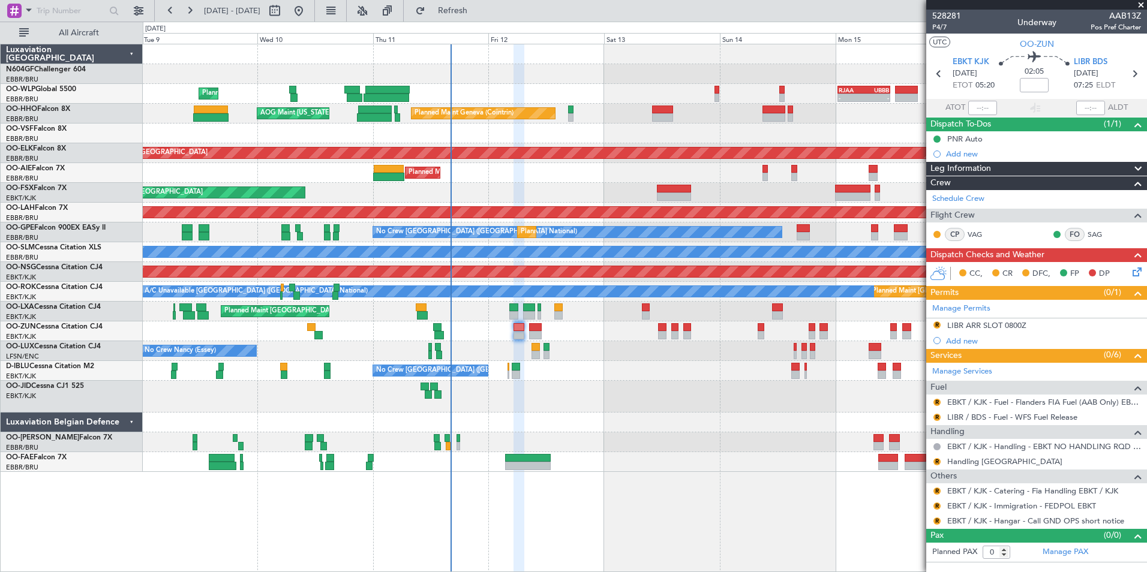
scroll to position [0, 0]
click at [984, 463] on link "Handling [GEOGRAPHIC_DATA]" at bounding box center [1004, 461] width 115 height 10
click at [960, 462] on link "Handling [GEOGRAPHIC_DATA]" at bounding box center [1004, 461] width 115 height 10
click at [936, 402] on button "R" at bounding box center [936, 402] width 7 height 7
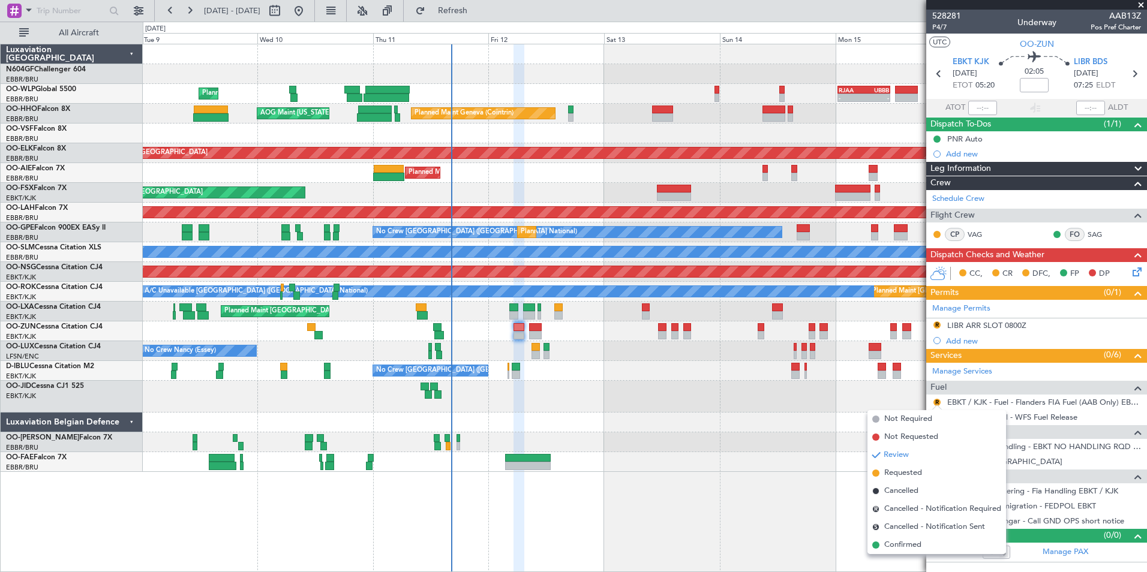
click at [753, 413] on div at bounding box center [644, 423] width 1003 height 20
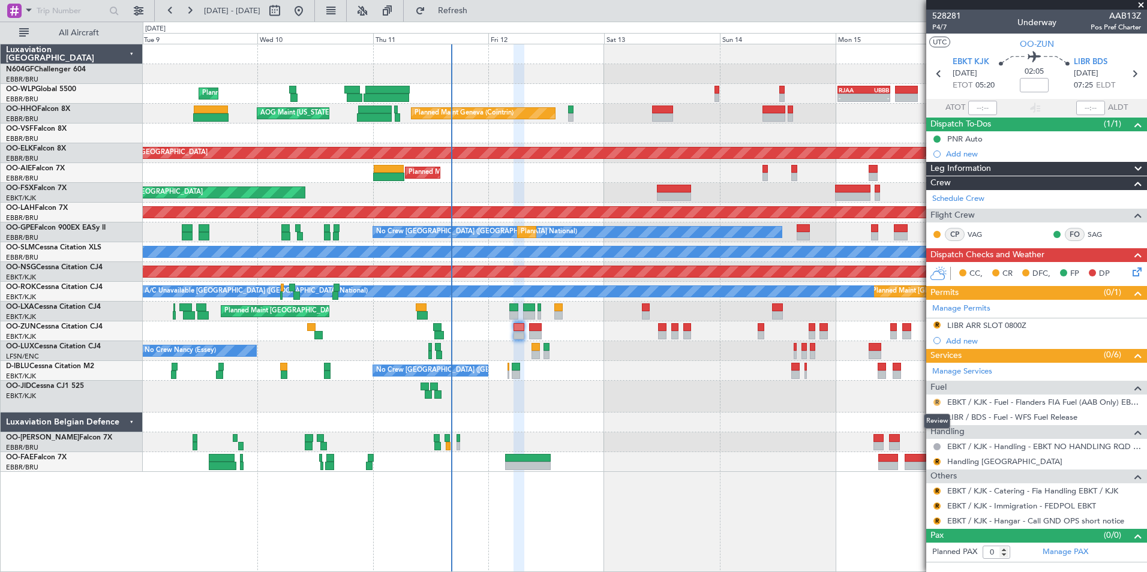
click at [936, 402] on button "R" at bounding box center [936, 402] width 7 height 7
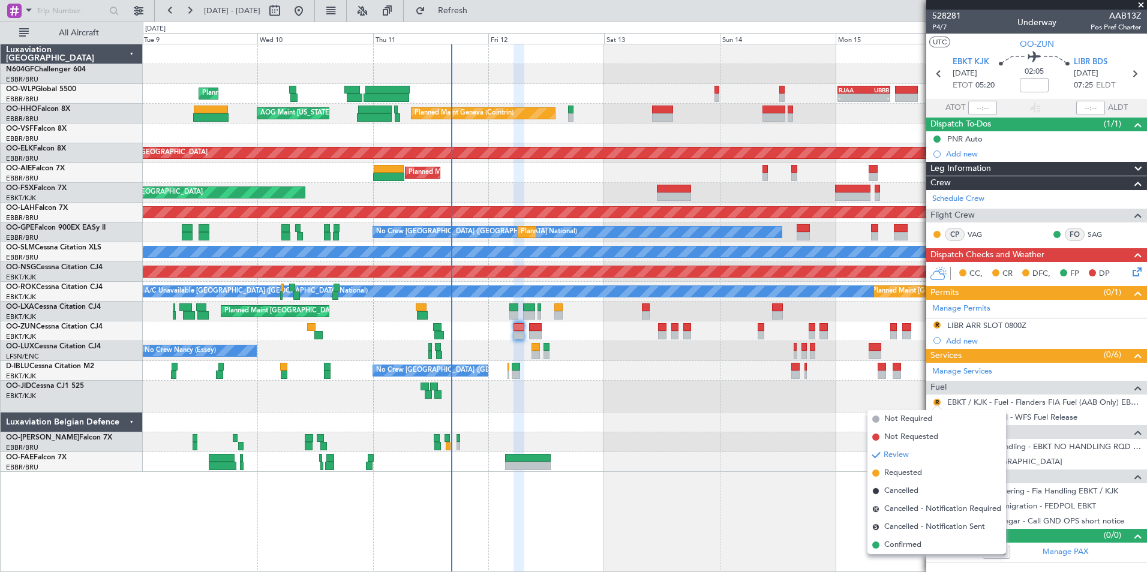
click at [712, 437] on div at bounding box center [644, 442] width 1003 height 20
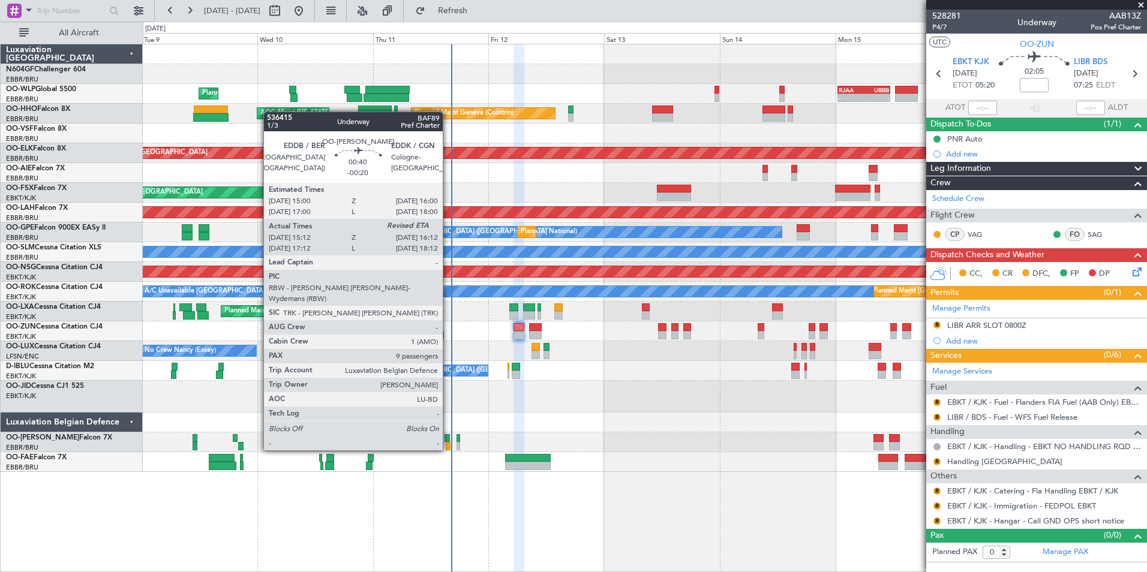
click at [448, 449] on div at bounding box center [448, 446] width 5 height 8
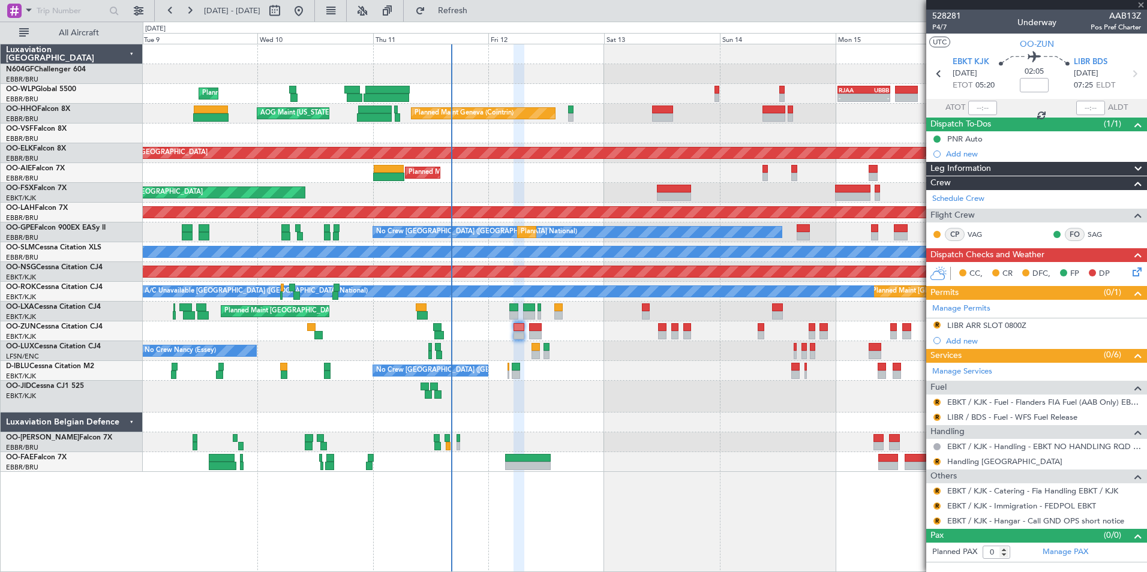
type input "-00:20"
type input "15:22"
type input "9"
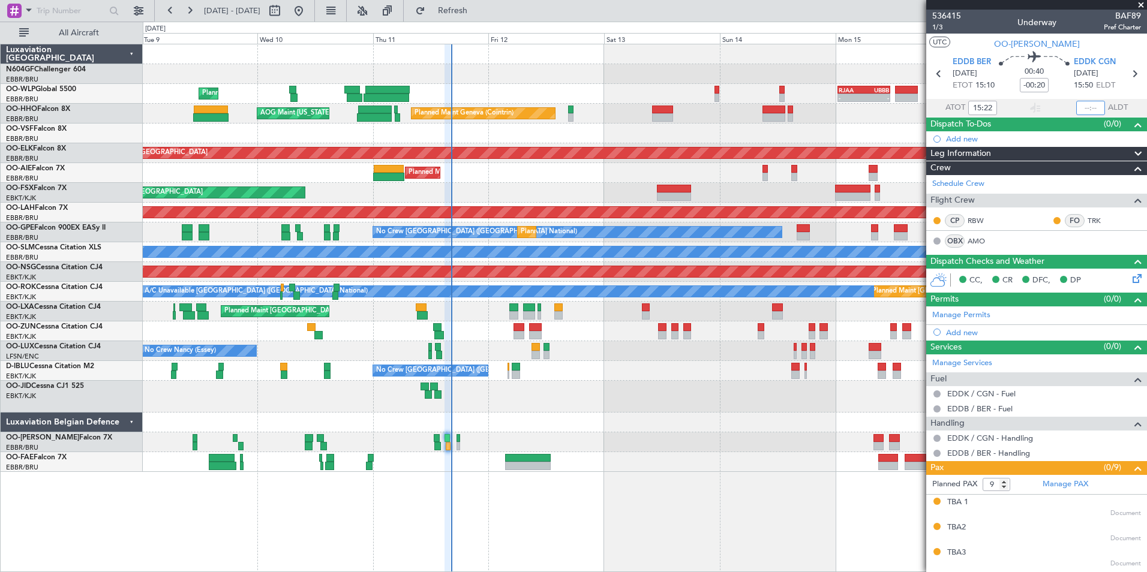
click at [1082, 104] on input "text" at bounding box center [1090, 108] width 29 height 14
click at [1070, 38] on section "UTC OO-LUM" at bounding box center [1036, 43] width 221 height 18
type input "16:12"
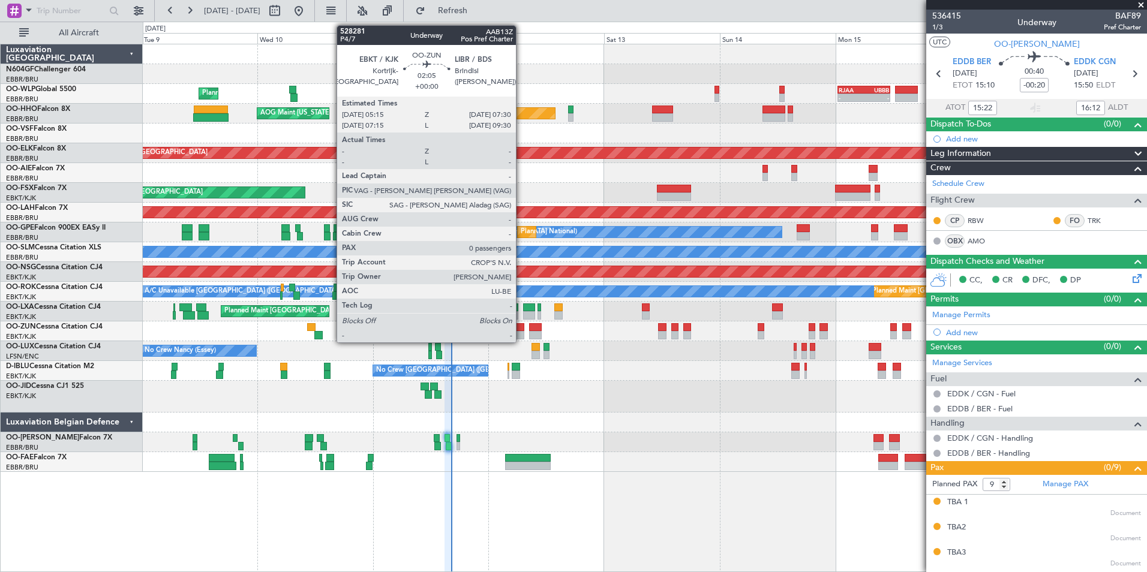
click at [521, 335] on div at bounding box center [518, 335] width 11 height 8
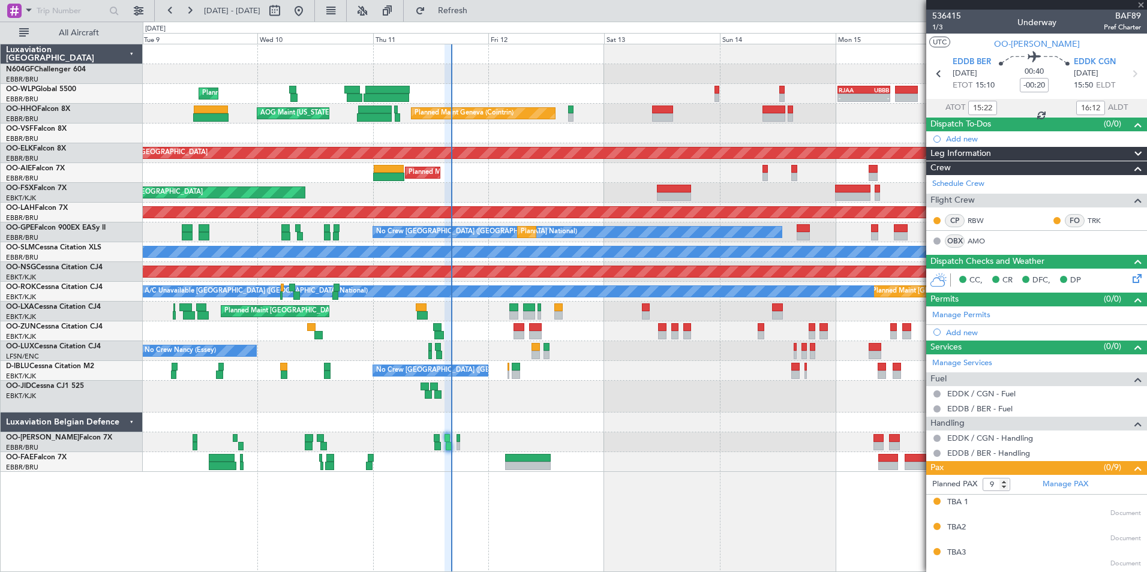
type input "0"
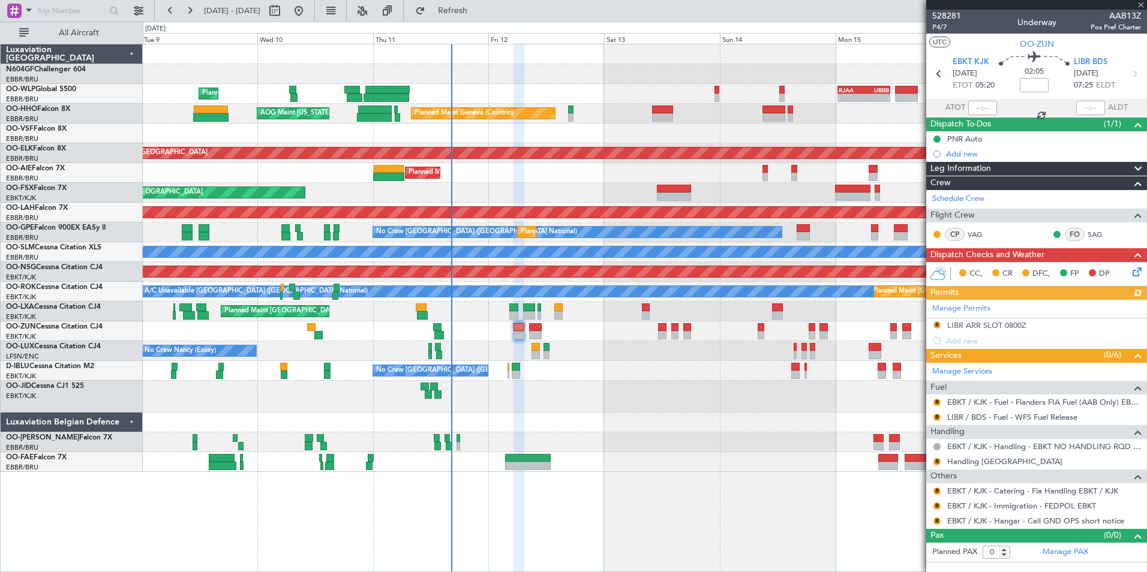
click at [1006, 321] on div "Manage Permits R LIBR ARR SLOT 0800Z Add new" at bounding box center [1036, 324] width 221 height 49
click at [990, 326] on div "LIBR ARR SLOT 0800Z" at bounding box center [986, 325] width 79 height 10
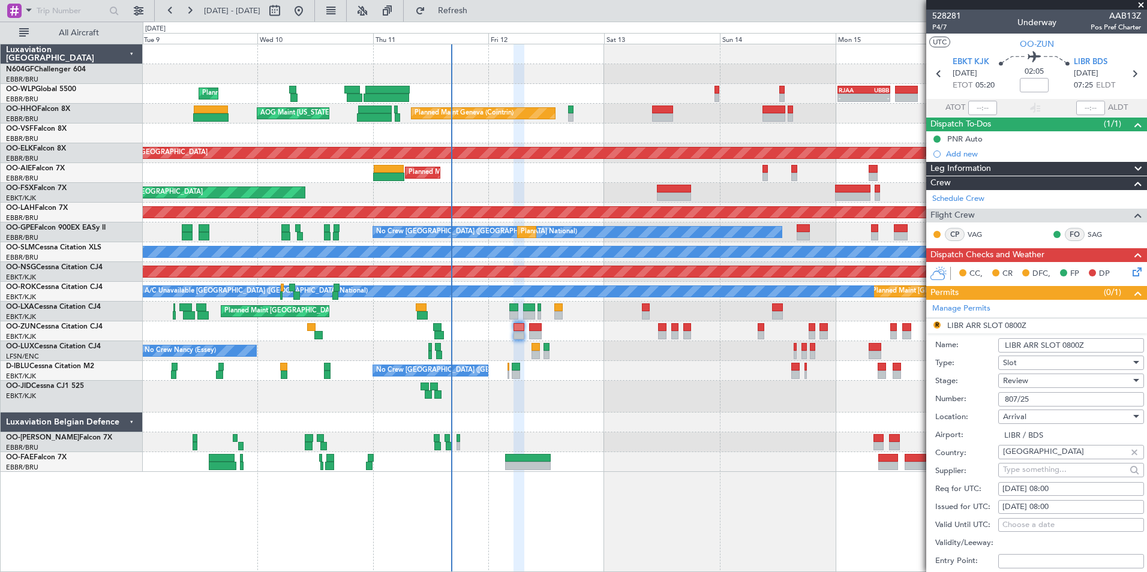
click at [1042, 381] on div "Review" at bounding box center [1067, 381] width 128 height 18
click at [1052, 459] on span "Requested" at bounding box center [1066, 459] width 126 height 18
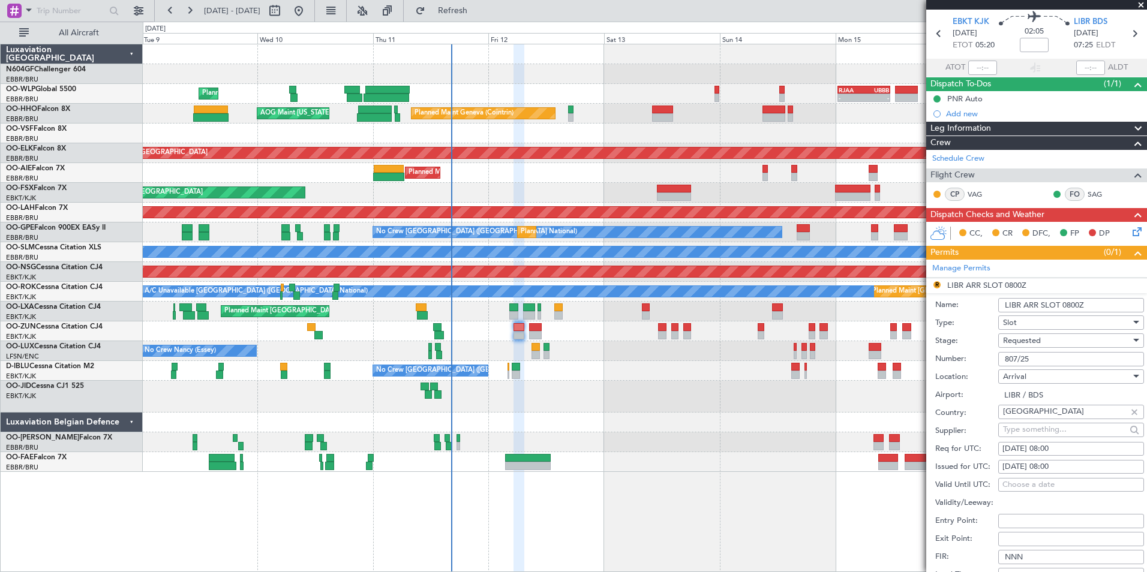
scroll to position [120, 0]
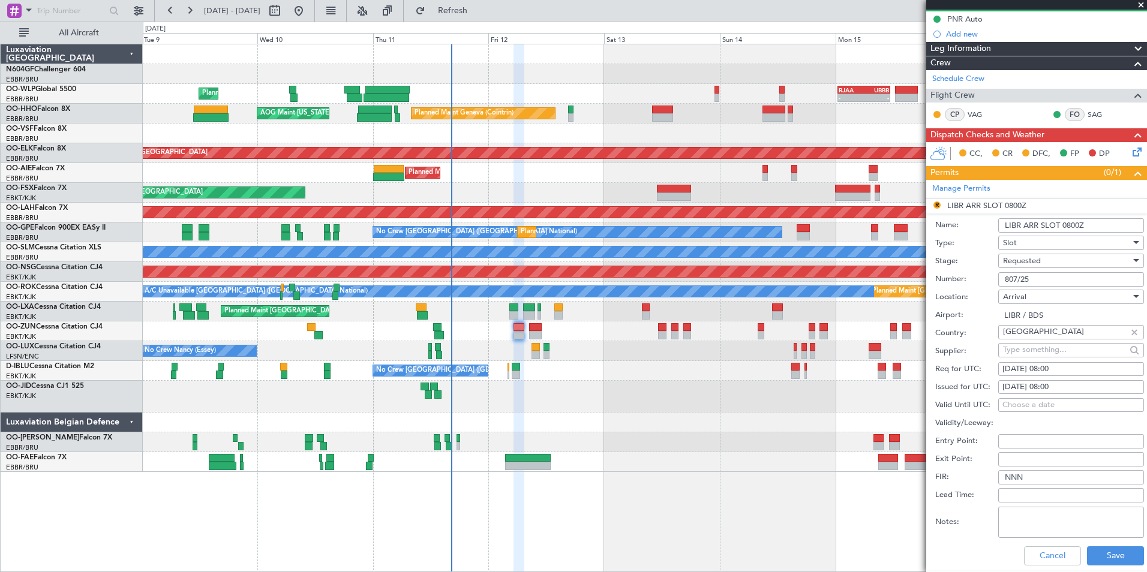
click at [1052, 371] on div "12/09/2025 08:00" at bounding box center [1070, 369] width 137 height 12
select select "9"
select select "2025"
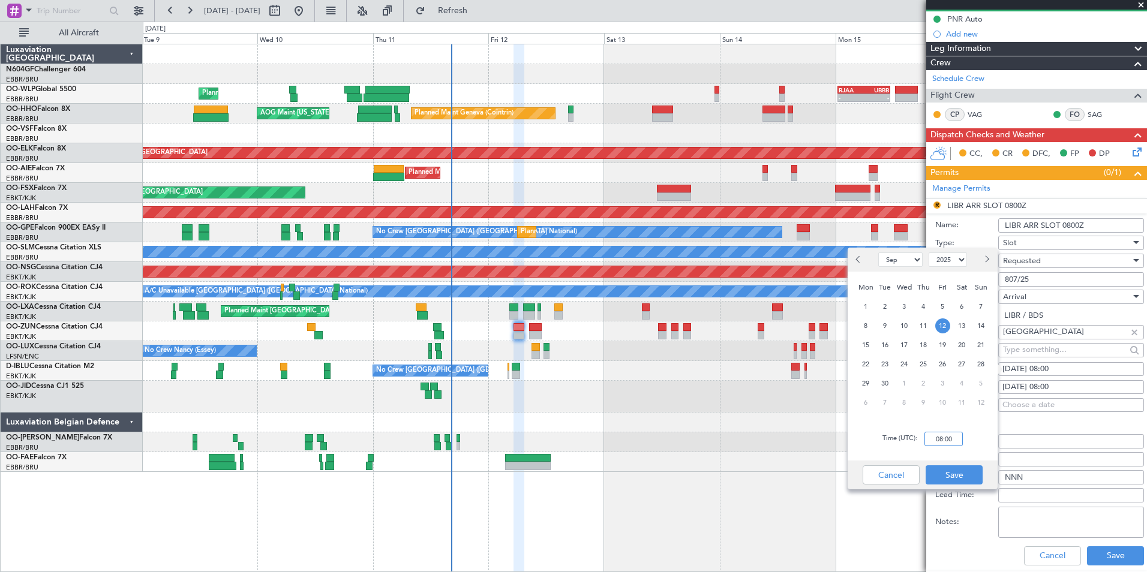
click at [943, 437] on input "08:00" at bounding box center [943, 439] width 38 height 14
type input "07:30"
click at [984, 444] on div "Time (UTC): 07:30" at bounding box center [922, 438] width 150 height 43
click at [960, 468] on button "Save" at bounding box center [953, 474] width 57 height 19
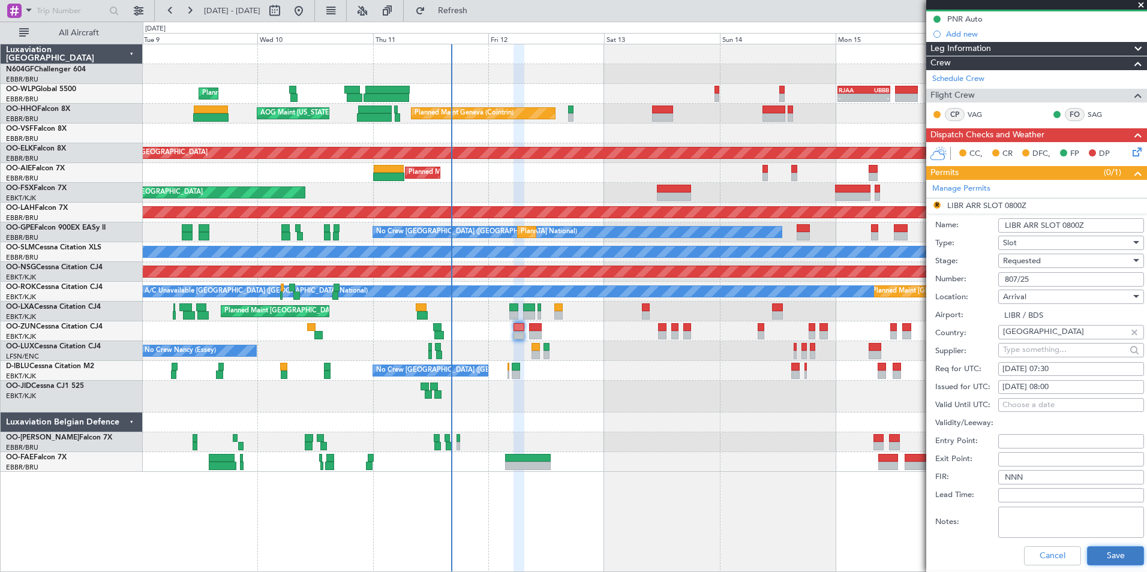
click at [1096, 547] on button "Save" at bounding box center [1115, 555] width 57 height 19
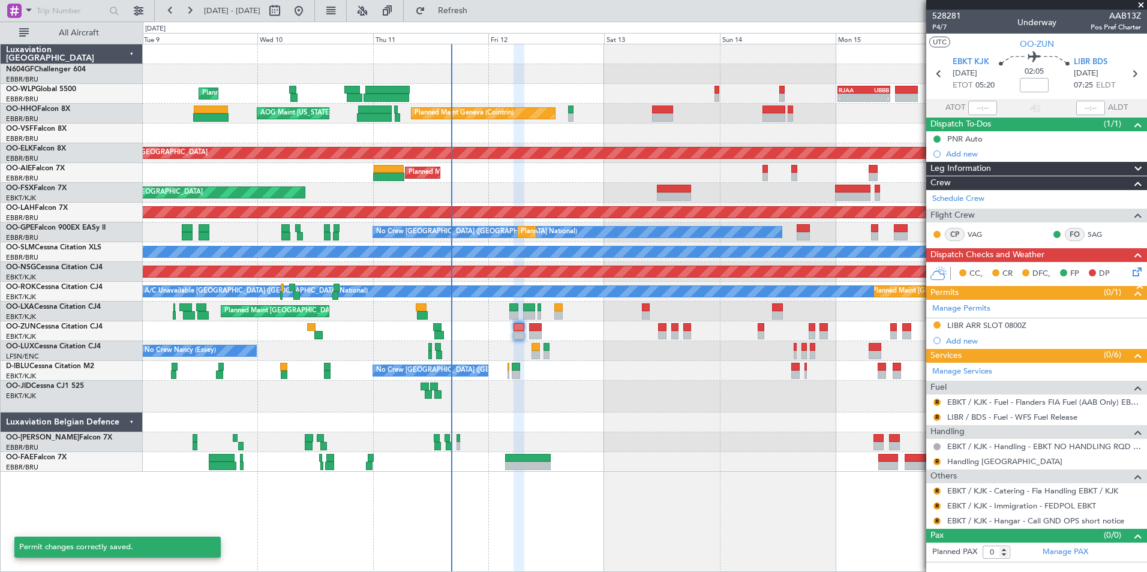
scroll to position [0, 0]
click at [935, 461] on button "R" at bounding box center [936, 461] width 7 height 7
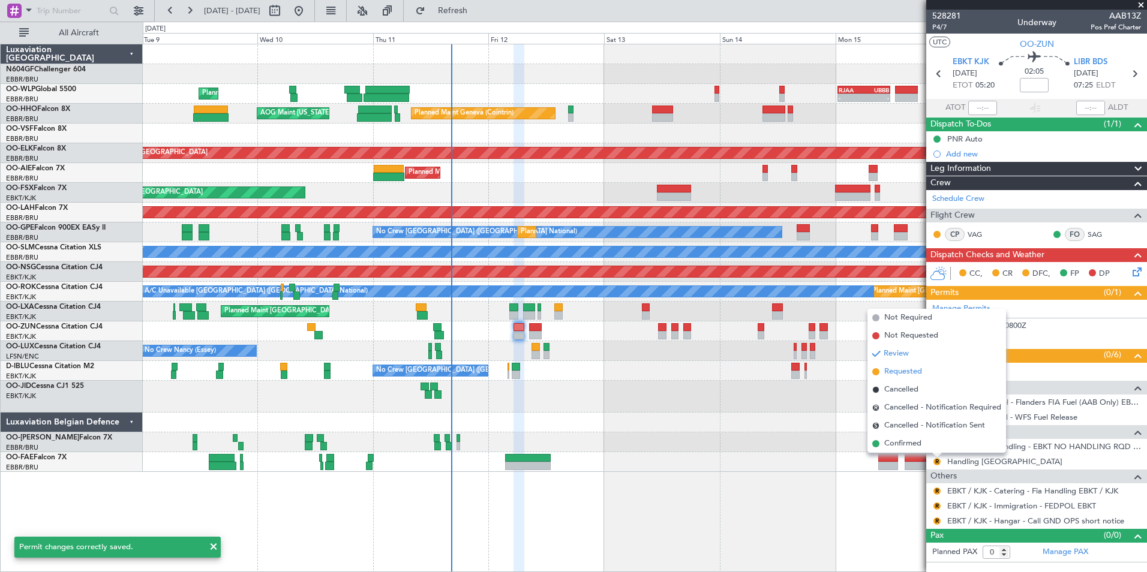
click at [911, 370] on span "Requested" at bounding box center [903, 372] width 38 height 12
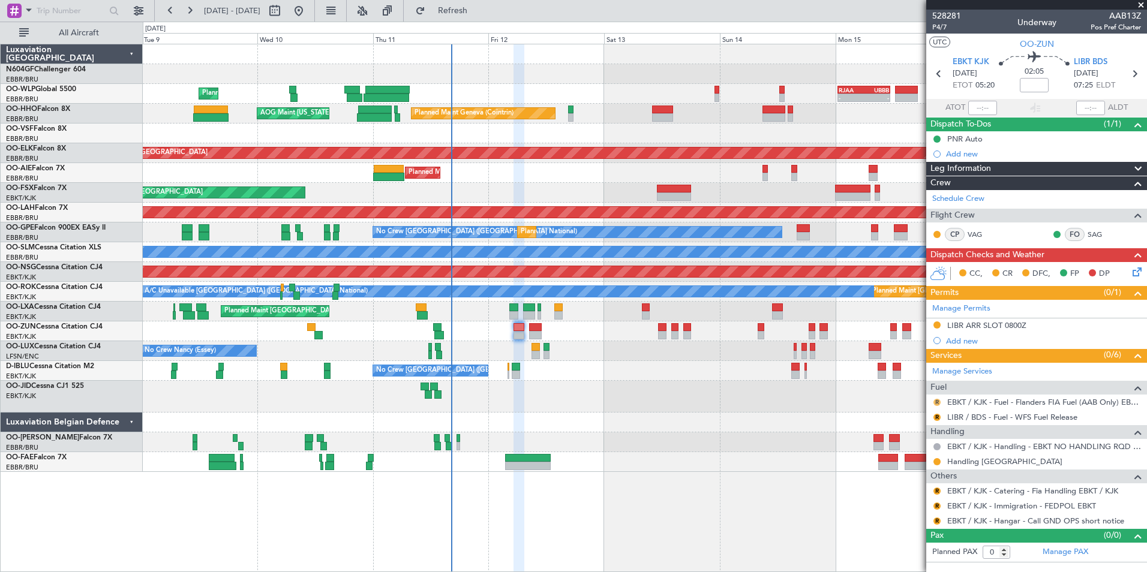
click at [937, 403] on button "R" at bounding box center [936, 402] width 7 height 7
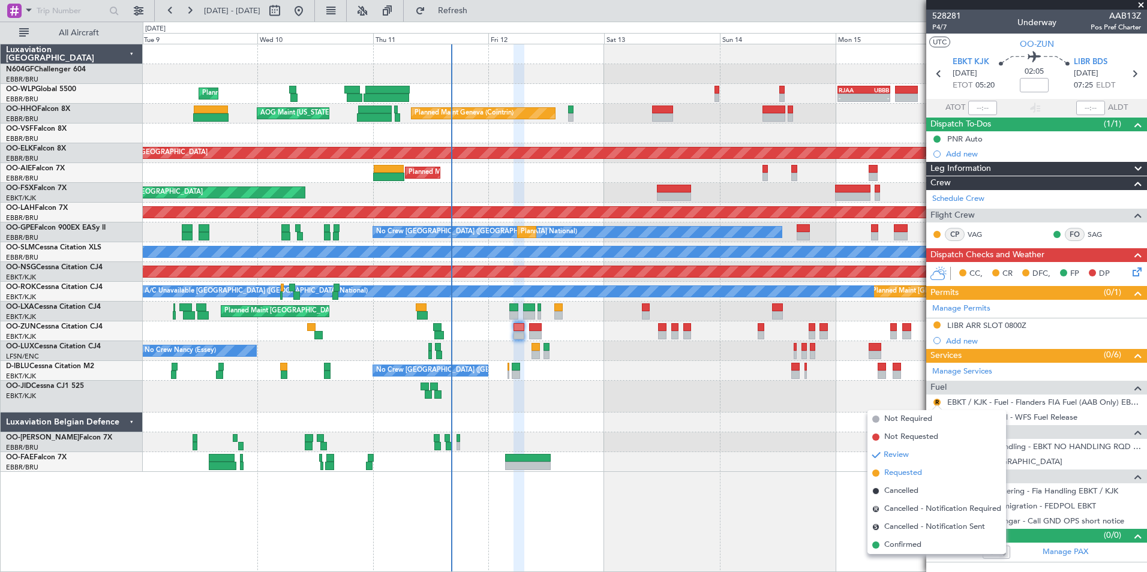
click at [910, 477] on span "Requested" at bounding box center [903, 473] width 38 height 12
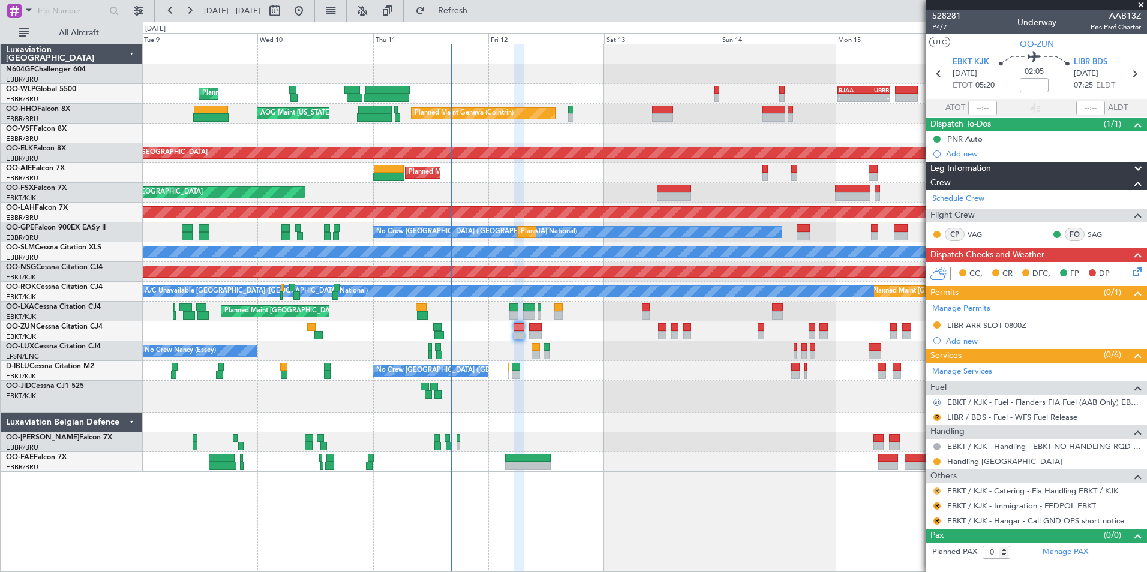
click at [938, 489] on button "R" at bounding box center [936, 491] width 7 height 7
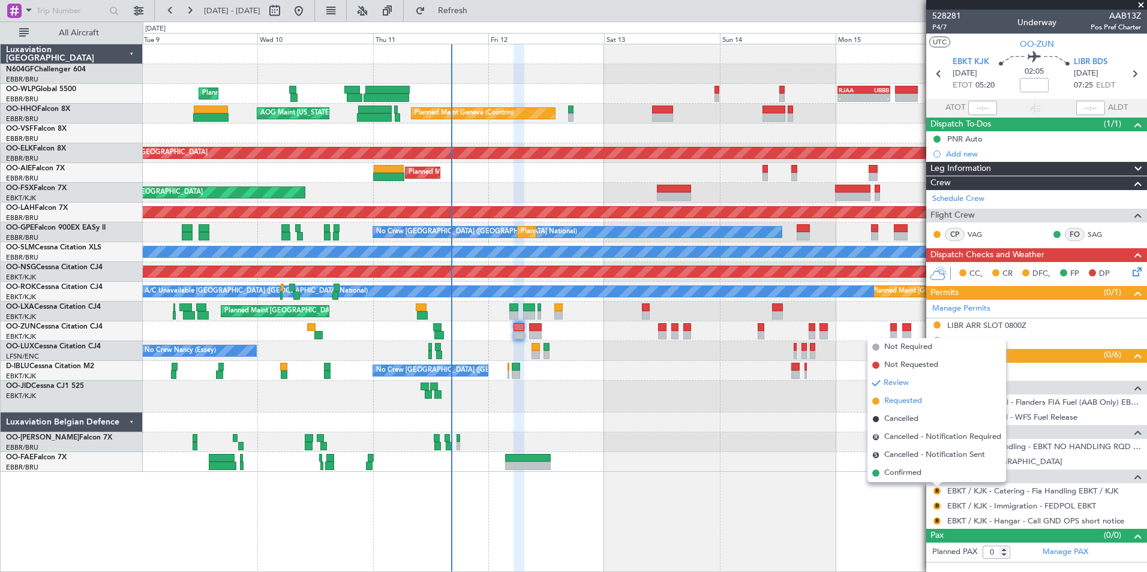
click at [905, 405] on span "Requested" at bounding box center [903, 401] width 38 height 12
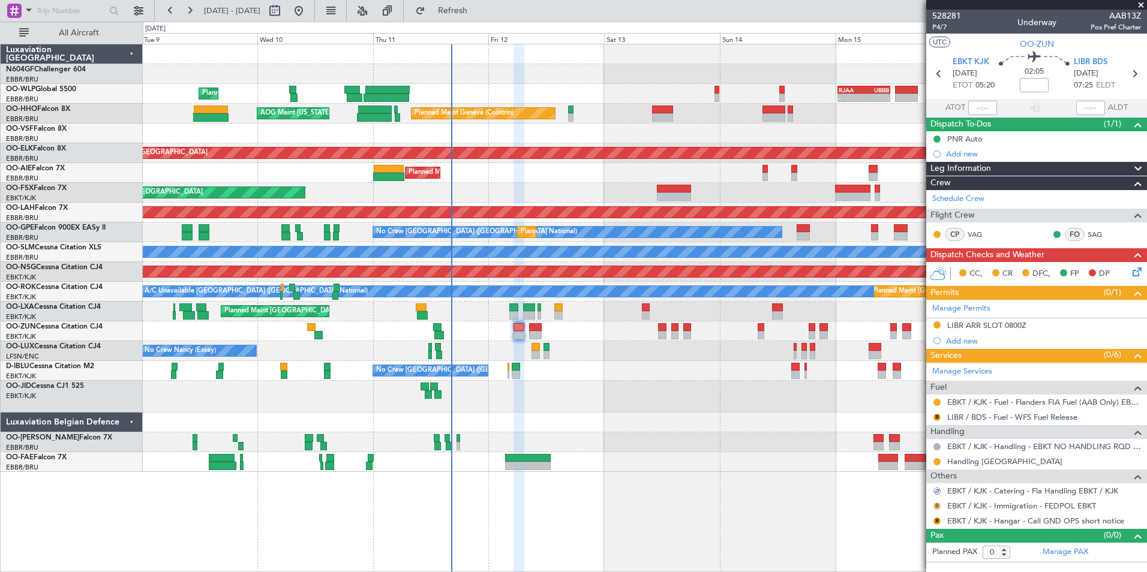
click at [937, 507] on button "R" at bounding box center [936, 506] width 7 height 7
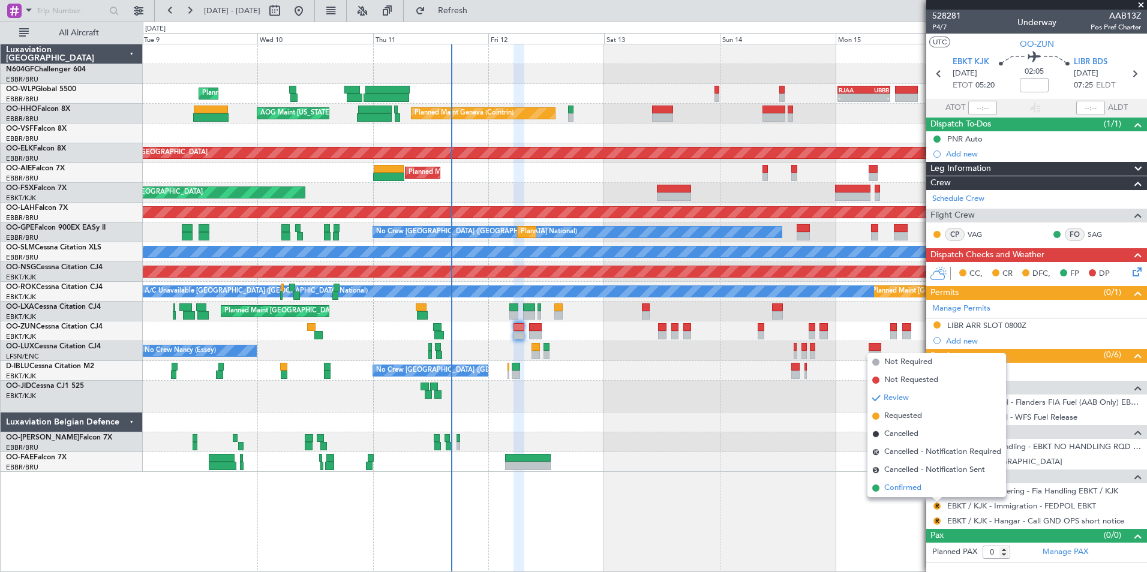
click at [911, 485] on span "Confirmed" at bounding box center [902, 488] width 37 height 12
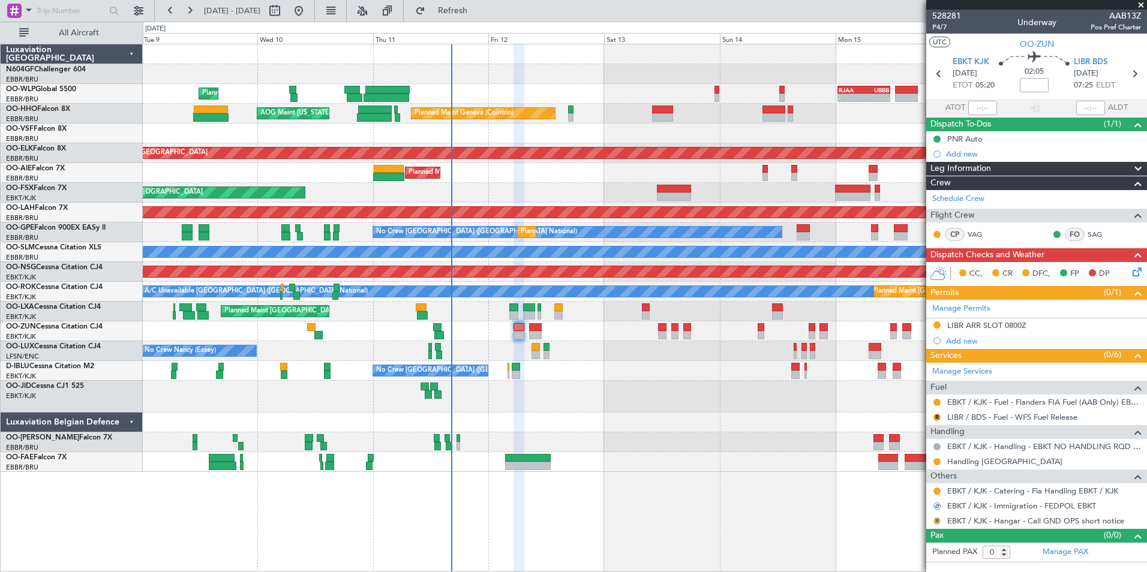
click at [938, 521] on button "R" at bounding box center [936, 521] width 7 height 7
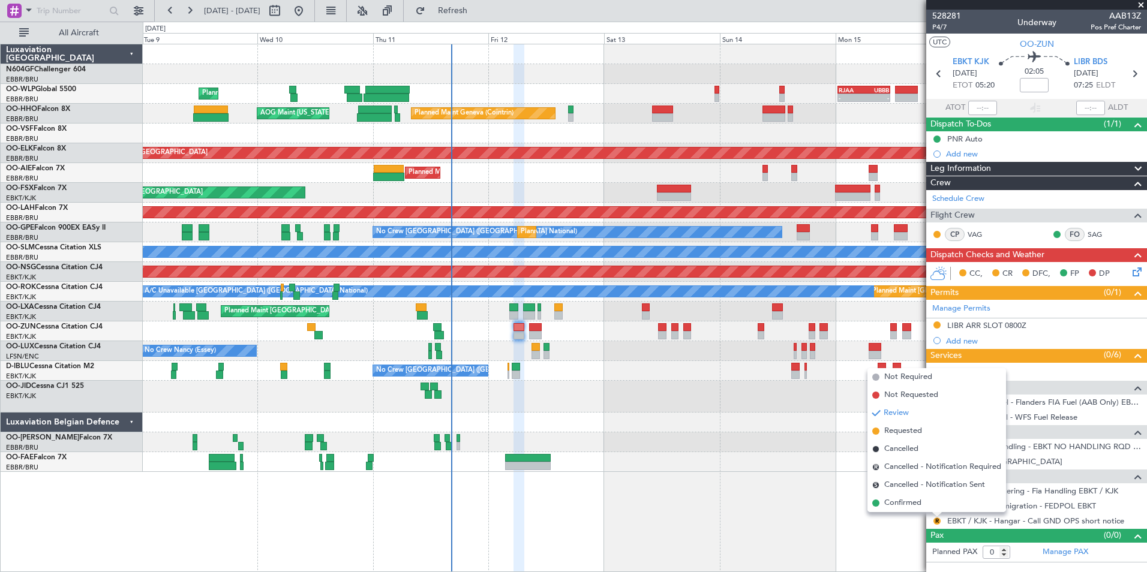
click at [787, 521] on div "Planned Maint Liege - - RJAA 00:30 Z UBBB 11:25 Z Planned Maint Geneva (Cointri…" at bounding box center [645, 308] width 1004 height 528
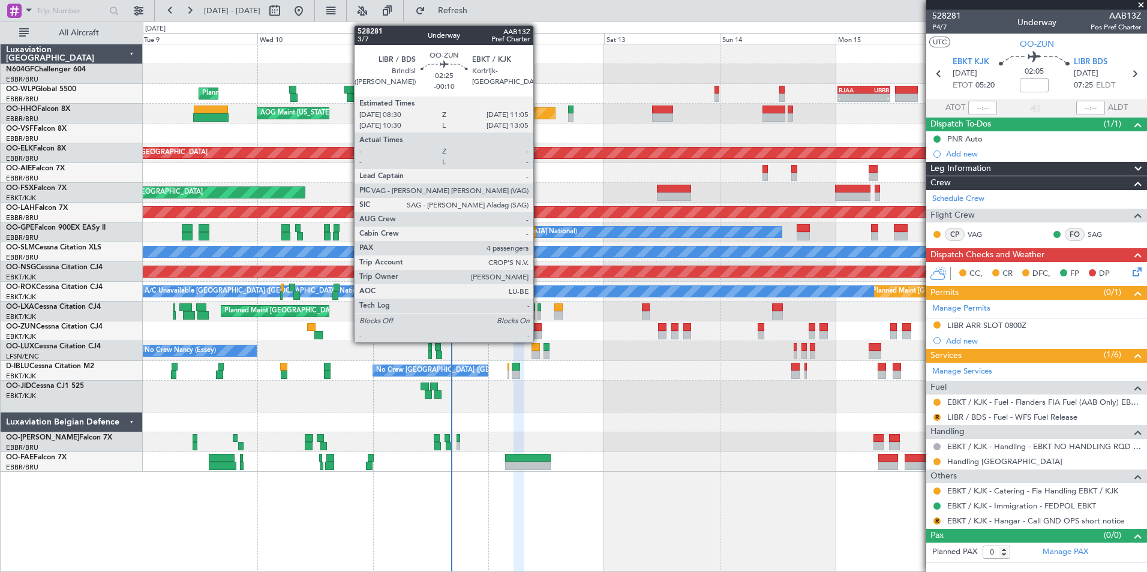
click at [539, 329] on div at bounding box center [535, 327] width 13 height 8
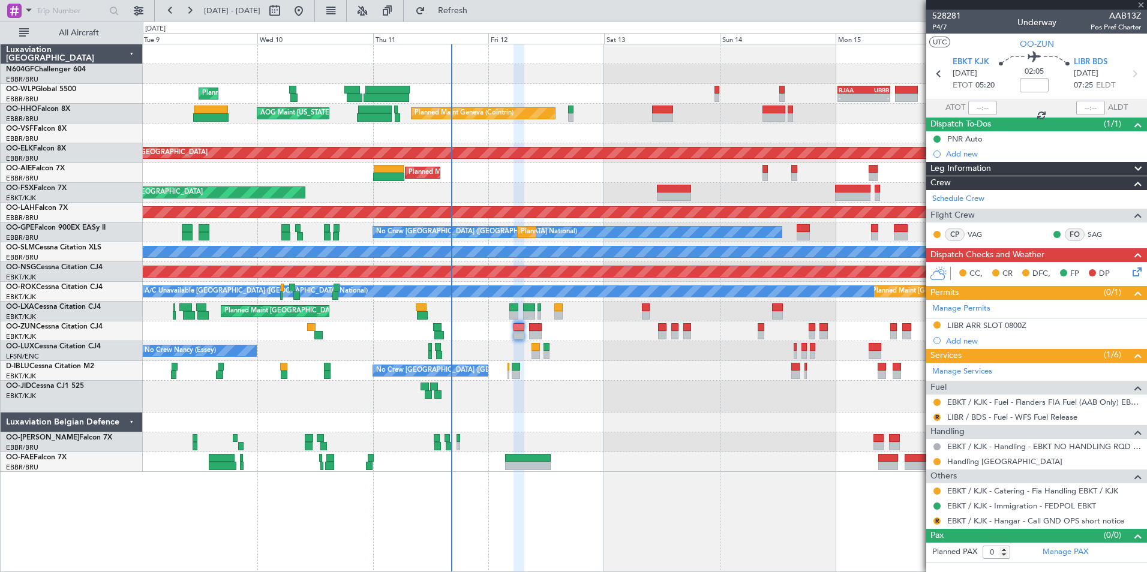
type input "-00:10"
type input "4"
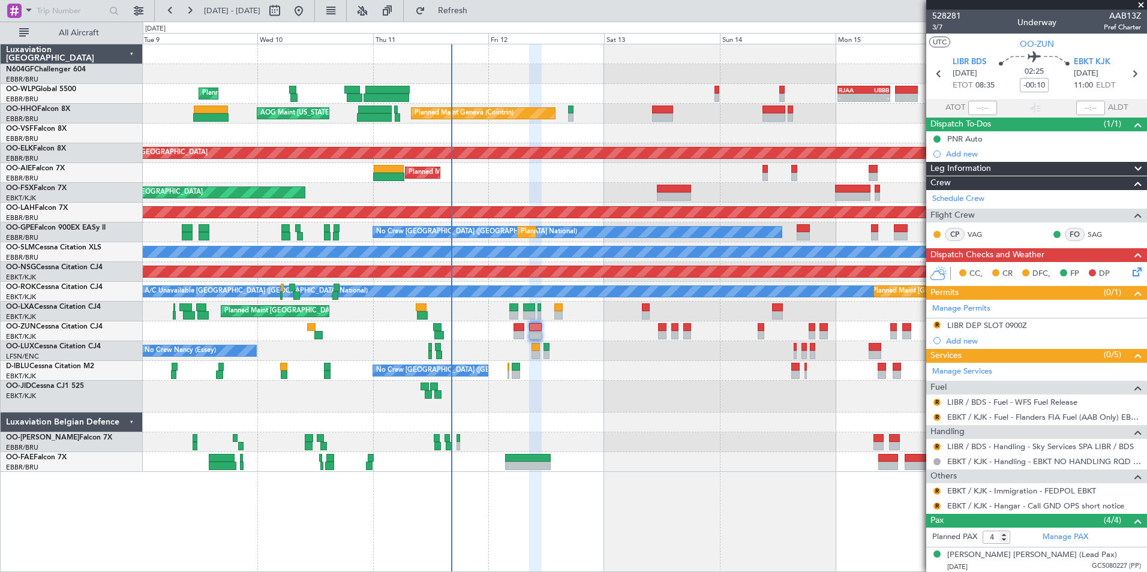
click at [983, 325] on div "LIBR DEP SLOT 0900Z" at bounding box center [987, 325] width 80 height 10
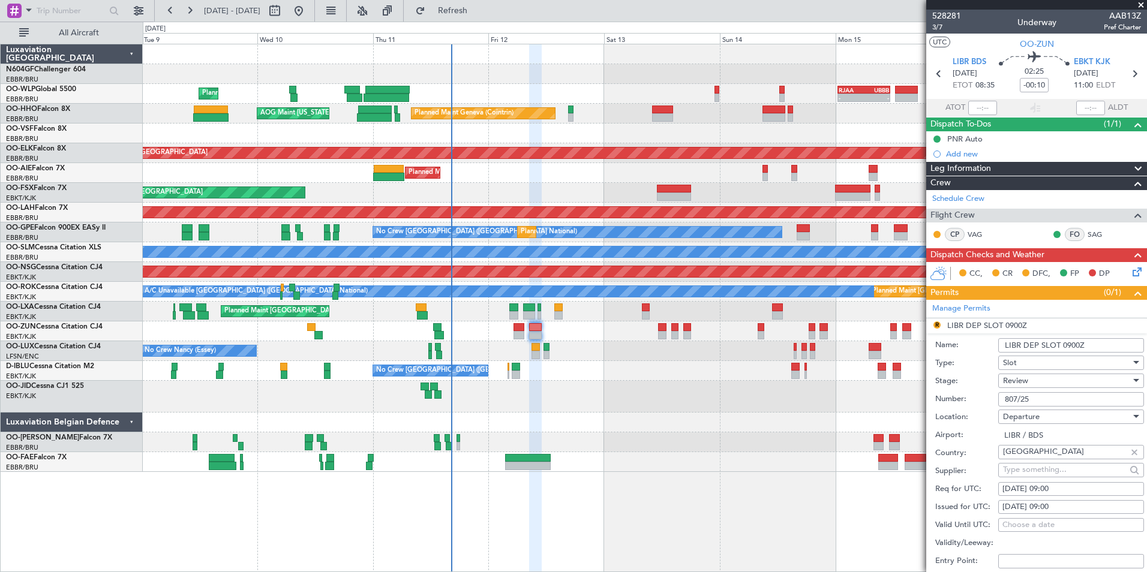
click at [1035, 378] on div "Review" at bounding box center [1067, 381] width 128 height 18
click at [1042, 460] on span "Requested" at bounding box center [1066, 459] width 126 height 18
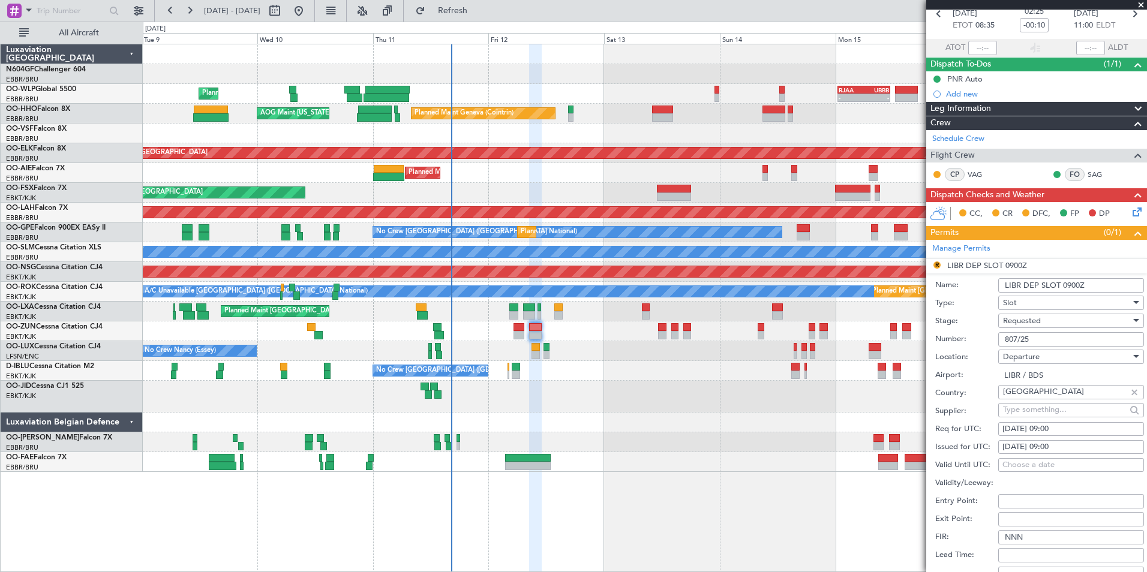
click at [1074, 428] on div "12/09/2025 09:00" at bounding box center [1070, 429] width 137 height 12
select select "9"
select select "2025"
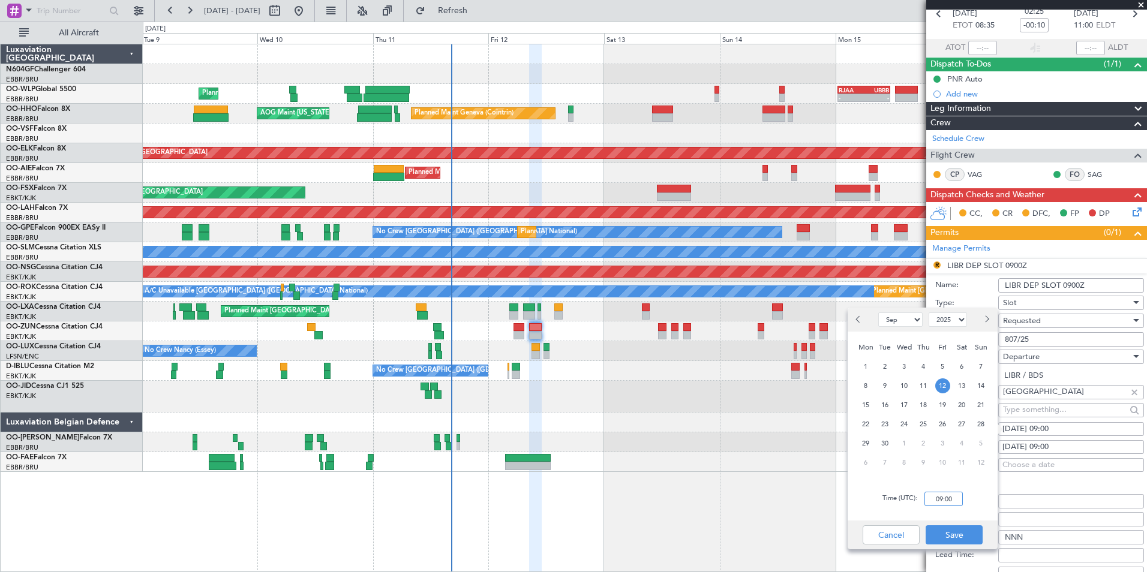
click at [948, 492] on input "09:00" at bounding box center [943, 499] width 38 height 14
type input "08:30"
click at [983, 505] on div "Time (UTC): 08:30" at bounding box center [922, 498] width 150 height 43
click at [952, 534] on button "Save" at bounding box center [953, 534] width 57 height 19
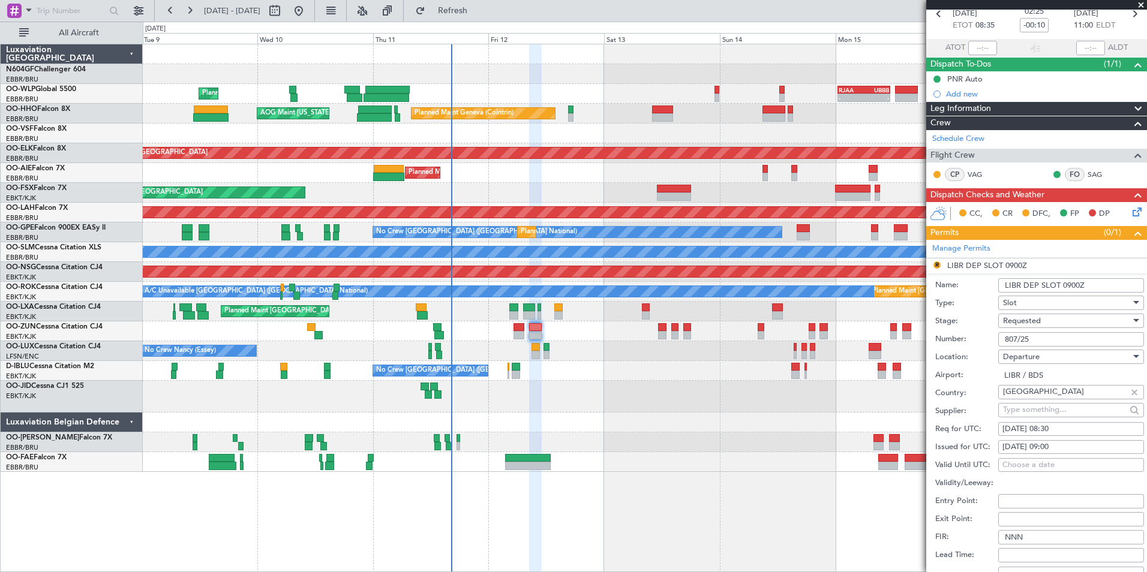
scroll to position [240, 0]
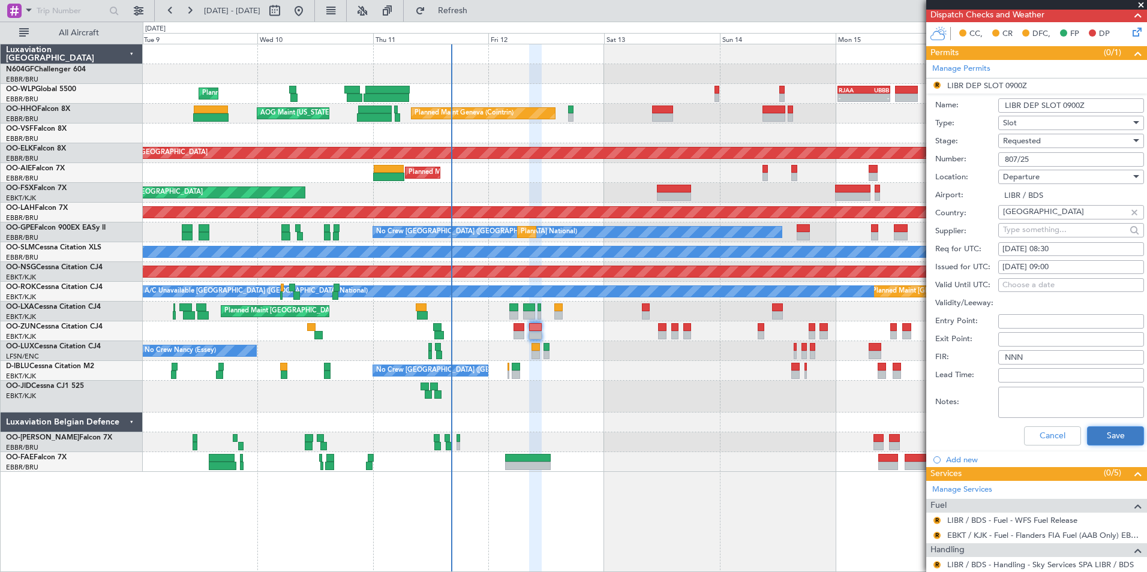
click at [1102, 429] on button "Save" at bounding box center [1115, 435] width 57 height 19
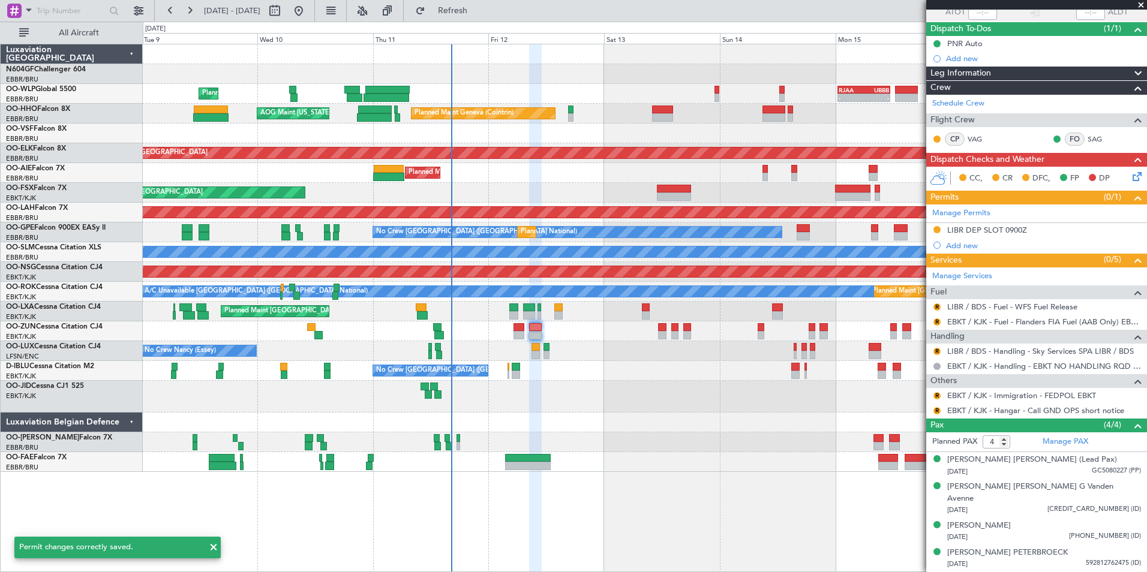
scroll to position [83, 0]
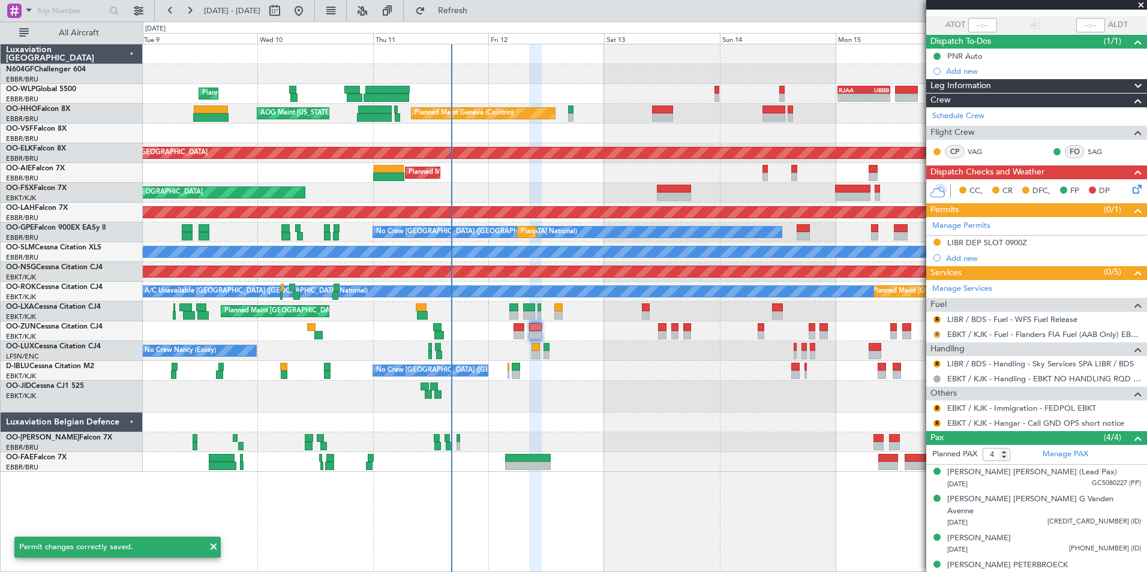
click at [934, 333] on button "R" at bounding box center [936, 334] width 7 height 7
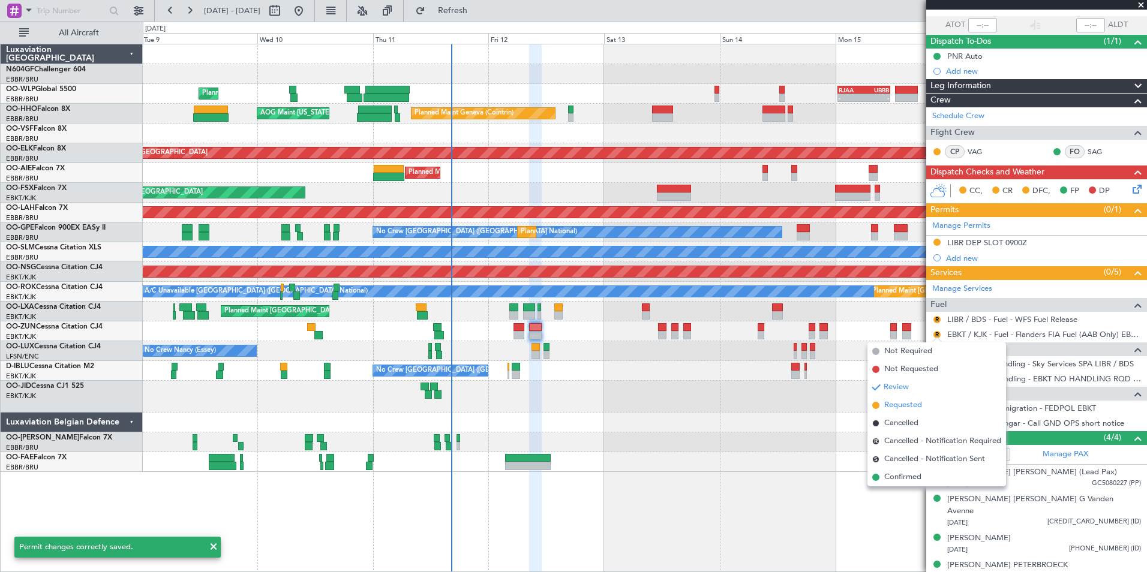
click at [906, 407] on span "Requested" at bounding box center [903, 405] width 38 height 12
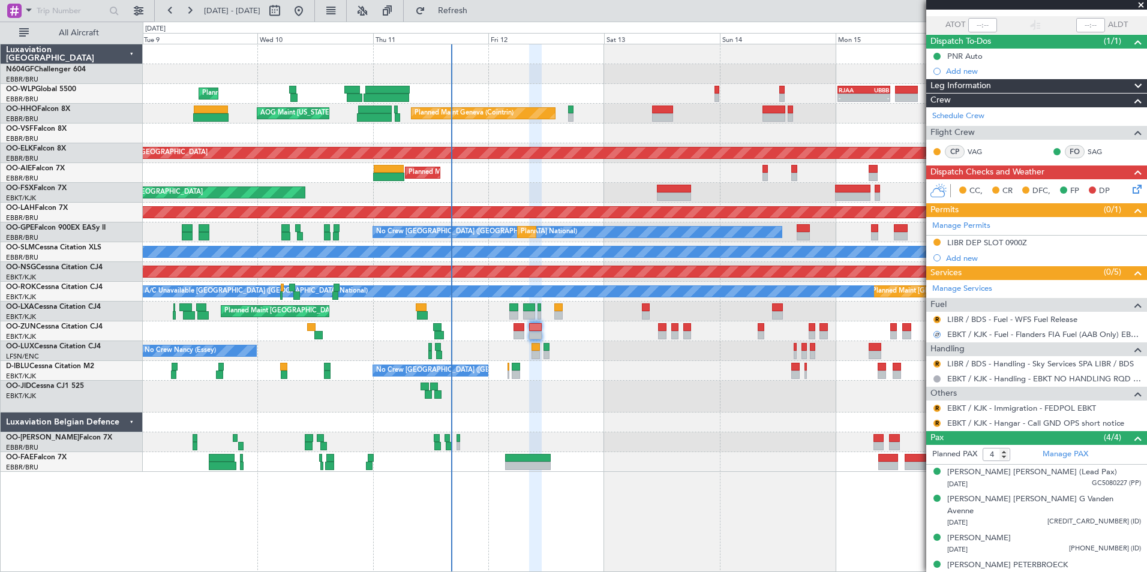
click at [932, 407] on div "R" at bounding box center [937, 409] width 10 height 10
click at [934, 406] on button "R" at bounding box center [936, 408] width 7 height 7
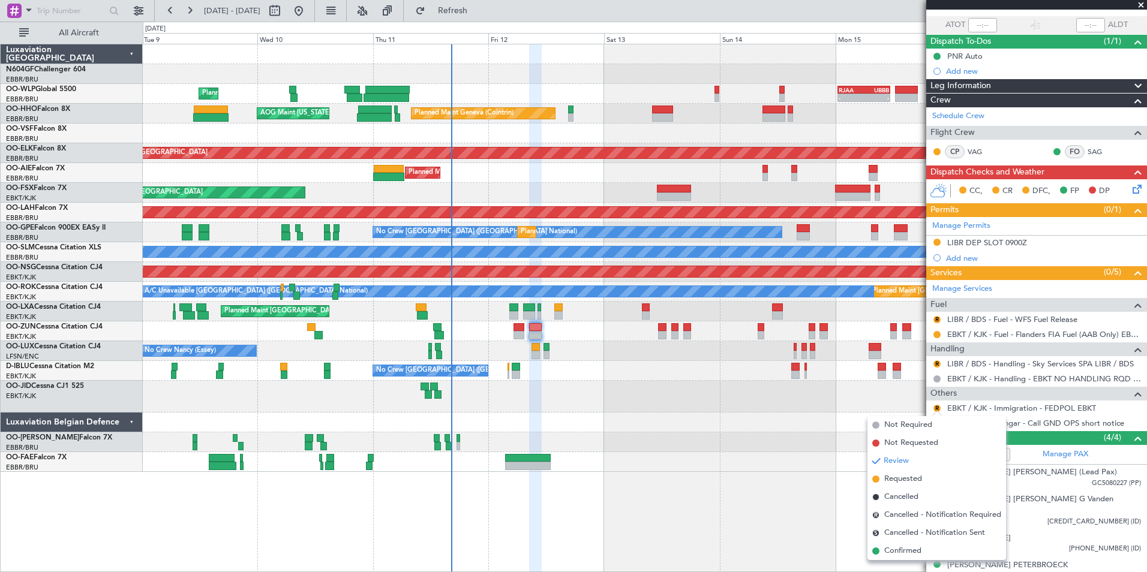
drag, startPoint x: 905, startPoint y: 549, endPoint x: 913, endPoint y: 519, distance: 30.3
click at [905, 549] on span "Confirmed" at bounding box center [902, 551] width 37 height 12
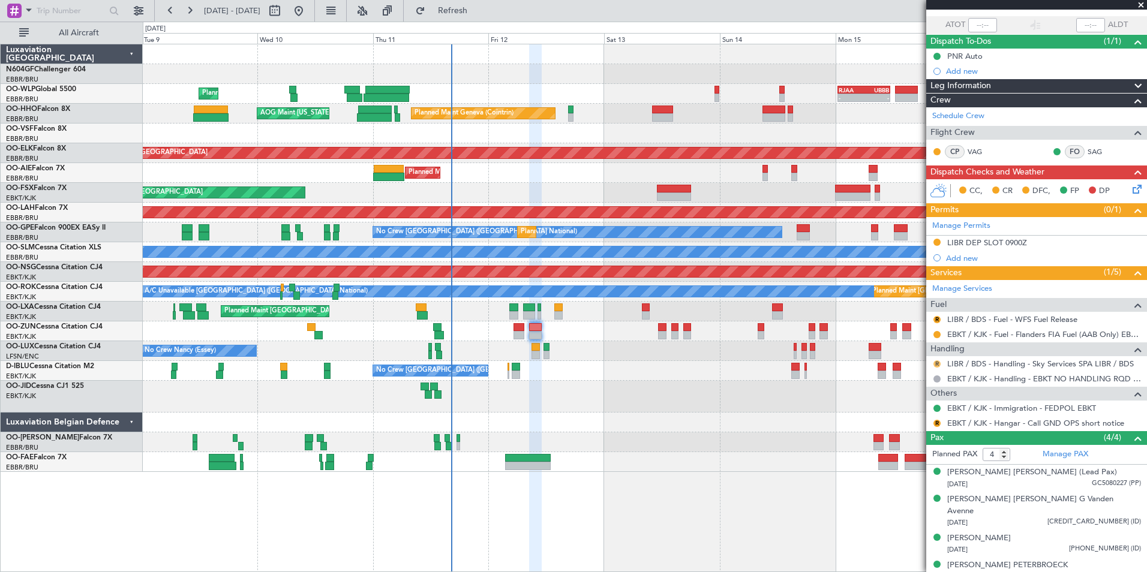
click at [937, 365] on button "R" at bounding box center [936, 363] width 7 height 7
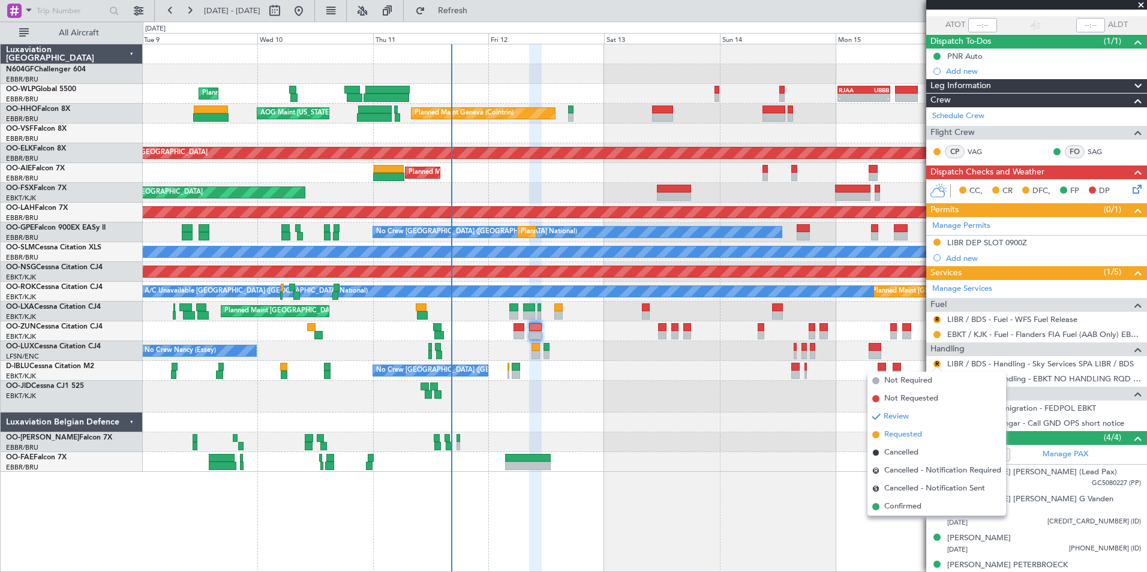
click at [916, 439] on span "Requested" at bounding box center [903, 435] width 38 height 12
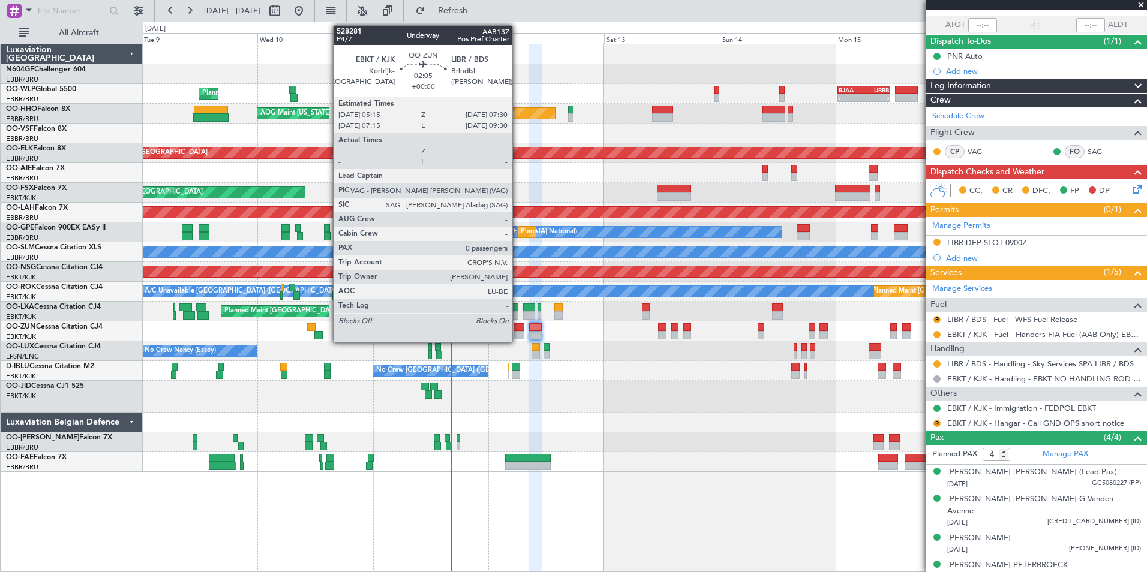
click at [518, 334] on div at bounding box center [518, 335] width 11 height 8
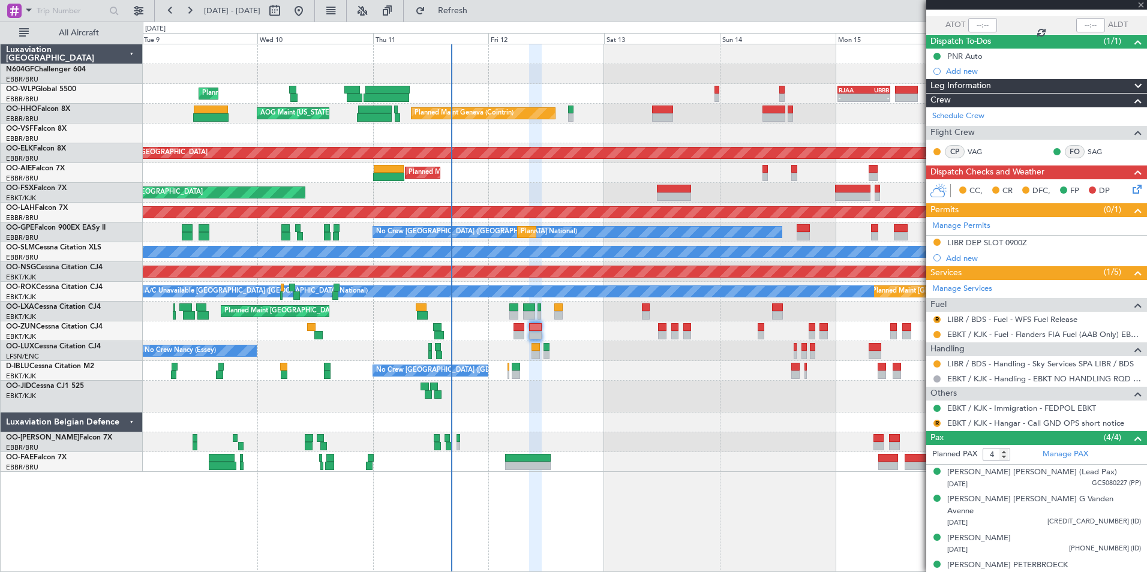
type input "0"
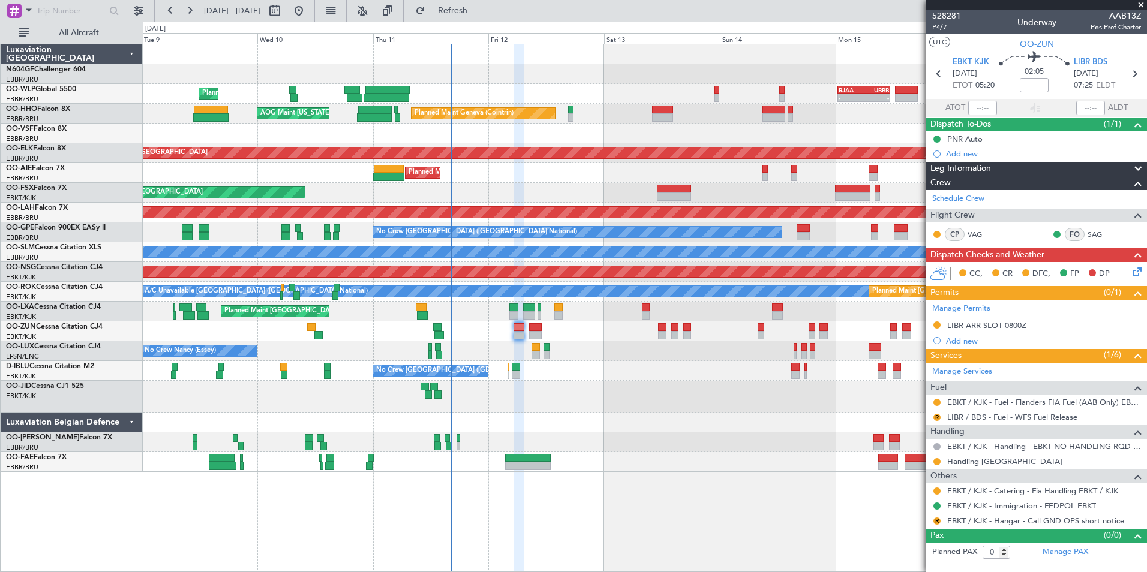
click at [513, 384] on div "Planned Maint Liege - - RJAA 00:30 Z UBBB 11:25 Z Planned Maint Geneva (Cointri…" at bounding box center [644, 258] width 1003 height 428
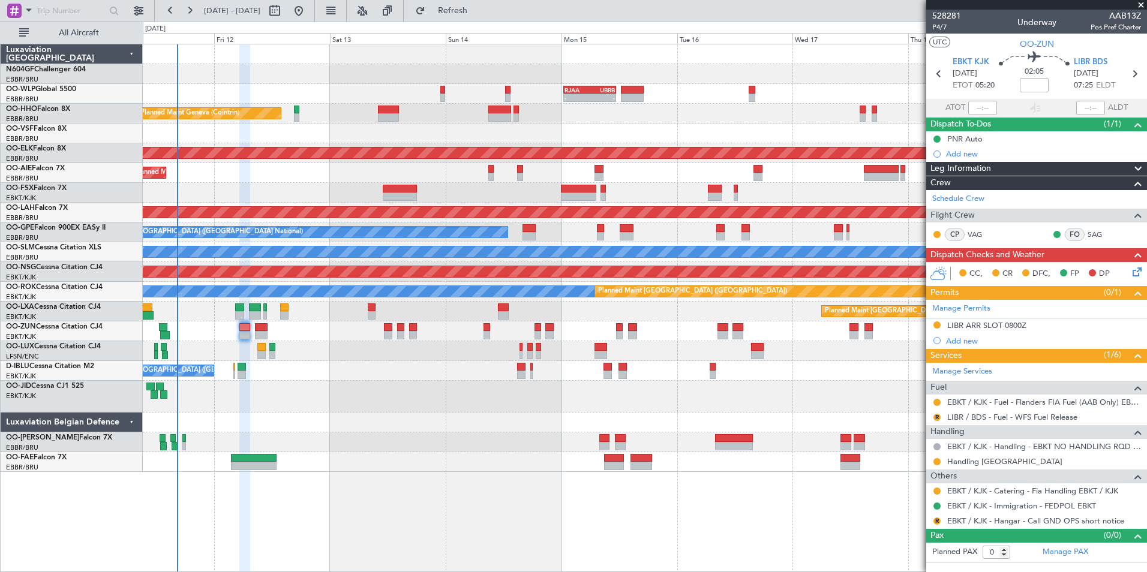
click at [410, 378] on div "No Crew [GEOGRAPHIC_DATA] ([GEOGRAPHIC_DATA] National)" at bounding box center [644, 371] width 1003 height 20
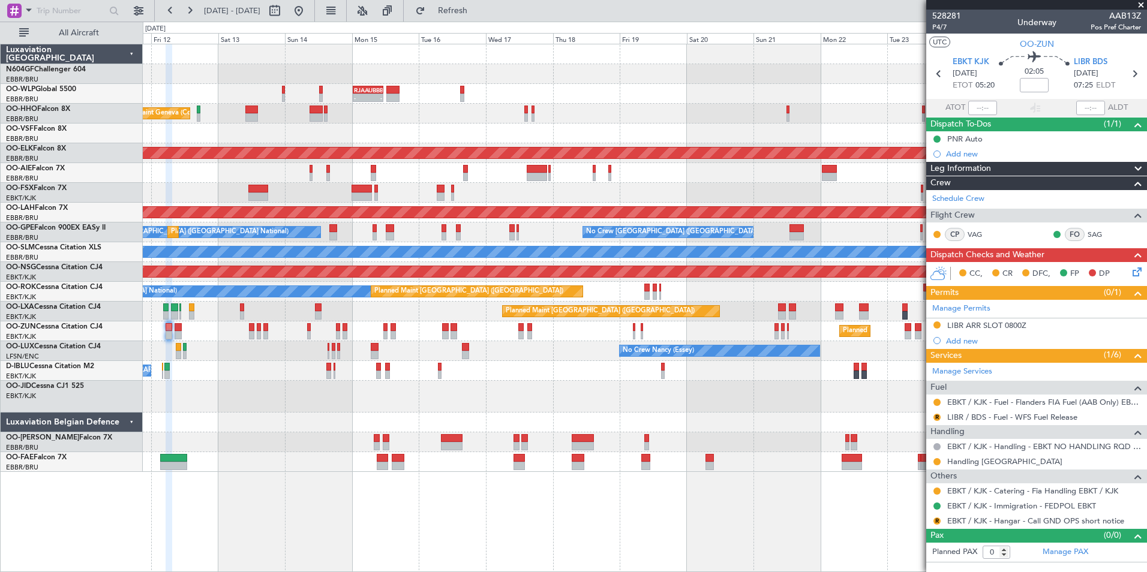
click at [387, 372] on div "- - RJAA 00:30 Z UBBB 11:25 Z Planned Maint Liege Planned Maint Geneva (Cointri…" at bounding box center [644, 258] width 1003 height 428
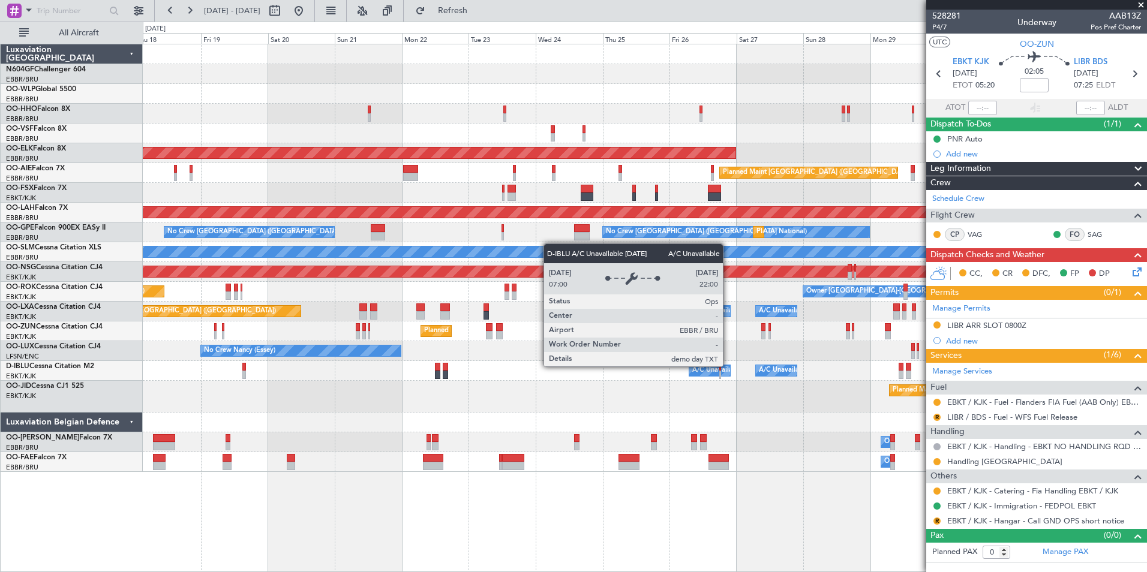
click at [692, 366] on div "A/C Unavailable [GEOGRAPHIC_DATA] ([GEOGRAPHIC_DATA] National)" at bounding box center [803, 371] width 223 height 18
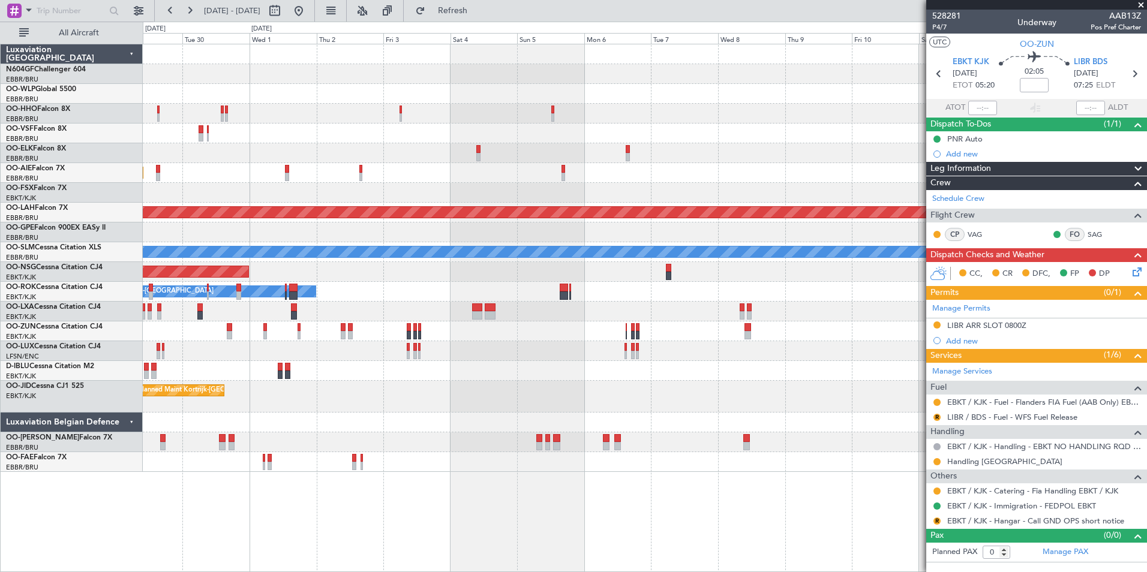
click at [217, 360] on div "Planned Maint Kortrijk-Wevelgem Planned Maint London (Farnborough) Planned Main…" at bounding box center [644, 258] width 1003 height 428
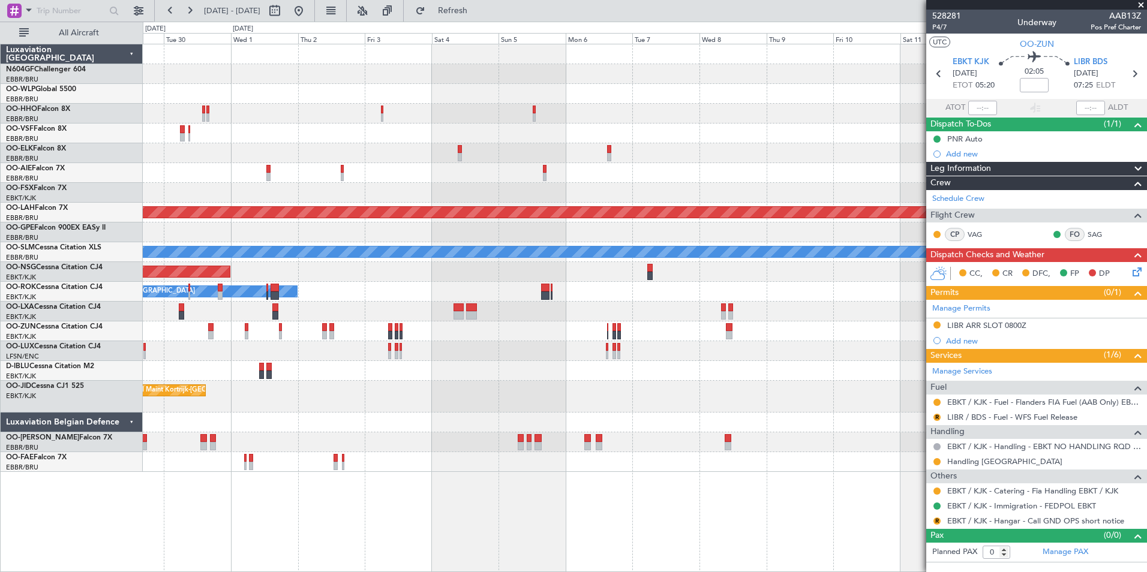
click at [207, 367] on div "A/C Unavailable Kortrijk-Wevelgem A/C Unavailable Brussels (Brussels National)" at bounding box center [644, 371] width 1003 height 20
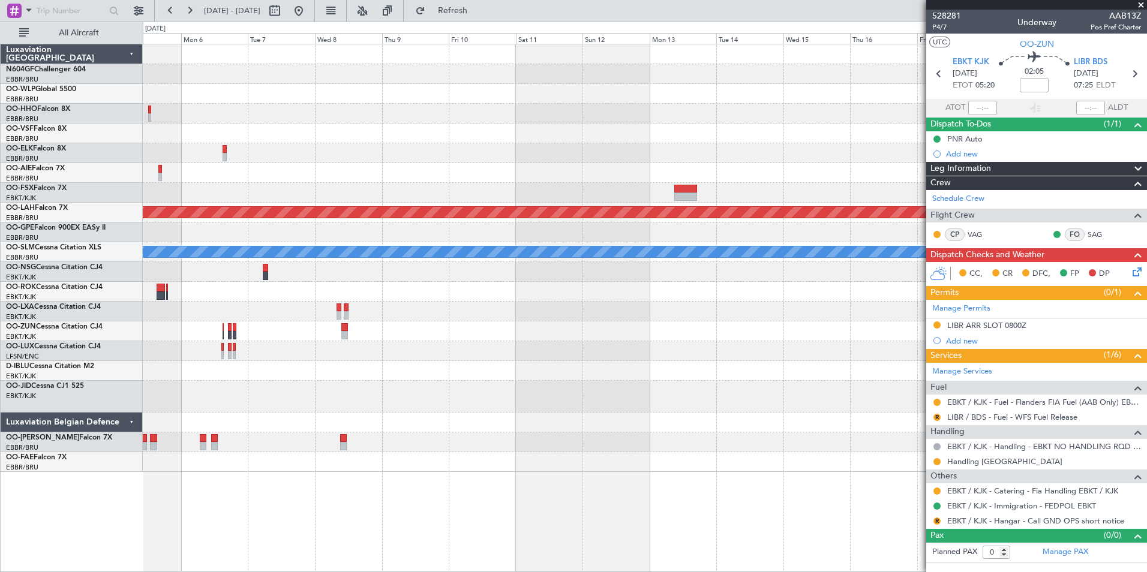
click at [266, 367] on div at bounding box center [644, 371] width 1003 height 20
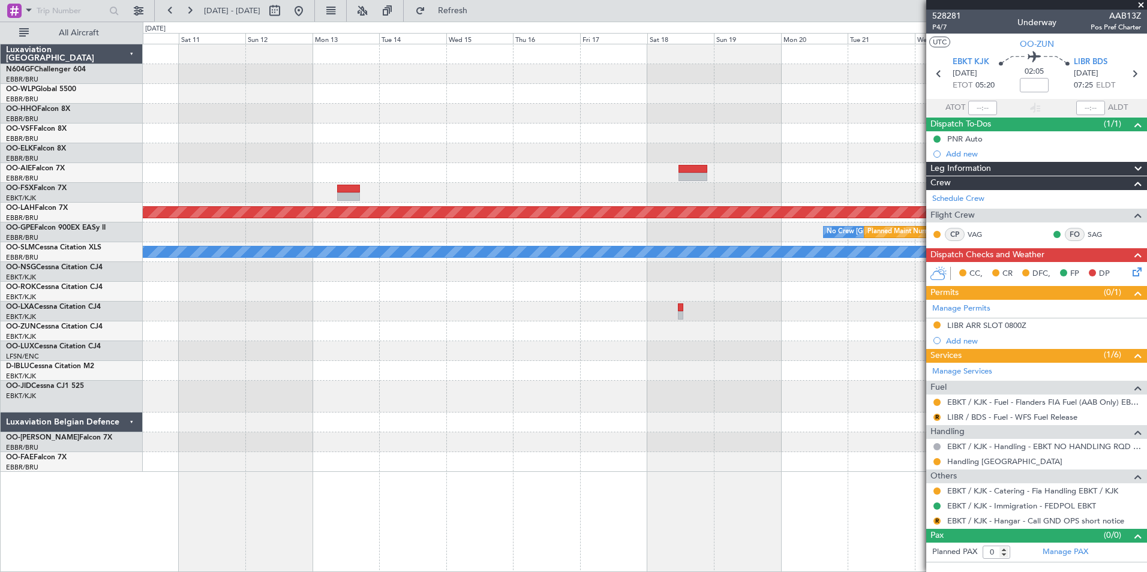
click at [422, 370] on div at bounding box center [644, 371] width 1003 height 20
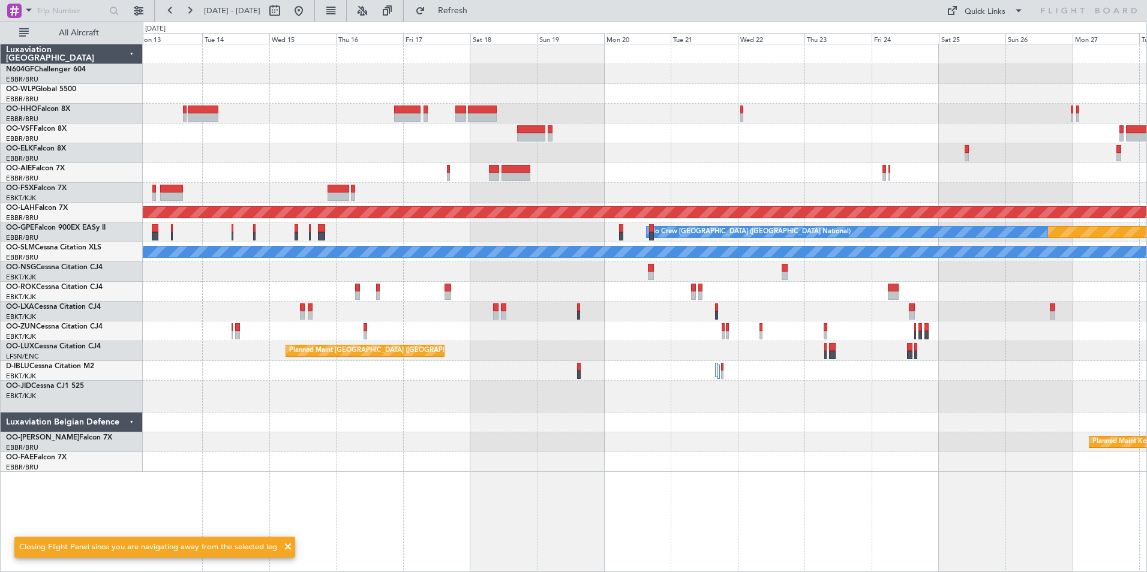
click at [576, 350] on div "Planned Maint Alton-st Louis (St Louis Regl) Planned Maint Nurnberg No Crew Bru…" at bounding box center [644, 258] width 1003 height 428
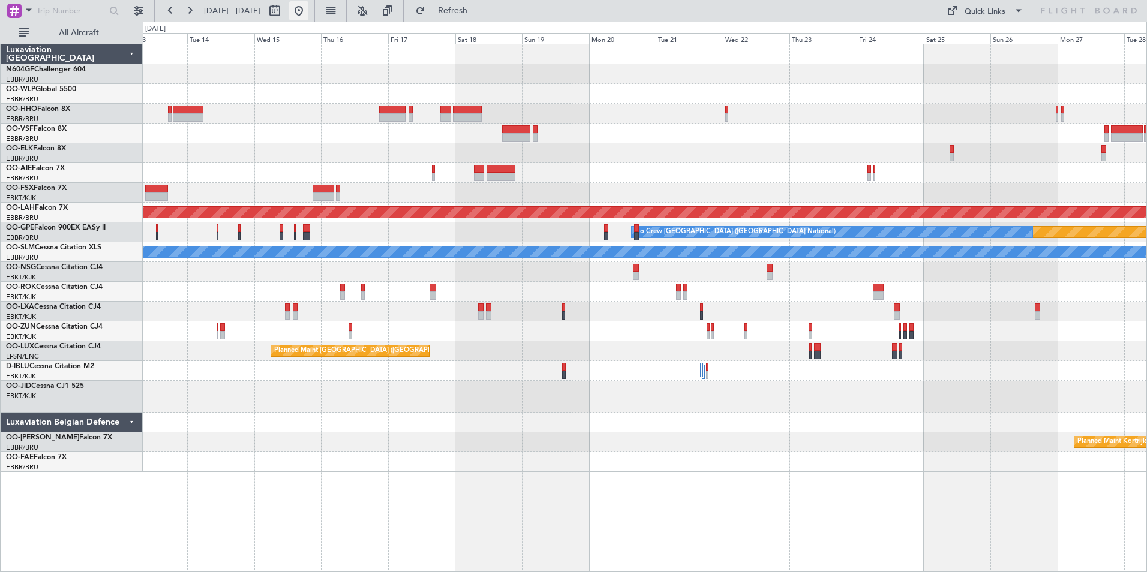
click at [308, 13] on button at bounding box center [298, 10] width 19 height 19
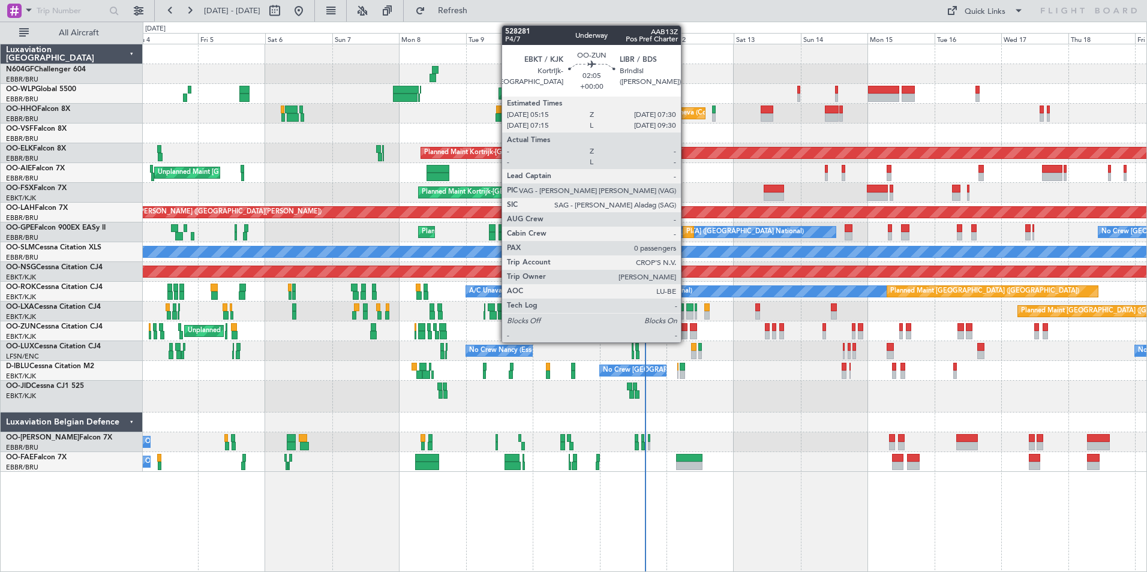
click at [686, 333] on div at bounding box center [684, 335] width 7 height 8
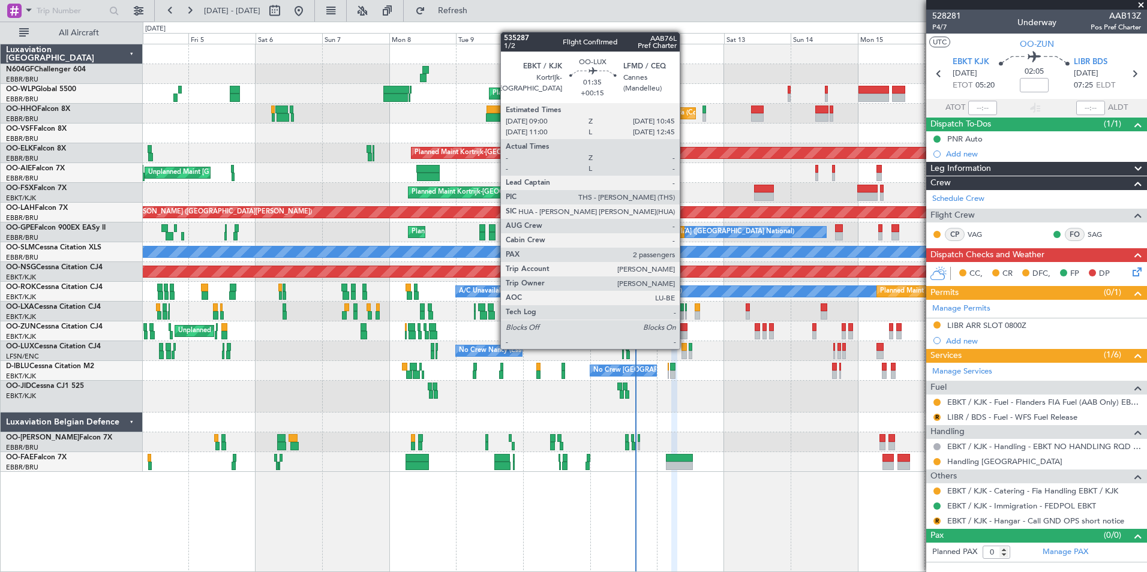
click at [685, 348] on div at bounding box center [683, 347] width 5 height 8
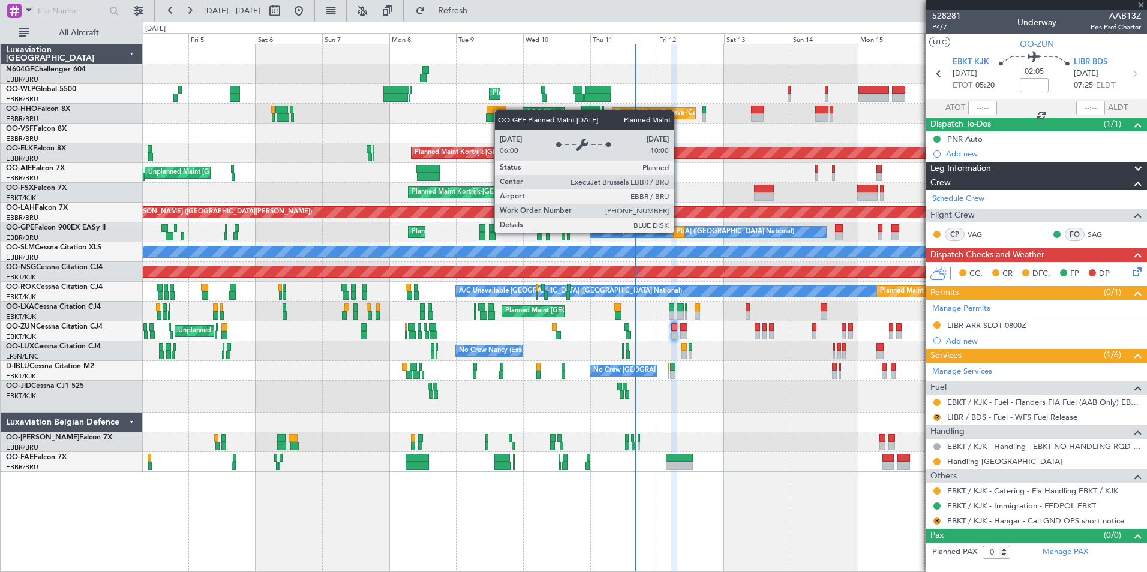
type input "+00:15"
type input "2"
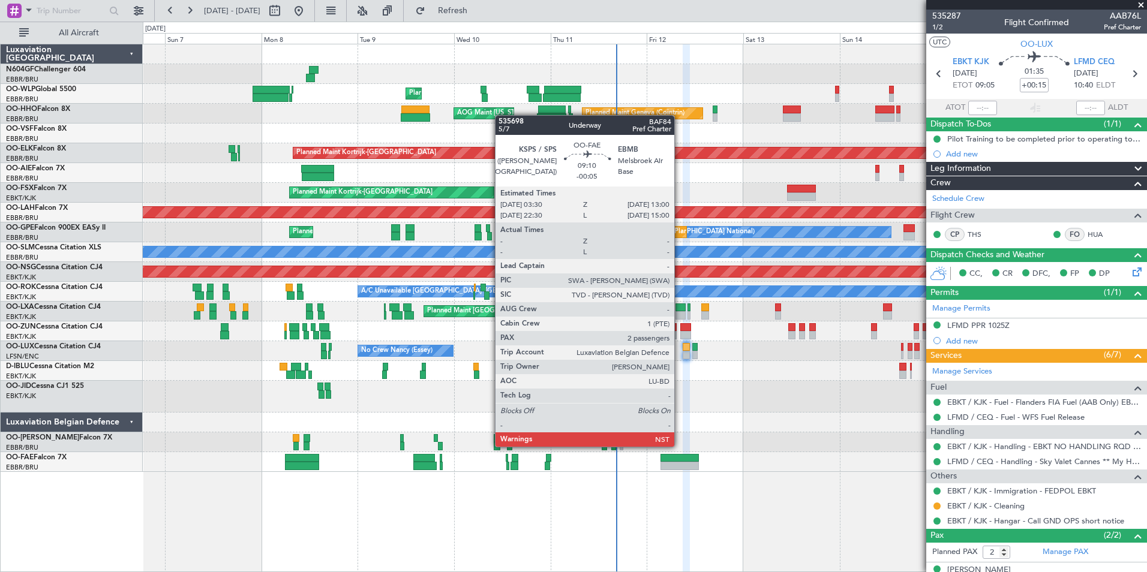
click at [679, 458] on div at bounding box center [679, 458] width 38 height 8
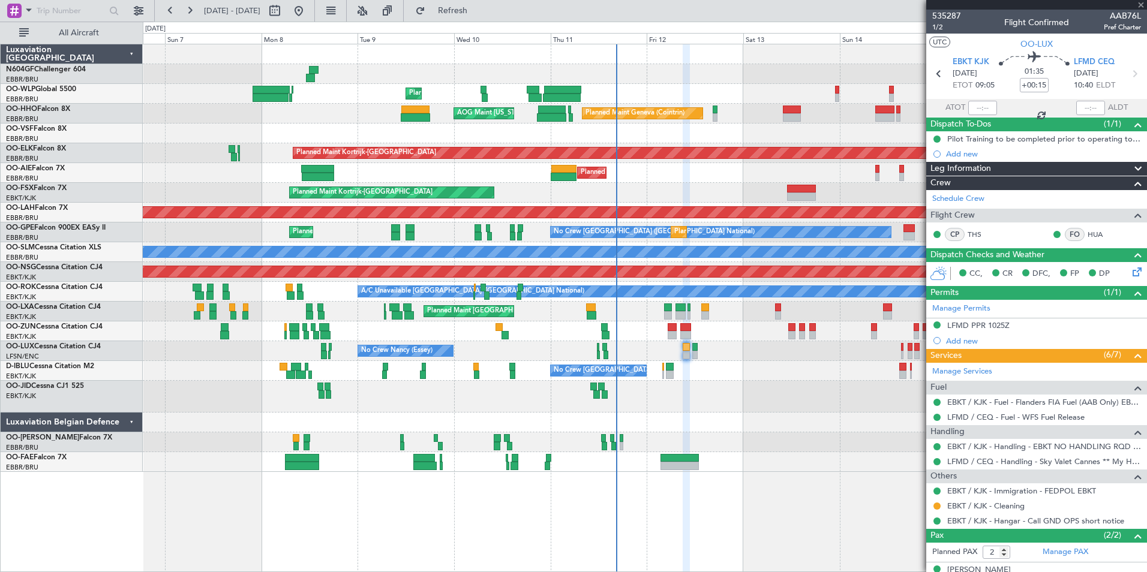
type input "-00:05"
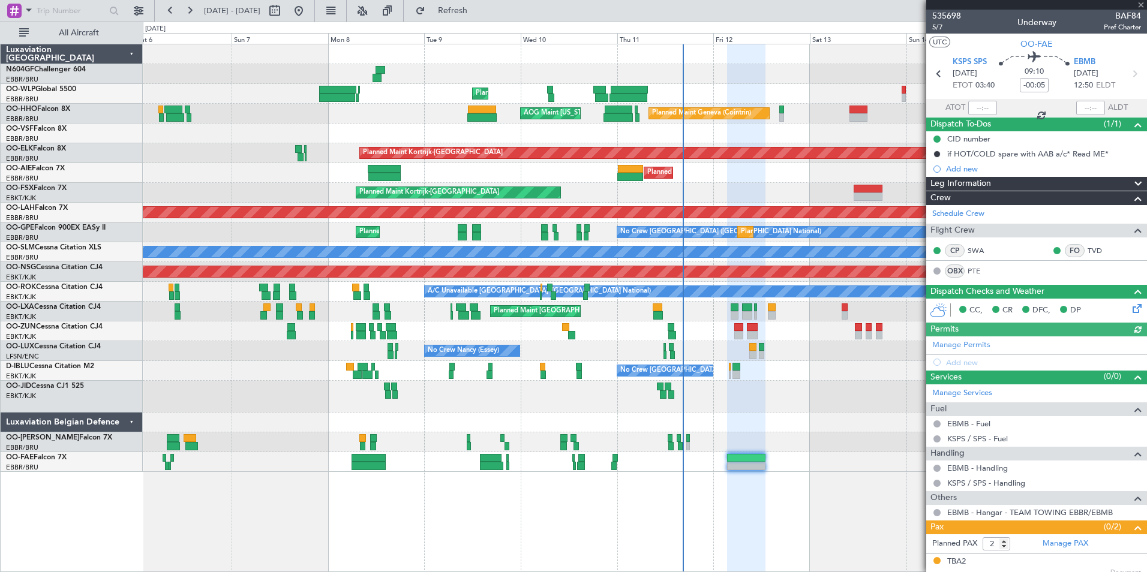
click at [765, 410] on div at bounding box center [644, 397] width 1003 height 32
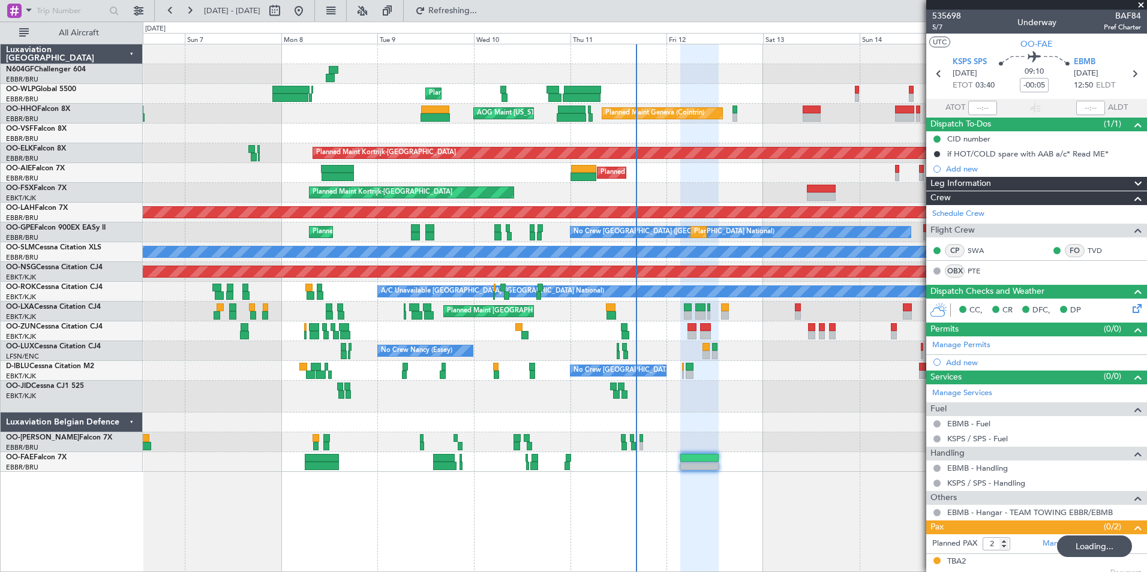
click at [699, 423] on div at bounding box center [644, 423] width 1003 height 20
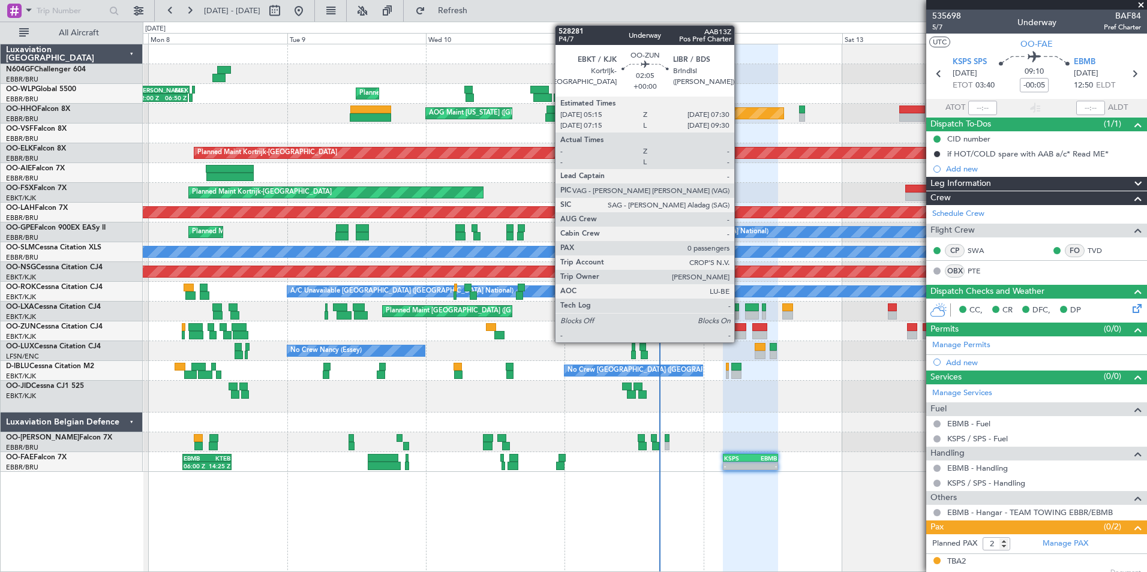
click at [739, 329] on div at bounding box center [739, 327] width 13 height 8
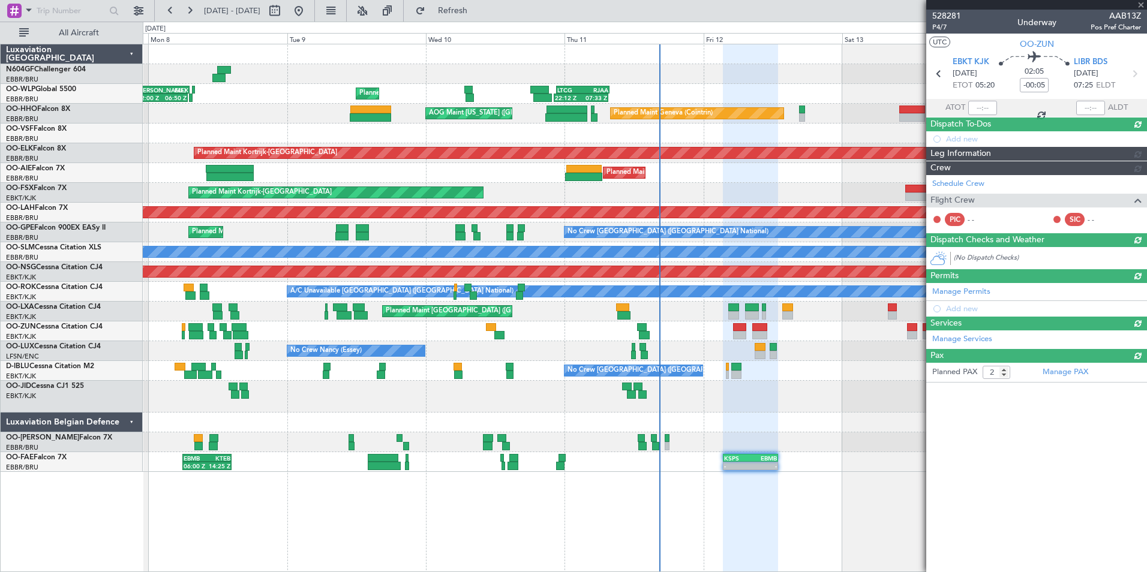
type input "0"
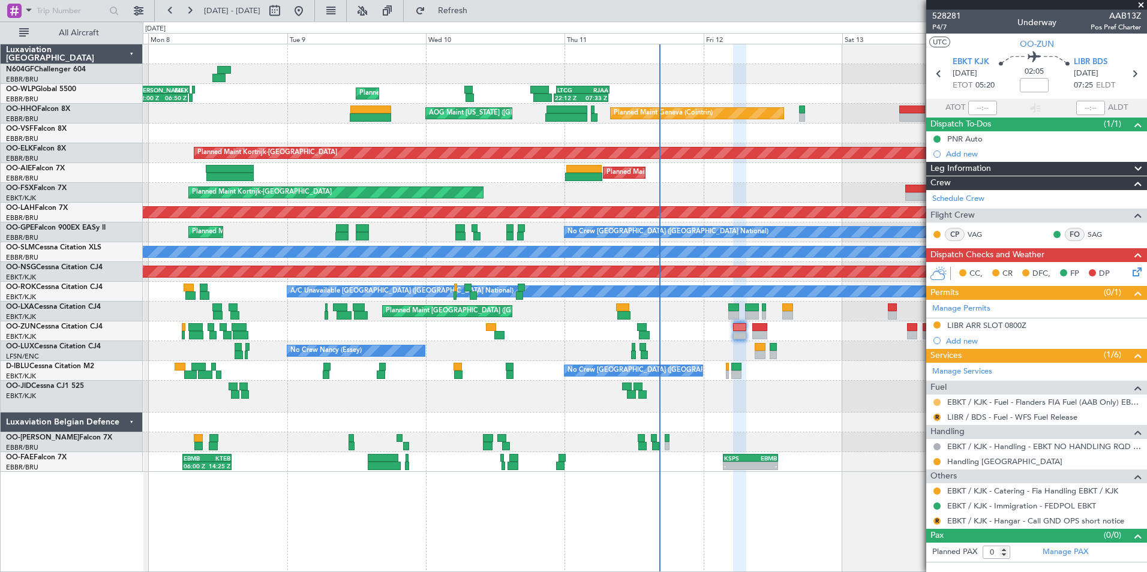
click at [937, 403] on button at bounding box center [936, 402] width 7 height 7
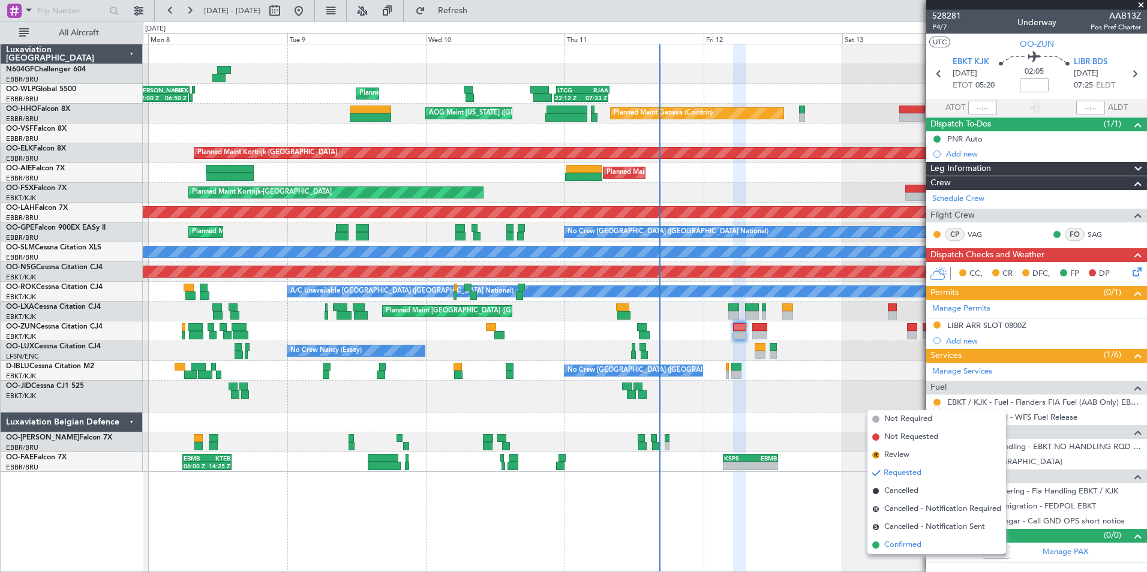
click at [906, 538] on li "Confirmed" at bounding box center [936, 545] width 139 height 18
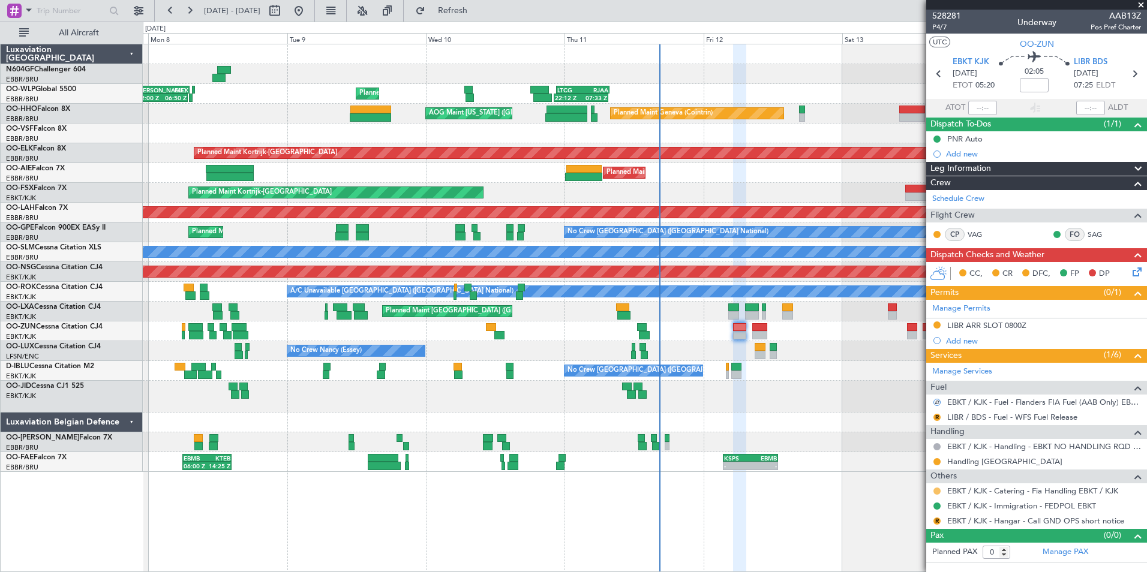
click at [934, 489] on button at bounding box center [936, 491] width 7 height 7
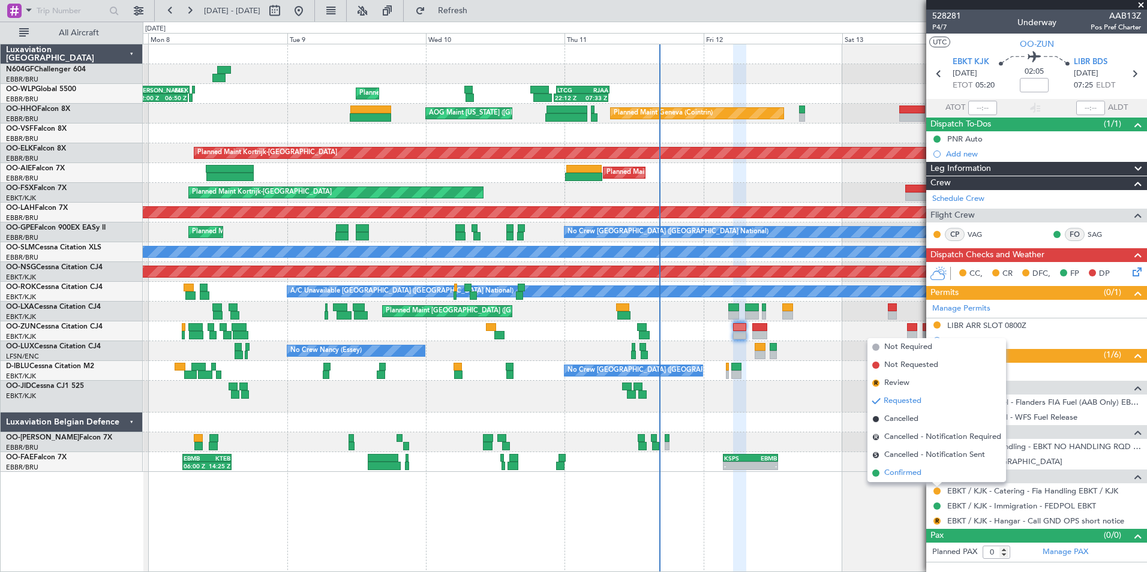
click at [901, 475] on span "Confirmed" at bounding box center [902, 473] width 37 height 12
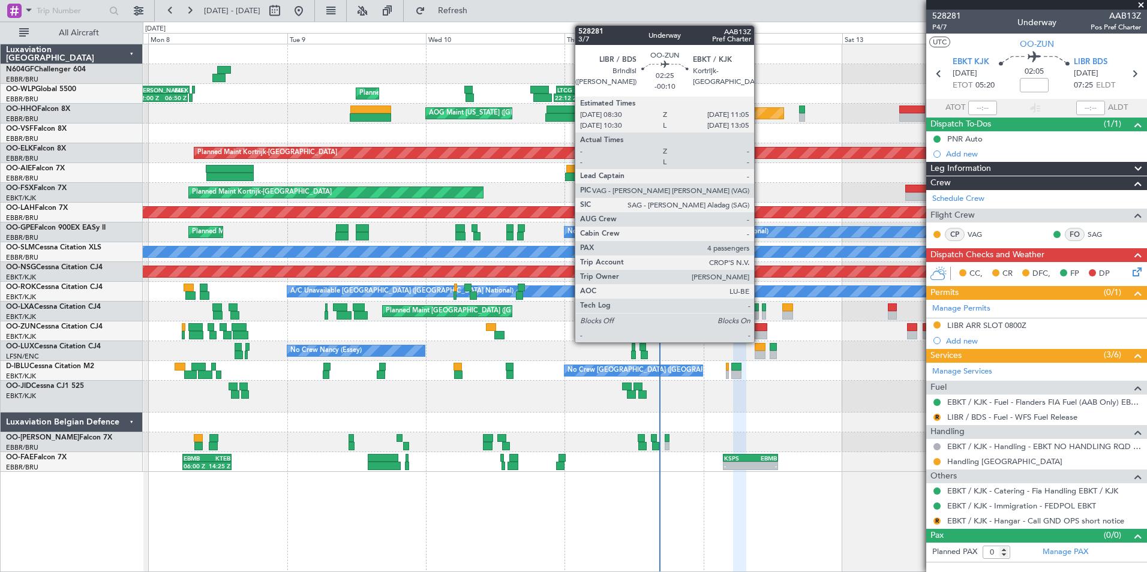
click at [759, 328] on div at bounding box center [759, 327] width 15 height 8
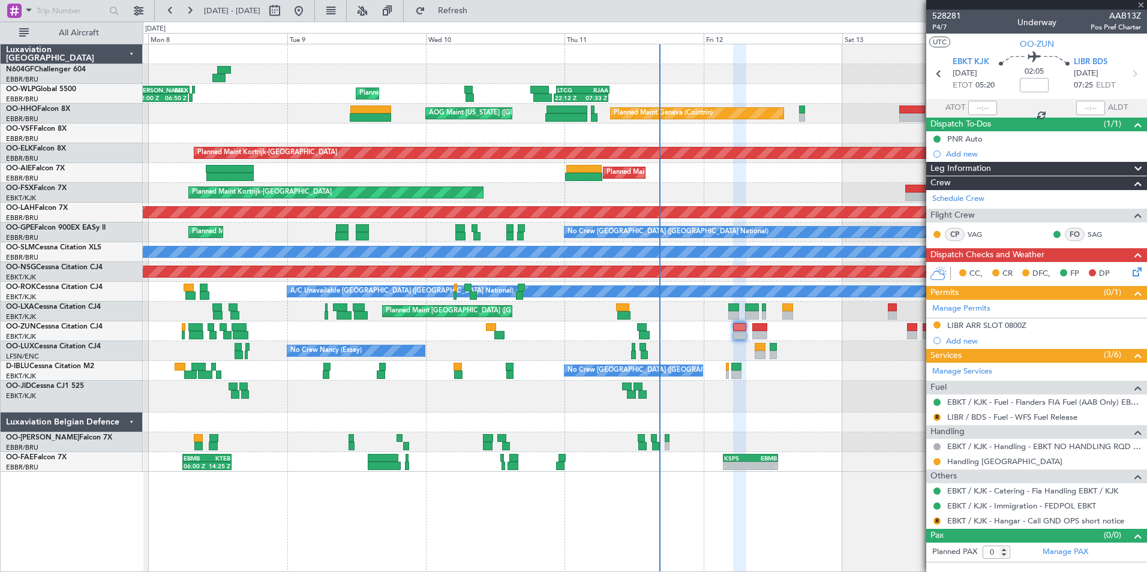
type input "-00:10"
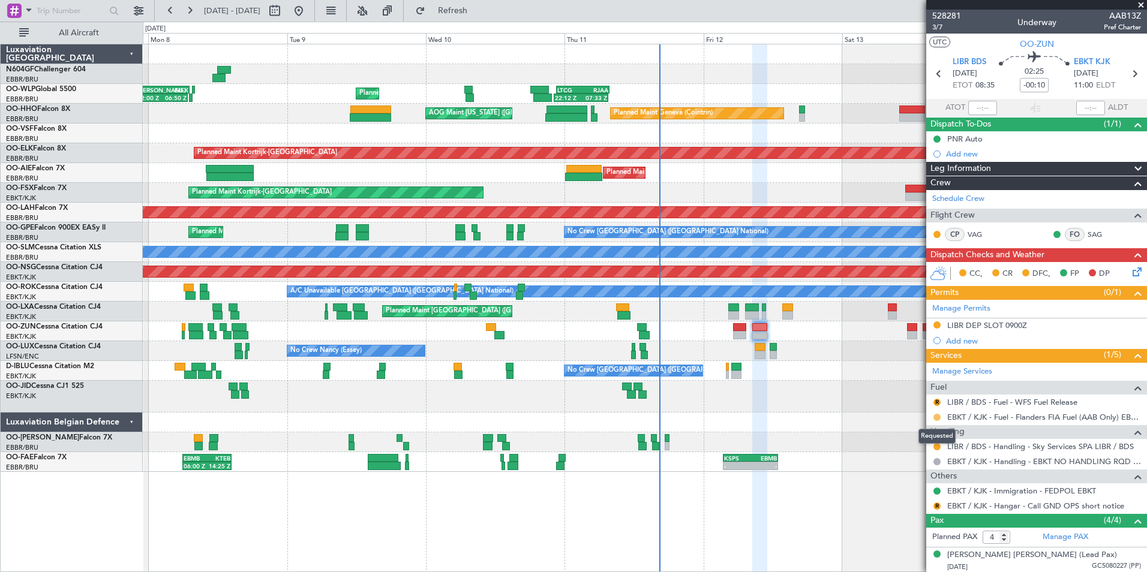
click at [934, 419] on button at bounding box center [936, 417] width 7 height 7
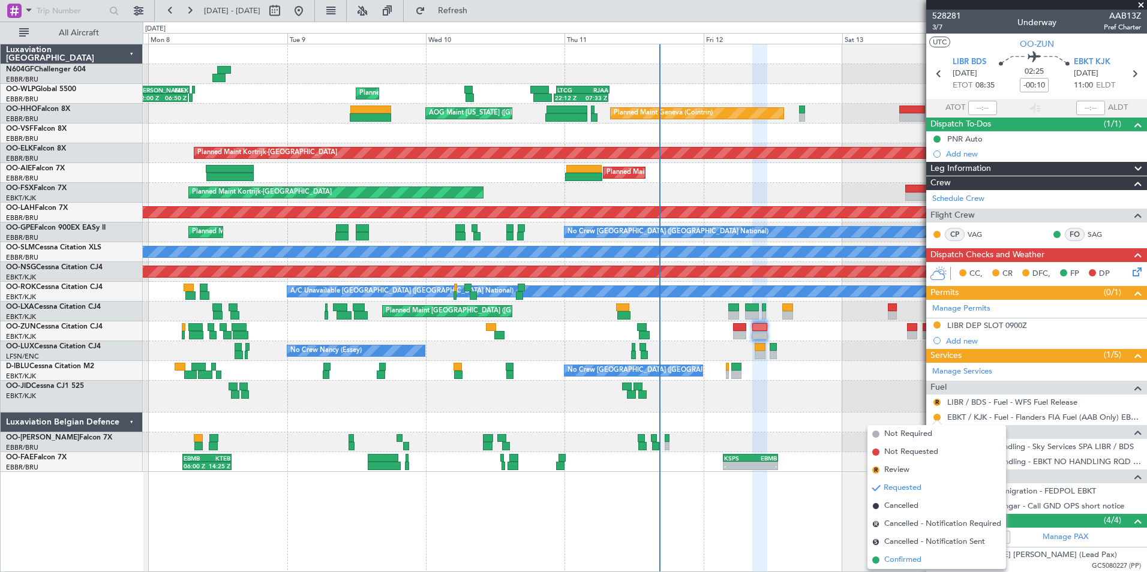
click at [904, 557] on span "Confirmed" at bounding box center [902, 560] width 37 height 12
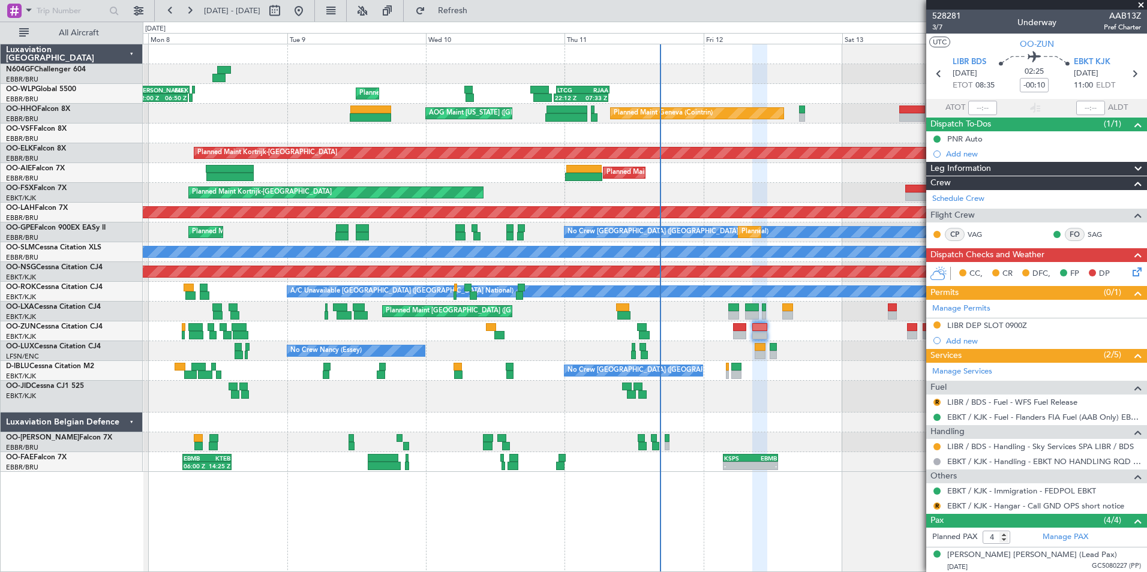
click at [528, 365] on div "No Crew [GEOGRAPHIC_DATA] ([GEOGRAPHIC_DATA] National)" at bounding box center [644, 371] width 1003 height 20
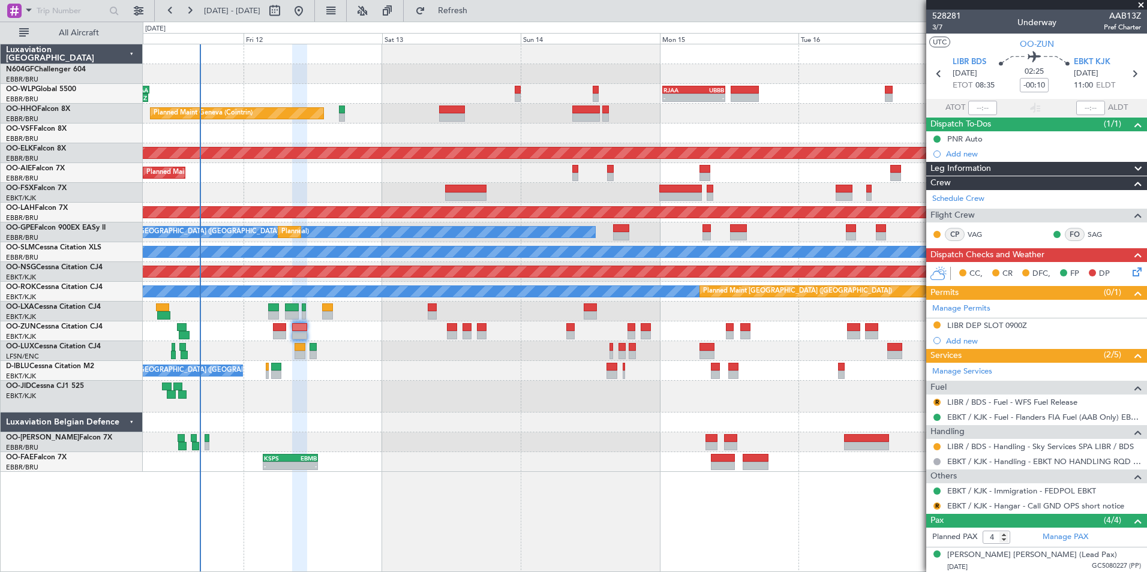
click at [417, 375] on div "No Crew [GEOGRAPHIC_DATA] ([GEOGRAPHIC_DATA] National)" at bounding box center [644, 371] width 1003 height 20
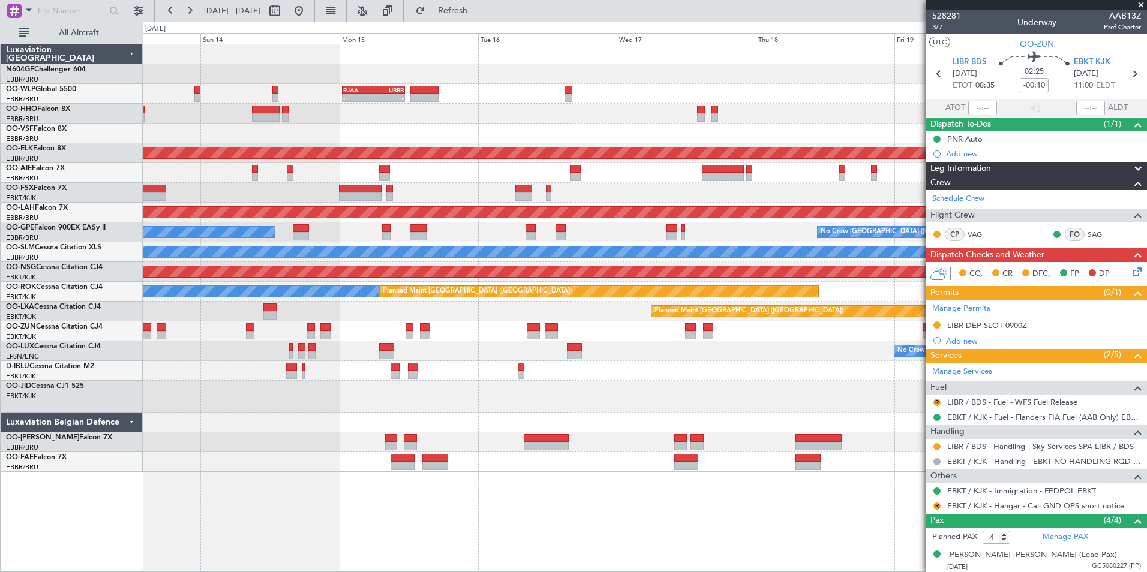
click at [422, 375] on div "No Crew [GEOGRAPHIC_DATA] ([GEOGRAPHIC_DATA] National)" at bounding box center [644, 371] width 1003 height 20
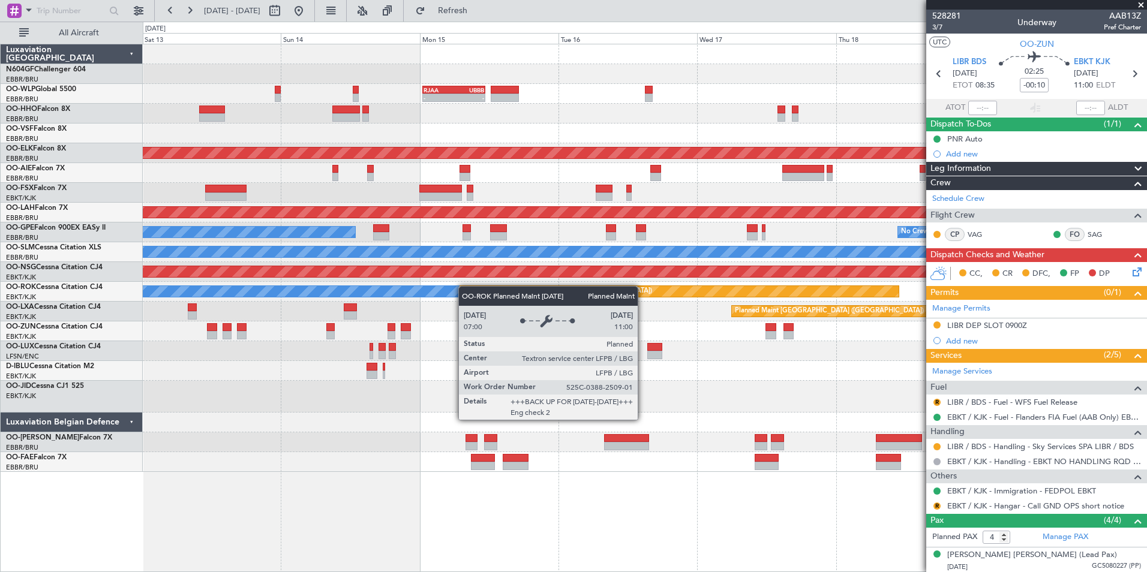
click at [590, 290] on div "A/C Unavailable [GEOGRAPHIC_DATA] ([GEOGRAPHIC_DATA] National) Planned Maint [G…" at bounding box center [644, 292] width 1003 height 20
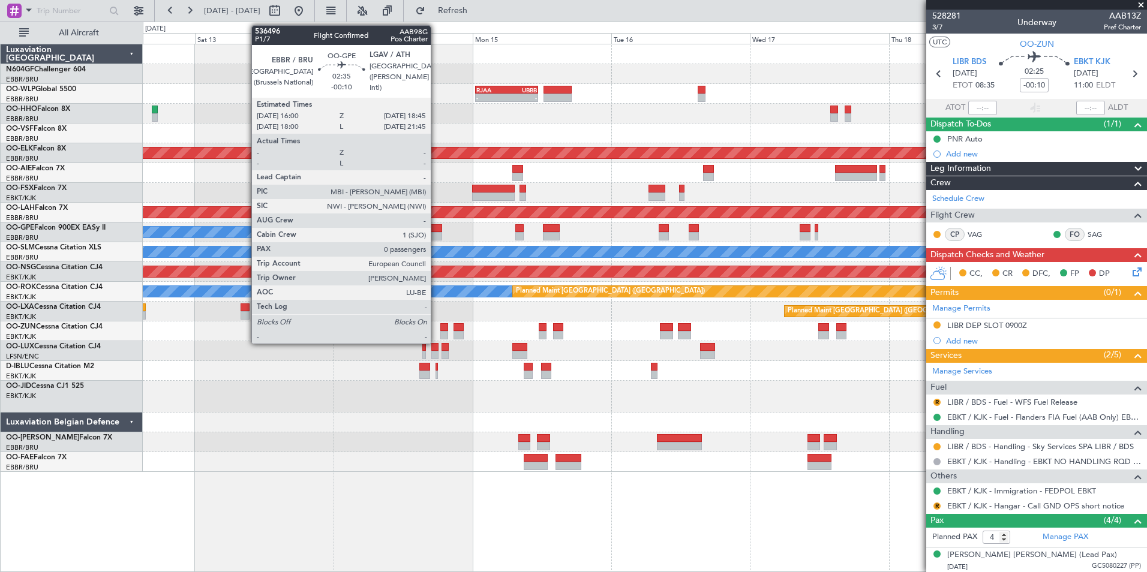
click at [436, 234] on div at bounding box center [434, 236] width 16 height 8
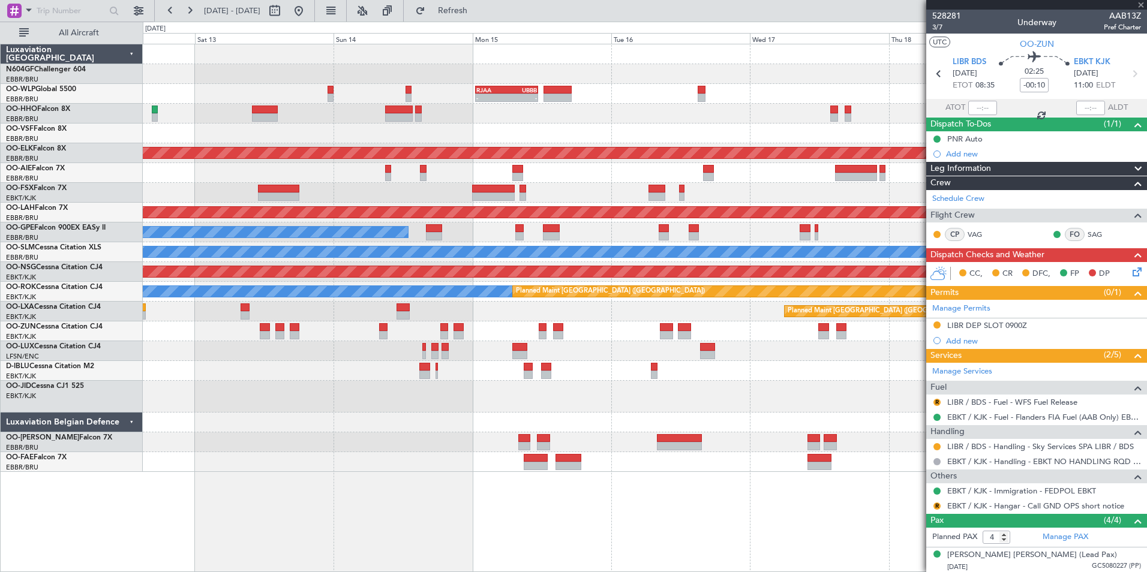
type input "0"
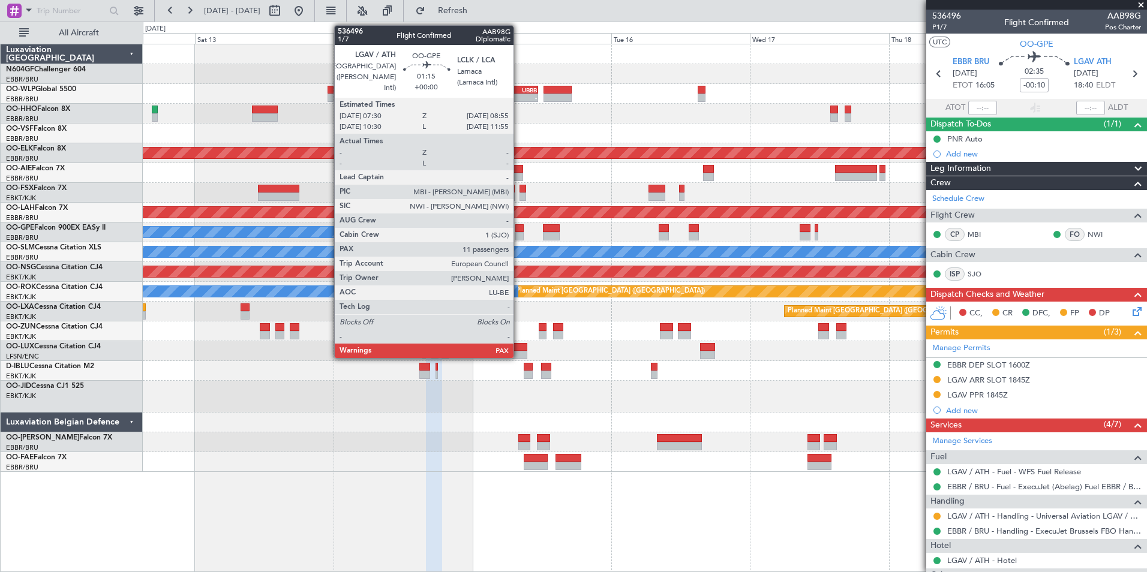
click at [519, 229] on div at bounding box center [519, 228] width 8 height 8
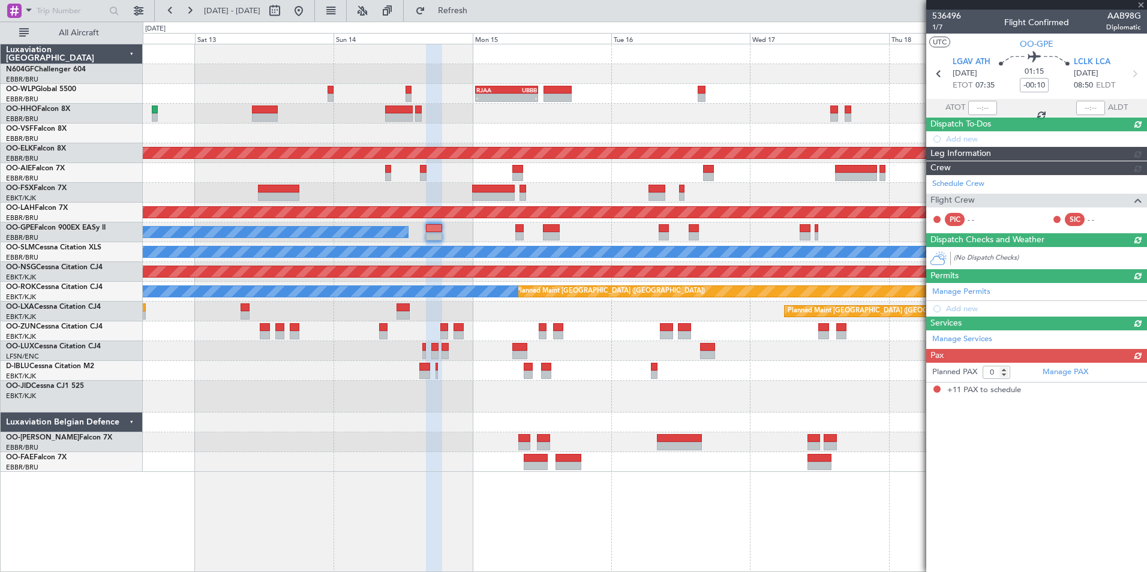
type input "11"
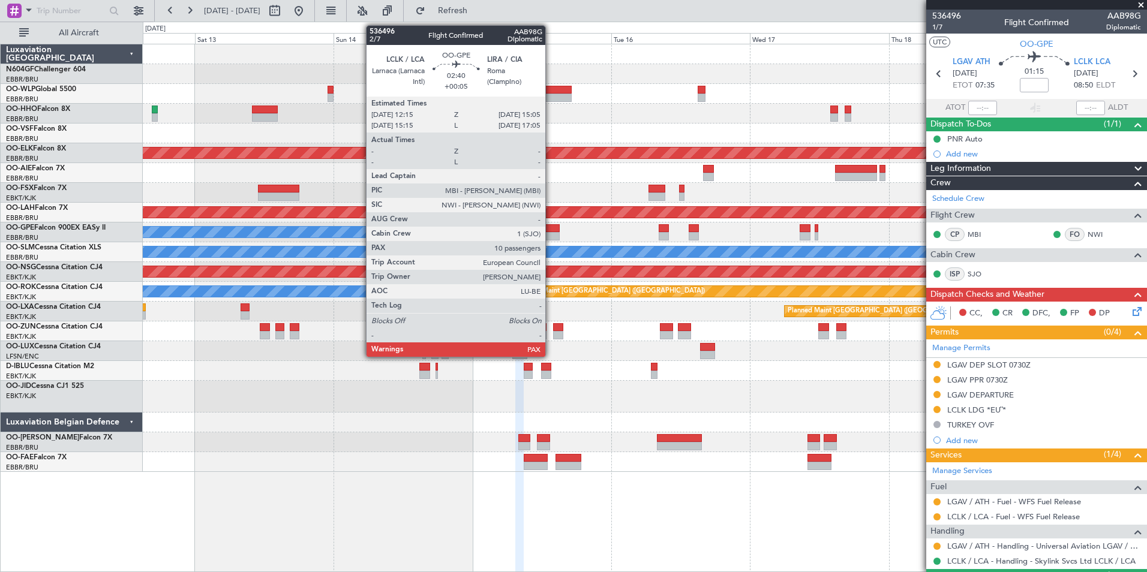
click at [550, 234] on div at bounding box center [551, 236] width 17 height 8
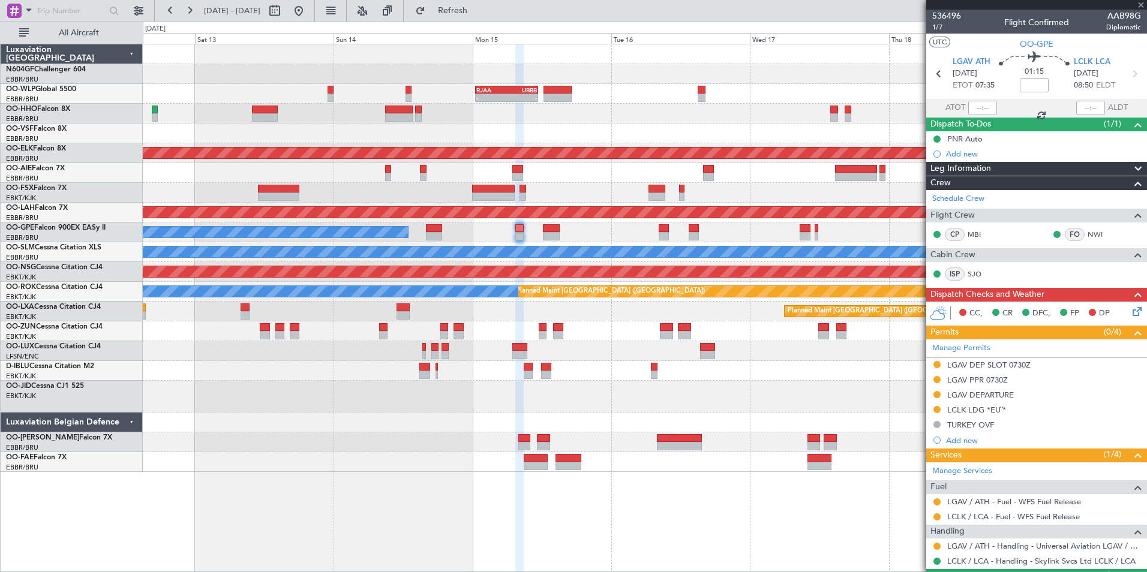
type input "+00:05"
type input "10"
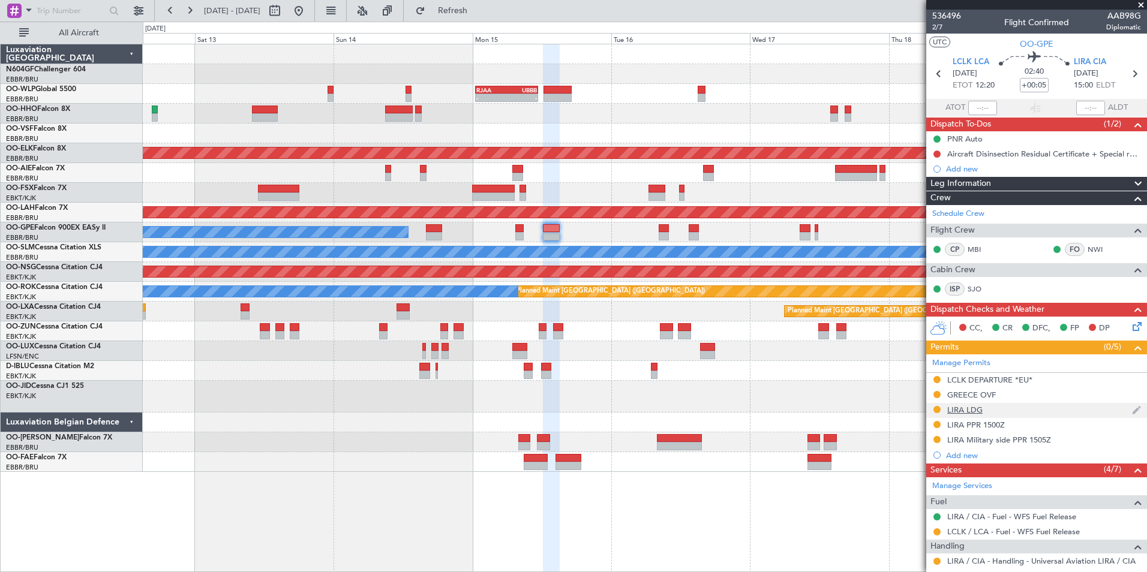
scroll to position [120, 0]
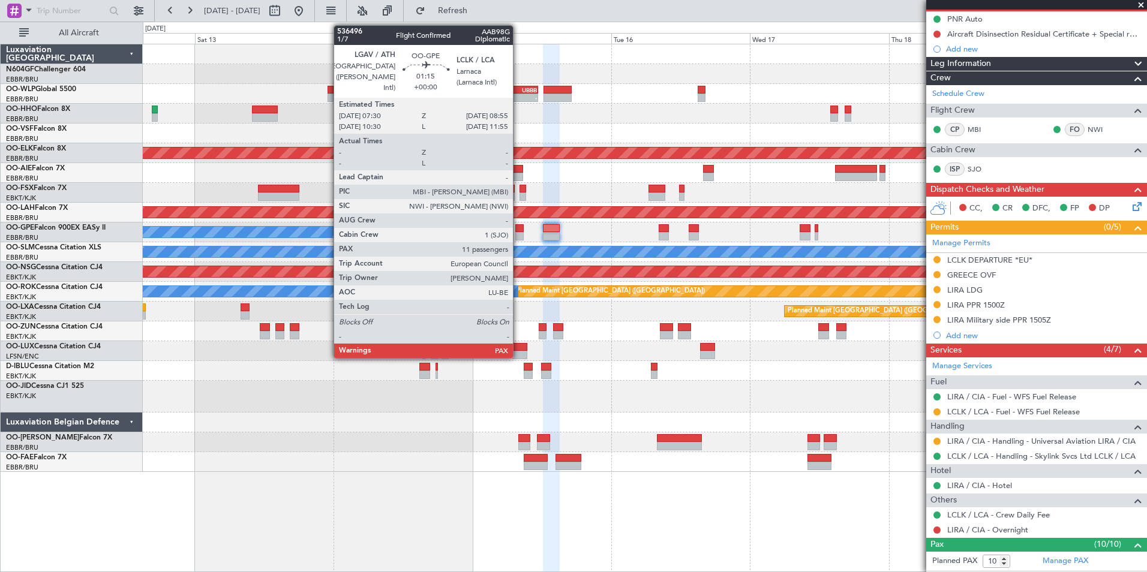
click at [518, 228] on div at bounding box center [519, 228] width 8 height 8
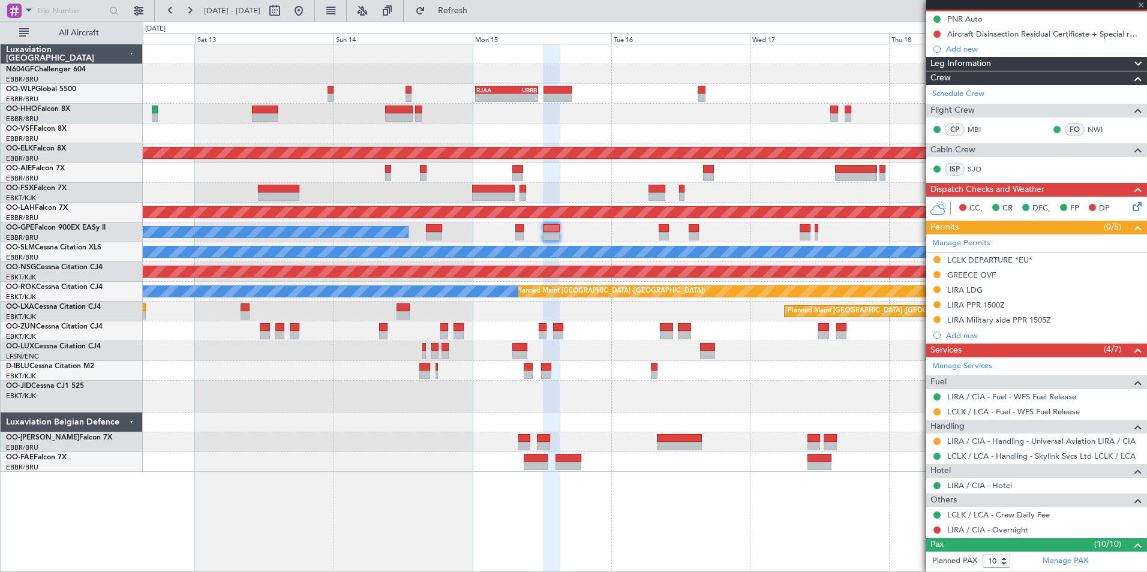
type input "11"
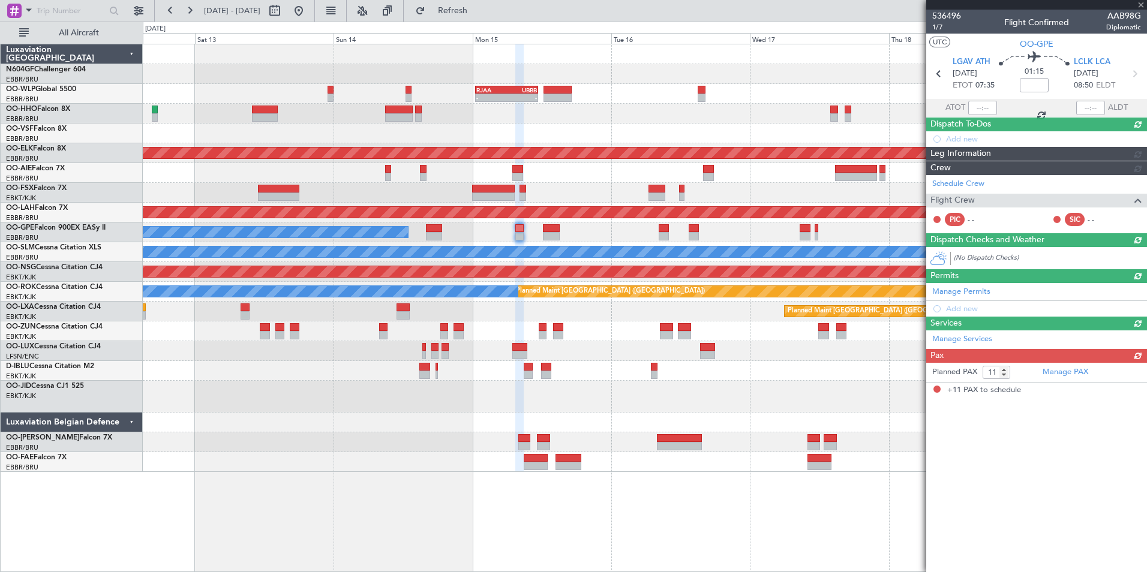
scroll to position [0, 0]
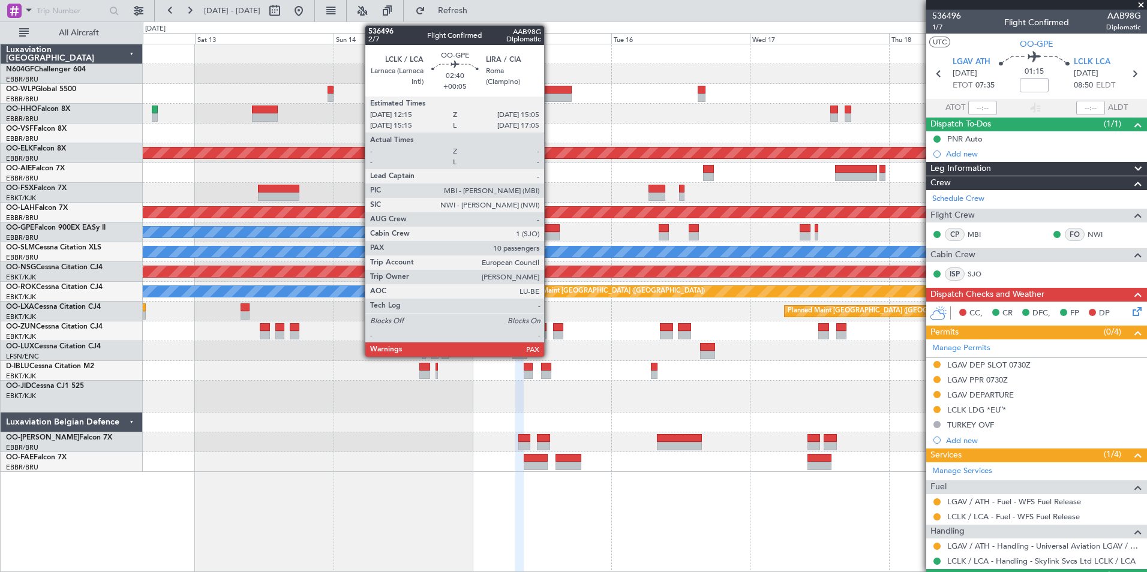
click at [549, 229] on div at bounding box center [551, 228] width 17 height 8
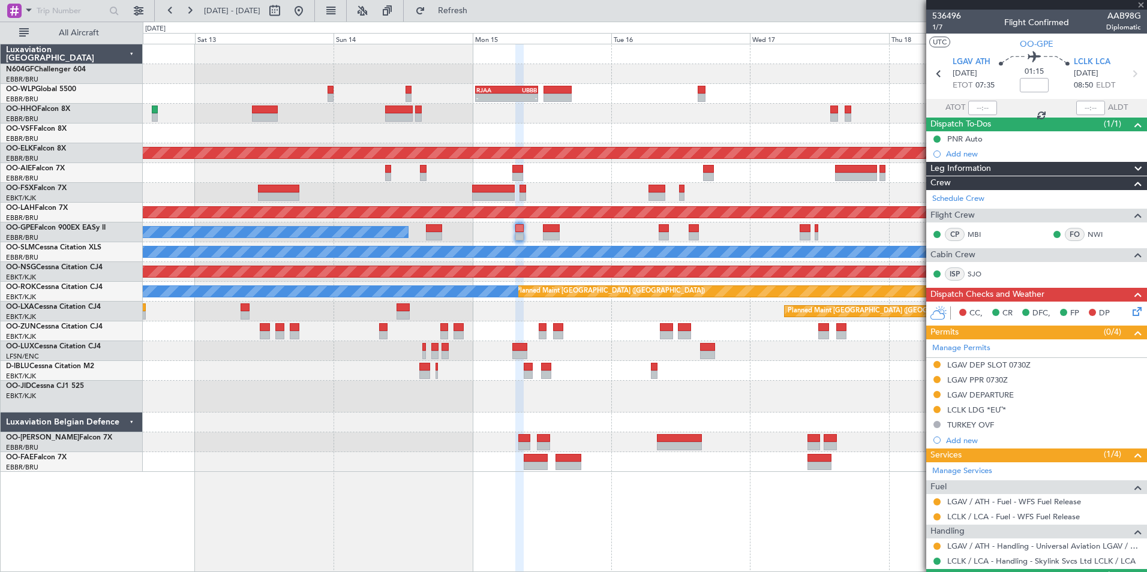
type input "+00:05"
type input "10"
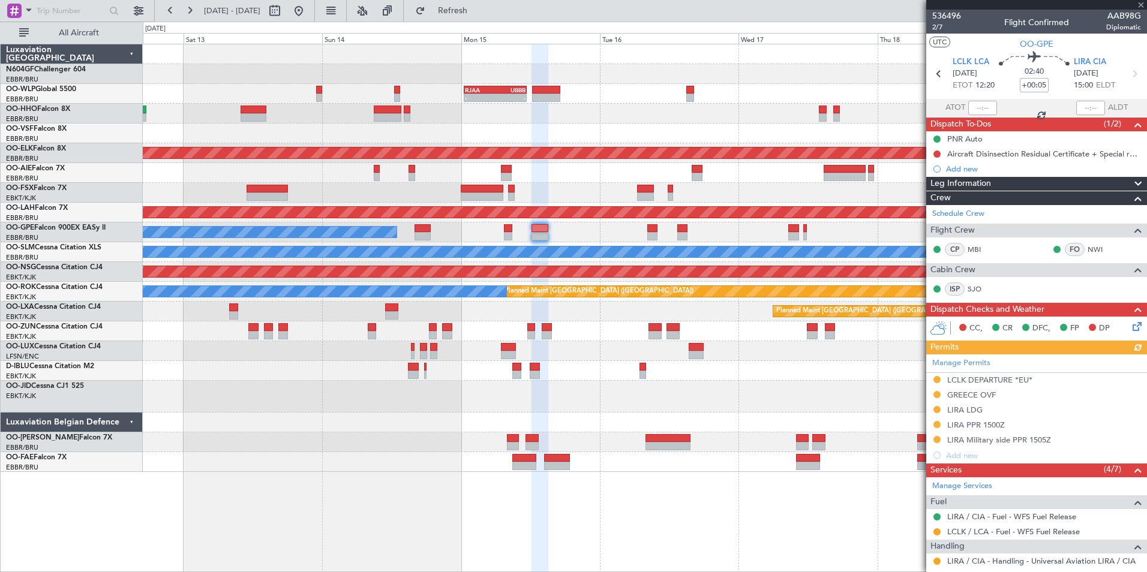
click at [568, 235] on div "No Crew [GEOGRAPHIC_DATA] ([GEOGRAPHIC_DATA] National) No Crew [GEOGRAPHIC_DATA…" at bounding box center [644, 232] width 1003 height 20
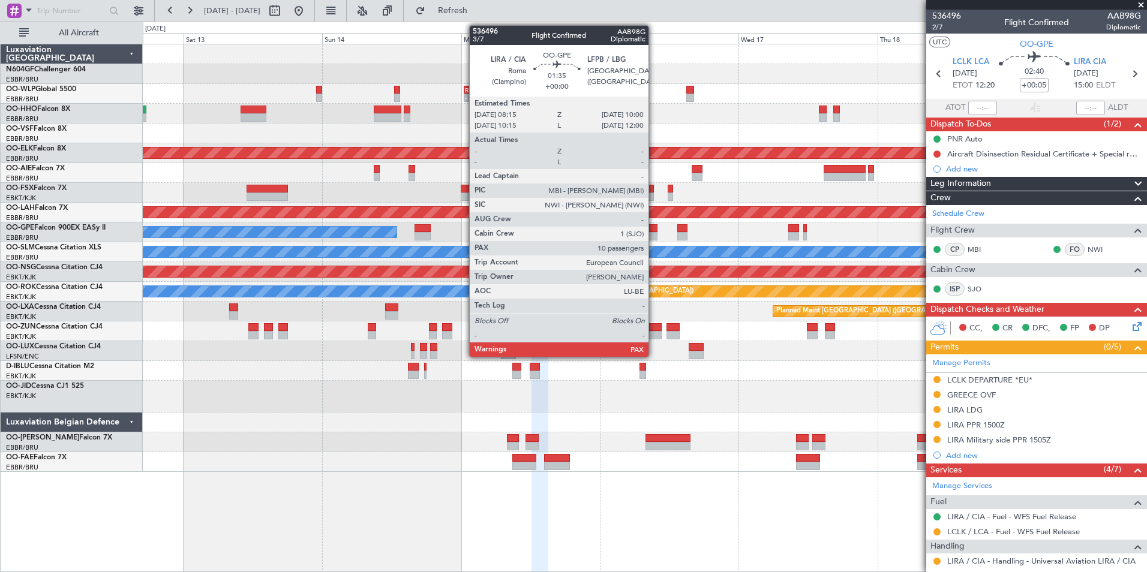
click at [654, 237] on div at bounding box center [652, 236] width 10 height 8
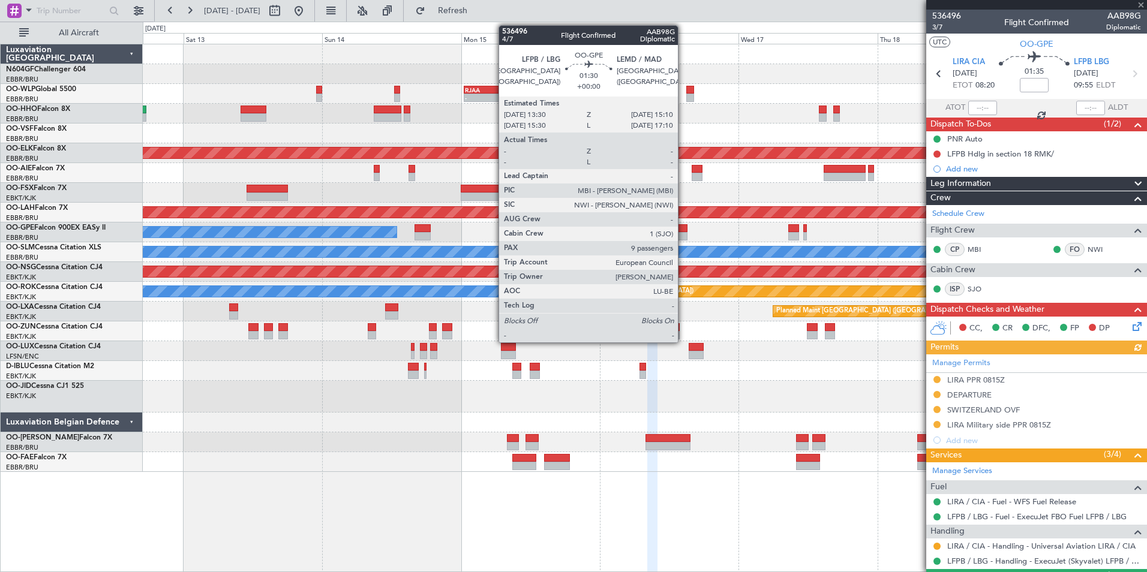
click at [683, 236] on div at bounding box center [682, 236] width 10 height 8
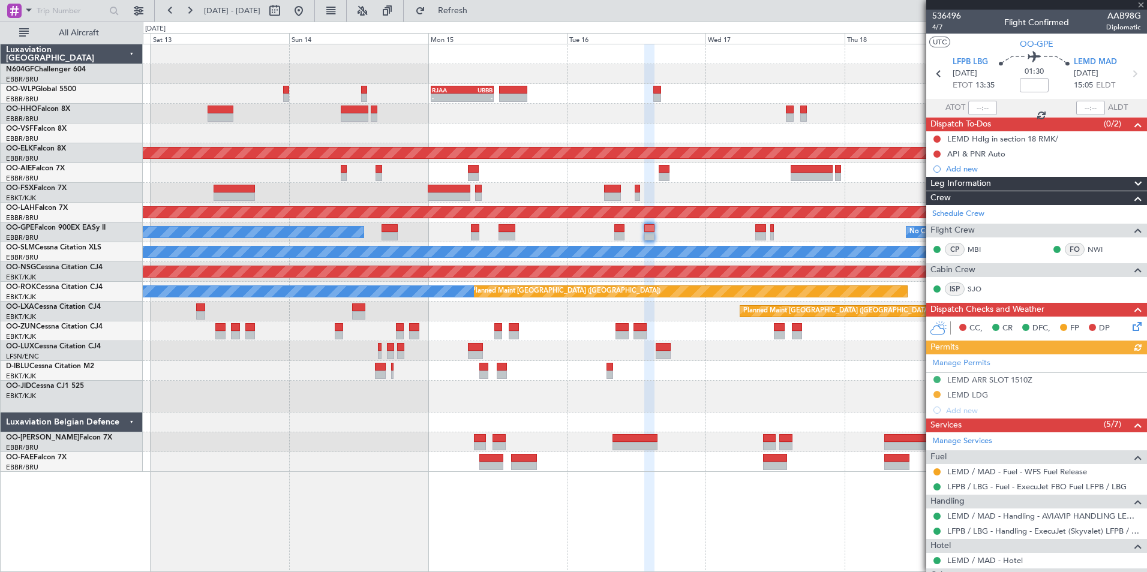
click at [693, 224] on div "No Crew [GEOGRAPHIC_DATA] ([GEOGRAPHIC_DATA] National) No Crew [GEOGRAPHIC_DATA…" at bounding box center [644, 232] width 1003 height 20
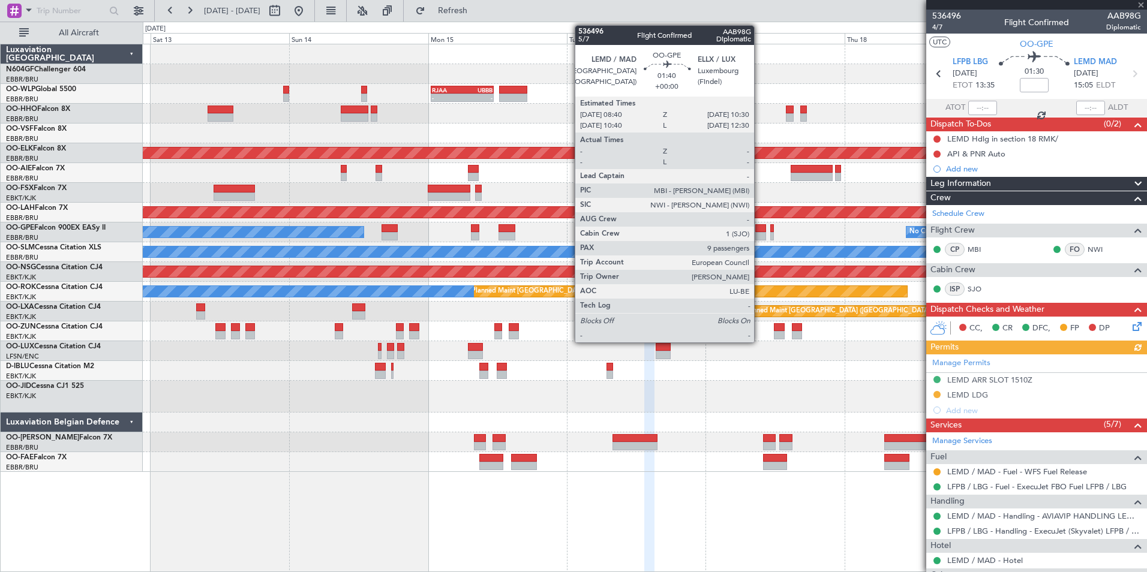
click at [759, 232] on div at bounding box center [760, 236] width 11 height 8
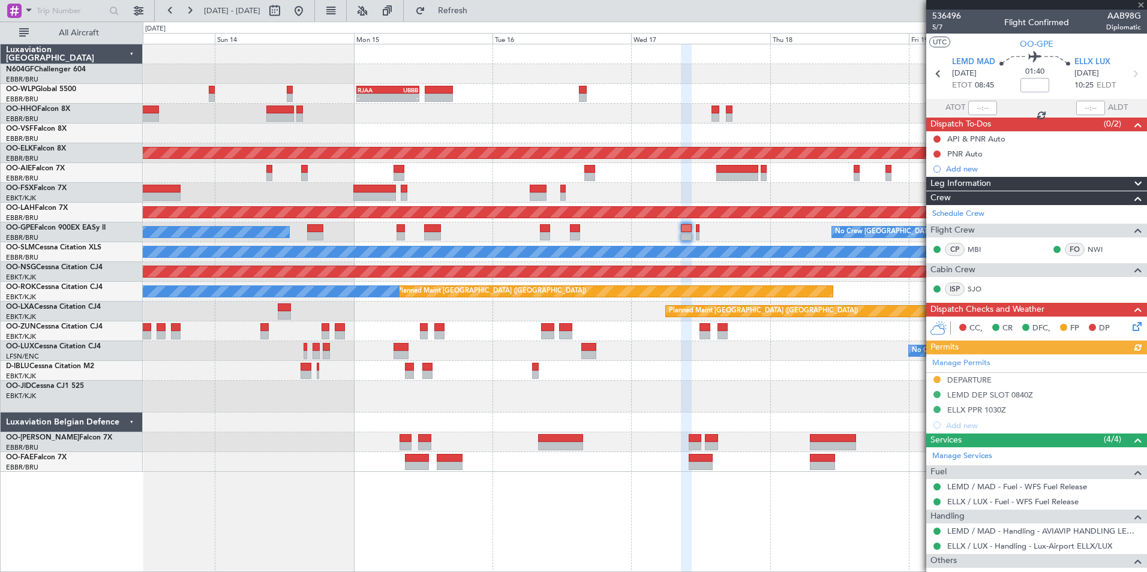
click at [637, 218] on div "- - RJAA 00:30 Z UBBB 11:25 Z Planned Maint Geneva ([GEOGRAPHIC_DATA]) Planned …" at bounding box center [644, 258] width 1003 height 428
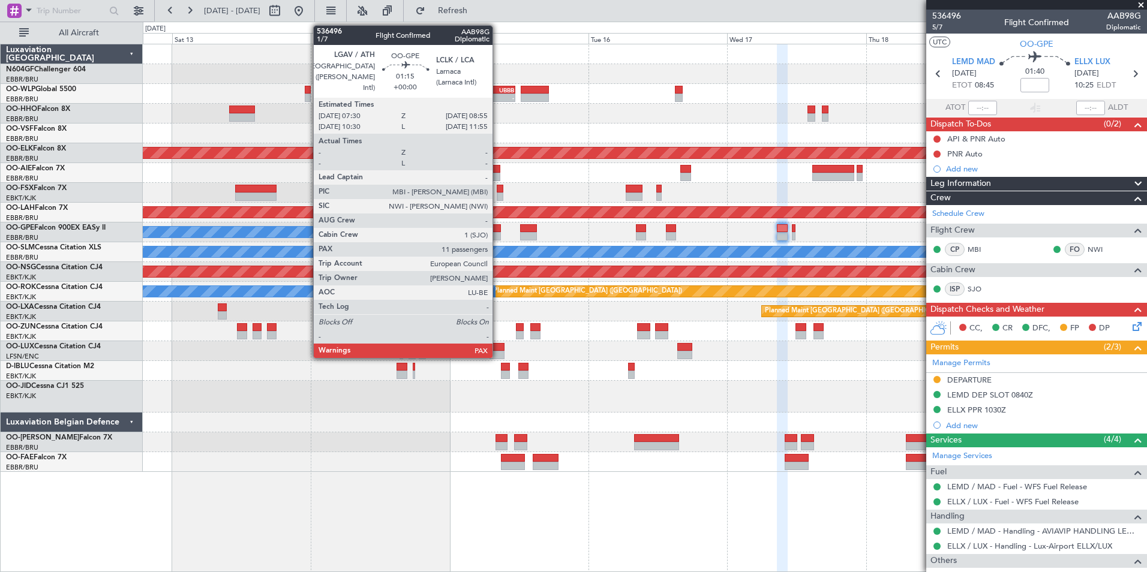
click at [498, 230] on div at bounding box center [496, 228] width 8 height 8
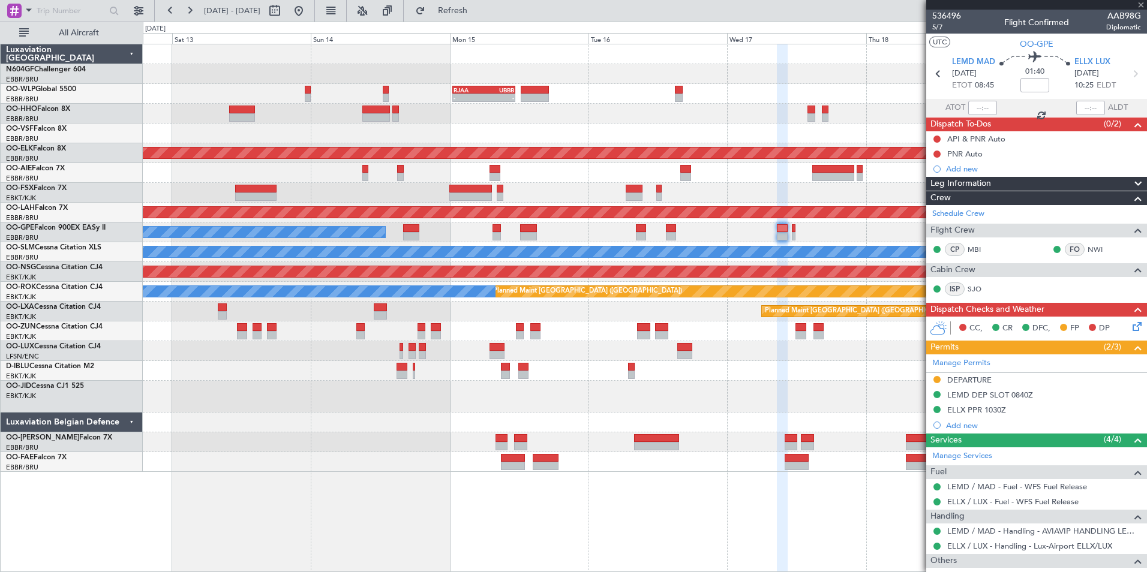
type input "11"
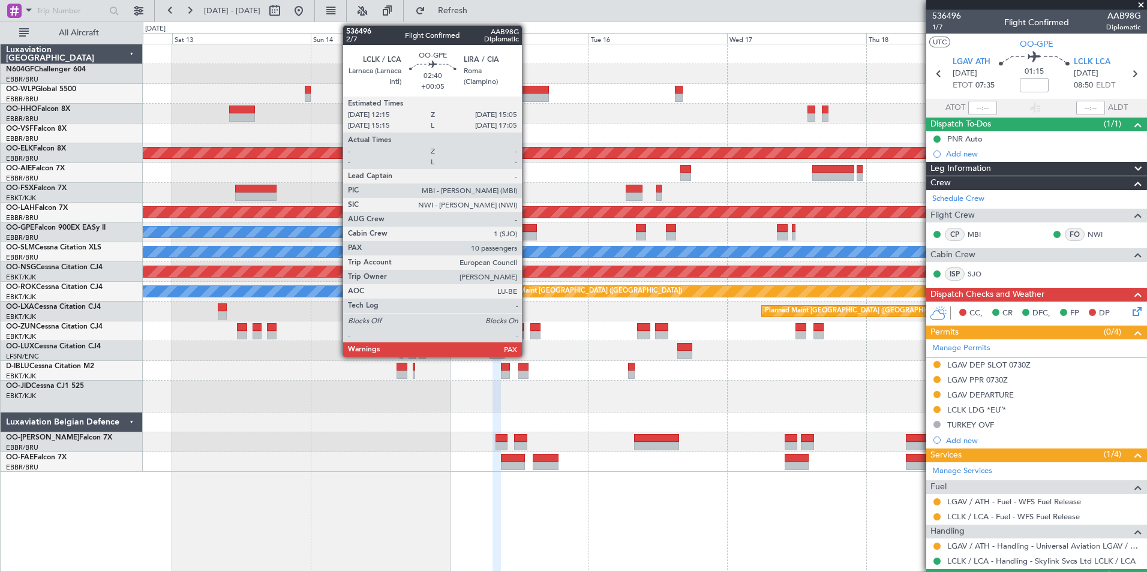
click at [527, 238] on div at bounding box center [528, 236] width 17 height 8
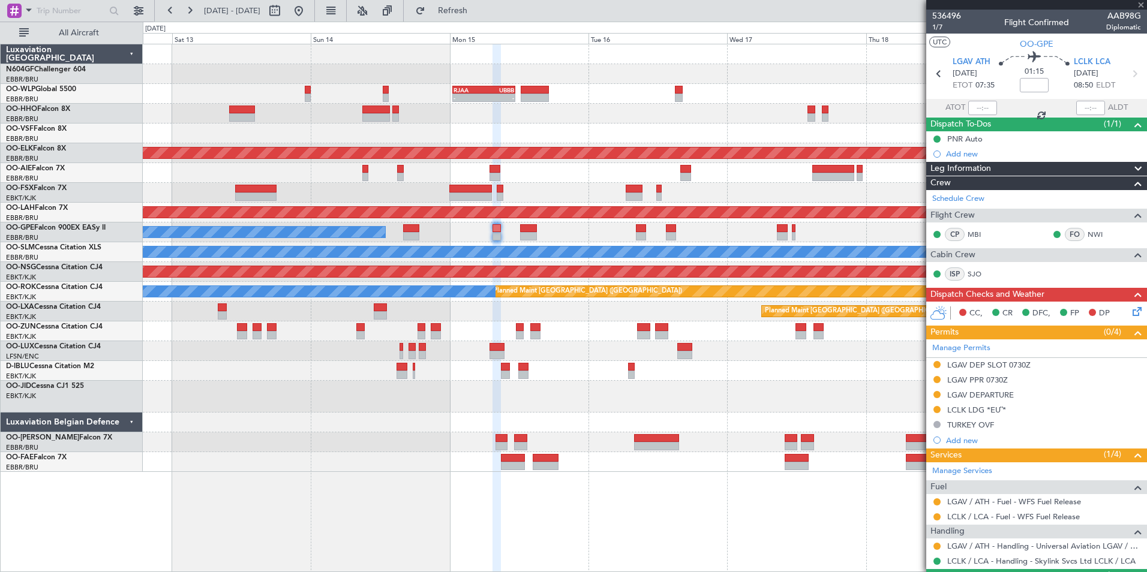
type input "+00:05"
type input "10"
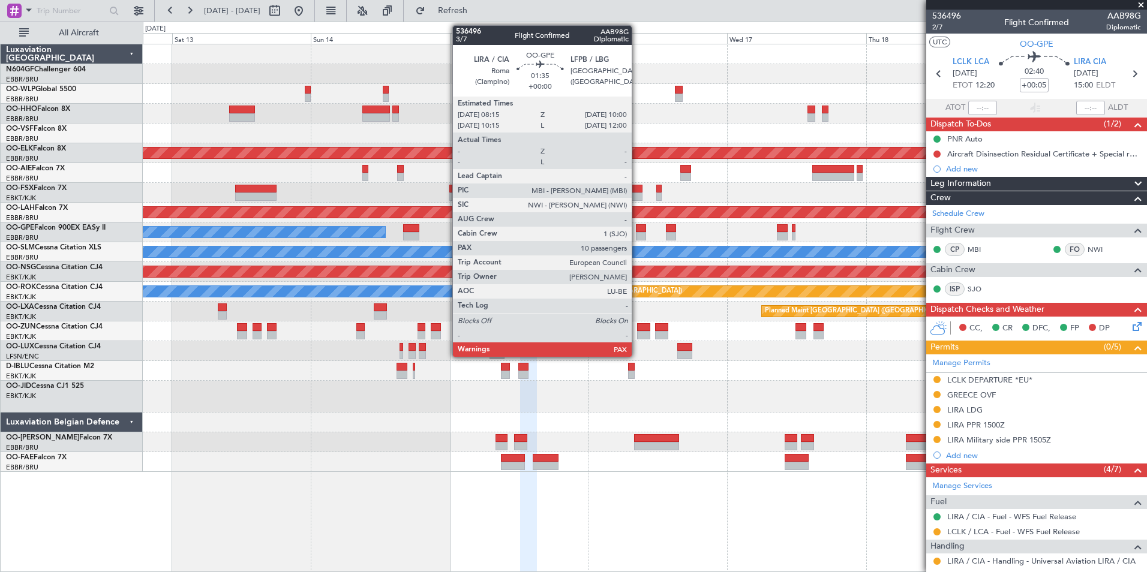
click at [637, 233] on div at bounding box center [641, 236] width 10 height 8
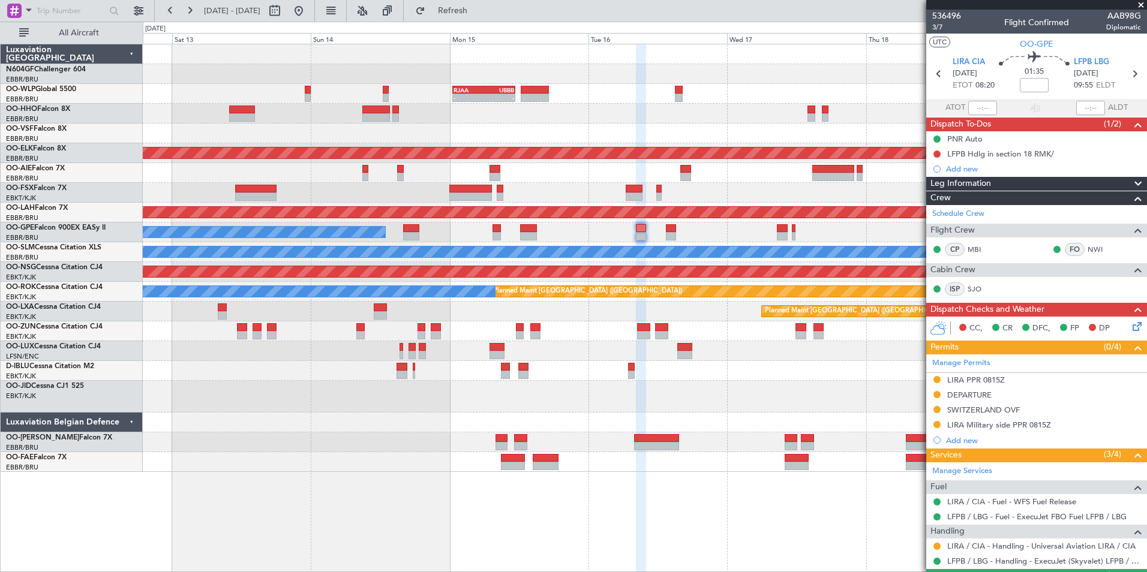
drag, startPoint x: 1140, startPoint y: 7, endPoint x: 1068, endPoint y: 47, distance: 82.4
click at [1140, 7] on span at bounding box center [1141, 5] width 12 height 11
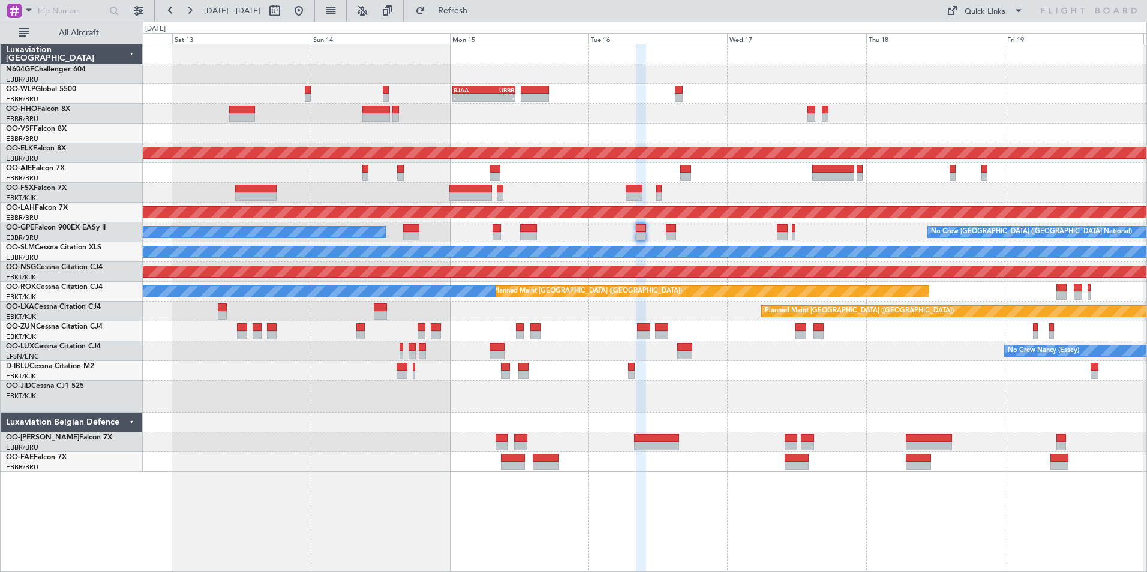
type input "0"
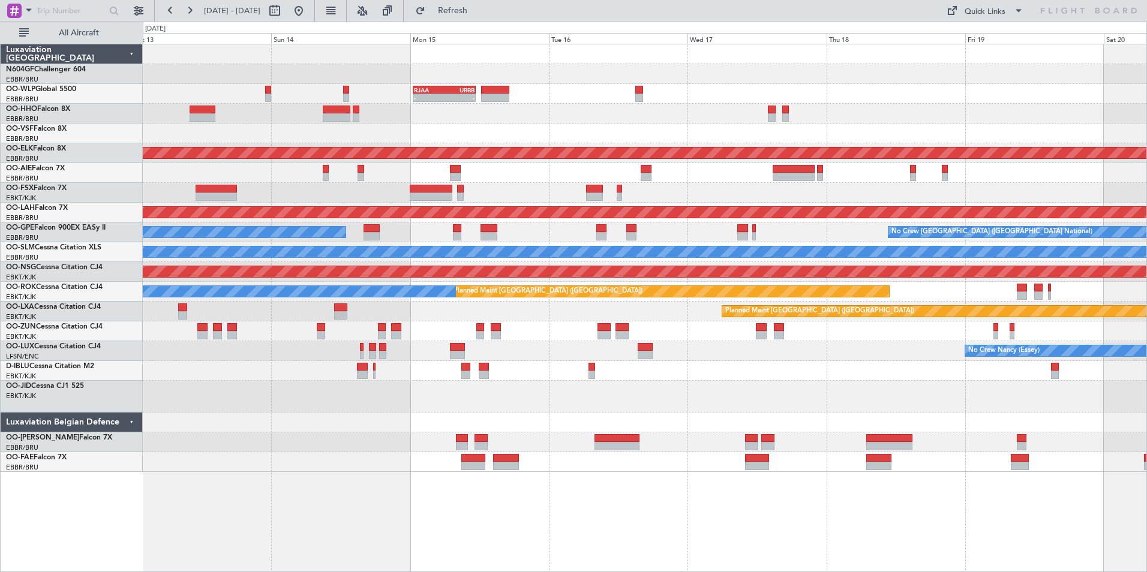
click at [732, 119] on div "Planned Maint Geneva (Cointrin)" at bounding box center [644, 114] width 1003 height 20
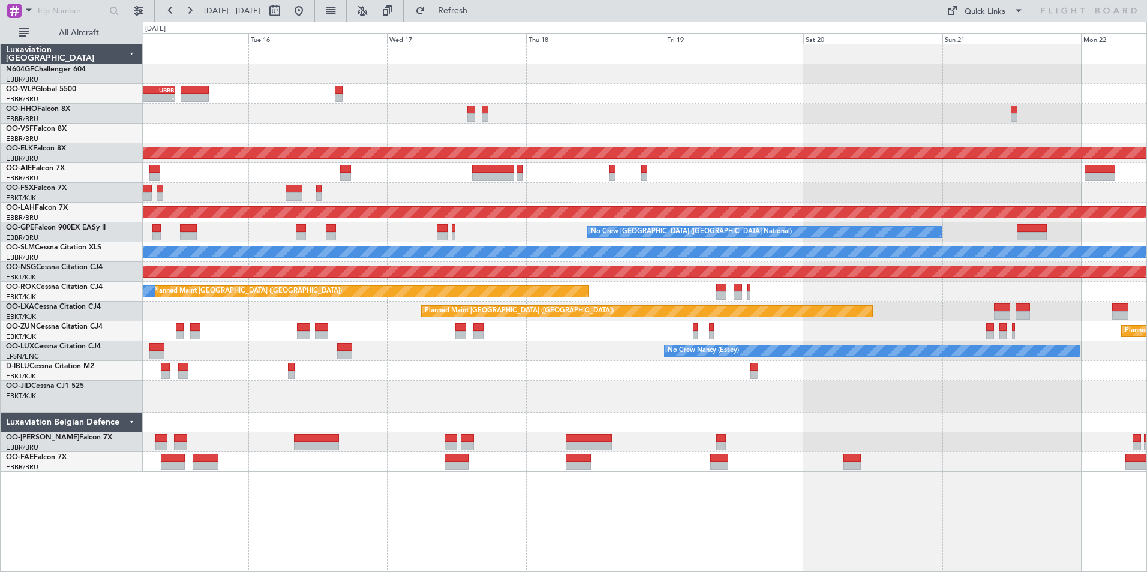
click at [675, 186] on div at bounding box center [644, 193] width 1003 height 20
click at [913, 178] on div at bounding box center [644, 173] width 1003 height 20
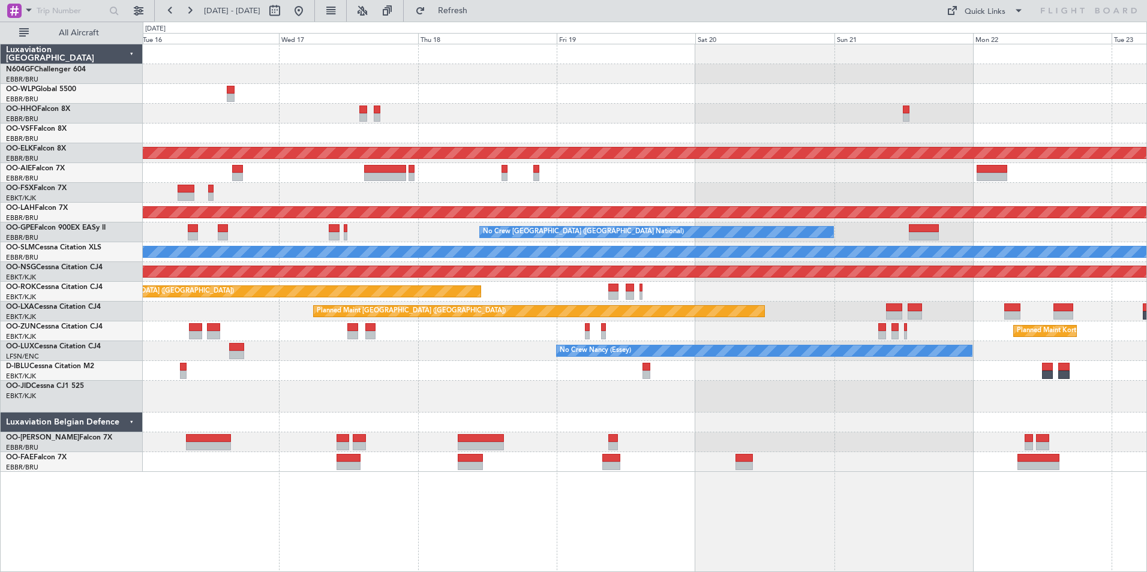
click at [489, 191] on div at bounding box center [644, 193] width 1003 height 20
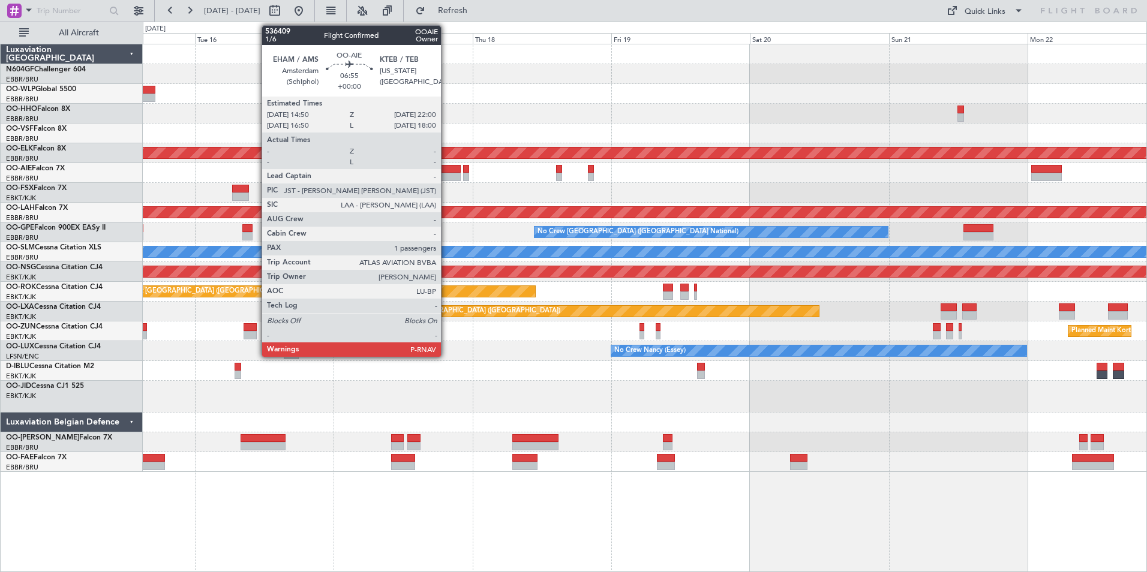
click at [446, 173] on div at bounding box center [440, 177] width 42 height 8
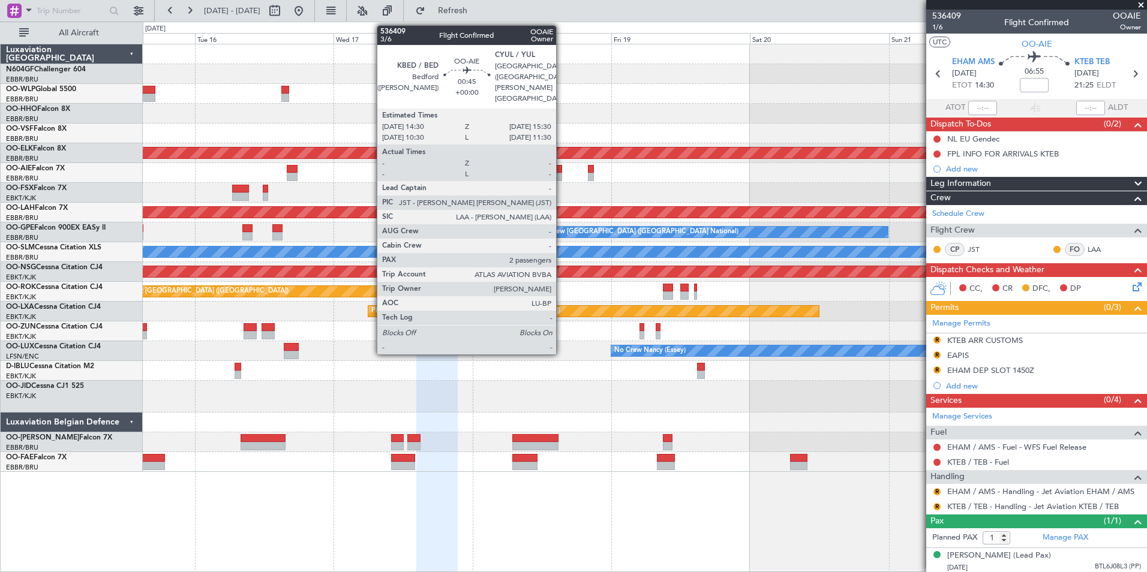
click at [561, 172] on div at bounding box center [559, 169] width 6 height 8
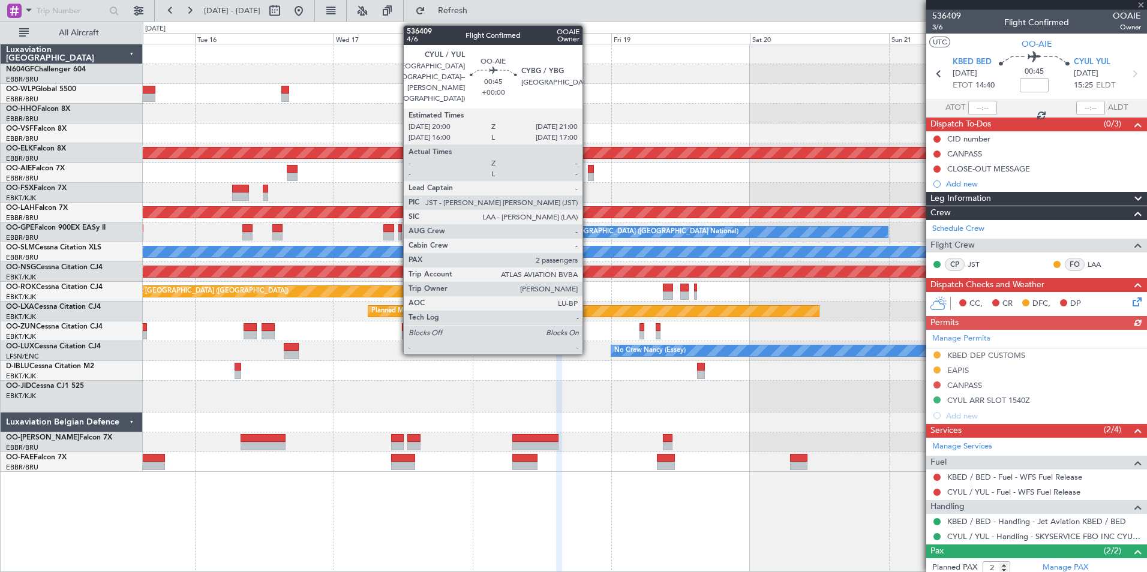
click at [588, 172] on div at bounding box center [591, 169] width 6 height 8
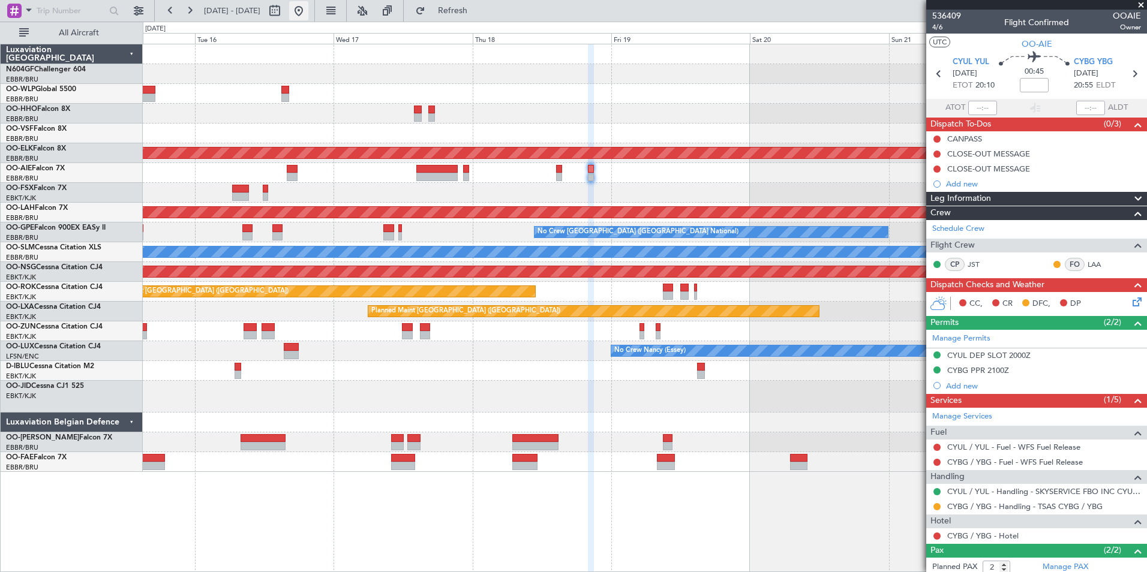
click at [308, 16] on button at bounding box center [298, 10] width 19 height 19
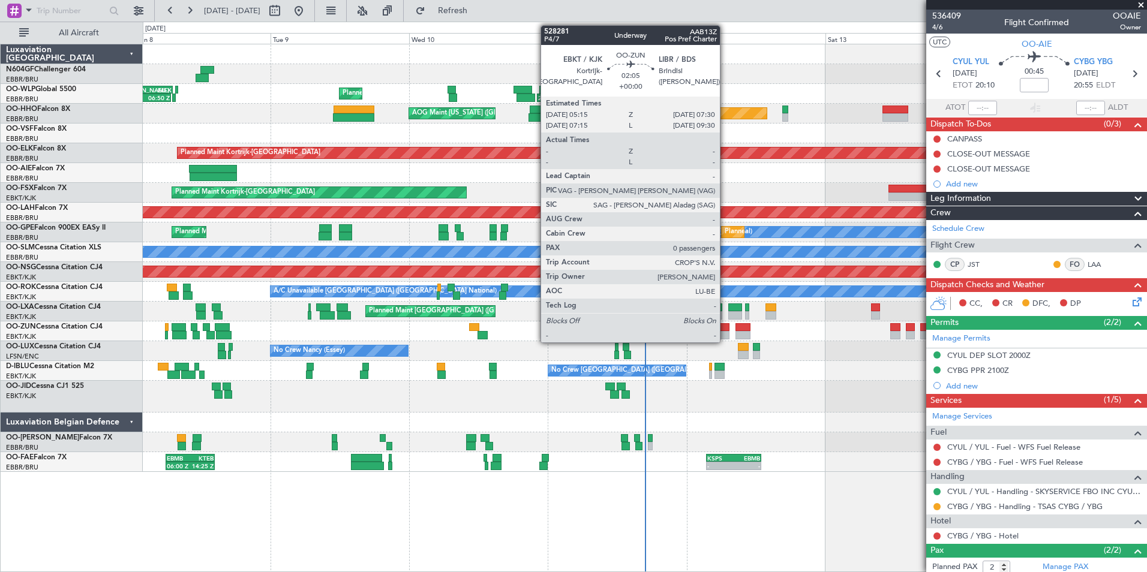
click at [725, 333] on div at bounding box center [722, 335] width 13 height 8
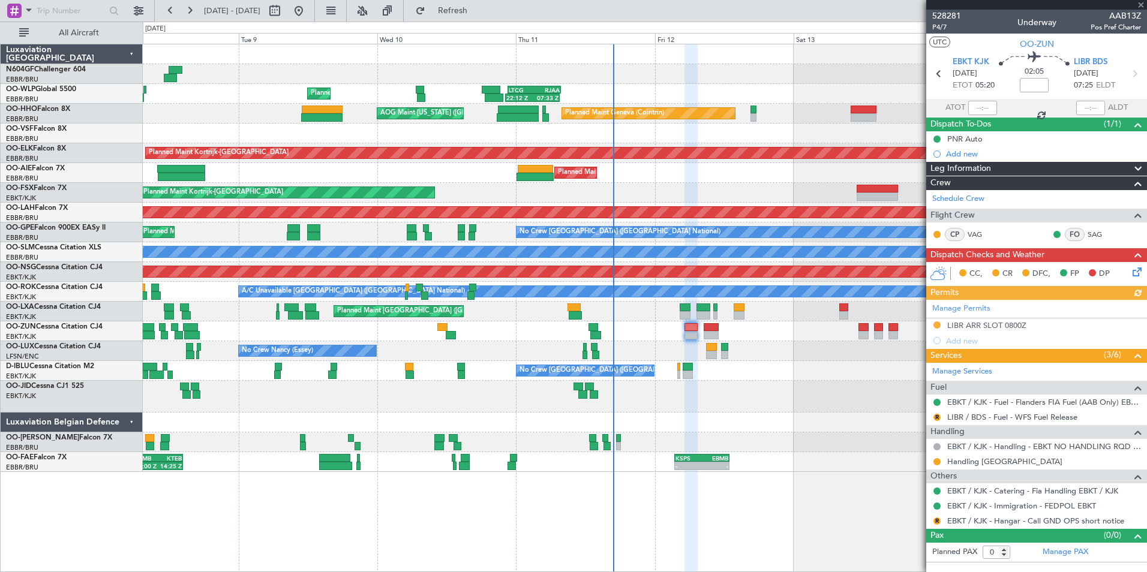
click at [783, 393] on div at bounding box center [644, 397] width 1003 height 32
click at [959, 463] on link "Handling [GEOGRAPHIC_DATA]" at bounding box center [1004, 461] width 115 height 10
click at [359, 176] on div "Planned Maint [GEOGRAPHIC_DATA] ([GEOGRAPHIC_DATA])" at bounding box center [644, 173] width 1003 height 20
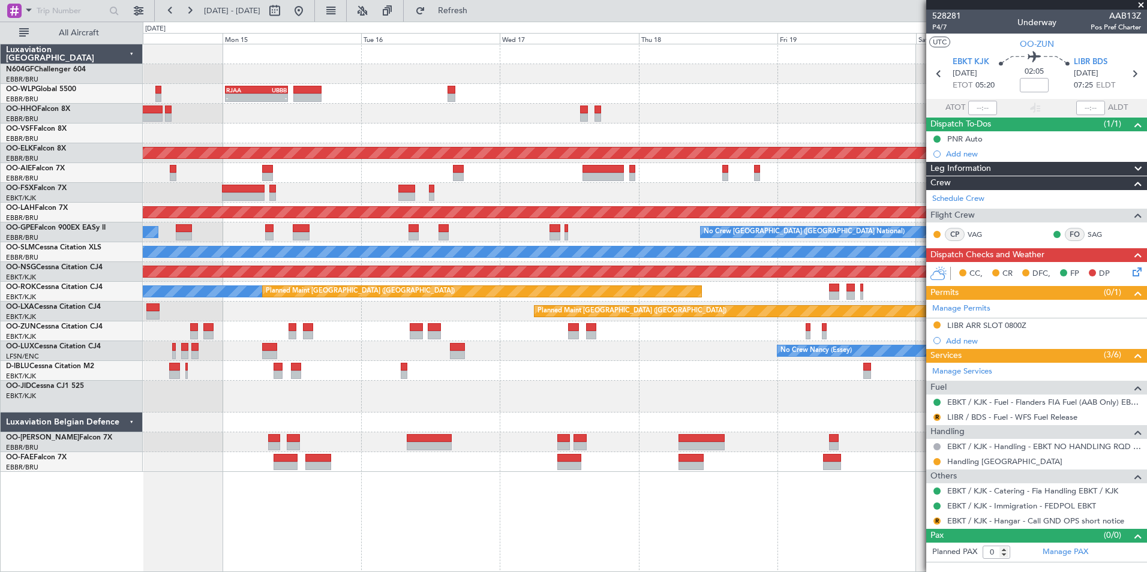
click at [167, 181] on div "- - RJAA 00:30 Z UBBB 11:25 Z Planned Maint Kortrijk-Wevelgem Planned Maint Alt…" at bounding box center [644, 258] width 1003 height 428
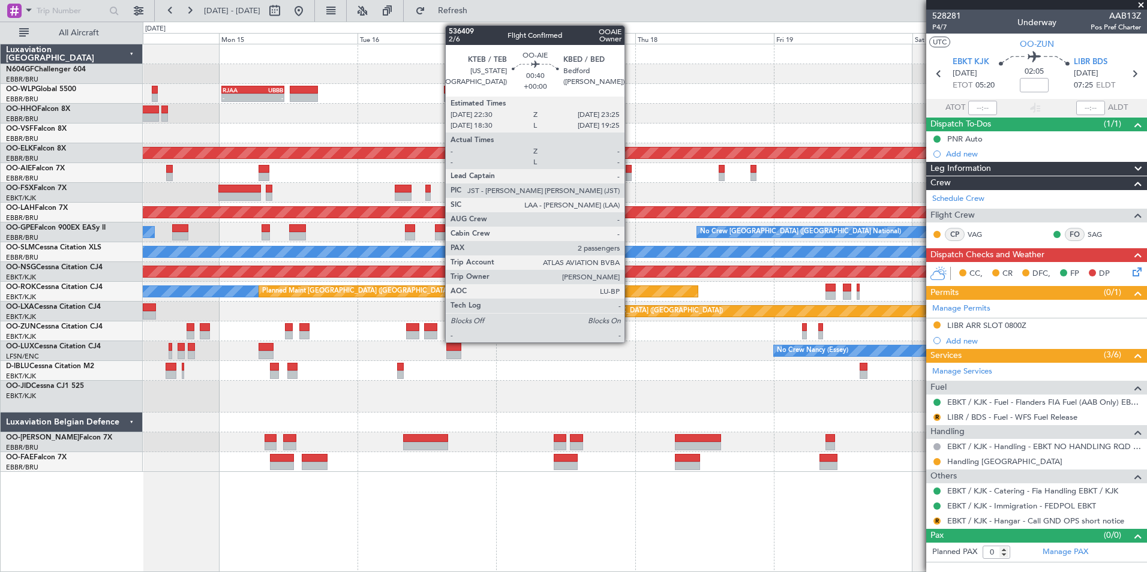
click at [302, 175] on div at bounding box center [644, 173] width 1003 height 20
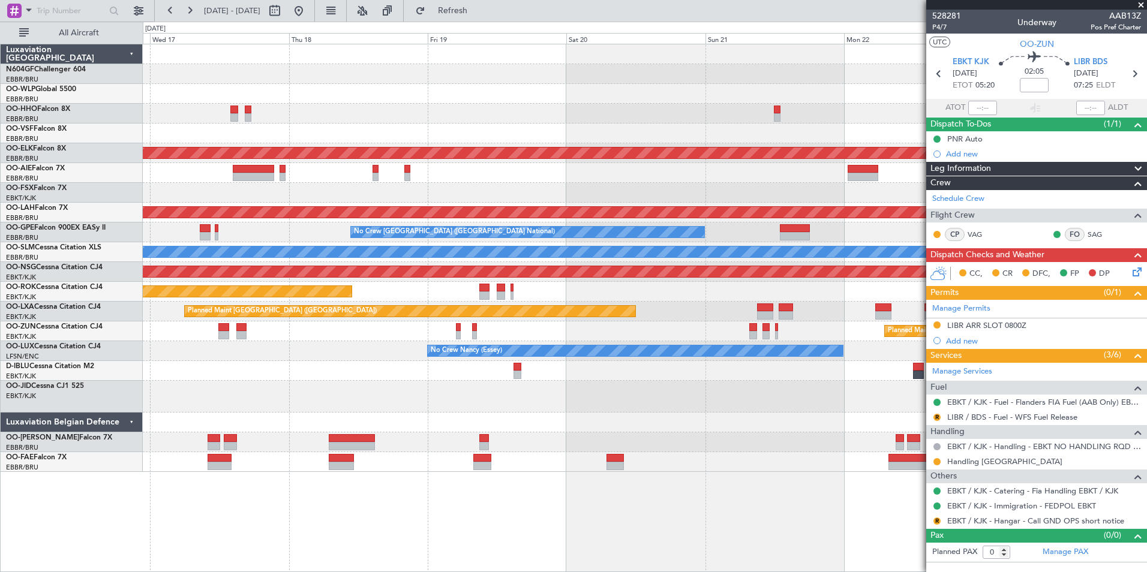
click at [241, 172] on div at bounding box center [644, 173] width 1003 height 20
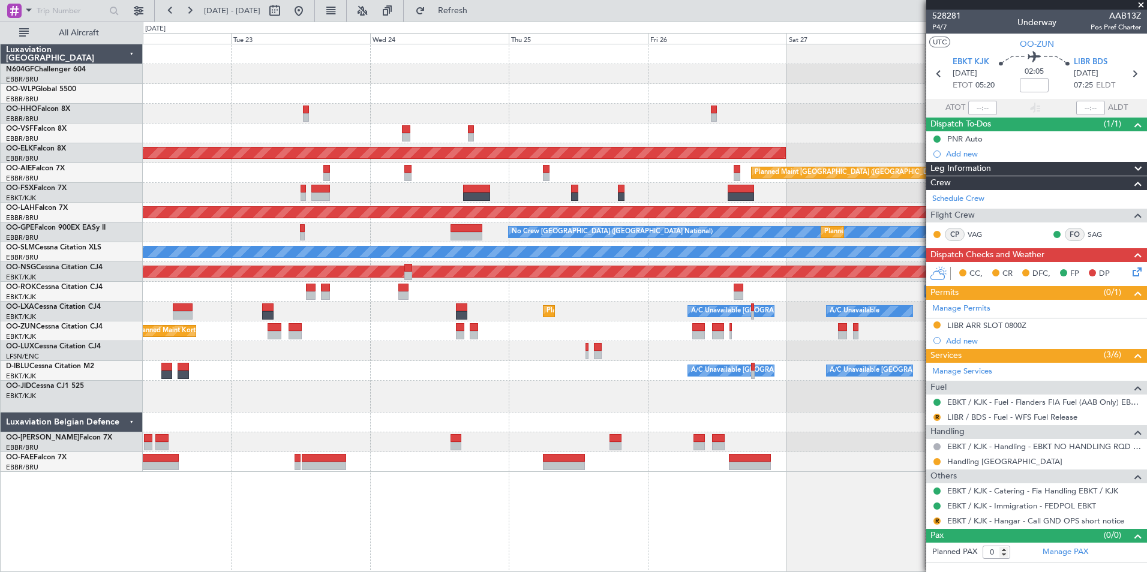
click at [302, 178] on div "Planned Maint [GEOGRAPHIC_DATA] ([GEOGRAPHIC_DATA])" at bounding box center [644, 173] width 1003 height 20
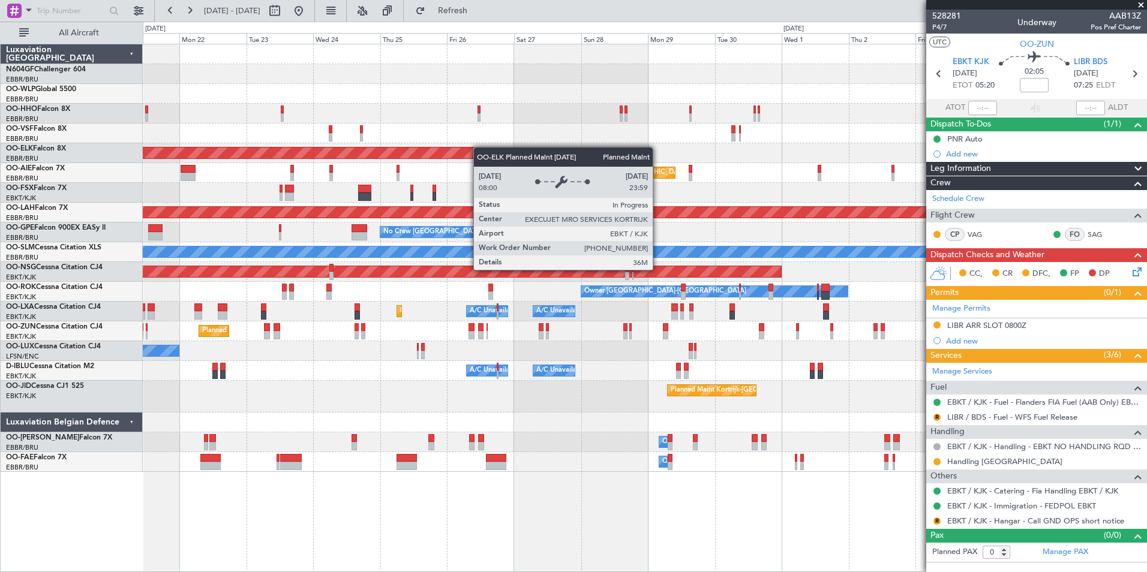
click at [450, 151] on div "Planned Maint Kortrijk-[GEOGRAPHIC_DATA]" at bounding box center [644, 153] width 1003 height 20
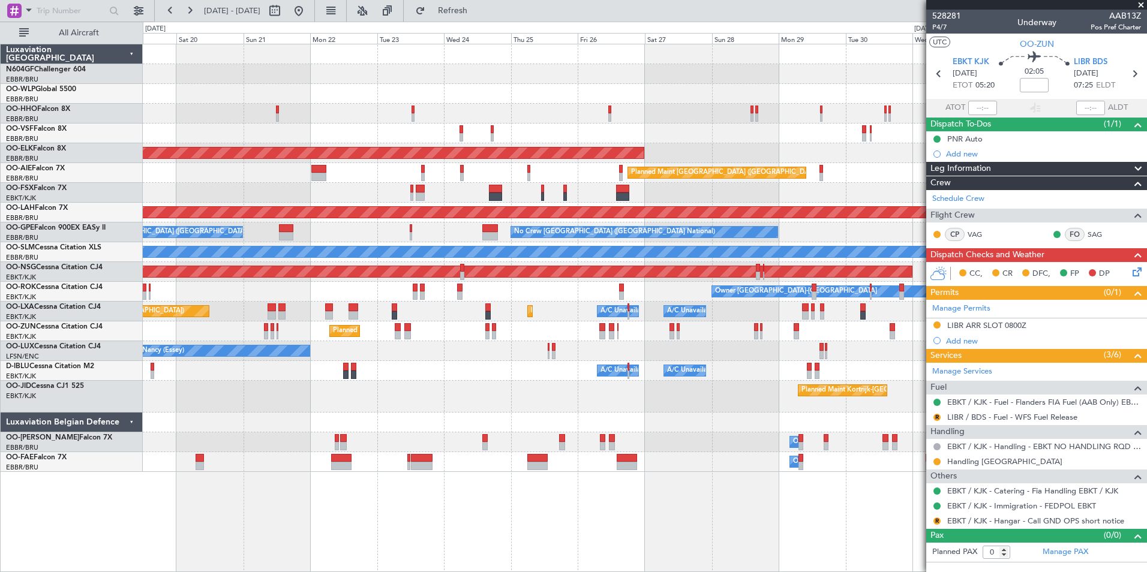
click at [529, 112] on div at bounding box center [644, 114] width 1003 height 20
click at [616, 88] on div at bounding box center [644, 94] width 1003 height 20
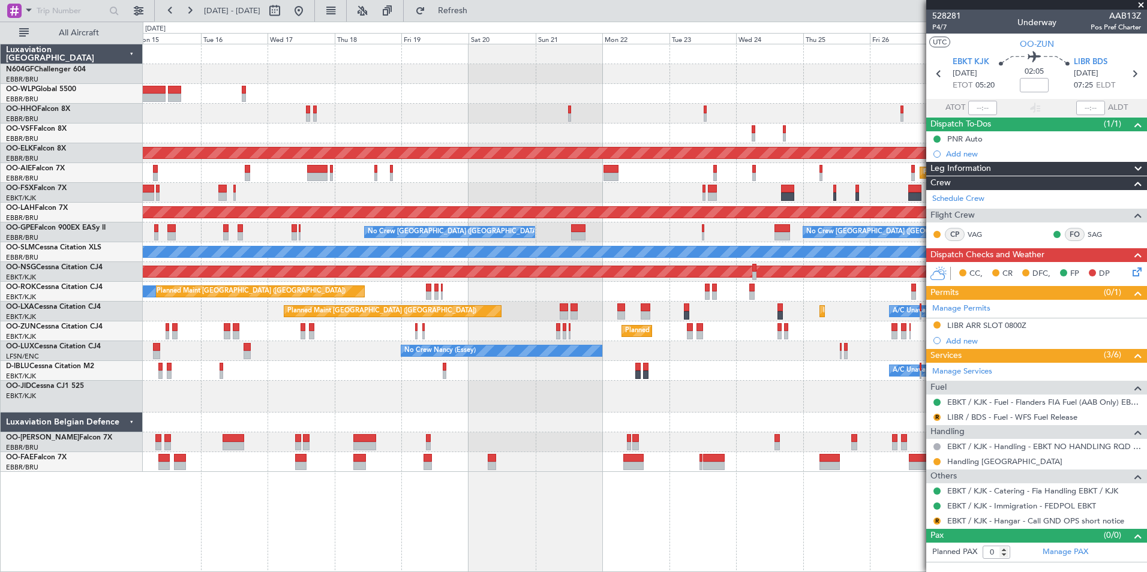
click at [536, 178] on div "Planned Maint London (Farnborough) Planned Maint London (Farnborough)" at bounding box center [644, 173] width 1003 height 20
click at [524, 192] on div at bounding box center [644, 193] width 1003 height 20
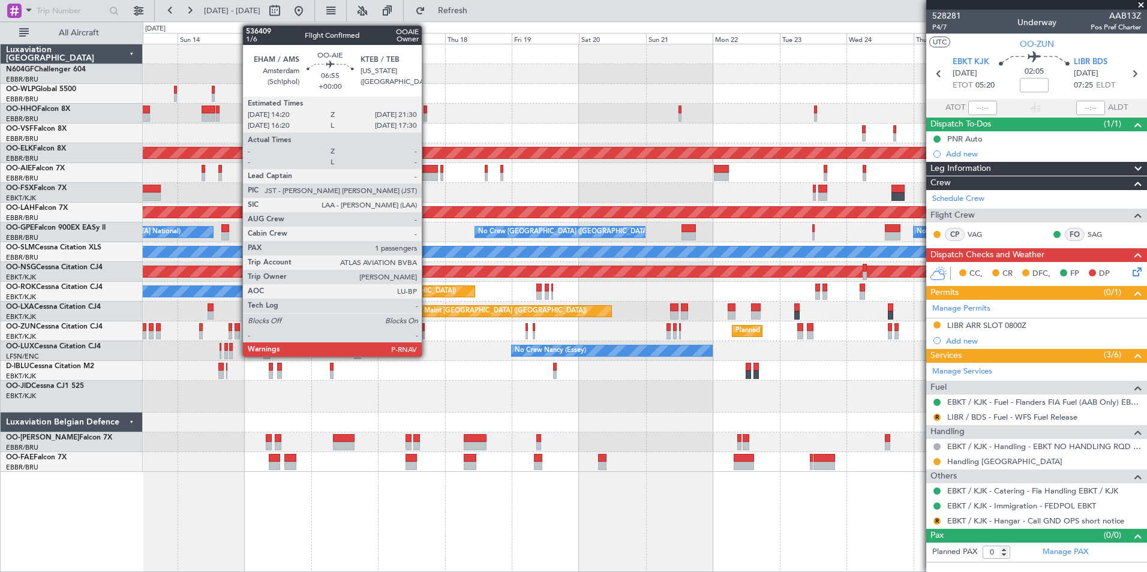
click at [427, 170] on div at bounding box center [427, 169] width 20 height 8
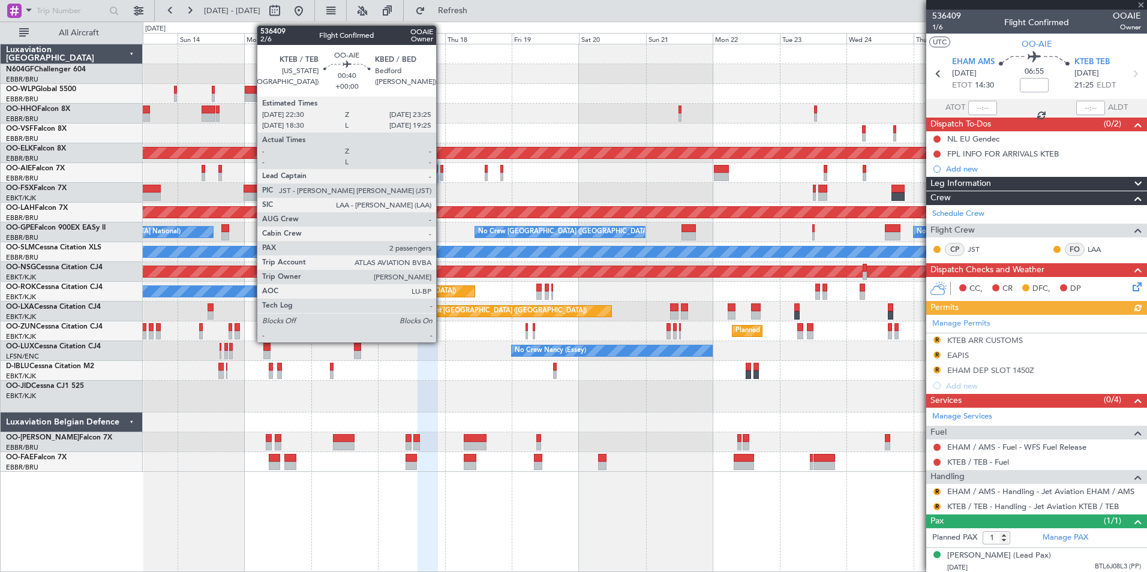
click at [441, 172] on div at bounding box center [441, 169] width 3 height 8
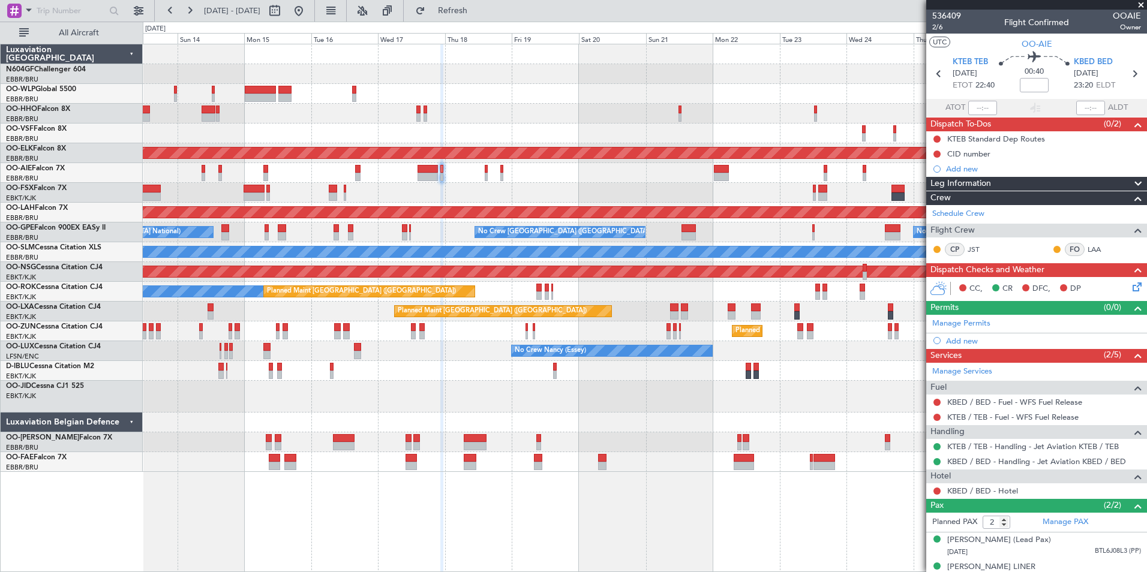
click at [414, 169] on div "Planned Maint London (Farnborough) Planned Maint London (Farnborough)" at bounding box center [644, 173] width 1003 height 20
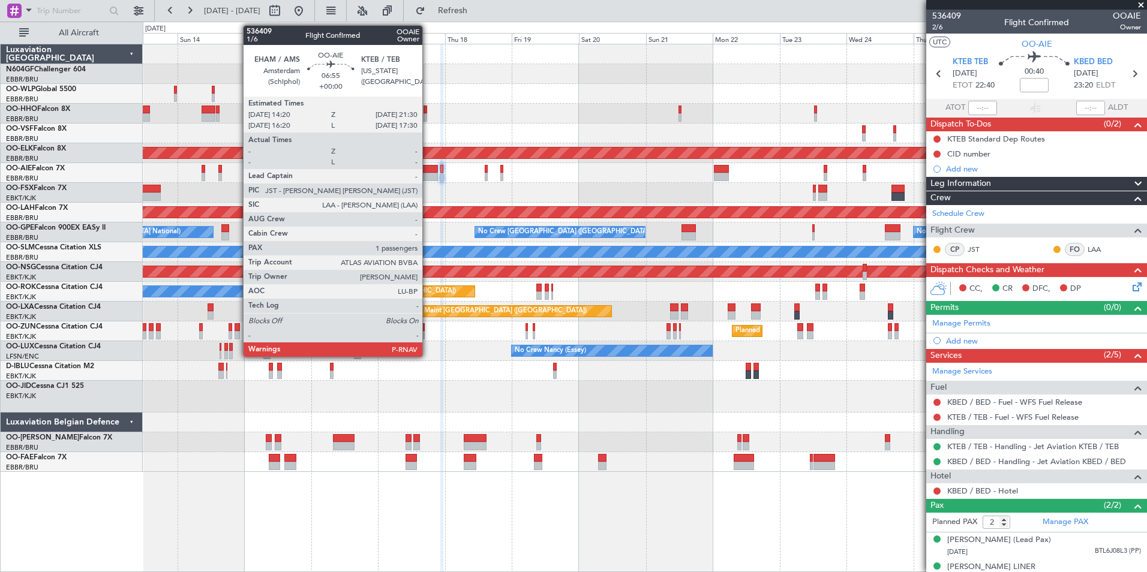
click at [428, 174] on div at bounding box center [427, 177] width 20 height 8
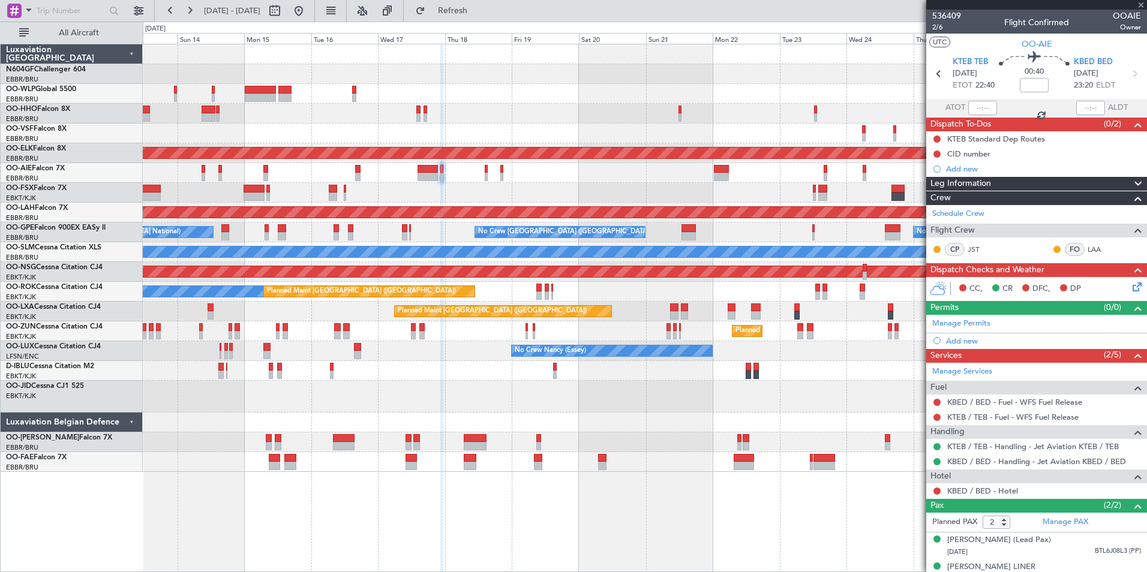
type input "1"
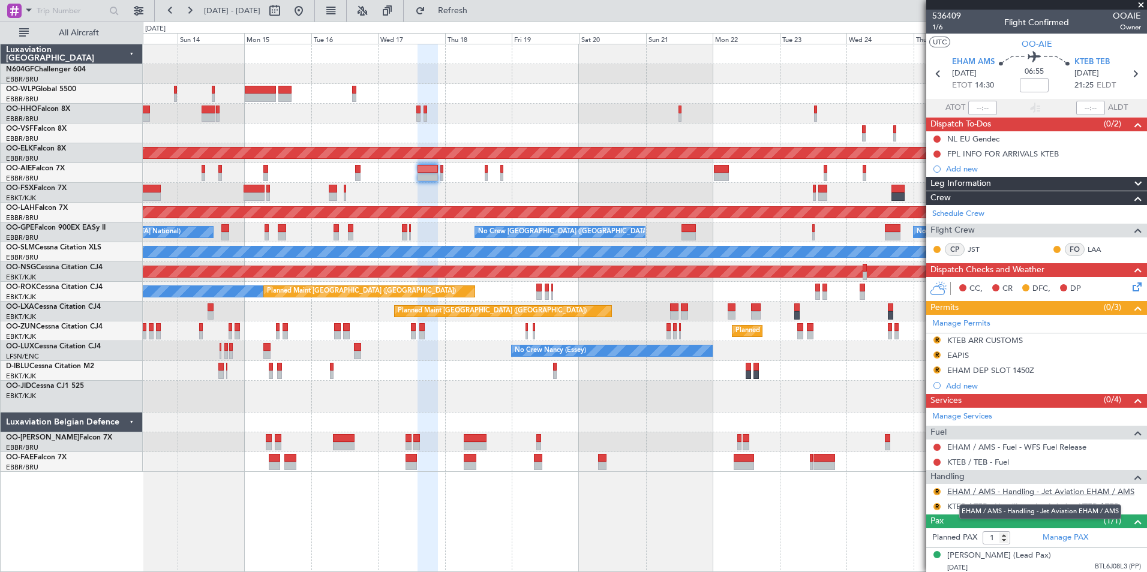
click at [982, 491] on link "EHAM / AMS - Handling - Jet Aviation EHAM / AMS" at bounding box center [1040, 491] width 187 height 10
click at [938, 490] on button "R" at bounding box center [936, 491] width 7 height 7
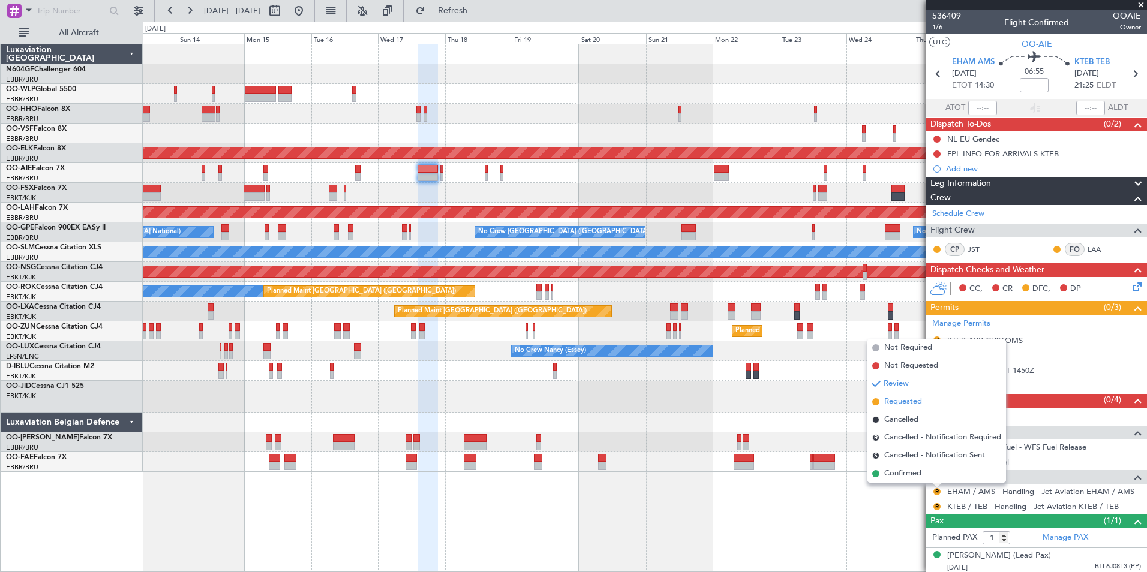
click at [901, 404] on span "Requested" at bounding box center [903, 402] width 38 height 12
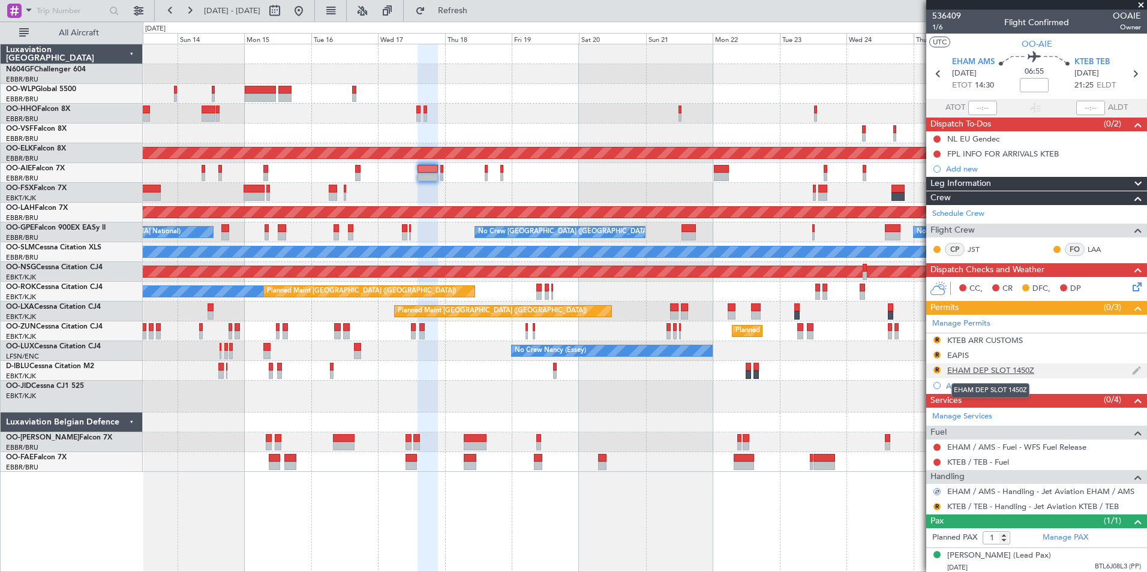
click at [961, 366] on div "EHAM DEP SLOT 1450Z" at bounding box center [990, 370] width 87 height 10
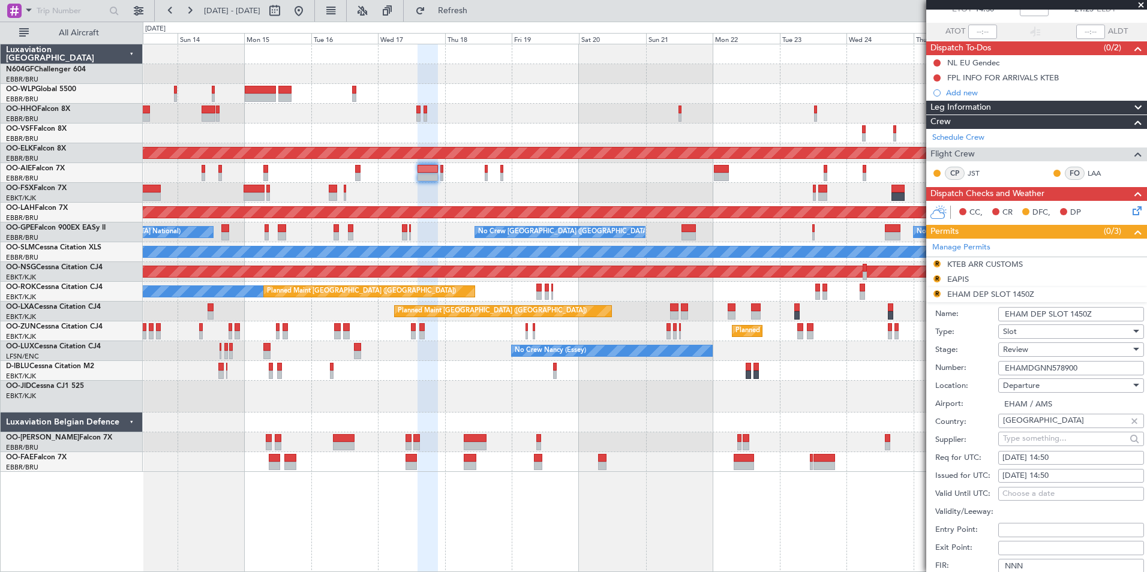
scroll to position [120, 0]
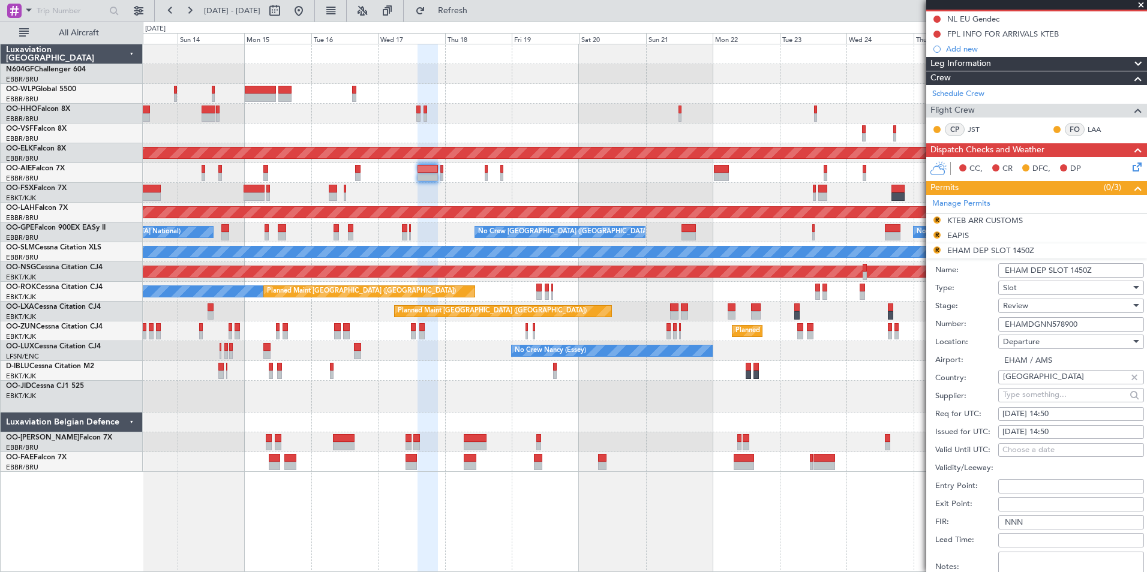
click at [1066, 413] on div "[DATE] 14:50" at bounding box center [1070, 414] width 137 height 12
select select "9"
select select "2025"
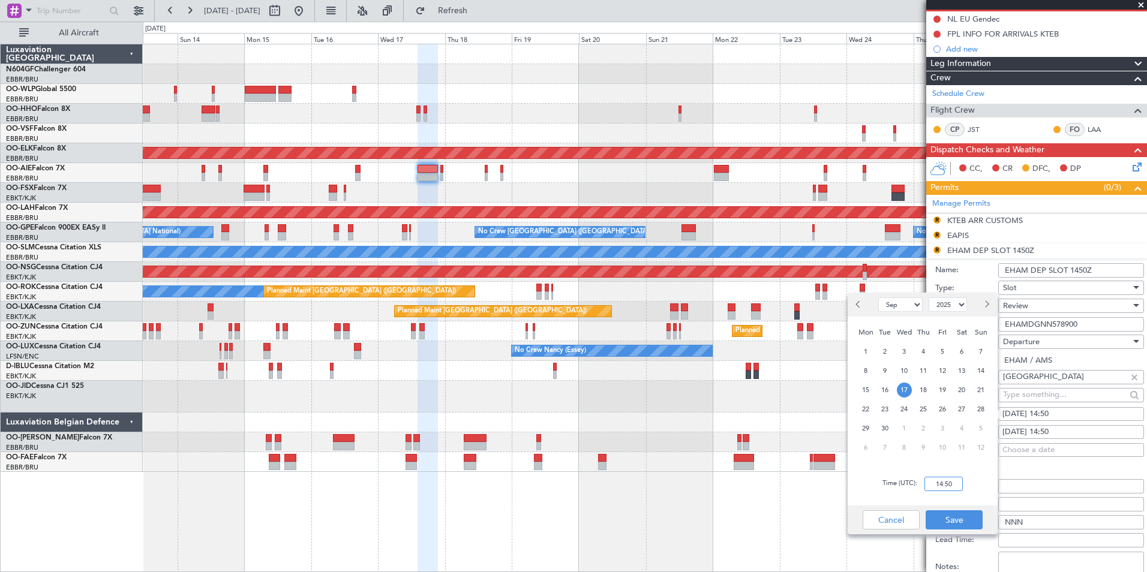
click at [946, 483] on input "14:50" at bounding box center [943, 484] width 38 height 14
click at [962, 488] on input "14:20" at bounding box center [943, 484] width 38 height 14
type input "14:20"
click at [966, 506] on div "Cancel Save" at bounding box center [922, 520] width 150 height 29
click at [967, 522] on button "Save" at bounding box center [953, 519] width 57 height 19
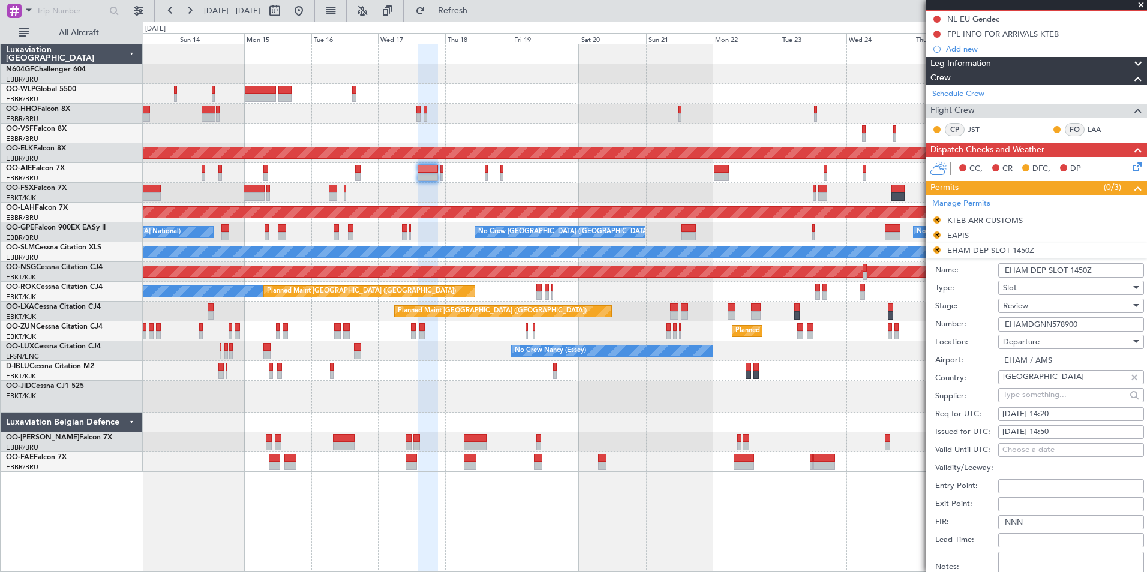
click at [1037, 303] on div "Review" at bounding box center [1067, 306] width 128 height 18
click at [1042, 380] on span "Requested" at bounding box center [1066, 384] width 126 height 18
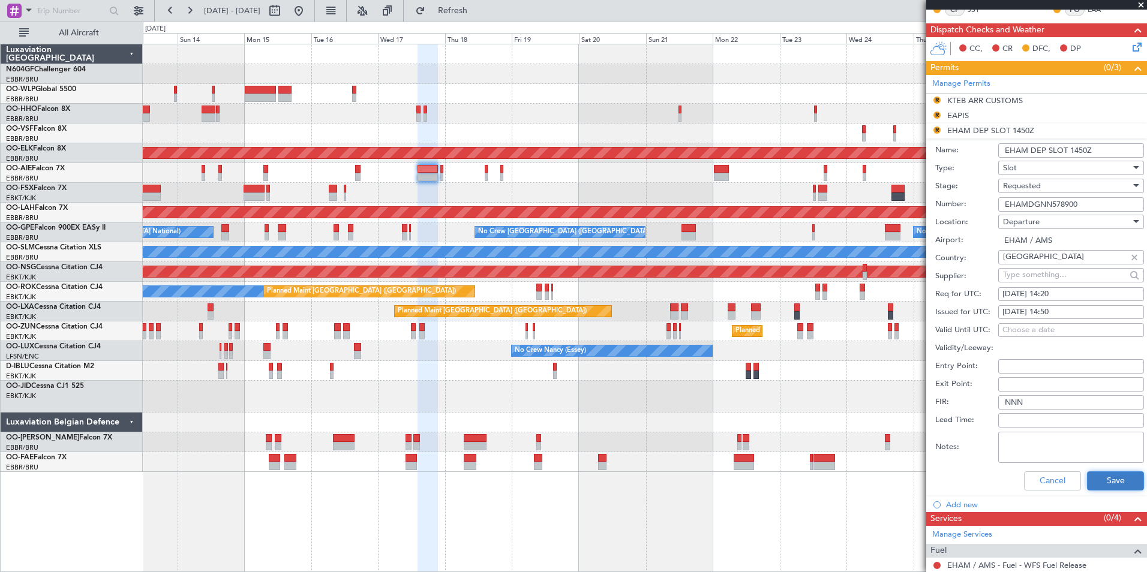
click at [1102, 479] on button "Save" at bounding box center [1115, 480] width 57 height 19
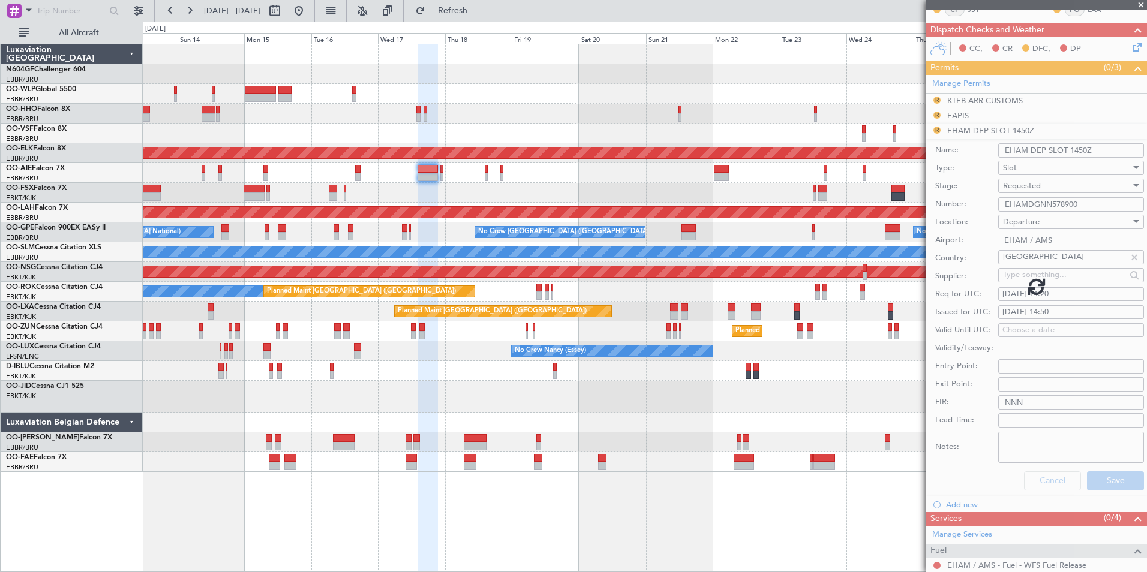
scroll to position [14, 0]
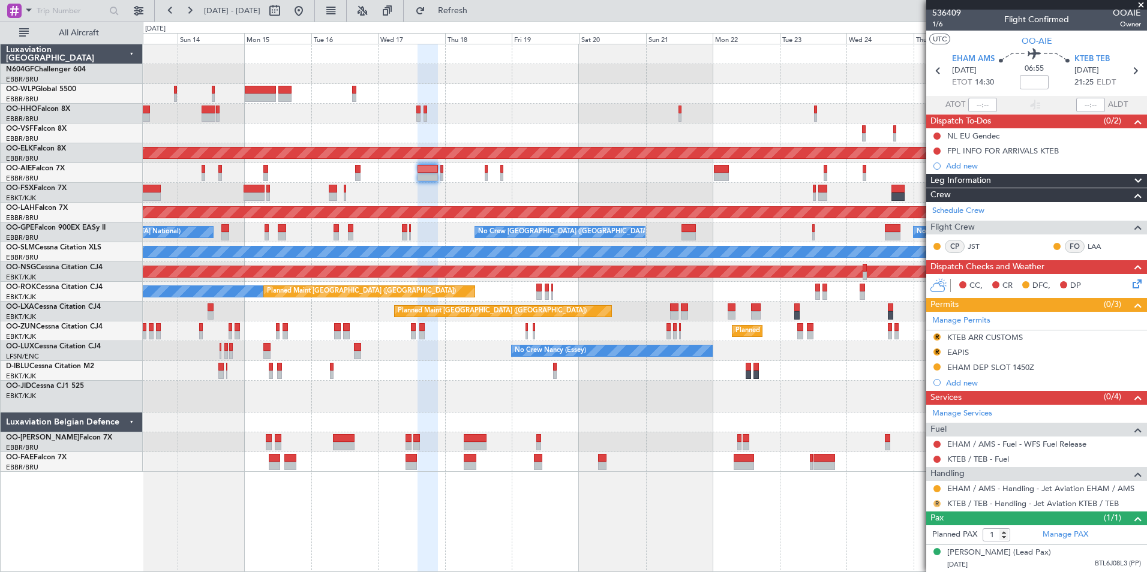
click at [935, 500] on button "R" at bounding box center [936, 503] width 7 height 7
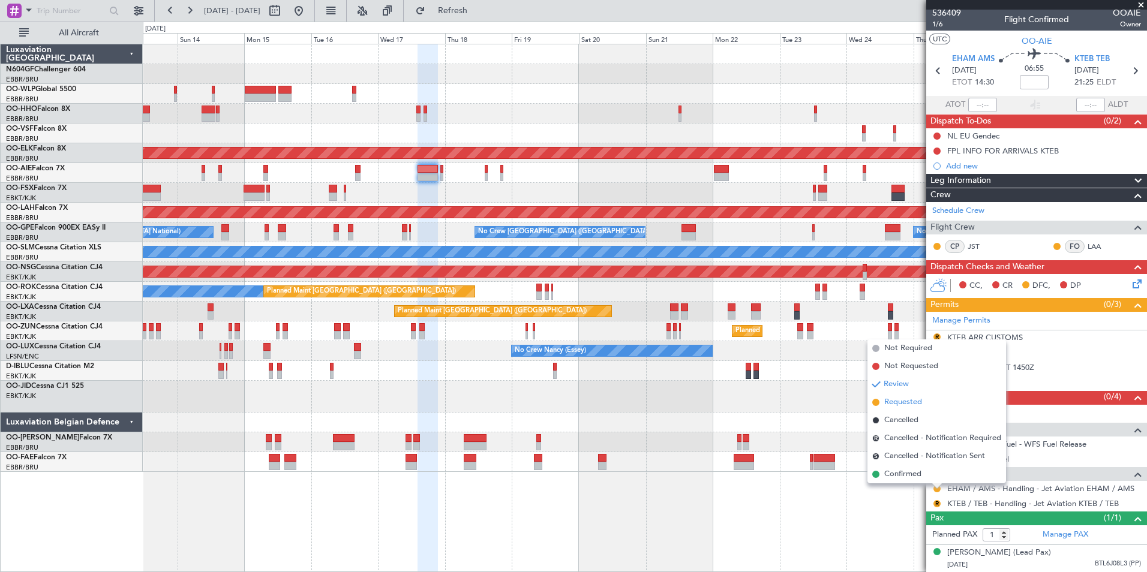
click at [903, 405] on span "Requested" at bounding box center [903, 402] width 38 height 12
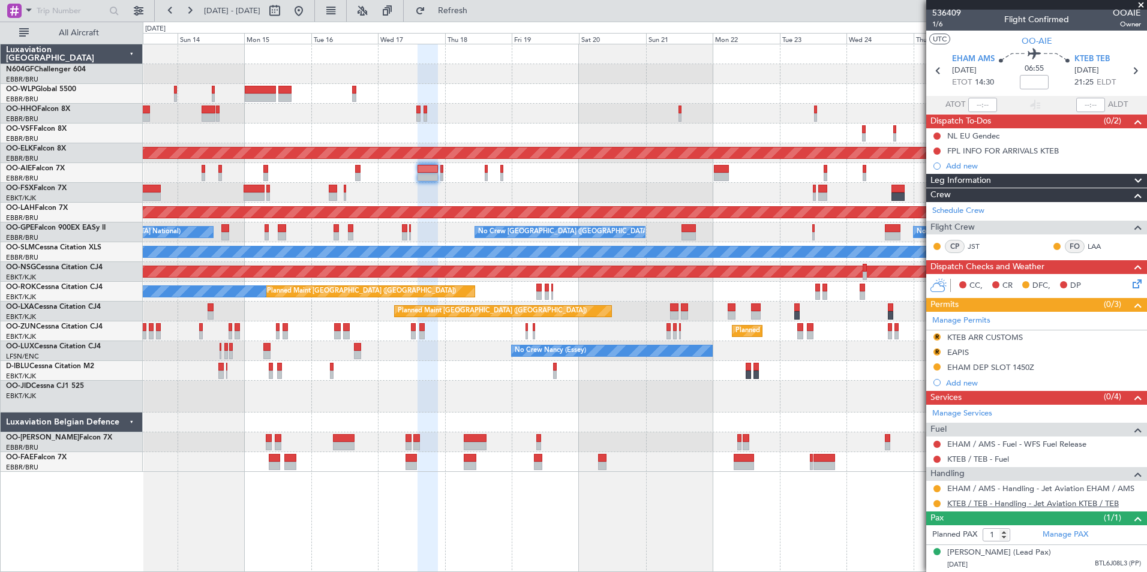
click at [968, 498] on link "KTEB / TEB - Handling - Jet Aviation KTEB / TEB" at bounding box center [1033, 503] width 172 height 10
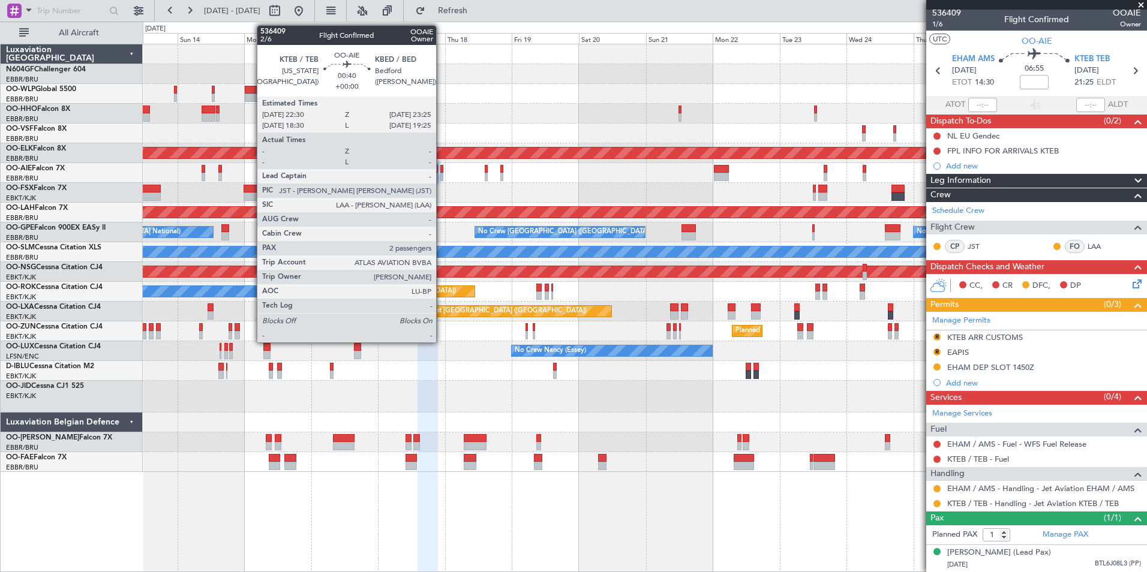
click at [441, 177] on div at bounding box center [441, 177] width 3 height 8
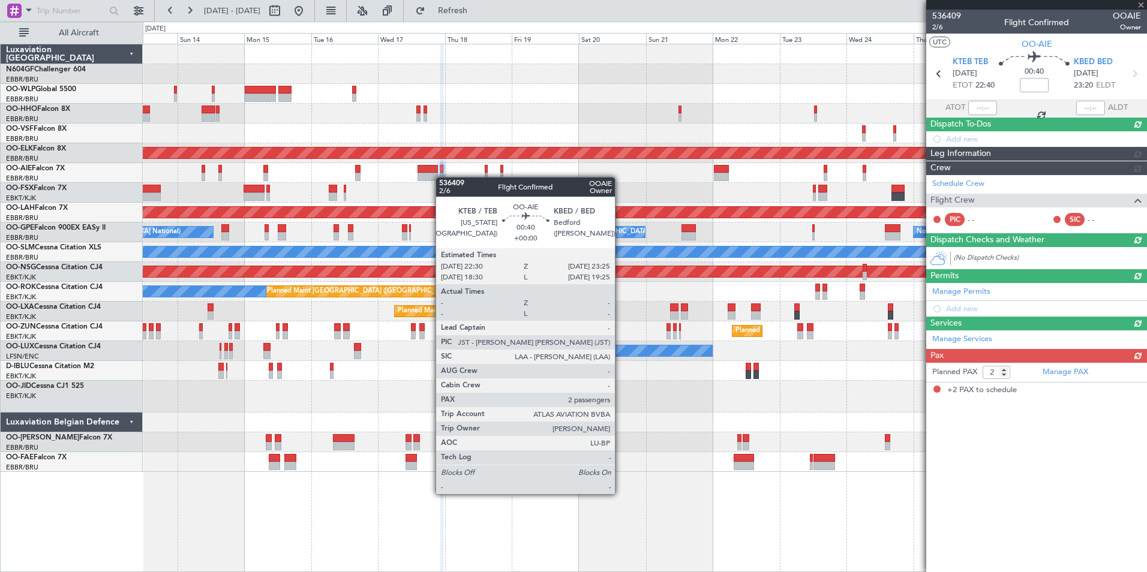
scroll to position [0, 0]
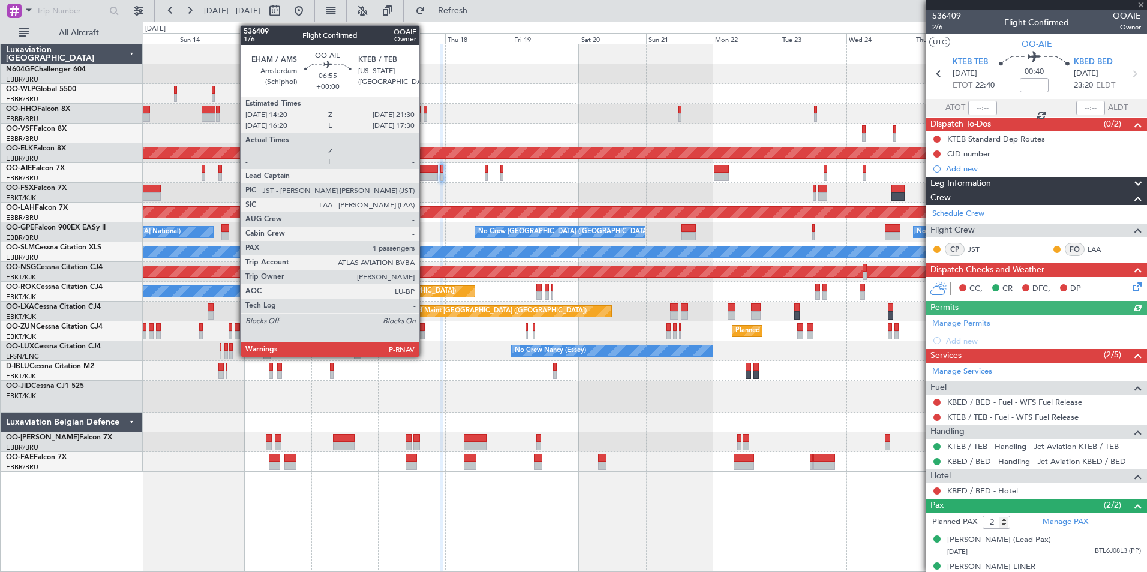
click at [425, 172] on div at bounding box center [427, 169] width 20 height 8
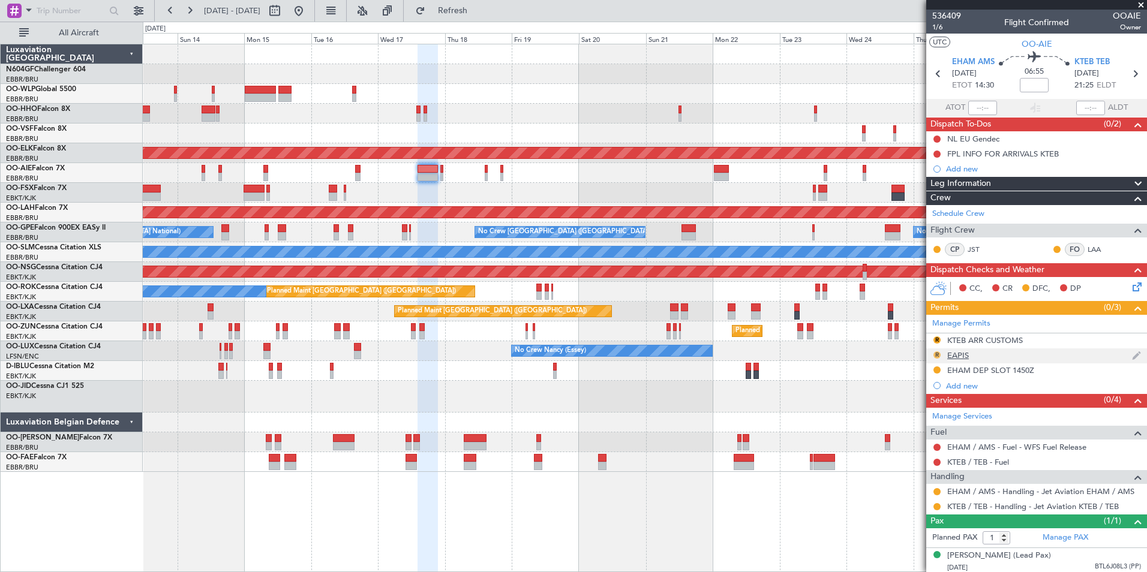
click at [938, 354] on button "R" at bounding box center [936, 354] width 7 height 7
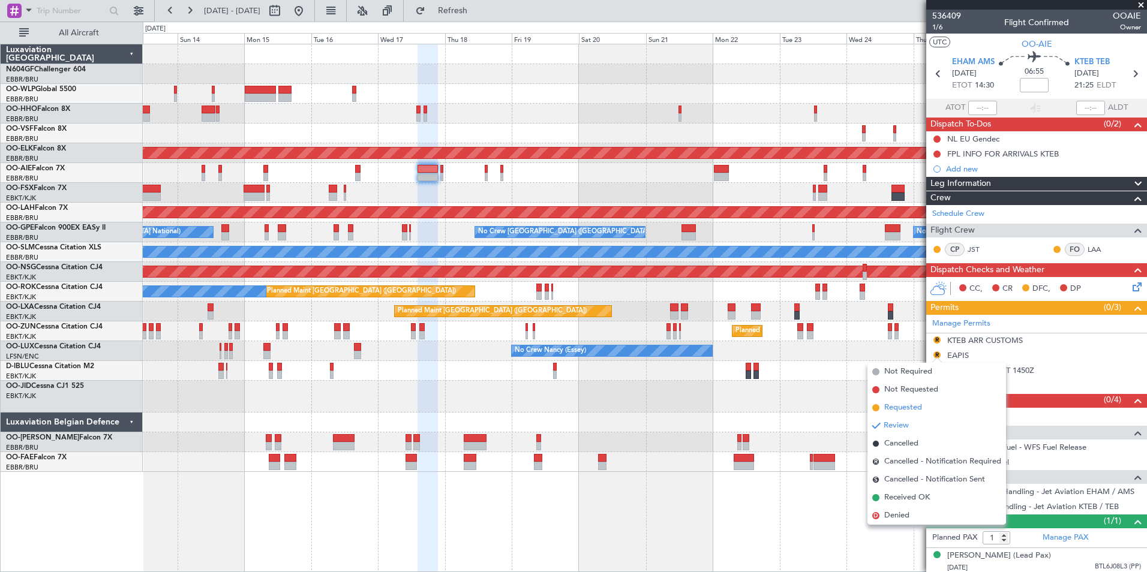
click at [901, 406] on span "Requested" at bounding box center [903, 408] width 38 height 12
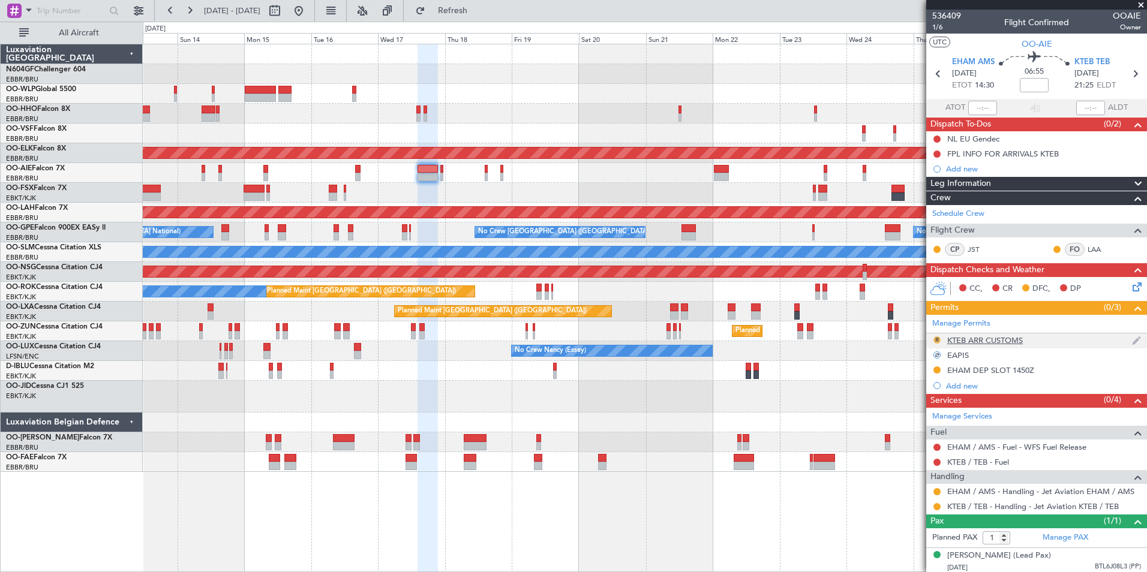
click at [935, 339] on button "R" at bounding box center [936, 339] width 7 height 7
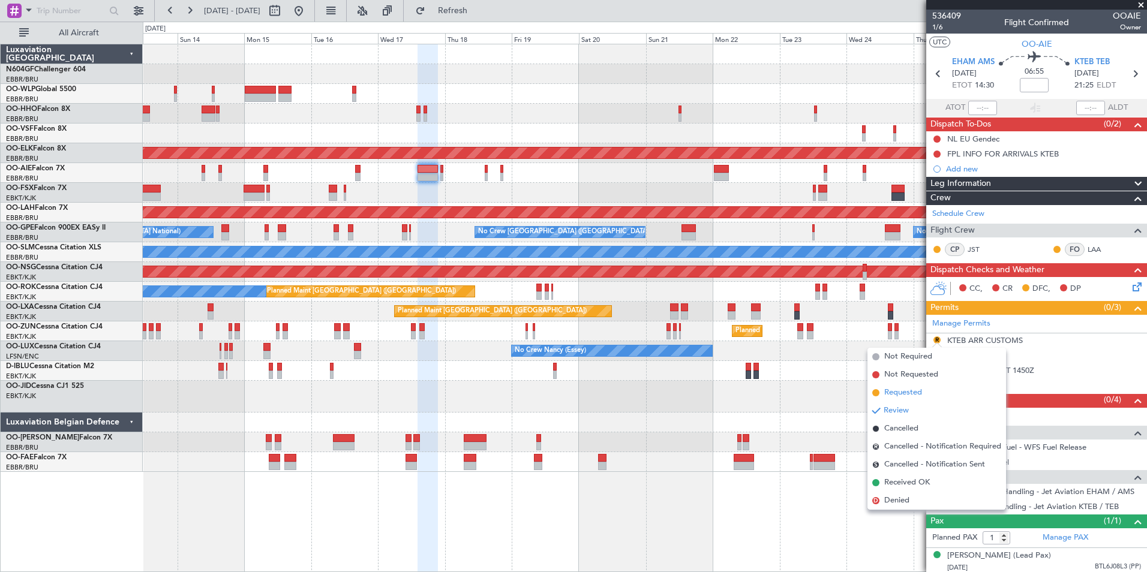
click at [919, 395] on span "Requested" at bounding box center [903, 393] width 38 height 12
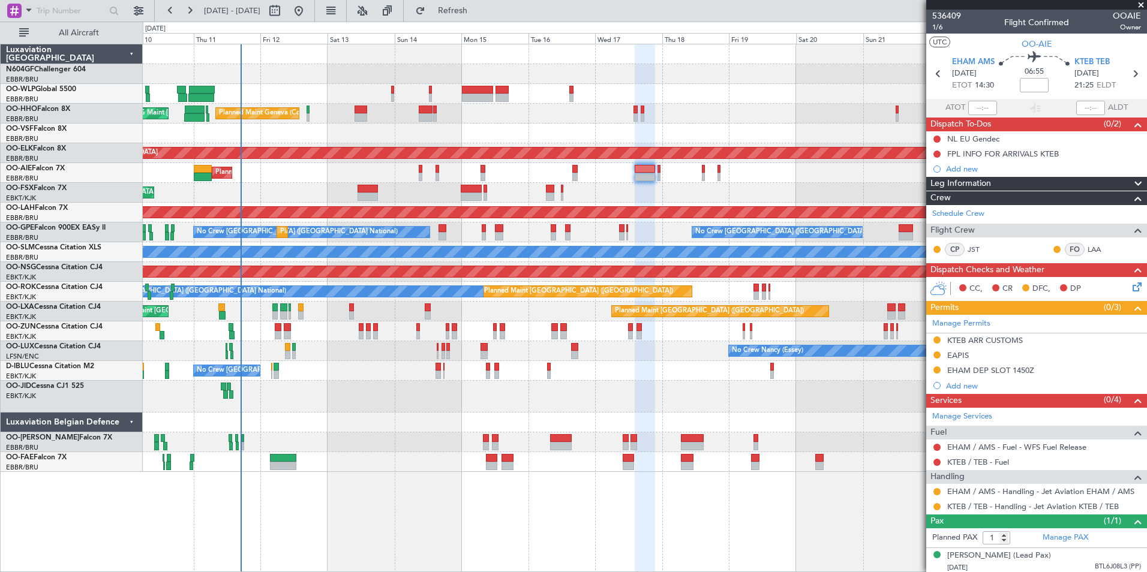
click at [673, 189] on div "Planned Maint Liege Planned Maint Geneva (Cointrin) AOG Maint New York (Teterbo…" at bounding box center [644, 258] width 1003 height 428
click at [636, 195] on div "Planned Maint Kortrijk-[GEOGRAPHIC_DATA]" at bounding box center [644, 193] width 1003 height 20
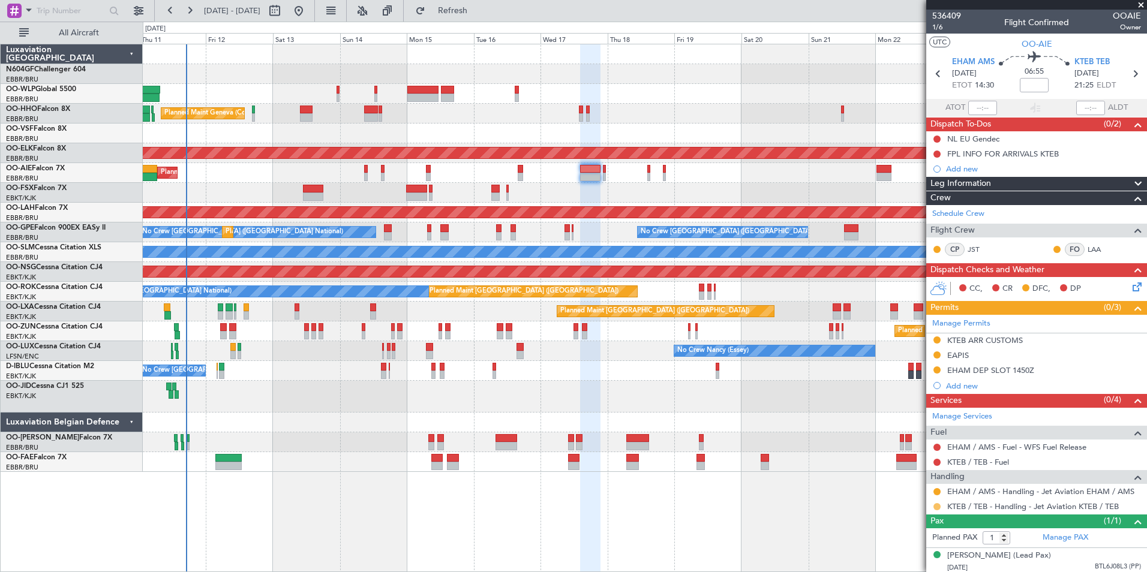
click at [935, 506] on button at bounding box center [936, 506] width 7 height 7
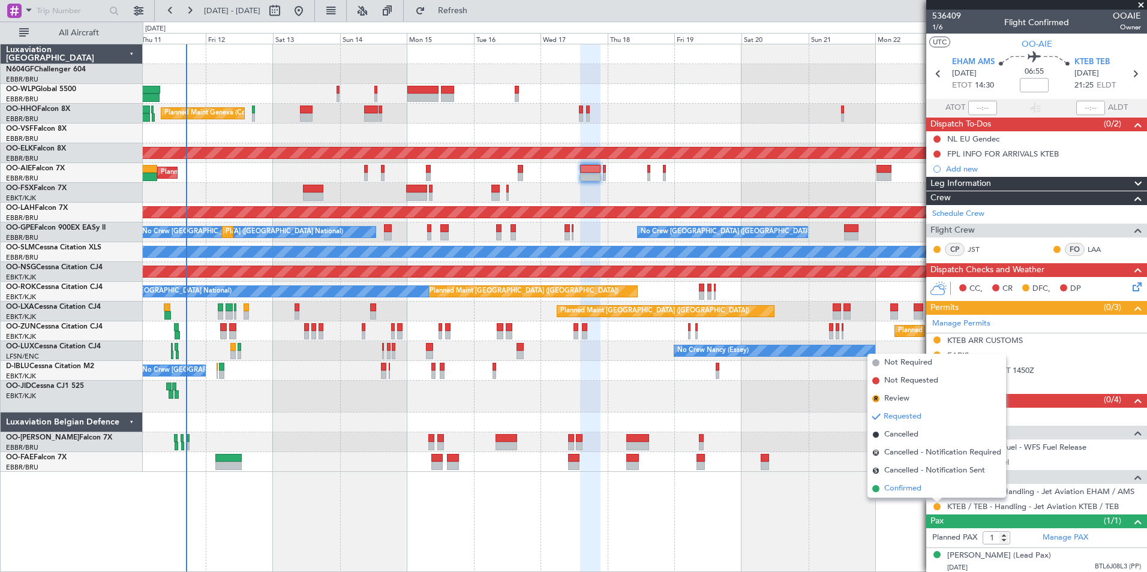
click at [905, 483] on span "Confirmed" at bounding box center [902, 489] width 37 height 12
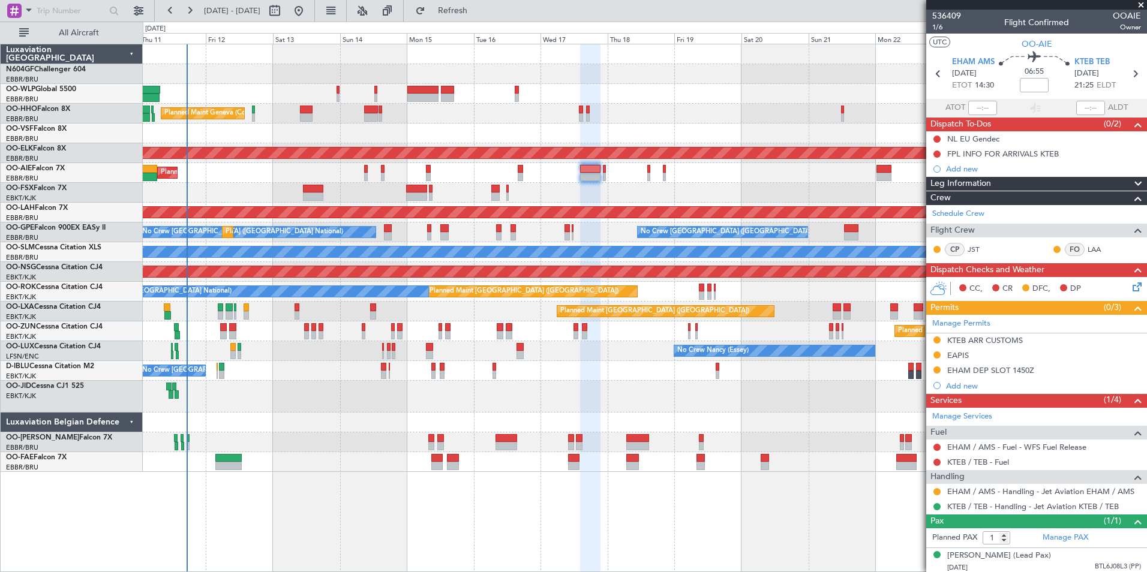
click at [374, 362] on div "No Crew [GEOGRAPHIC_DATA] ([GEOGRAPHIC_DATA] National) A/C Unavailable [GEOGRAP…" at bounding box center [644, 371] width 1003 height 20
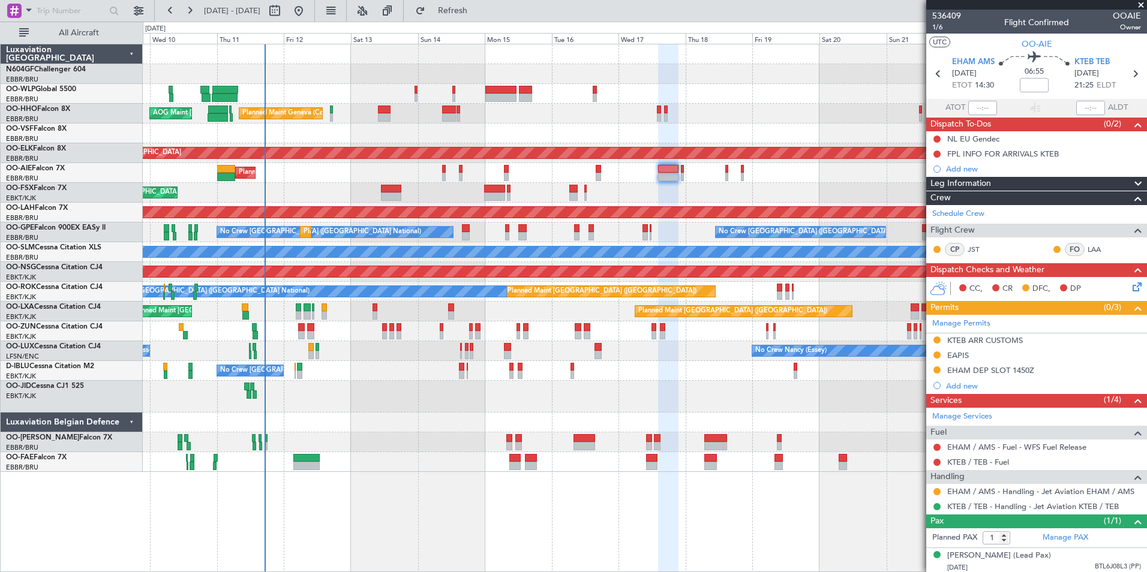
click at [296, 335] on div "Planned Maint Kortrijk-[GEOGRAPHIC_DATA]" at bounding box center [644, 331] width 1003 height 20
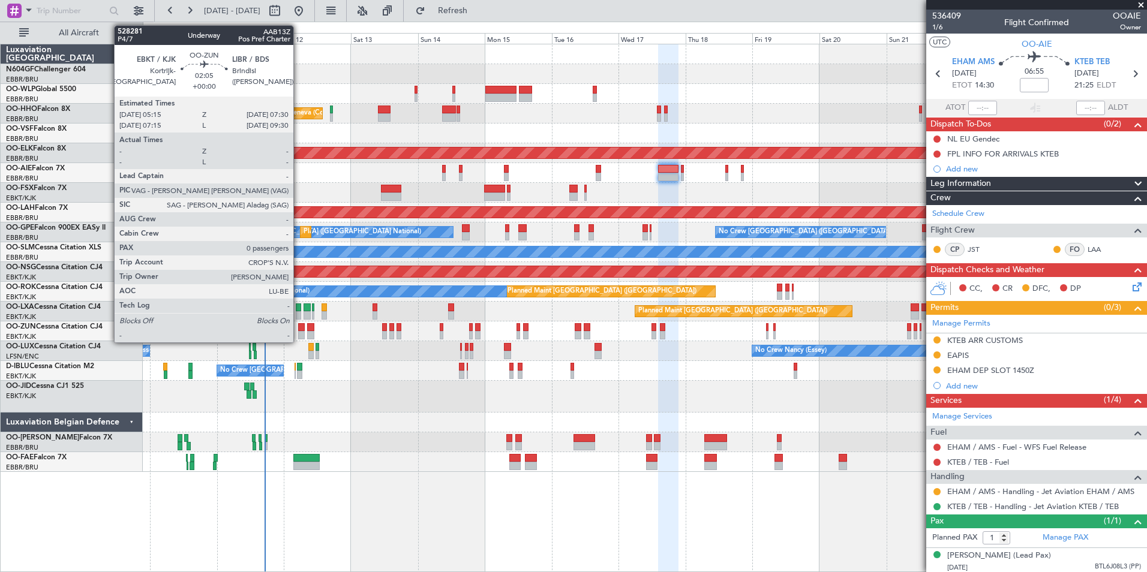
click at [299, 333] on div at bounding box center [301, 335] width 7 height 8
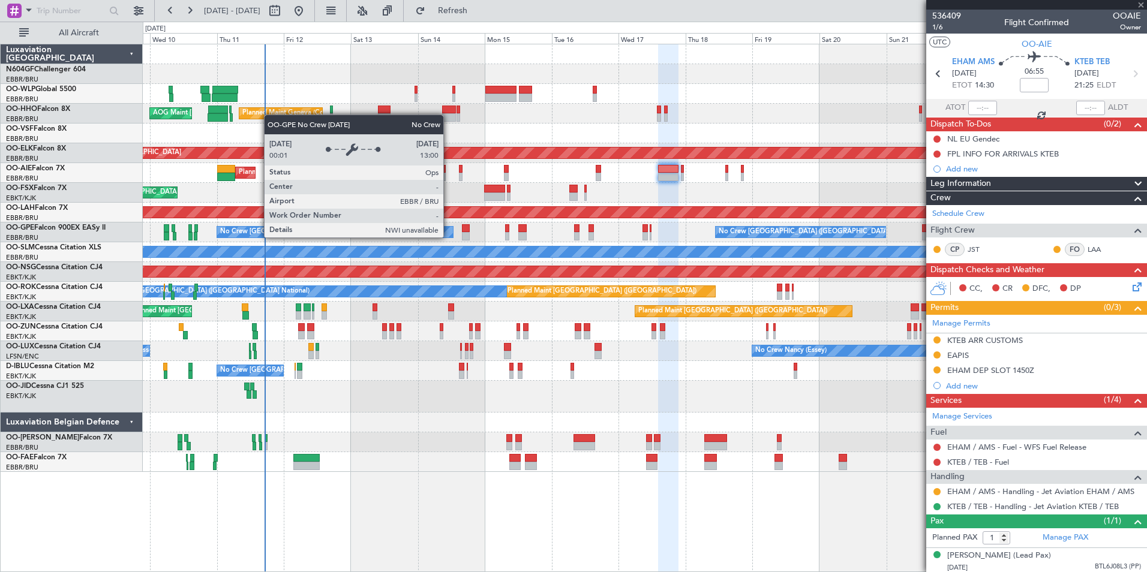
type input "0"
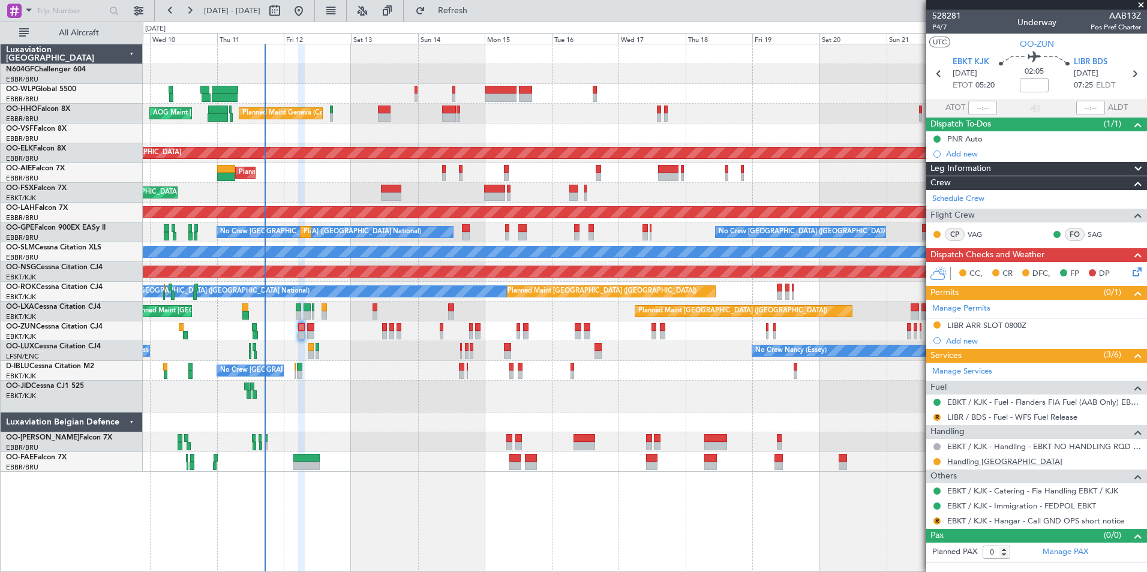
click at [995, 460] on link "Handling [GEOGRAPHIC_DATA]" at bounding box center [1004, 461] width 115 height 10
click at [565, 427] on div at bounding box center [644, 423] width 1003 height 20
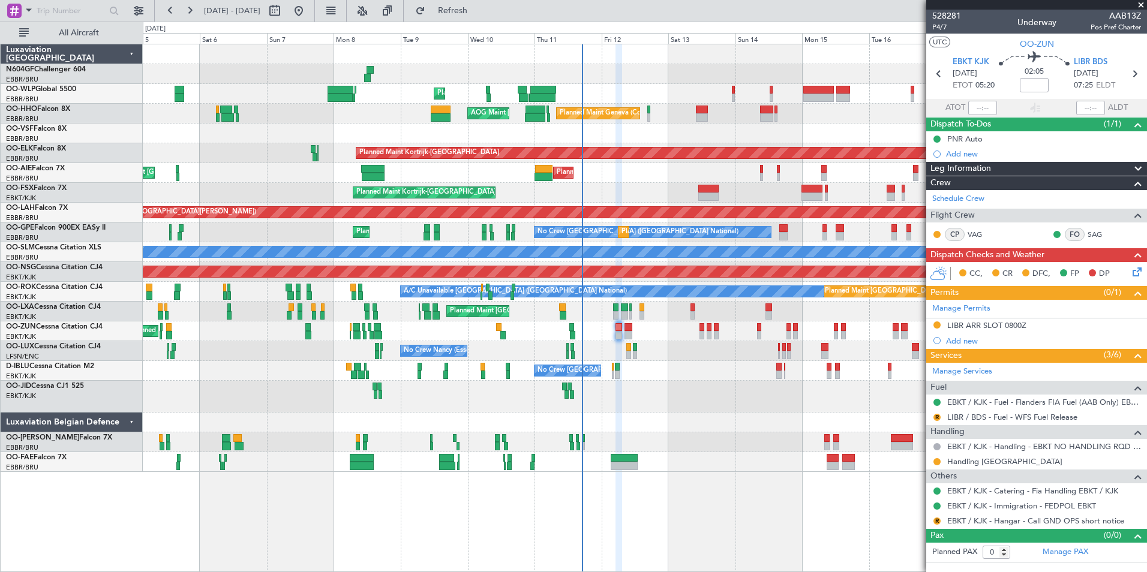
click at [765, 397] on div at bounding box center [644, 397] width 1003 height 32
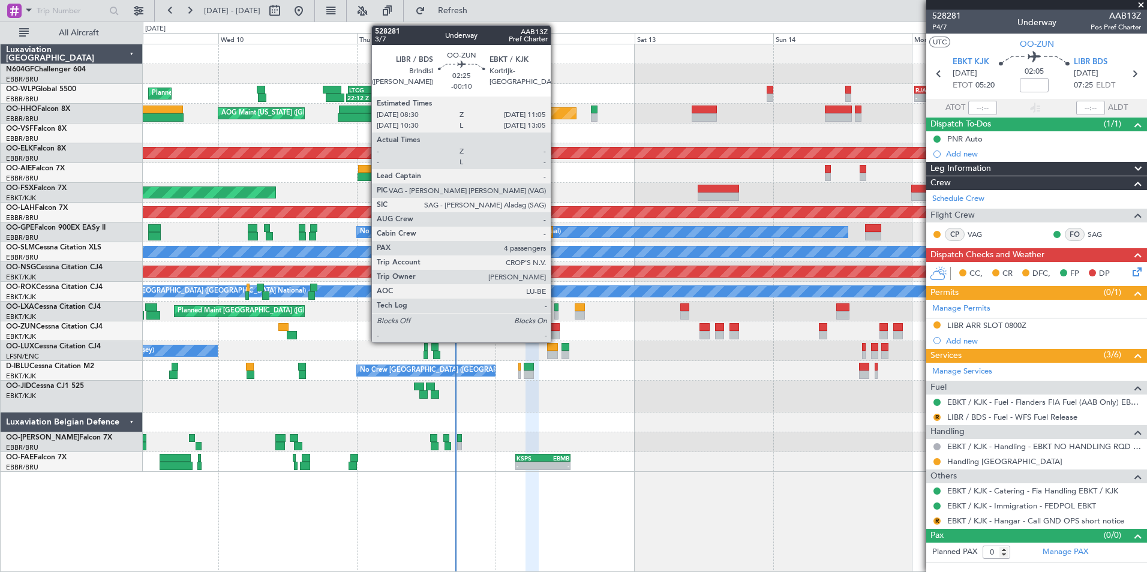
click at [556, 332] on div at bounding box center [551, 335] width 15 height 8
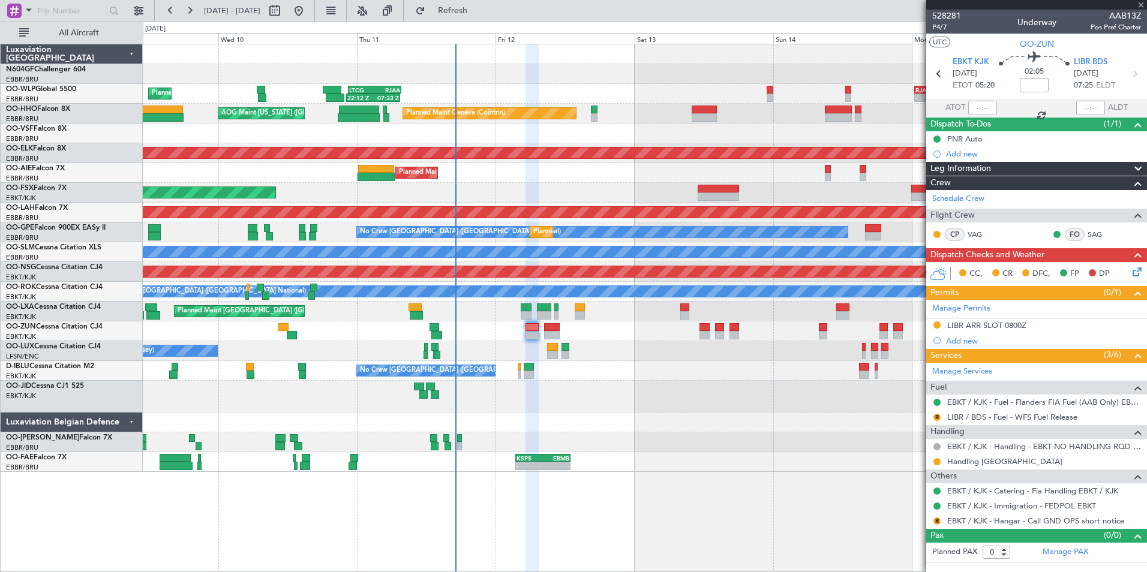
type input "-00:10"
type input "4"
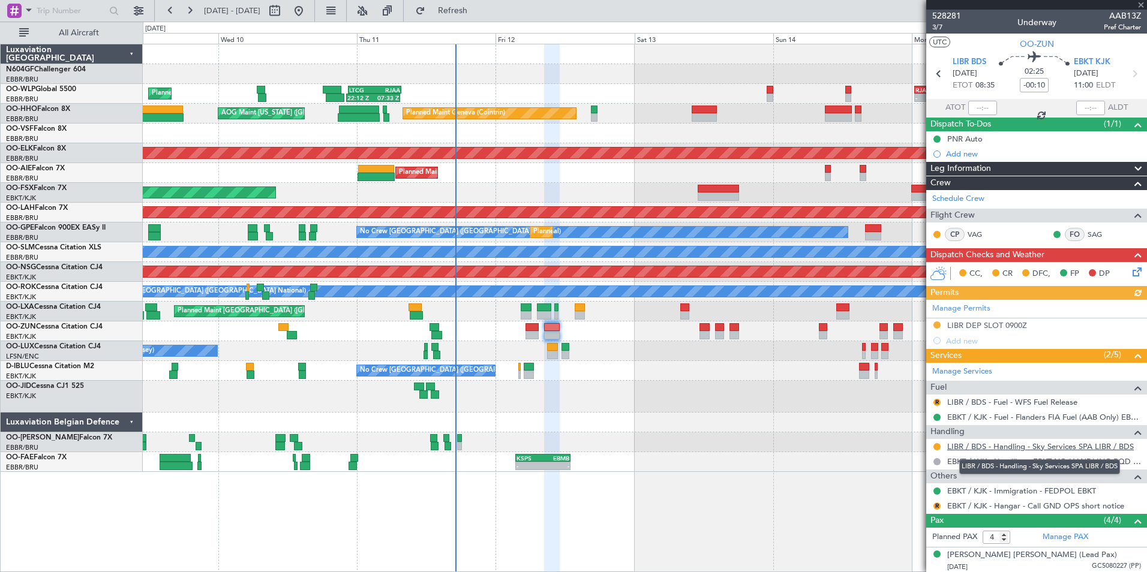
click at [1036, 441] on link "LIBR / BDS - Handling - Sky Services SPA LIBR / BDS" at bounding box center [1040, 446] width 186 height 10
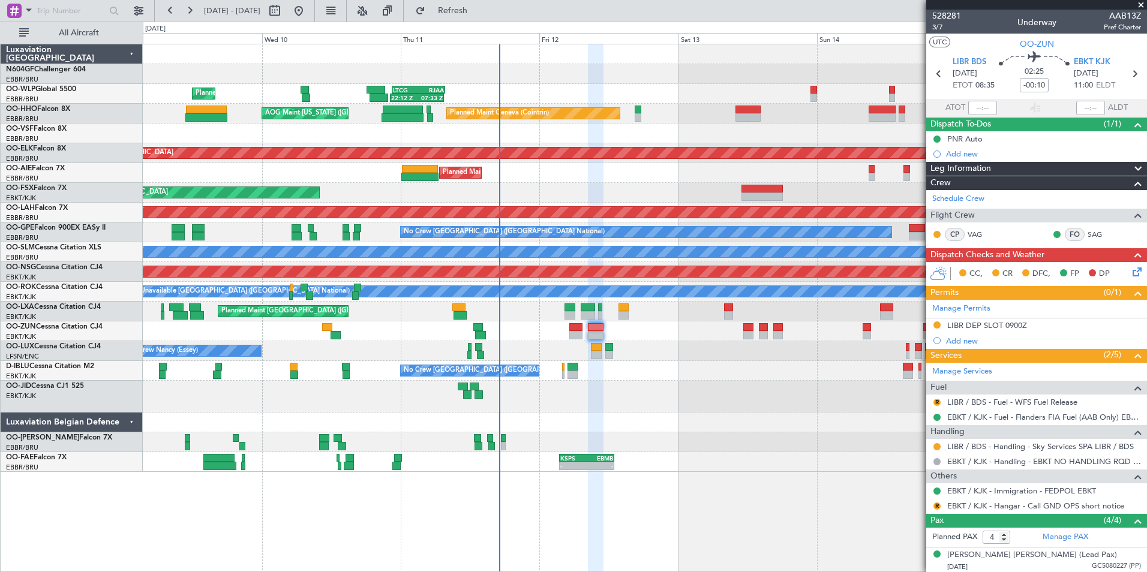
click at [616, 390] on div at bounding box center [644, 397] width 1003 height 32
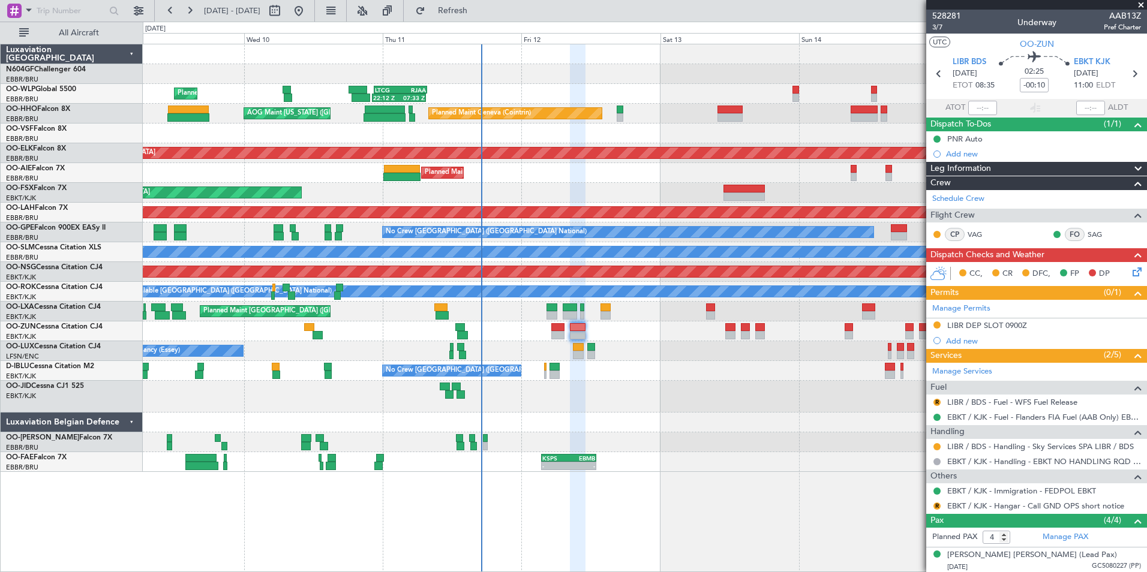
click at [567, 348] on div "No Crew Nancy (Essey)" at bounding box center [644, 351] width 1003 height 20
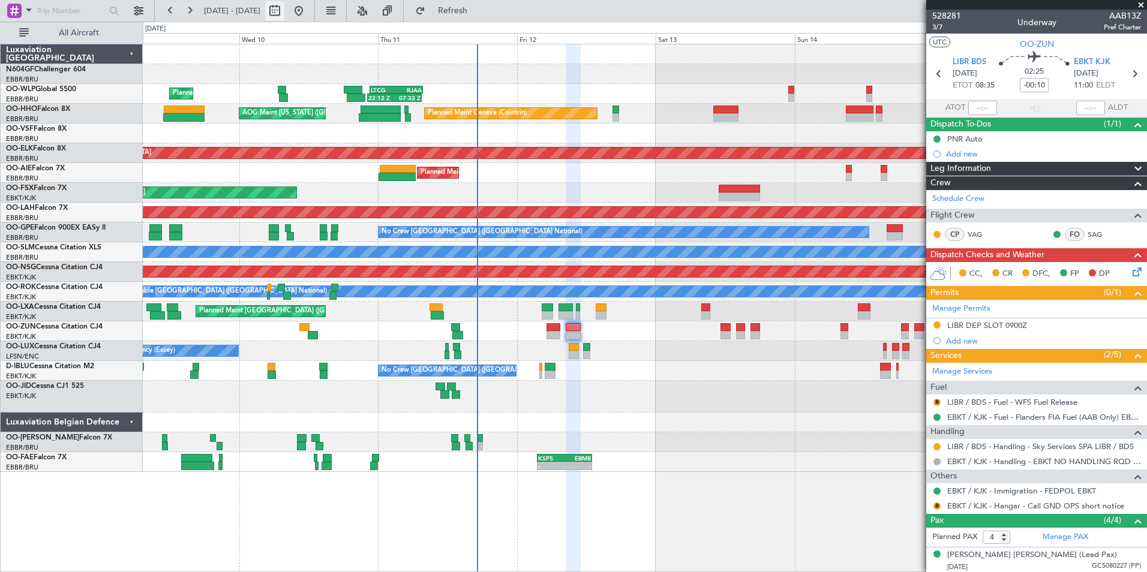
click at [284, 13] on button at bounding box center [274, 10] width 19 height 19
select select "9"
select select "2025"
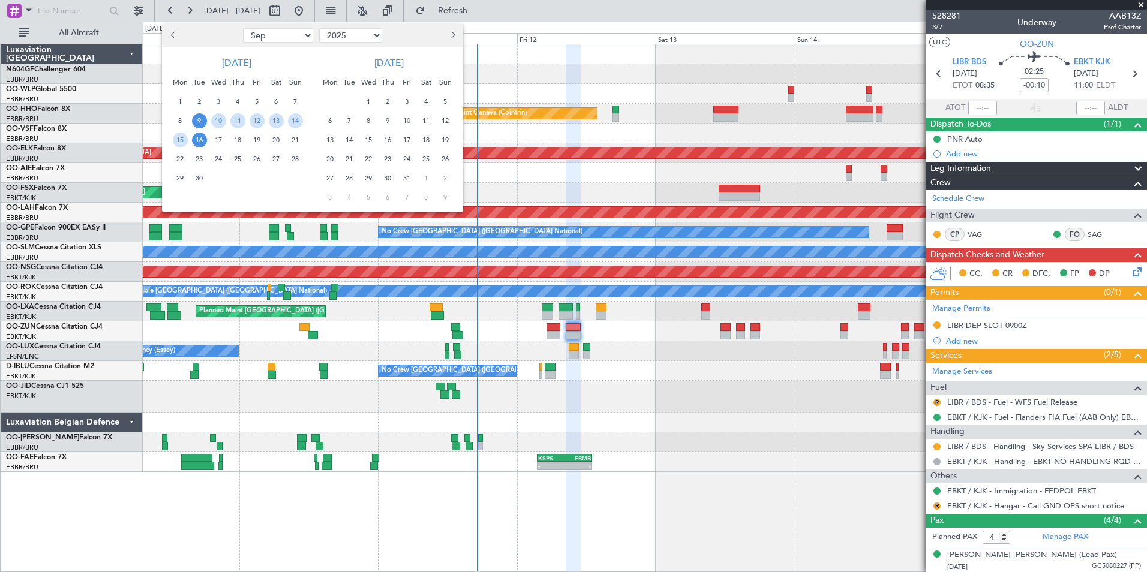
click at [290, 37] on select "Jan Feb Mar Apr May Jun Jul Aug Sep Oct Nov Dec" at bounding box center [278, 35] width 70 height 14
click at [243, 28] on select "Jan Feb Mar Apr May Jun Jul Aug Sep Oct Nov Dec" at bounding box center [278, 35] width 70 height 14
click at [270, 38] on select "Jan Feb Mar Apr May Jun Jul Aug Sep Oct Nov Dec" at bounding box center [278, 35] width 70 height 14
select select "12"
click at [243, 28] on select "Jan Feb Mar Apr May Jun Jul Aug Sep Oct Nov Dec" at bounding box center [278, 35] width 70 height 14
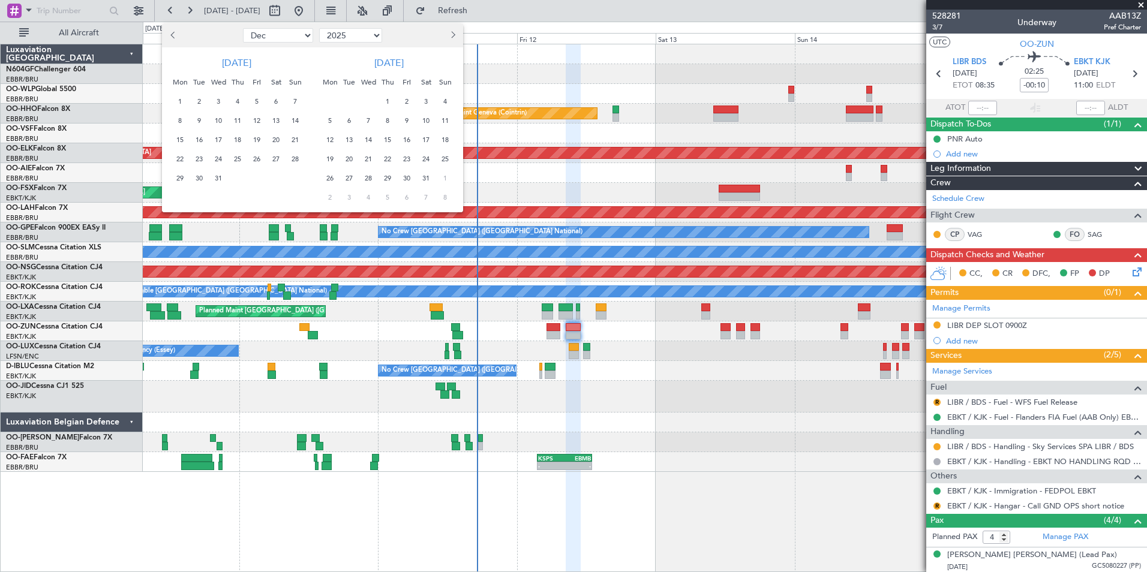
click at [293, 119] on span "14" at bounding box center [295, 120] width 15 height 15
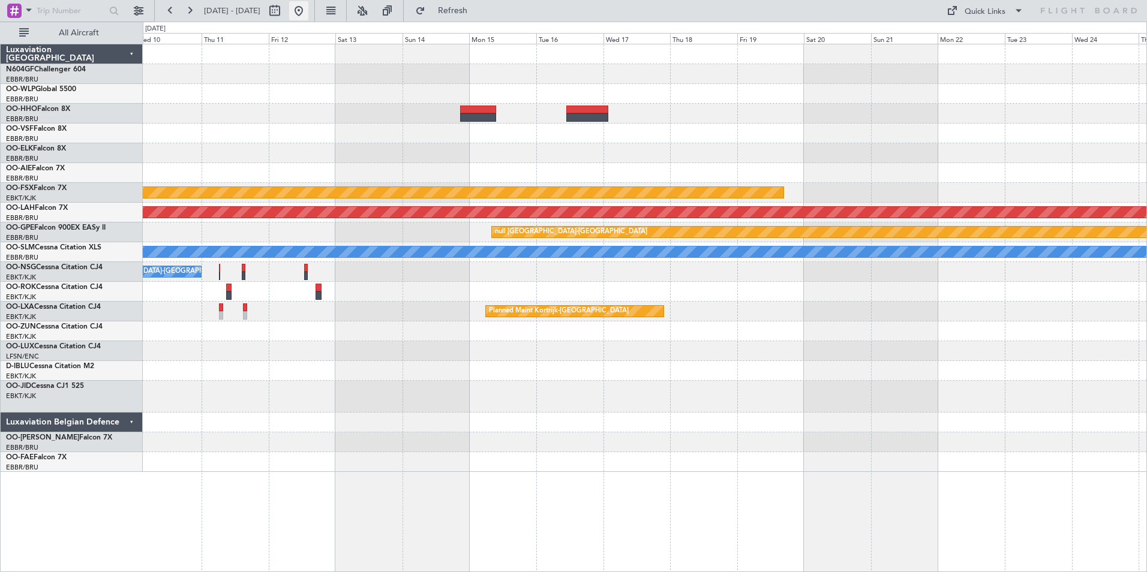
click at [308, 14] on button at bounding box center [298, 10] width 19 height 19
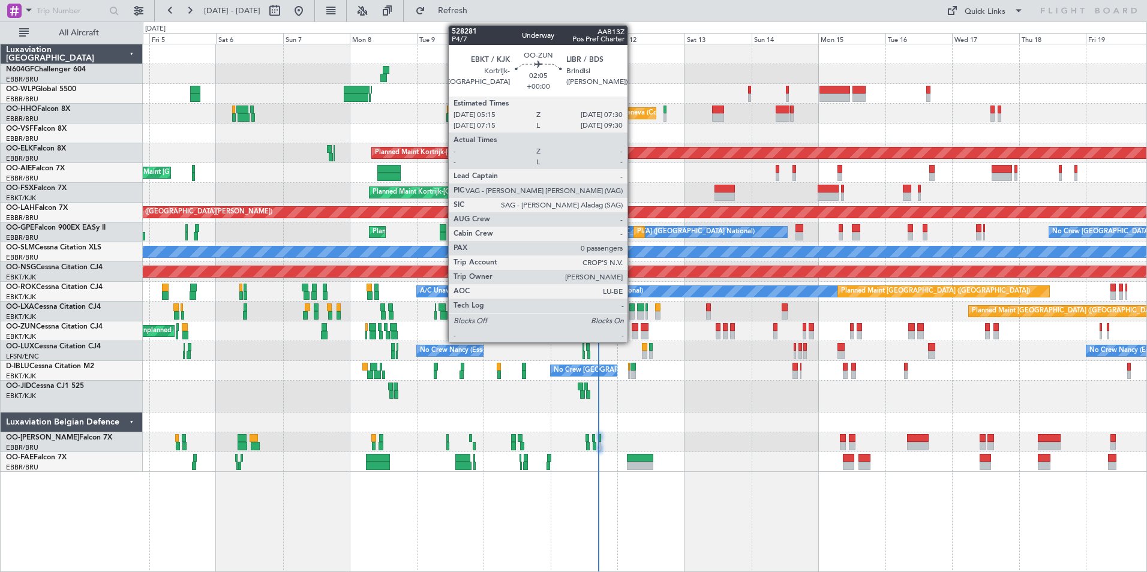
click at [634, 334] on div at bounding box center [634, 335] width 7 height 8
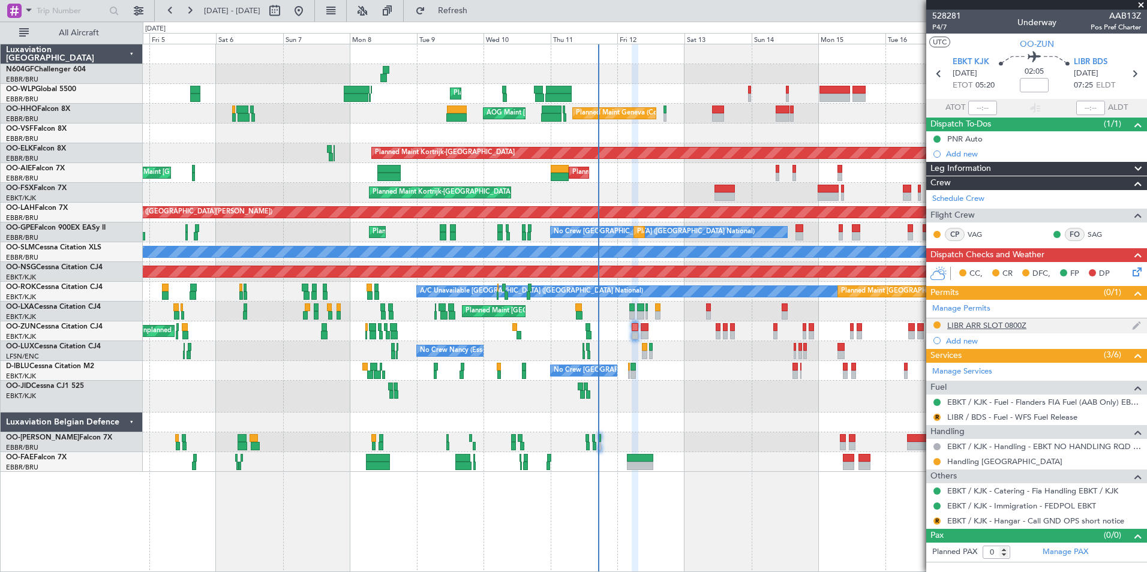
click at [973, 323] on div "LIBR ARR SLOT 0800Z" at bounding box center [986, 325] width 79 height 10
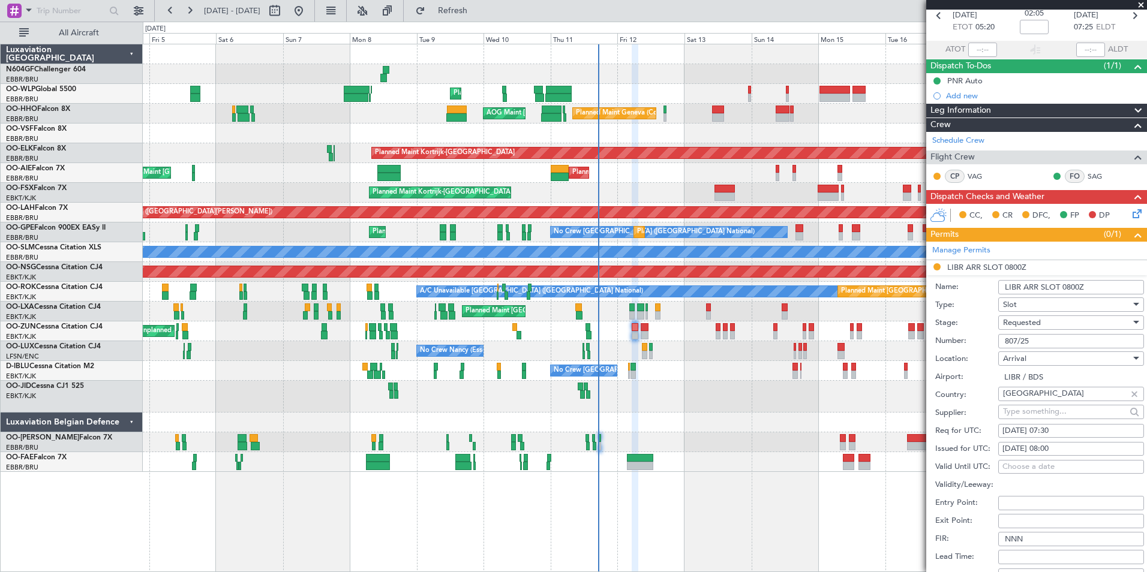
scroll to position [120, 0]
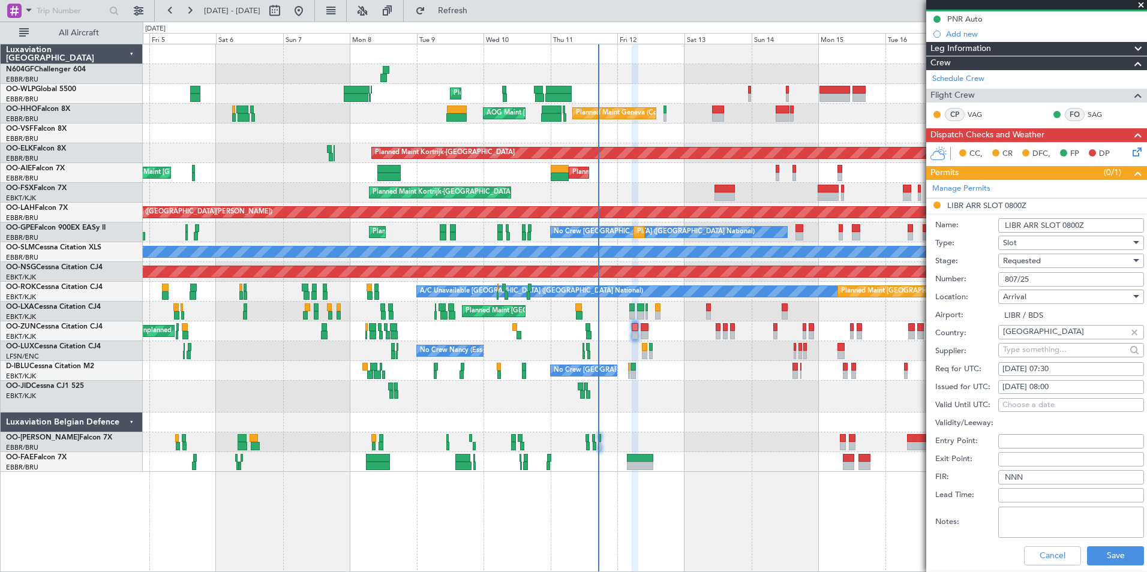
click at [1069, 383] on div "12/09/2025 08:00" at bounding box center [1070, 387] width 137 height 12
select select "9"
select select "2025"
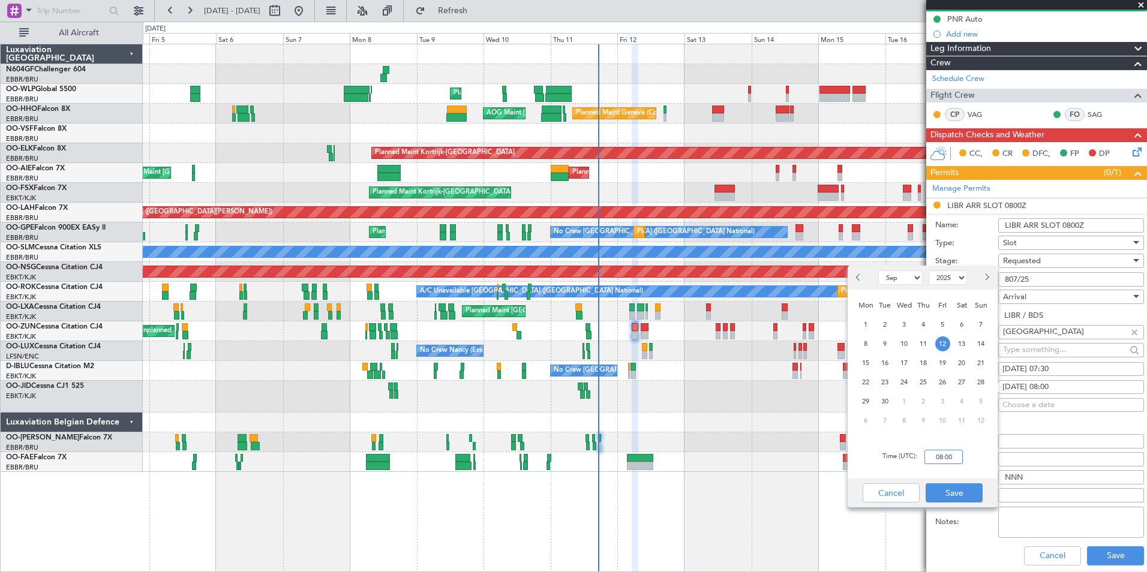
click at [949, 459] on input "08:00" at bounding box center [943, 457] width 38 height 14
type input "07:30"
click at [979, 449] on div "Time (UTC): 07:30" at bounding box center [922, 456] width 150 height 43
click at [955, 485] on button "Save" at bounding box center [953, 492] width 57 height 19
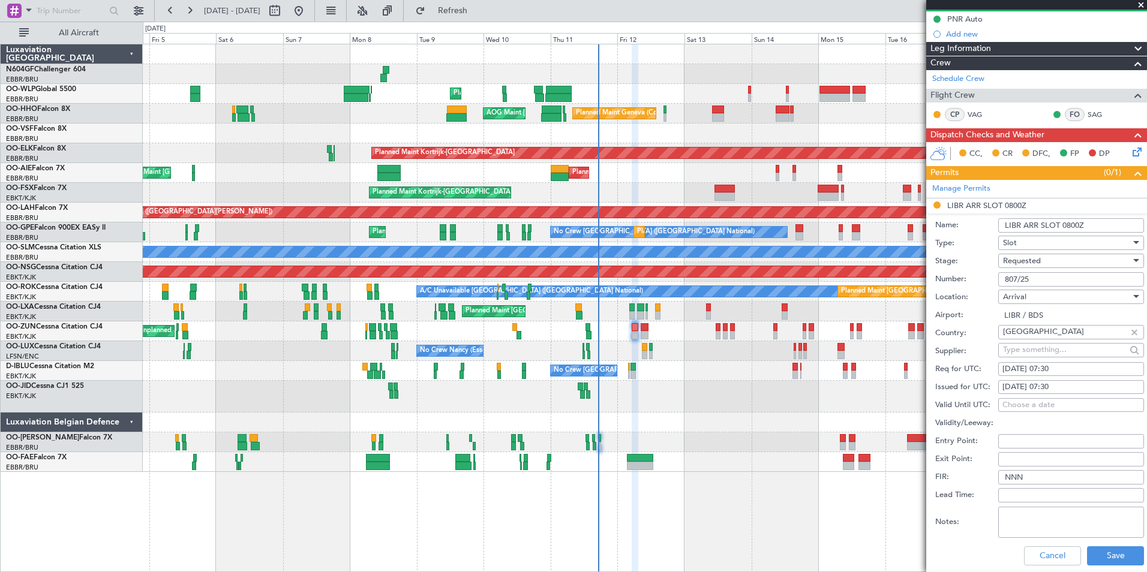
click at [1031, 261] on span "Requested" at bounding box center [1022, 260] width 38 height 11
click at [1027, 354] on span "Received OK" at bounding box center [1066, 351] width 126 height 18
click at [1094, 558] on button "Save" at bounding box center [1115, 555] width 57 height 19
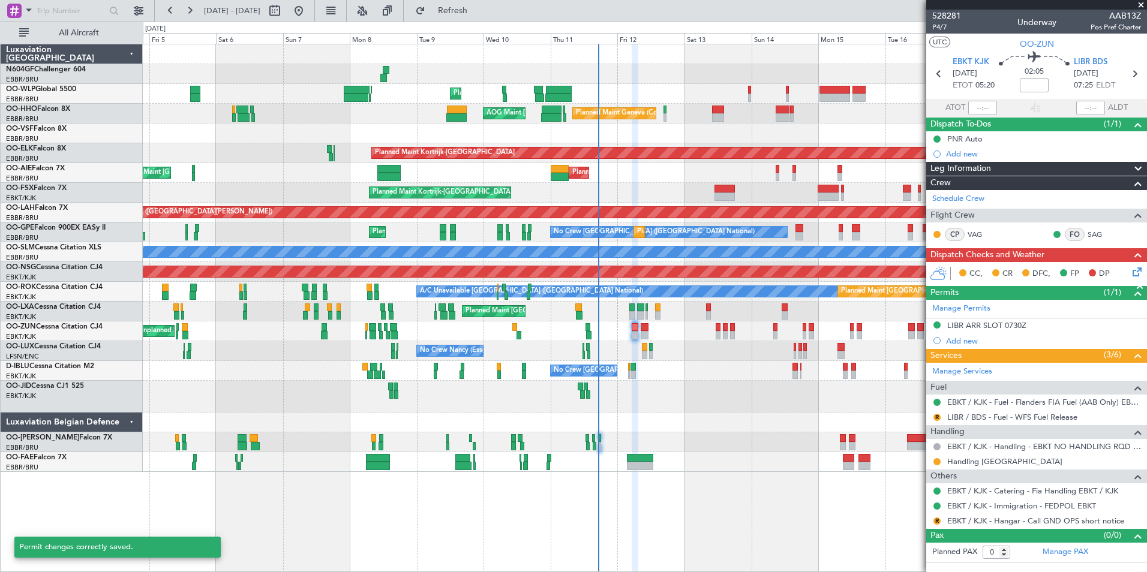
scroll to position [0, 0]
click at [936, 462] on button at bounding box center [936, 461] width 7 height 7
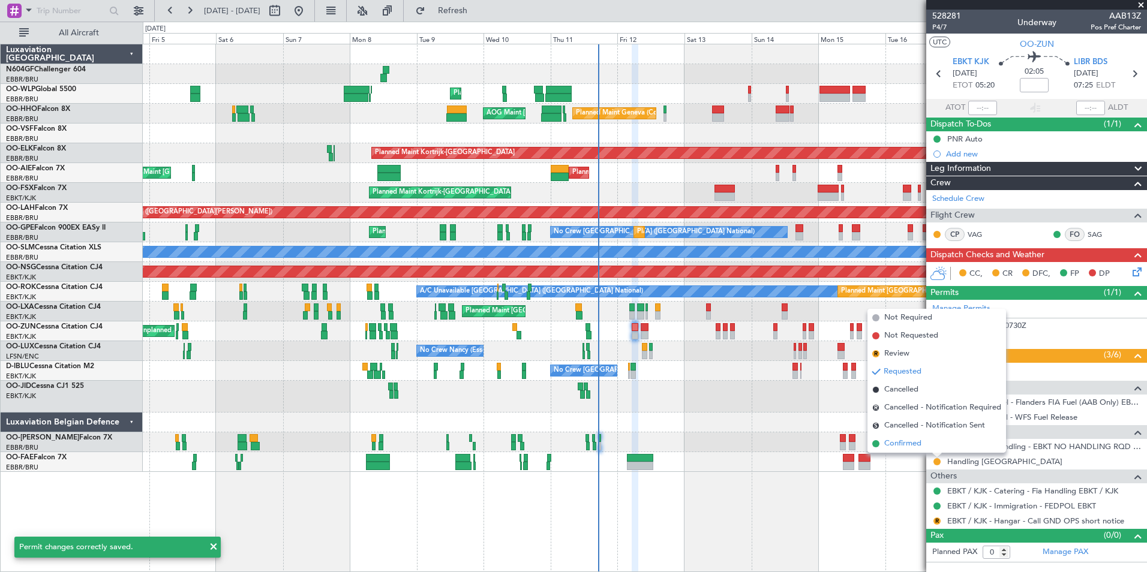
click at [910, 450] on li "Confirmed" at bounding box center [936, 444] width 139 height 18
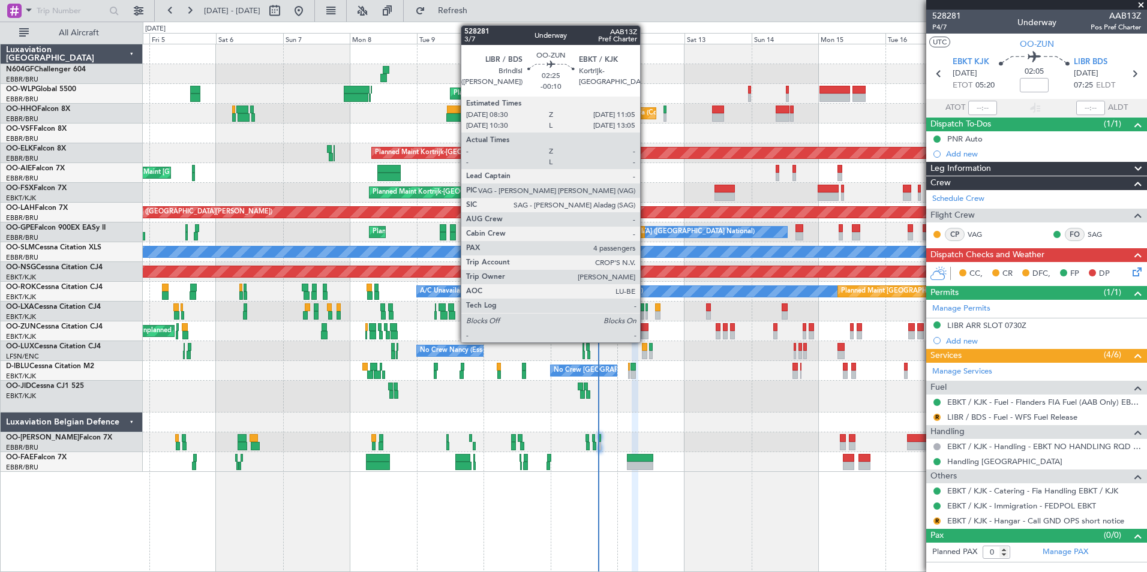
click at [645, 330] on div at bounding box center [644, 327] width 8 height 8
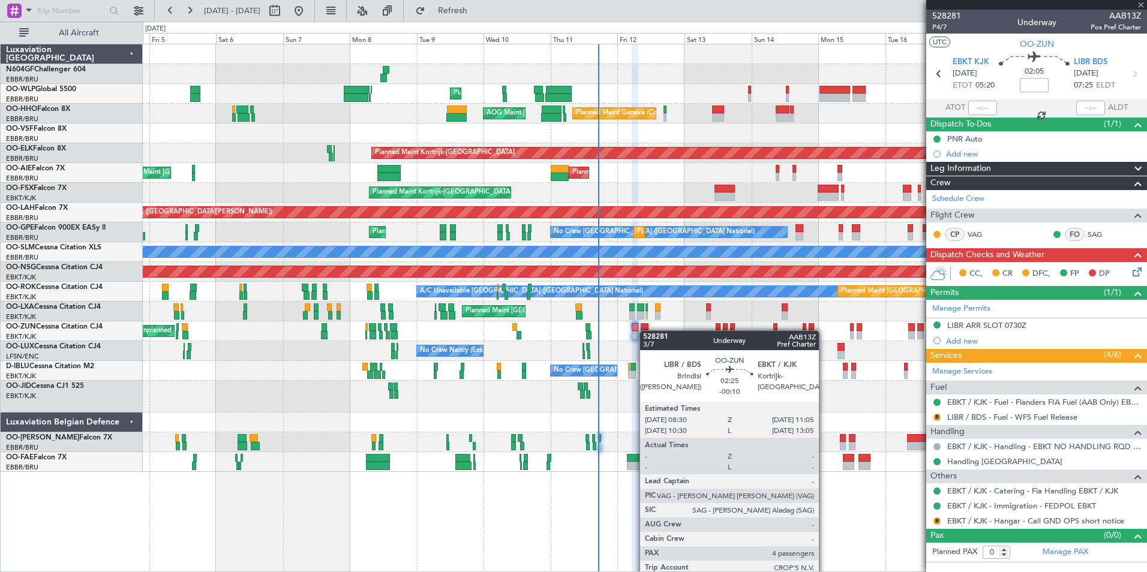
type input "-00:10"
type input "4"
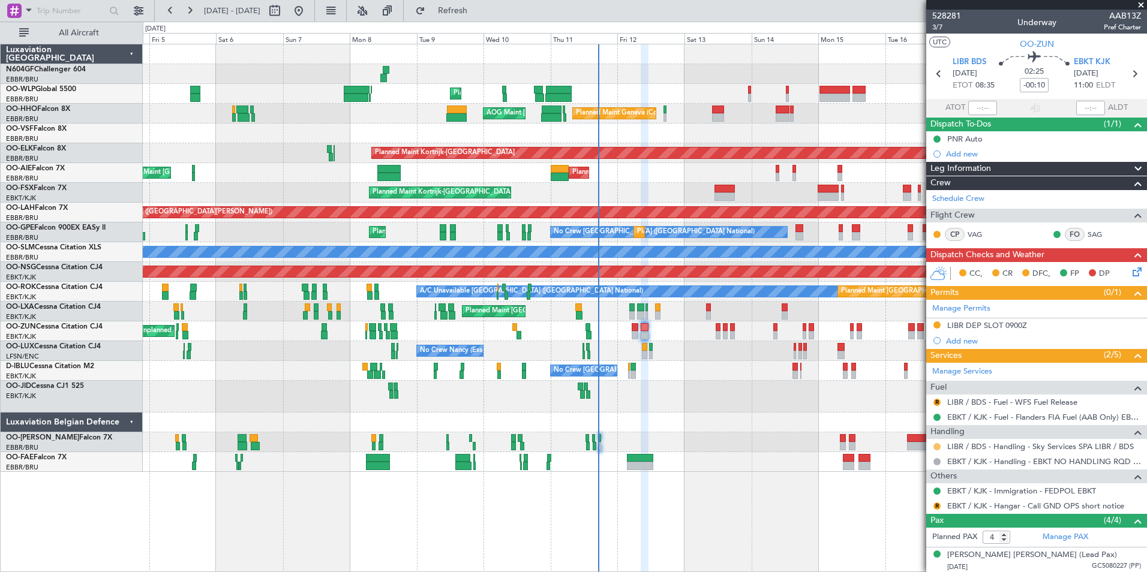
click at [934, 445] on button at bounding box center [936, 446] width 7 height 7
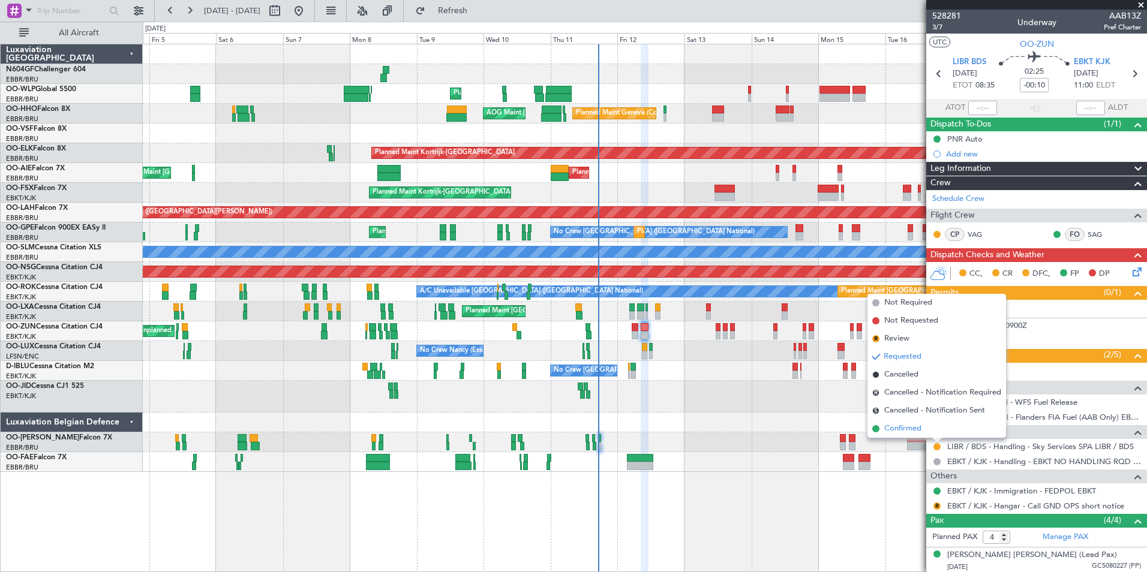
click at [911, 434] on span "Confirmed" at bounding box center [902, 429] width 37 height 12
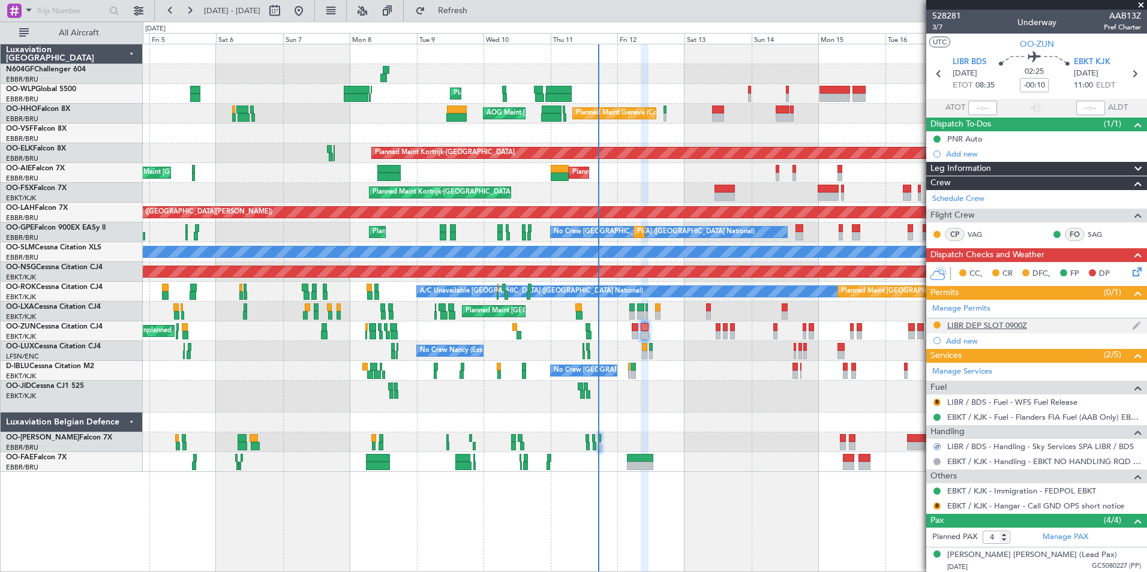
click at [989, 326] on div "LIBR DEP SLOT 0900Z" at bounding box center [987, 325] width 80 height 10
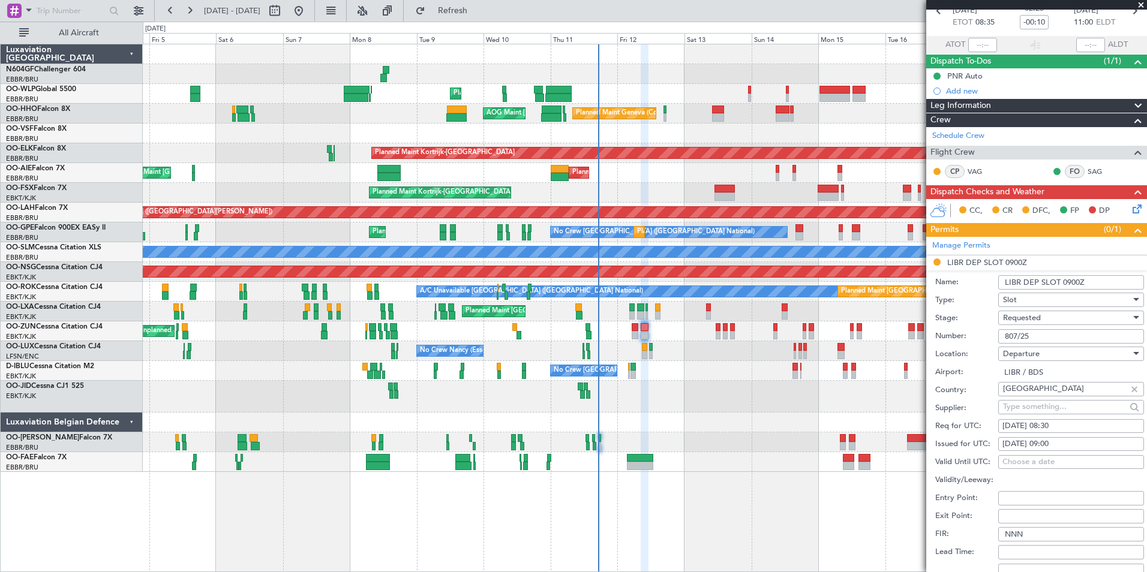
scroll to position [120, 0]
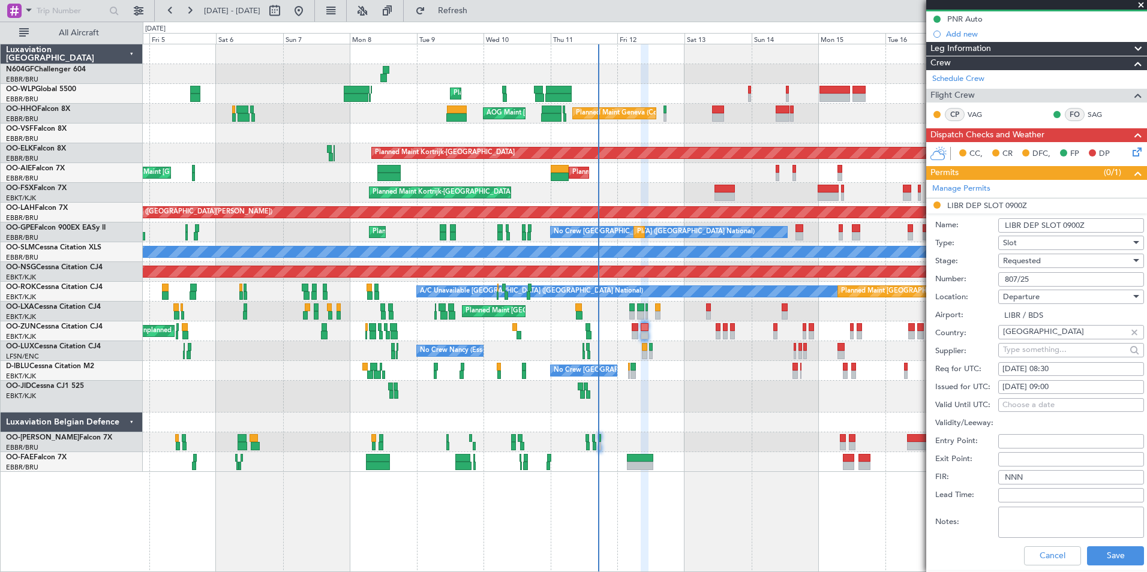
click at [1057, 385] on div "12/09/2025 09:00" at bounding box center [1070, 387] width 137 height 12
select select "9"
select select "2025"
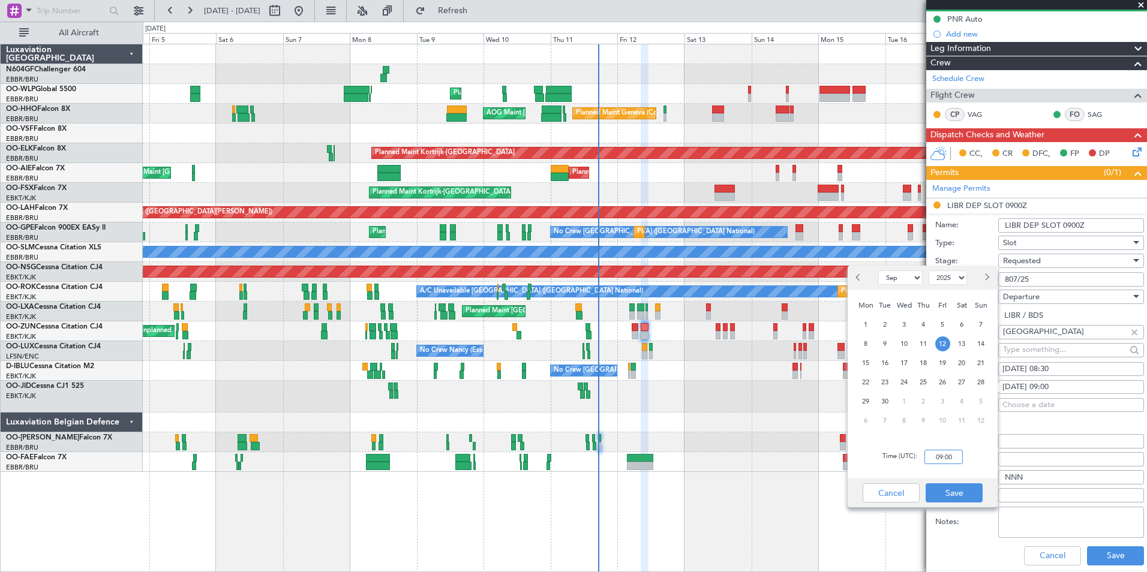
click at [952, 452] on input "09:00" at bounding box center [943, 457] width 38 height 14
type input "08:30"
click at [985, 469] on div "Time (UTC): 08:30" at bounding box center [922, 456] width 150 height 43
click at [958, 490] on button "Save" at bounding box center [953, 492] width 57 height 19
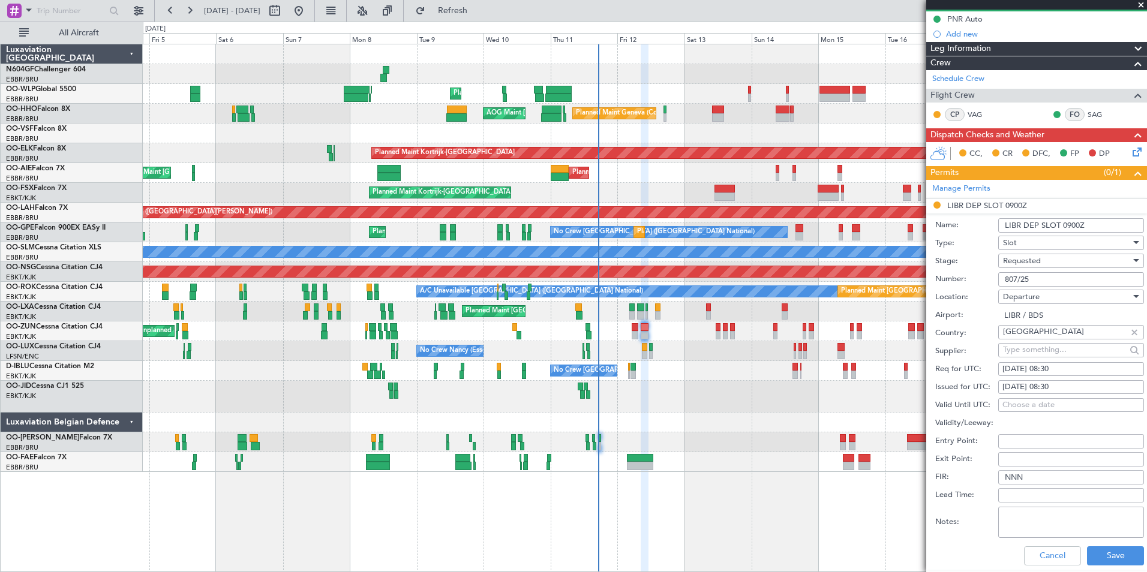
click at [1034, 253] on div "Requested" at bounding box center [1067, 261] width 128 height 18
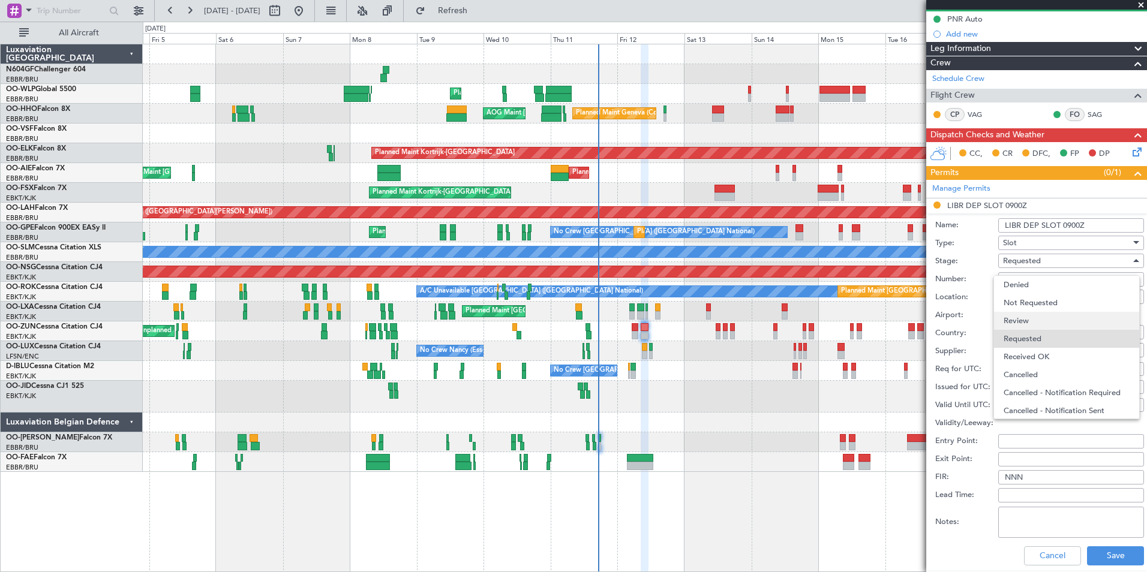
scroll to position [5, 0]
click at [1048, 347] on span "Received OK" at bounding box center [1066, 351] width 126 height 18
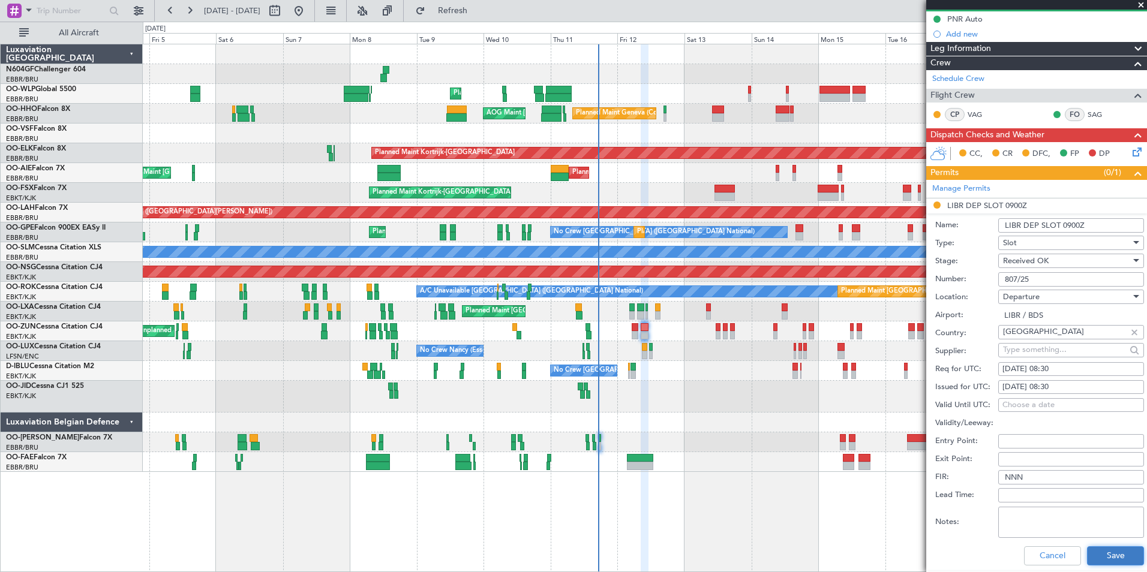
click at [1105, 549] on button "Save" at bounding box center [1115, 555] width 57 height 19
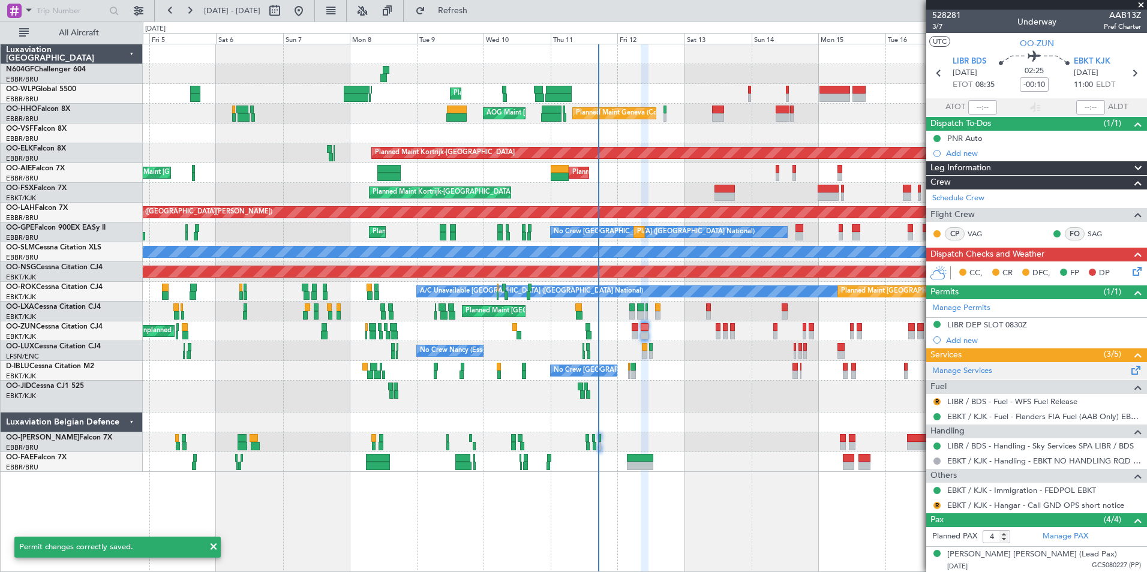
scroll to position [0, 0]
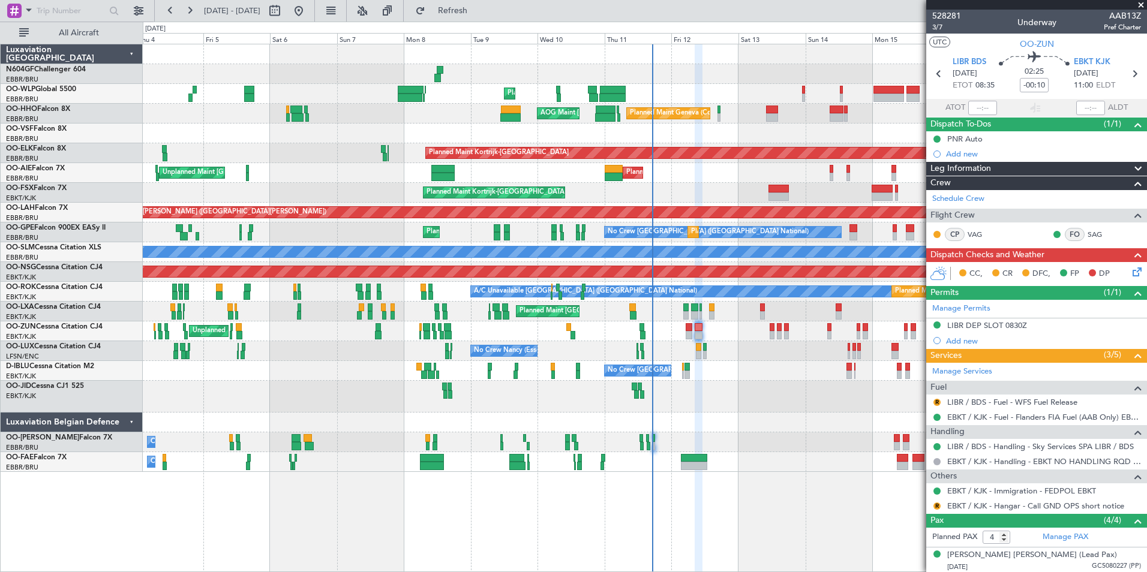
click at [760, 383] on div at bounding box center [644, 397] width 1003 height 32
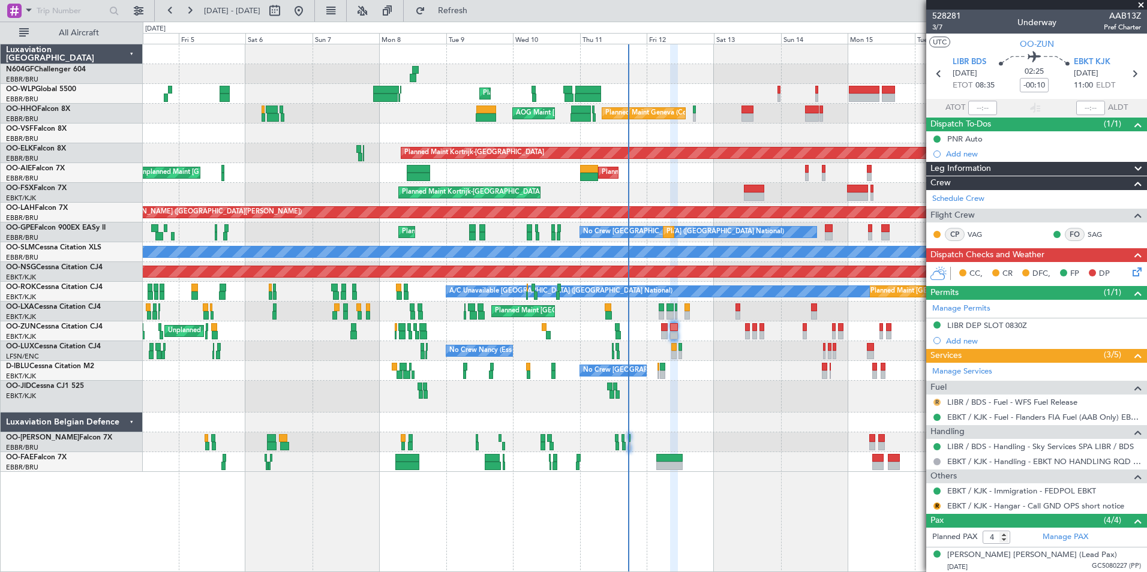
click at [936, 399] on button "R" at bounding box center [936, 402] width 7 height 7
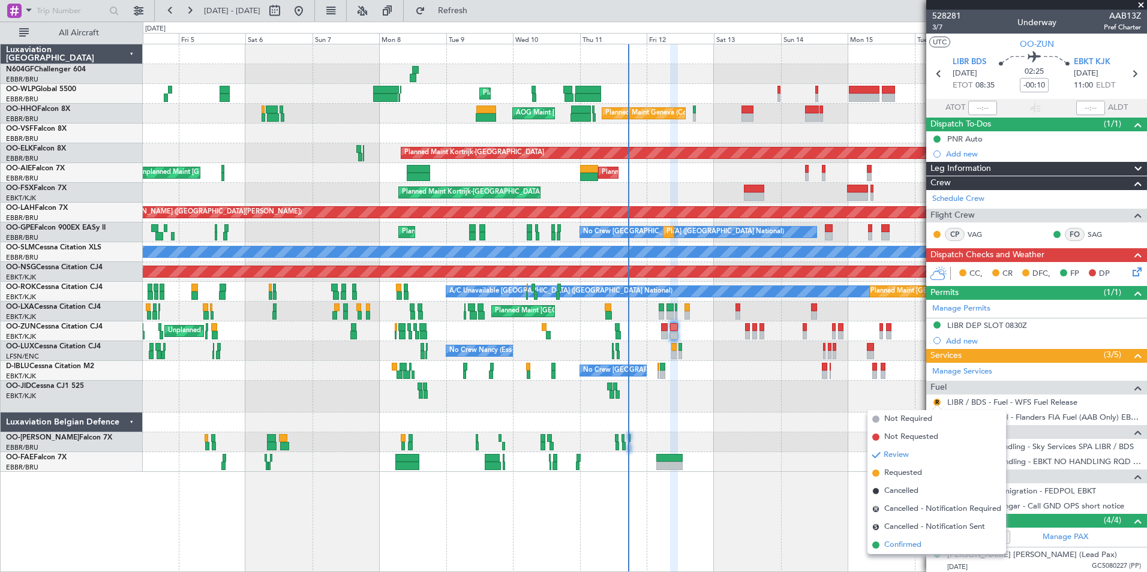
click at [918, 543] on span "Confirmed" at bounding box center [902, 545] width 37 height 12
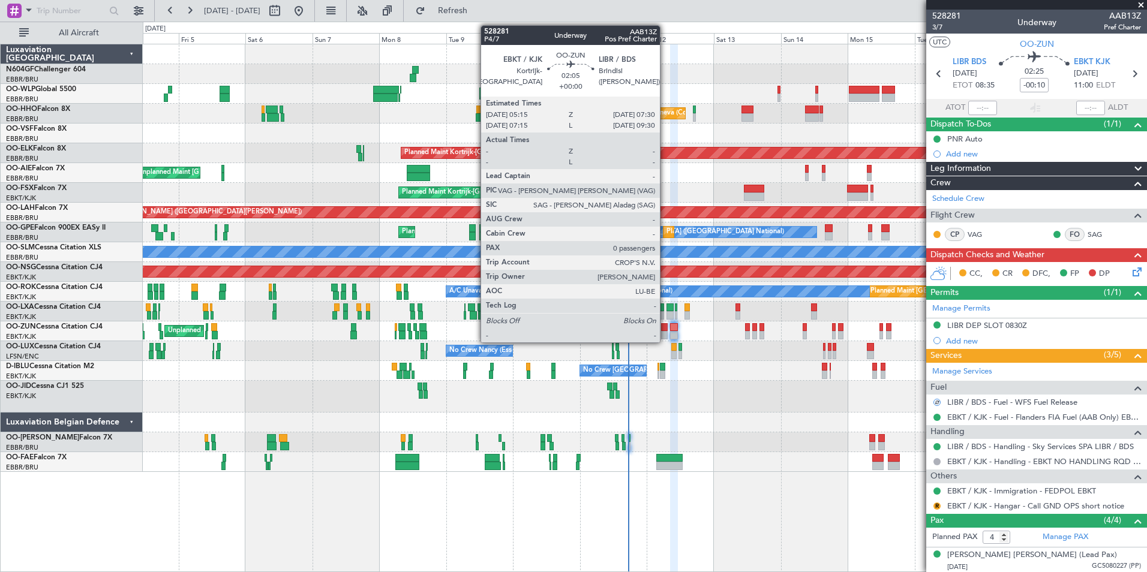
click at [665, 330] on div at bounding box center [664, 327] width 7 height 8
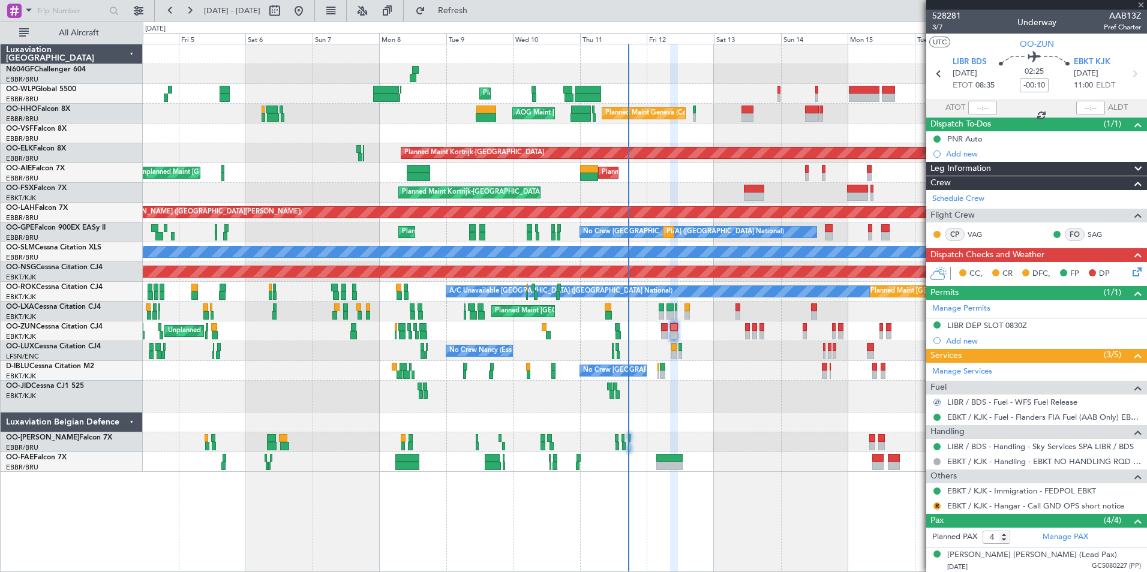
type input "0"
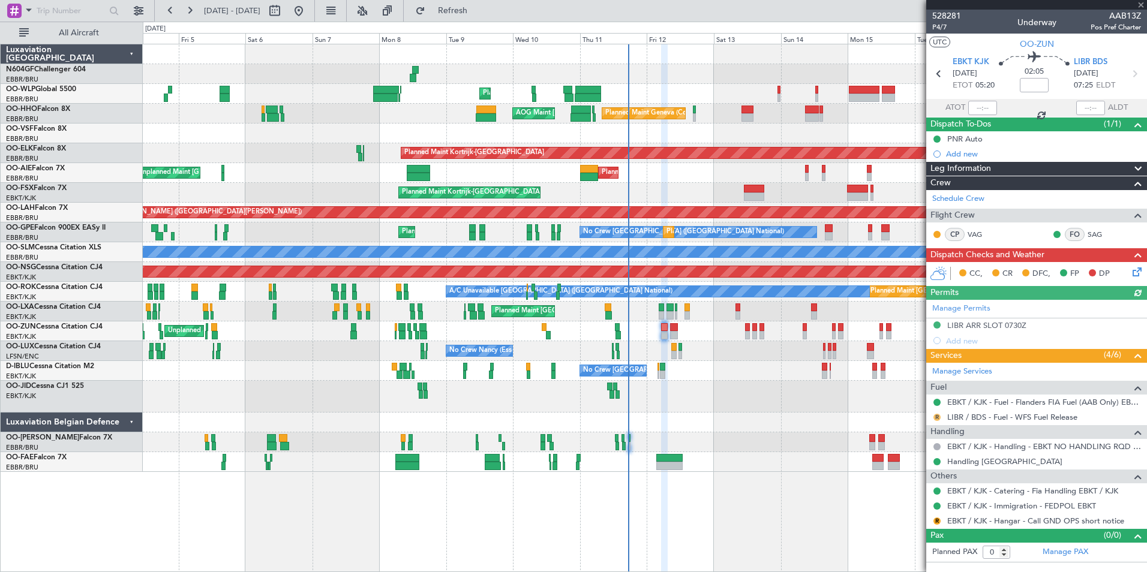
click at [938, 414] on button "R" at bounding box center [936, 417] width 7 height 7
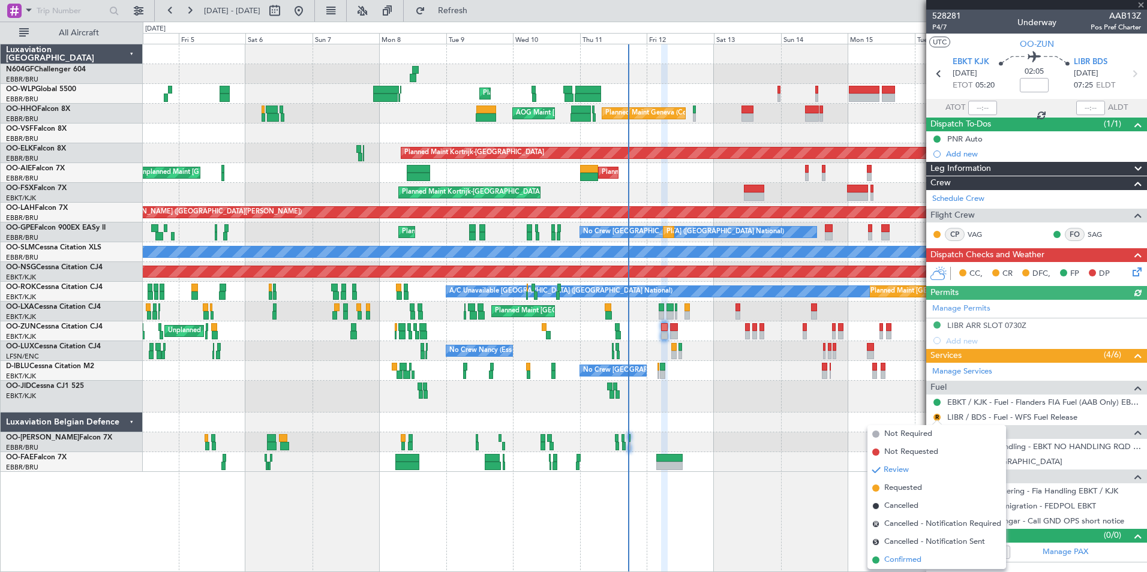
click at [901, 563] on span "Confirmed" at bounding box center [902, 560] width 37 height 12
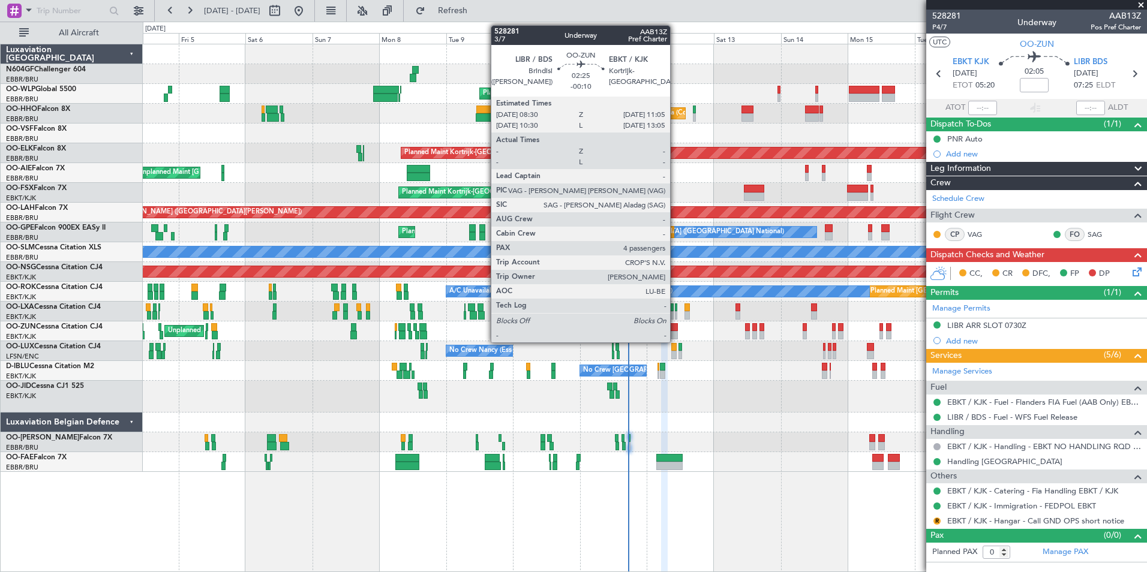
click at [675, 326] on div at bounding box center [674, 327] width 8 height 8
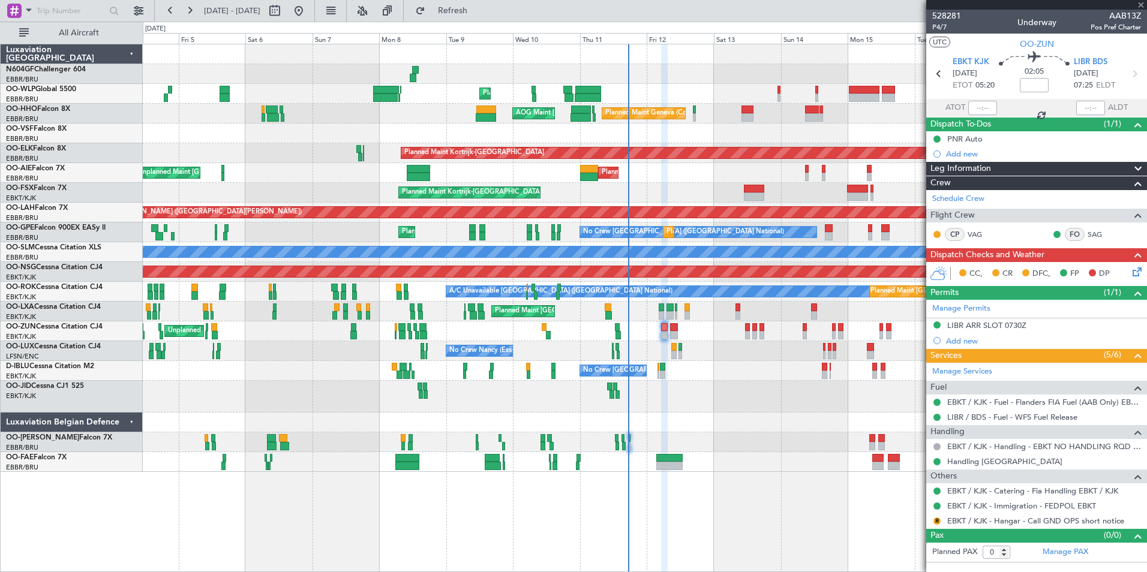
type input "-00:10"
type input "4"
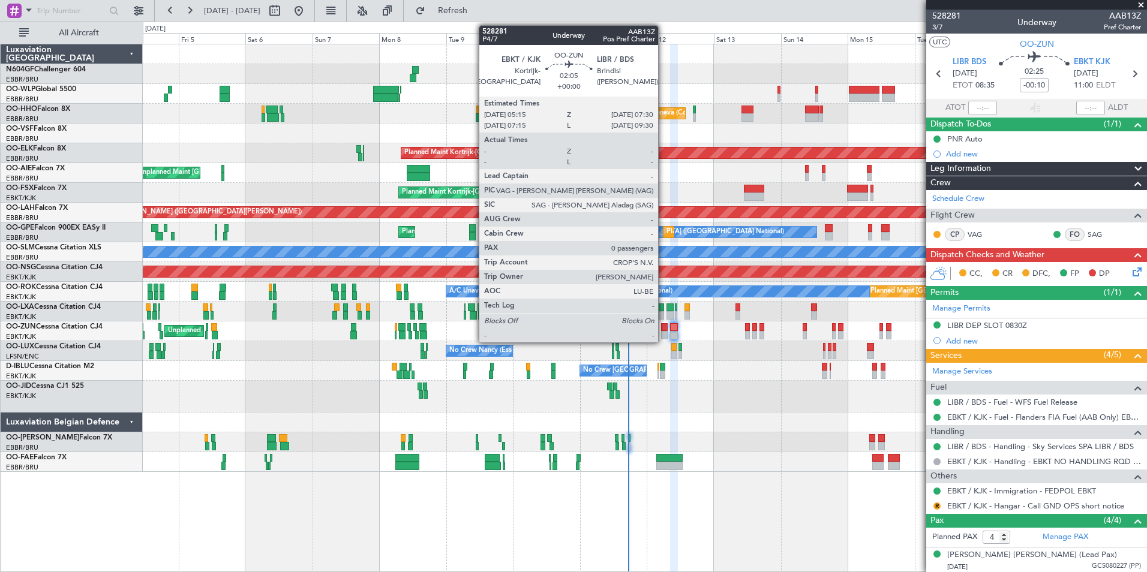
click at [663, 331] on div at bounding box center [664, 335] width 7 height 8
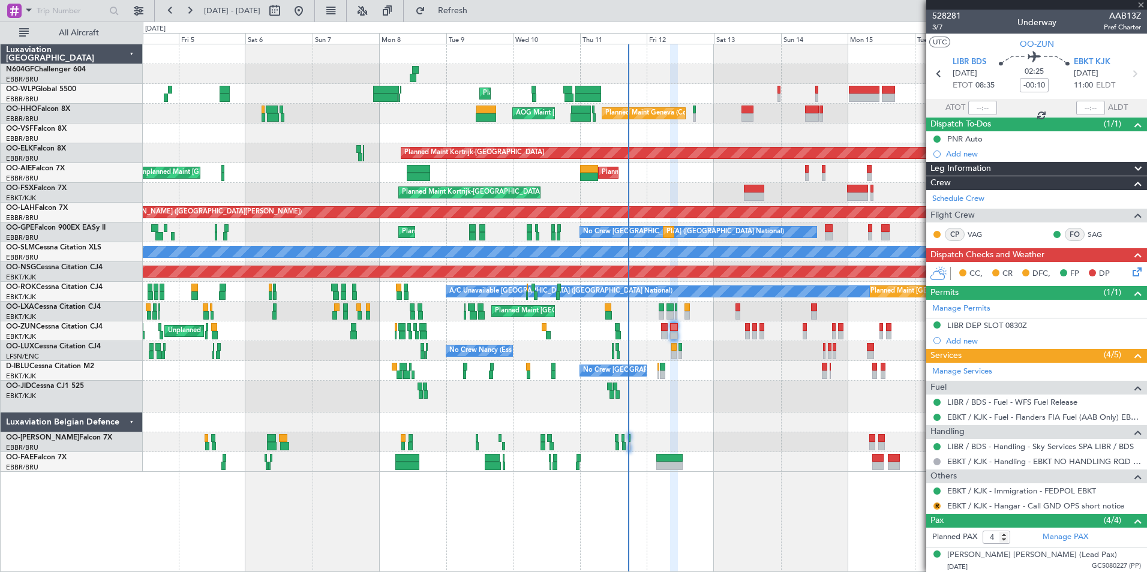
type input "0"
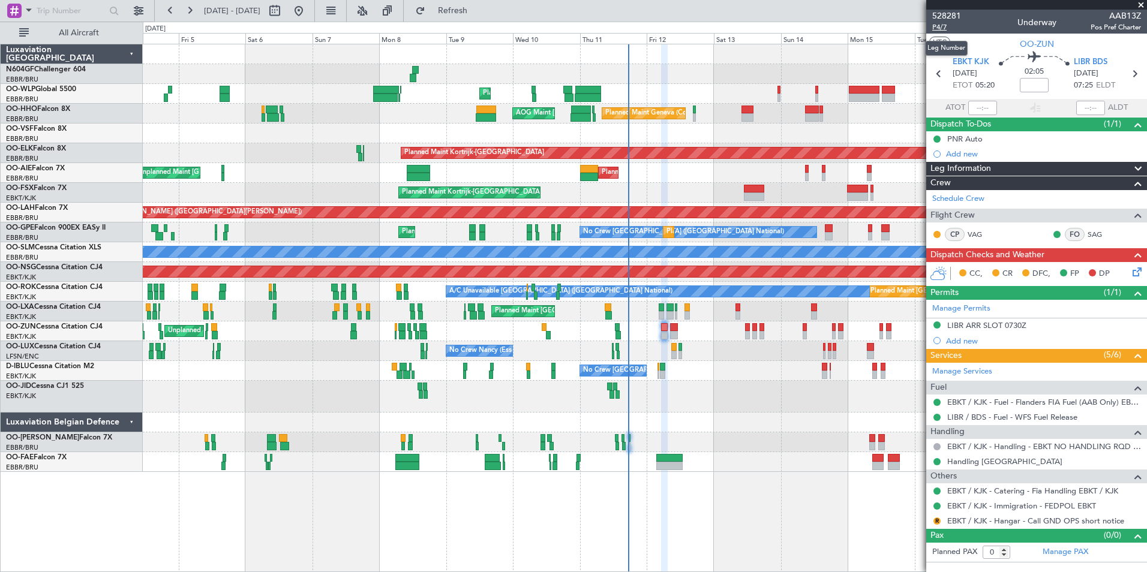
click at [941, 28] on span "P4/7" at bounding box center [946, 27] width 29 height 10
click at [938, 521] on button "R" at bounding box center [936, 521] width 7 height 7
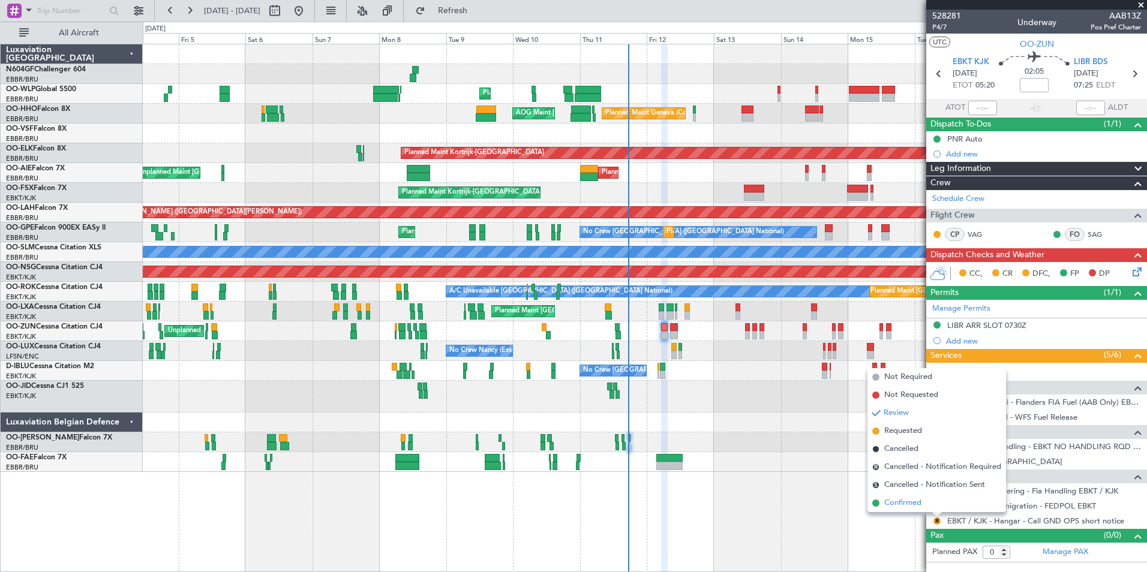
click at [902, 503] on span "Confirmed" at bounding box center [902, 503] width 37 height 12
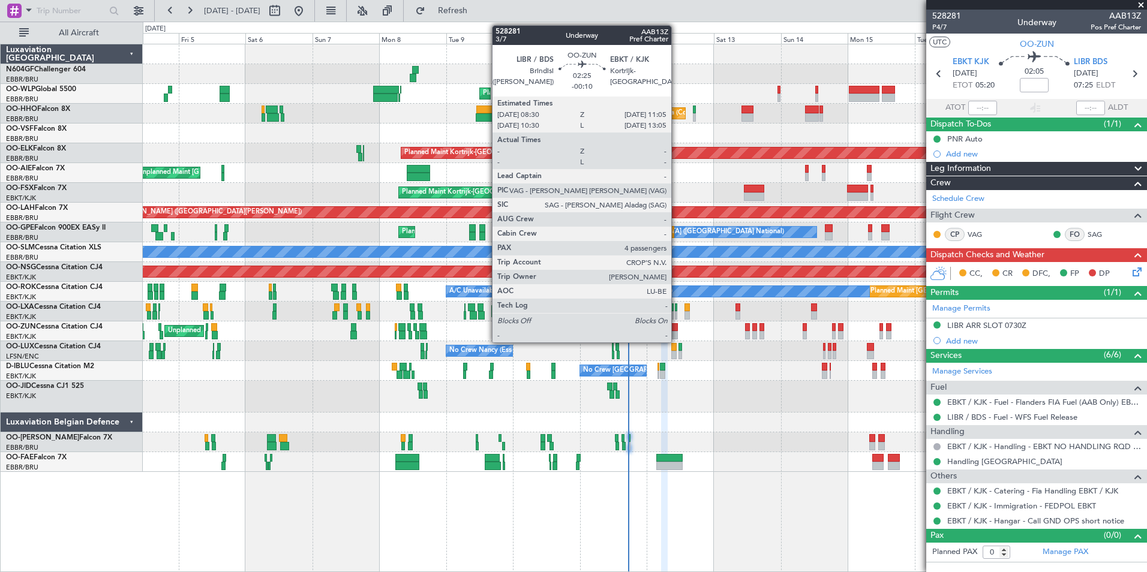
click at [676, 330] on div at bounding box center [674, 327] width 8 height 8
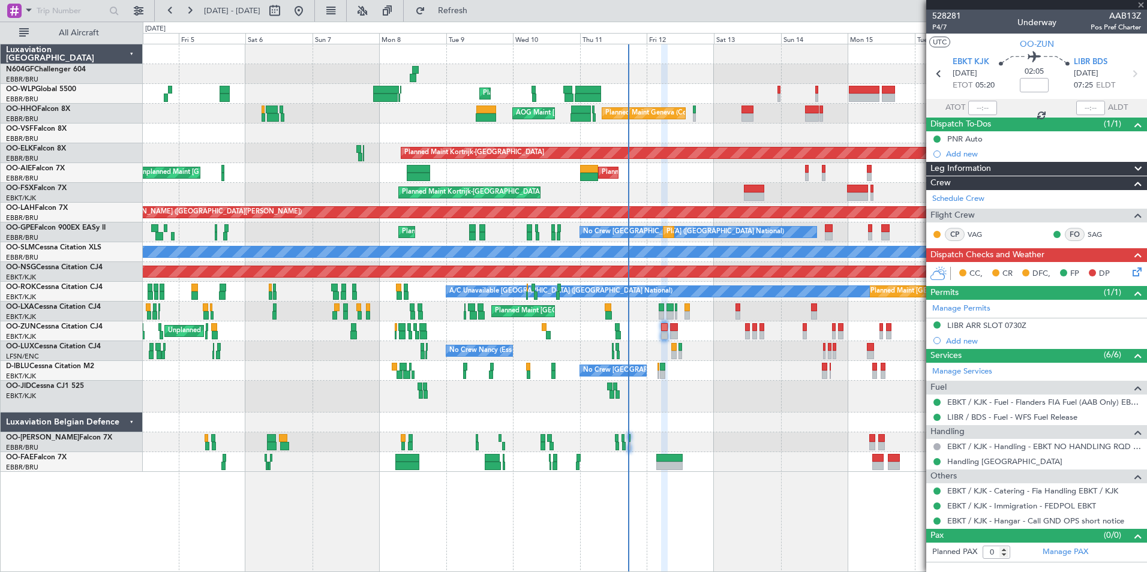
type input "-00:10"
type input "4"
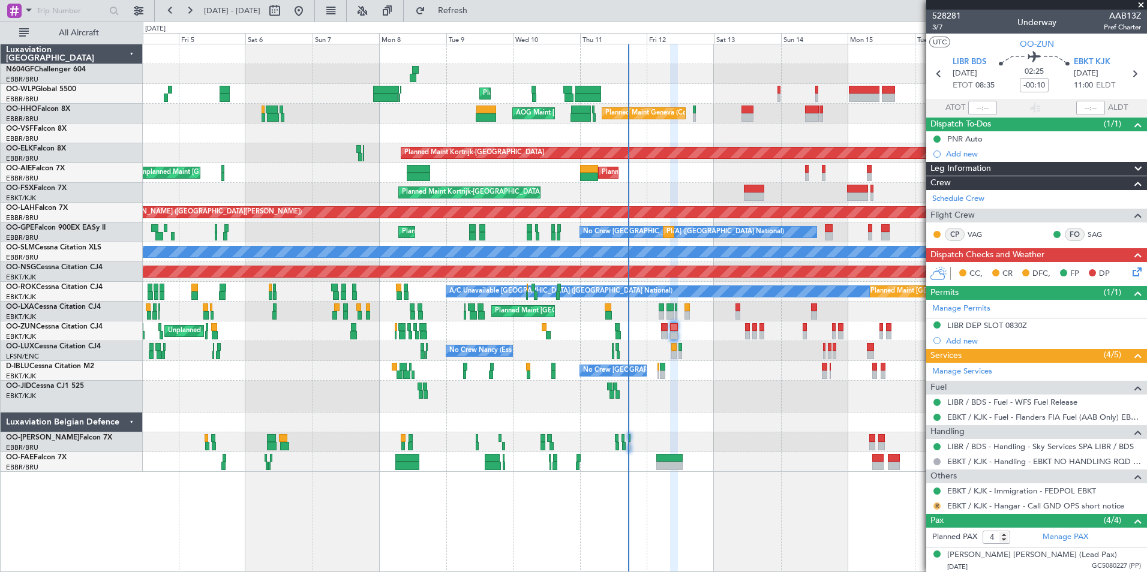
click at [938, 507] on button "R" at bounding box center [936, 506] width 7 height 7
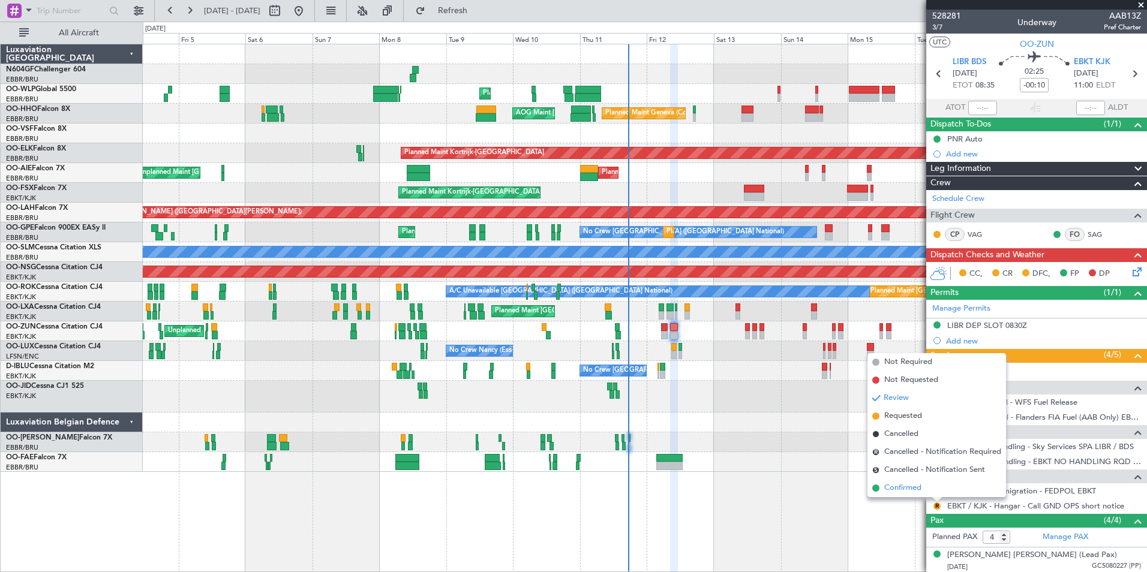
click at [918, 489] on span "Confirmed" at bounding box center [902, 488] width 37 height 12
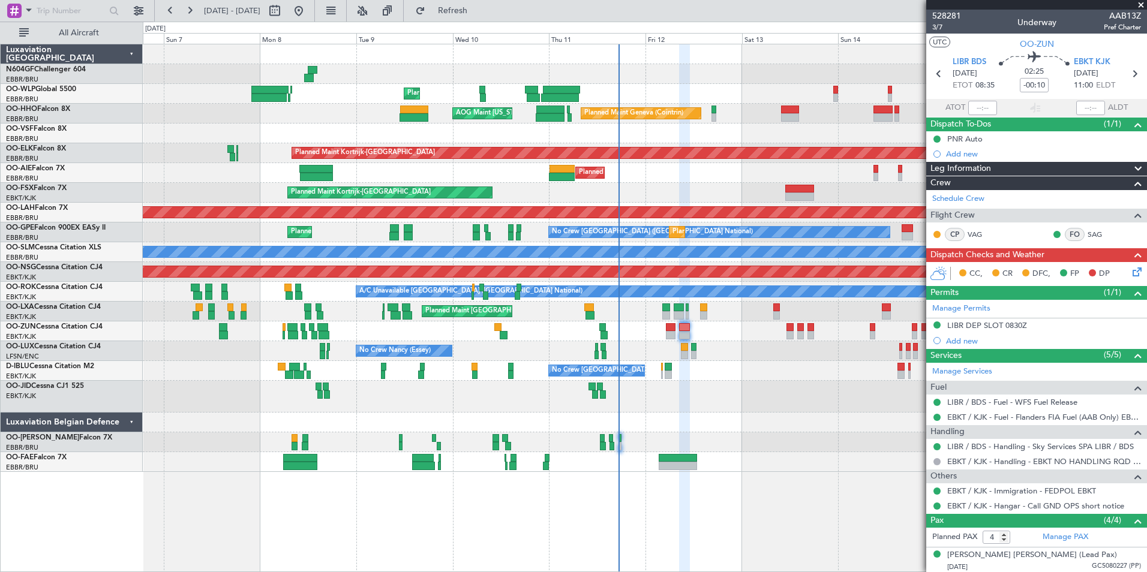
click at [726, 365] on div "No Crew [GEOGRAPHIC_DATA] ([GEOGRAPHIC_DATA] National)" at bounding box center [644, 371] width 1003 height 20
click at [1130, 274] on icon at bounding box center [1135, 270] width 10 height 10
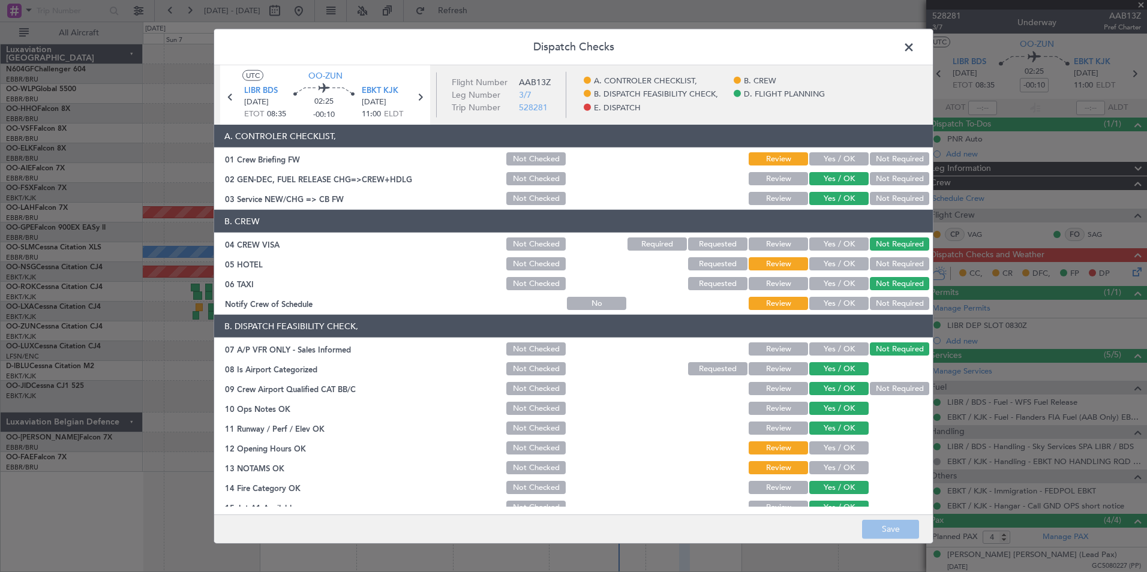
click at [844, 153] on button "Yes / OK" at bounding box center [838, 158] width 59 height 13
click at [892, 263] on button "Not Required" at bounding box center [899, 263] width 59 height 13
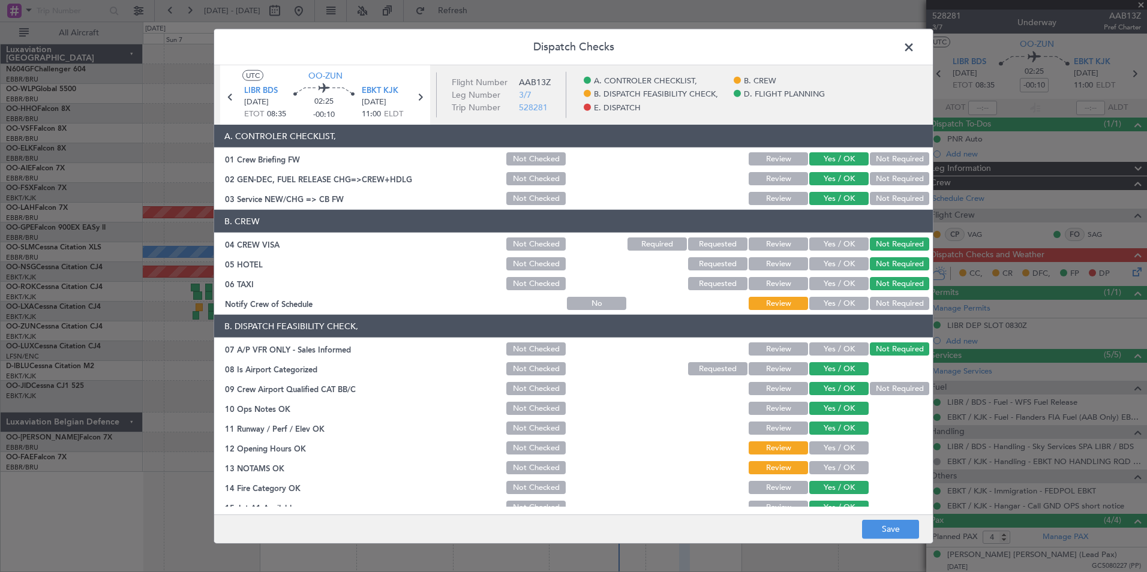
click at [846, 299] on button "Yes / OK" at bounding box center [838, 303] width 59 height 13
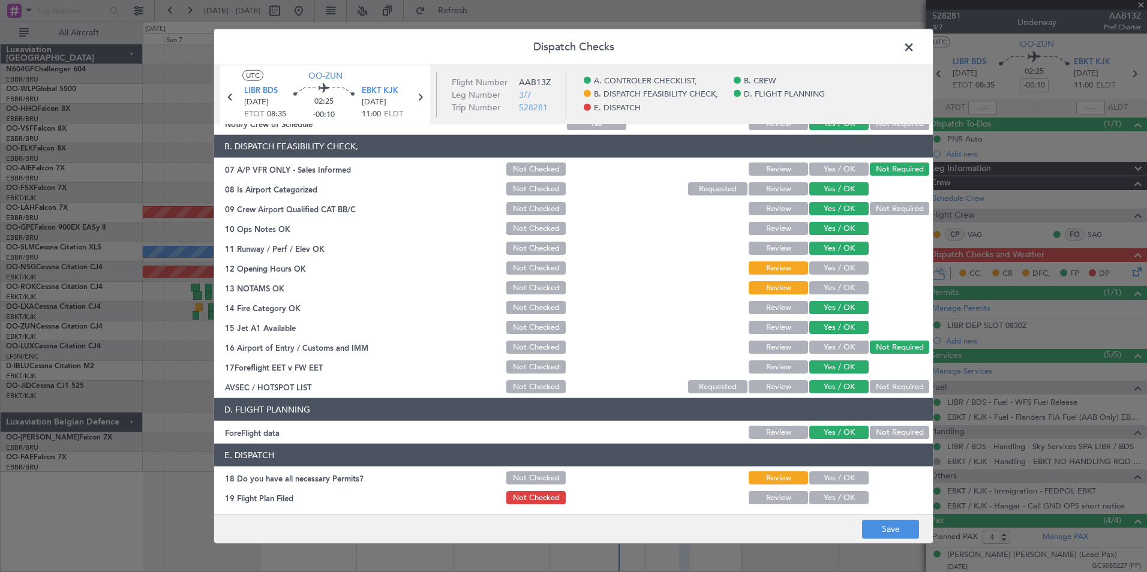
click at [828, 267] on button "Yes / OK" at bounding box center [838, 267] width 59 height 13
click at [828, 294] on button "Yes / OK" at bounding box center [838, 287] width 59 height 13
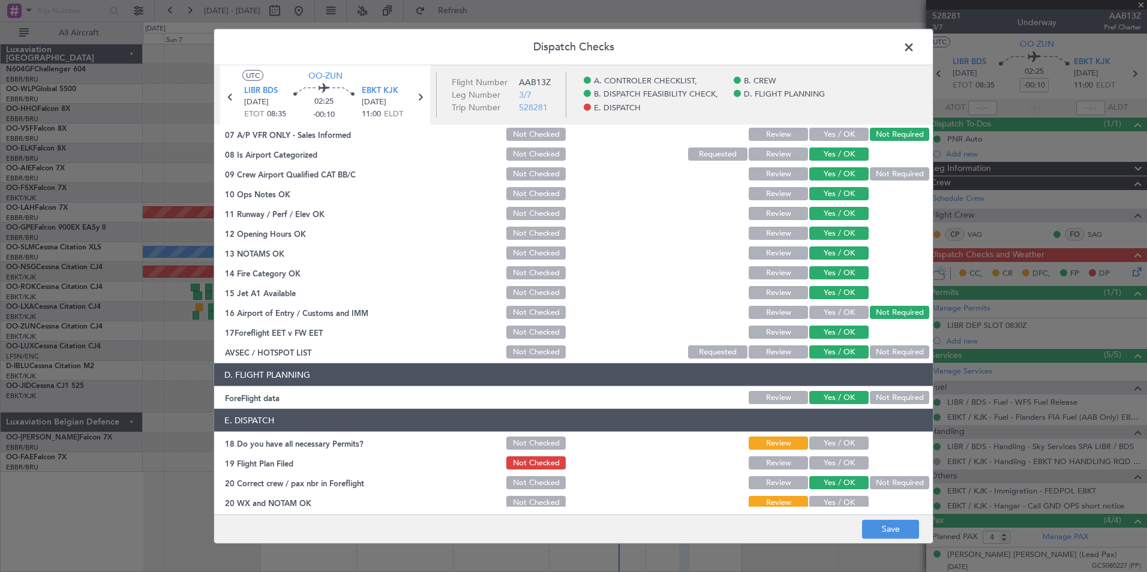
scroll to position [222, 0]
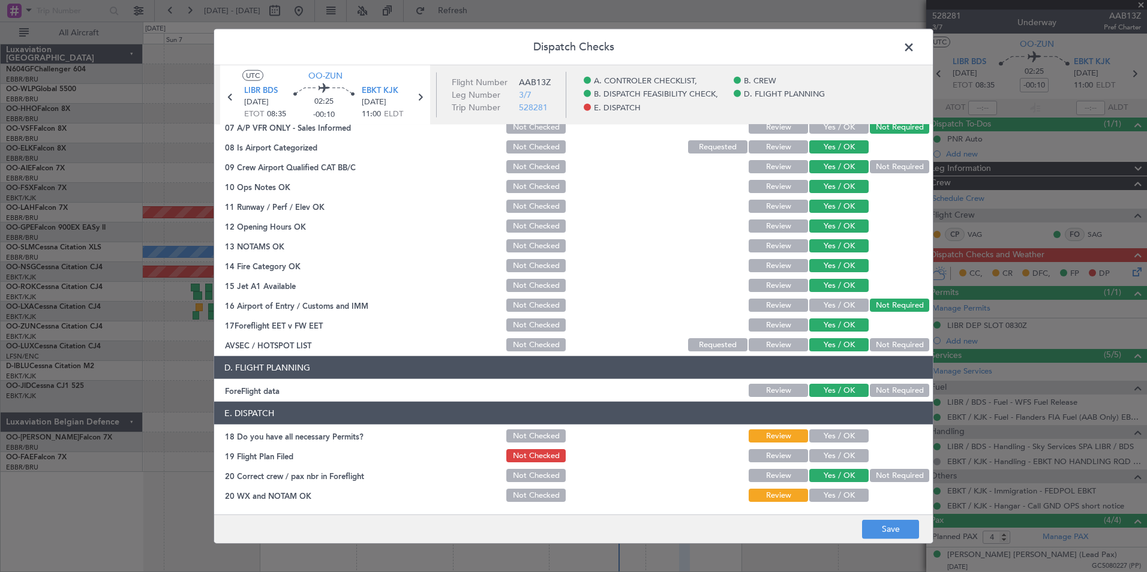
drag, startPoint x: 831, startPoint y: 431, endPoint x: 831, endPoint y: 452, distance: 21.0
click at [831, 432] on button "Yes / OK" at bounding box center [838, 435] width 59 height 13
click at [831, 454] on button "Yes / OK" at bounding box center [838, 455] width 59 height 13
click at [826, 489] on button "Yes / OK" at bounding box center [838, 495] width 59 height 13
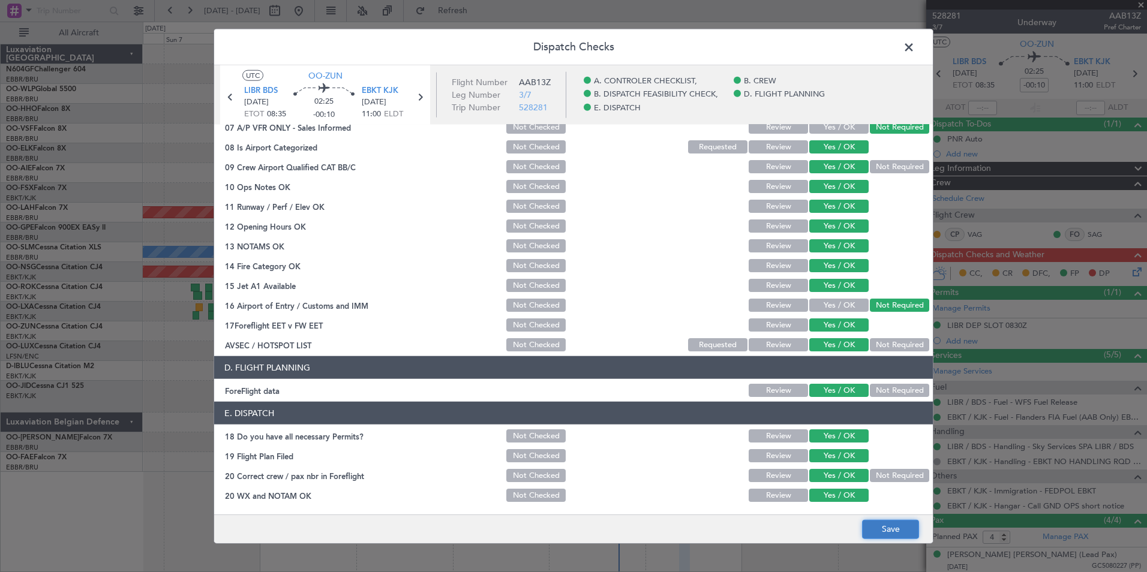
click at [888, 530] on button "Save" at bounding box center [890, 528] width 57 height 19
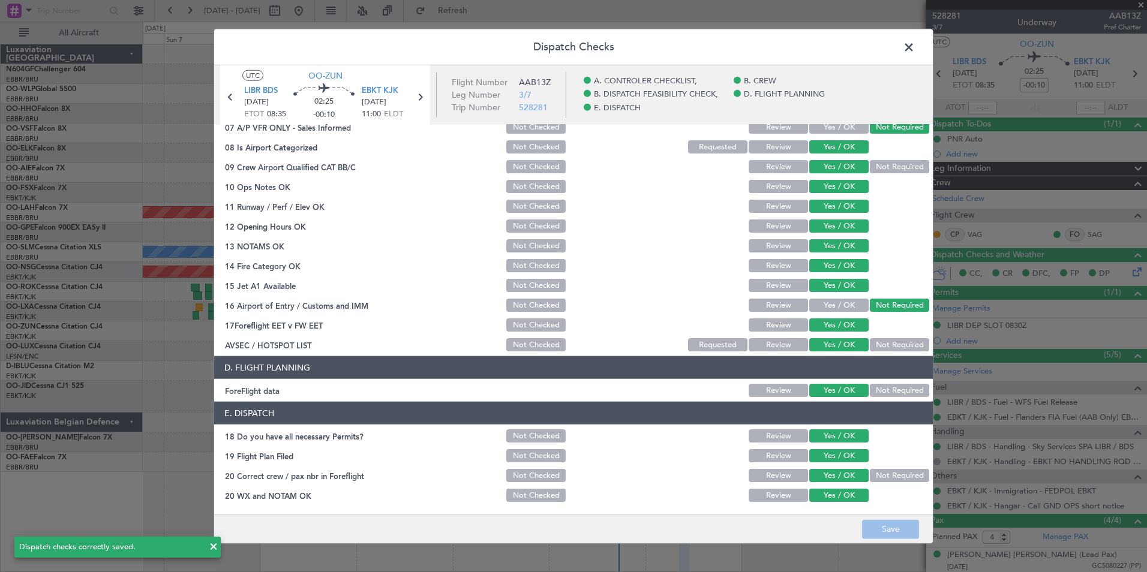
click at [914, 46] on span at bounding box center [914, 50] width 0 height 24
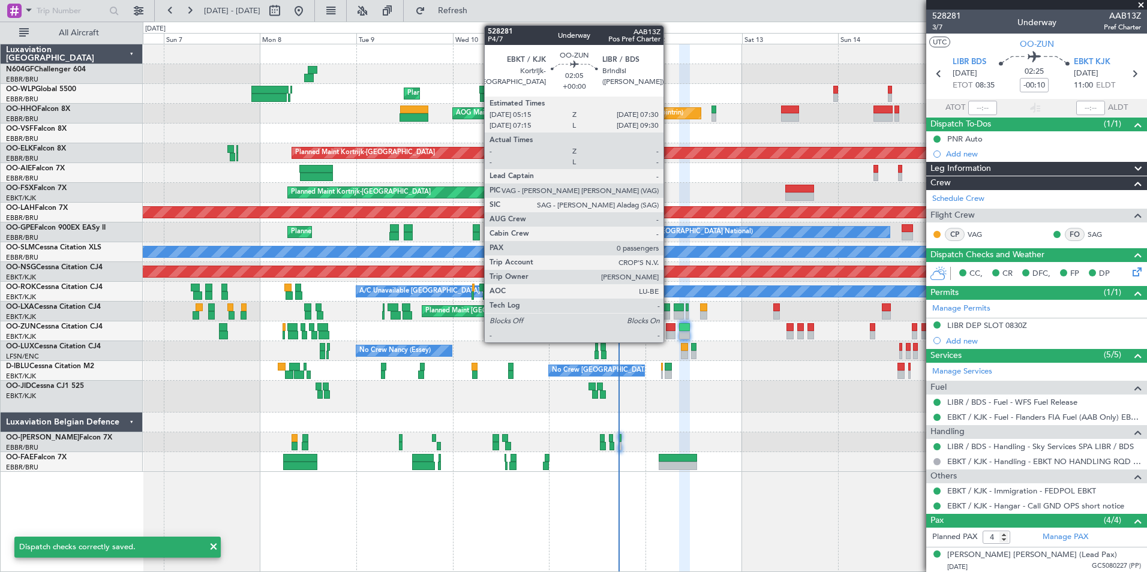
click at [669, 335] on div at bounding box center [671, 335] width 10 height 8
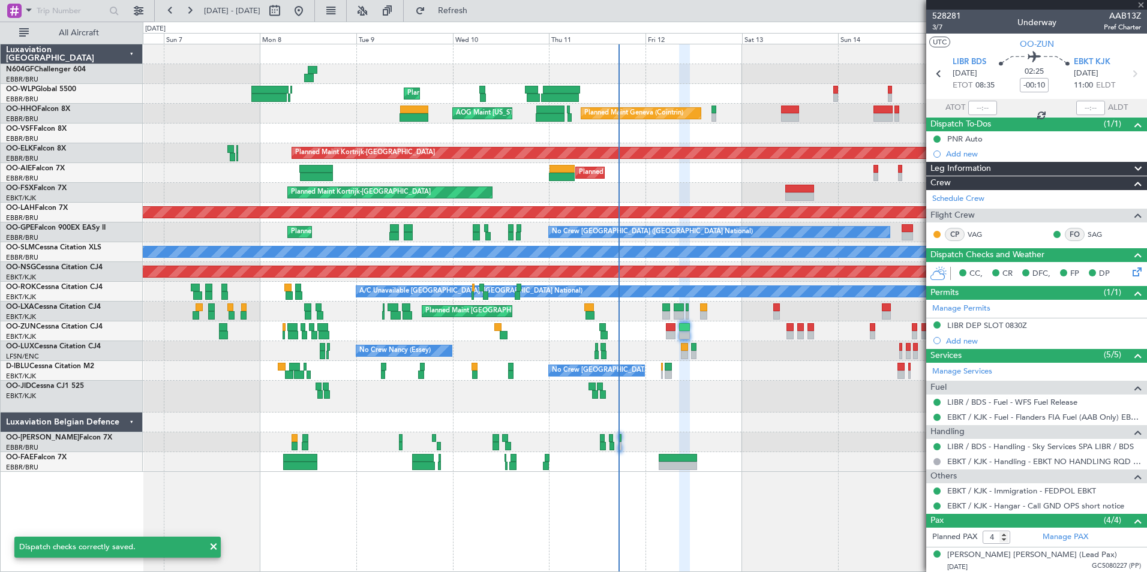
type input "0"
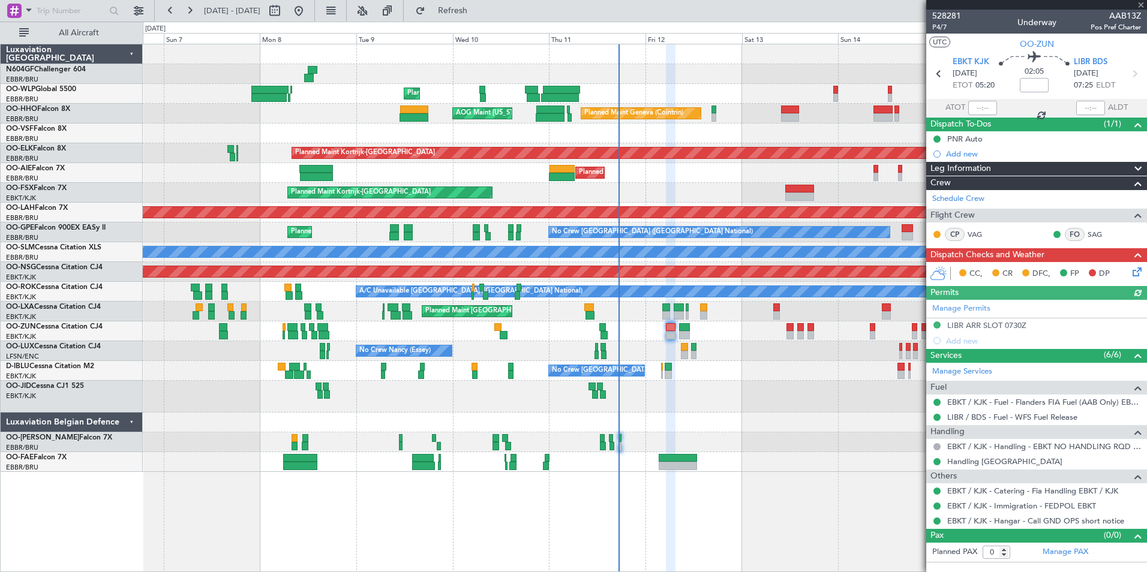
click at [1135, 273] on icon at bounding box center [1135, 270] width 10 height 10
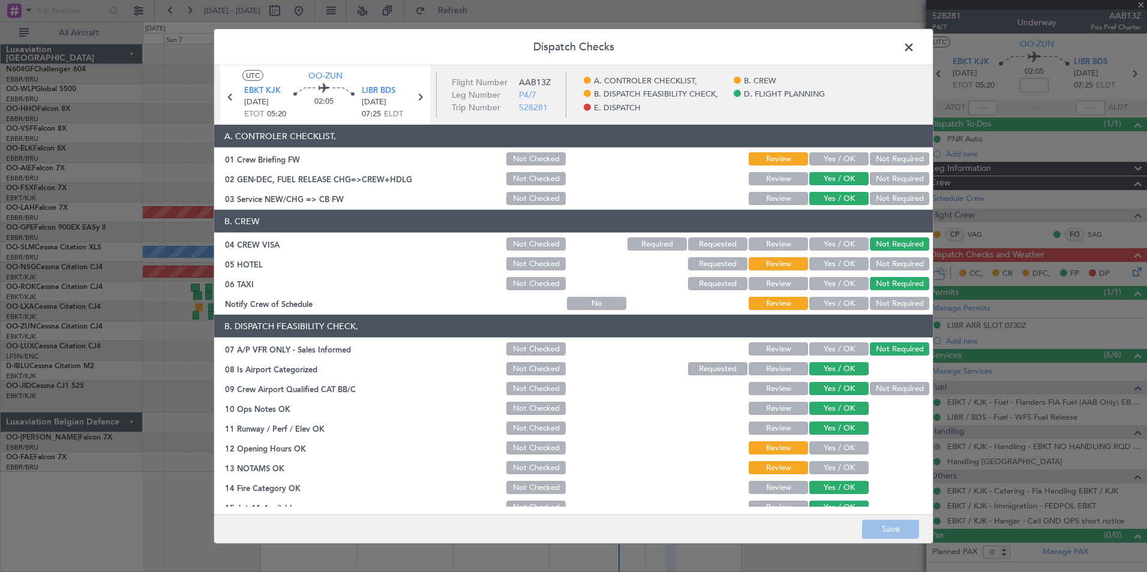
click at [837, 157] on button "Yes / OK" at bounding box center [838, 158] width 59 height 13
click at [889, 263] on button "Not Required" at bounding box center [899, 263] width 59 height 13
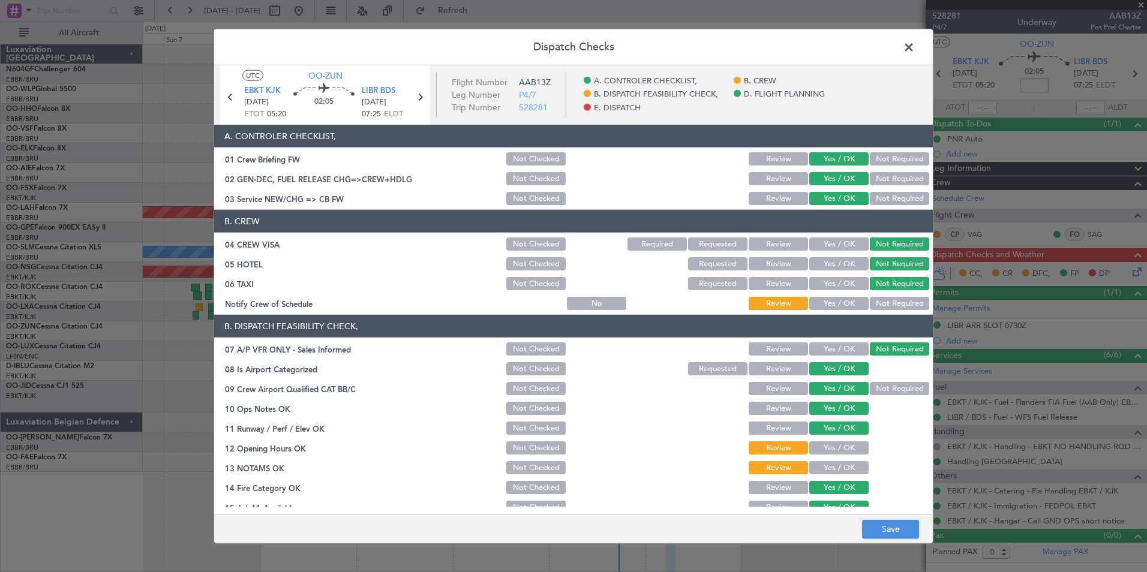
click at [840, 299] on button "Yes / OK" at bounding box center [838, 303] width 59 height 13
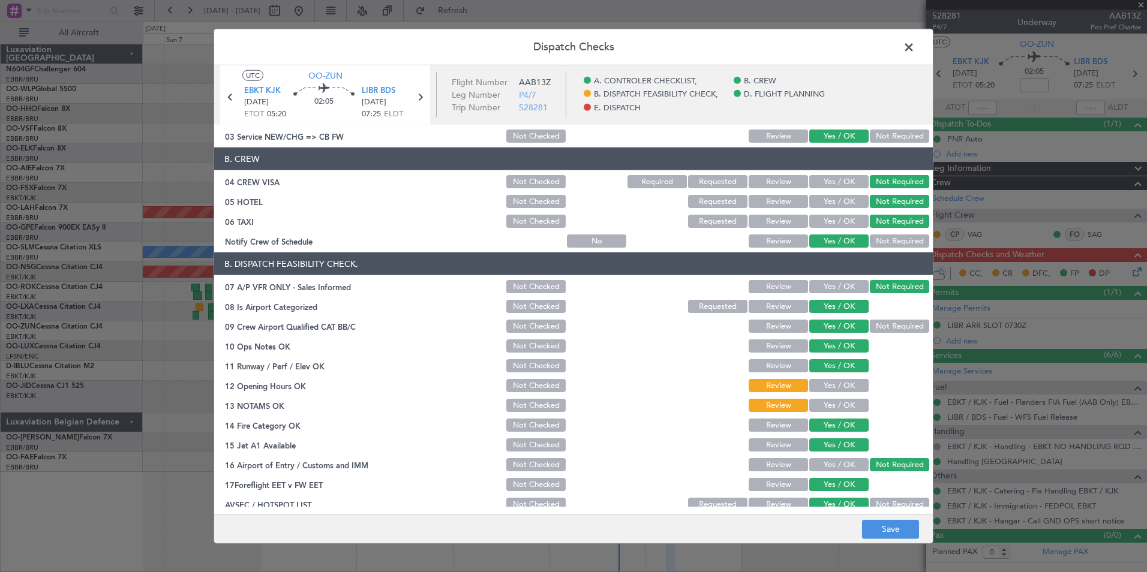
scroll to position [120, 0]
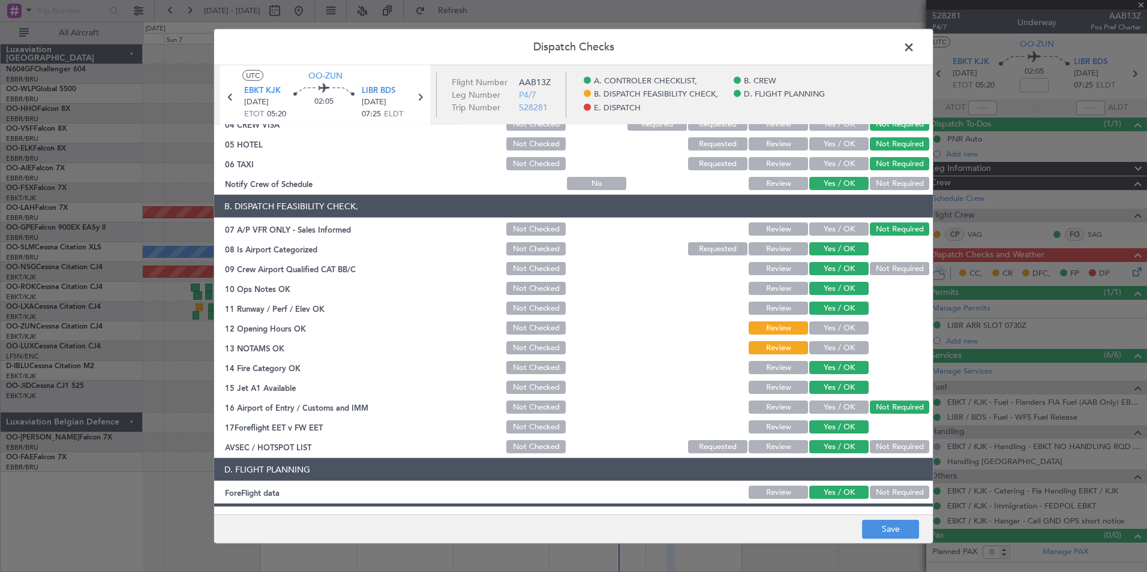
click at [836, 320] on div "Yes / OK" at bounding box center [837, 328] width 61 height 17
click at [830, 336] on section "B. DISPATCH FEASIBILITY CHECK, 07 A/P VFR ONLY - Sales Informed Not Checked Rev…" at bounding box center [573, 325] width 718 height 260
click at [828, 332] on button "Yes / OK" at bounding box center [838, 327] width 59 height 13
click at [829, 341] on button "Yes / OK" at bounding box center [838, 347] width 59 height 13
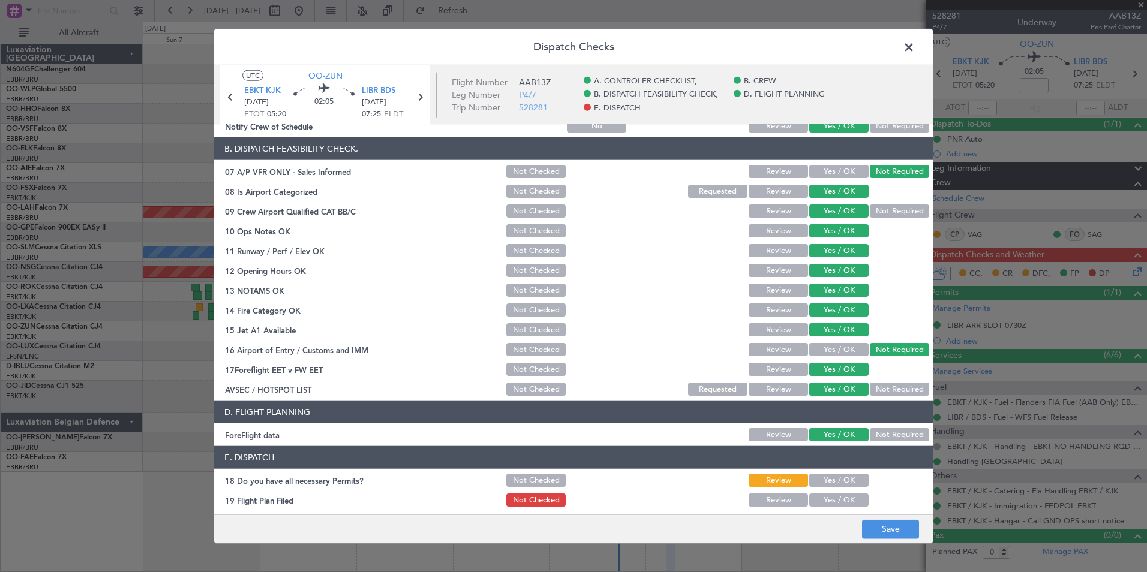
scroll to position [222, 0]
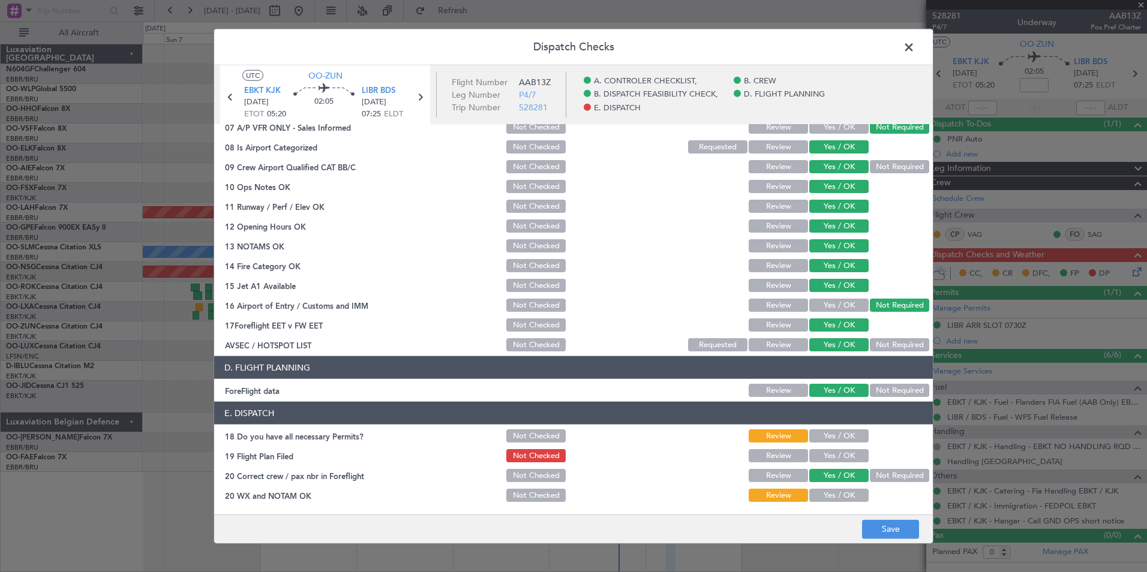
click at [840, 442] on button "Yes / OK" at bounding box center [838, 435] width 59 height 13
click at [837, 457] on button "Yes / OK" at bounding box center [838, 455] width 59 height 13
click at [833, 493] on button "Yes / OK" at bounding box center [838, 495] width 59 height 13
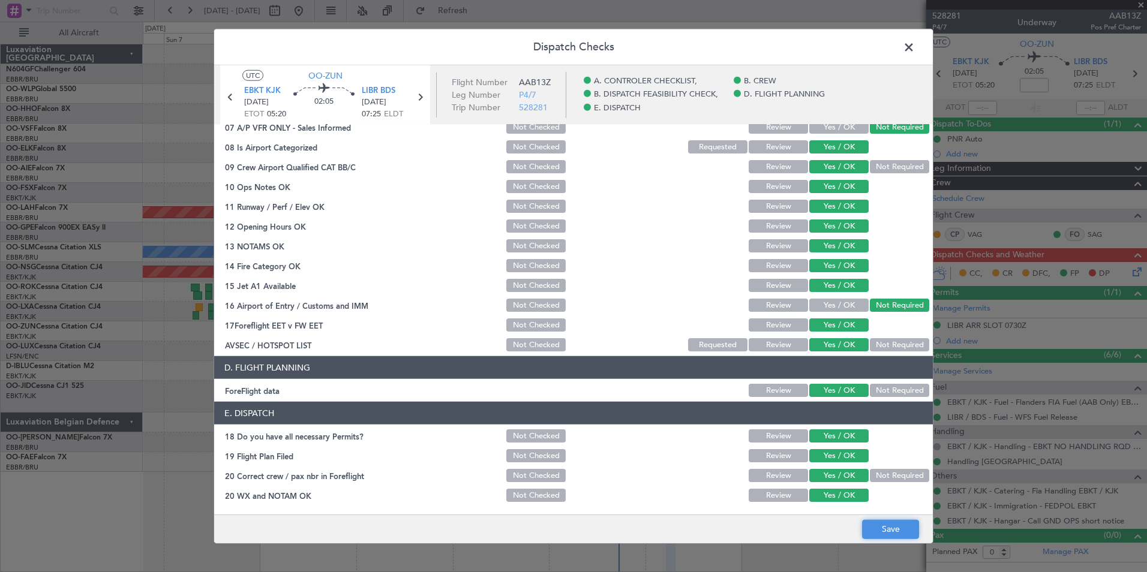
click at [883, 528] on button "Save" at bounding box center [890, 528] width 57 height 19
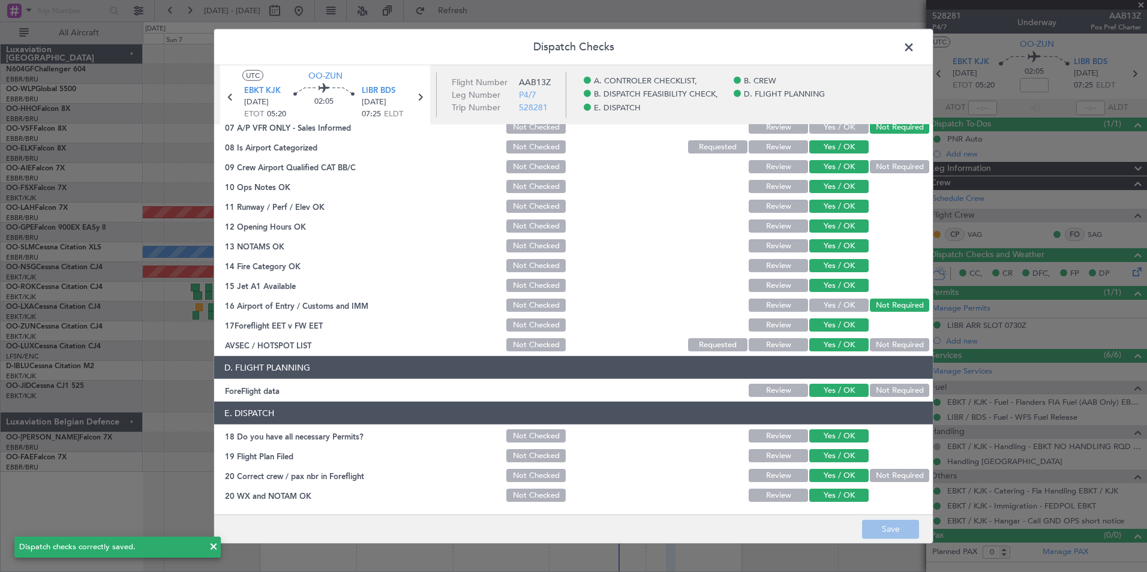
click at [914, 43] on span at bounding box center [914, 50] width 0 height 24
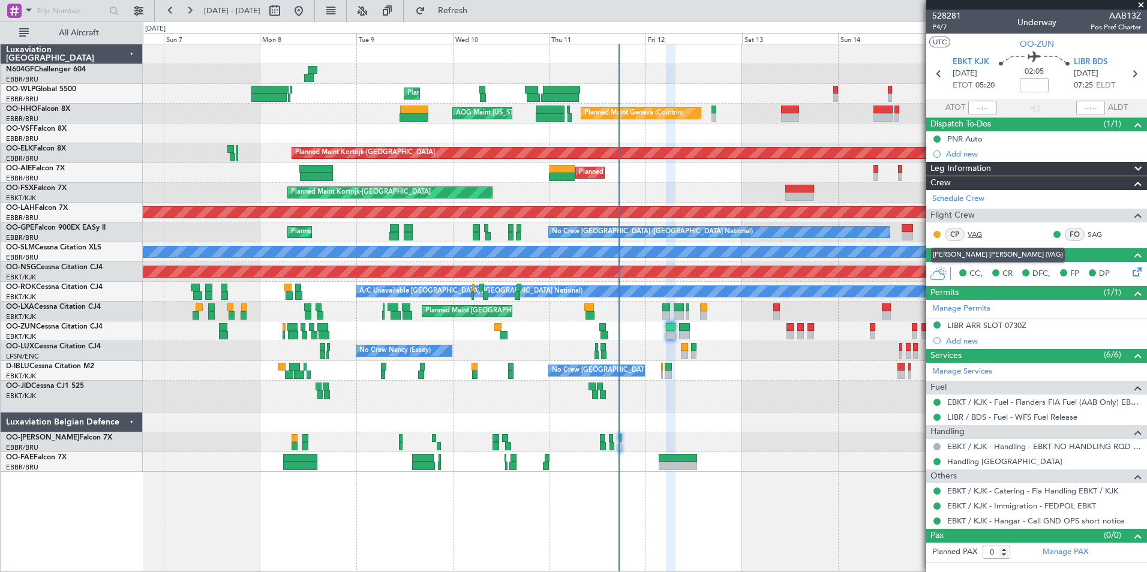
click at [980, 235] on link "VAG" at bounding box center [980, 234] width 27 height 11
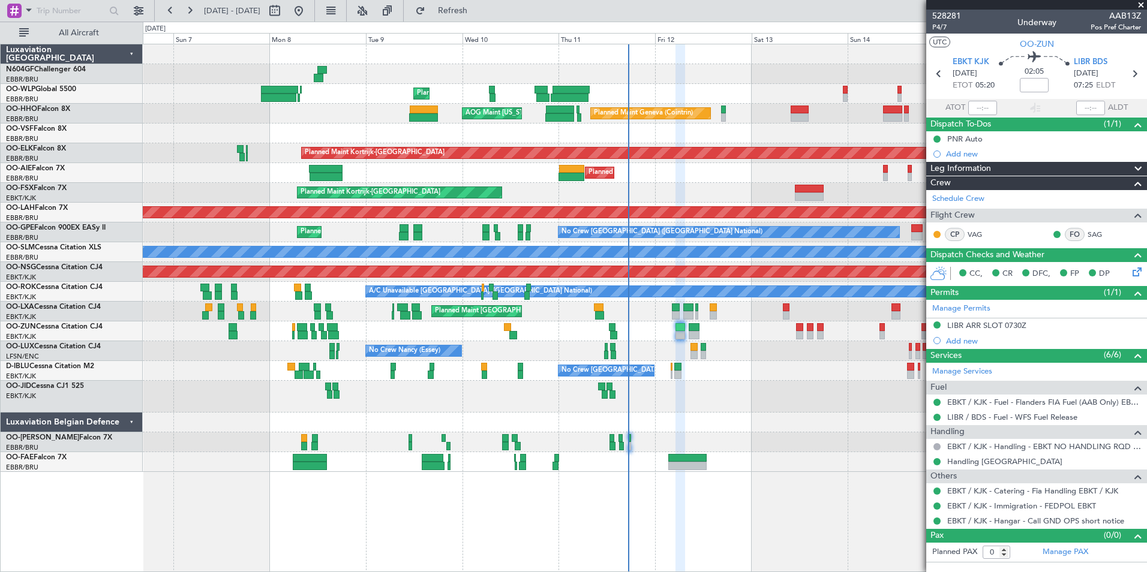
click at [683, 388] on div at bounding box center [644, 397] width 1003 height 32
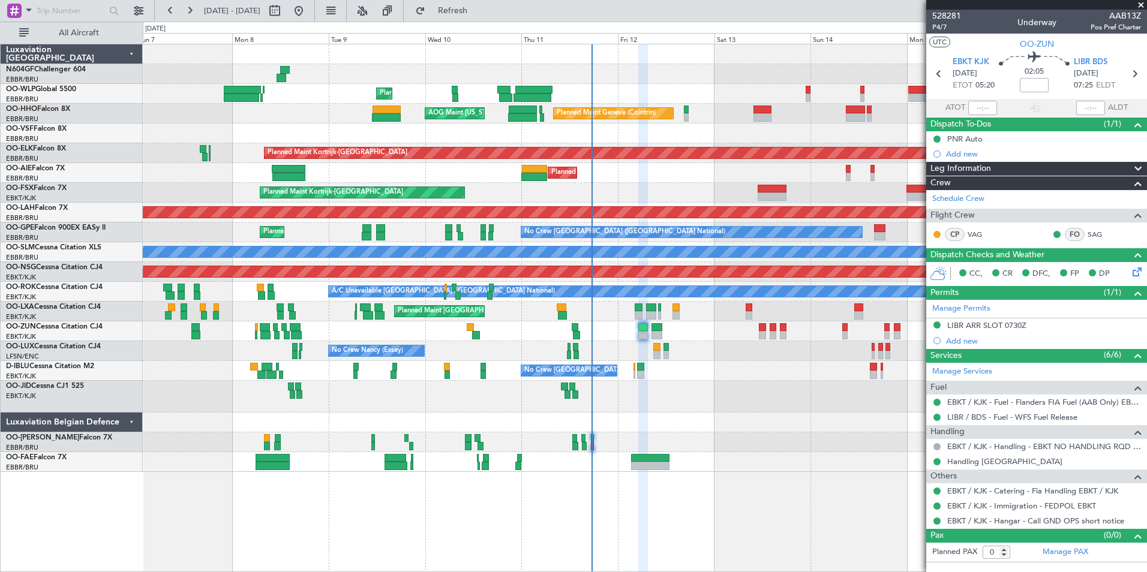
click at [554, 339] on div "Unplanned Maint [GEOGRAPHIC_DATA] ([GEOGRAPHIC_DATA])" at bounding box center [644, 331] width 1003 height 20
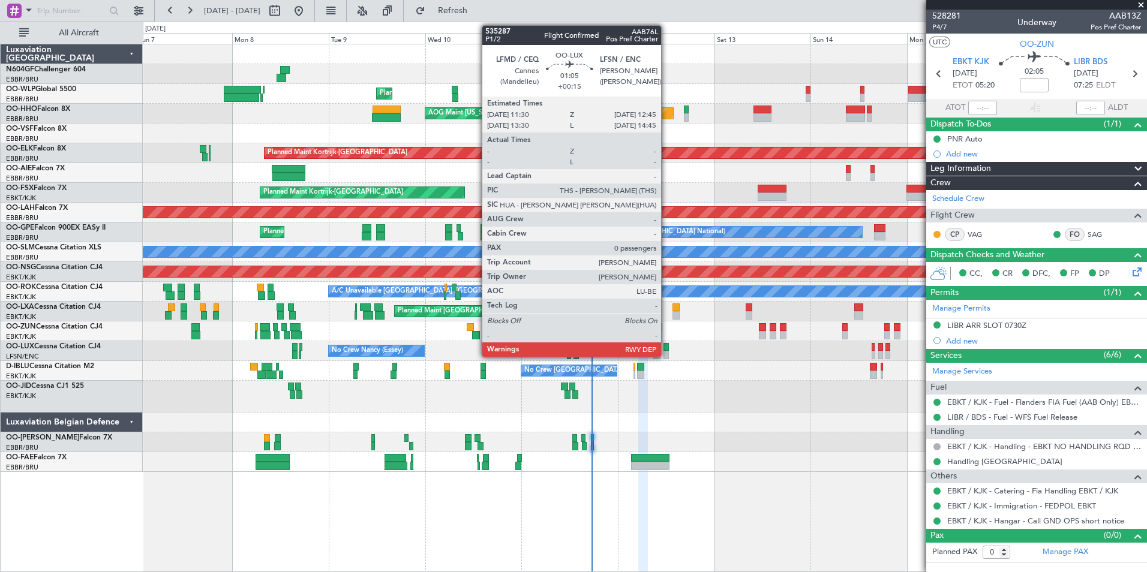
click at [666, 351] on div at bounding box center [665, 355] width 5 height 8
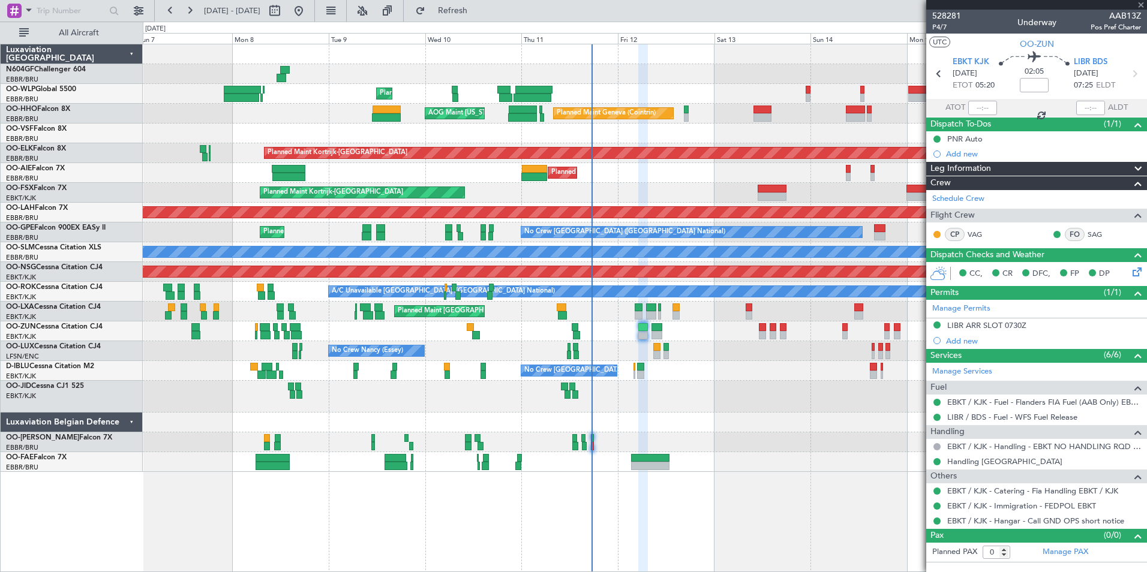
type input "+00:15"
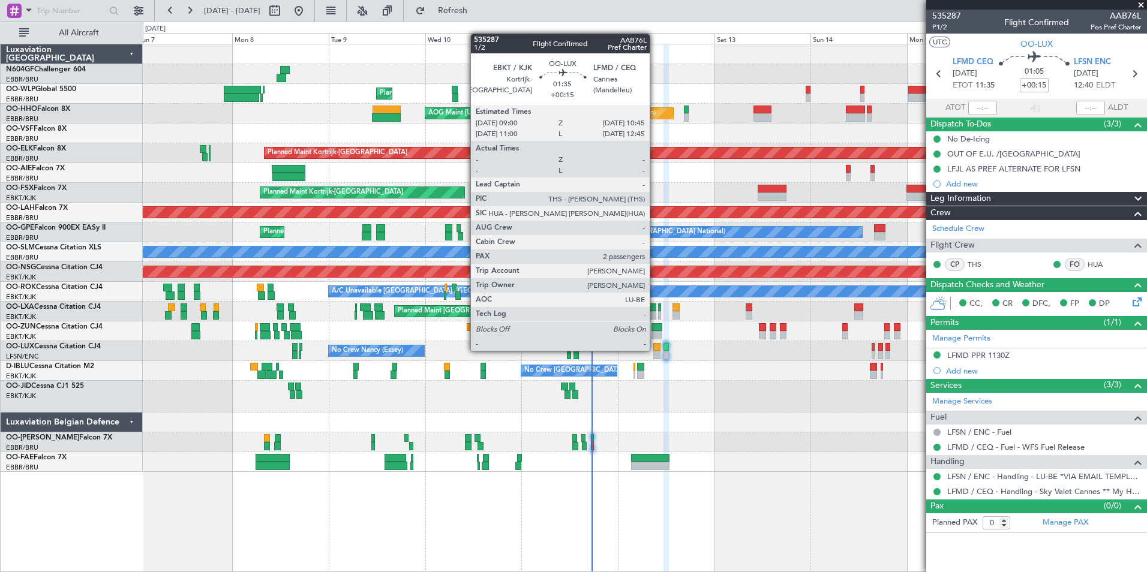
click at [655, 350] on div at bounding box center [656, 347] width 7 height 8
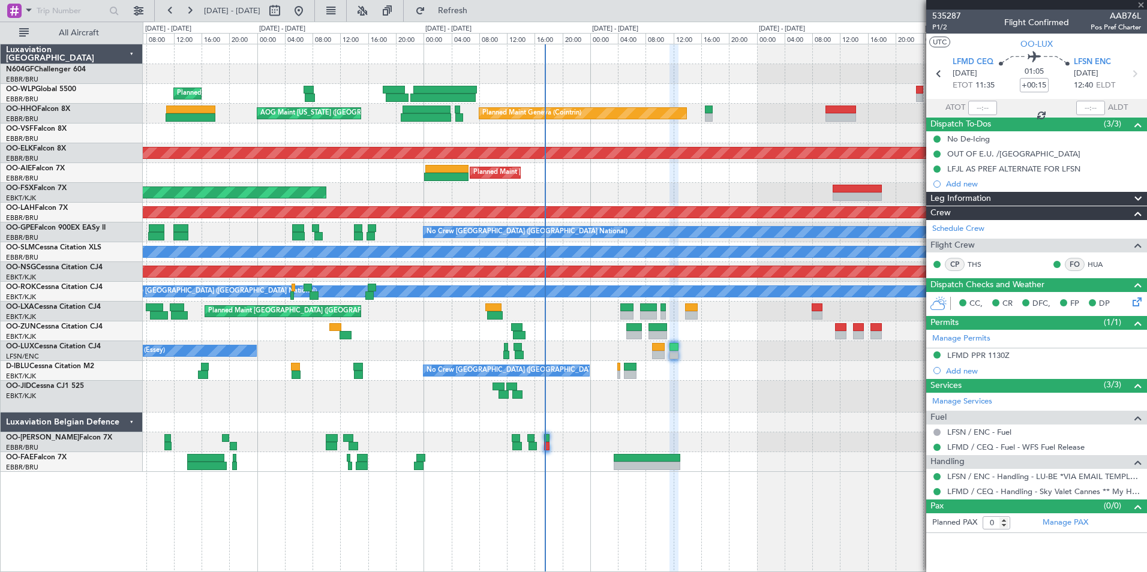
type input "2"
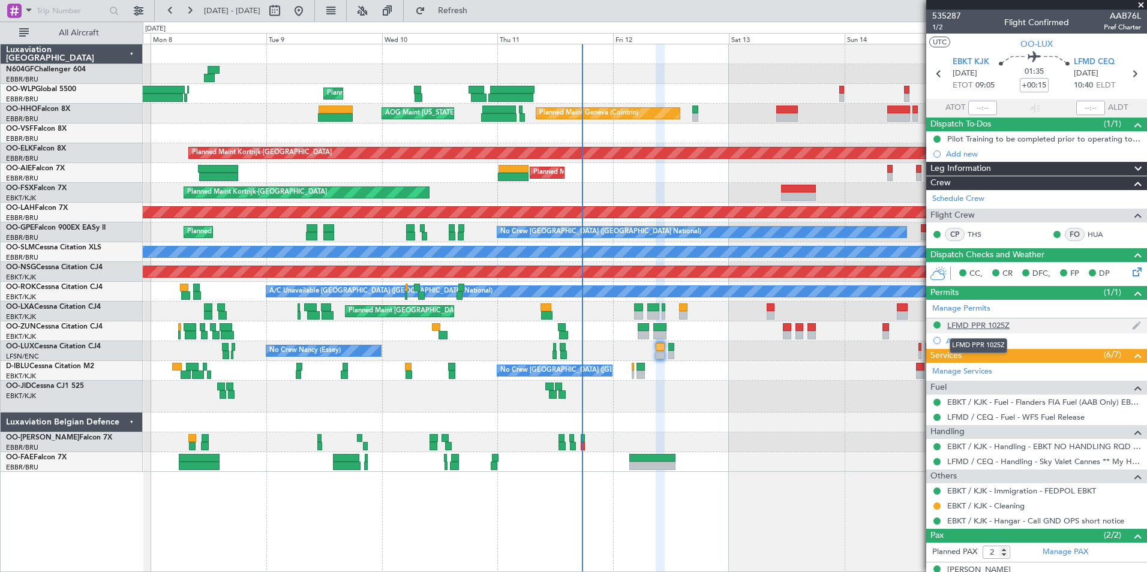
click at [992, 326] on div "LFMD PPR 1025Z" at bounding box center [978, 325] width 62 height 10
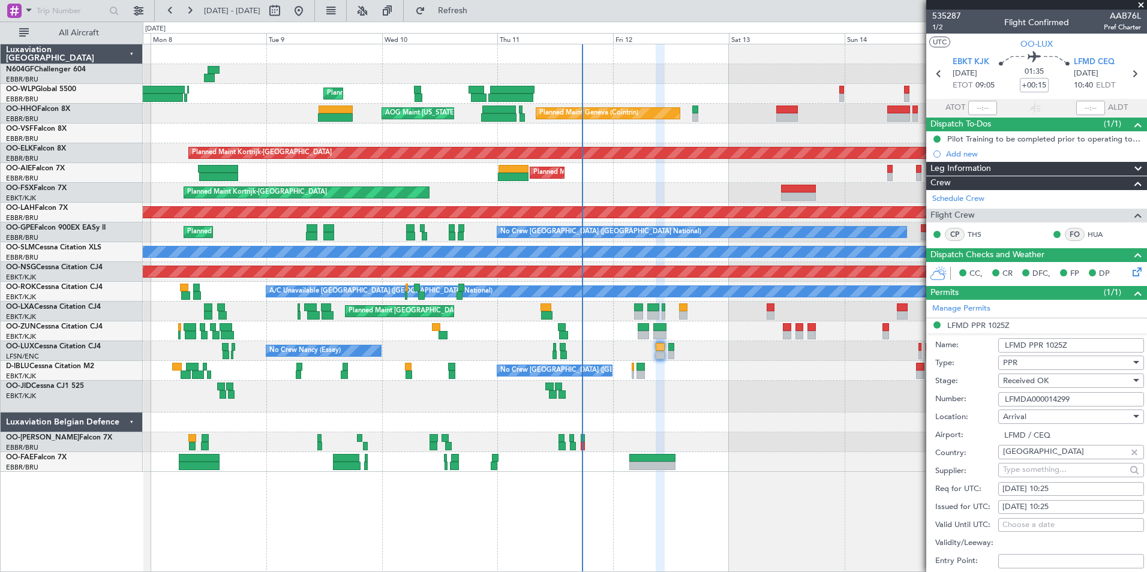
scroll to position [180, 0]
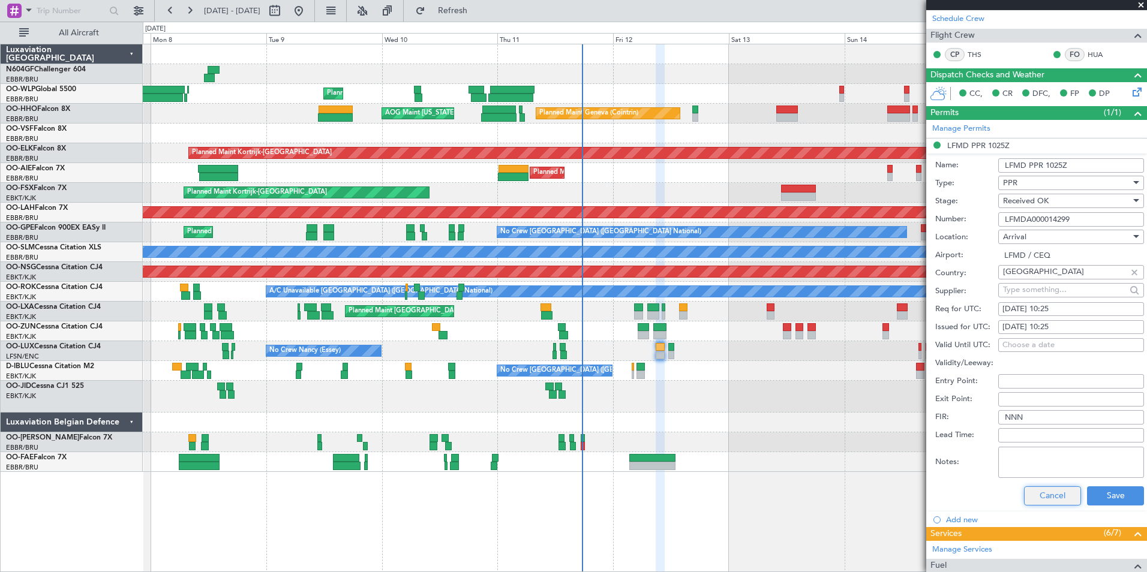
click at [1046, 494] on button "Cancel" at bounding box center [1052, 495] width 57 height 19
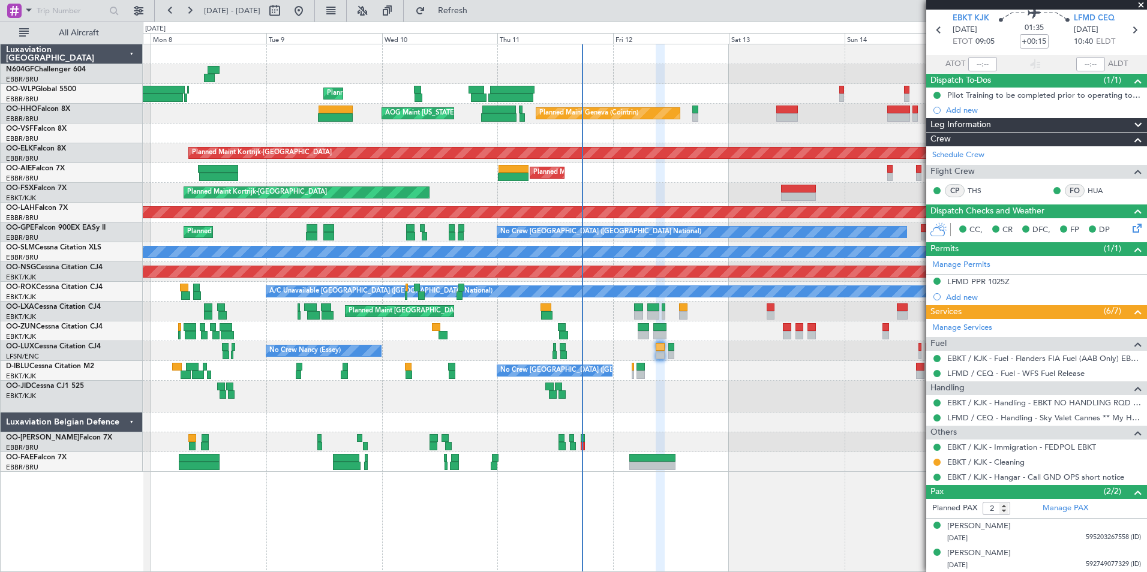
scroll to position [0, 0]
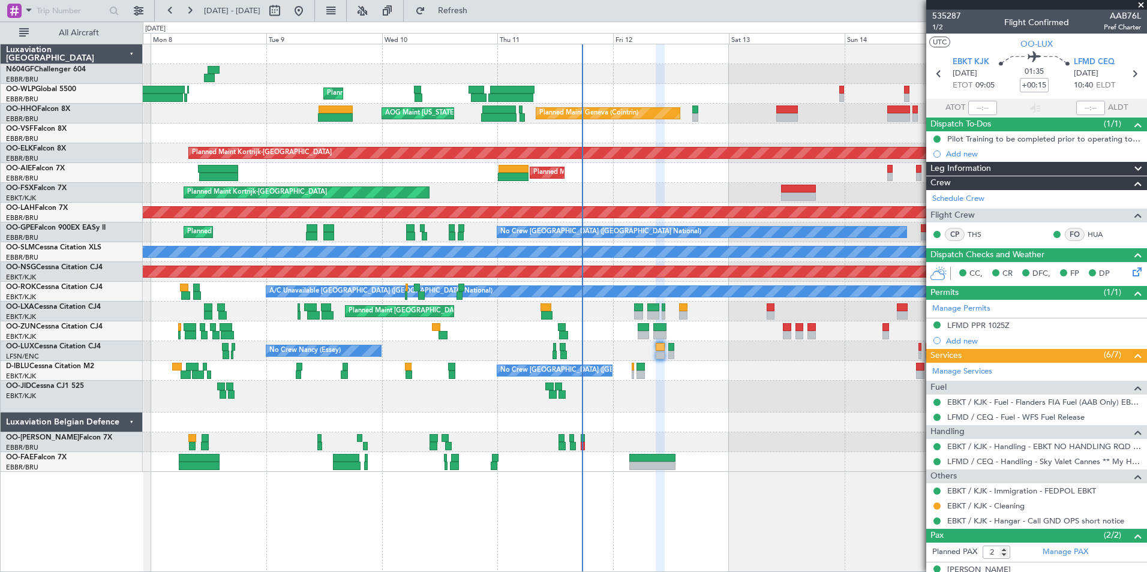
click at [998, 321] on div "LFMD PPR 1025Z" at bounding box center [978, 325] width 62 height 10
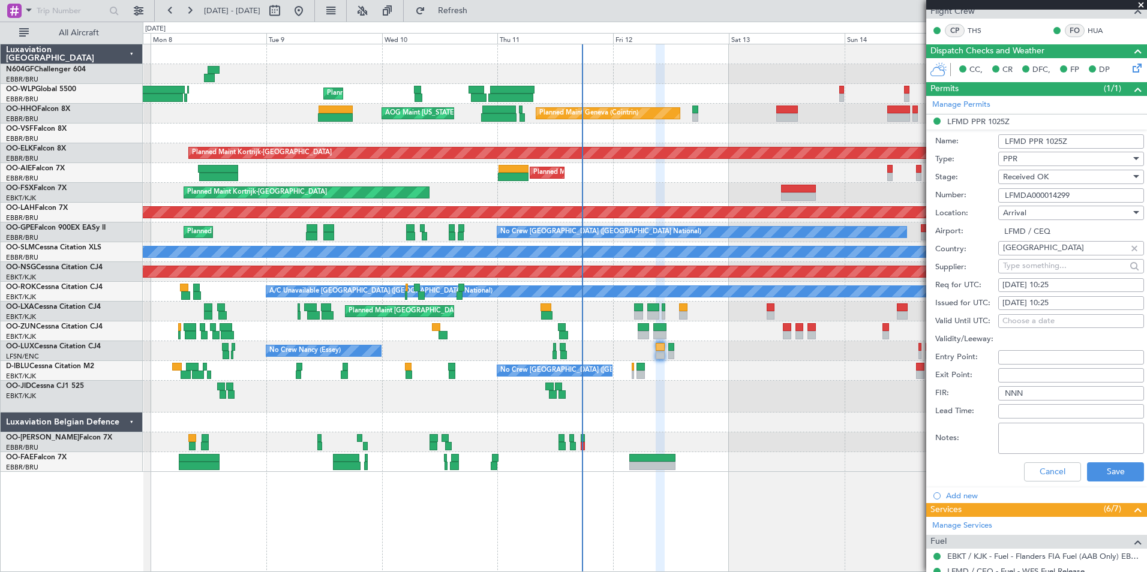
scroll to position [300, 0]
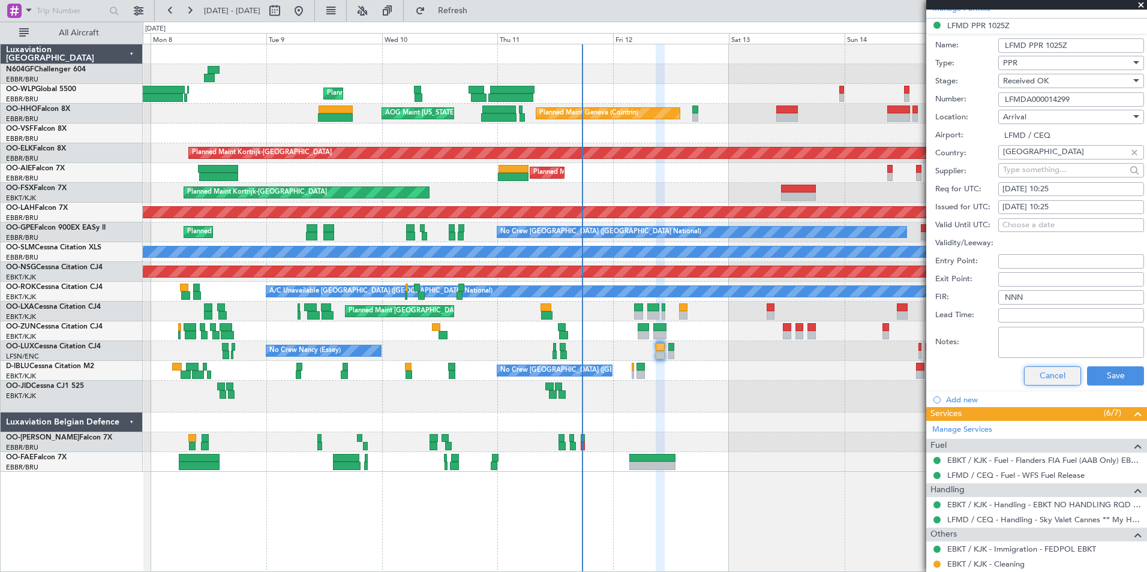
click at [1041, 378] on button "Cancel" at bounding box center [1052, 375] width 57 height 19
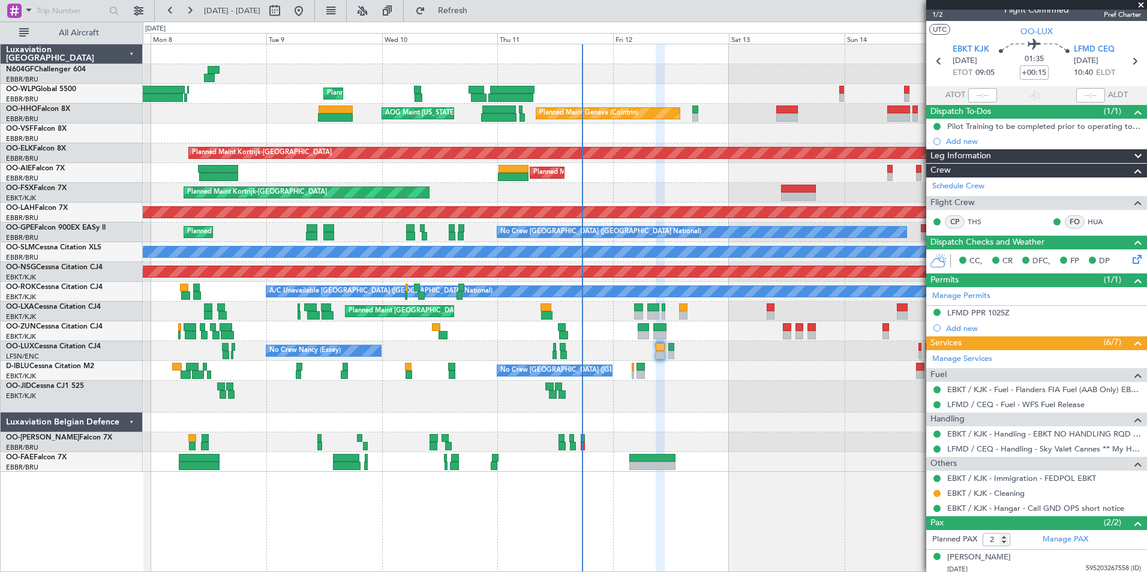
scroll to position [0, 0]
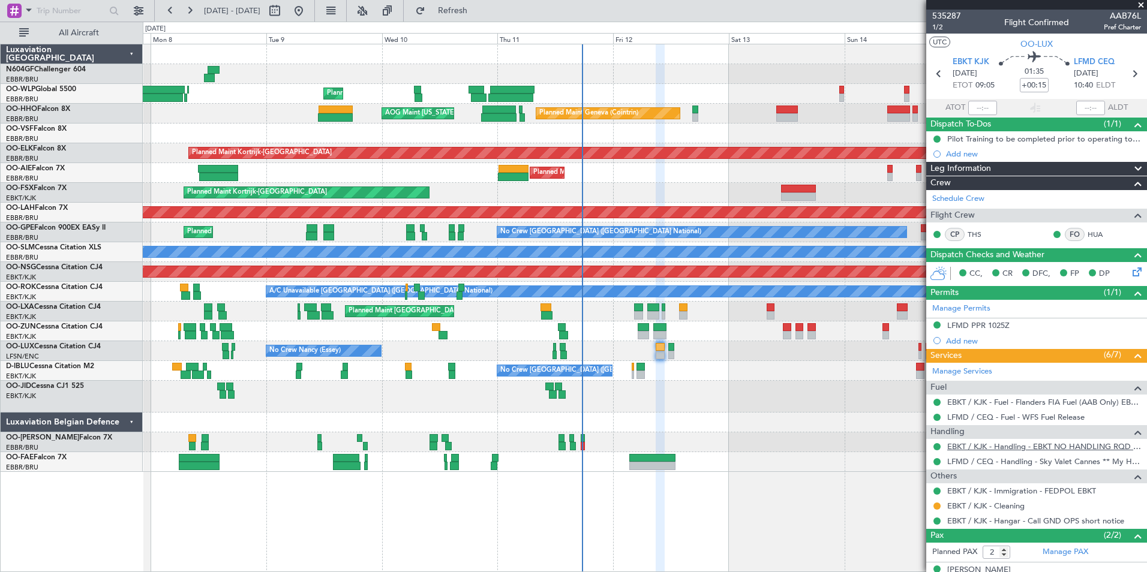
click at [998, 446] on link "EBKT / KJK - Handling - EBKT NO HANDLING RQD FOR CJ" at bounding box center [1044, 446] width 194 height 10
click at [664, 351] on div "No Crew Nancy (Essey)" at bounding box center [644, 351] width 1003 height 20
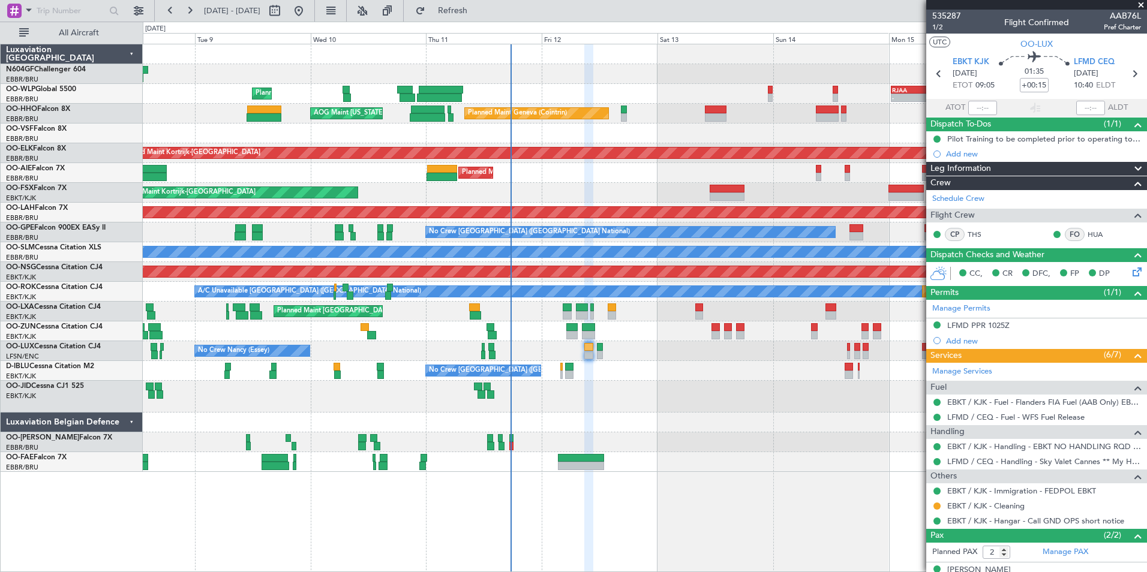
click at [714, 448] on div "Planned Maint Liege - - RJAA 00:30 Z UBBB 11:25 Z Planned Maint Geneva ([GEOGRA…" at bounding box center [644, 258] width 1003 height 428
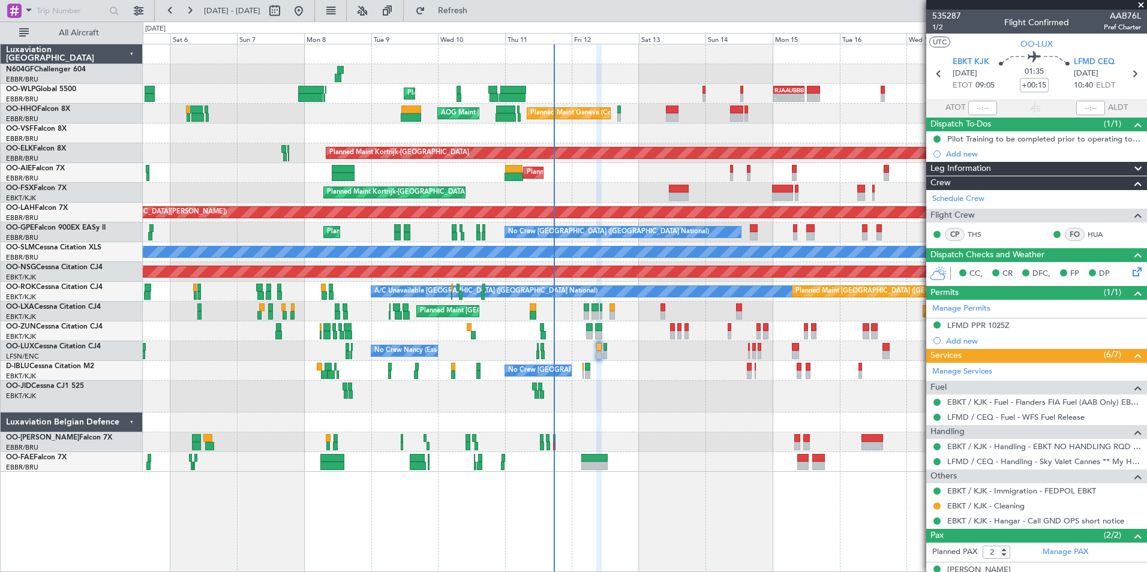
click at [540, 377] on div "Planned Maint Liege - - RJAA 00:30 Z UBBB 11:25 Z Planned Maint Geneva ([GEOGRA…" at bounding box center [644, 258] width 1003 height 428
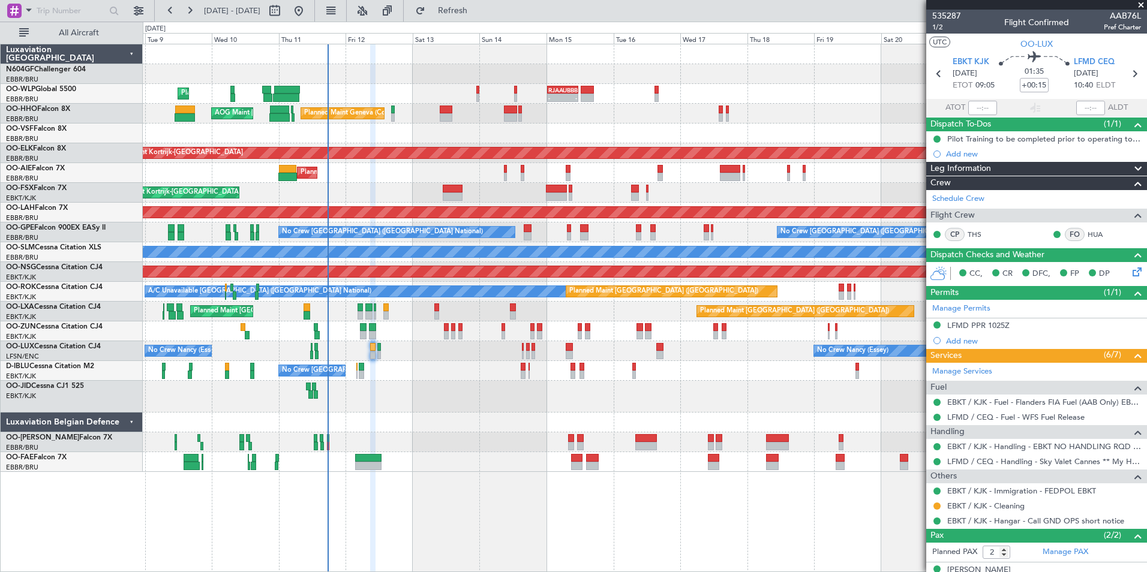
click at [576, 367] on div "No Crew [GEOGRAPHIC_DATA] ([GEOGRAPHIC_DATA] National) A/C Unavailable [GEOGRAP…" at bounding box center [644, 371] width 1003 height 20
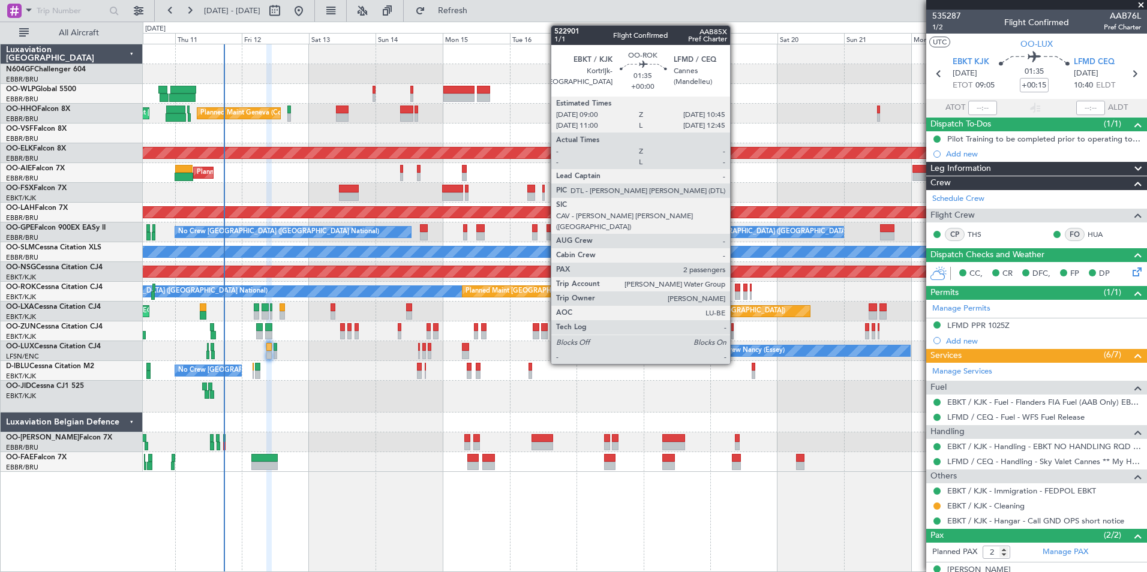
click at [735, 289] on div at bounding box center [737, 288] width 5 height 8
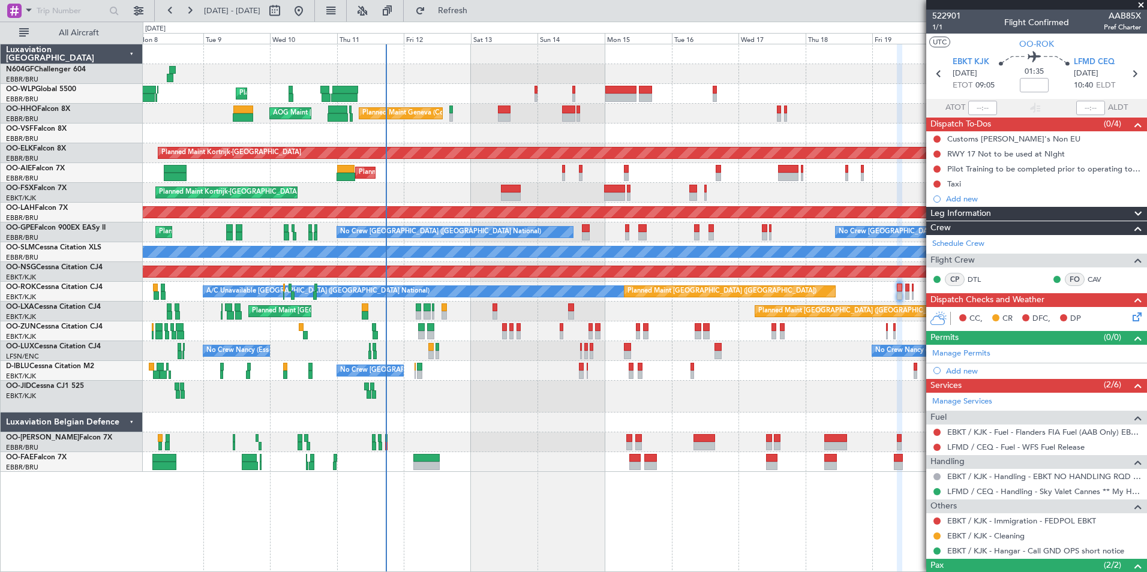
click at [777, 410] on div "Planned Maint Liege Planned Maint Geneva ([GEOGRAPHIC_DATA]) AOG Maint [US_STAT…" at bounding box center [644, 258] width 1003 height 428
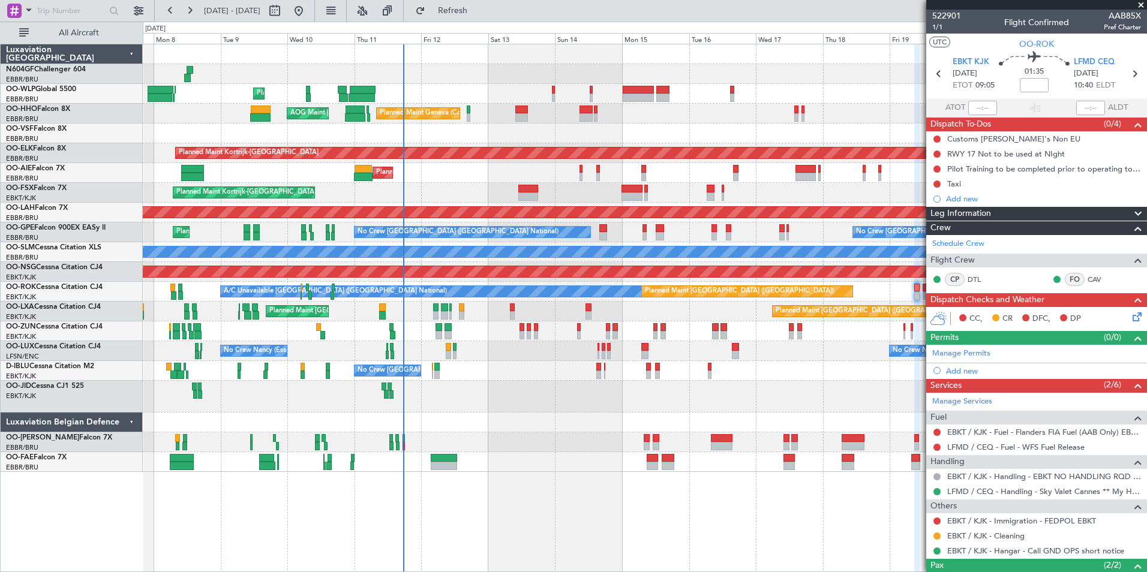
click at [538, 404] on div "Planned Maint Liege Planned Maint Geneva ([GEOGRAPHIC_DATA]) AOG Maint [US_STAT…" at bounding box center [644, 258] width 1003 height 428
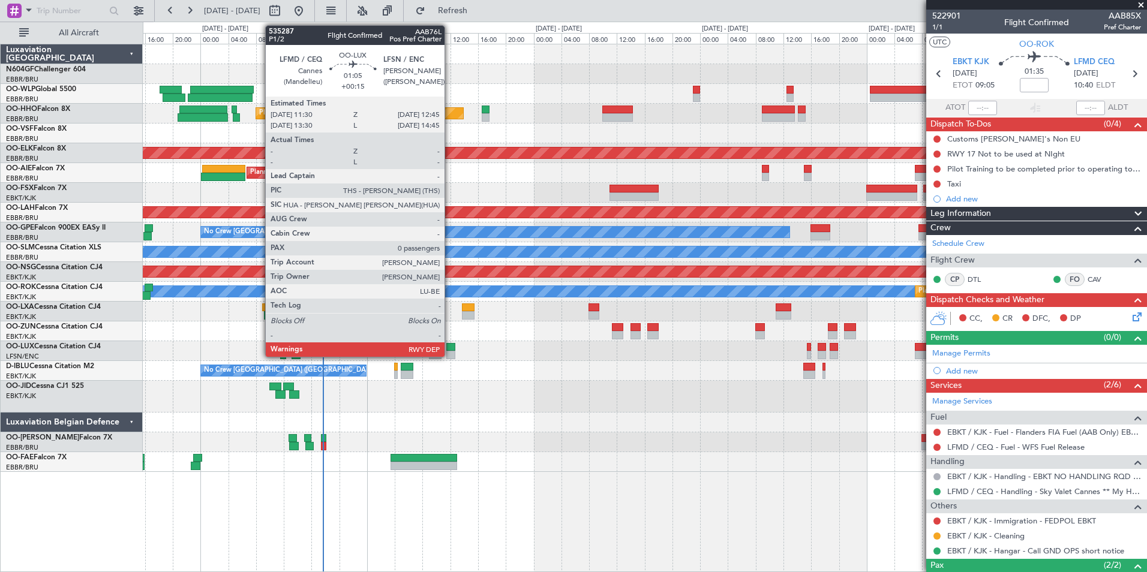
click at [450, 351] on div at bounding box center [450, 355] width 9 height 8
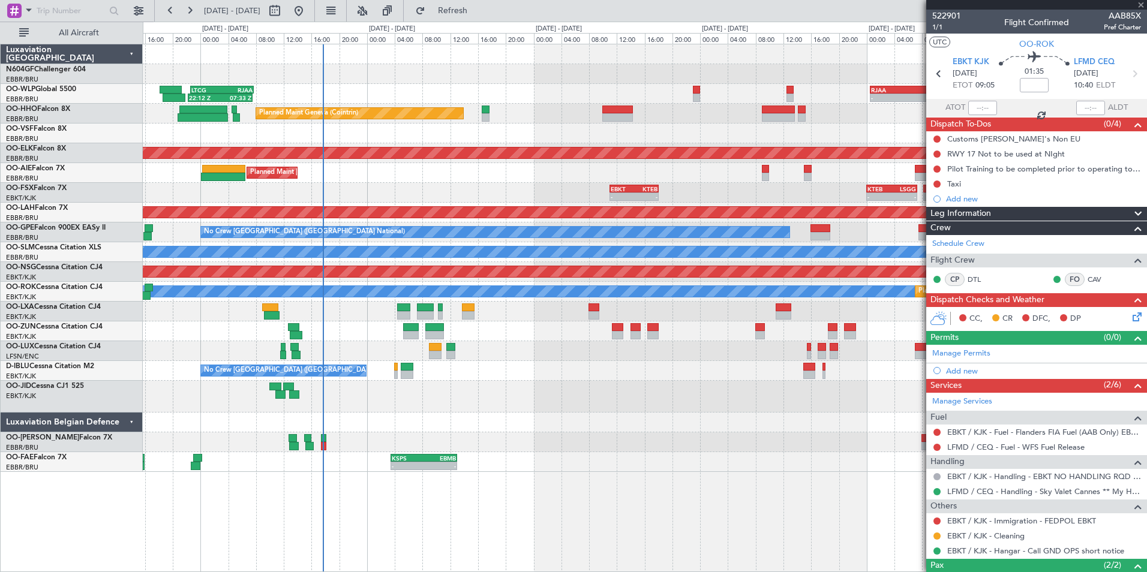
type input "+00:15"
type input "0"
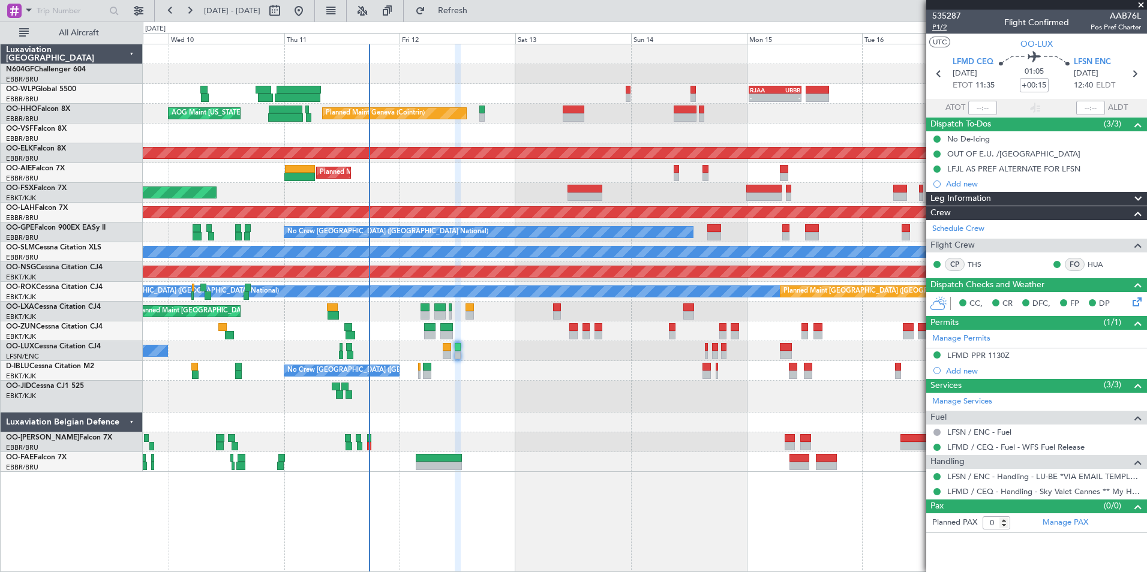
click at [948, 27] on span "P1/2" at bounding box center [946, 27] width 29 height 10
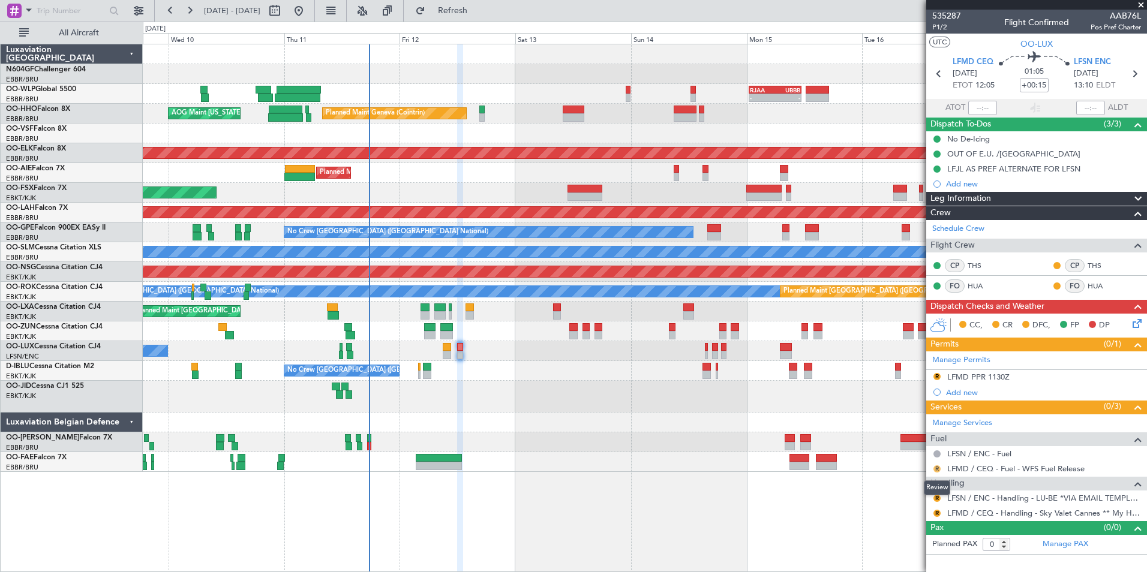
click at [938, 468] on button "R" at bounding box center [936, 468] width 7 height 7
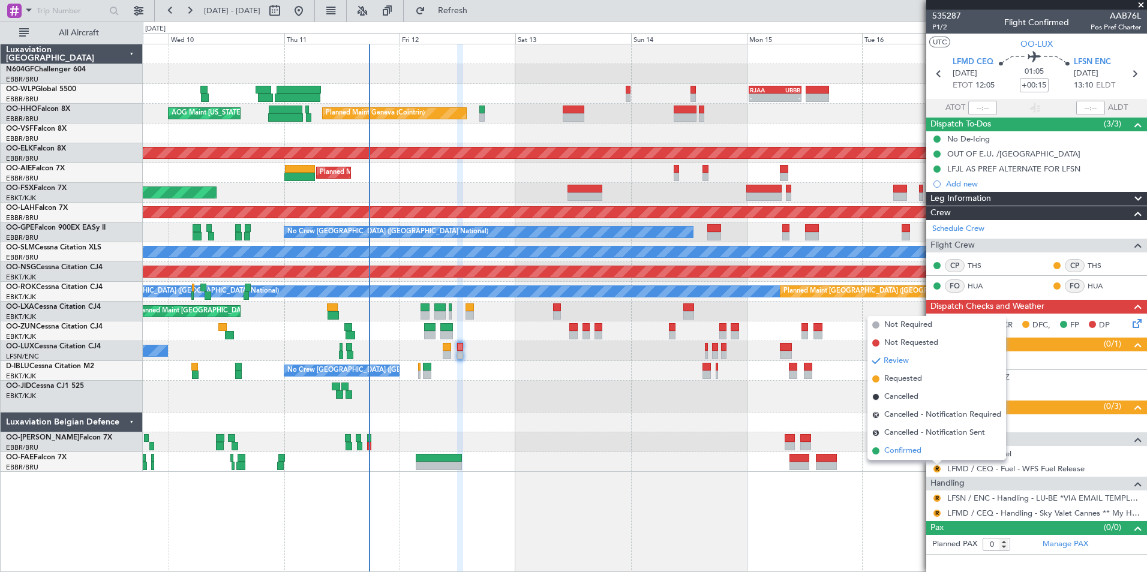
click at [915, 454] on span "Confirmed" at bounding box center [902, 451] width 37 height 12
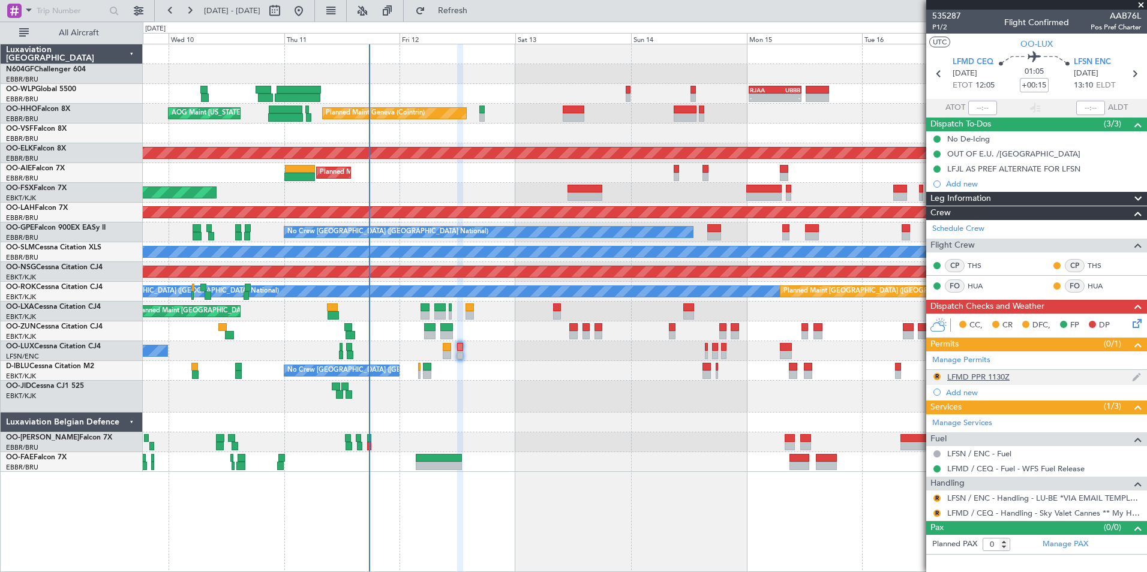
click at [965, 375] on div "LFMD PPR 1130Z" at bounding box center [978, 377] width 62 height 10
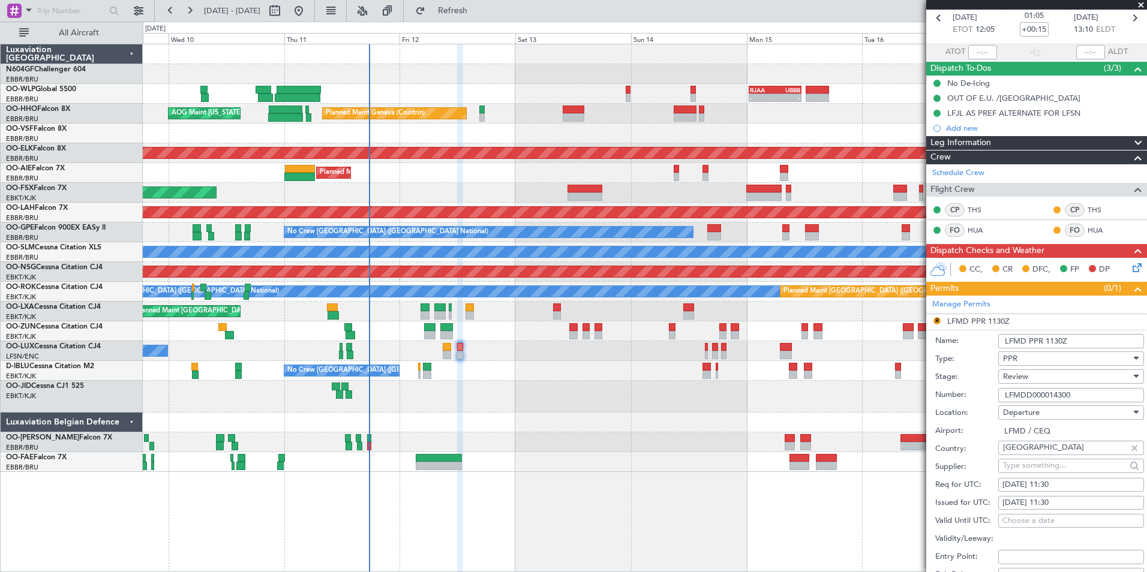
scroll to position [120, 0]
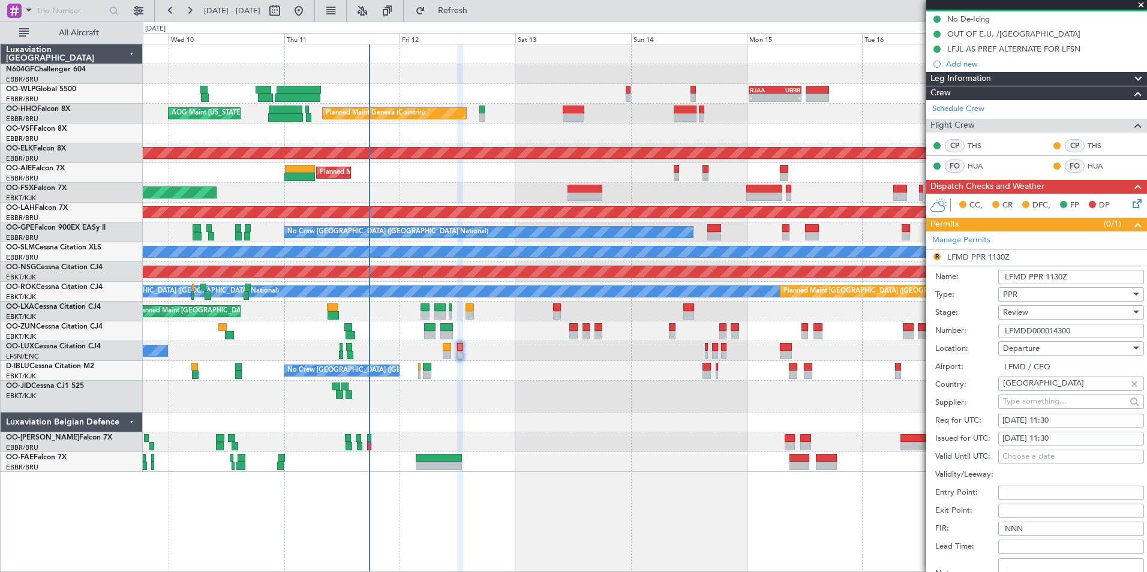
click at [1031, 311] on div "Review" at bounding box center [1067, 312] width 128 height 18
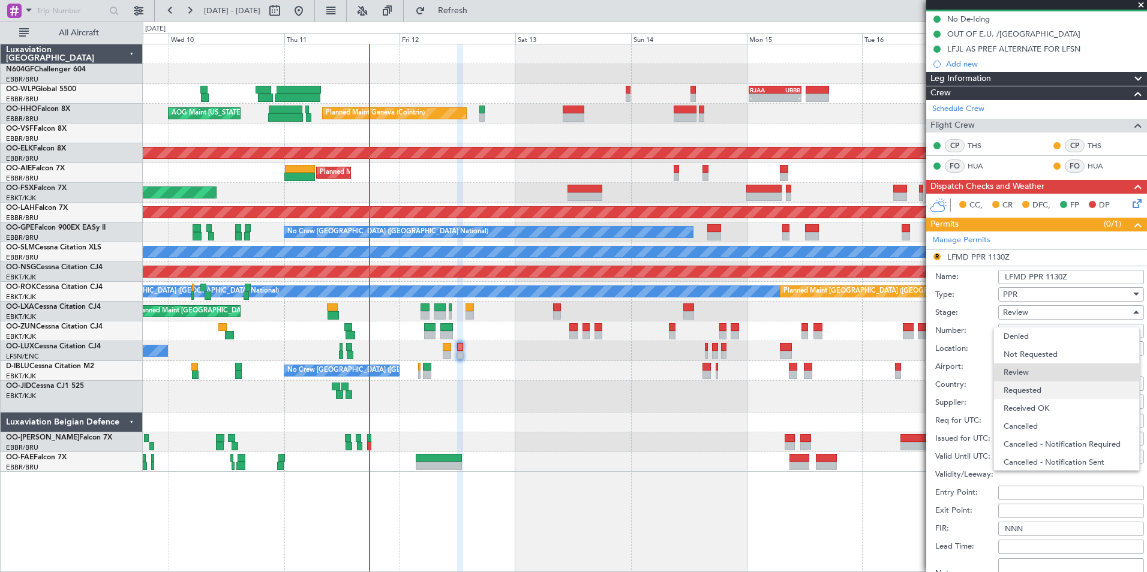
click at [1047, 385] on span "Requested" at bounding box center [1066, 390] width 126 height 18
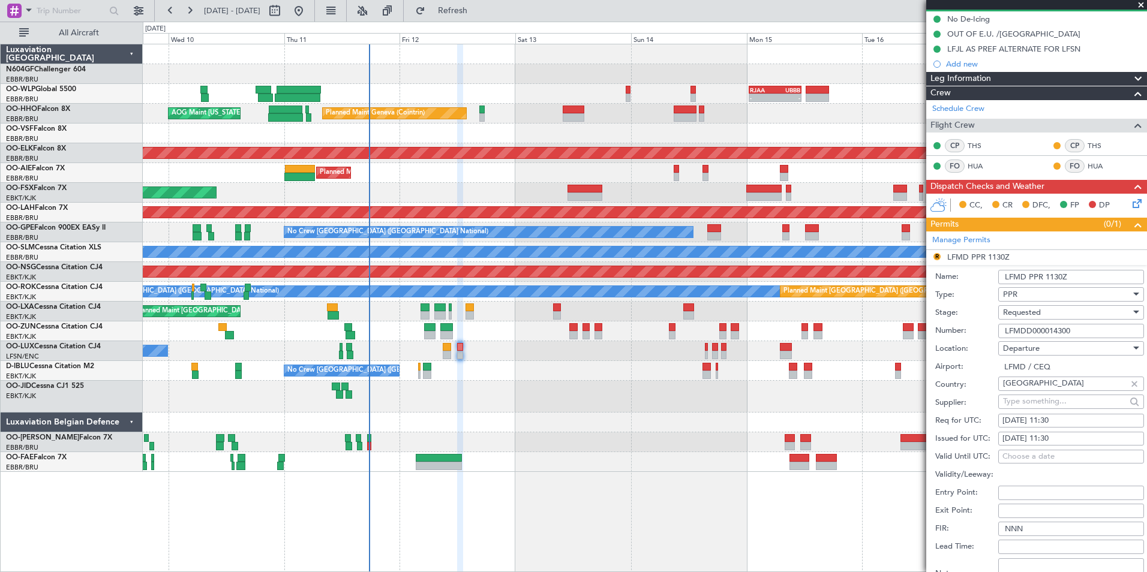
click at [1046, 310] on div "Requested" at bounding box center [1067, 312] width 128 height 18
click at [1053, 410] on span "Received OK" at bounding box center [1066, 403] width 126 height 18
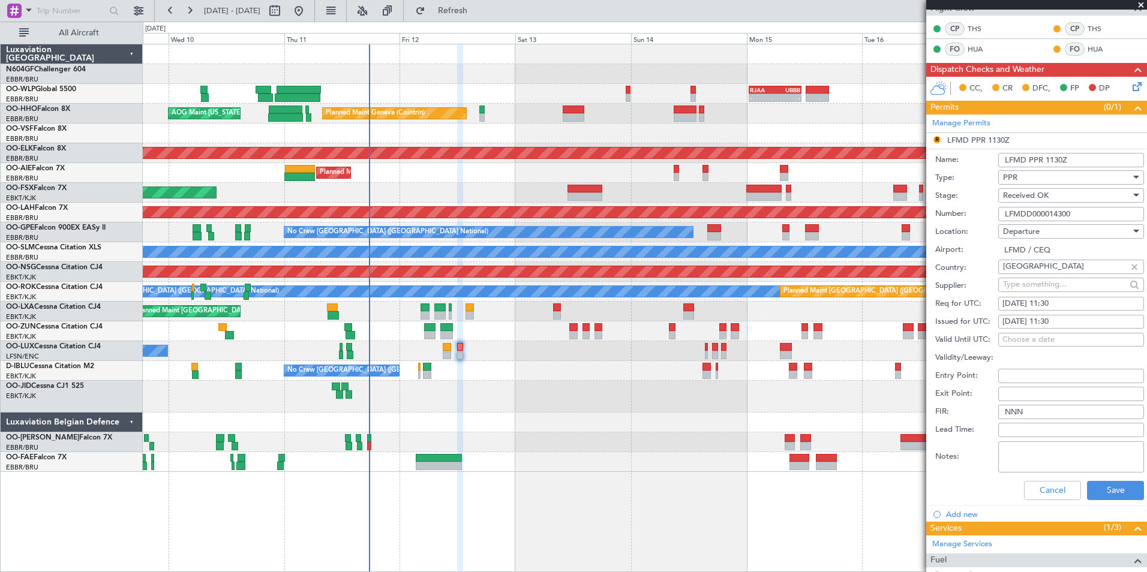
scroll to position [300, 0]
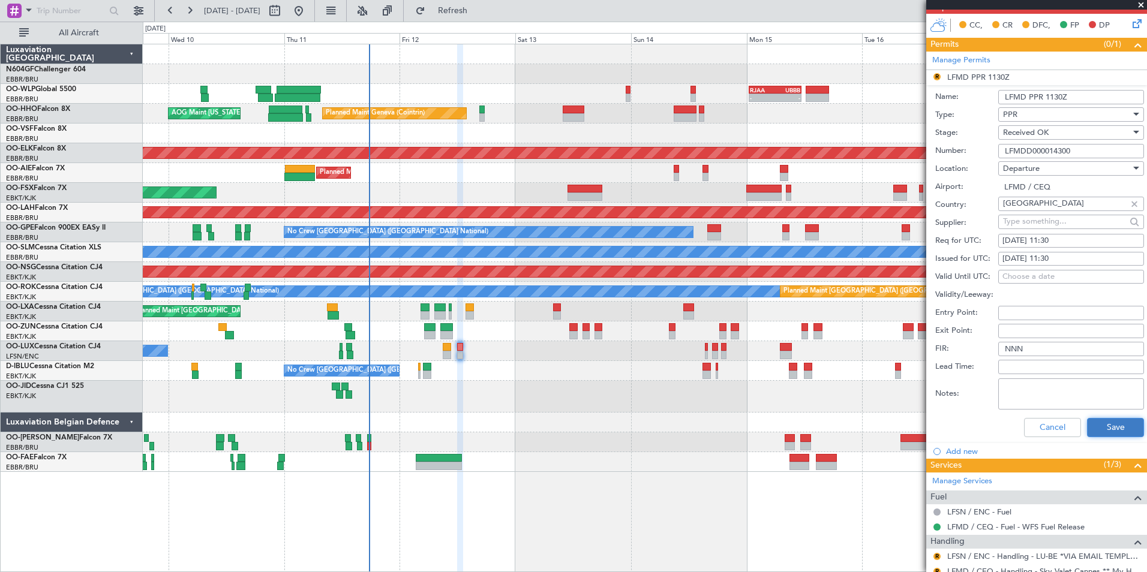
click at [1105, 418] on button "Save" at bounding box center [1115, 427] width 57 height 19
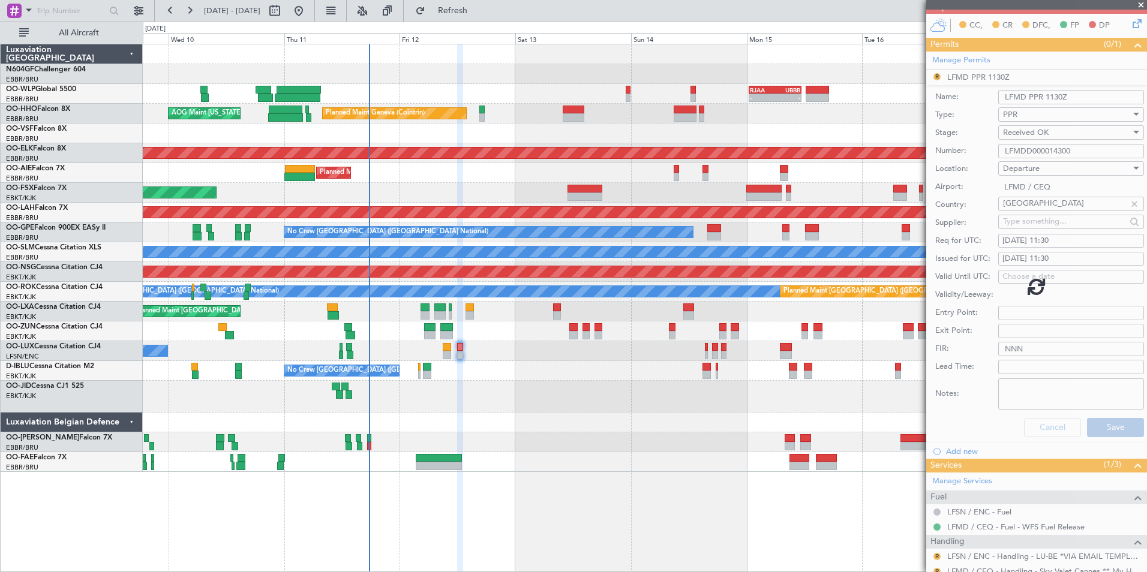
scroll to position [0, 0]
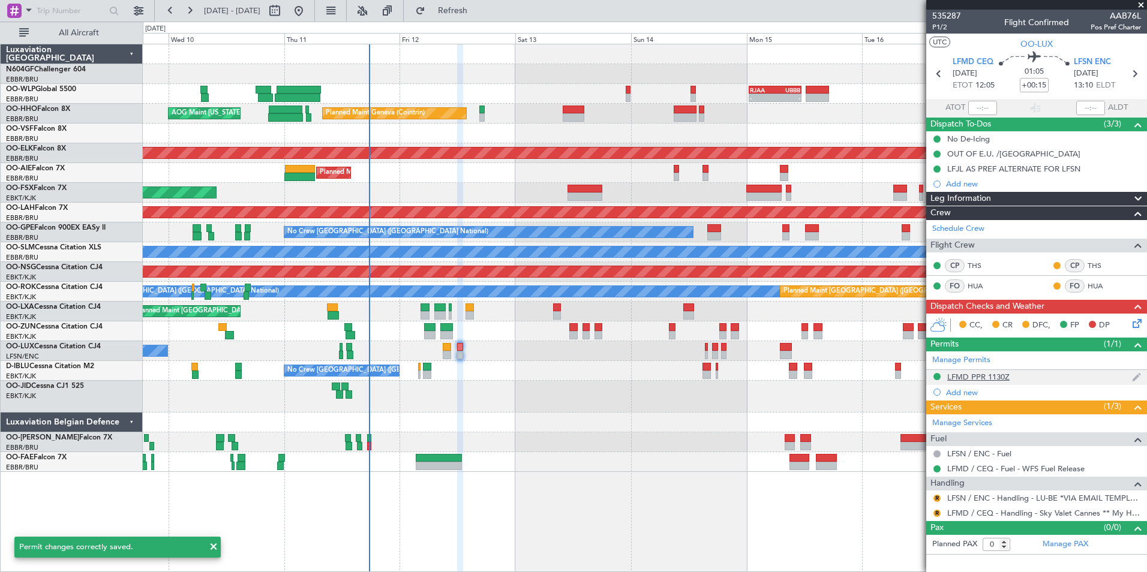
click at [984, 377] on div "LFMD PPR 1130Z" at bounding box center [978, 377] width 62 height 10
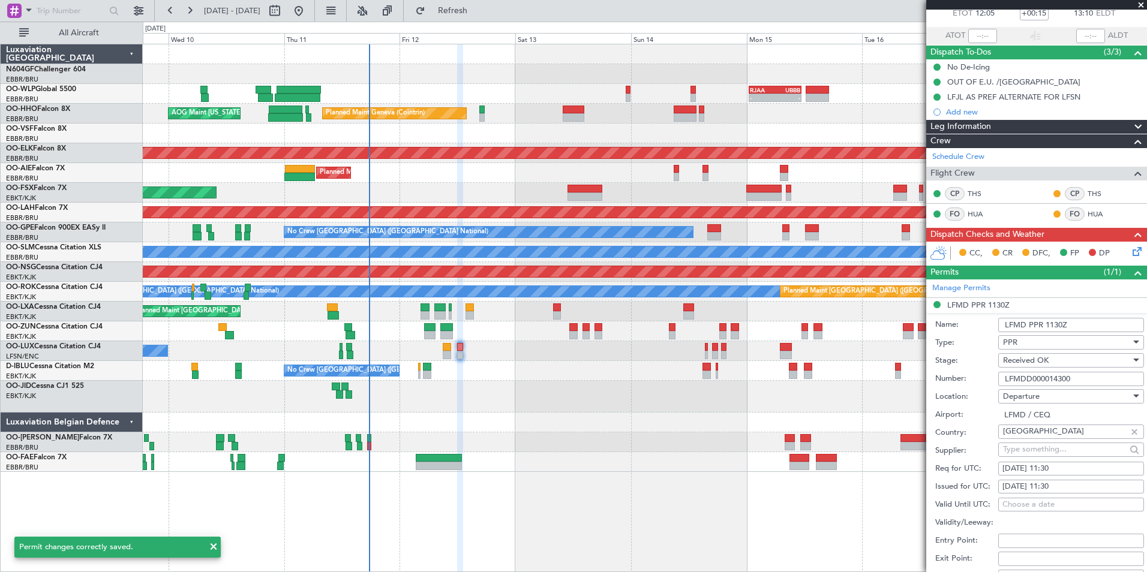
scroll to position [120, 0]
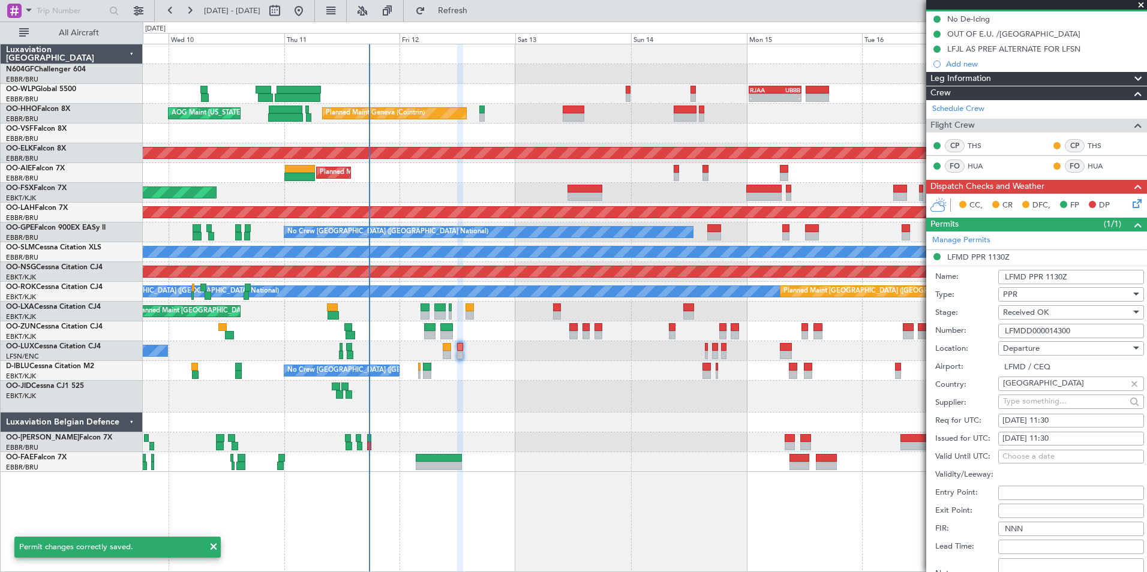
click at [1073, 423] on div "12/09/2025 11:30" at bounding box center [1070, 421] width 137 height 12
select select "9"
select select "2025"
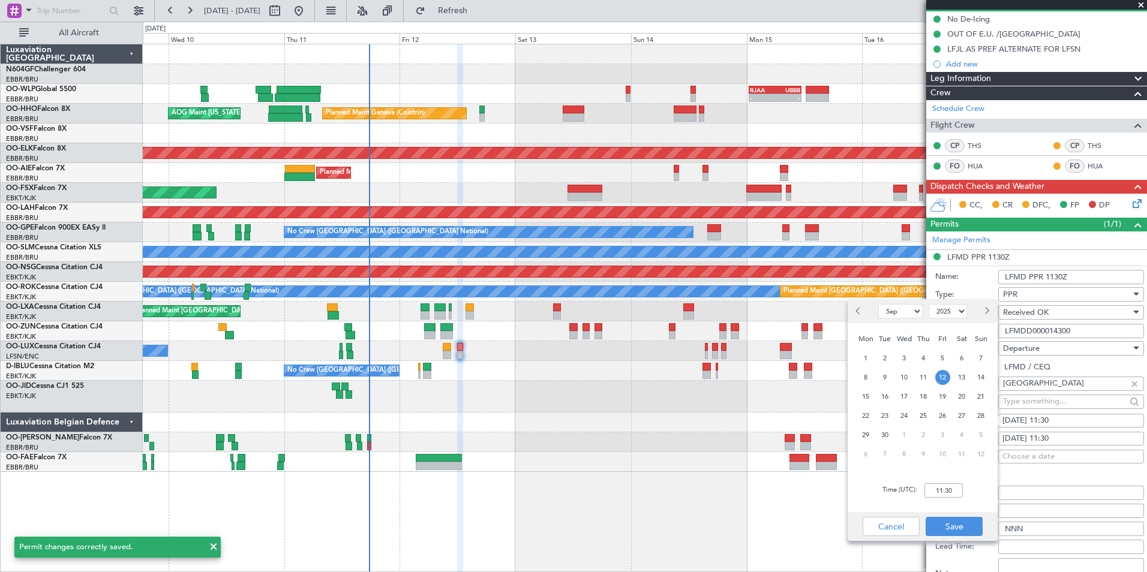
click at [946, 483] on div "Time (UTC): 11:30" at bounding box center [922, 490] width 150 height 43
click at [949, 491] on input "11:30" at bounding box center [943, 490] width 38 height 14
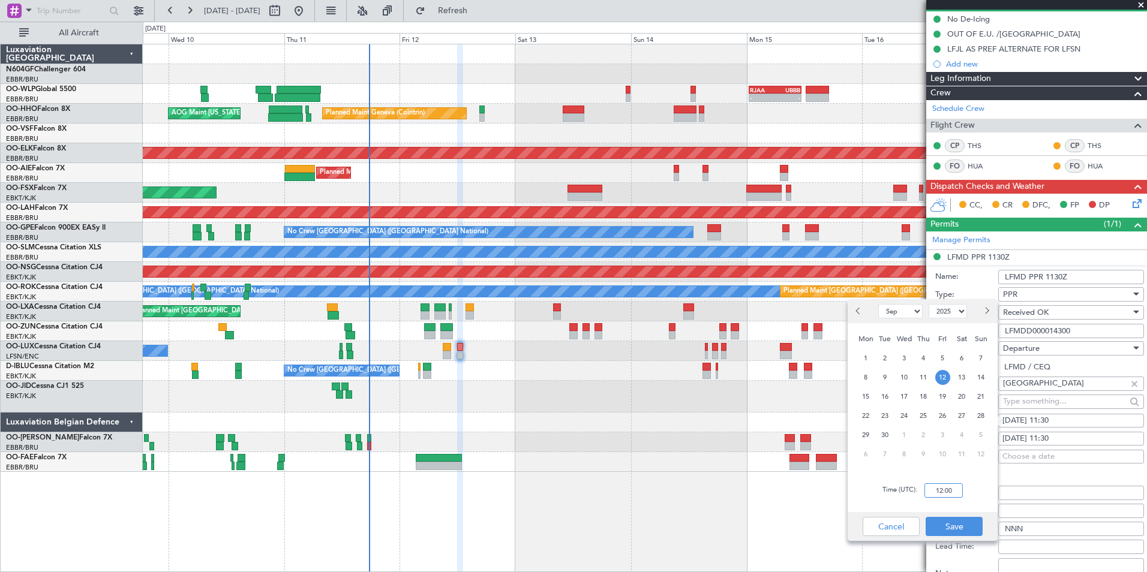
type input "12:00"
click at [996, 501] on div "Time (UTC): 12:00" at bounding box center [922, 490] width 150 height 43
click at [968, 518] on button "Save" at bounding box center [953, 526] width 57 height 19
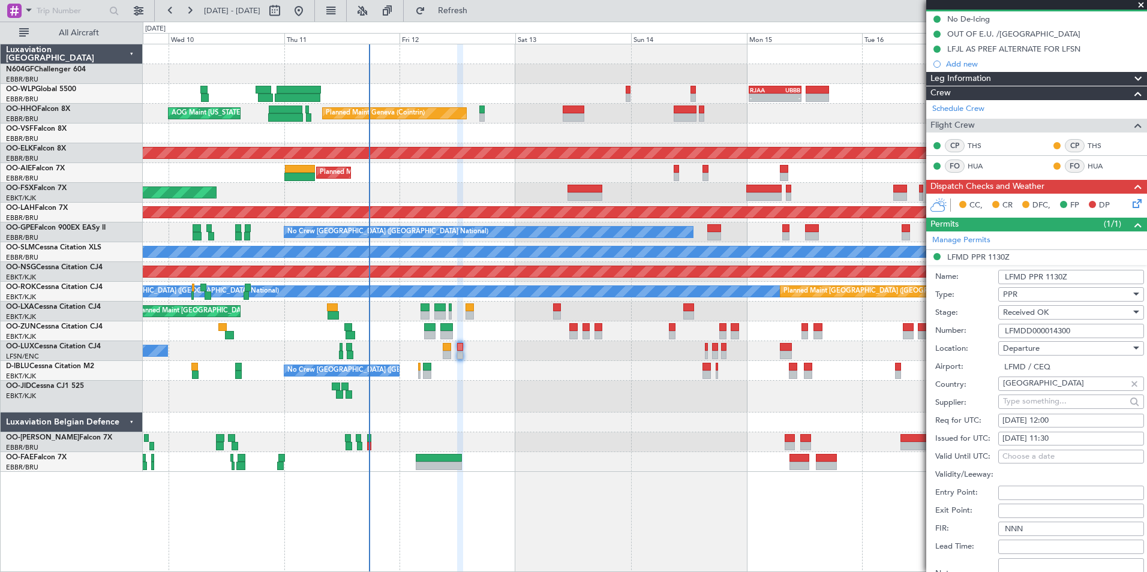
click at [1066, 439] on div "12/09/2025 11:30" at bounding box center [1070, 439] width 137 height 12
select select "9"
select select "2025"
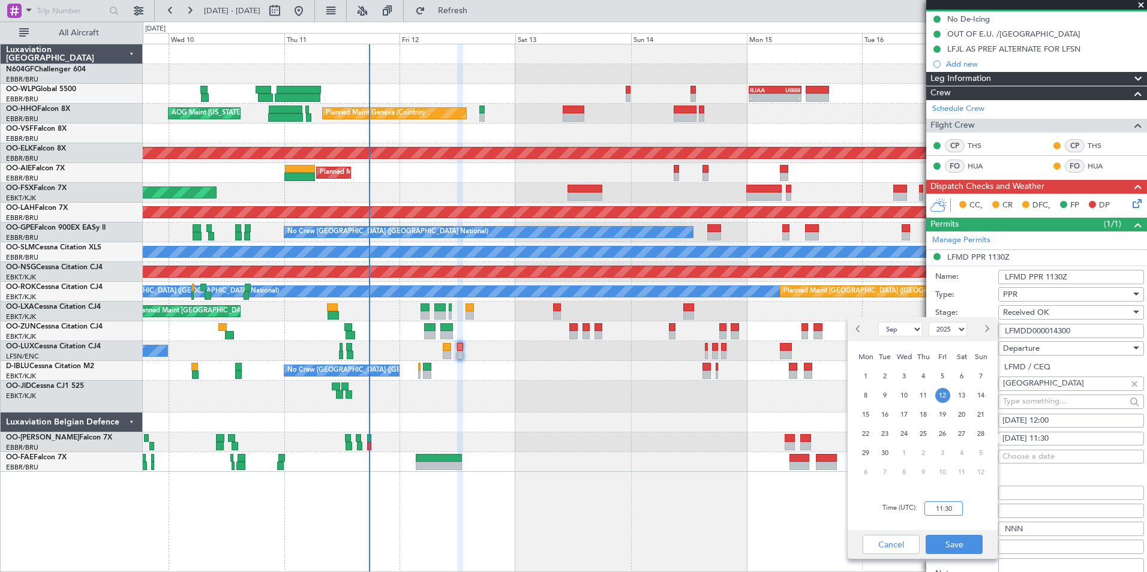
click at [958, 509] on input "11:30" at bounding box center [943, 508] width 38 height 14
type input "12:00"
click at [965, 507] on div "Time (UTC): 12:00" at bounding box center [922, 508] width 150 height 43
click at [960, 539] on button "Save" at bounding box center [953, 544] width 57 height 19
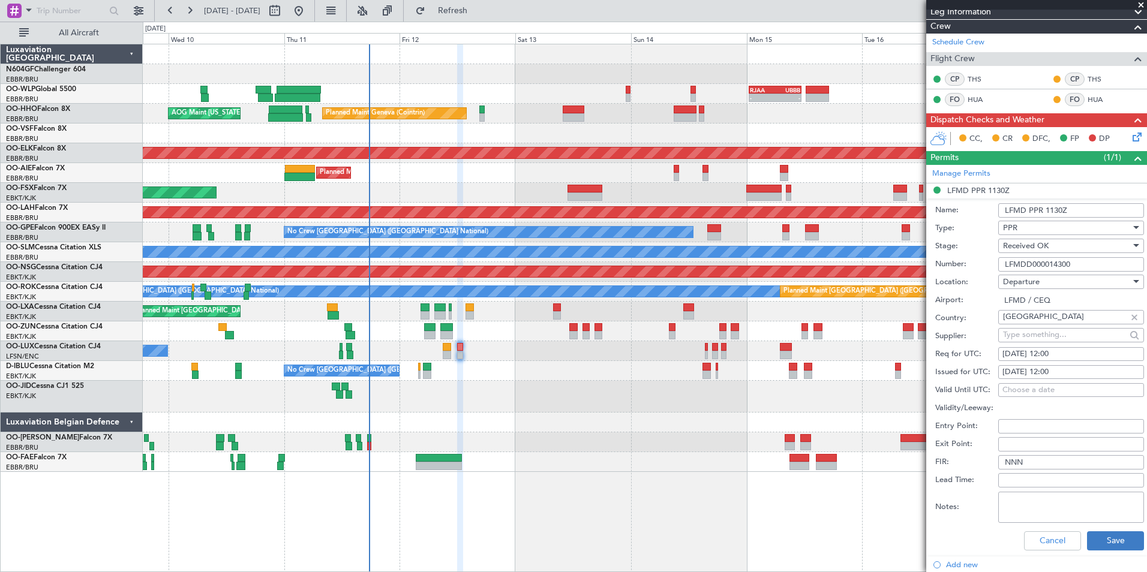
scroll to position [300, 0]
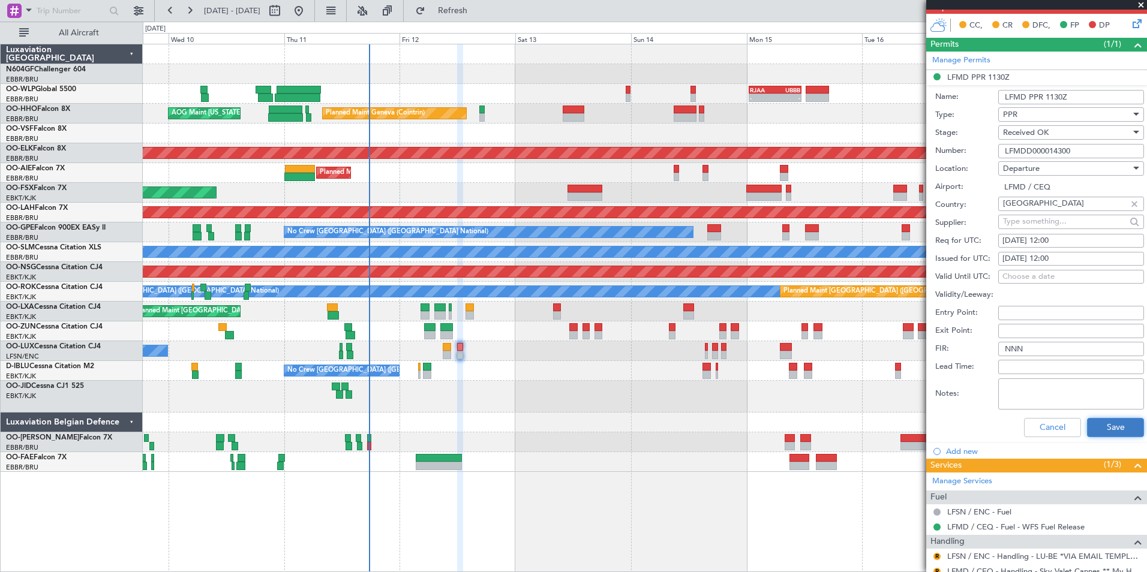
click at [1090, 427] on button "Save" at bounding box center [1115, 427] width 57 height 19
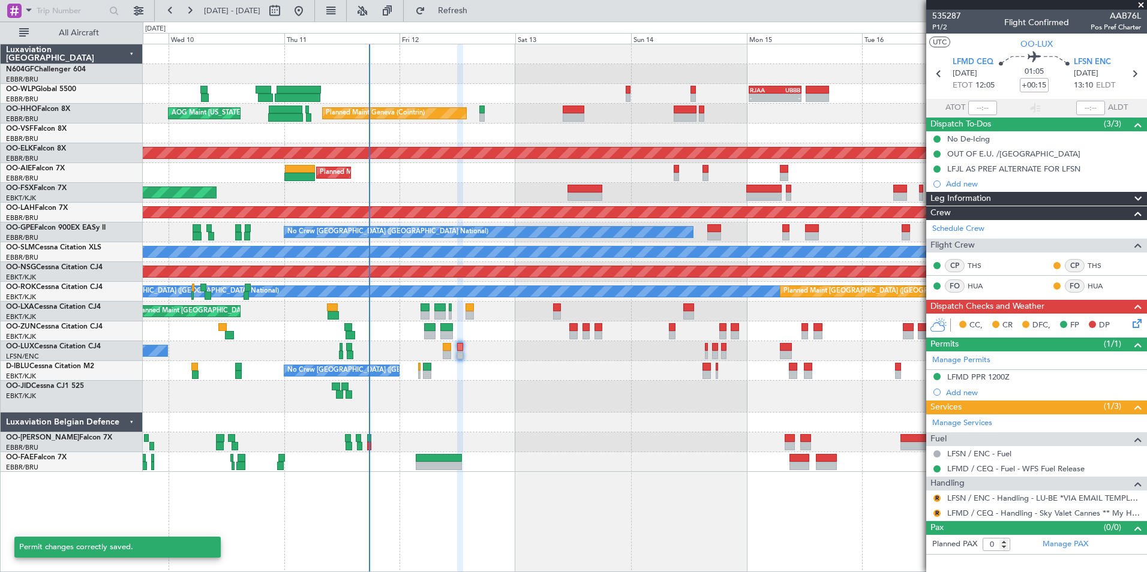
scroll to position [0, 0]
click at [934, 513] on button "R" at bounding box center [936, 513] width 7 height 7
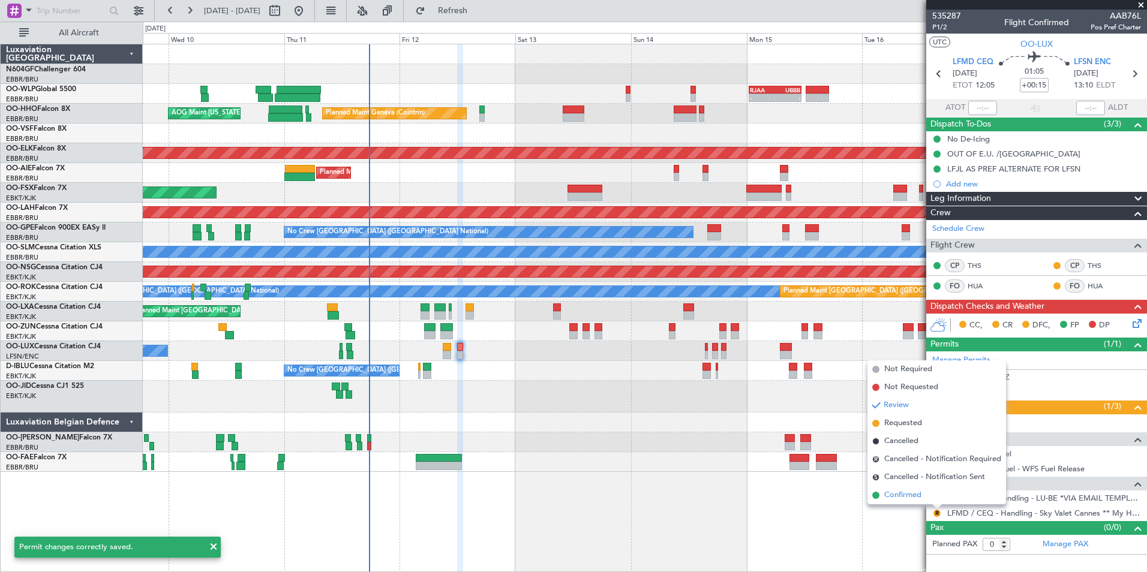
click at [906, 499] on span "Confirmed" at bounding box center [902, 495] width 37 height 12
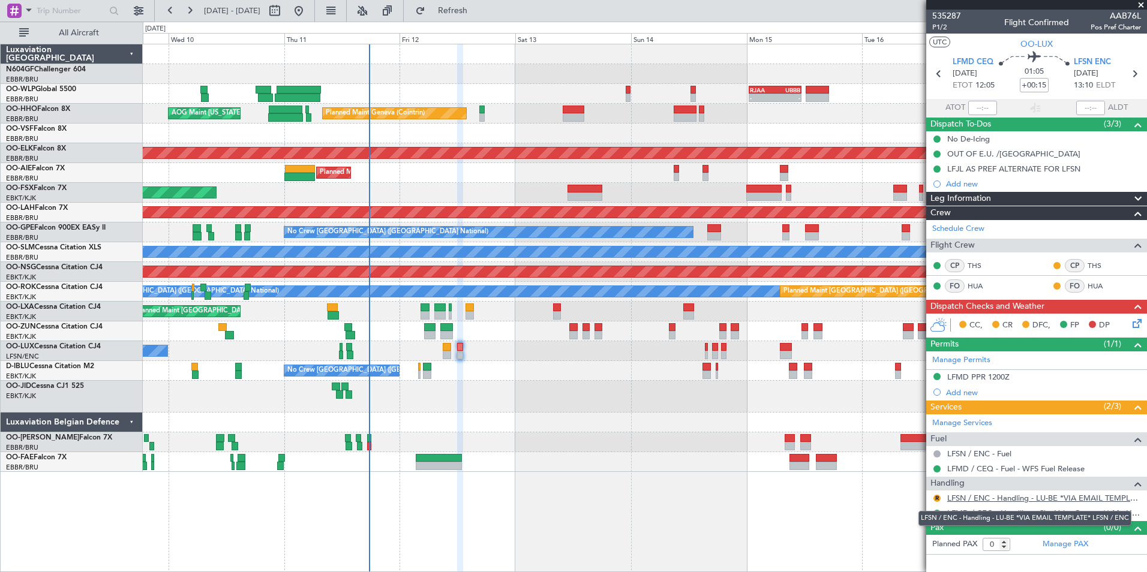
click at [1004, 499] on link "LFSN / ENC - Handling - LU-BE *VIA EMAIL TEMPLATE* LFSN / ENC" at bounding box center [1044, 498] width 194 height 10
click at [936, 499] on button "R" at bounding box center [936, 498] width 7 height 7
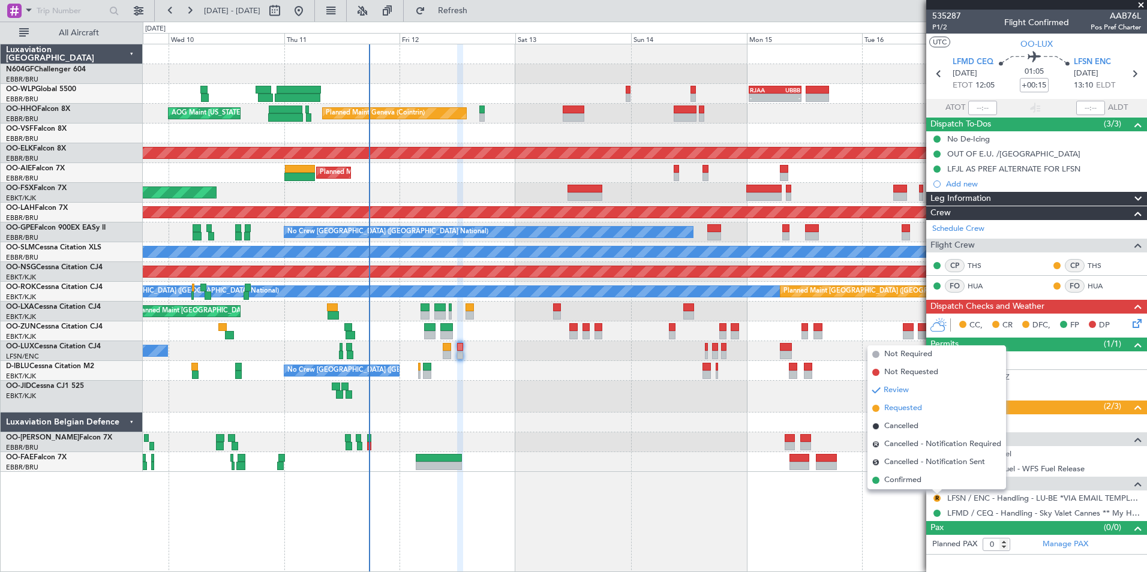
click at [898, 406] on span "Requested" at bounding box center [903, 408] width 38 height 12
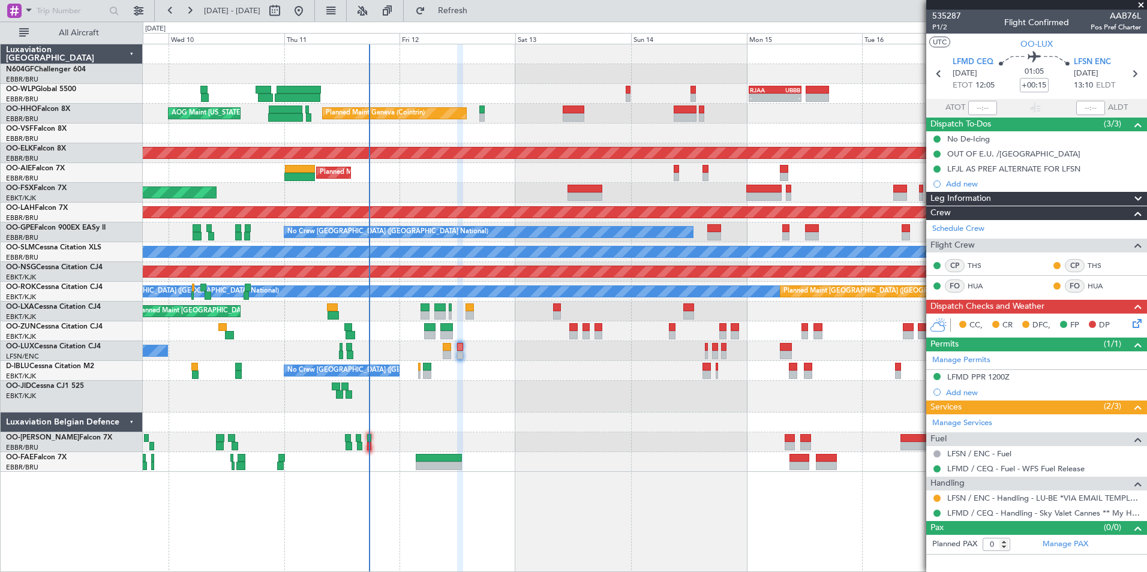
click at [1130, 321] on icon at bounding box center [1135, 322] width 10 height 10
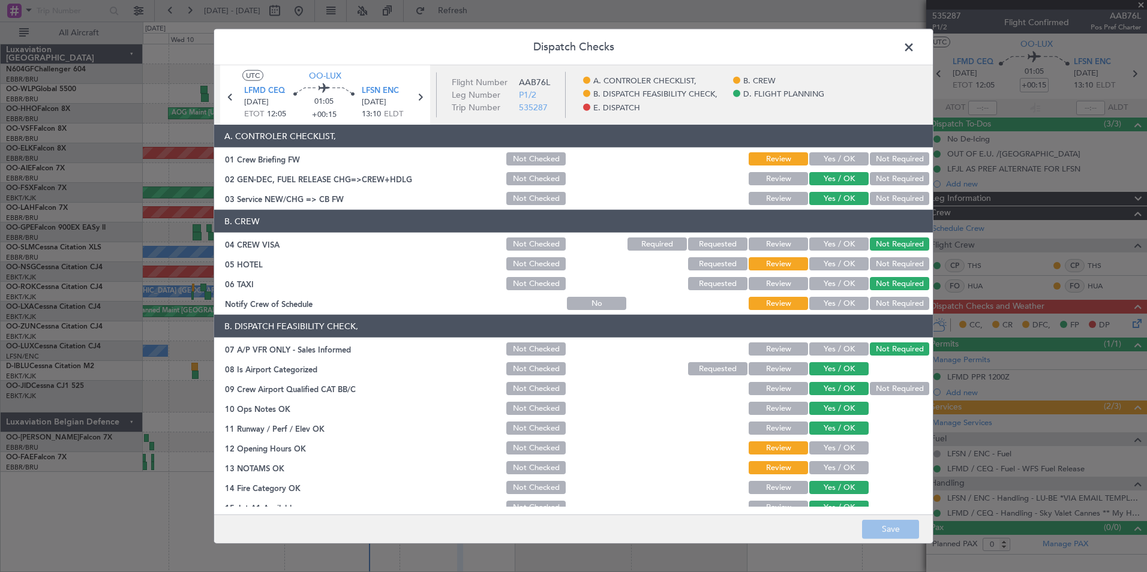
click at [826, 159] on button "Yes / OK" at bounding box center [838, 158] width 59 height 13
click at [786, 163] on button "Review" at bounding box center [777, 158] width 59 height 13
click at [880, 268] on button "Not Required" at bounding box center [899, 263] width 59 height 13
click at [832, 297] on button "Yes / OK" at bounding box center [838, 303] width 59 height 13
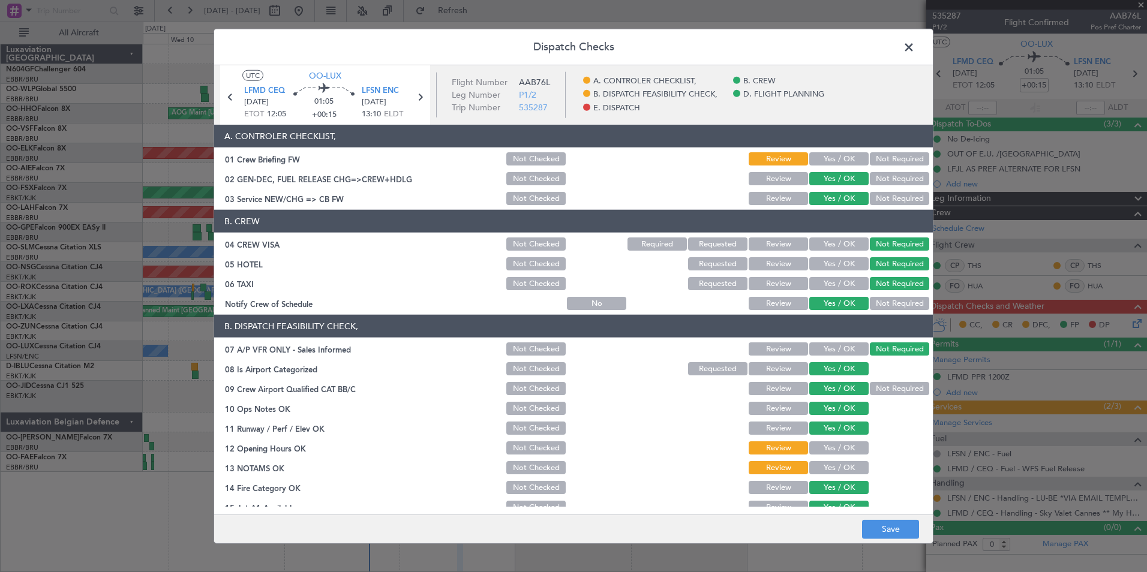
scroll to position [180, 0]
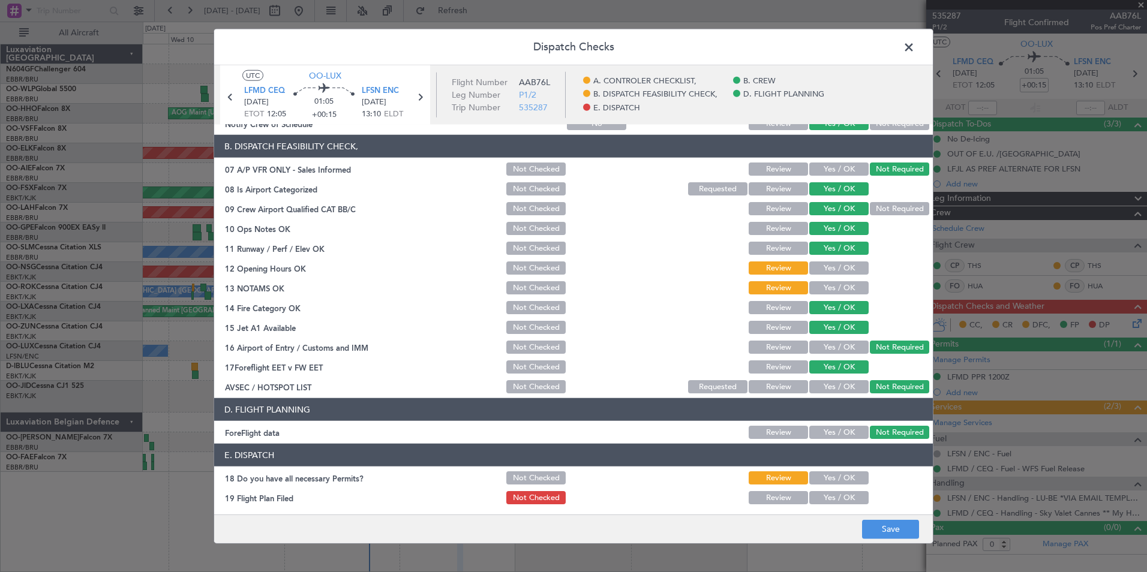
click at [832, 264] on button "Yes / OK" at bounding box center [838, 267] width 59 height 13
click at [828, 285] on button "Yes / OK" at bounding box center [838, 287] width 59 height 13
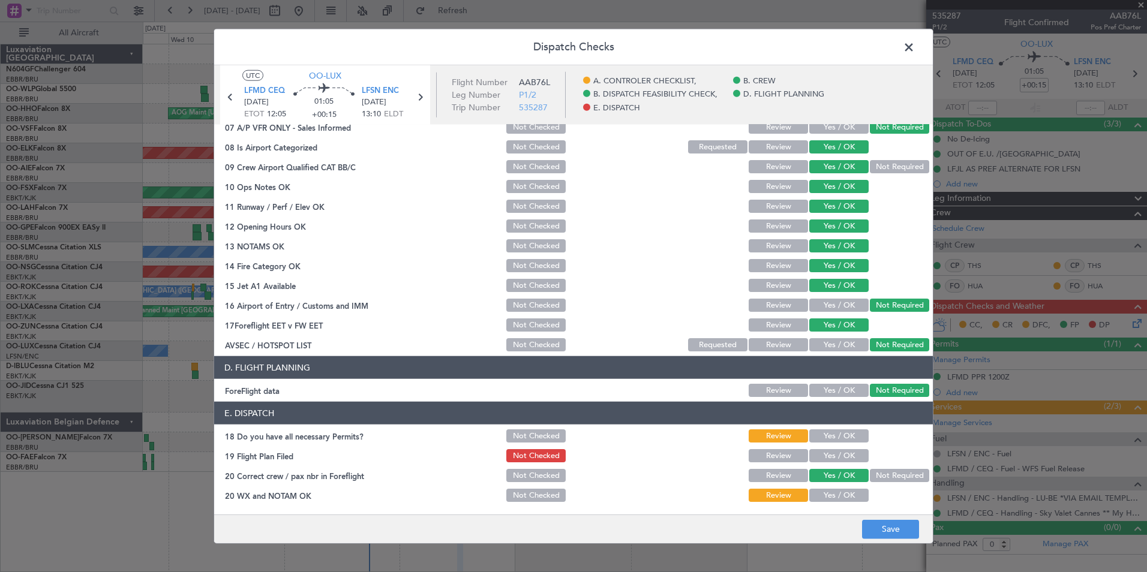
click at [826, 433] on button "Yes / OK" at bounding box center [838, 435] width 59 height 13
click at [835, 456] on button "Yes / OK" at bounding box center [838, 455] width 59 height 13
click at [833, 491] on button "Yes / OK" at bounding box center [838, 495] width 59 height 13
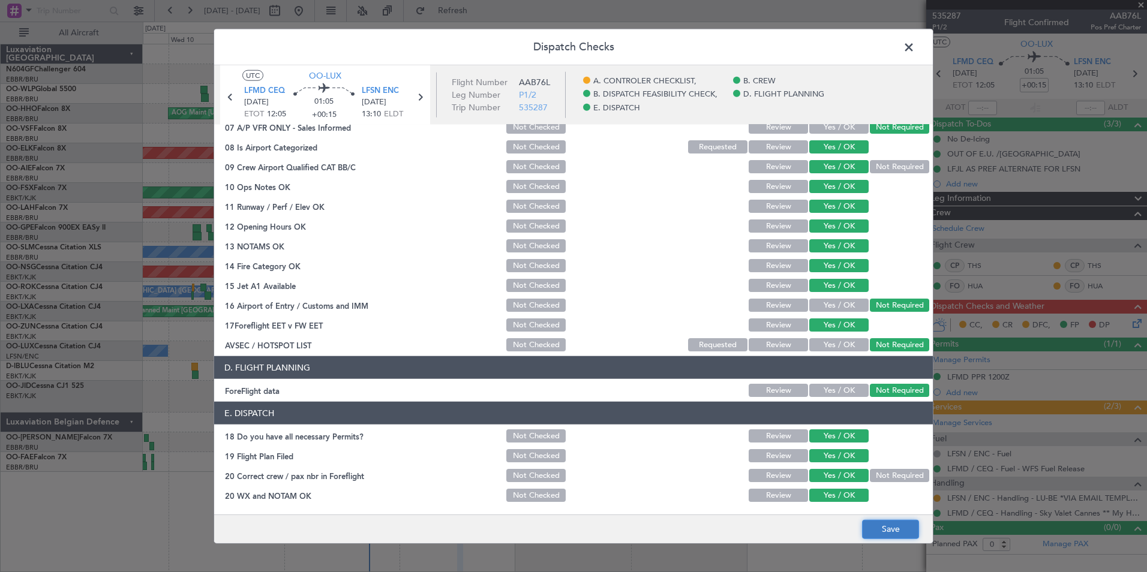
click at [870, 525] on button "Save" at bounding box center [890, 528] width 57 height 19
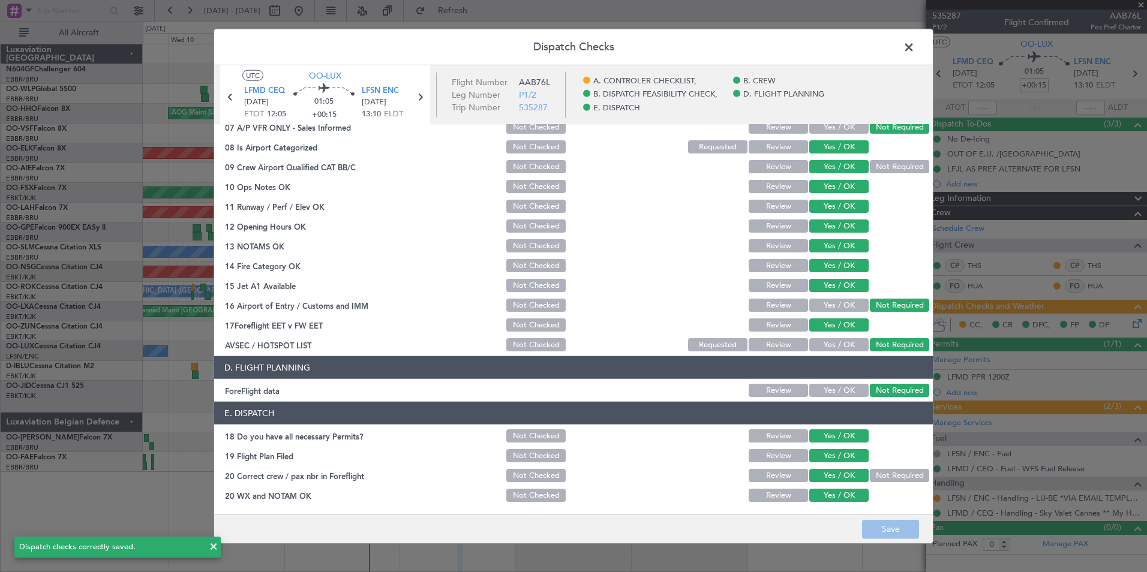
click at [914, 49] on span at bounding box center [914, 50] width 0 height 24
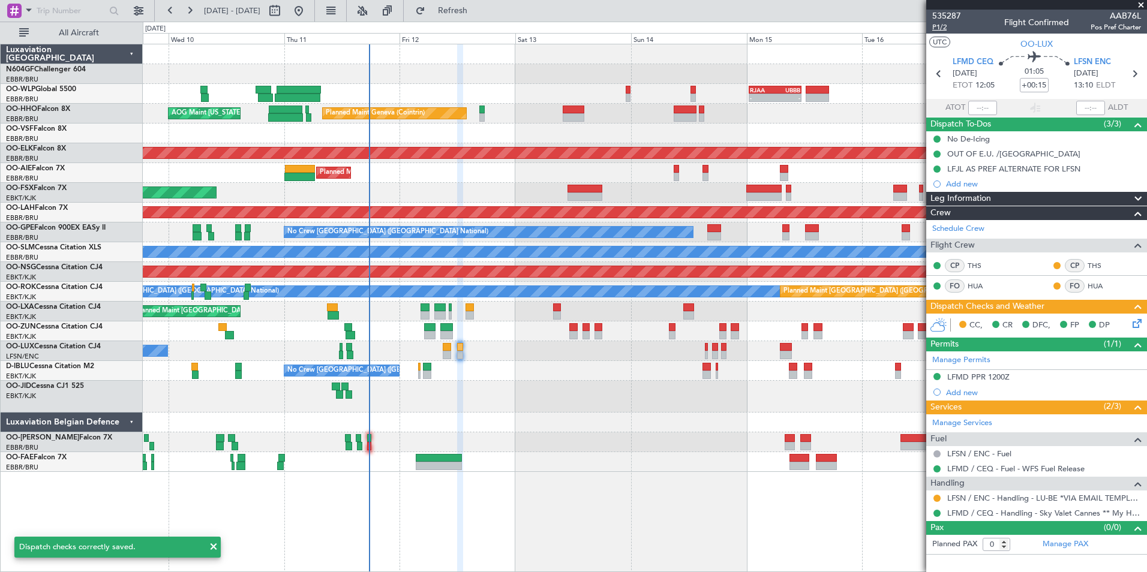
click at [951, 29] on span "P1/2" at bounding box center [946, 27] width 29 height 10
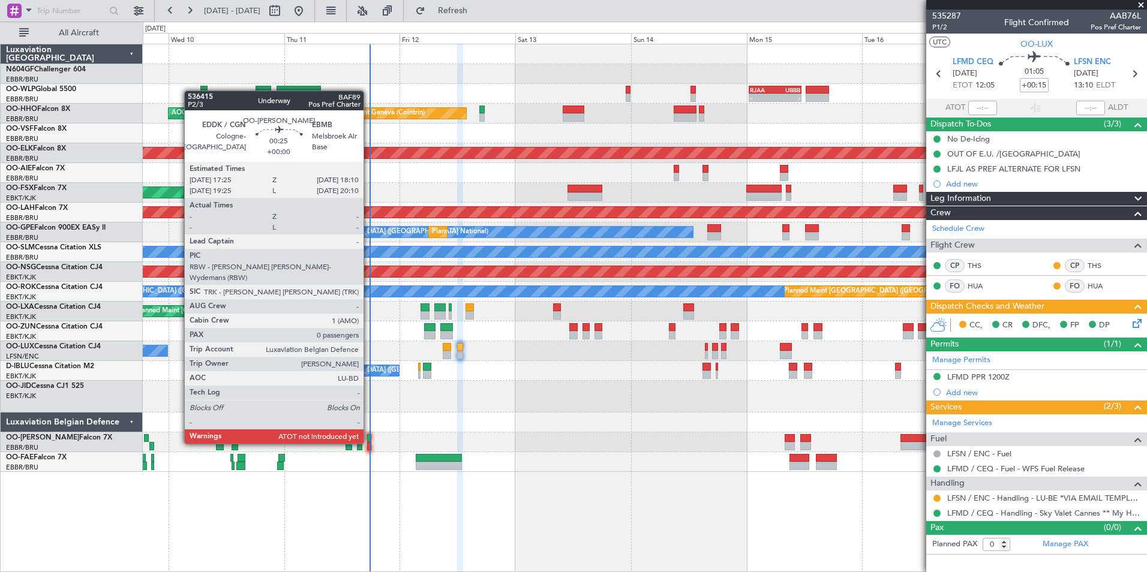
click at [369, 443] on div at bounding box center [369, 446] width 4 height 8
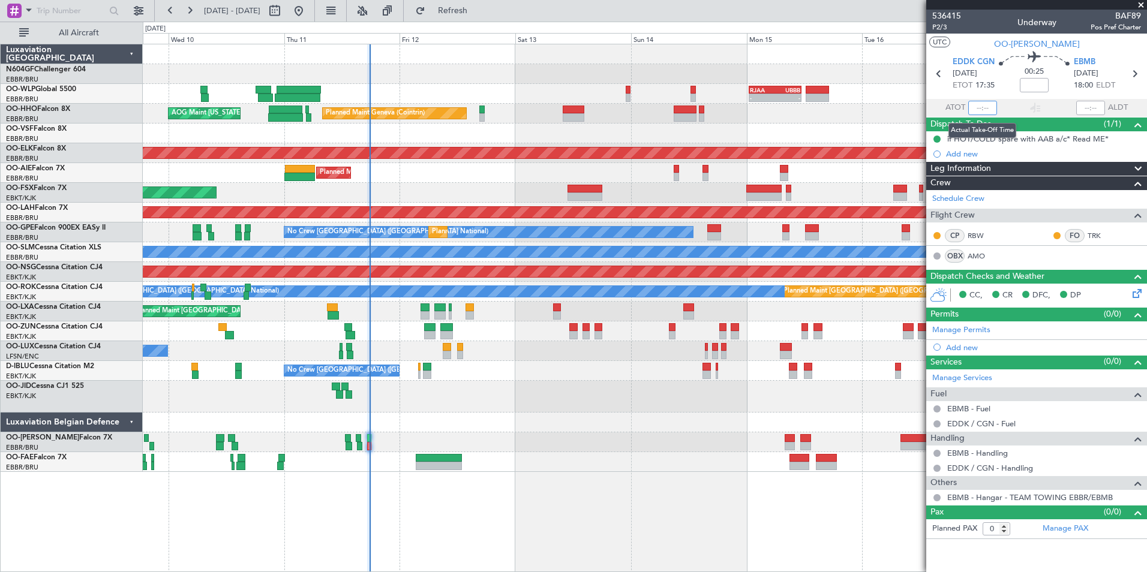
click at [983, 107] on input "text" at bounding box center [982, 108] width 29 height 14
click at [977, 43] on section "UTC OO-LUM" at bounding box center [1036, 43] width 221 height 18
type input "17:37"
click at [509, 422] on div at bounding box center [644, 423] width 1003 height 20
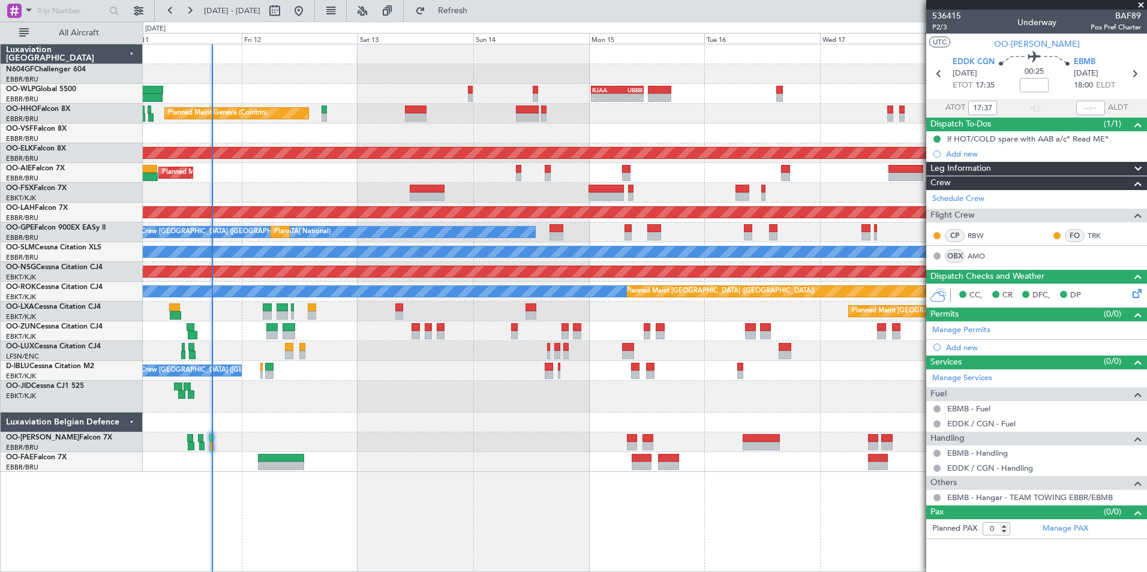
click at [574, 405] on div at bounding box center [644, 397] width 1003 height 32
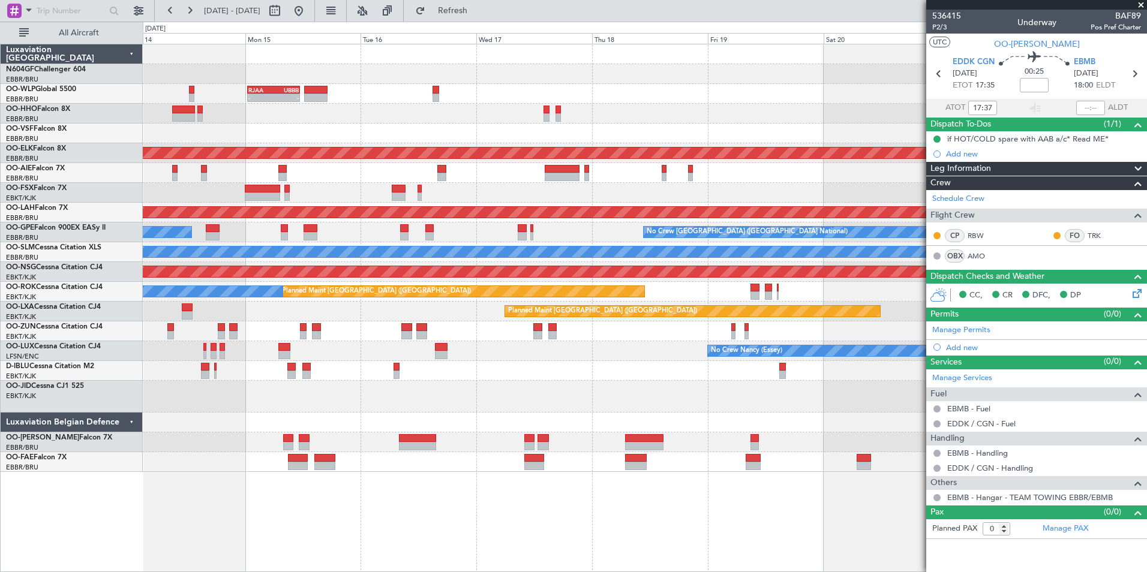
click at [410, 402] on div at bounding box center [644, 397] width 1003 height 32
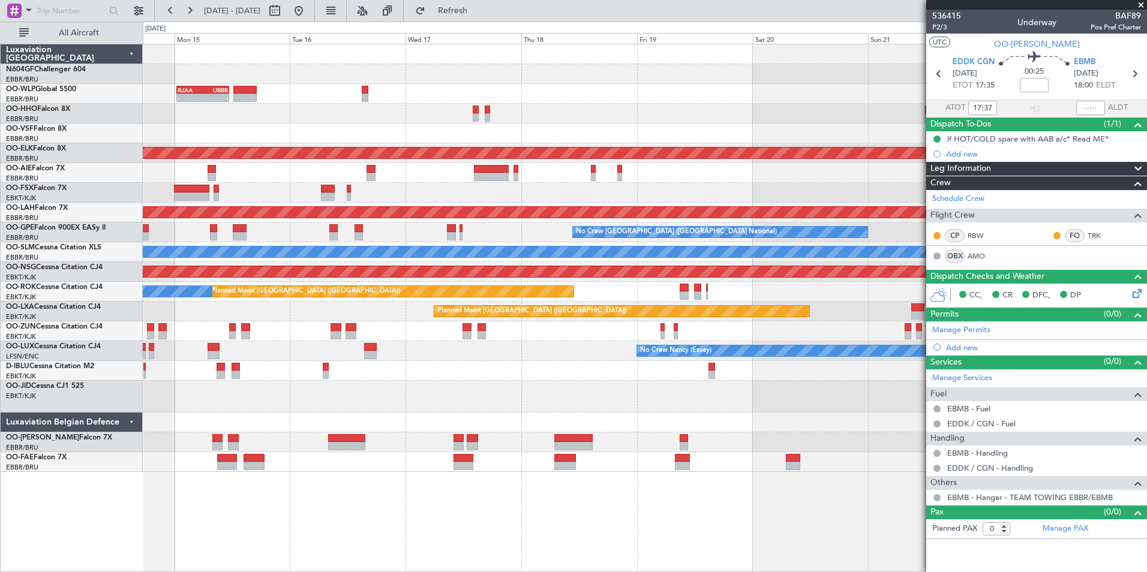
click at [599, 392] on div at bounding box center [644, 397] width 1003 height 32
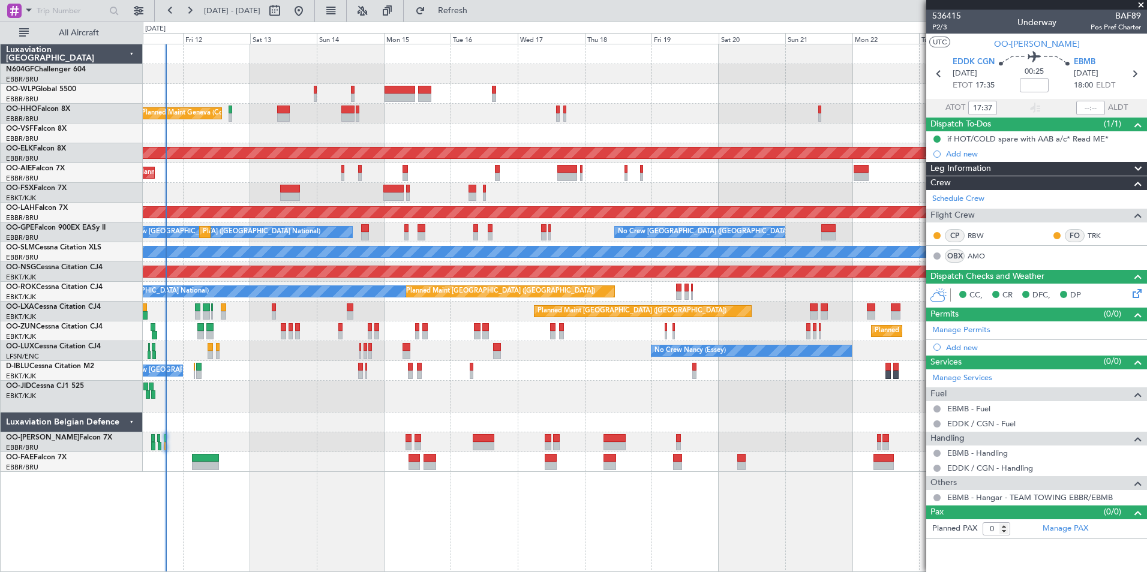
click at [691, 390] on div "Planned Maint Kortrijk-[GEOGRAPHIC_DATA]" at bounding box center [644, 397] width 1003 height 32
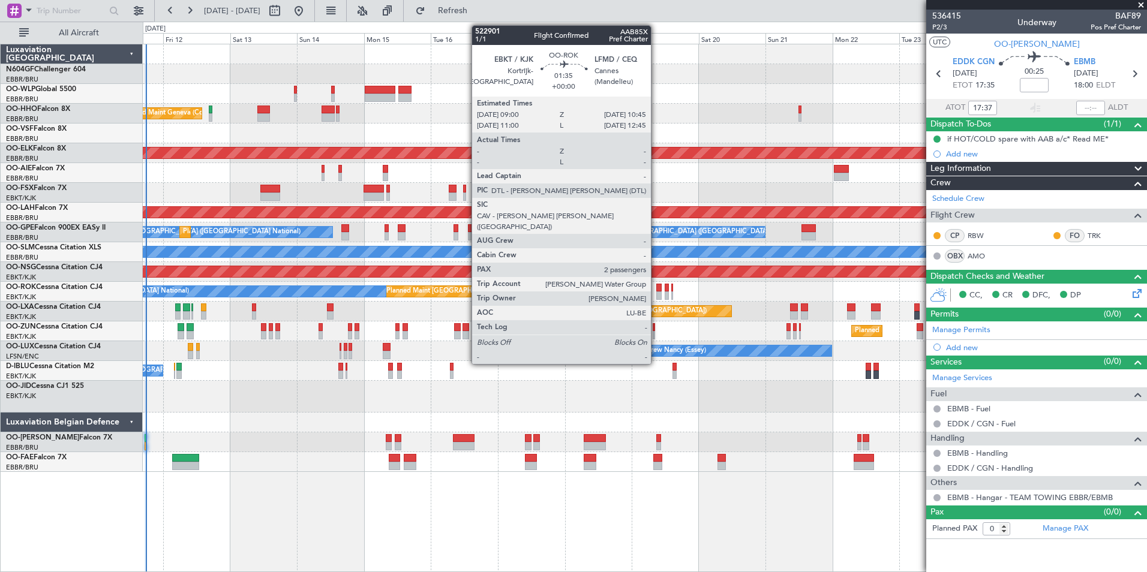
click at [656, 290] on div at bounding box center [658, 288] width 5 height 8
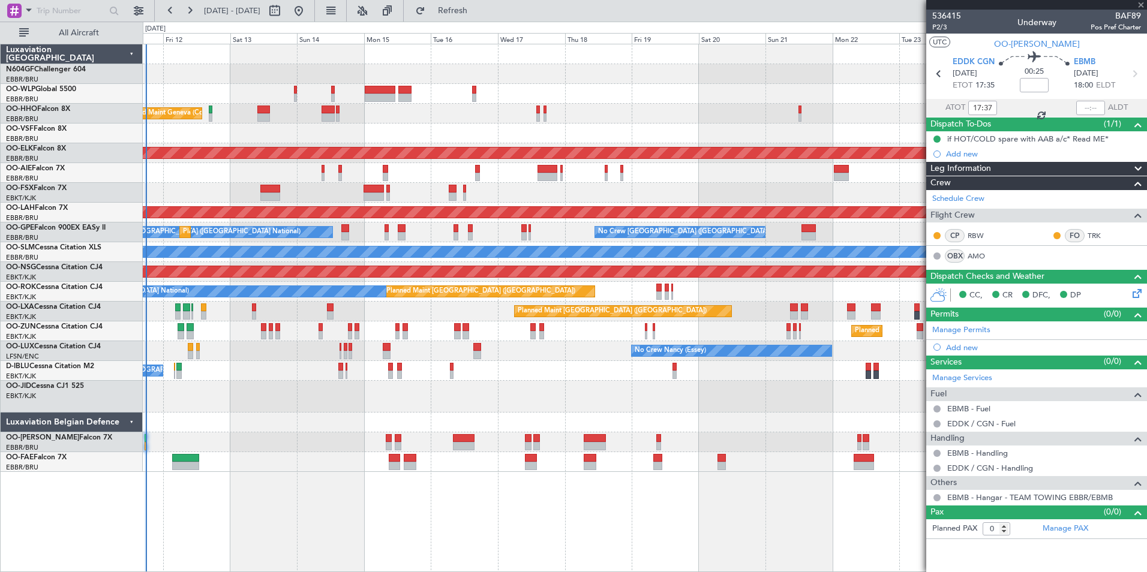
type input "2"
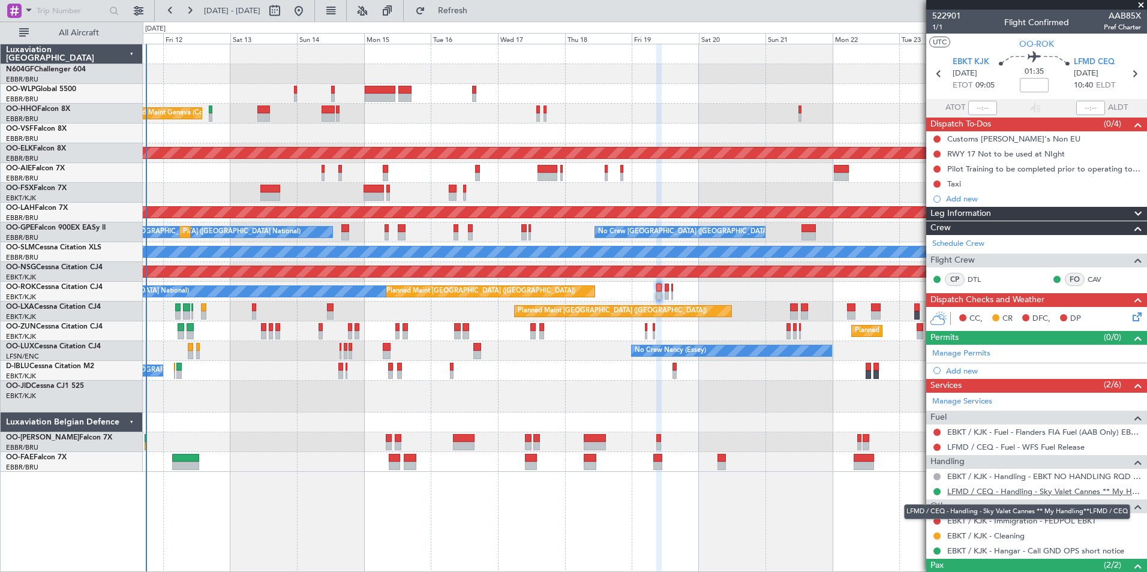
click at [1005, 490] on link "LFMD / CEQ - Handling - Sky Valet Cannes ** My Handling**LFMD / CEQ" at bounding box center [1044, 491] width 194 height 10
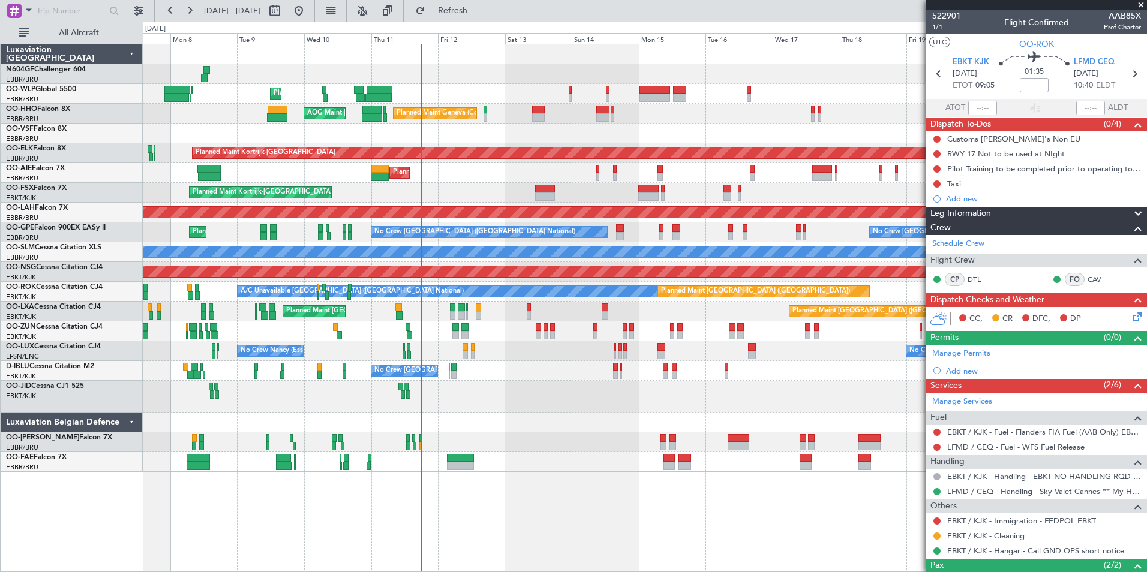
click at [619, 403] on div at bounding box center [644, 397] width 1003 height 32
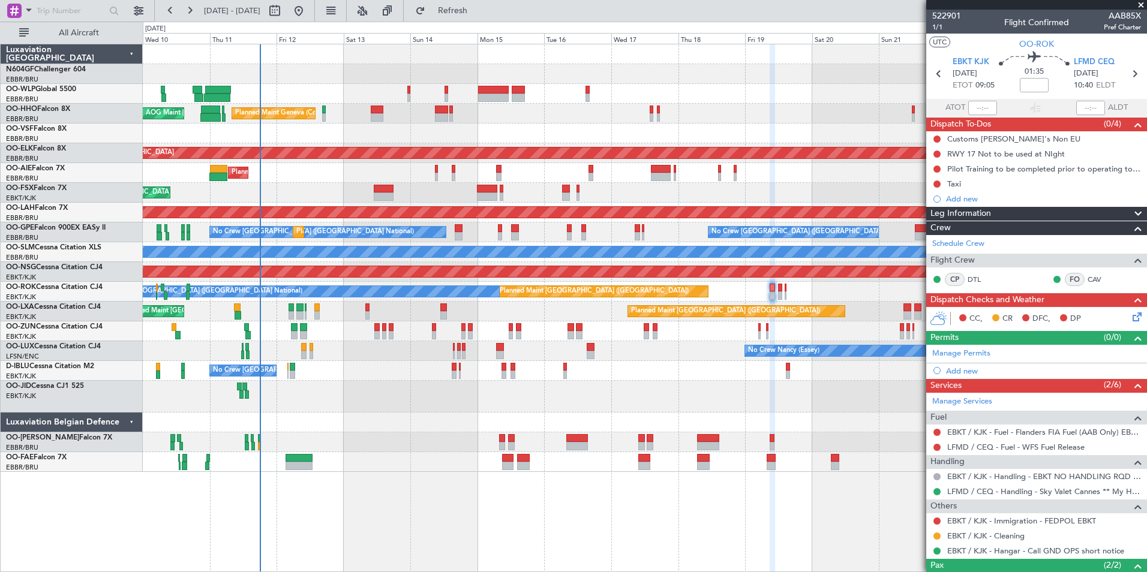
click at [642, 365] on div "No Crew Brussels (Brussels National) A/C Unavailable Brussels (Brussels Nationa…" at bounding box center [644, 371] width 1003 height 20
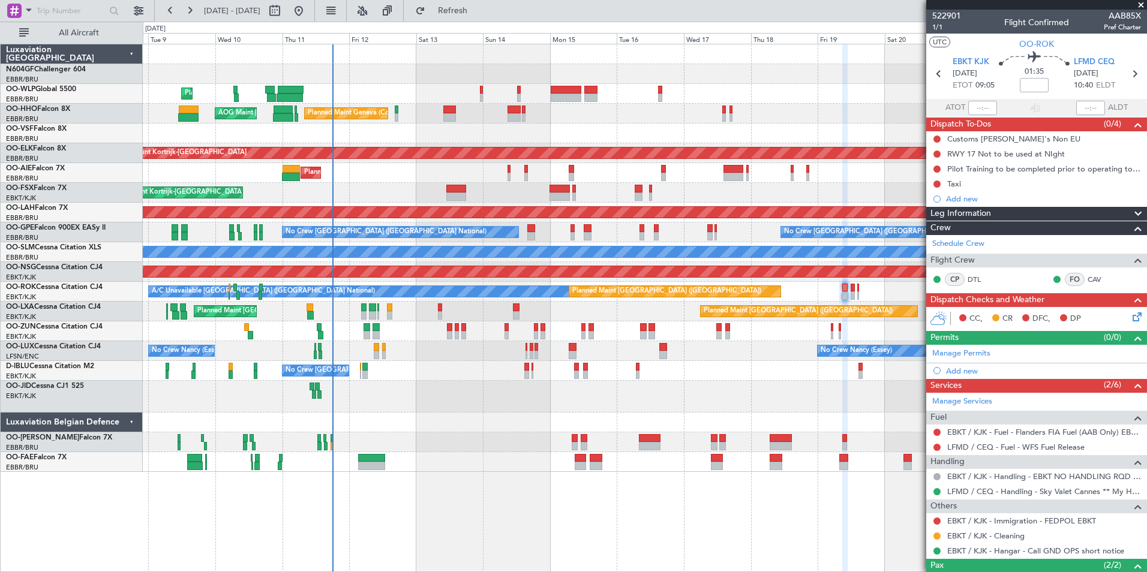
click at [374, 410] on div at bounding box center [644, 397] width 1003 height 32
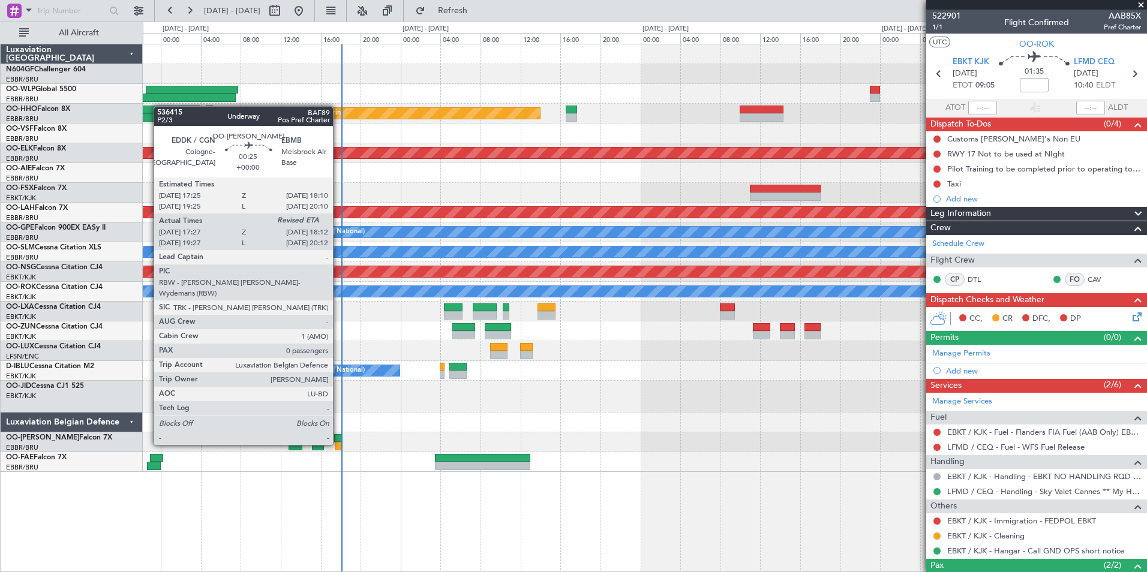
click at [338, 444] on div at bounding box center [339, 446] width 8 height 8
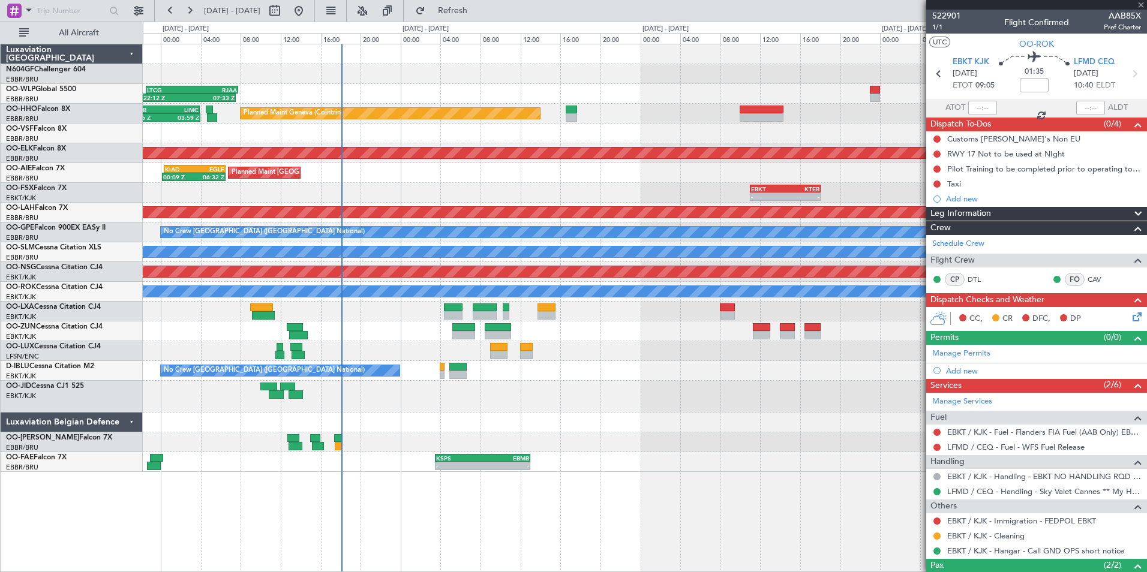
type input "17:37"
type input "0"
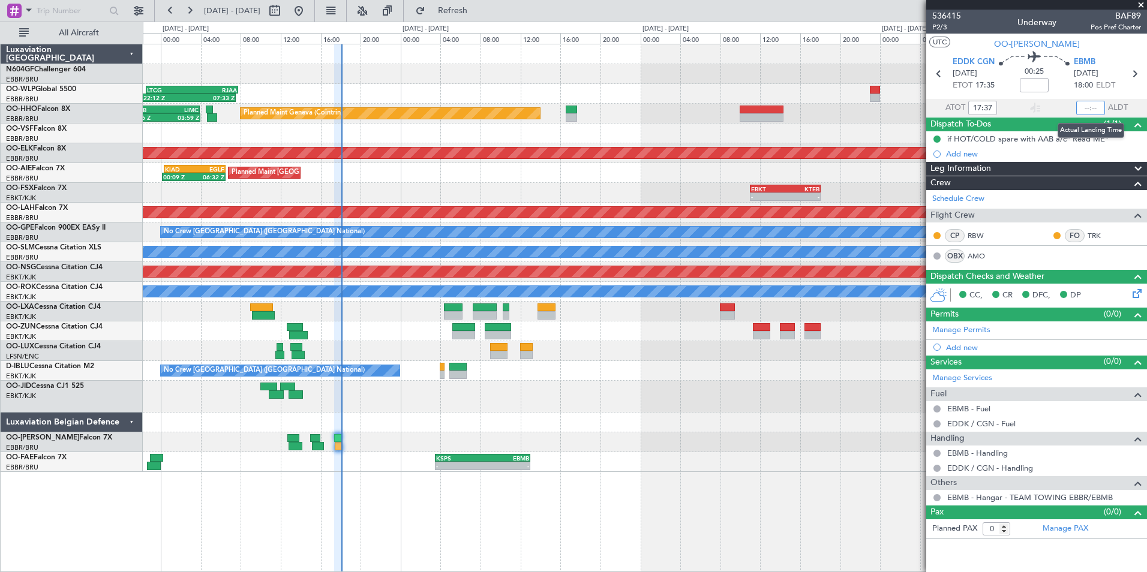
click at [1096, 106] on input "text" at bounding box center [1090, 108] width 29 height 14
type input "18:04"
click at [1094, 44] on section "UTC OO-LUM" at bounding box center [1036, 43] width 221 height 18
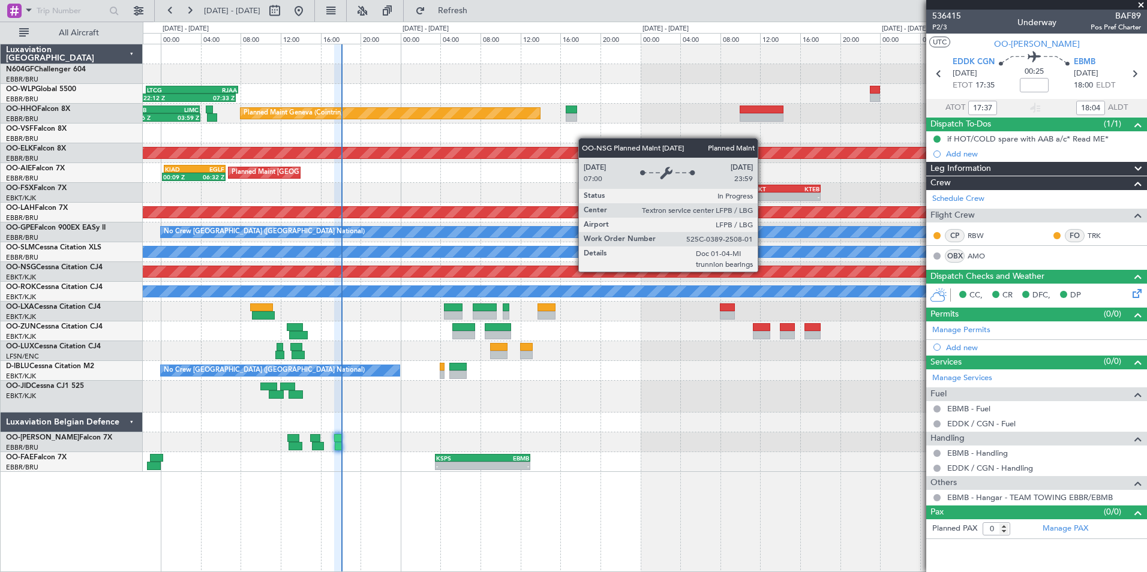
click at [648, 264] on div "Planned Maint [GEOGRAPHIC_DATA] ([GEOGRAPHIC_DATA])" at bounding box center [644, 272] width 1003 height 20
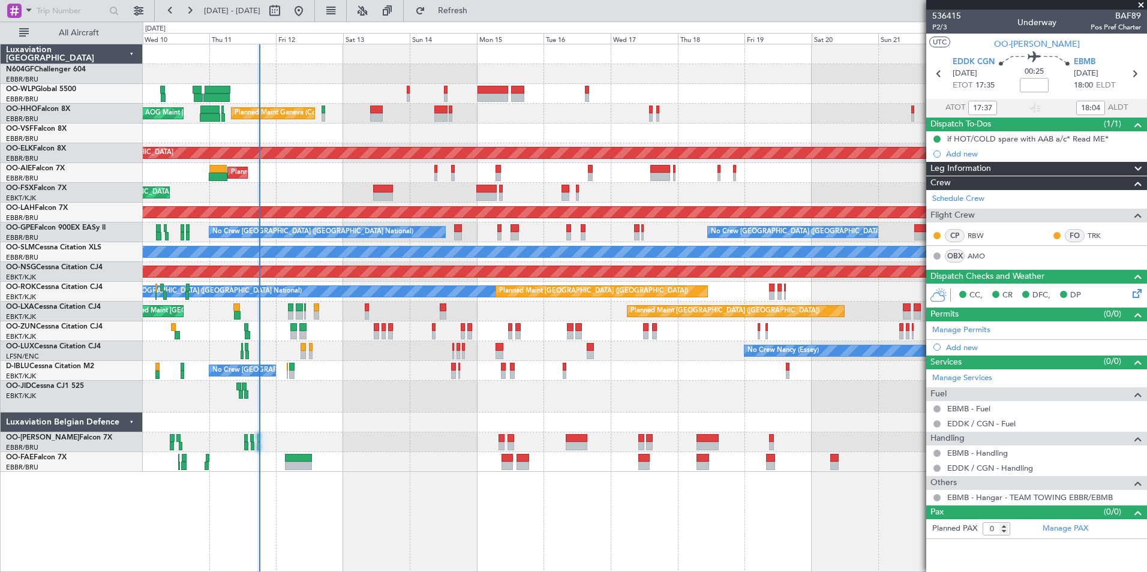
click at [413, 178] on div "Planned Maint London (Farnborough) Planned Maint London (Farnborough)" at bounding box center [644, 173] width 1003 height 20
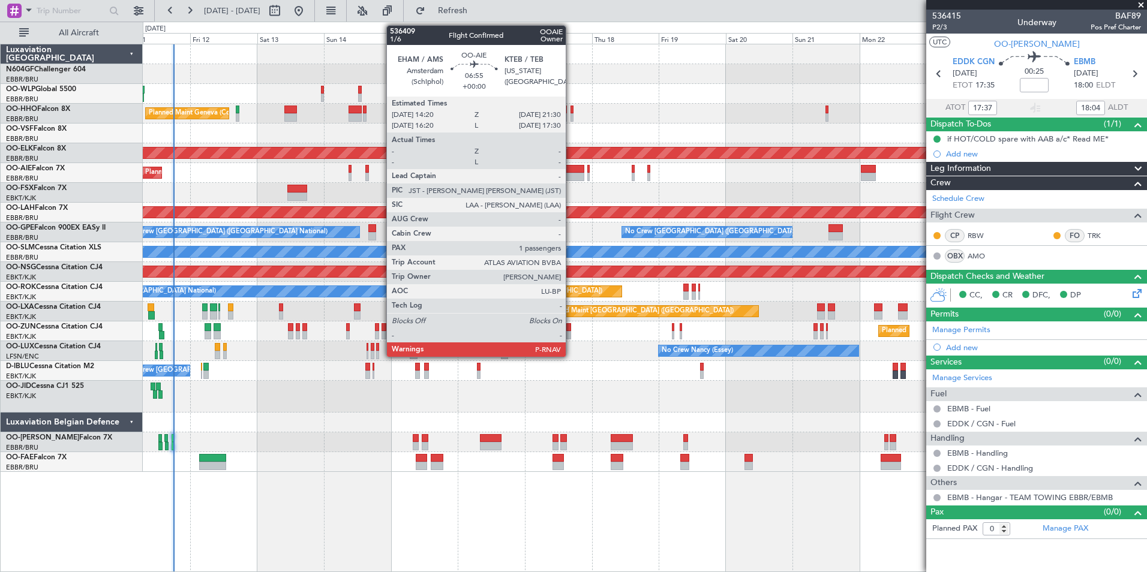
click at [571, 175] on div at bounding box center [574, 177] width 20 height 8
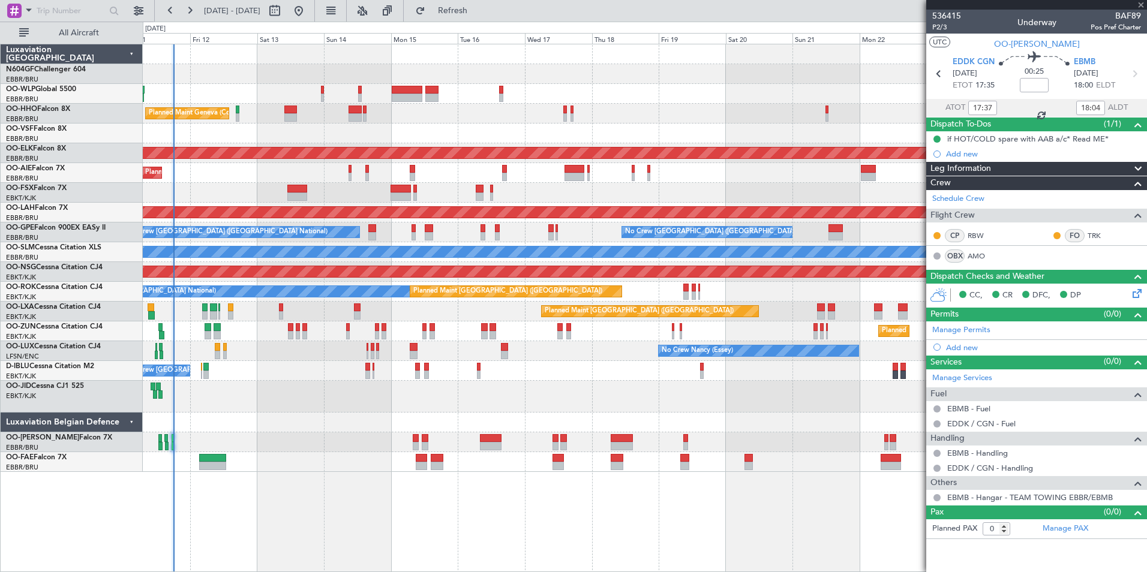
type input "1"
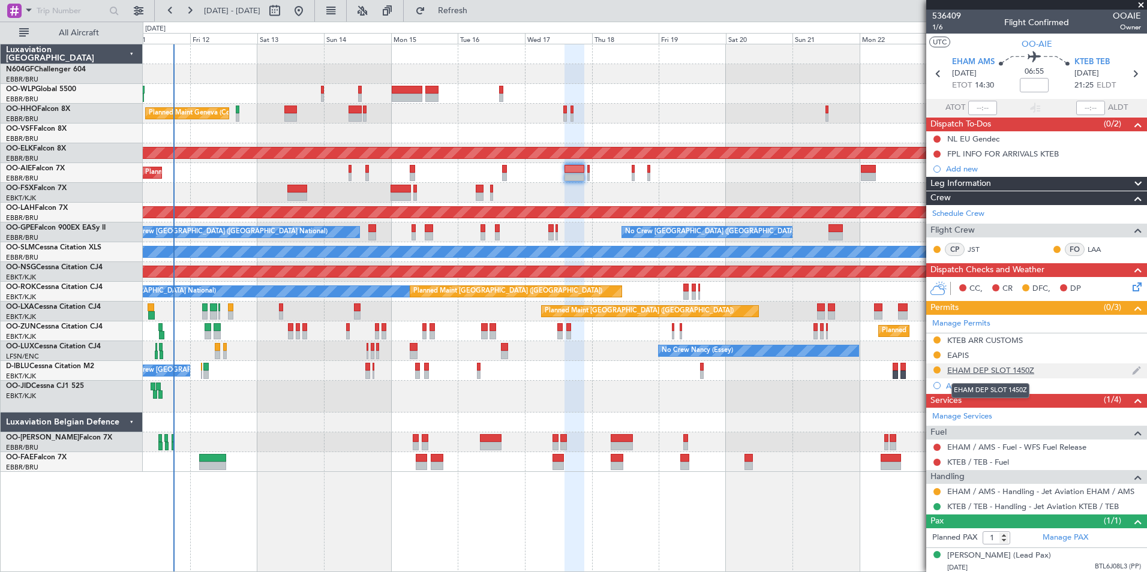
click at [974, 369] on div "EHAM DEP SLOT 1450Z" at bounding box center [990, 370] width 87 height 10
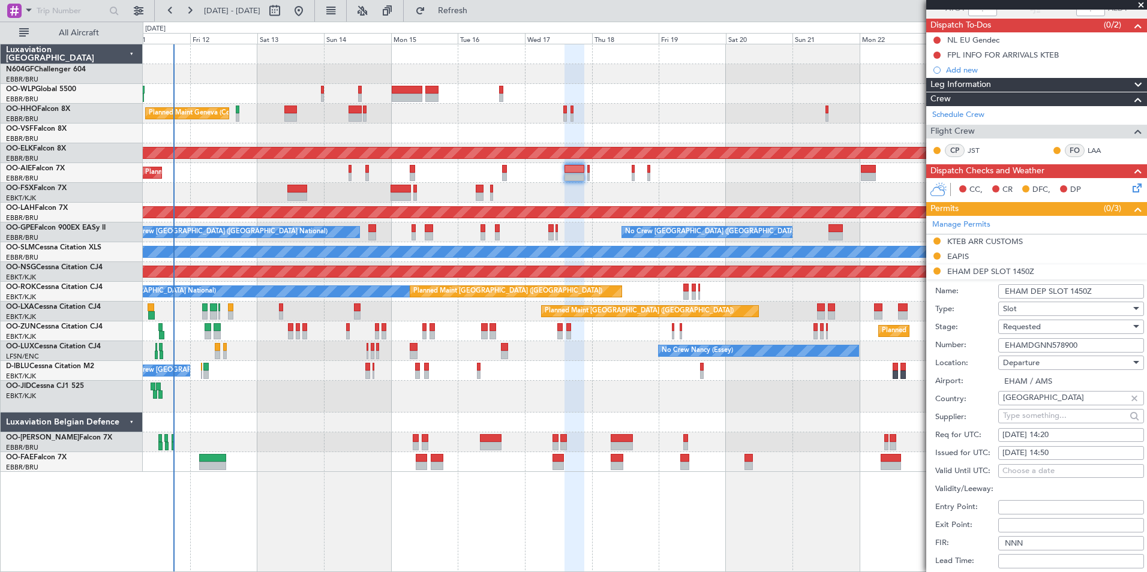
scroll to position [180, 0]
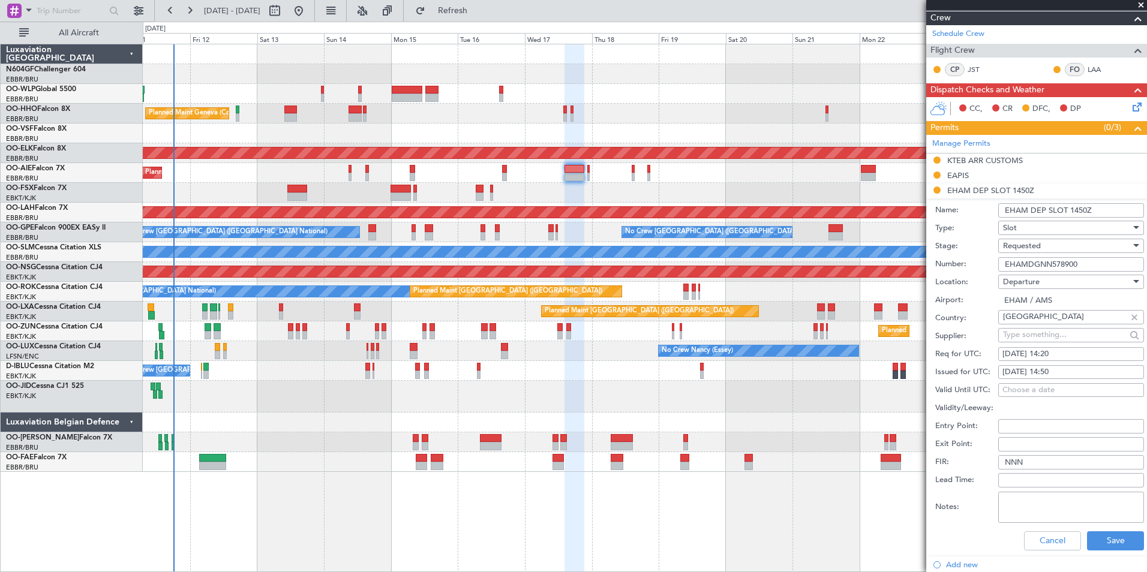
click at [1067, 369] on div "17/09/2025 14:50" at bounding box center [1070, 372] width 137 height 12
select select "9"
select select "2025"
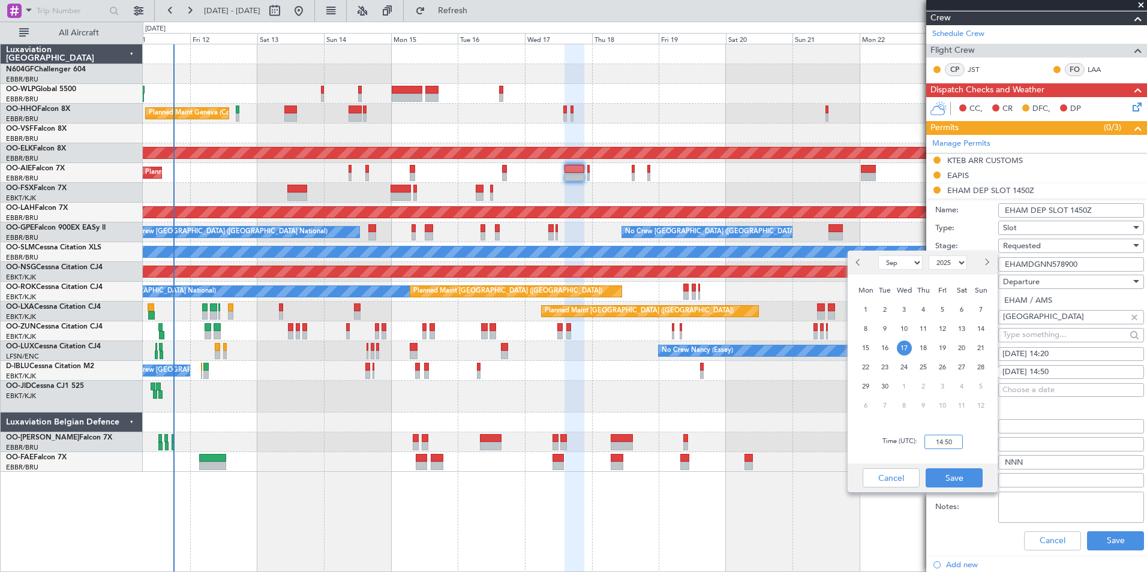
click at [949, 437] on input "14:50" at bounding box center [943, 442] width 38 height 14
type input "14:20"
click at [960, 433] on div "Time (UTC): 14:20" at bounding box center [922, 441] width 150 height 43
click at [968, 474] on button "Save" at bounding box center [953, 477] width 57 height 19
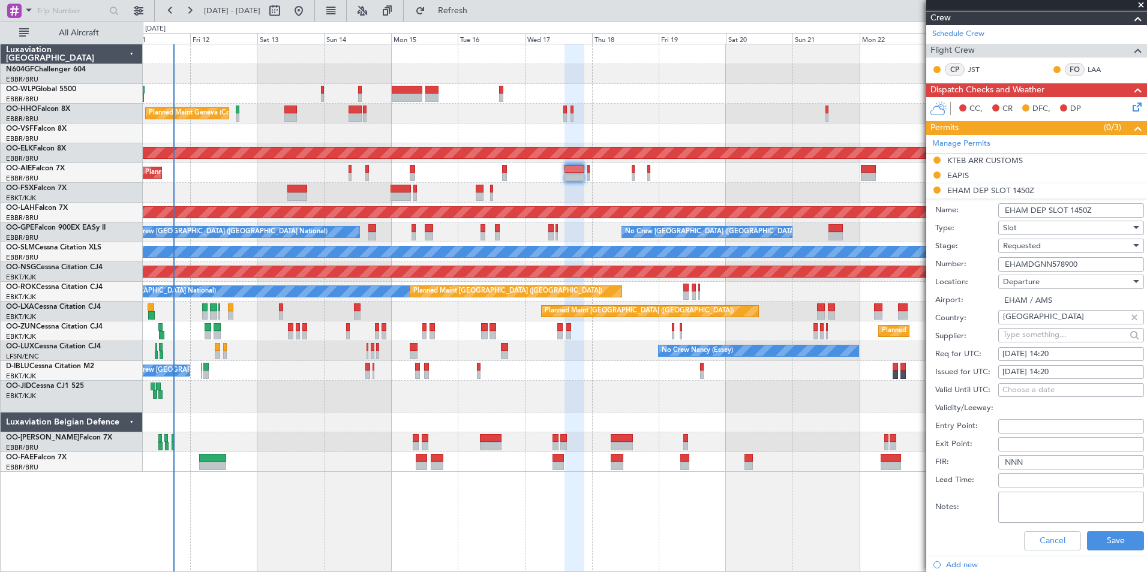
click at [1060, 250] on div "Requested" at bounding box center [1067, 246] width 128 height 18
click at [1057, 335] on span "Received OK" at bounding box center [1066, 336] width 126 height 18
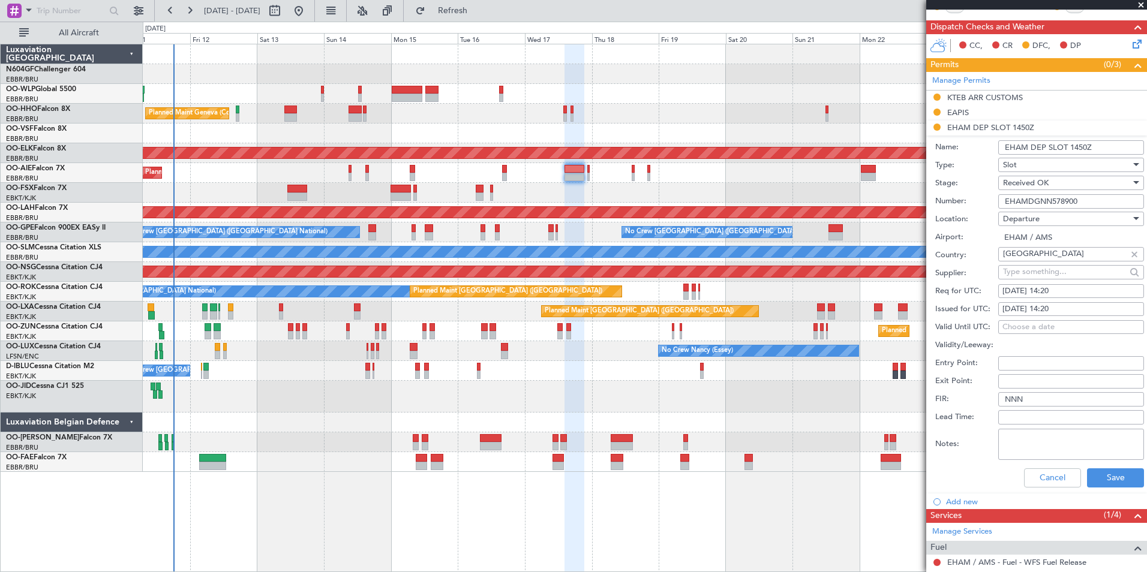
scroll to position [300, 0]
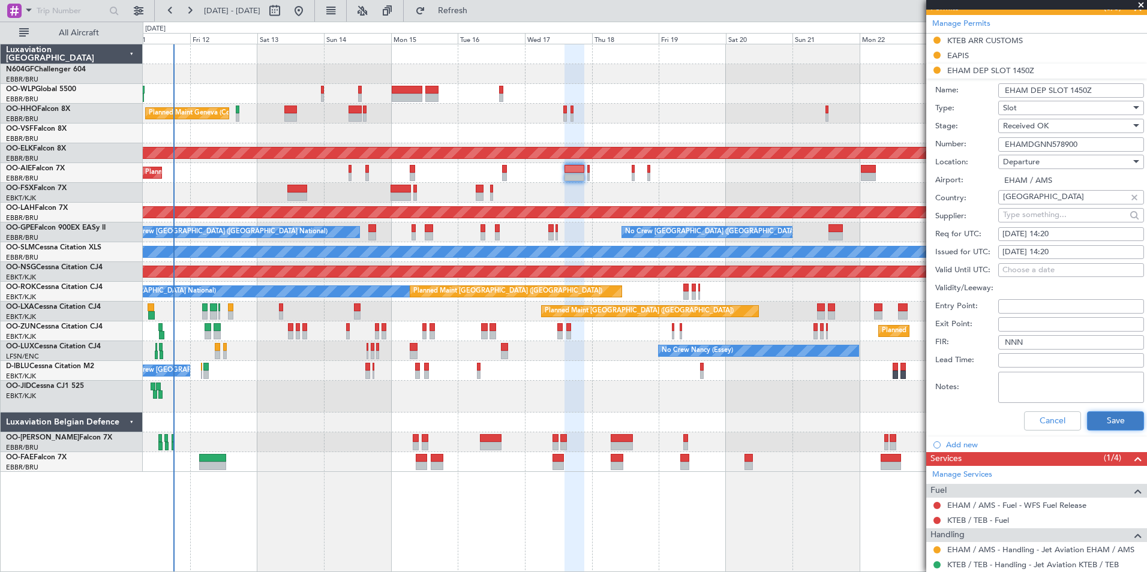
click at [1100, 417] on button "Save" at bounding box center [1115, 420] width 57 height 19
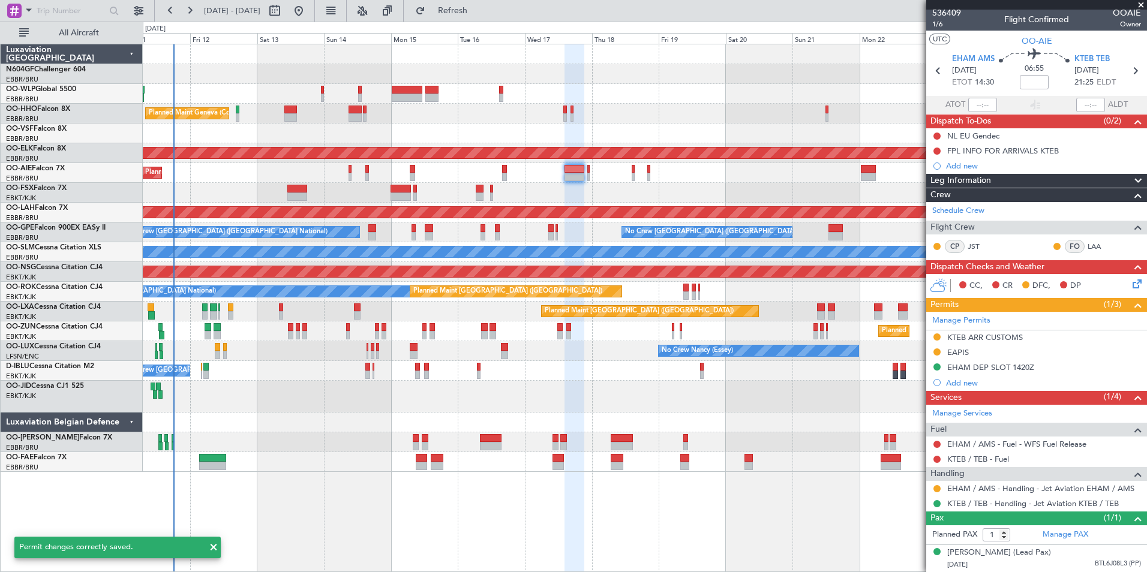
scroll to position [14, 0]
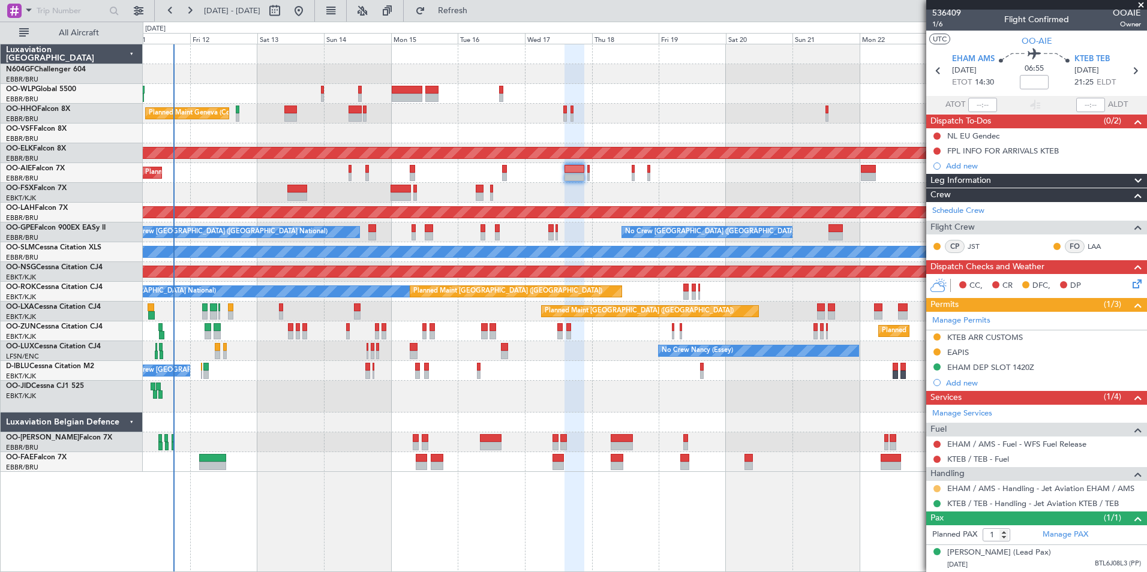
click at [938, 485] on button at bounding box center [936, 488] width 7 height 7
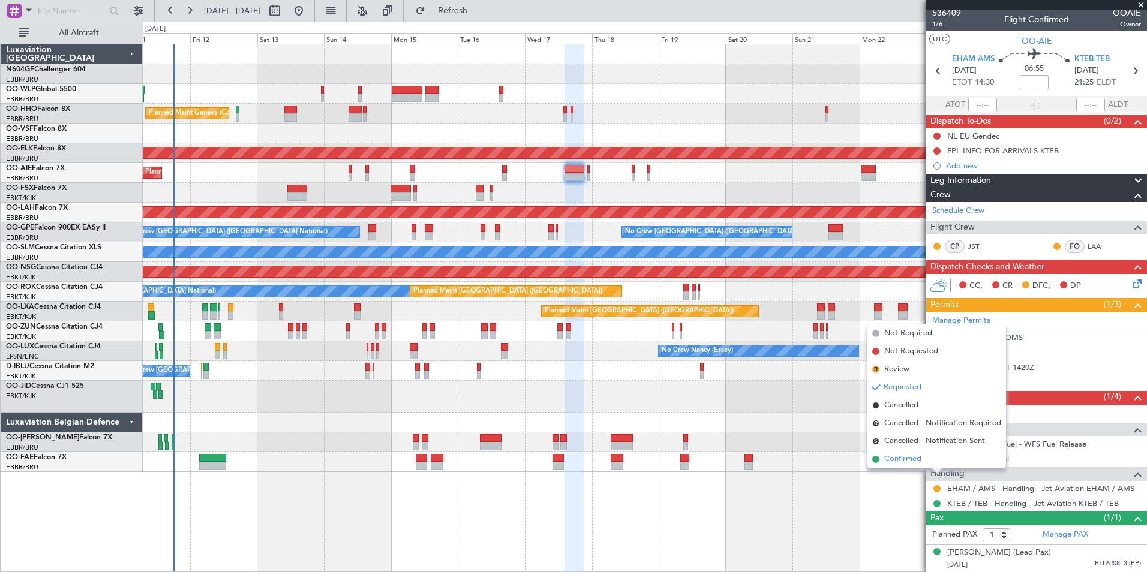
click at [929, 463] on li "Confirmed" at bounding box center [936, 459] width 139 height 18
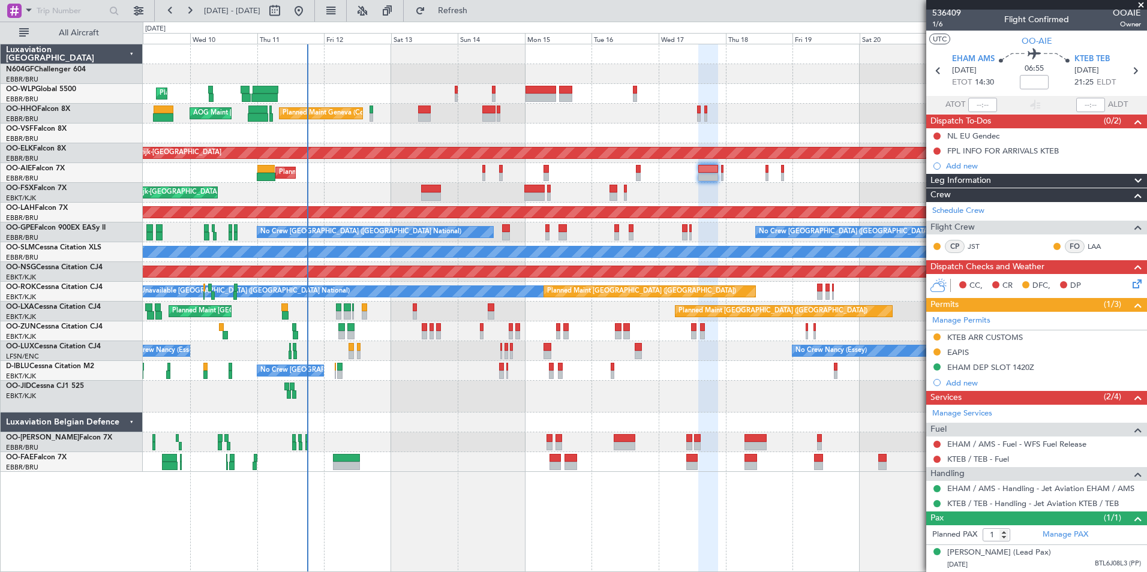
click at [363, 383] on div at bounding box center [644, 397] width 1003 height 32
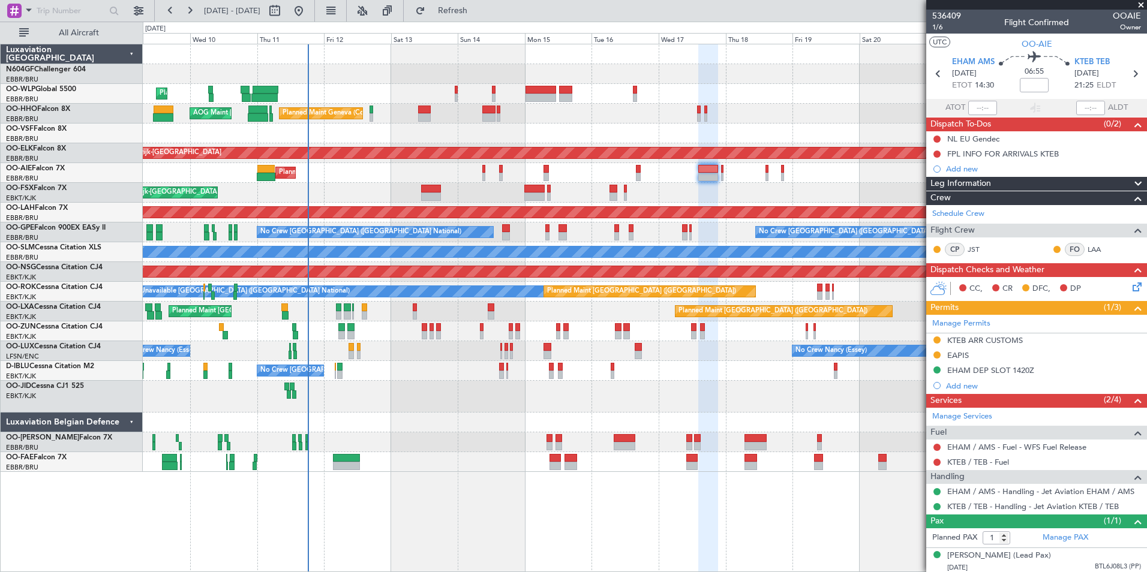
scroll to position [14, 0]
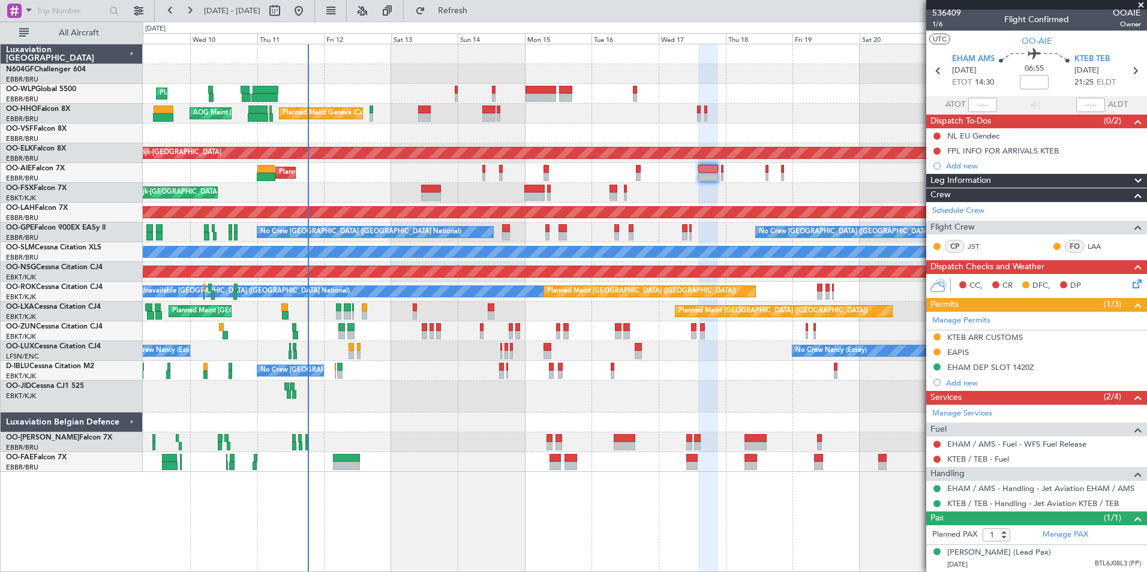
click at [638, 336] on div "Planned Maint Kortrijk-[GEOGRAPHIC_DATA]" at bounding box center [644, 331] width 1003 height 20
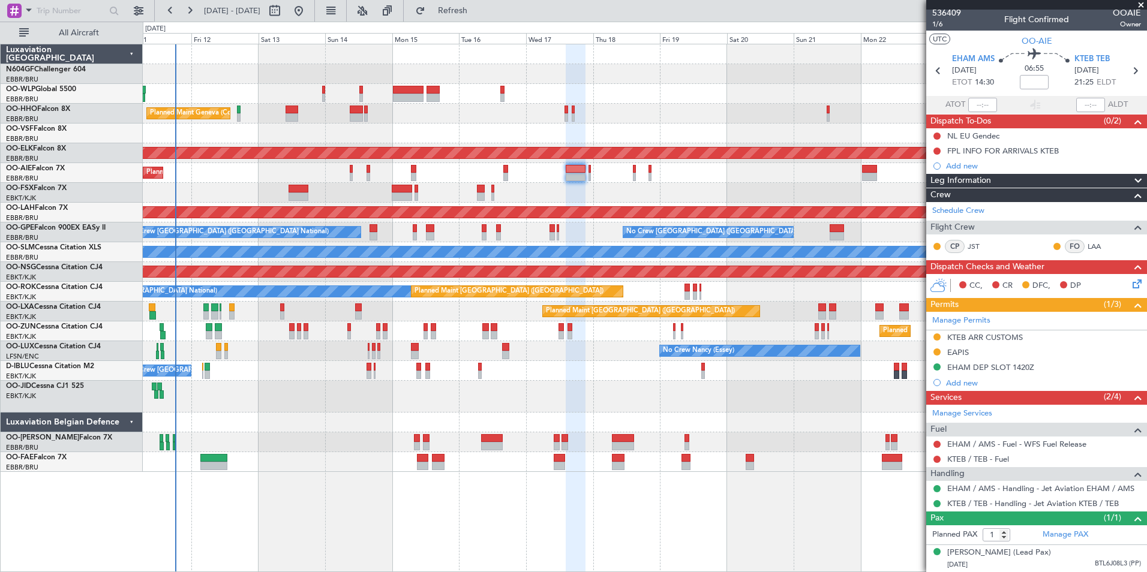
click at [1138, 1] on span at bounding box center [1141, 5] width 12 height 11
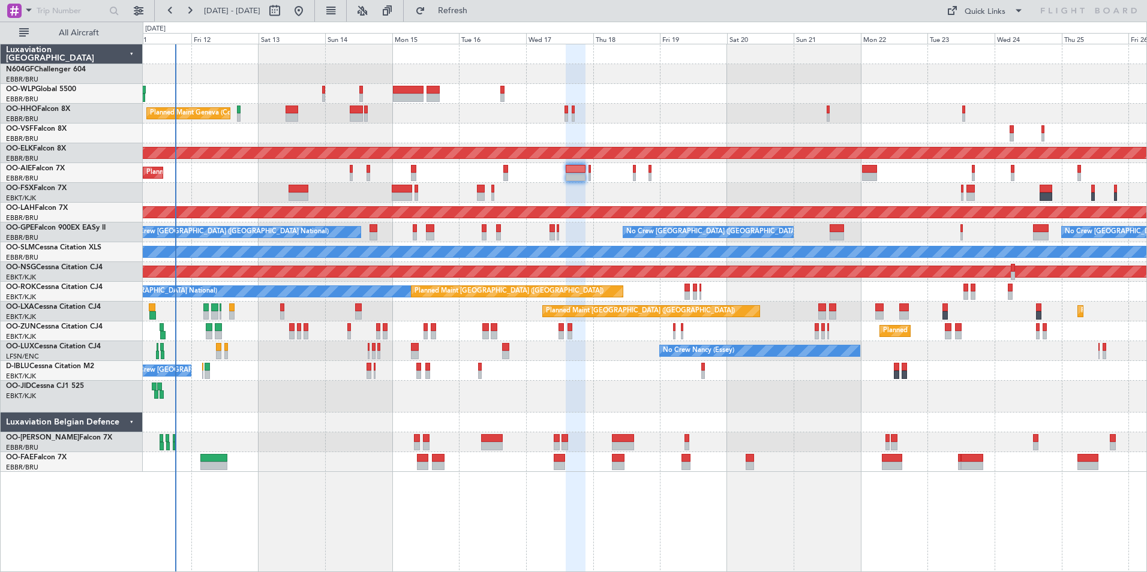
type input "0"
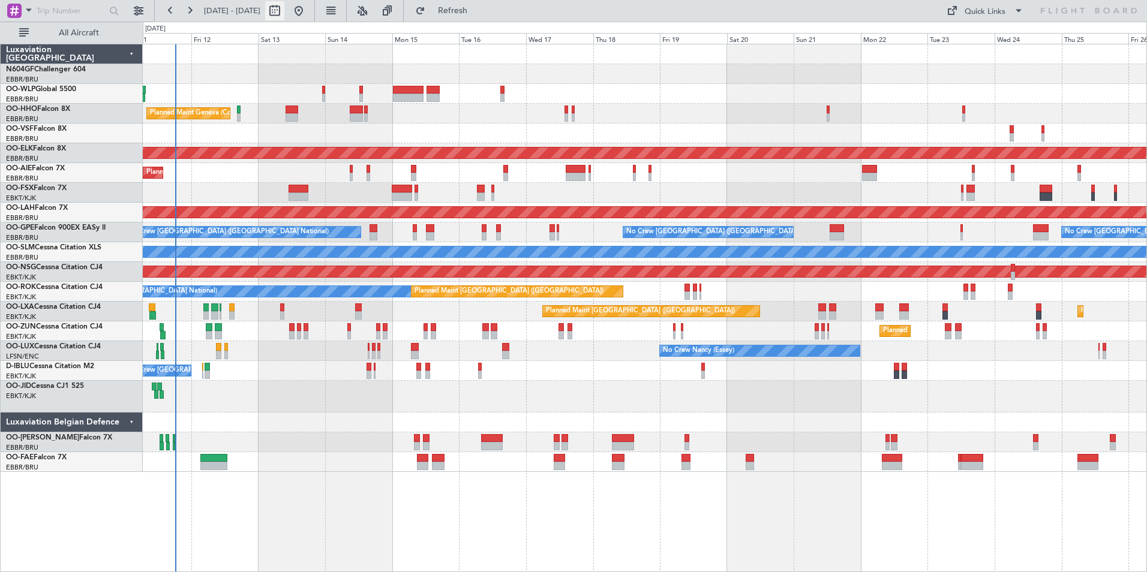
click at [284, 10] on button at bounding box center [274, 10] width 19 height 19
select select "9"
select select "2025"
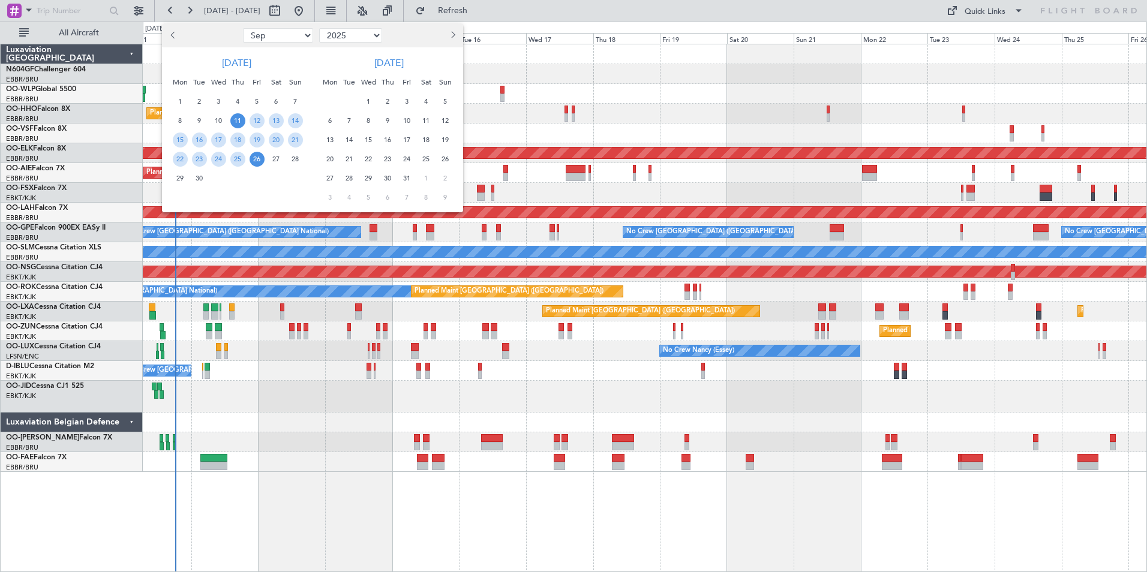
click at [296, 42] on select "Jan Feb Mar Apr May Jun Jul Aug Sep Oct Nov Dec" at bounding box center [278, 35] width 70 height 14
select select "11"
click at [243, 28] on select "Jan Feb Mar Apr May Jun Jul Aug Sep Oct Nov Dec" at bounding box center [278, 35] width 70 height 14
click at [279, 102] on span "1" at bounding box center [276, 101] width 15 height 15
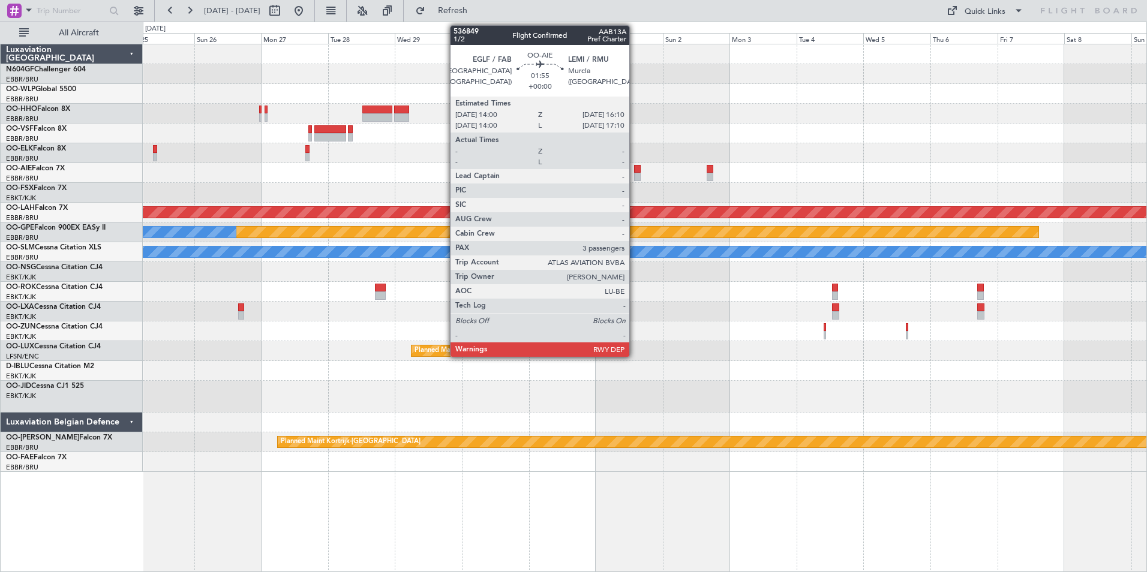
click at [634, 171] on div at bounding box center [637, 169] width 7 height 8
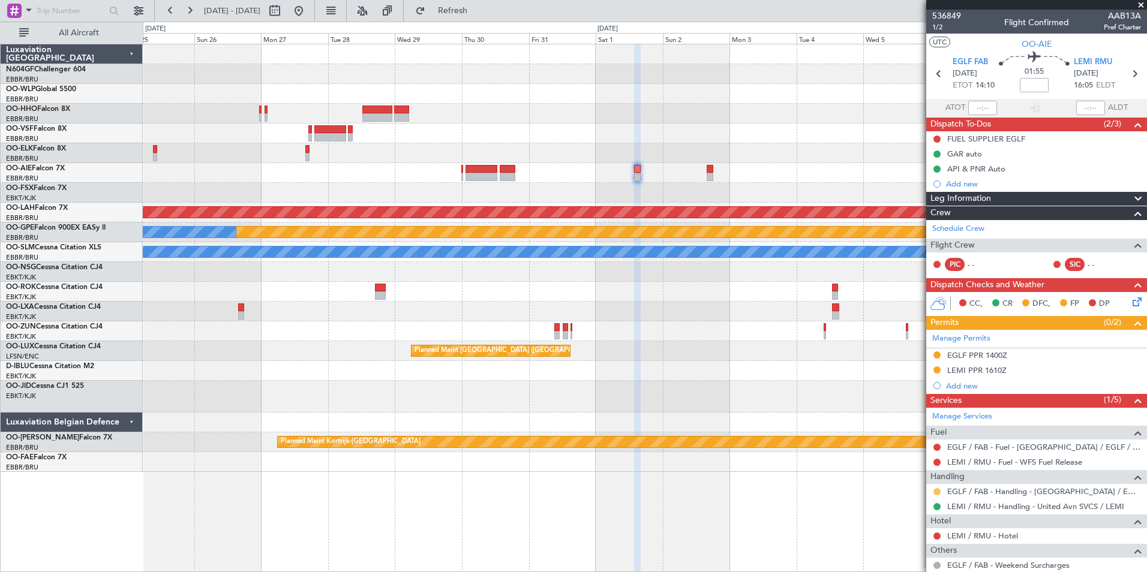
click at [935, 490] on button at bounding box center [936, 491] width 7 height 7
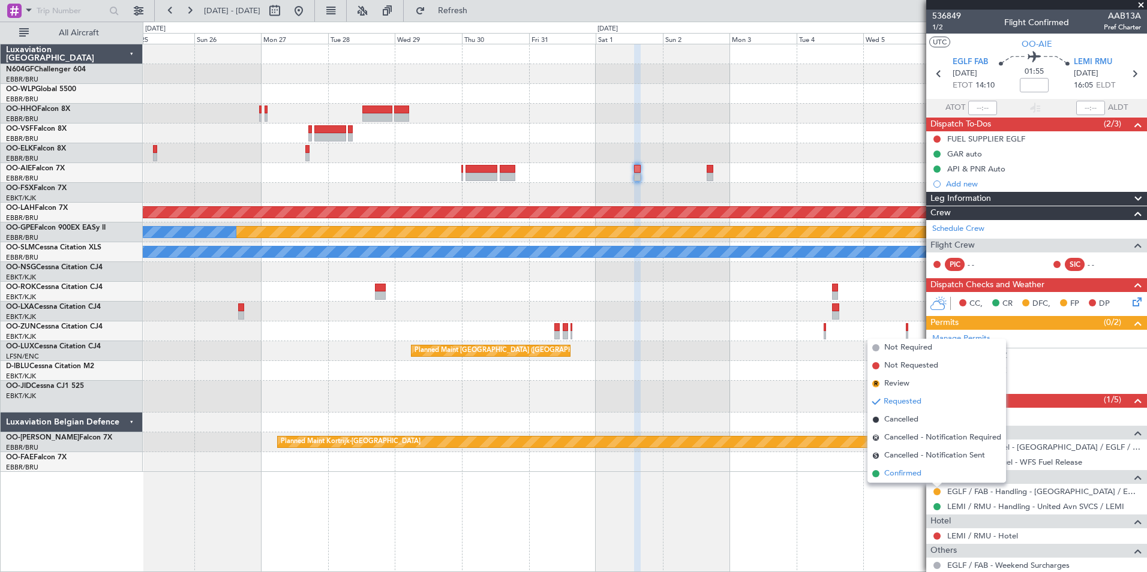
click at [917, 471] on span "Confirmed" at bounding box center [902, 474] width 37 height 12
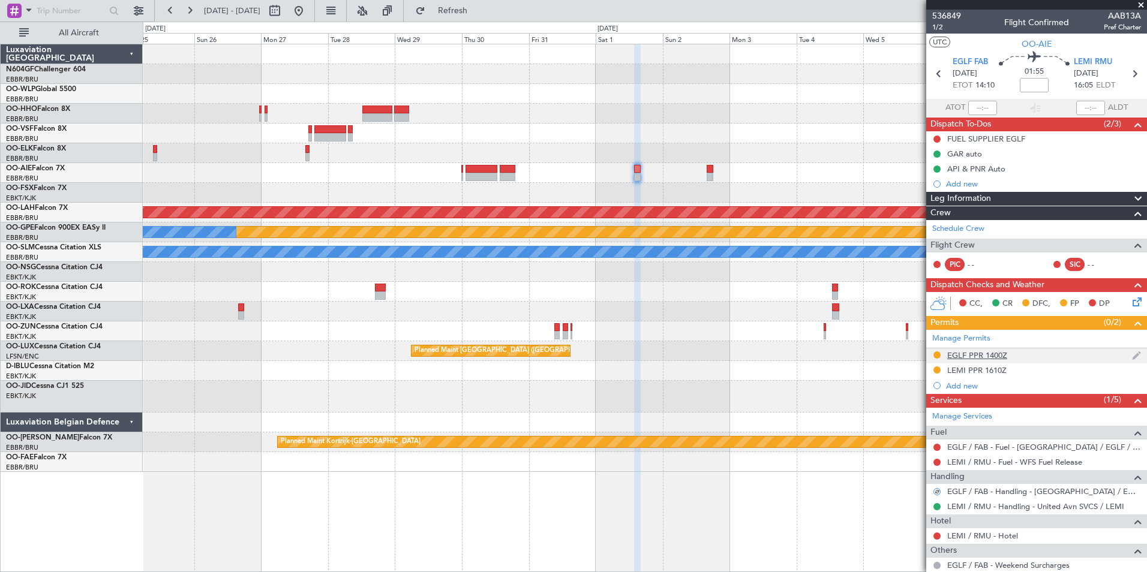
click at [970, 354] on div "EGLF PPR 1400Z" at bounding box center [977, 355] width 60 height 10
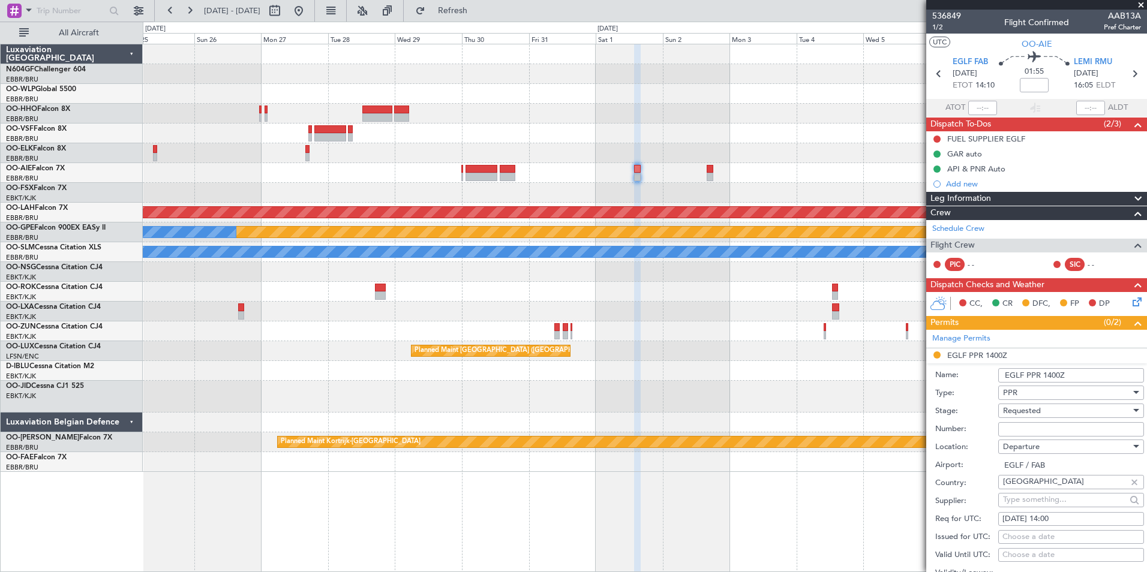
click at [1036, 413] on span "Requested" at bounding box center [1022, 410] width 38 height 11
click at [1036, 495] on span "Received OK" at bounding box center [1066, 501] width 126 height 18
click at [1030, 424] on input "Number:" at bounding box center [1071, 429] width 146 height 14
paste input "374543"
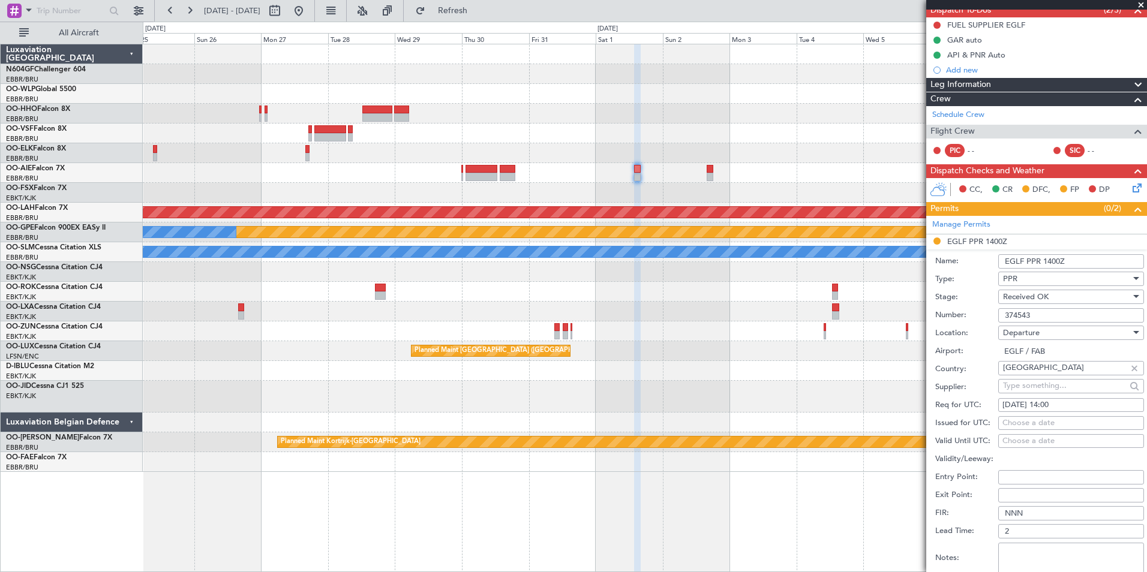
scroll to position [180, 0]
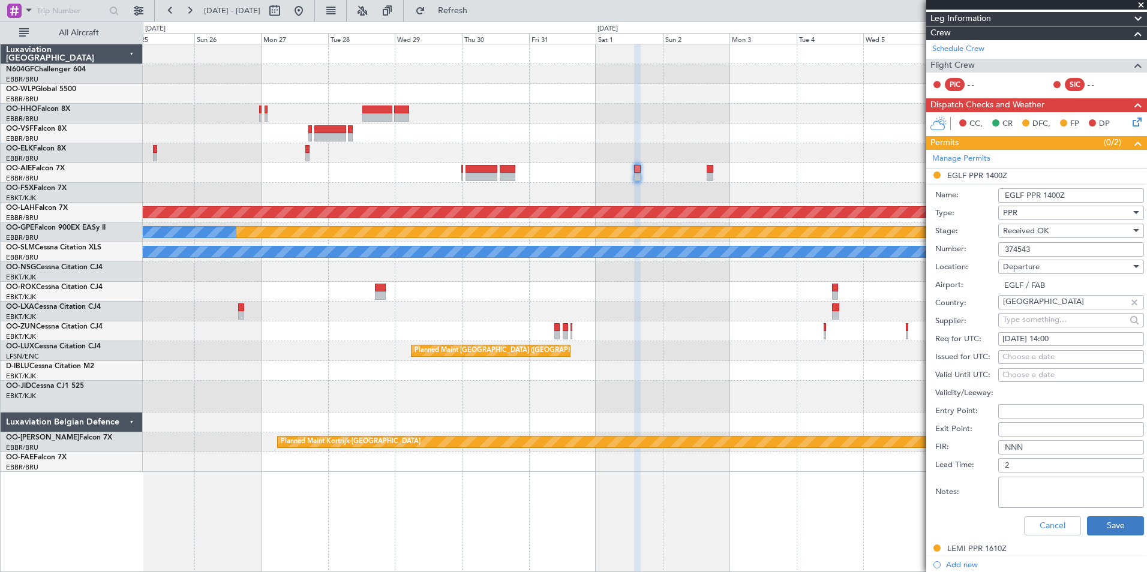
type input "374543"
click at [1101, 528] on button "Save" at bounding box center [1115, 525] width 57 height 19
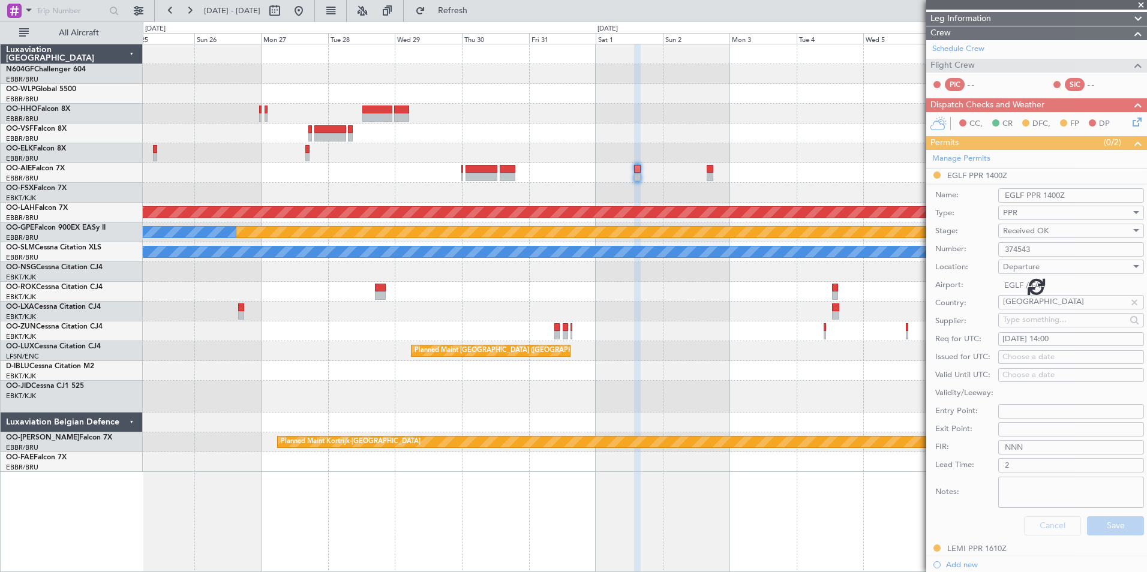
scroll to position [127, 0]
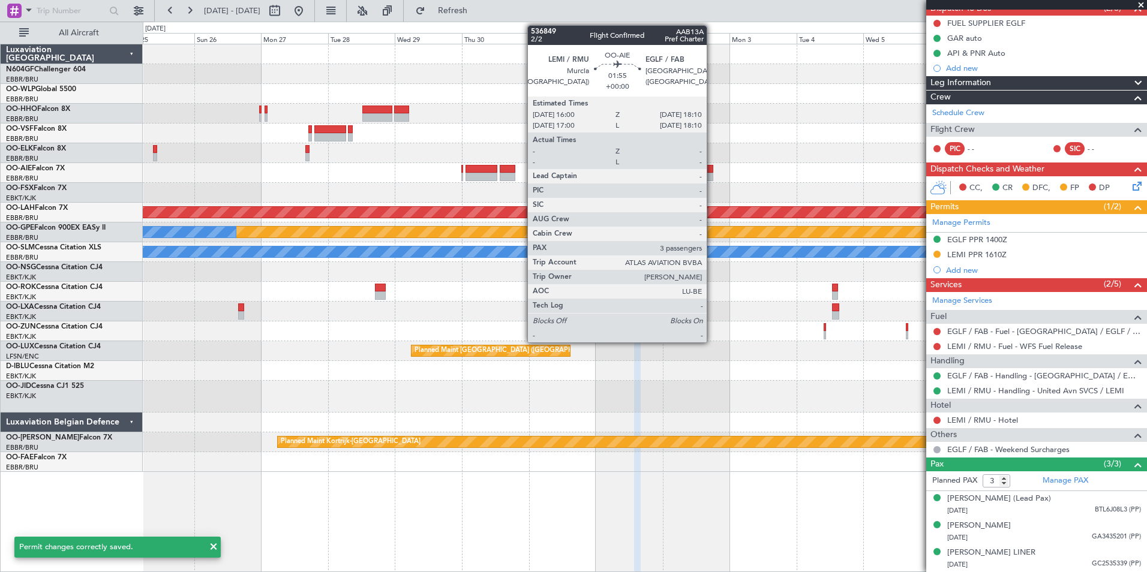
click at [712, 170] on div at bounding box center [709, 169] width 7 height 8
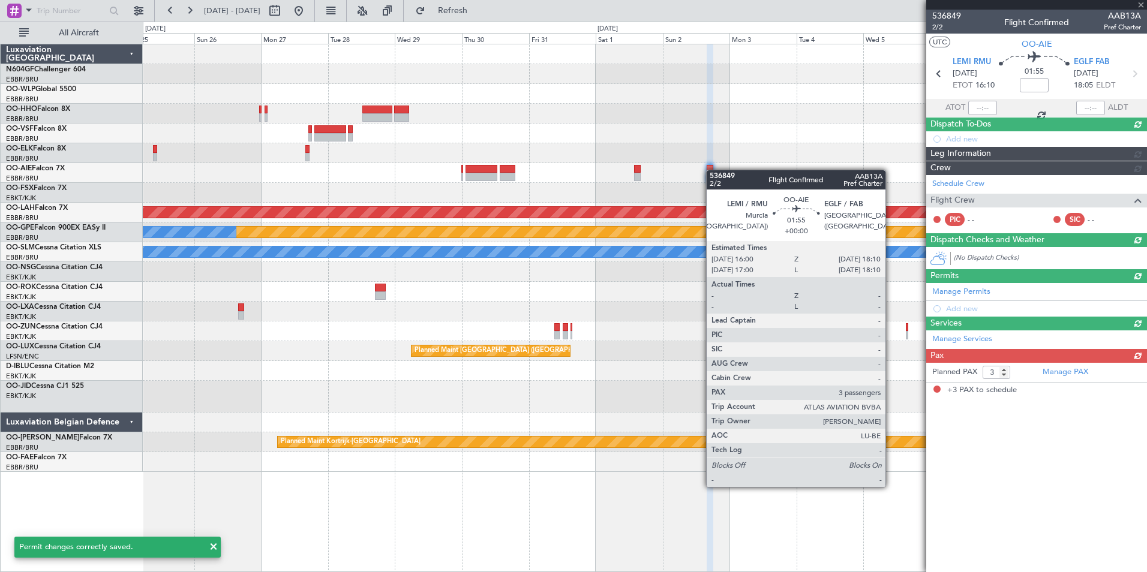
scroll to position [0, 0]
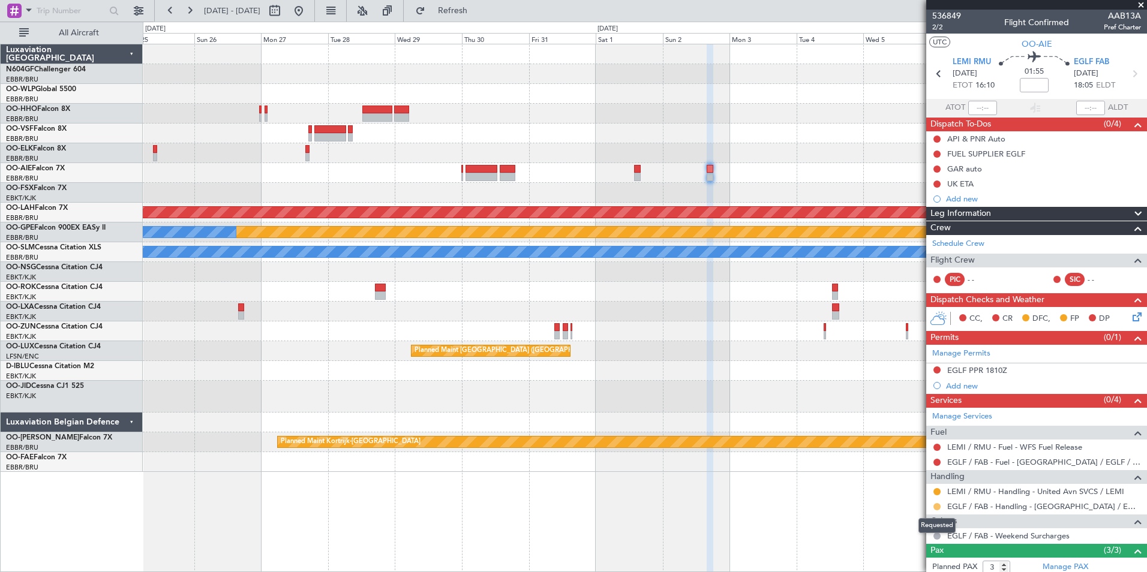
click at [936, 508] on button at bounding box center [936, 506] width 7 height 7
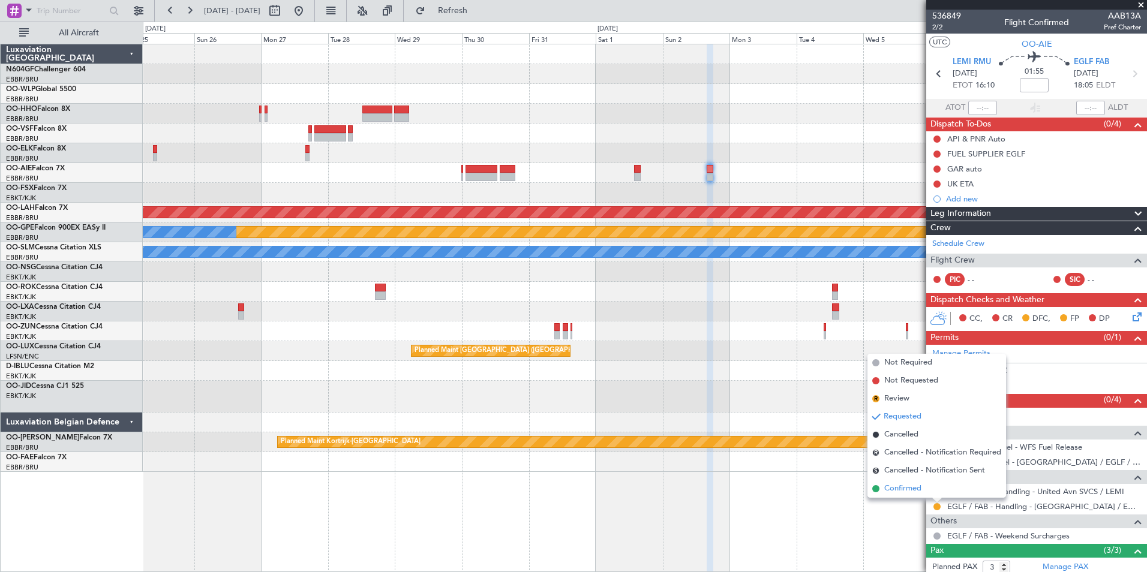
click at [910, 488] on span "Confirmed" at bounding box center [902, 489] width 37 height 12
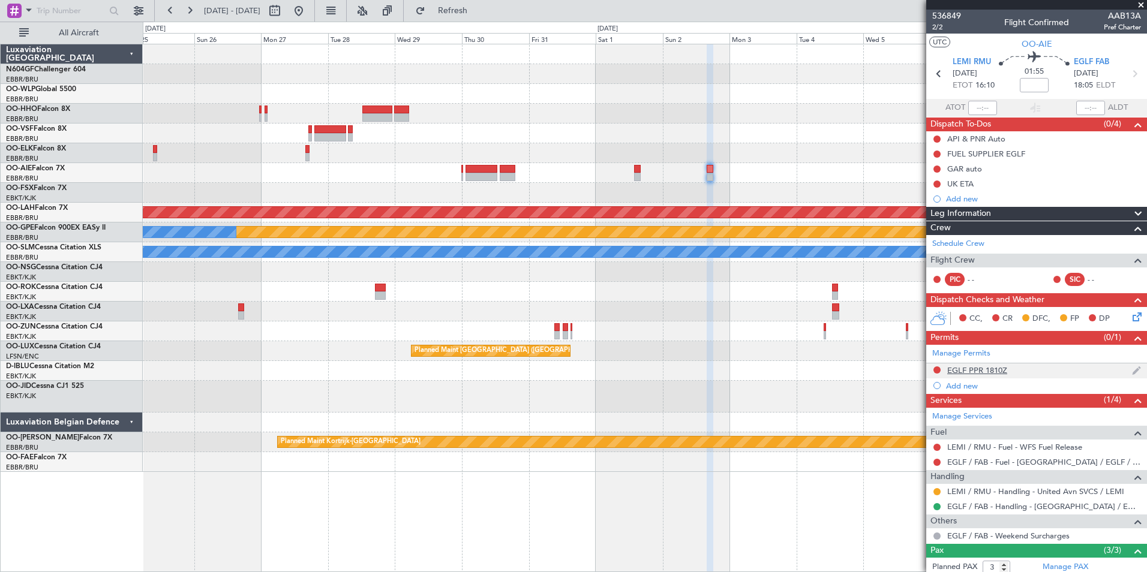
click at [973, 365] on div "EGLF PPR 1810Z" at bounding box center [977, 370] width 60 height 10
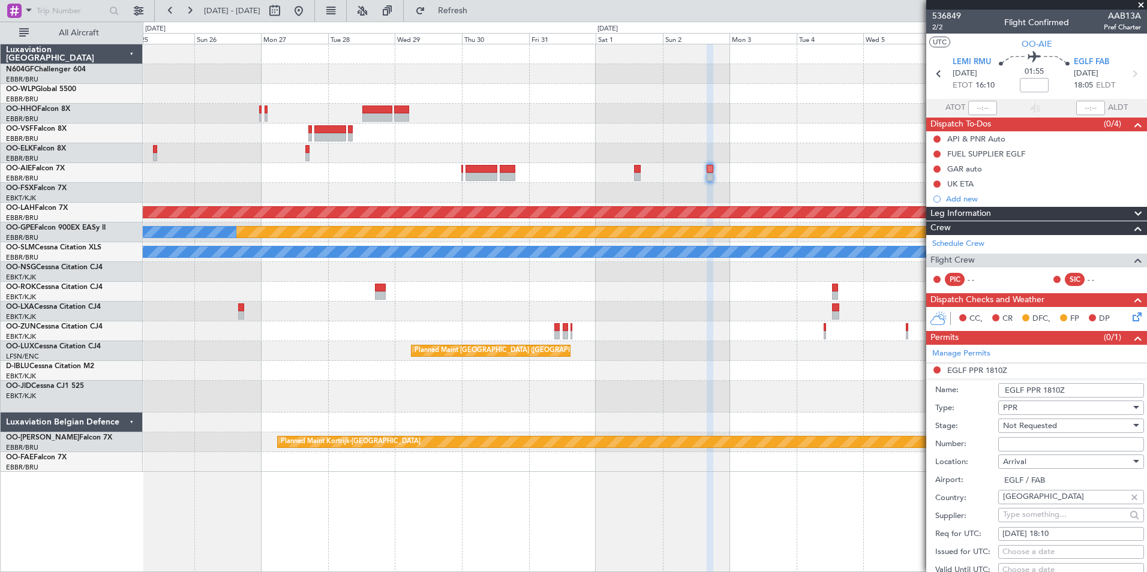
click at [1039, 442] on input "Number:" at bounding box center [1071, 444] width 146 height 14
paste input "374546"
type input "374546"
click at [1057, 433] on div "Not Requested" at bounding box center [1067, 426] width 128 height 18
click at [1048, 514] on span "Received OK" at bounding box center [1066, 522] width 126 height 18
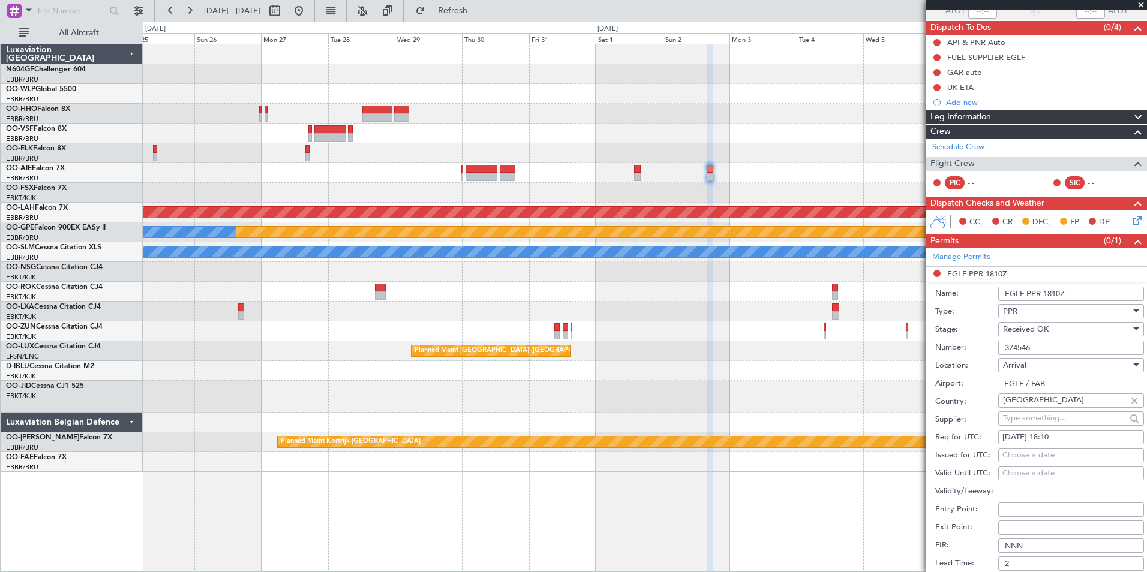
scroll to position [180, 0]
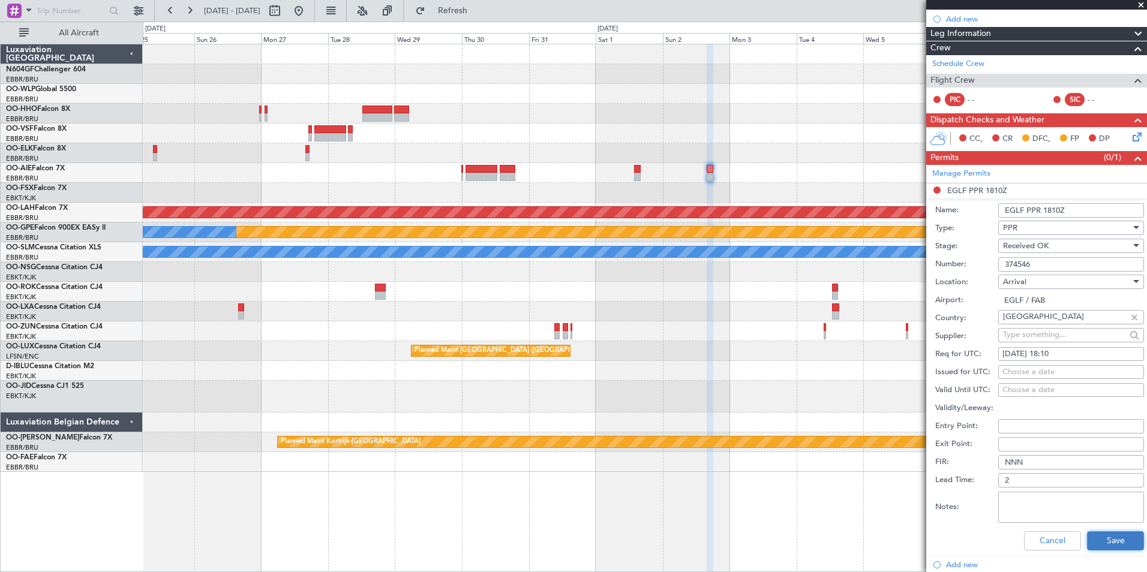
click at [1106, 536] on button "Save" at bounding box center [1115, 540] width 57 height 19
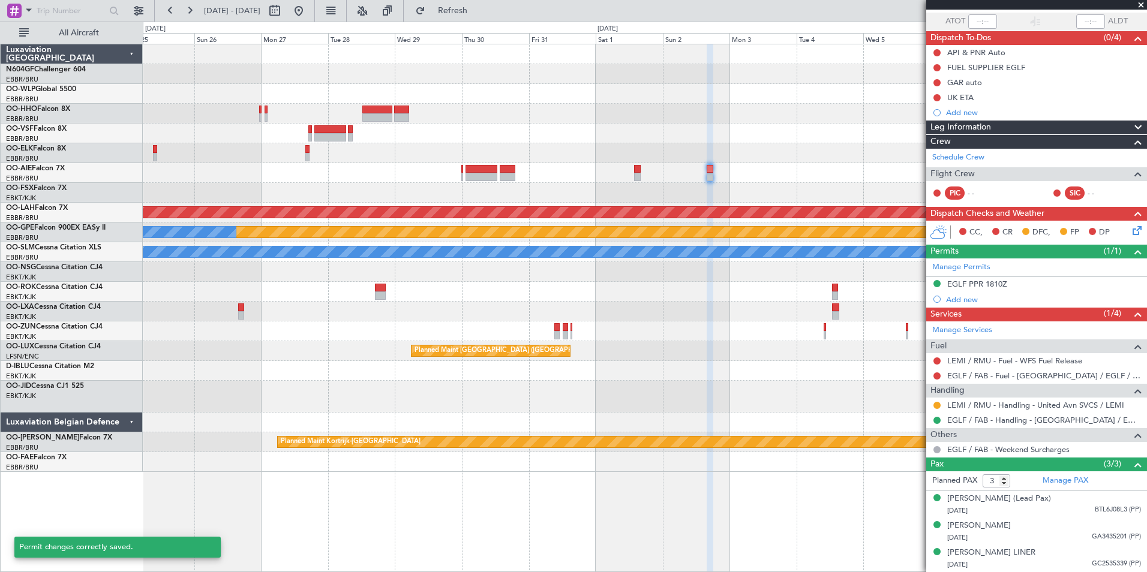
scroll to position [98, 0]
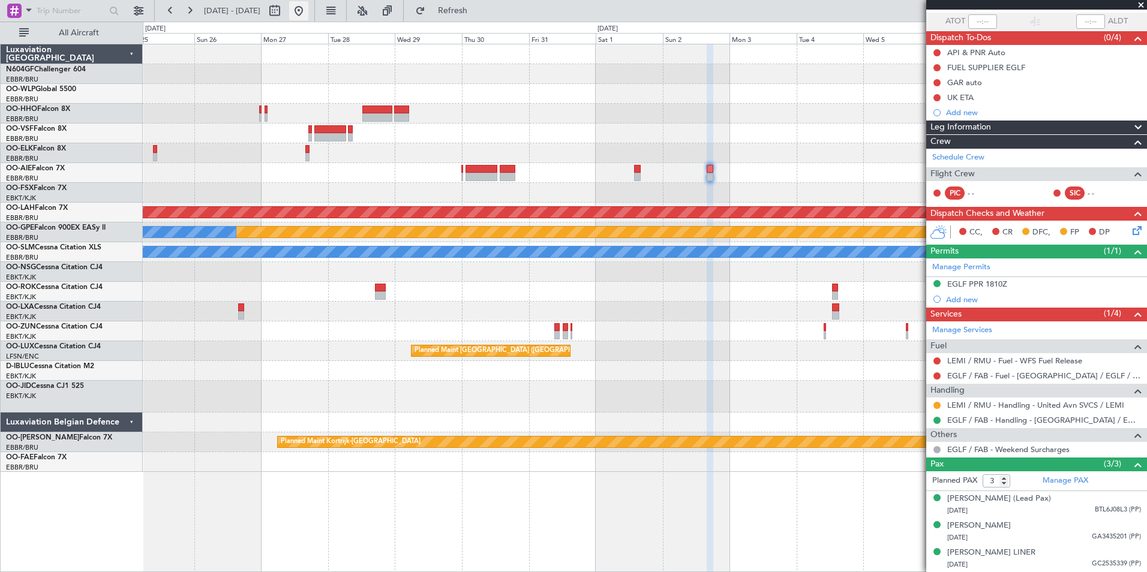
click at [308, 2] on button at bounding box center [298, 10] width 19 height 19
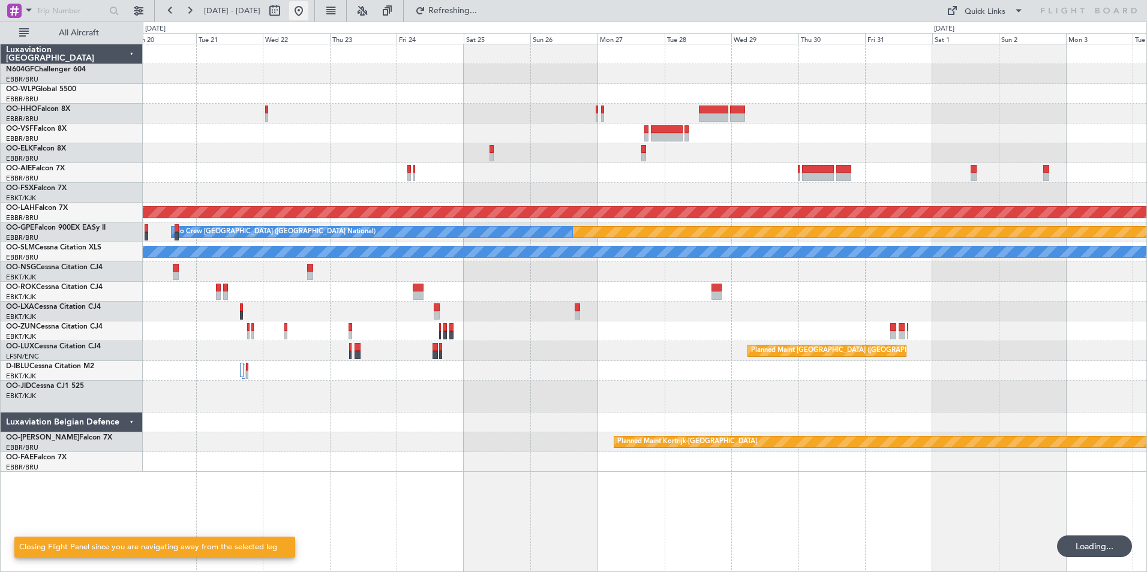
scroll to position [0, 0]
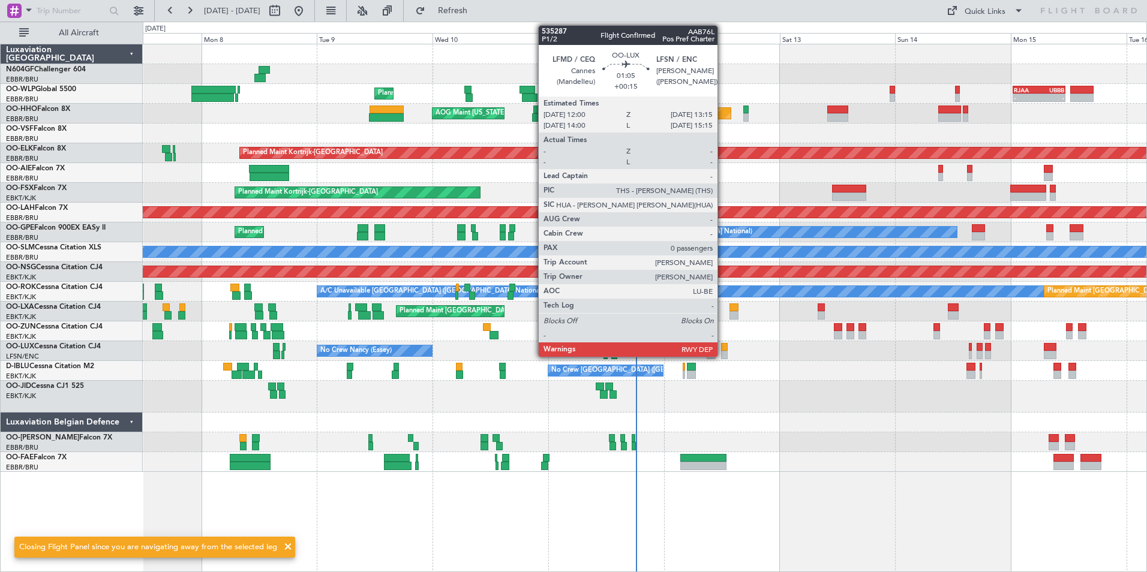
click at [723, 351] on div at bounding box center [724, 355] width 7 height 8
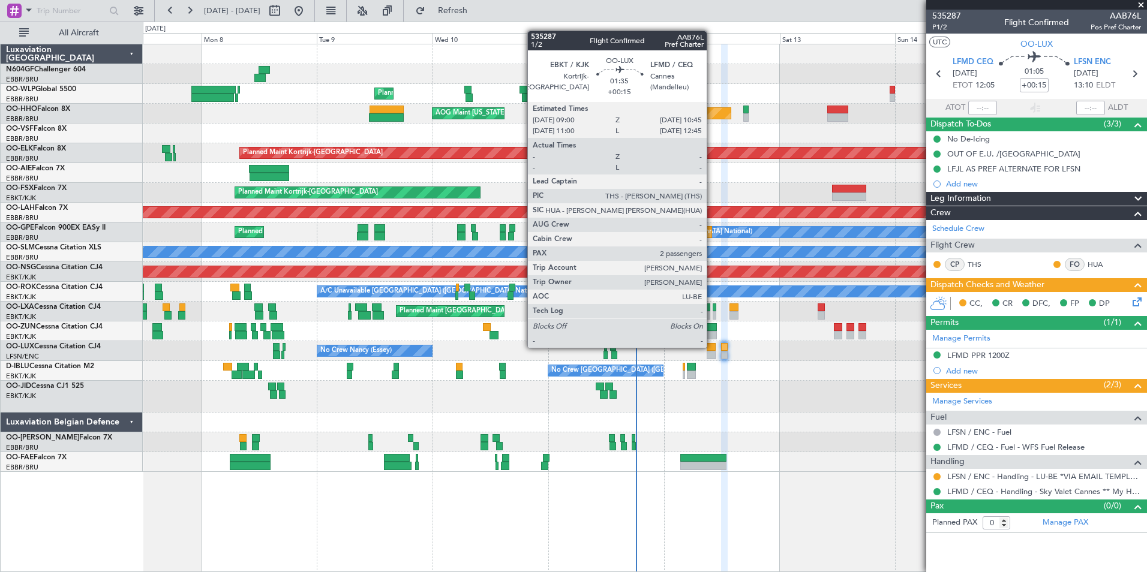
click at [712, 347] on div at bounding box center [710, 347] width 9 height 8
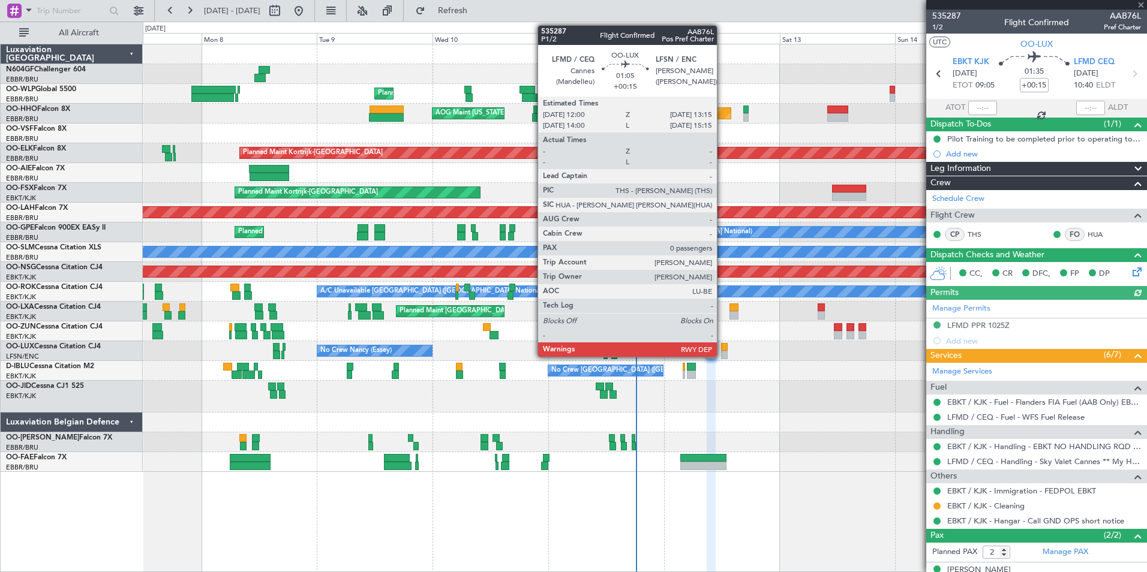
click at [722, 353] on div at bounding box center [724, 355] width 7 height 8
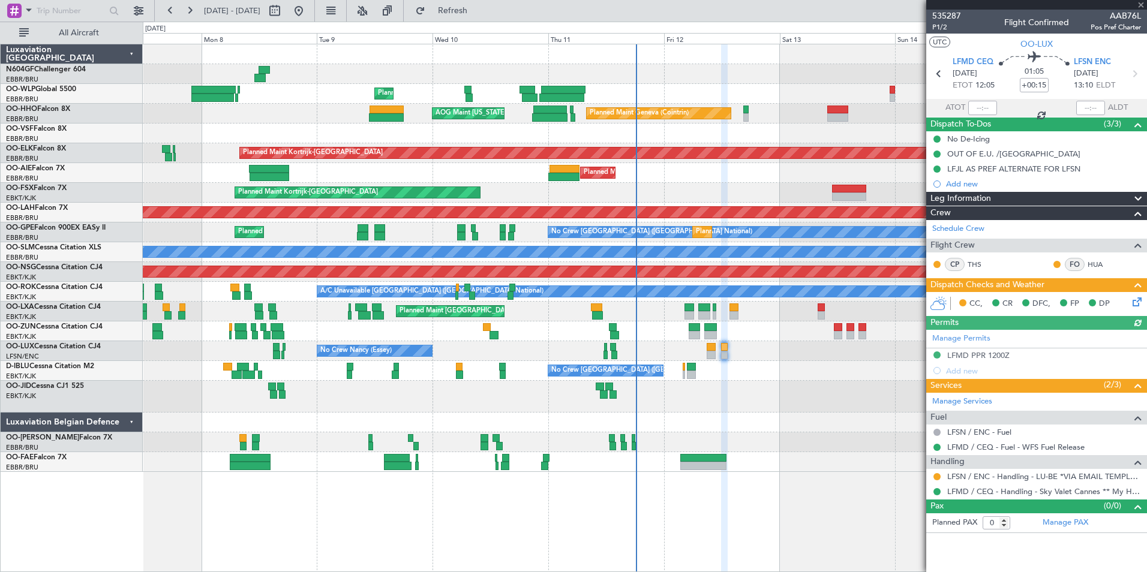
click at [1144, 303] on div "CC, CR DFC, FP DP" at bounding box center [1036, 304] width 221 height 24
click at [1139, 303] on icon at bounding box center [1135, 300] width 10 height 10
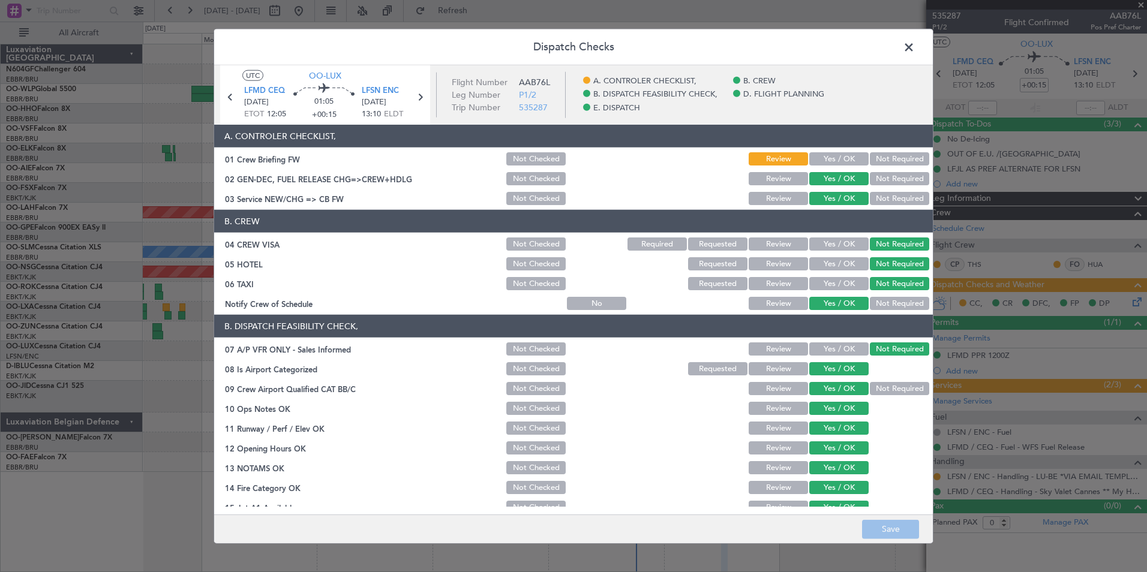
click at [828, 154] on button "Yes / OK" at bounding box center [838, 158] width 59 height 13
click at [900, 523] on button "Save" at bounding box center [890, 528] width 57 height 19
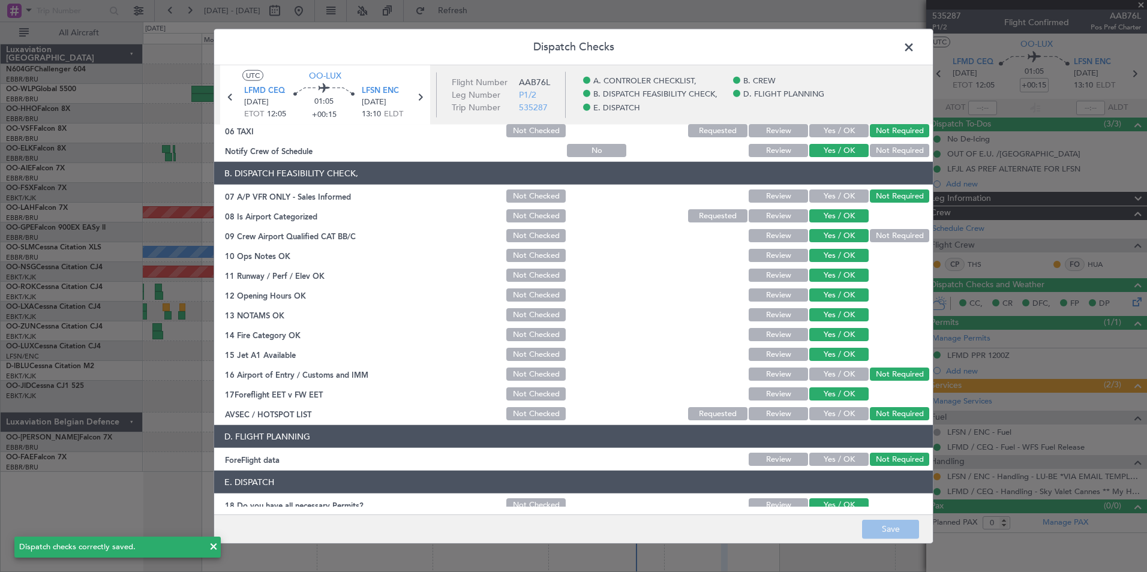
scroll to position [222, 0]
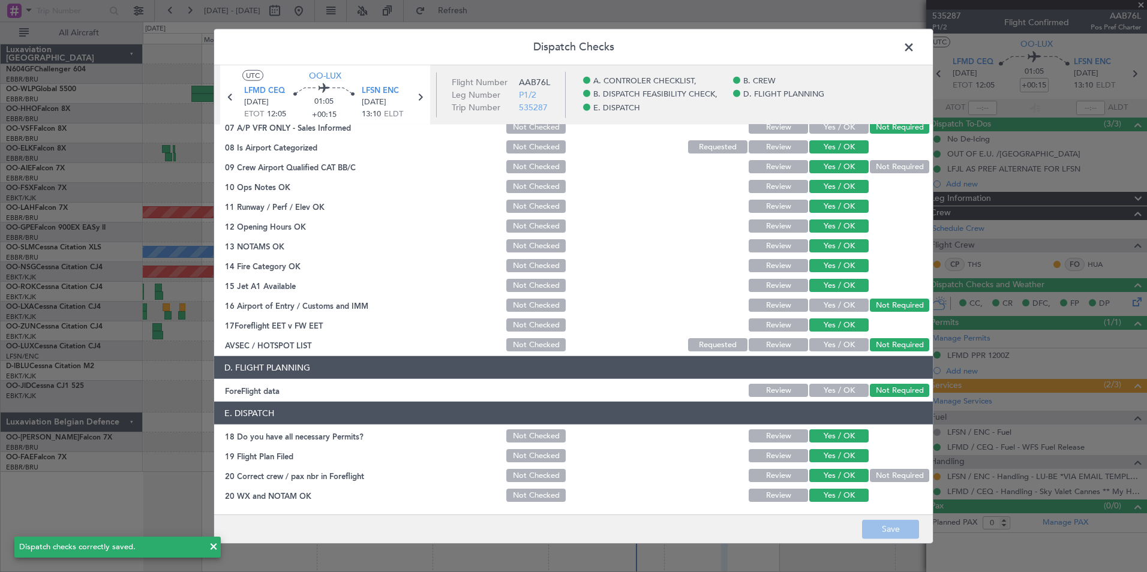
click at [914, 46] on span at bounding box center [914, 50] width 0 height 24
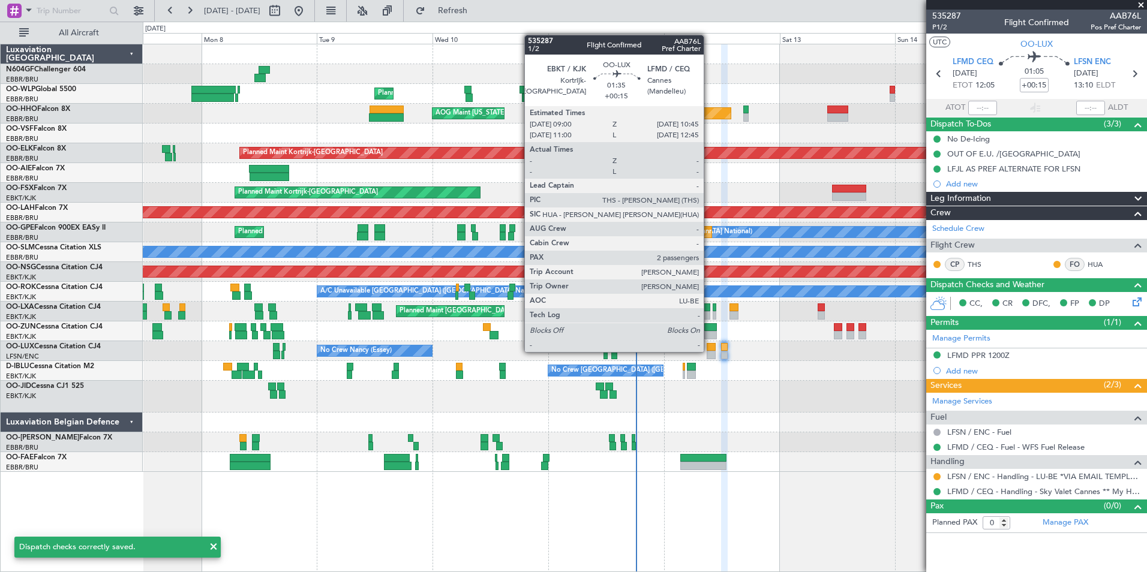
click at [709, 351] on div at bounding box center [710, 355] width 9 height 8
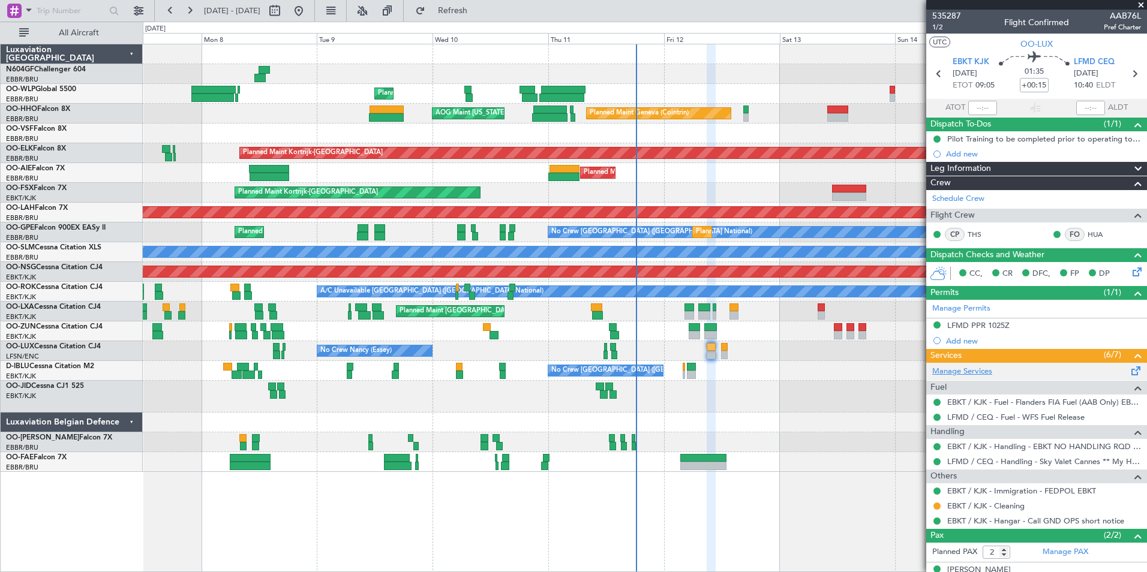
click at [971, 371] on link "Manage Services" at bounding box center [962, 372] width 60 height 12
click at [477, 10] on span "Refresh" at bounding box center [453, 11] width 50 height 8
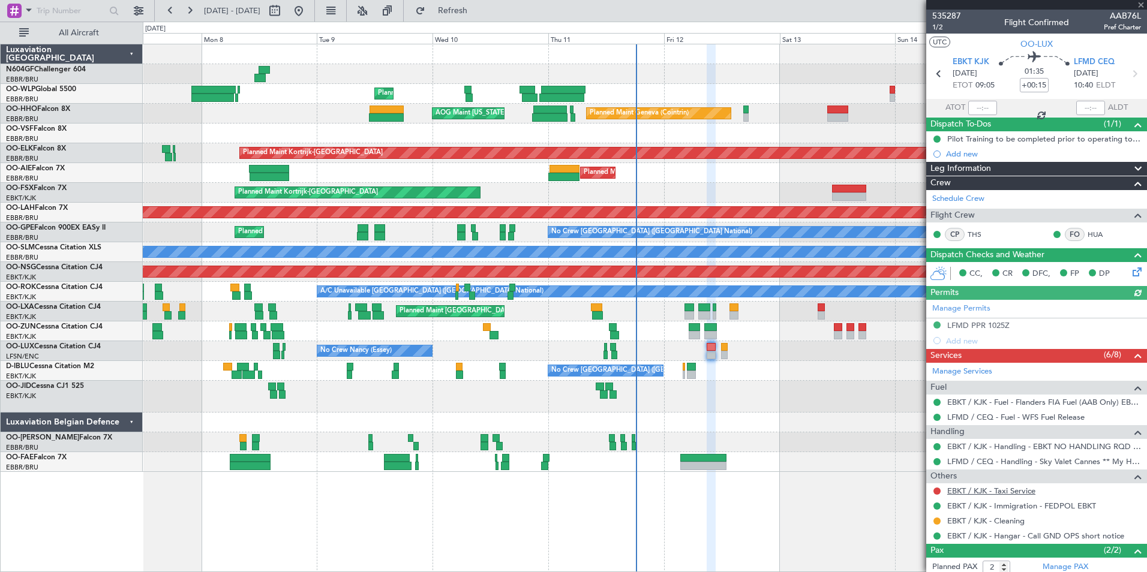
click at [990, 489] on link "EBKT / KJK - Taxi Service" at bounding box center [991, 491] width 88 height 10
click at [937, 489] on button at bounding box center [936, 491] width 7 height 7
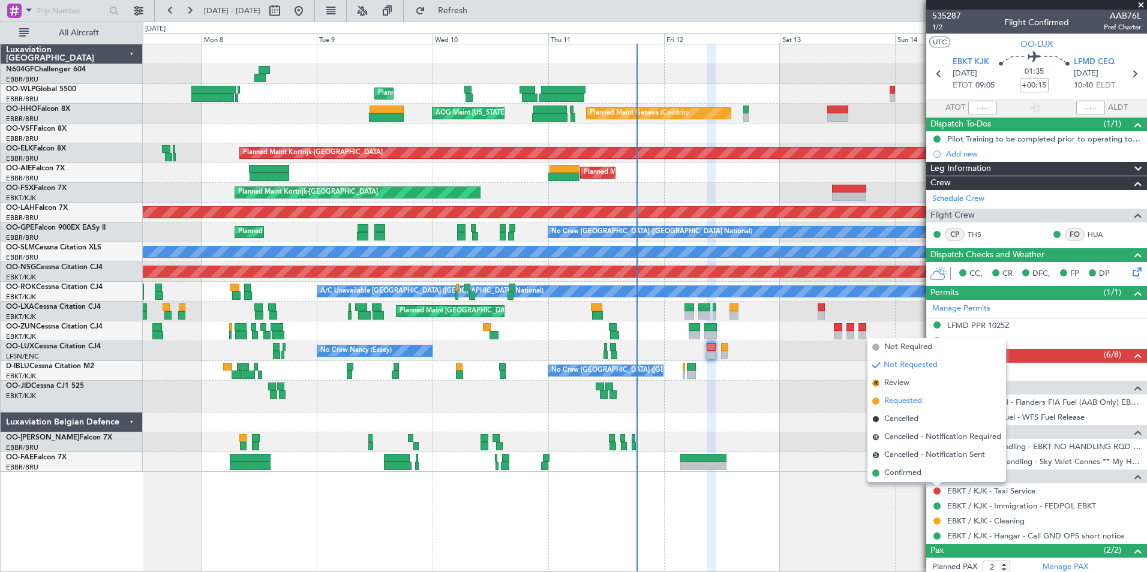
click at [916, 402] on span "Requested" at bounding box center [903, 401] width 38 height 12
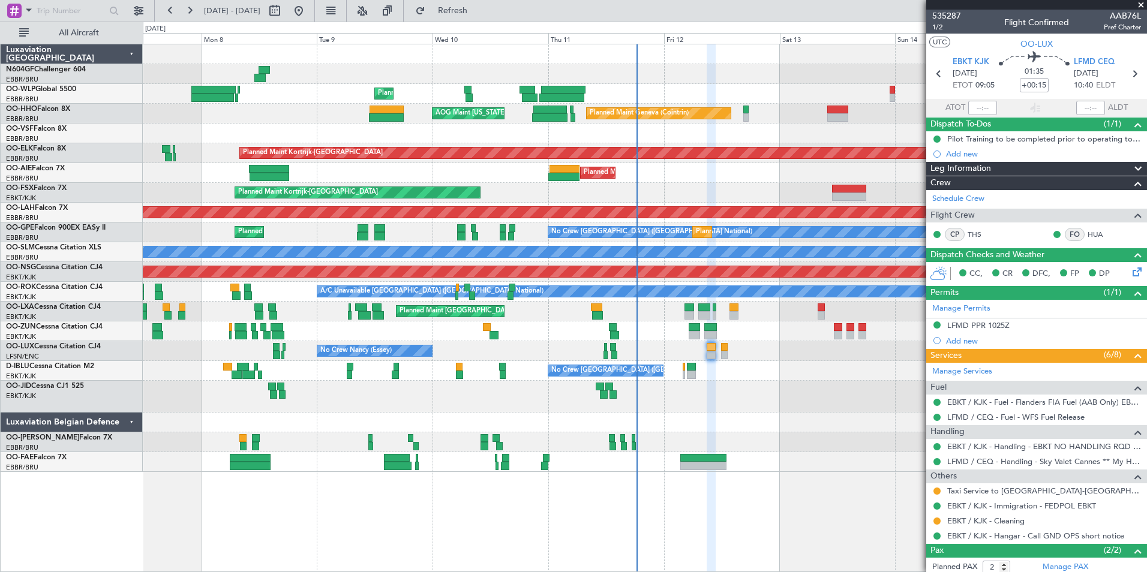
click at [597, 415] on div at bounding box center [644, 423] width 1003 height 20
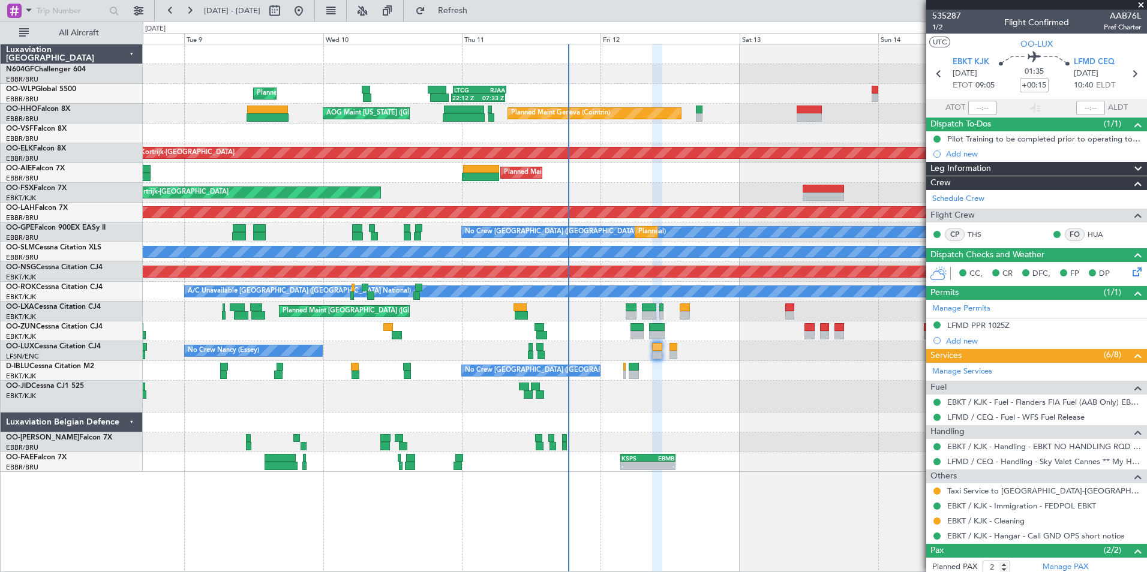
click at [717, 384] on div at bounding box center [644, 397] width 1003 height 32
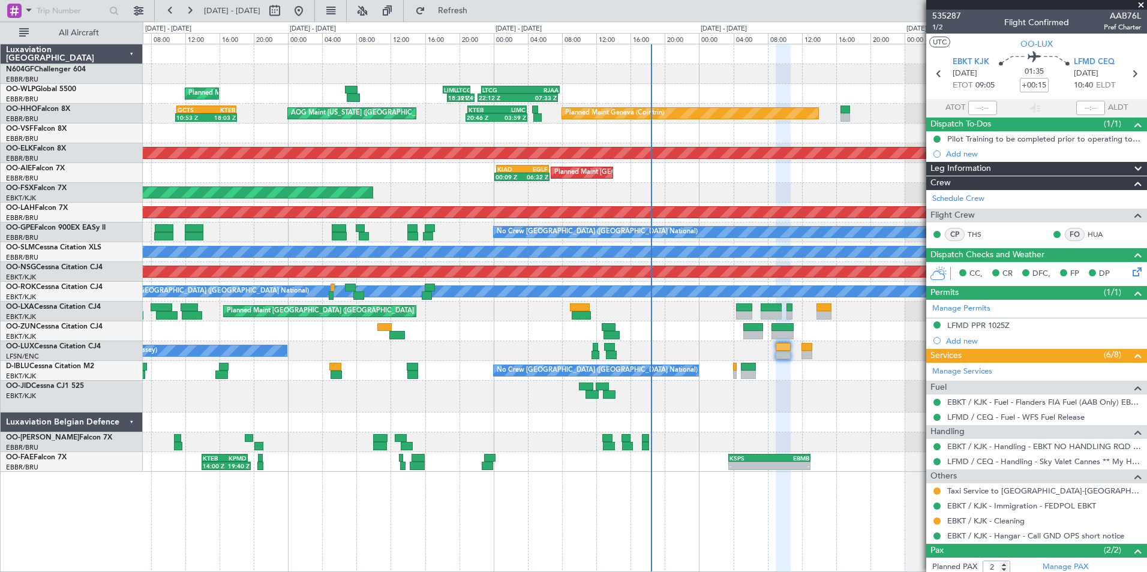
click at [769, 380] on div "No Crew [GEOGRAPHIC_DATA] ([GEOGRAPHIC_DATA] National)" at bounding box center [644, 371] width 1003 height 20
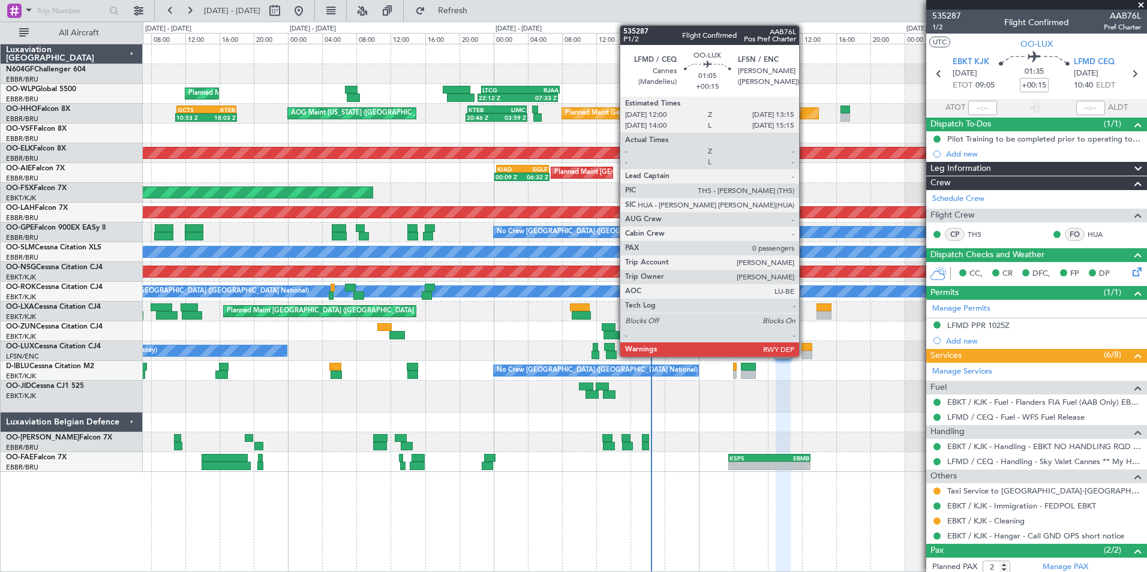
click at [804, 350] on div at bounding box center [806, 347] width 11 height 8
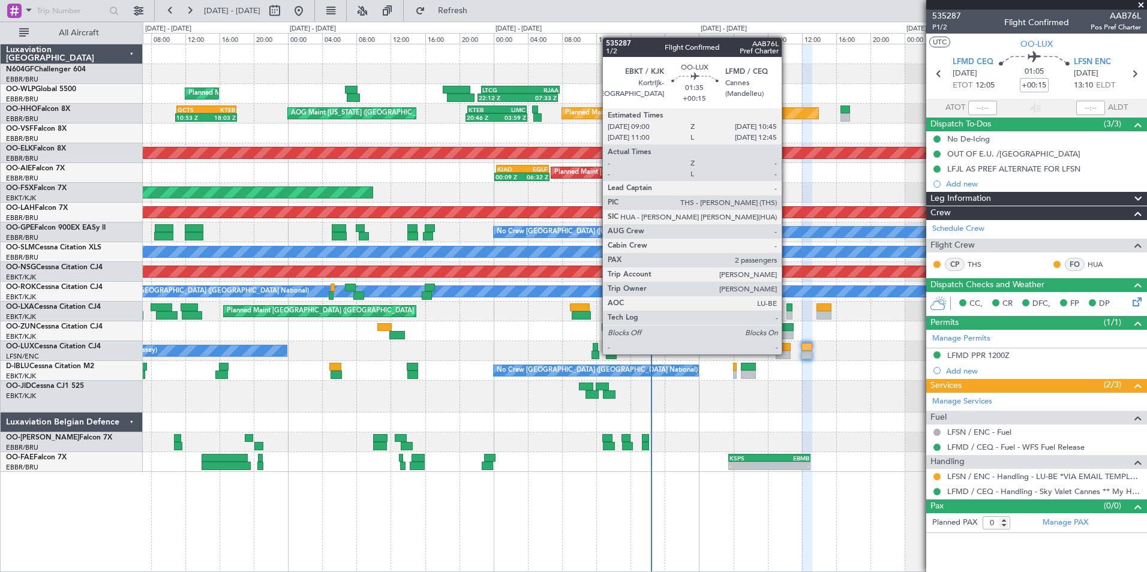
click at [787, 353] on div at bounding box center [782, 355] width 15 height 8
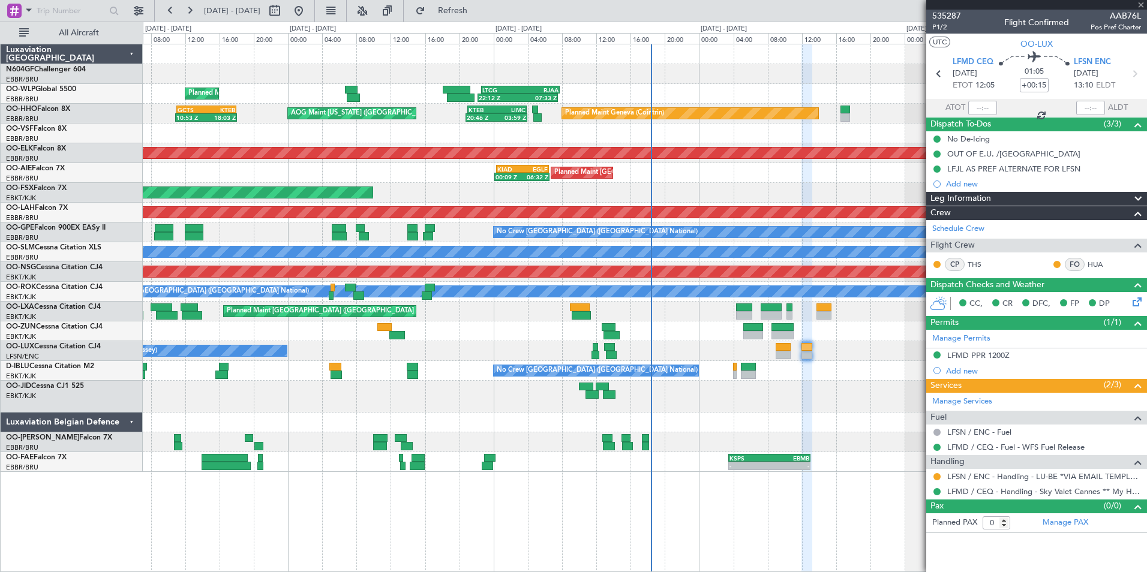
type input "2"
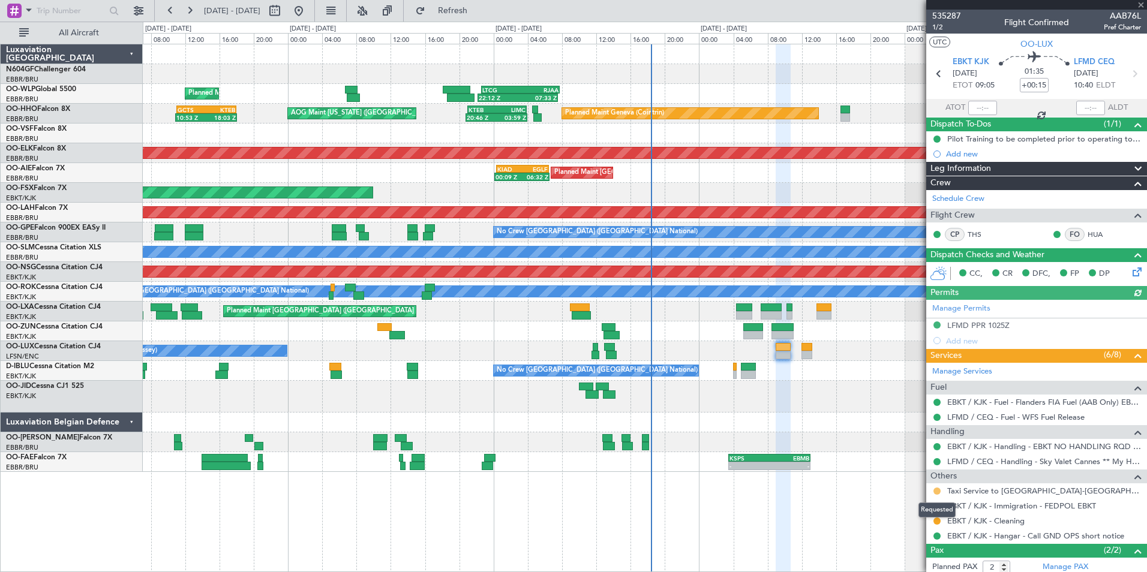
click at [934, 492] on button at bounding box center [936, 491] width 7 height 7
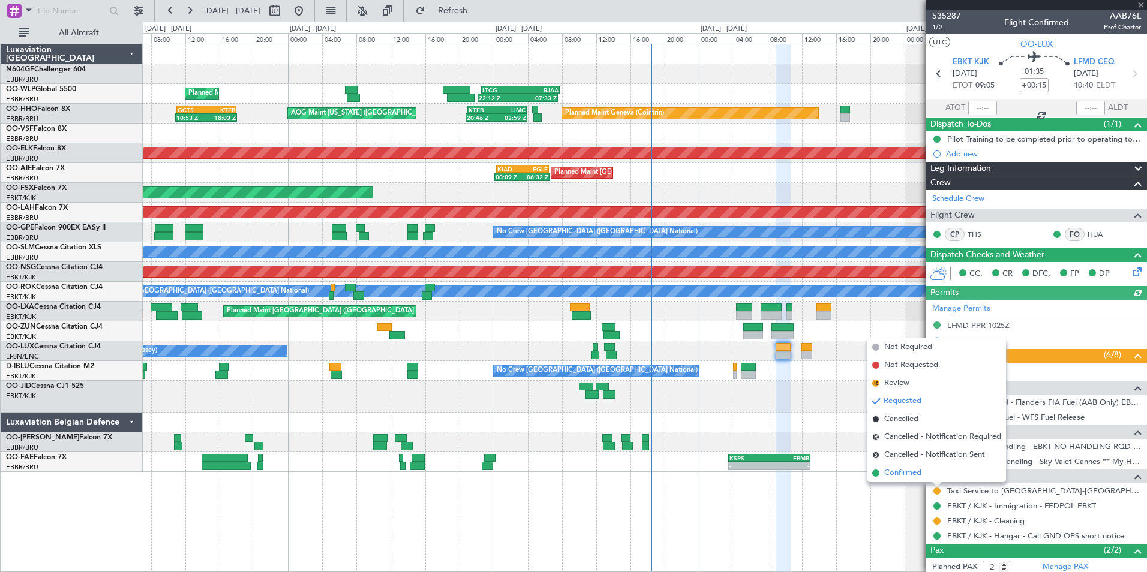
click at [909, 472] on span "Confirmed" at bounding box center [902, 473] width 37 height 12
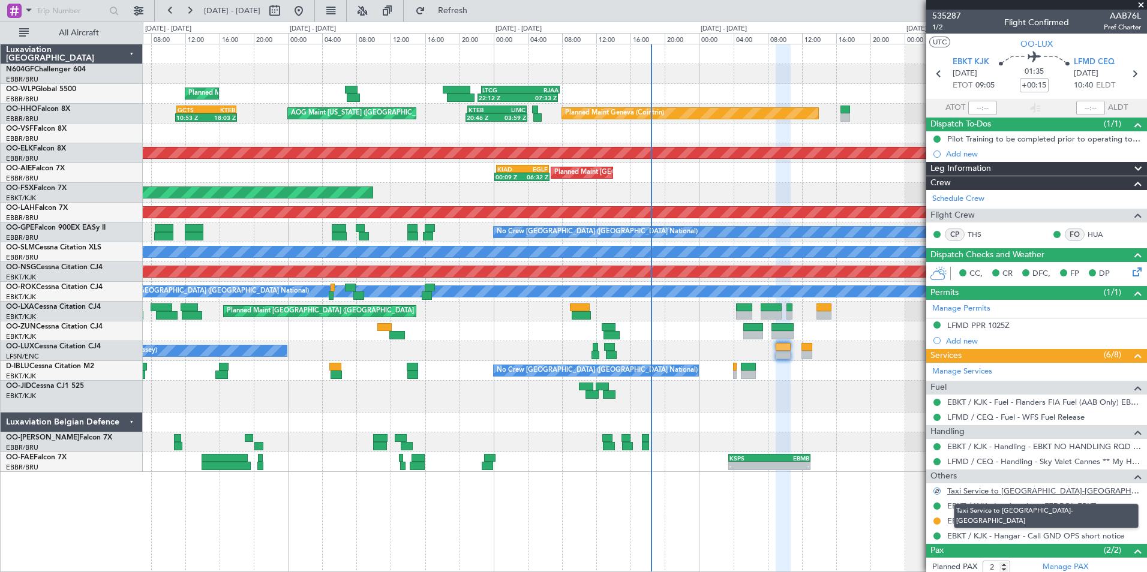
click at [991, 490] on link "Taxi Service to Kortrijk-Wevelgem" at bounding box center [1044, 491] width 194 height 10
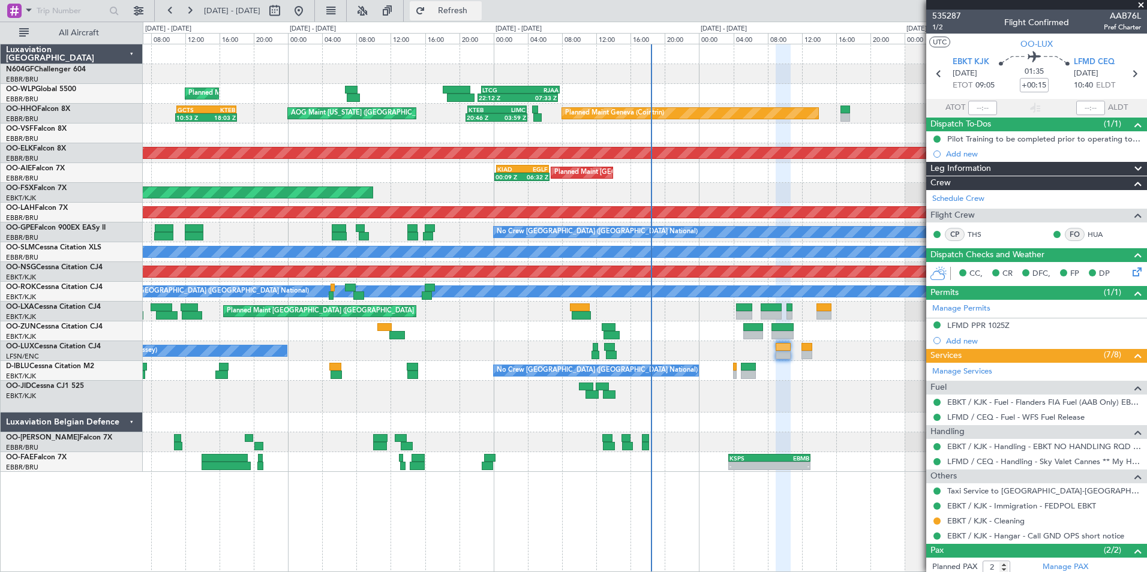
click at [478, 15] on span "Refresh" at bounding box center [453, 11] width 50 height 8
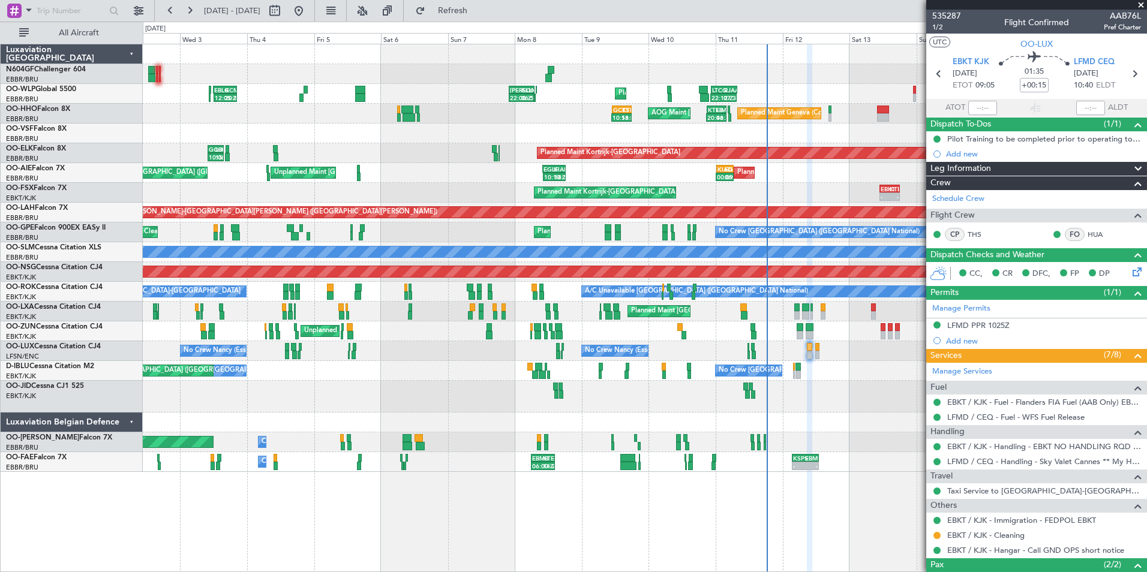
click at [666, 151] on div "Planned Maint Liege 22:12 Z 07:33 Z LTCG 22:35 Z RJAA 07:45 Z KAUS 22:00 Z ELLX…" at bounding box center [644, 258] width 1003 height 428
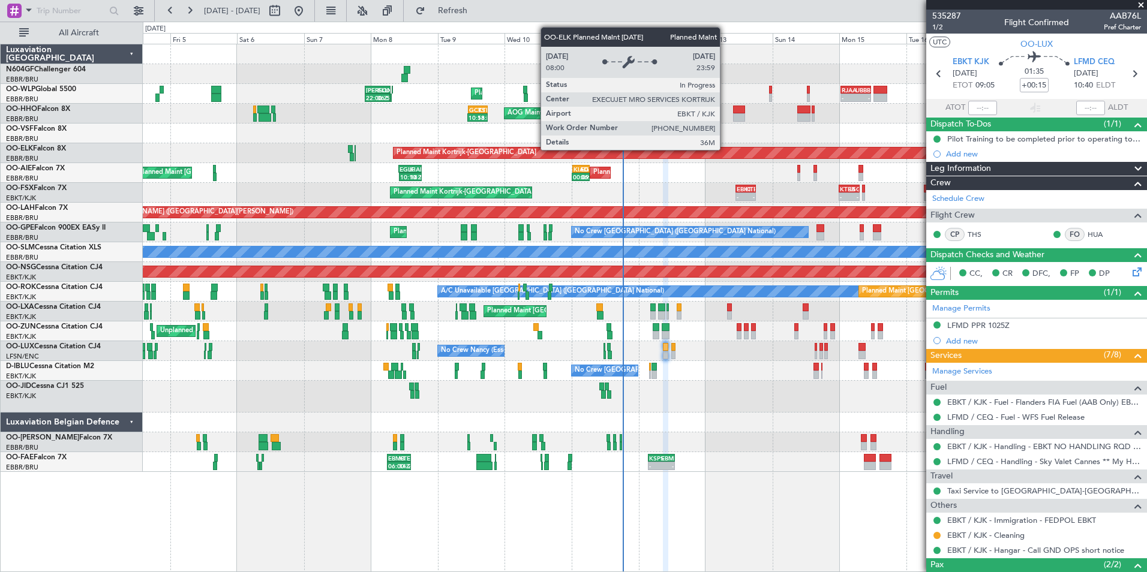
click at [594, 156] on div "Planned Maint Kortrijk-[GEOGRAPHIC_DATA]" at bounding box center [1017, 153] width 1248 height 11
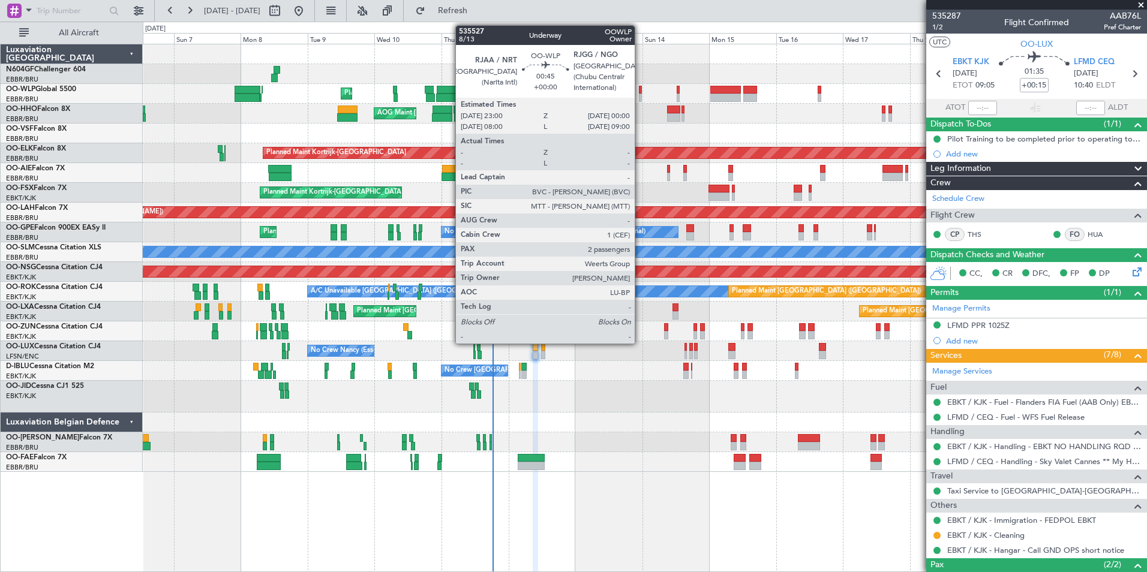
click at [640, 93] on div at bounding box center [640, 90] width 3 height 8
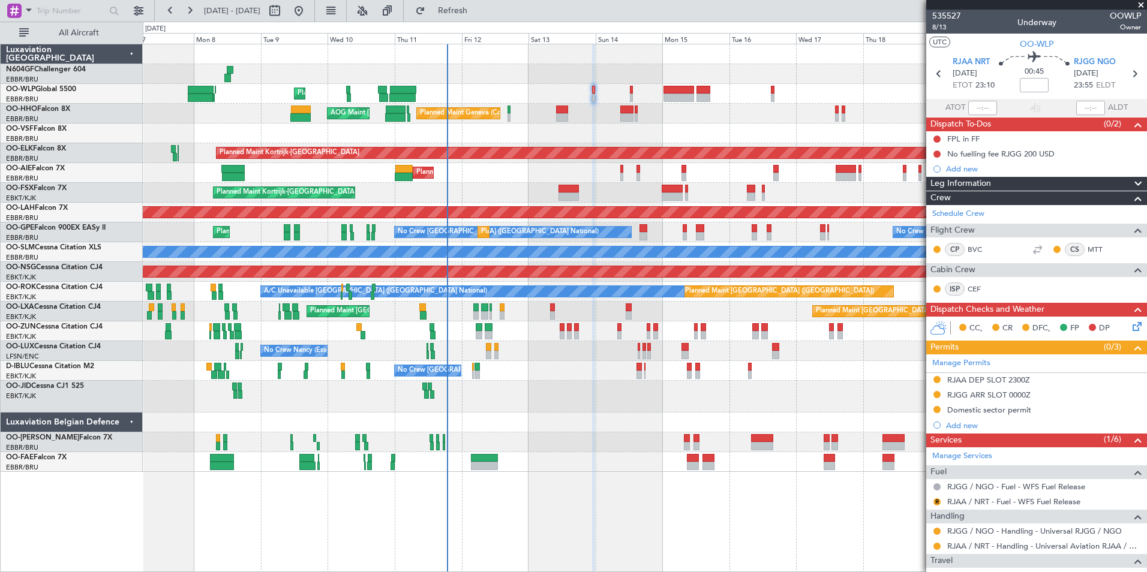
click at [650, 375] on div "No Crew Brussels (Brussels National) No Crew Brussels (Brussels National) AOG M…" at bounding box center [644, 371] width 1003 height 20
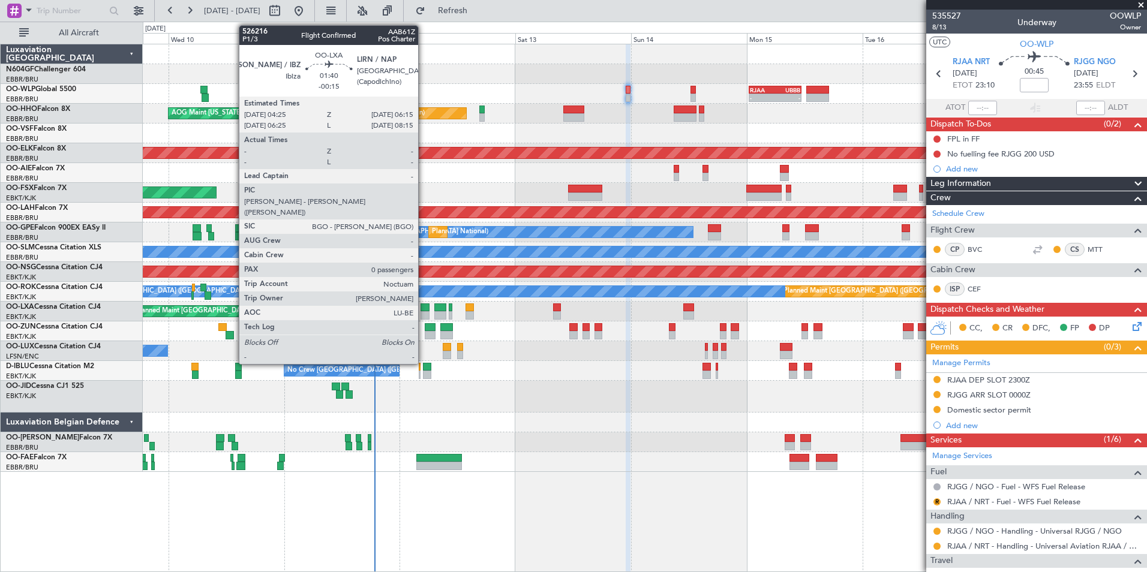
click at [423, 311] on div at bounding box center [424, 307] width 9 height 8
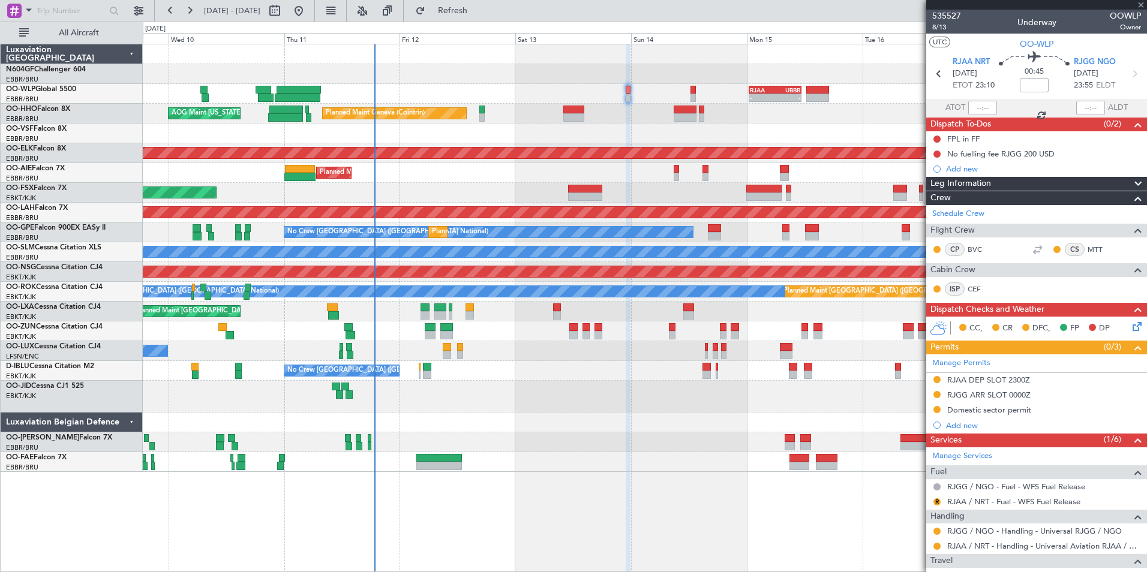
type input "-00:15"
type input "0"
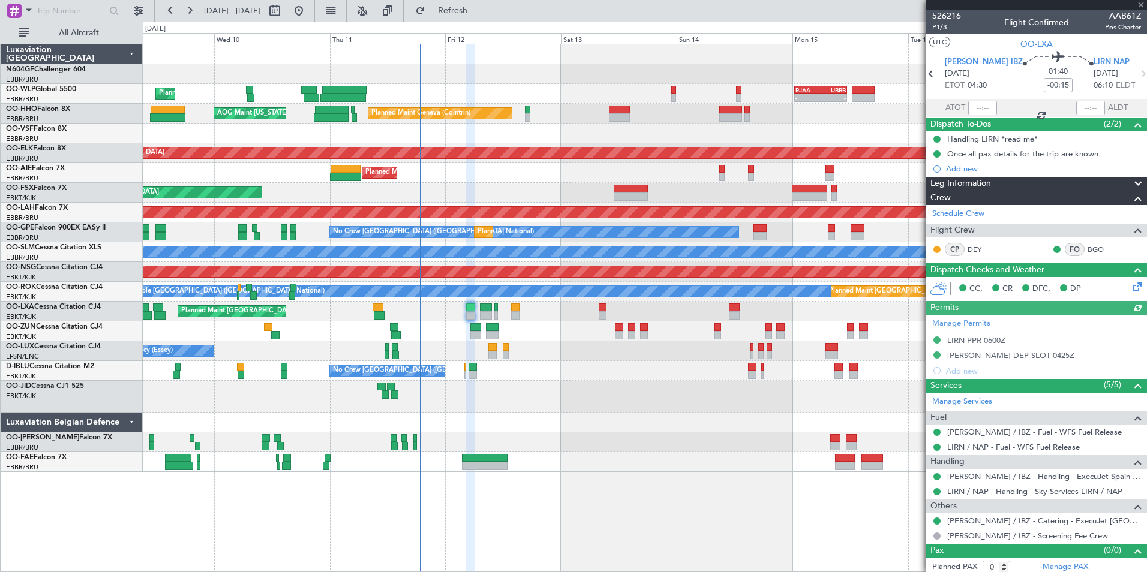
click at [552, 387] on div at bounding box center [644, 397] width 1003 height 32
click at [840, 389] on div "Planned Maint Liege - - RJAA 00:30 Z UBBB 11:25 Z Planned Maint Geneva ([GEOGRA…" at bounding box center [644, 258] width 1003 height 428
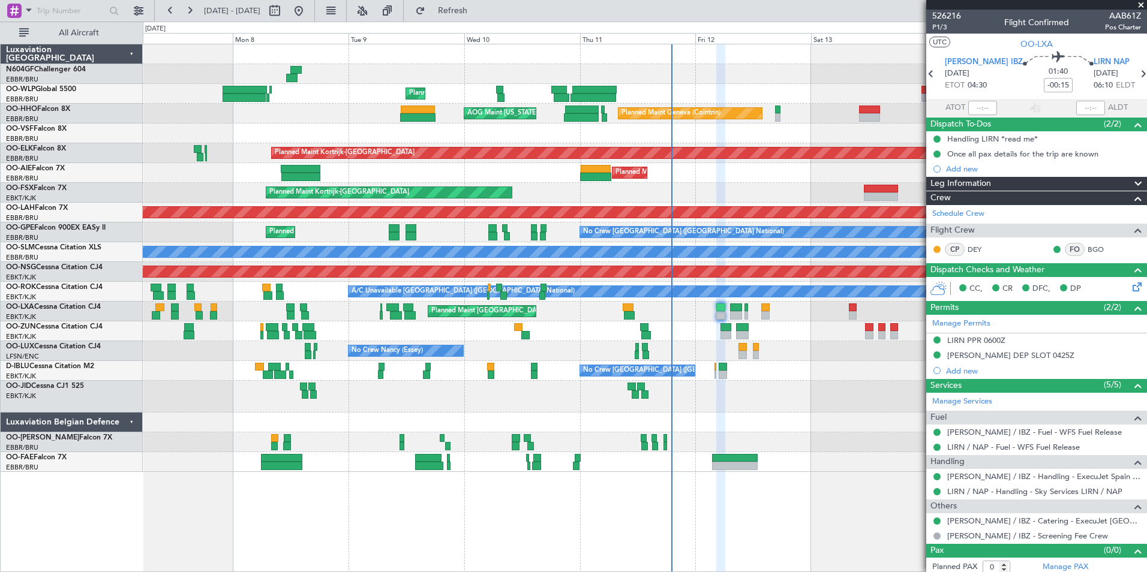
click at [755, 405] on div at bounding box center [644, 397] width 1003 height 32
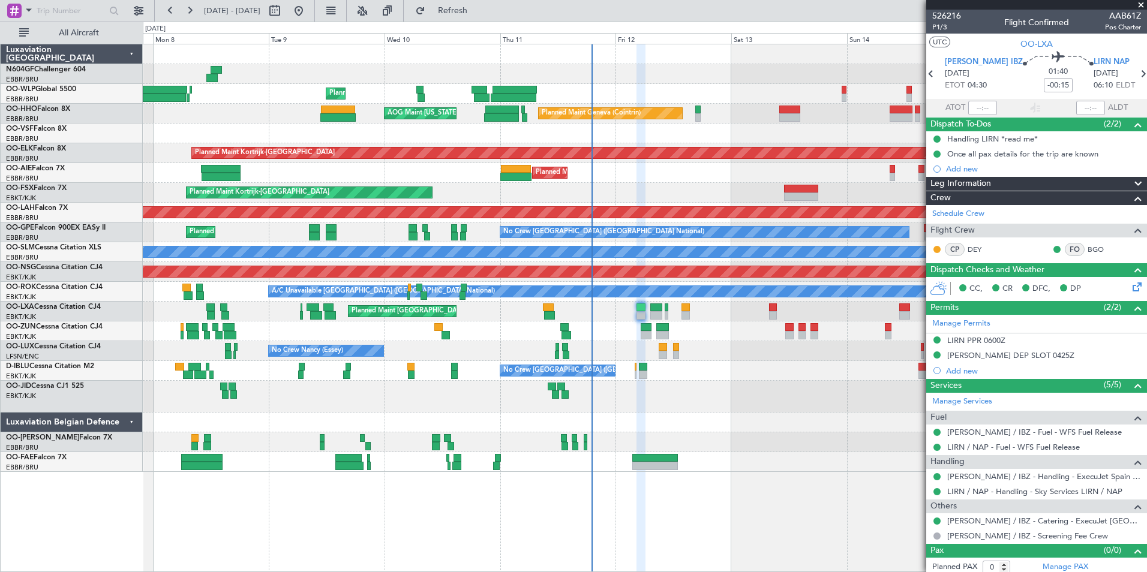
click at [723, 396] on div at bounding box center [644, 397] width 1003 height 32
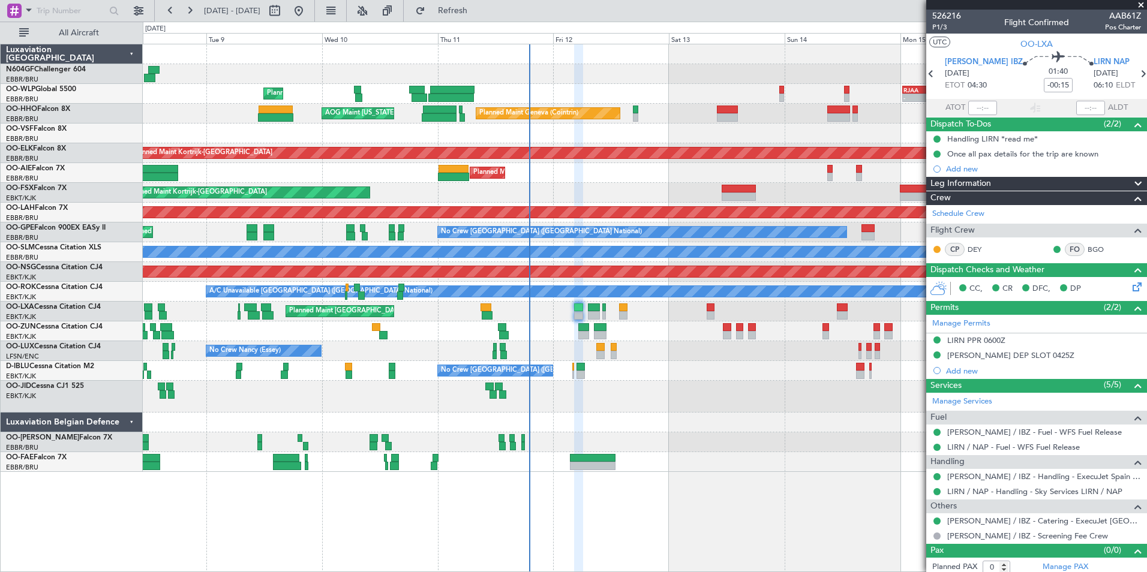
click at [592, 269] on div "Planned Maint [GEOGRAPHIC_DATA] ([GEOGRAPHIC_DATA])" at bounding box center [644, 272] width 1003 height 20
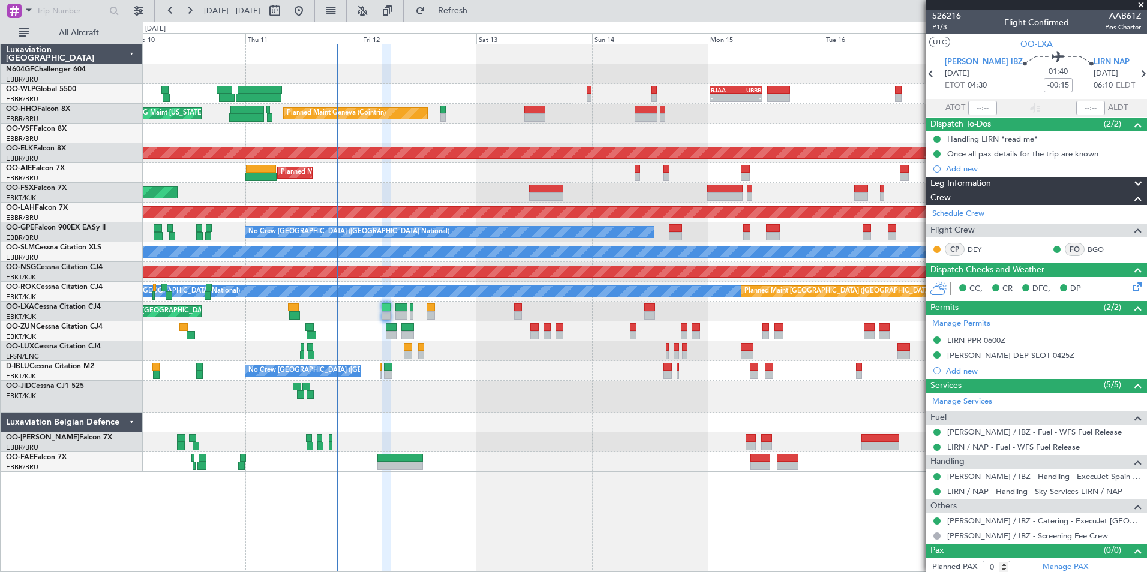
click at [689, 332] on div at bounding box center [644, 331] width 1003 height 20
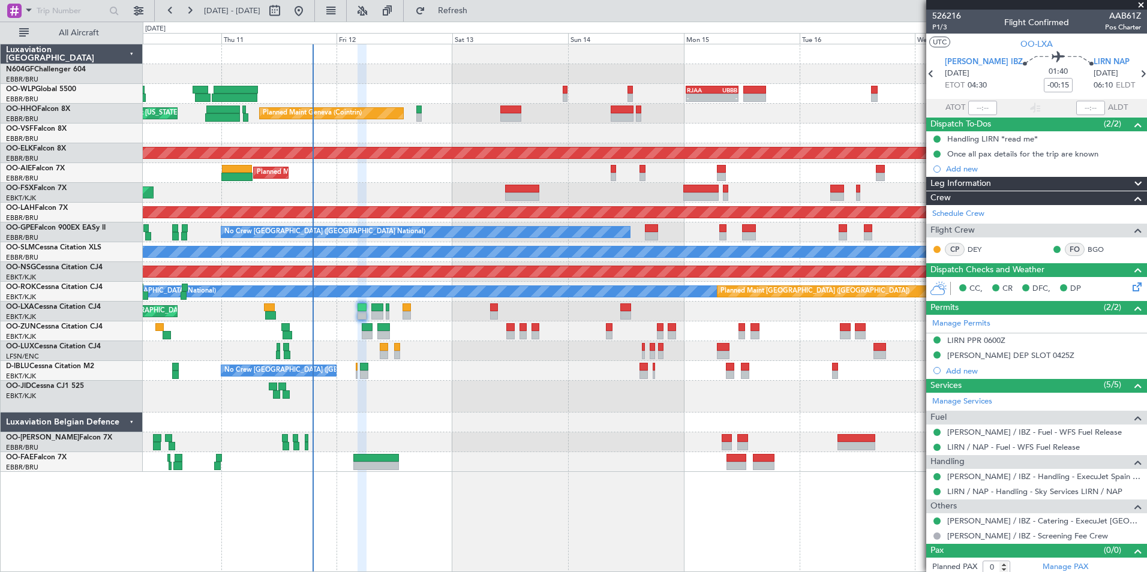
click at [646, 328] on div at bounding box center [644, 331] width 1003 height 20
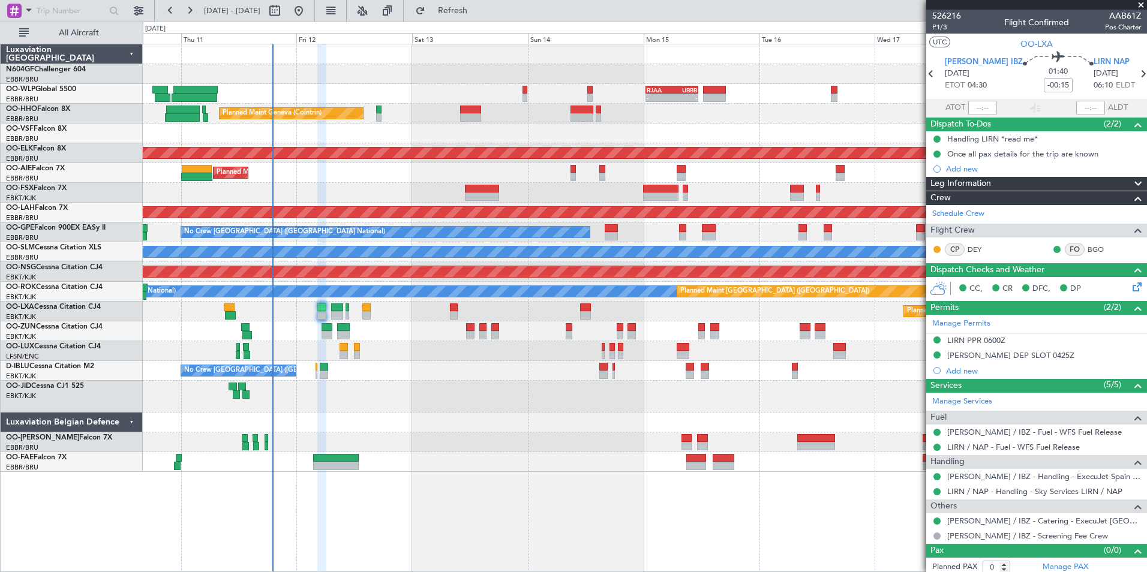
click at [673, 109] on div "Planned Maint Geneva (Cointrin) AOG Maint [US_STATE] ([GEOGRAPHIC_DATA])" at bounding box center [644, 114] width 1003 height 20
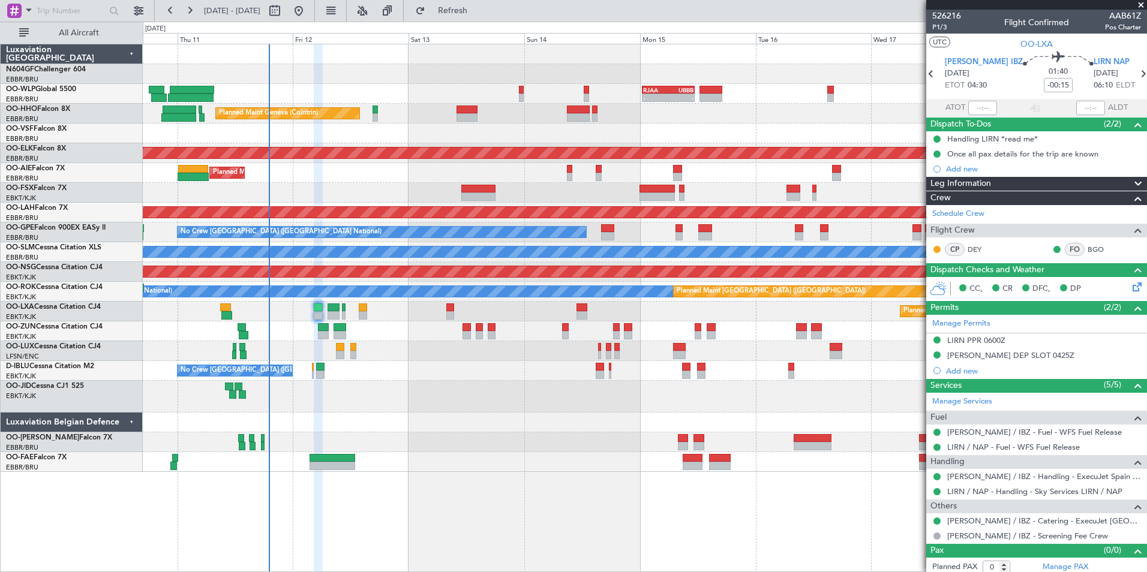
click at [643, 119] on div "Planned Maint Geneva (Cointrin) AOG Maint [US_STATE] ([GEOGRAPHIC_DATA])" at bounding box center [644, 114] width 1003 height 20
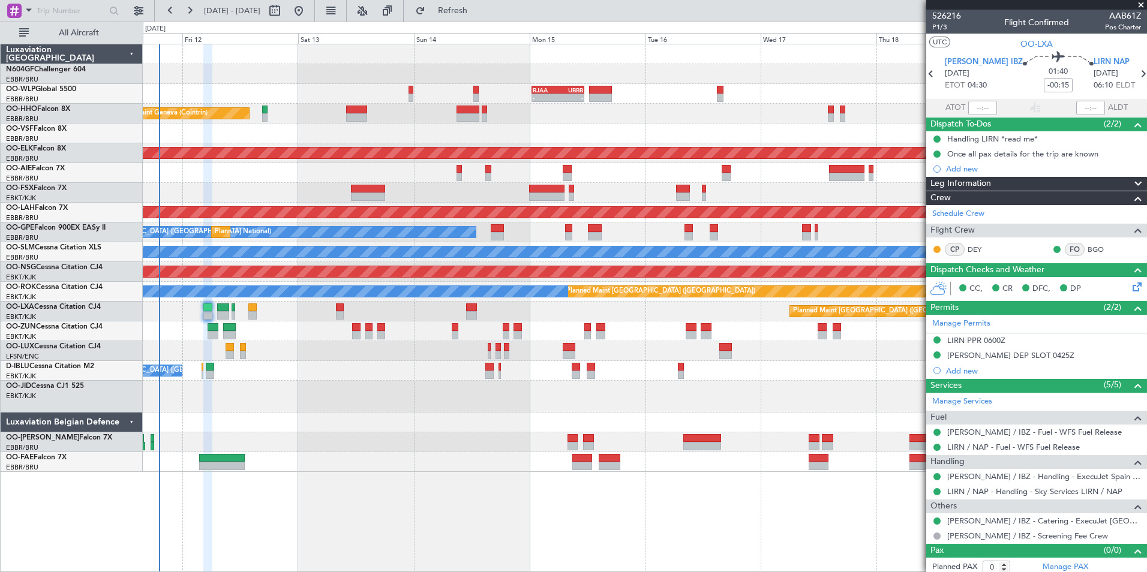
click at [555, 380] on div "- - RJAA 00:30 Z UBBB 11:25 Z Planned Maint Liege Planned Maint Geneva ([GEOGRA…" at bounding box center [644, 258] width 1003 height 428
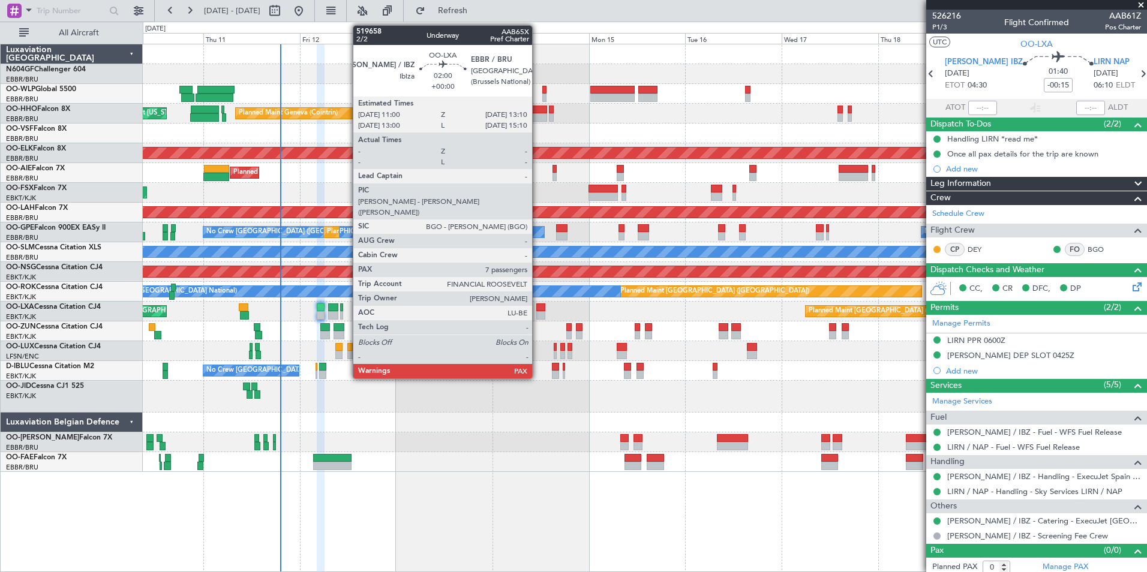
click at [537, 315] on div at bounding box center [540, 315] width 9 height 8
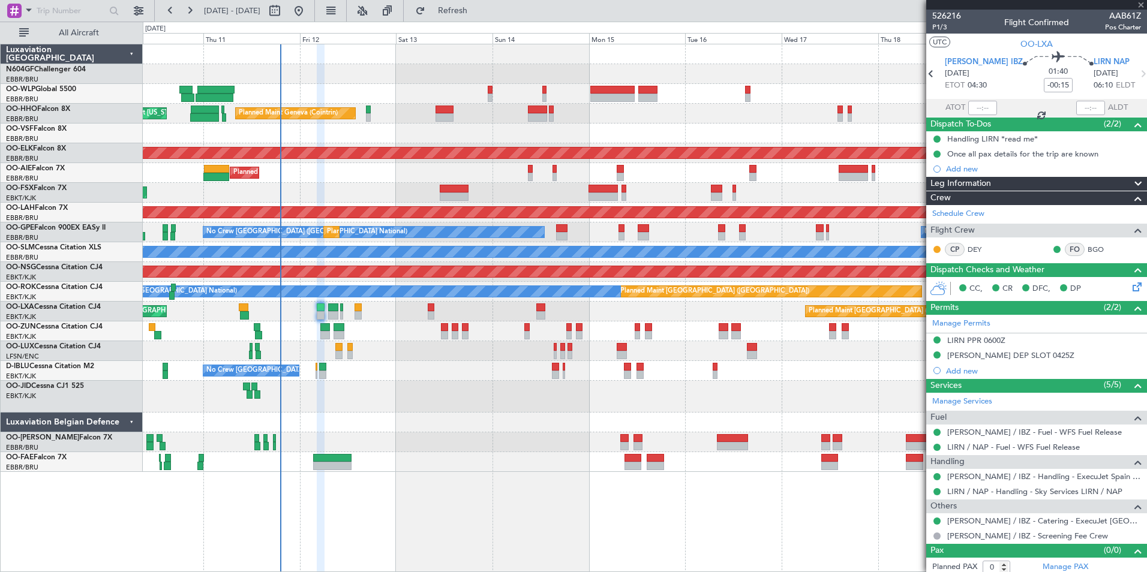
type input "7"
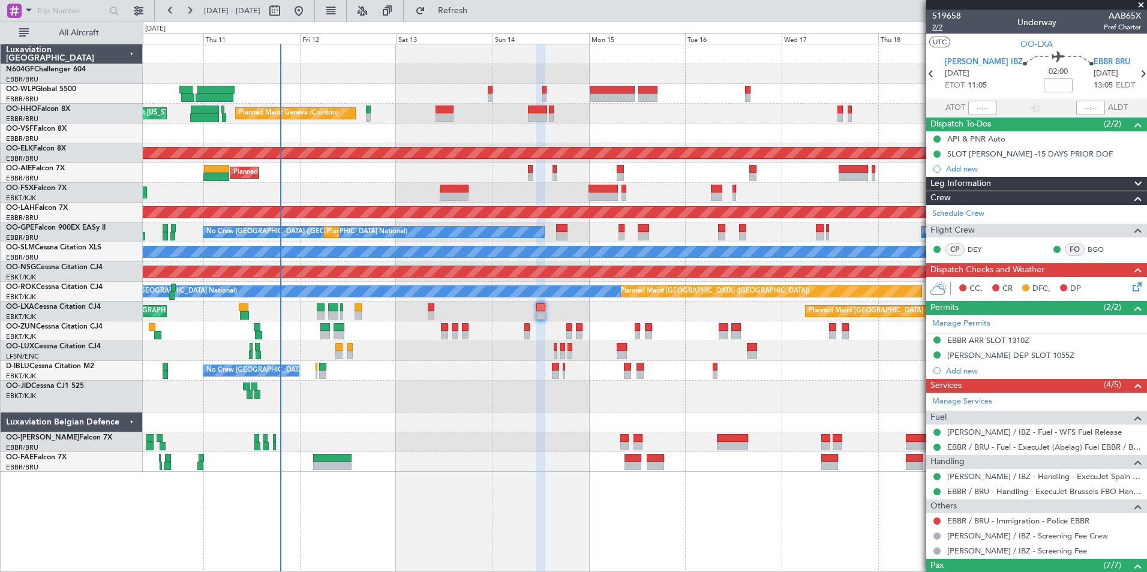
click at [937, 29] on span "2/2" at bounding box center [946, 27] width 29 height 10
click at [464, 17] on button "Refresh" at bounding box center [446, 10] width 72 height 19
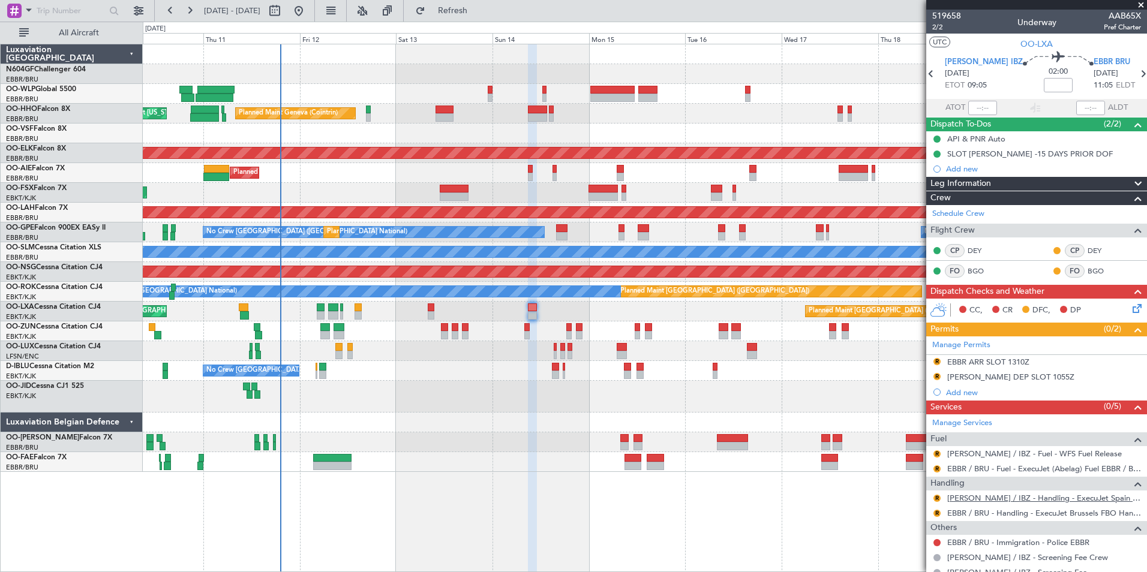
click at [985, 498] on link "[PERSON_NAME] / IBZ - Handling - ExecuJet Spain [PERSON_NAME] / IBZ" at bounding box center [1044, 498] width 194 height 10
click at [934, 497] on button "R" at bounding box center [936, 498] width 7 height 7
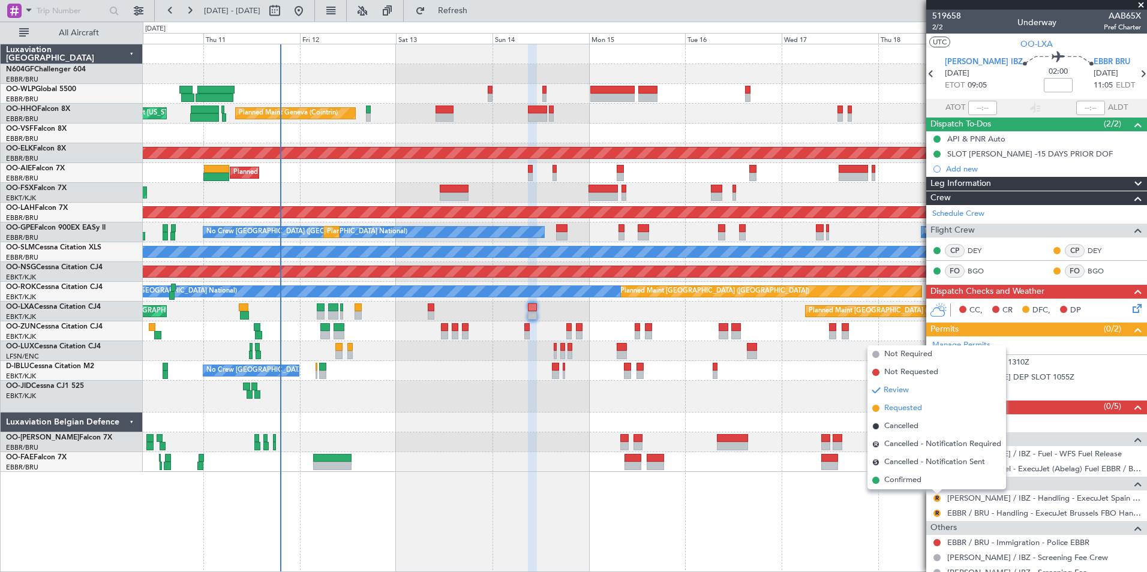
click at [904, 413] on span "Requested" at bounding box center [903, 408] width 38 height 12
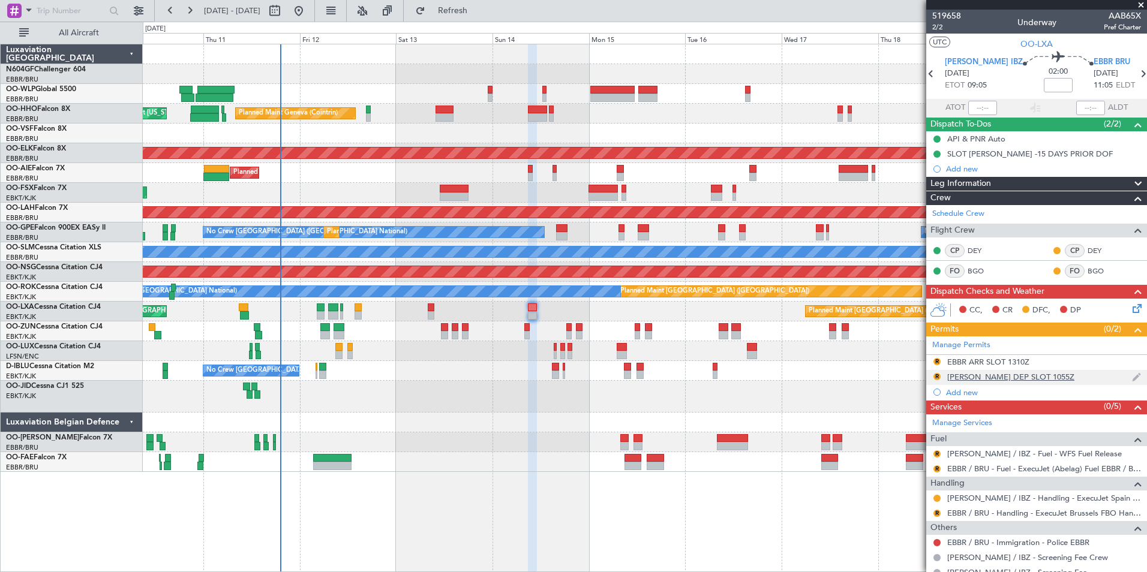
click at [977, 378] on div "[PERSON_NAME] DEP SLOT 1055Z" at bounding box center [1010, 377] width 127 height 10
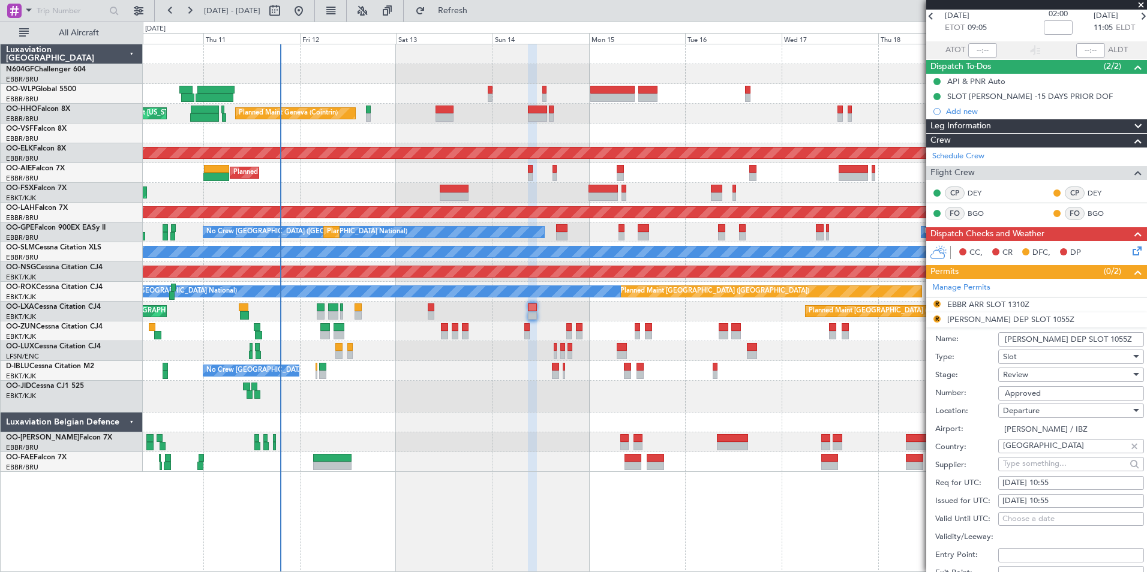
scroll to position [120, 0]
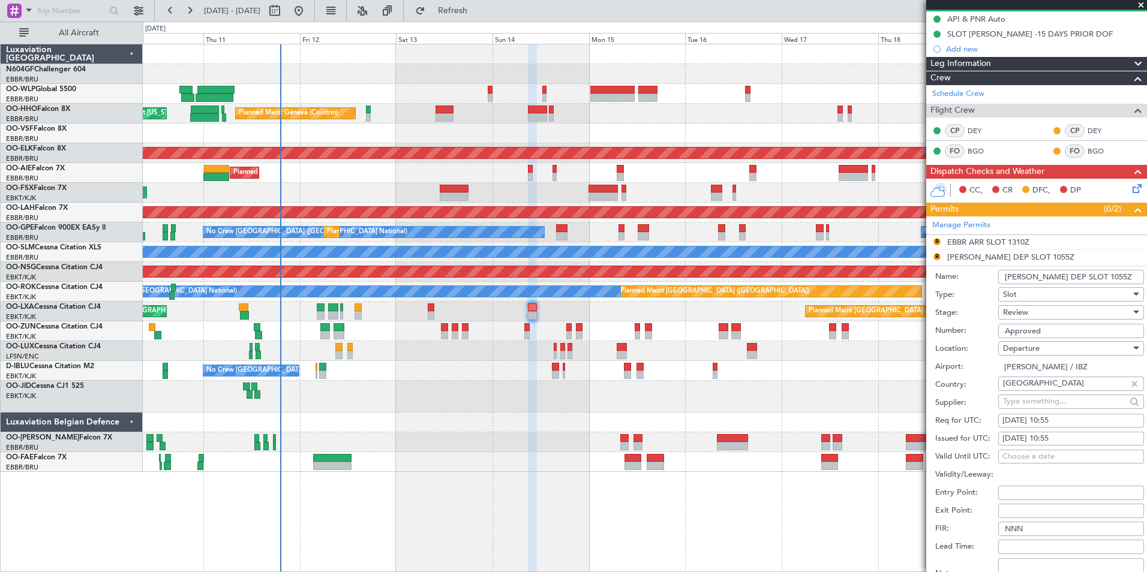
click at [1040, 311] on div "Review" at bounding box center [1067, 312] width 128 height 18
click at [1045, 392] on span "Requested" at bounding box center [1066, 390] width 126 height 18
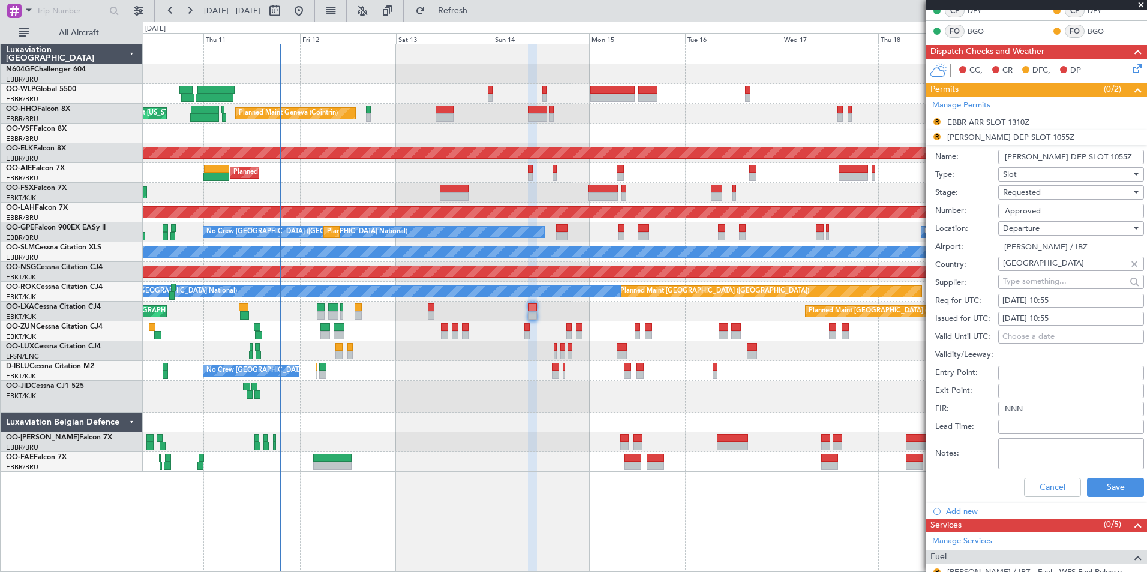
click at [1050, 294] on fb-calendar-cell "[DATE] 10:55" at bounding box center [1071, 301] width 146 height 14
click at [1058, 304] on div "[DATE] 10:55" at bounding box center [1070, 301] width 137 height 12
select select "9"
select select "2025"
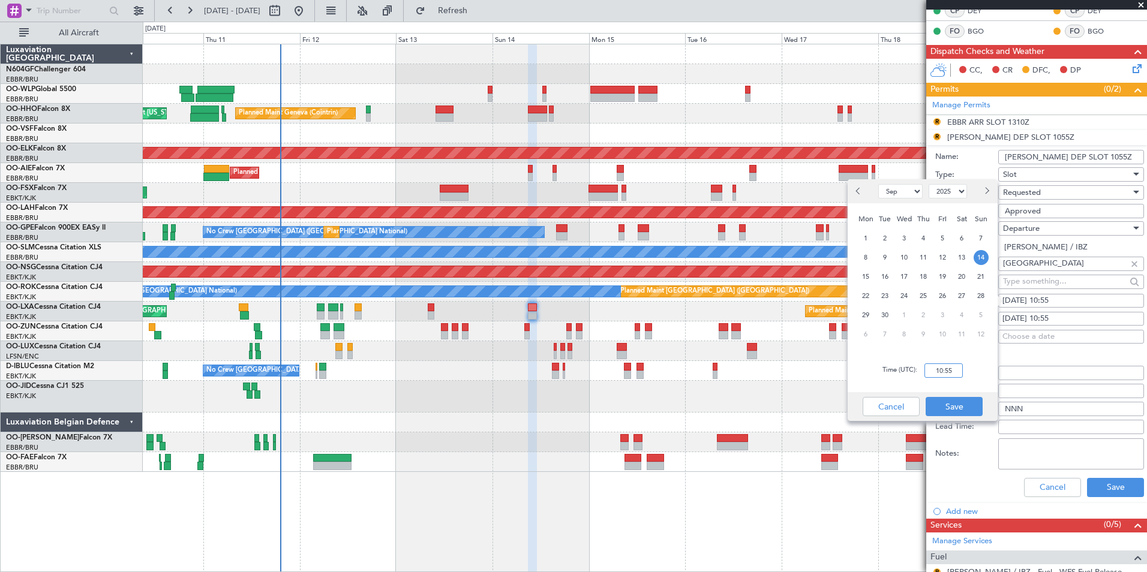
click at [955, 375] on input "10:55" at bounding box center [943, 370] width 38 height 14
type input "09:00"
click at [978, 381] on div "Time (UTC): 09:00" at bounding box center [922, 370] width 150 height 43
click at [954, 404] on button "Save" at bounding box center [953, 406] width 57 height 19
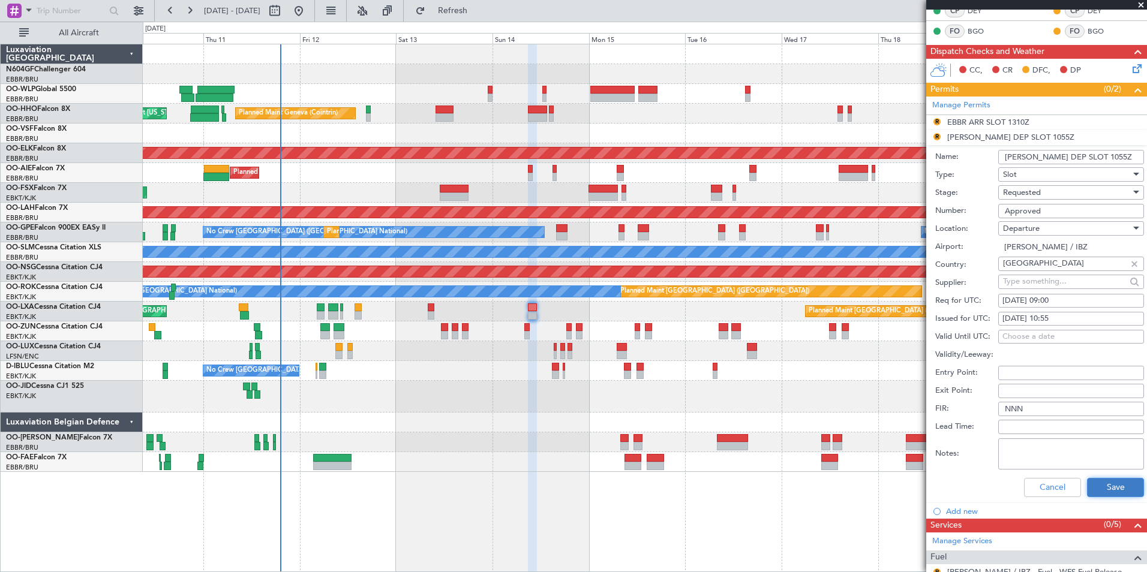
click at [1121, 484] on button "Save" at bounding box center [1115, 487] width 57 height 19
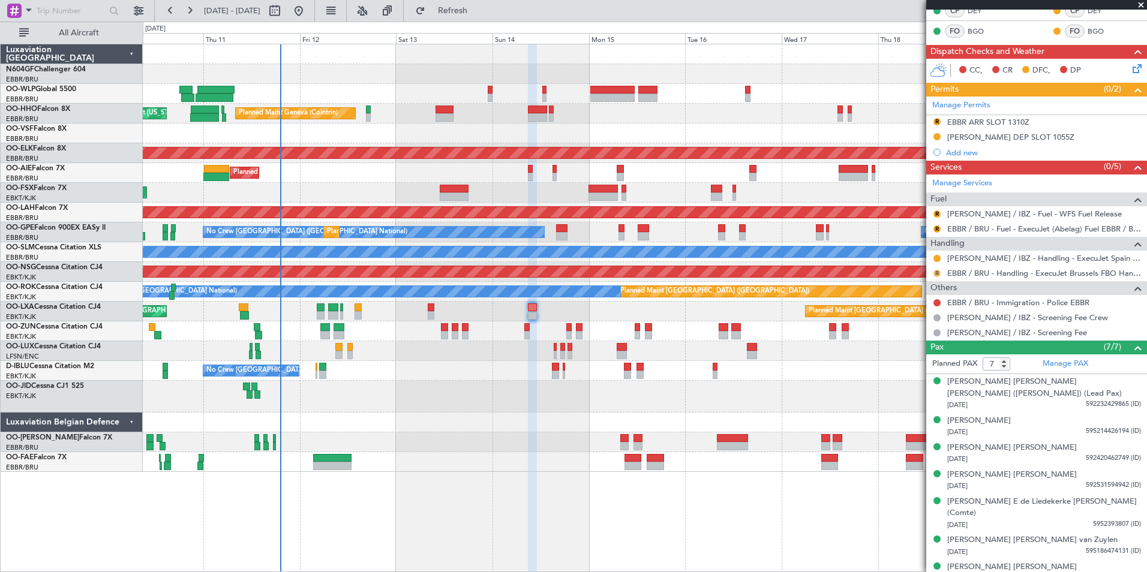
click at [937, 270] on button "R" at bounding box center [936, 273] width 7 height 7
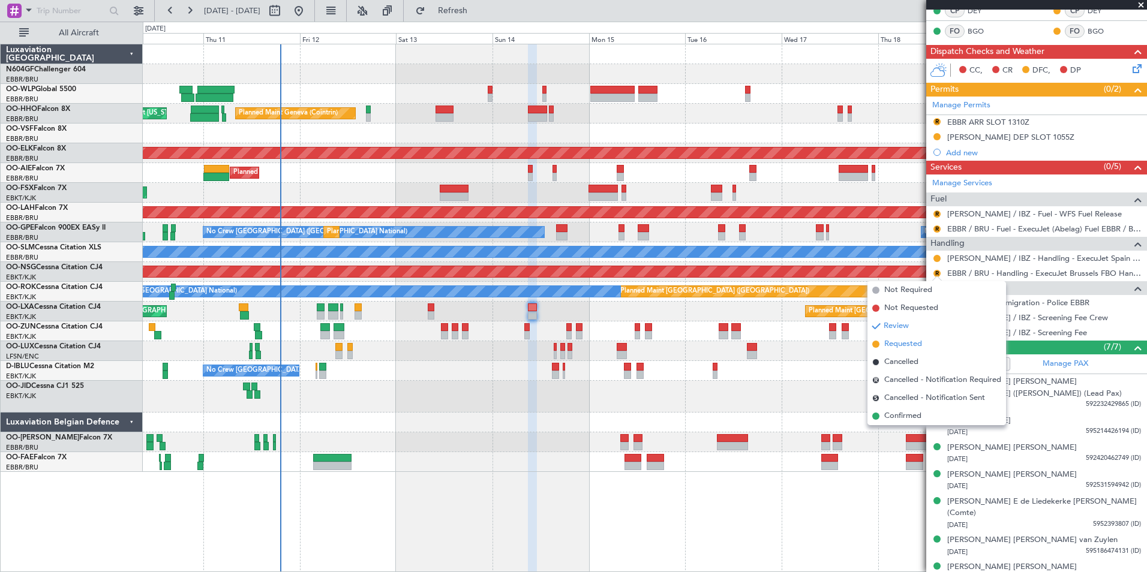
click at [911, 343] on span "Requested" at bounding box center [903, 344] width 38 height 12
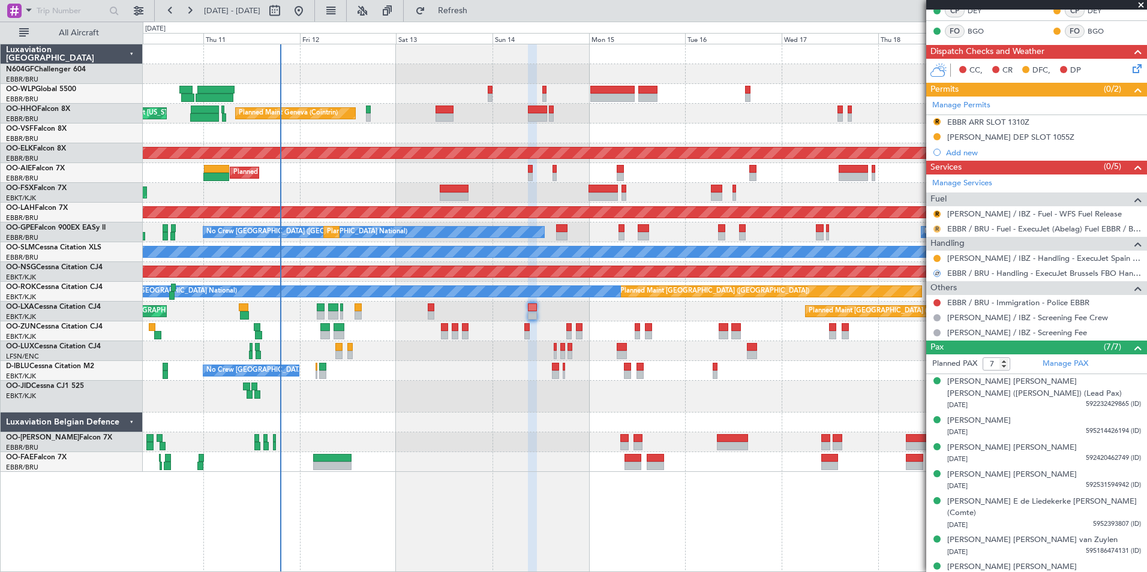
click at [936, 225] on button "R" at bounding box center [936, 228] width 7 height 7
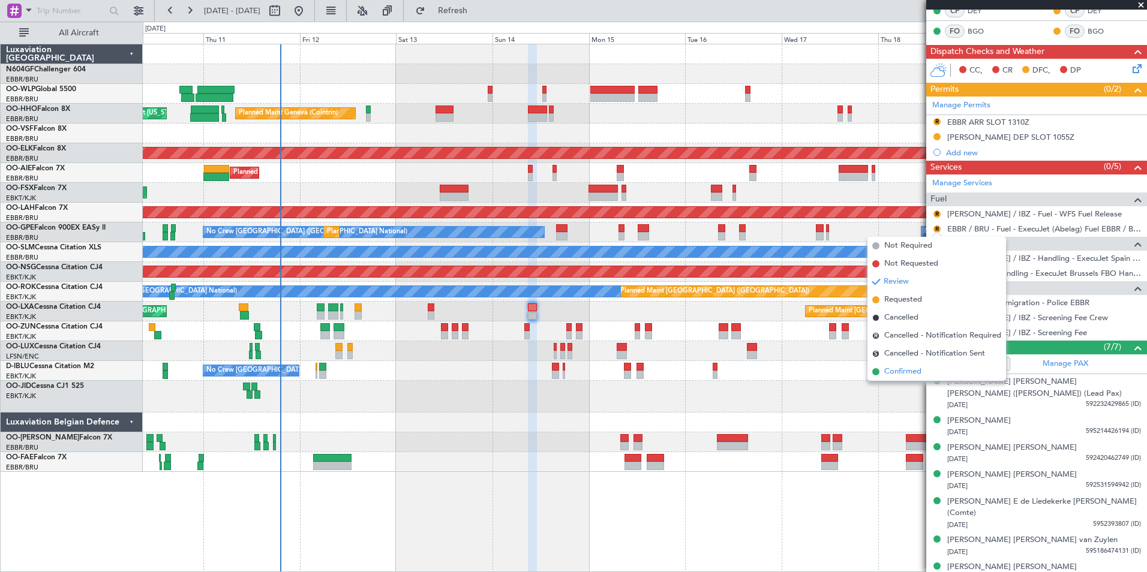
click at [897, 375] on span "Confirmed" at bounding box center [902, 372] width 37 height 12
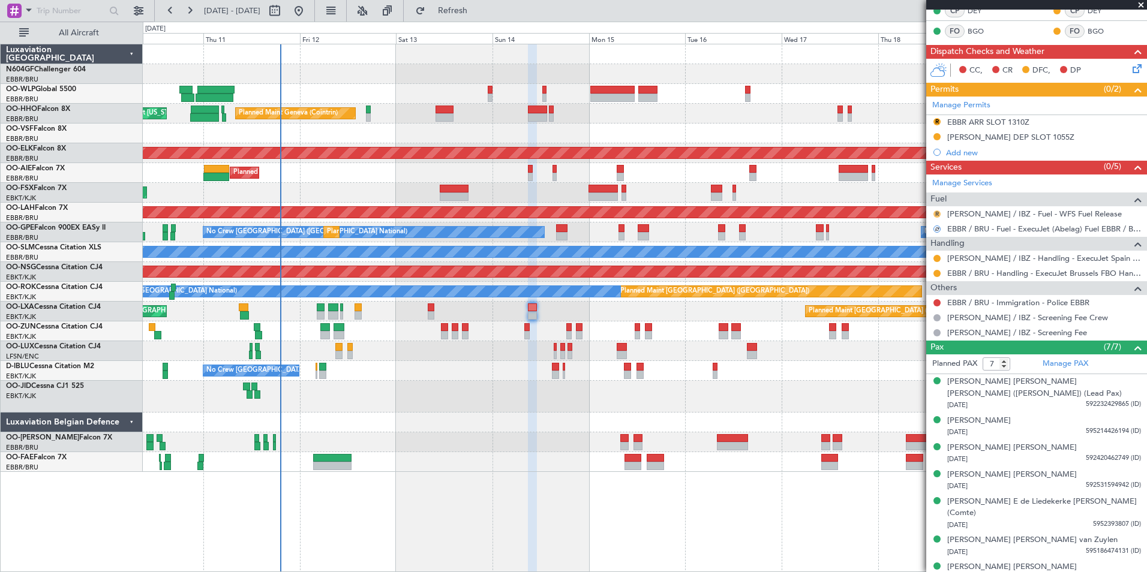
click at [935, 215] on button "R" at bounding box center [936, 213] width 7 height 7
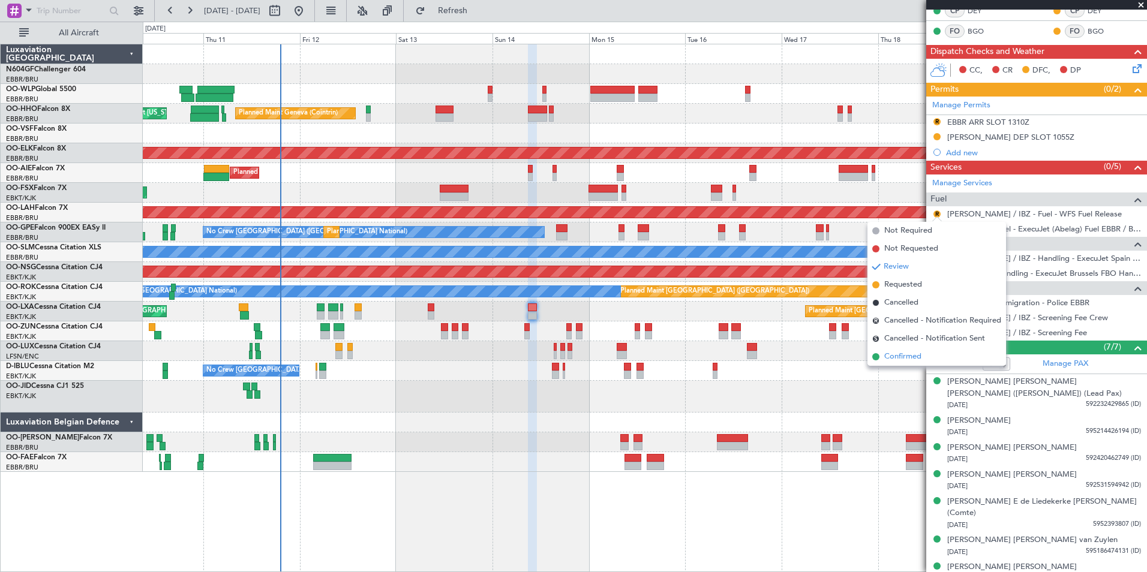
click at [909, 353] on span "Confirmed" at bounding box center [902, 357] width 37 height 12
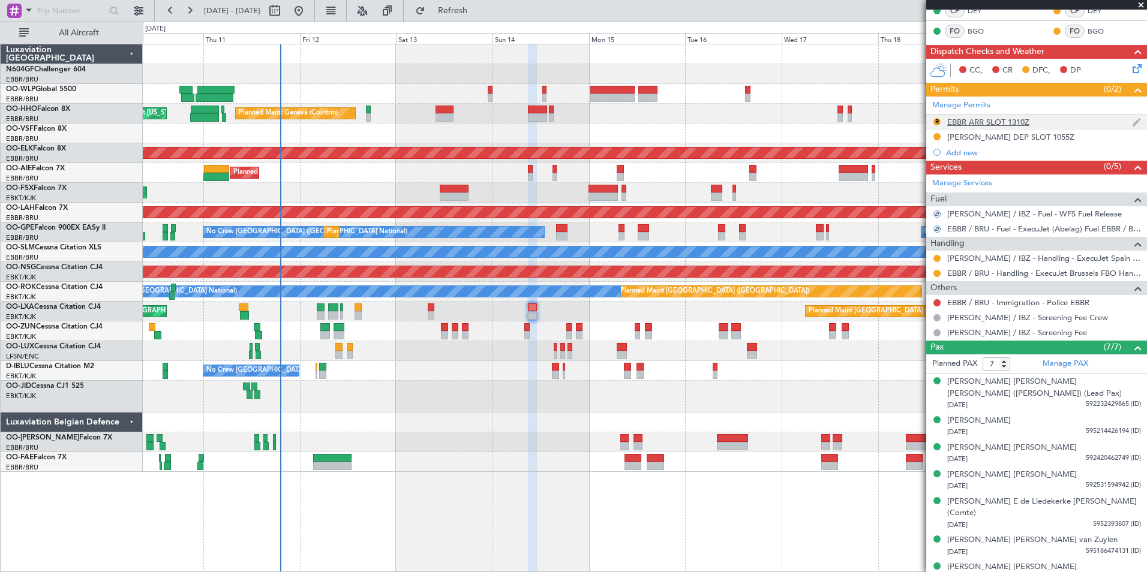
click at [949, 122] on div "EBBR ARR SLOT 1310Z" at bounding box center [988, 122] width 82 height 10
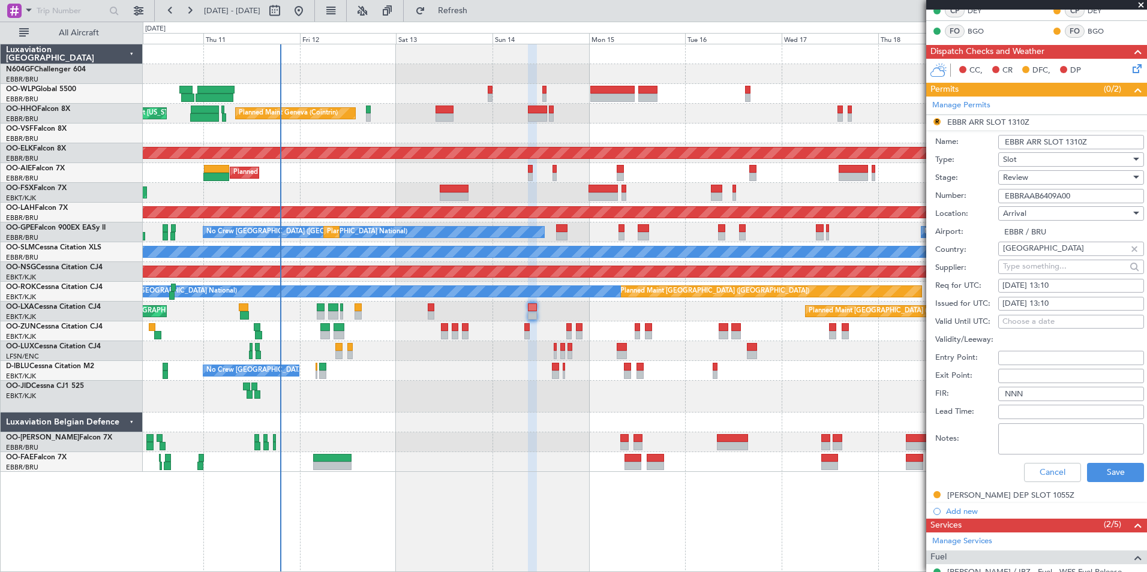
click at [1054, 282] on div "[DATE] 13:10" at bounding box center [1070, 286] width 137 height 12
select select "9"
select select "2025"
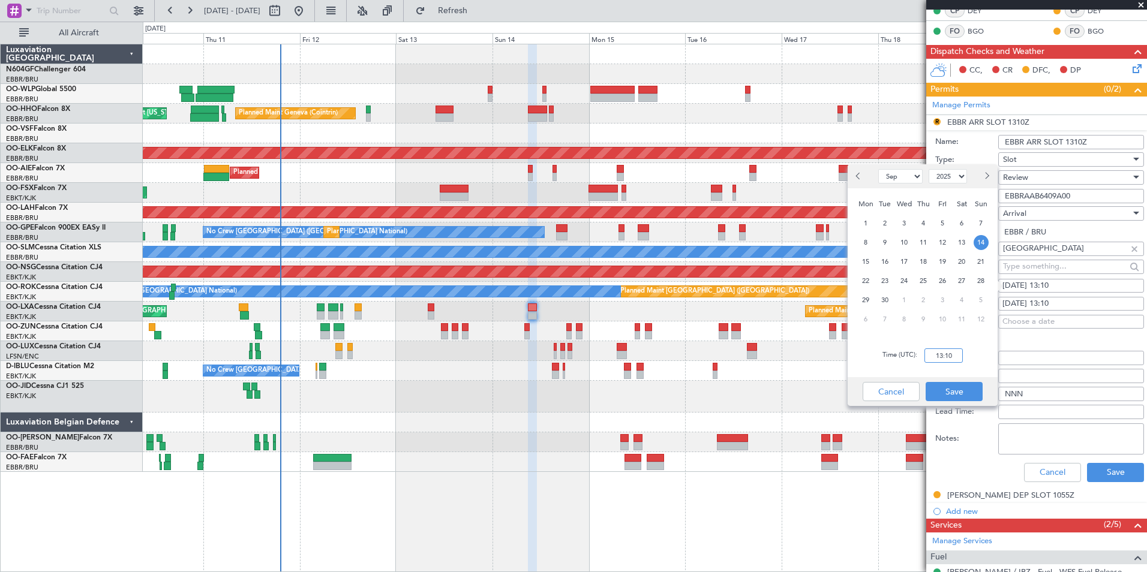
click at [941, 360] on input "13:10" at bounding box center [943, 355] width 38 height 14
type input "11:10"
click at [987, 351] on div "Time (UTC): 11:10" at bounding box center [922, 355] width 150 height 43
click at [970, 391] on button "Save" at bounding box center [953, 391] width 57 height 19
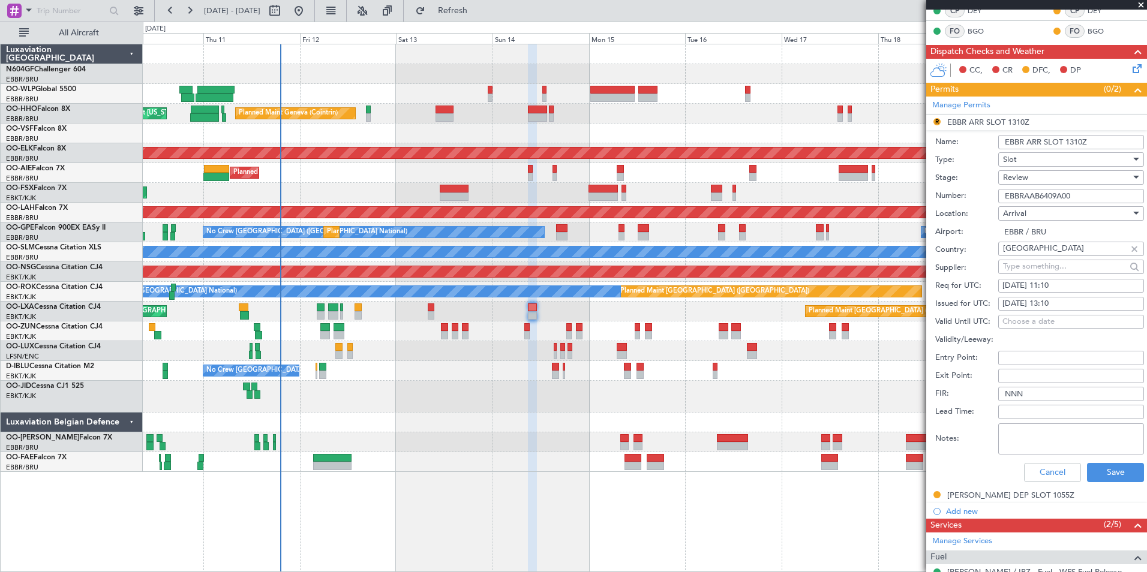
click at [1052, 170] on div "Review" at bounding box center [1067, 178] width 128 height 18
click at [1047, 252] on span "Requested" at bounding box center [1066, 255] width 126 height 18
click at [1097, 465] on button "Save" at bounding box center [1115, 472] width 57 height 19
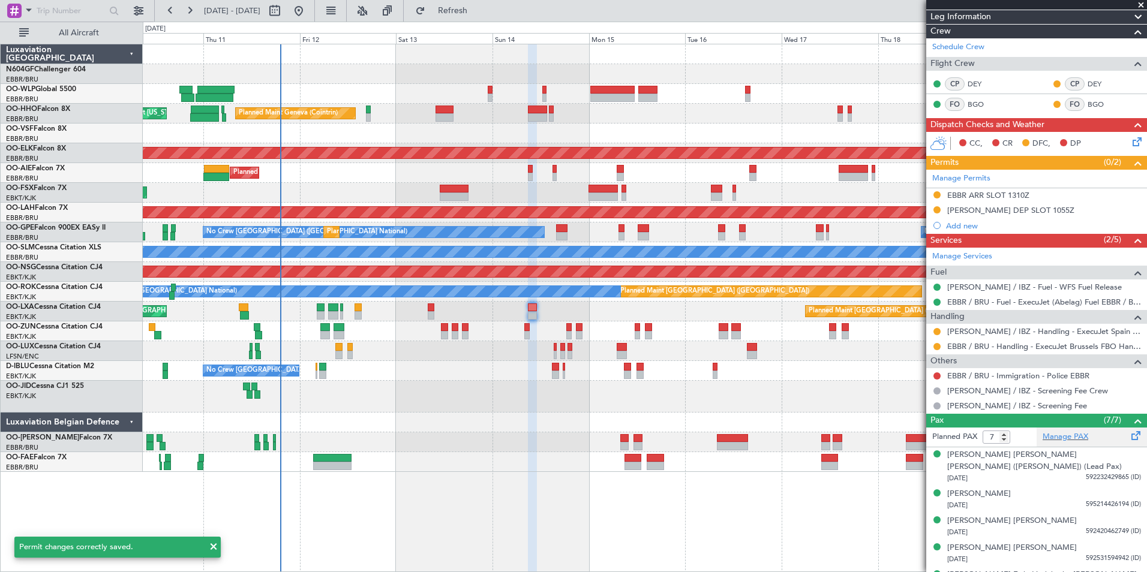
scroll to position [0, 0]
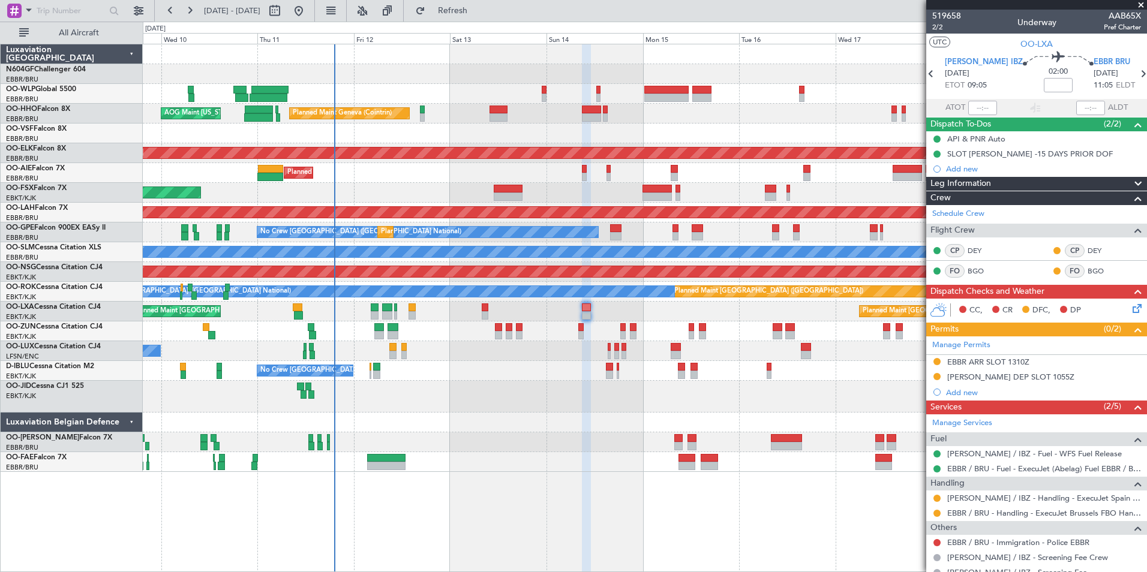
click at [652, 359] on div "No Crew [PERSON_NAME] ([PERSON_NAME]) No Crew [PERSON_NAME] ([PERSON_NAME])" at bounding box center [644, 351] width 1003 height 20
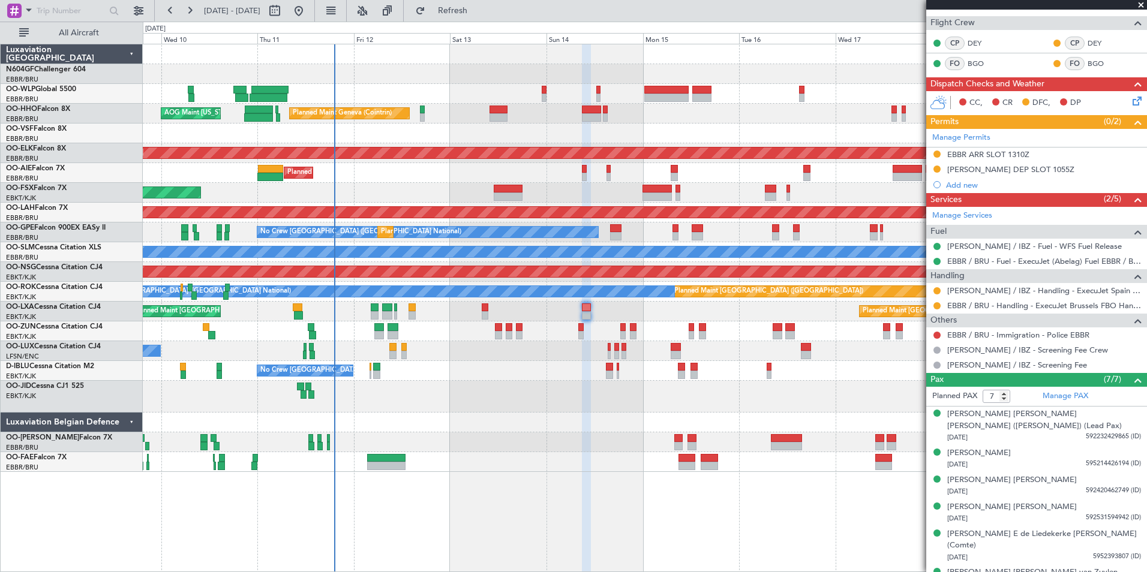
scroll to position [242, 0]
